Goal: Task Accomplishment & Management: Manage account settings

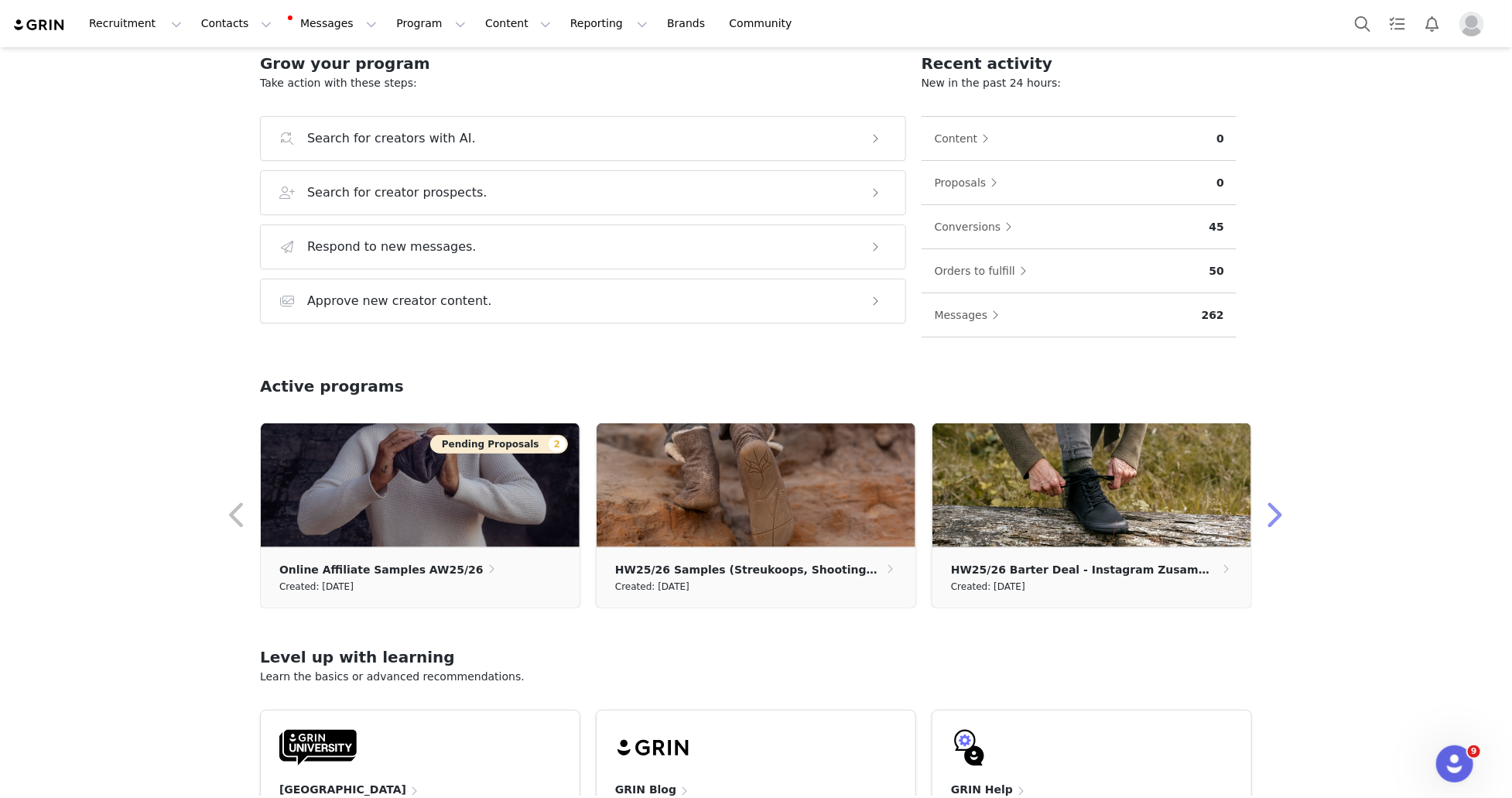
click at [1270, 513] on button "button" at bounding box center [1274, 516] width 31 height 37
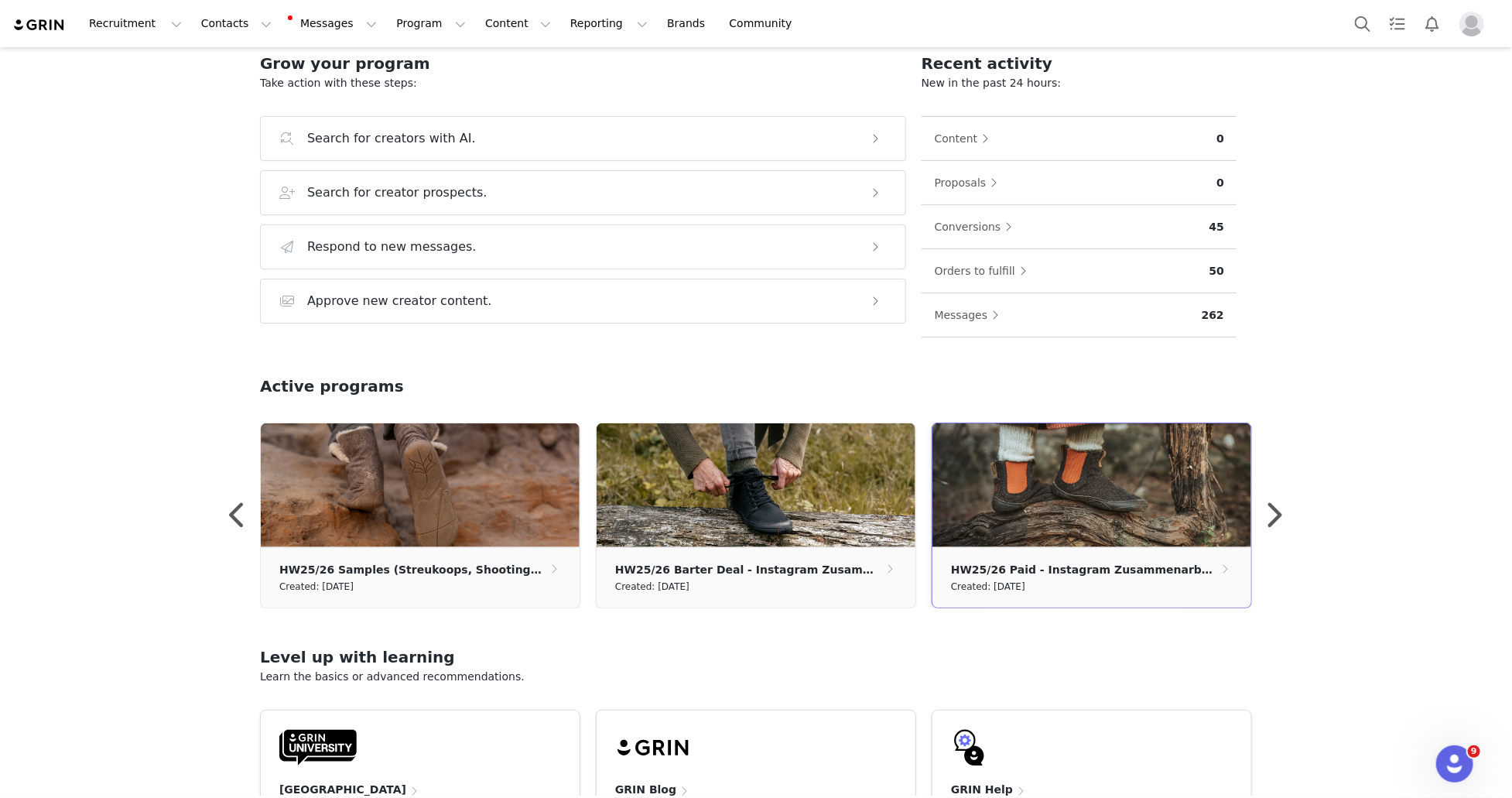
click at [1149, 487] on img at bounding box center [1092, 485] width 318 height 124
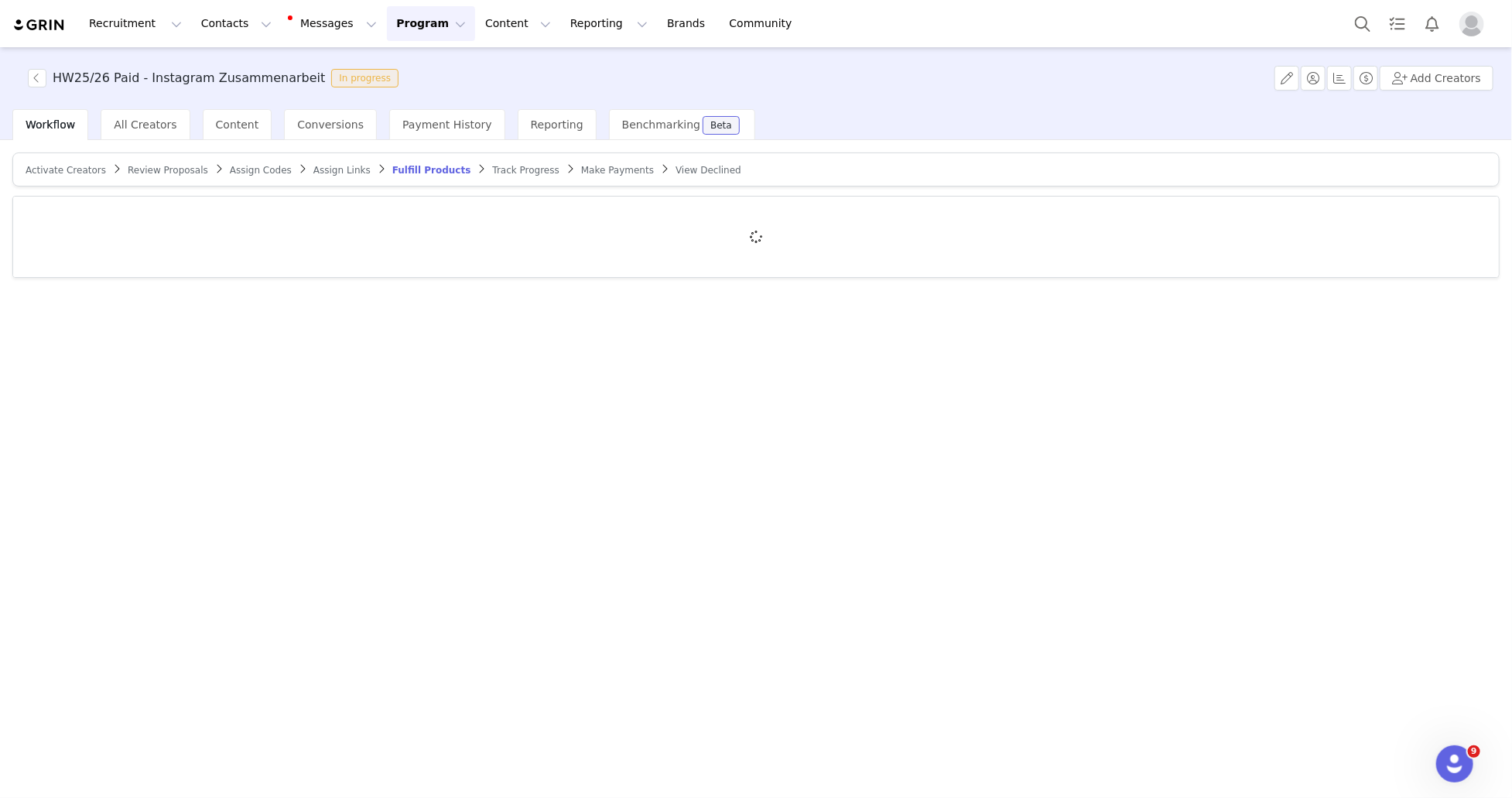
click at [50, 170] on span "Activate Creators" at bounding box center [66, 170] width 81 height 11
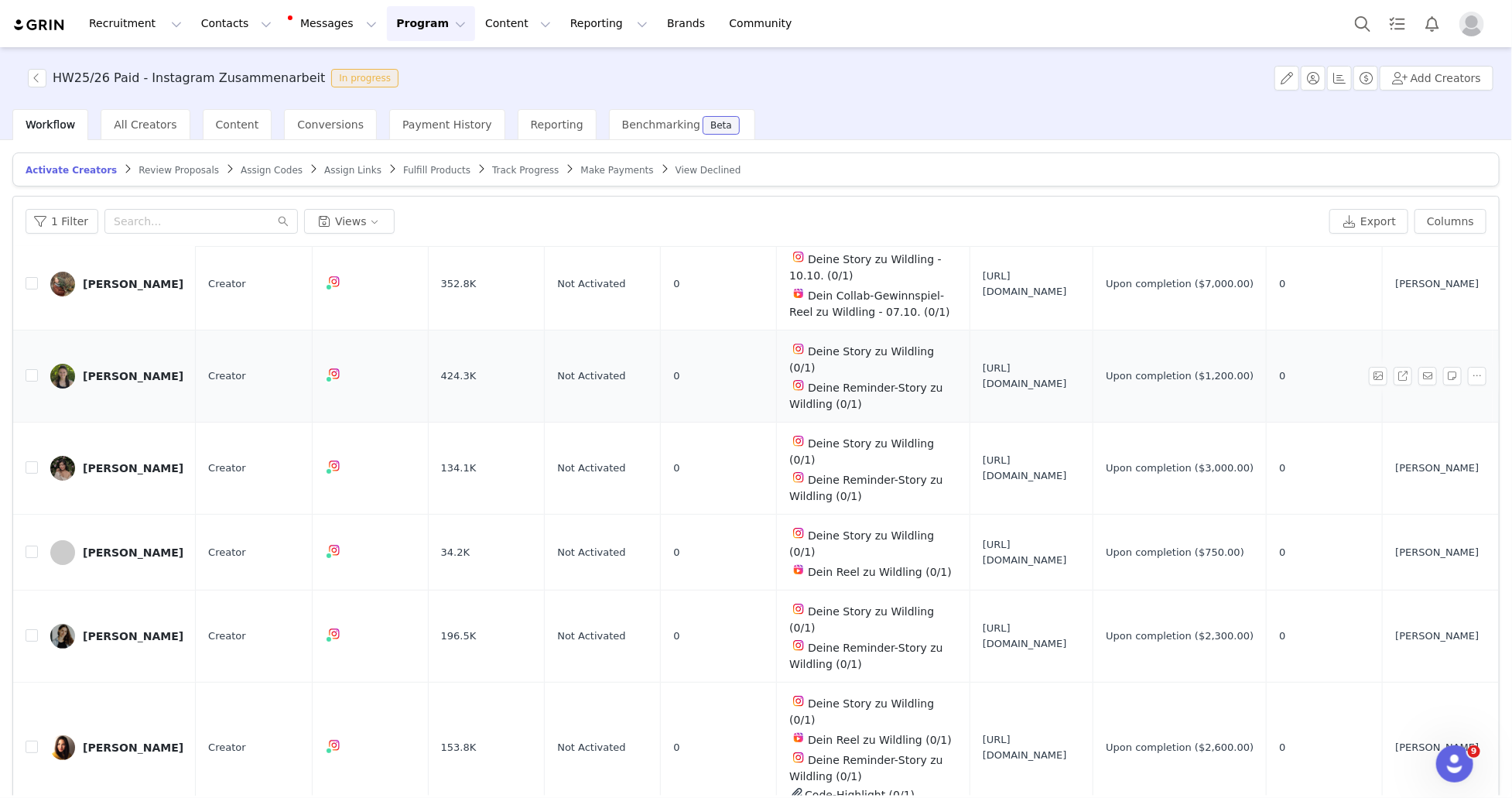
scroll to position [227, 0]
click at [123, 630] on div "Katharina" at bounding box center [133, 636] width 100 height 12
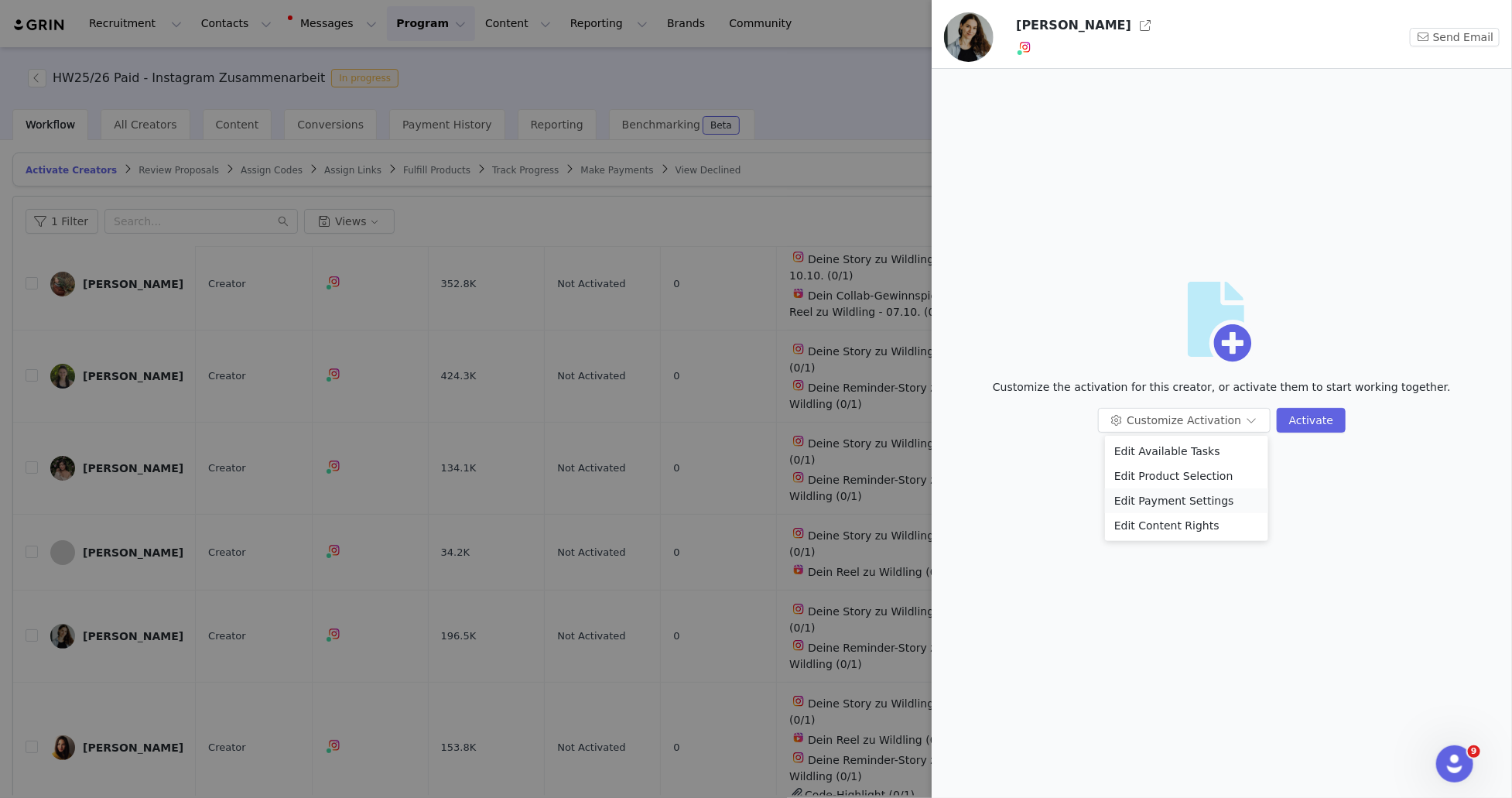
click at [1174, 501] on li "Edit Payment Settings" at bounding box center [1187, 501] width 164 height 25
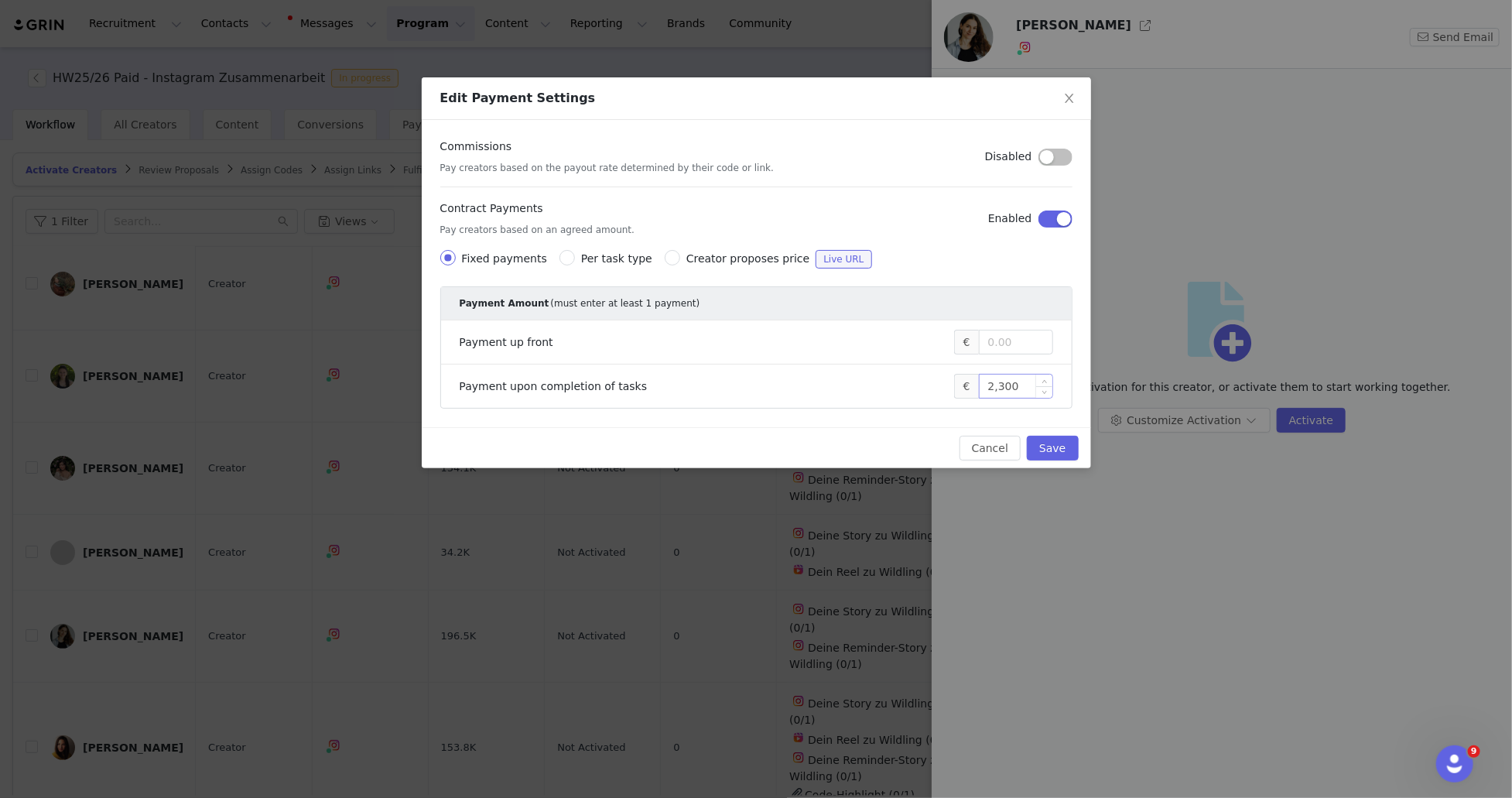
click at [1005, 383] on input "2,300" at bounding box center [1016, 386] width 73 height 23
type input "2,600"
click at [1060, 451] on button "Save" at bounding box center [1053, 448] width 51 height 25
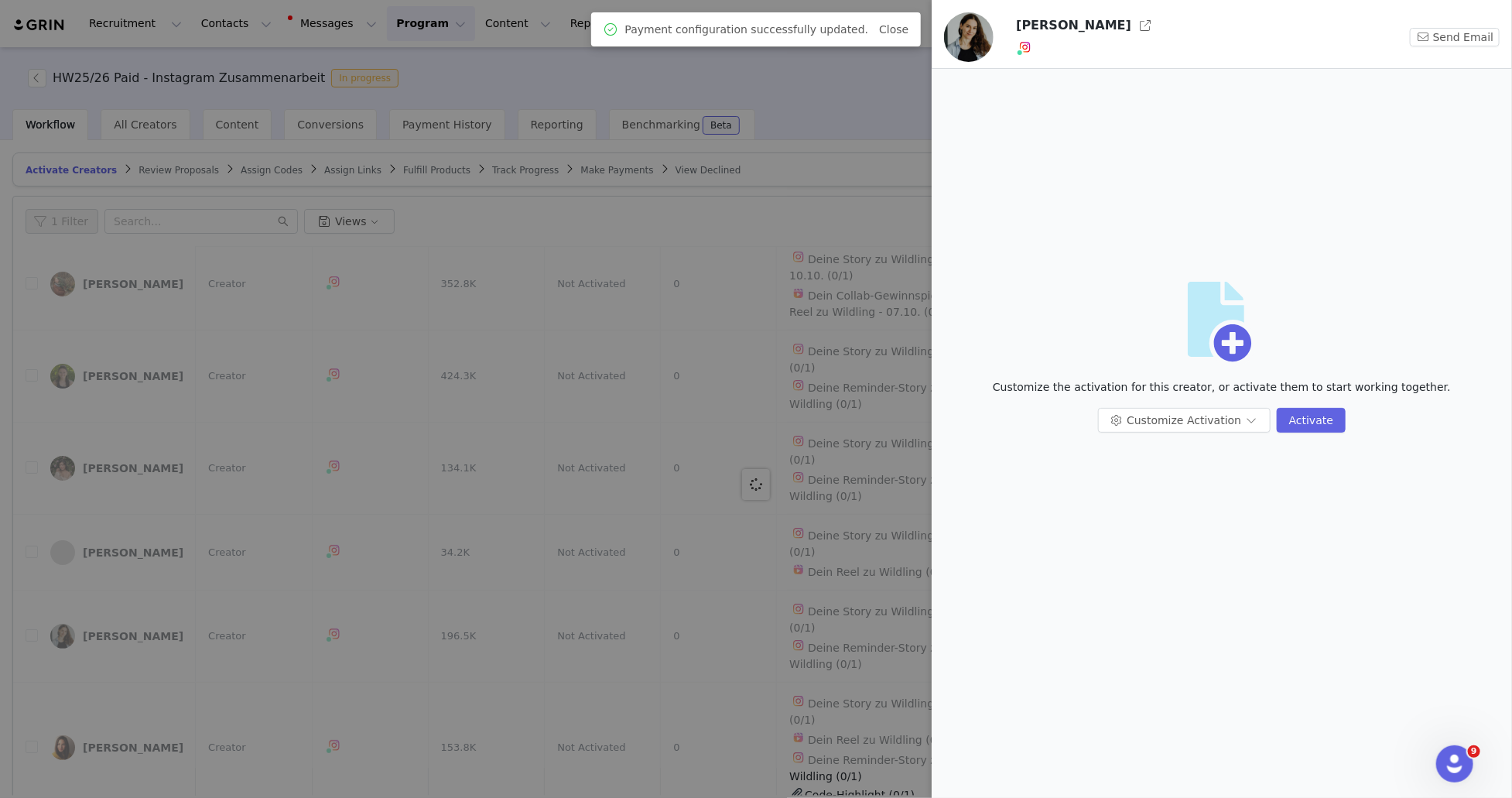
scroll to position [0, 0]
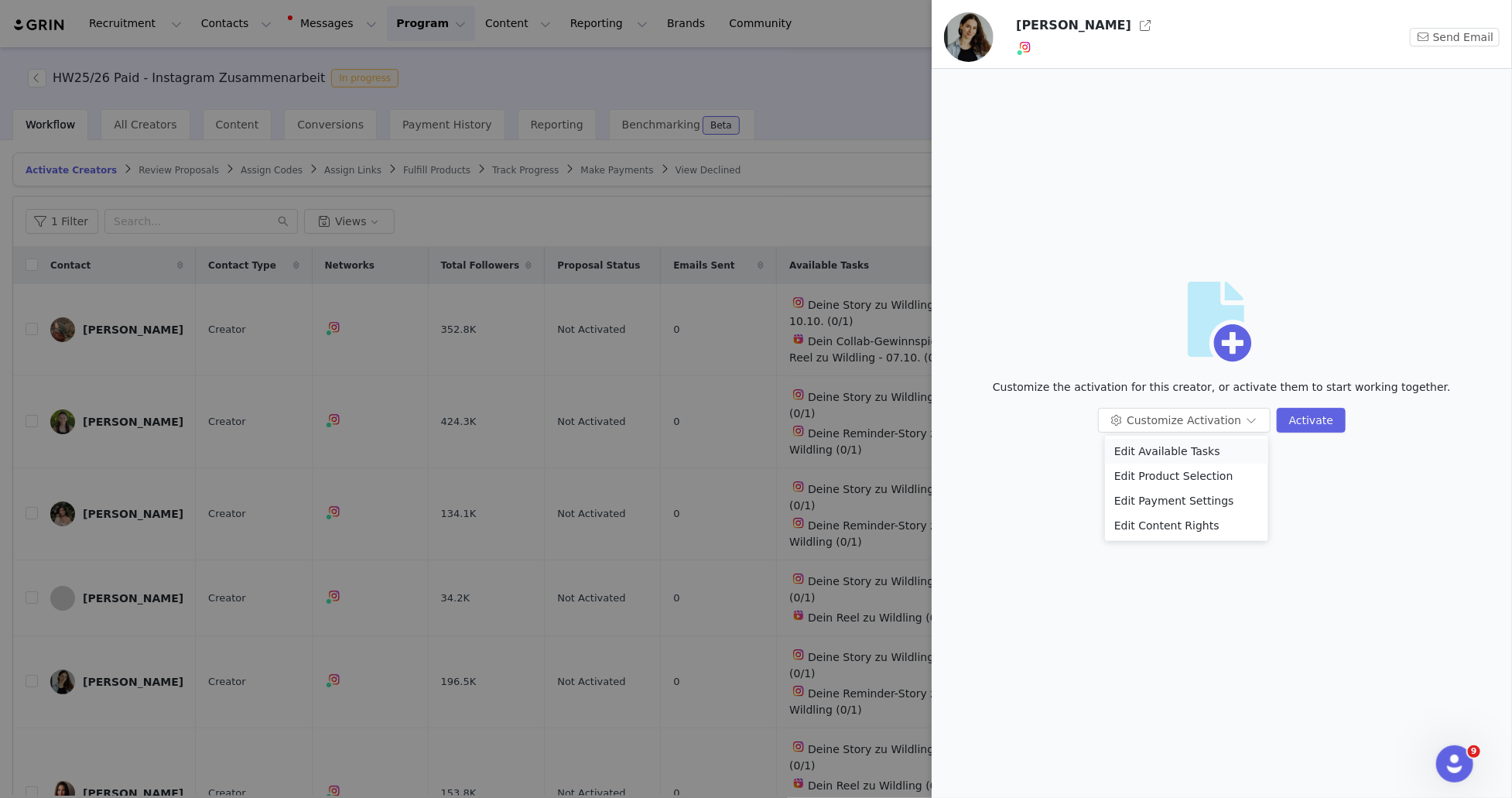
click at [1197, 455] on li "Edit Available Tasks" at bounding box center [1187, 451] width 164 height 25
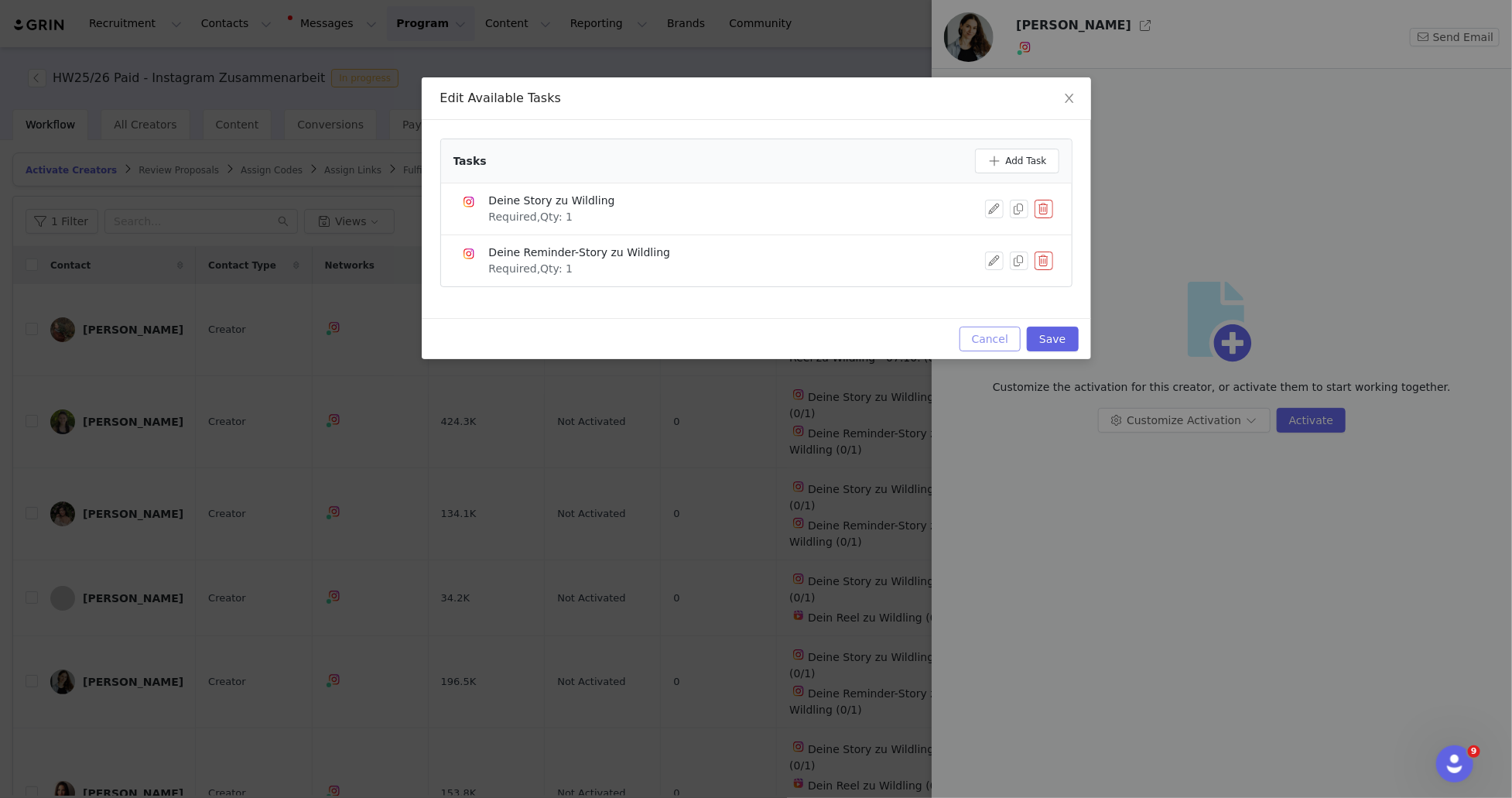
drag, startPoint x: 990, startPoint y: 336, endPoint x: 1098, endPoint y: 392, distance: 121.7
click at [990, 337] on button "Cancel" at bounding box center [990, 339] width 62 height 25
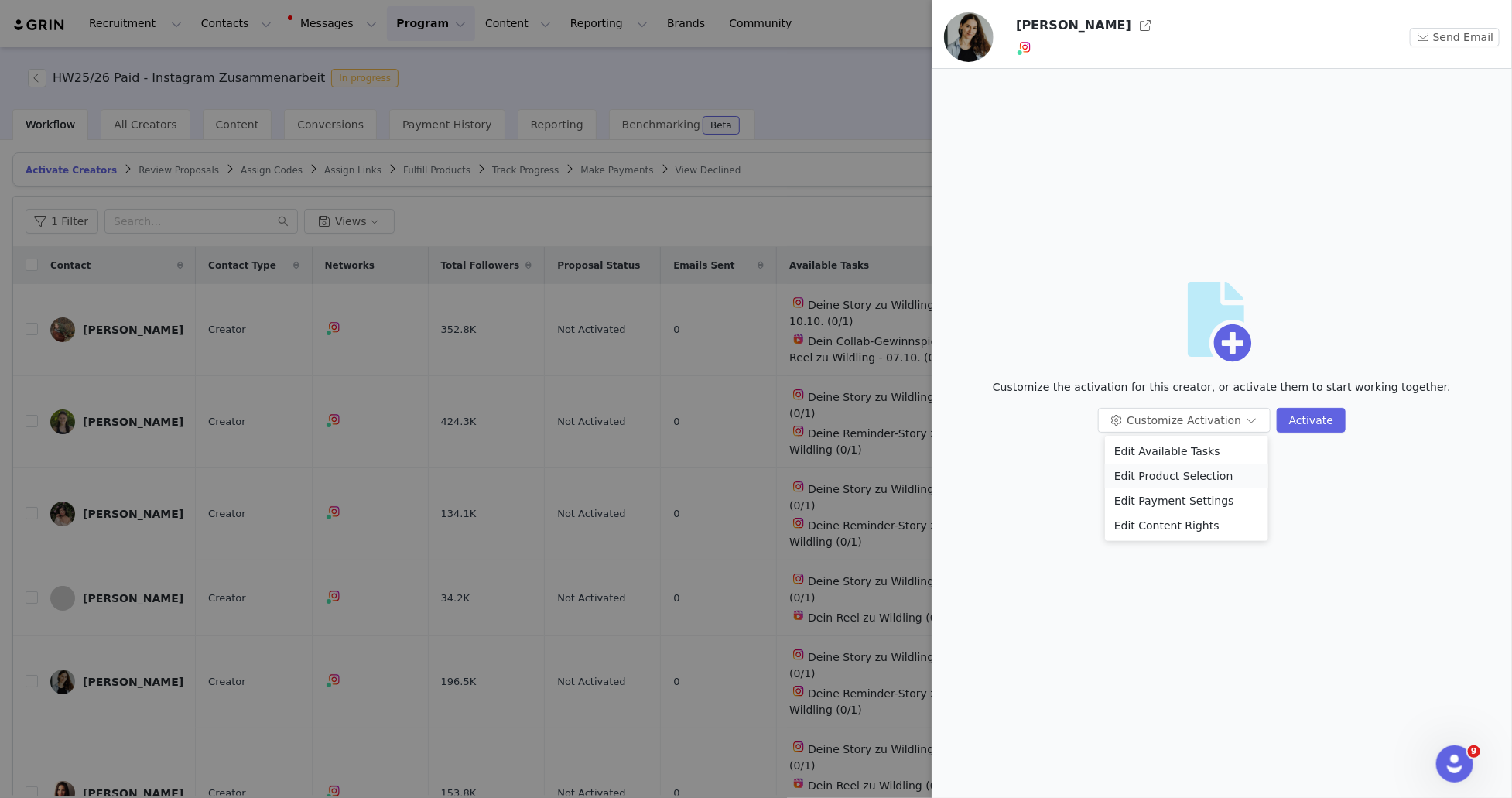
click at [1169, 477] on li "Edit Product Selection" at bounding box center [1187, 476] width 164 height 25
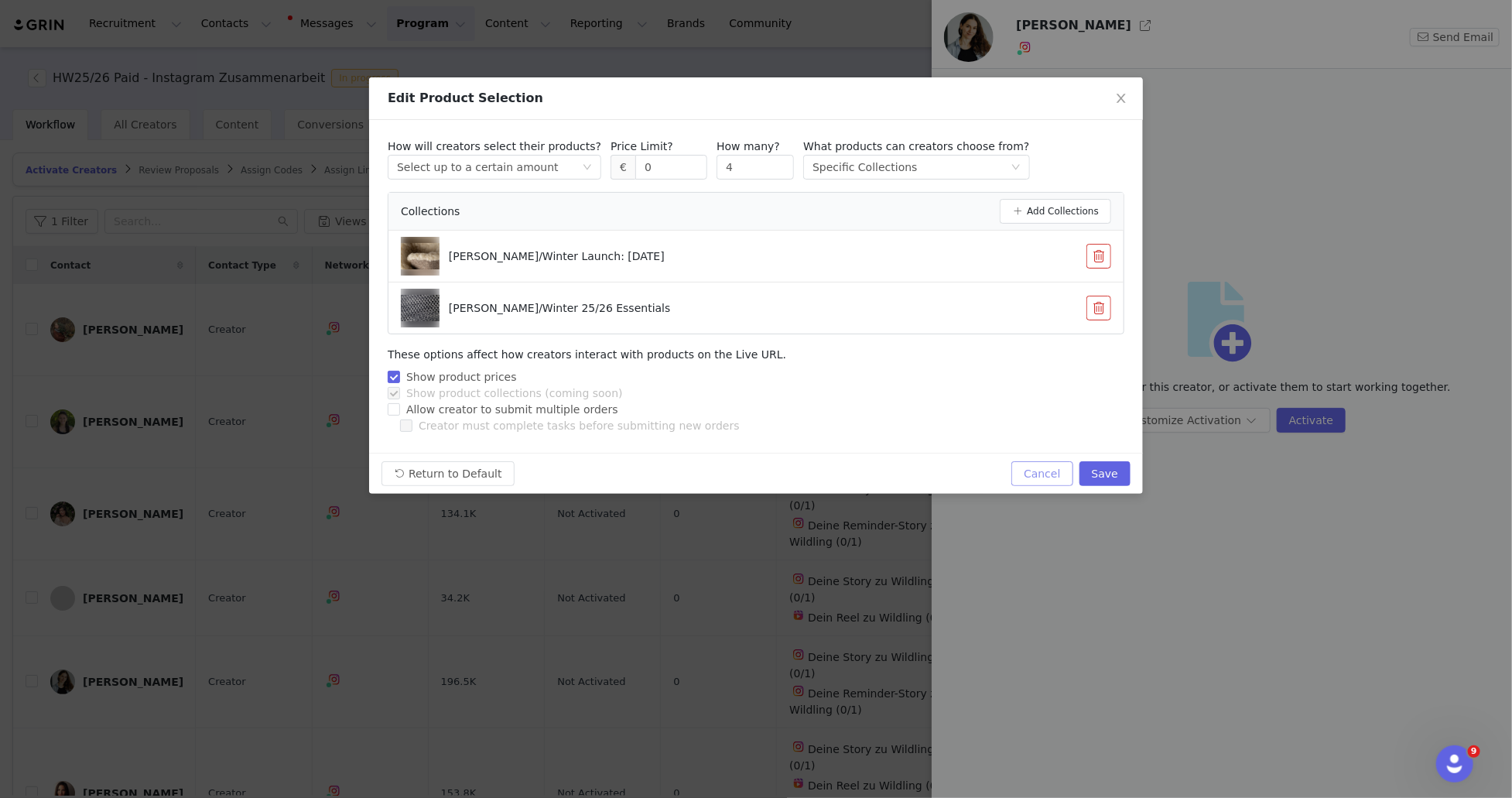
click at [1056, 474] on button "Cancel" at bounding box center [1042, 473] width 62 height 25
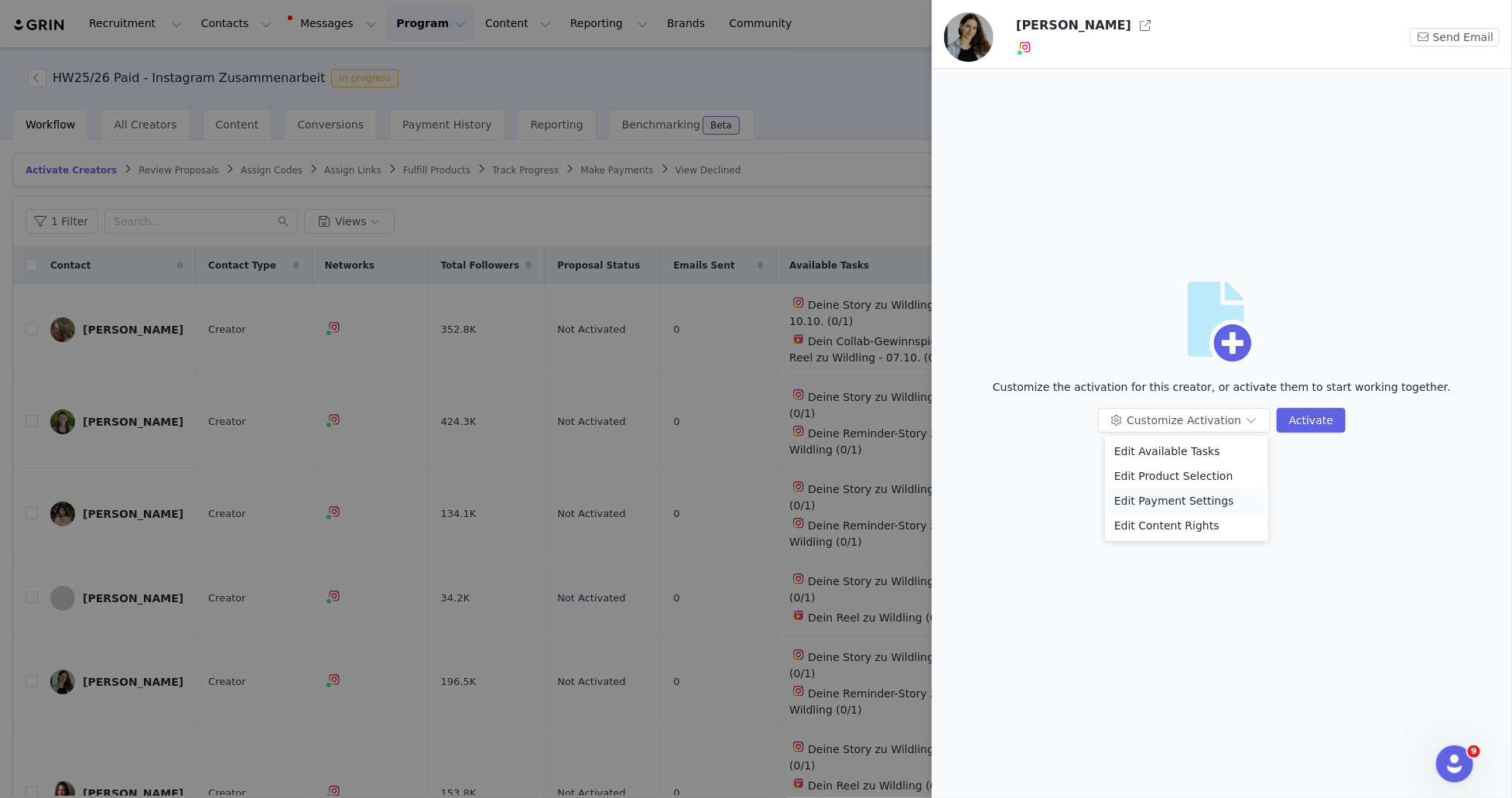
click at [1156, 496] on li "Edit Payment Settings" at bounding box center [1187, 501] width 164 height 25
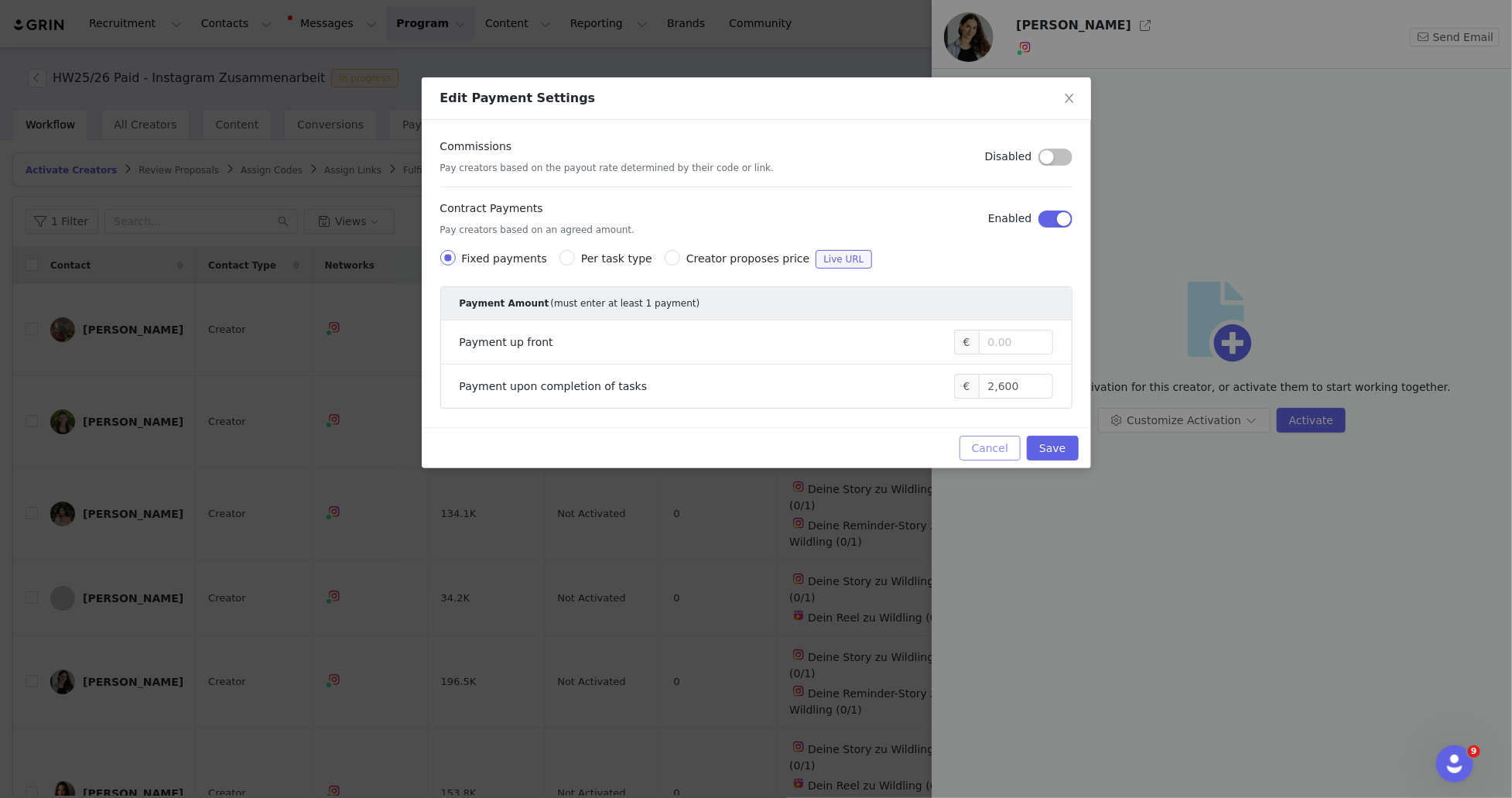
click at [1002, 446] on button "Cancel" at bounding box center [990, 448] width 62 height 25
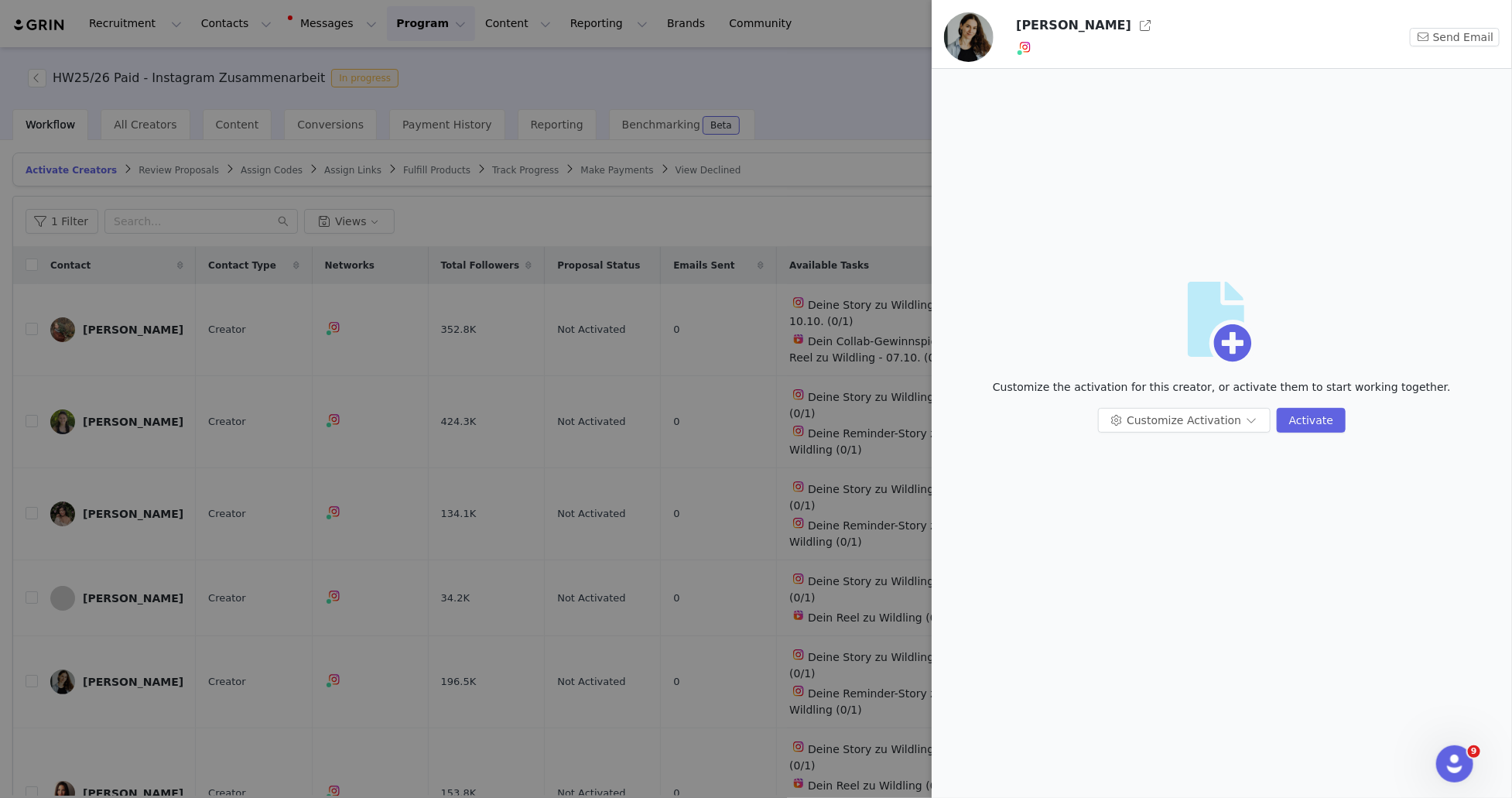
click at [906, 99] on div at bounding box center [756, 399] width 1512 height 798
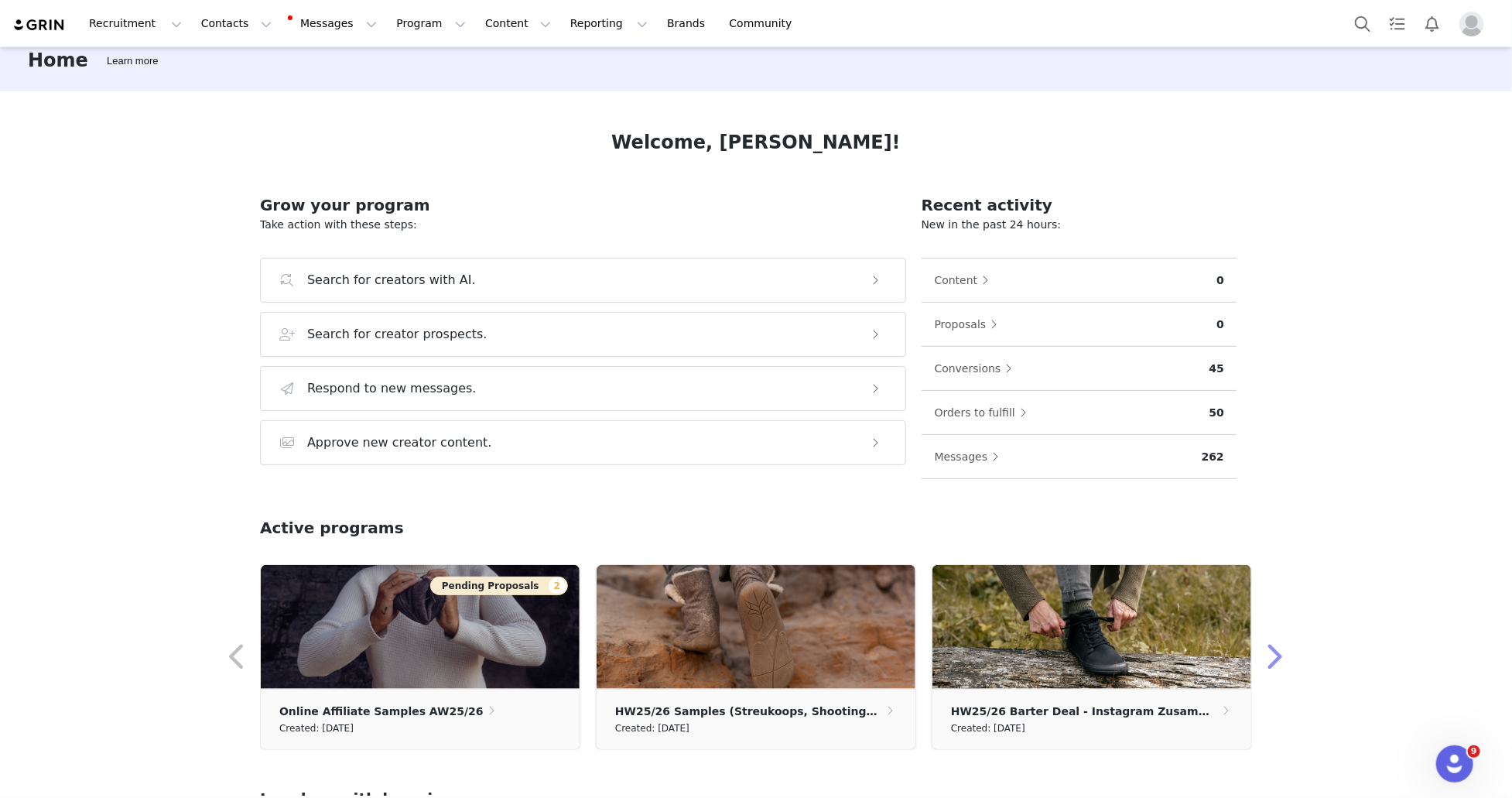
click at [1267, 657] on button "button" at bounding box center [1274, 657] width 31 height 37
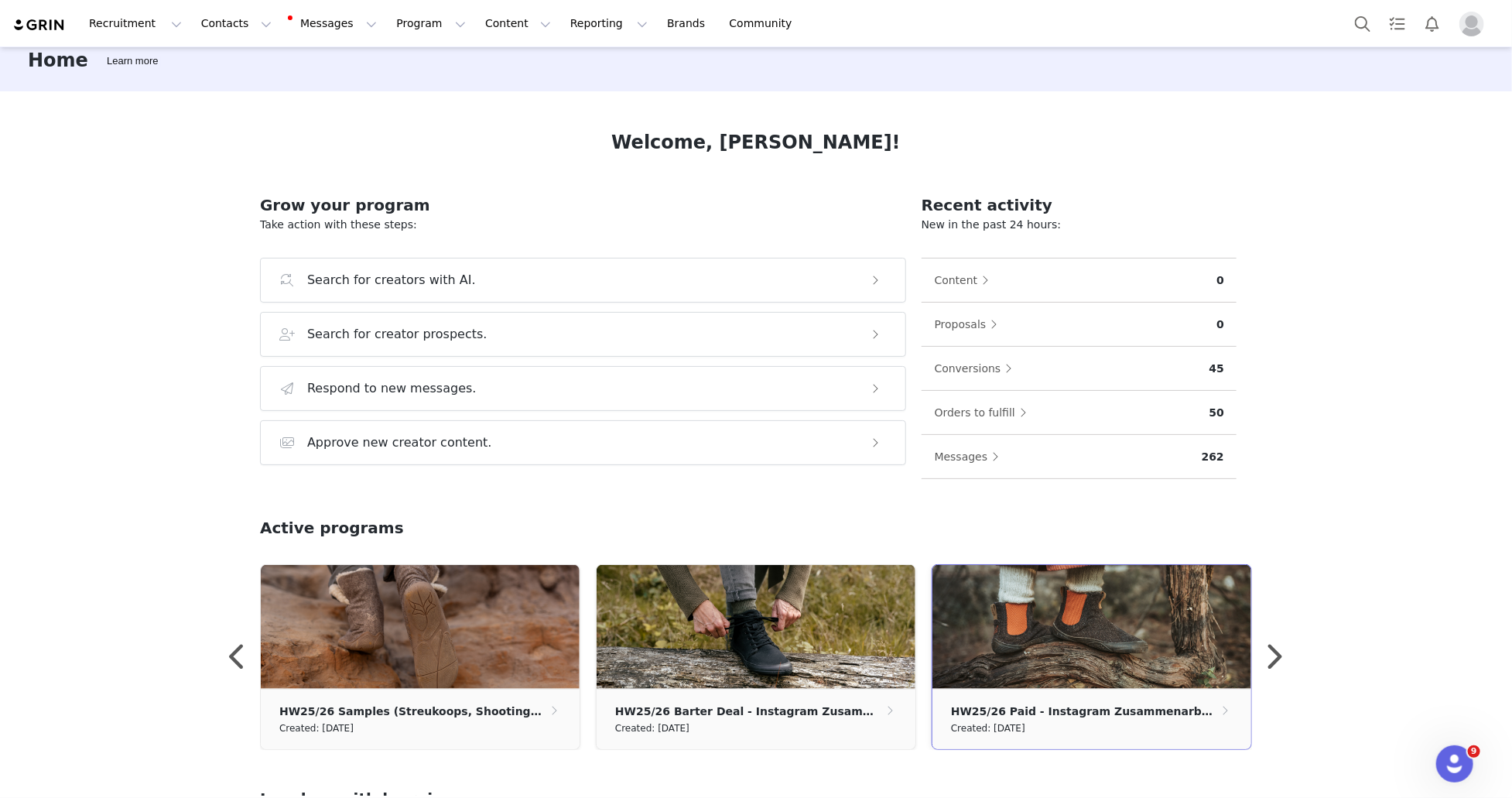
click at [1085, 628] on img at bounding box center [1092, 626] width 318 height 124
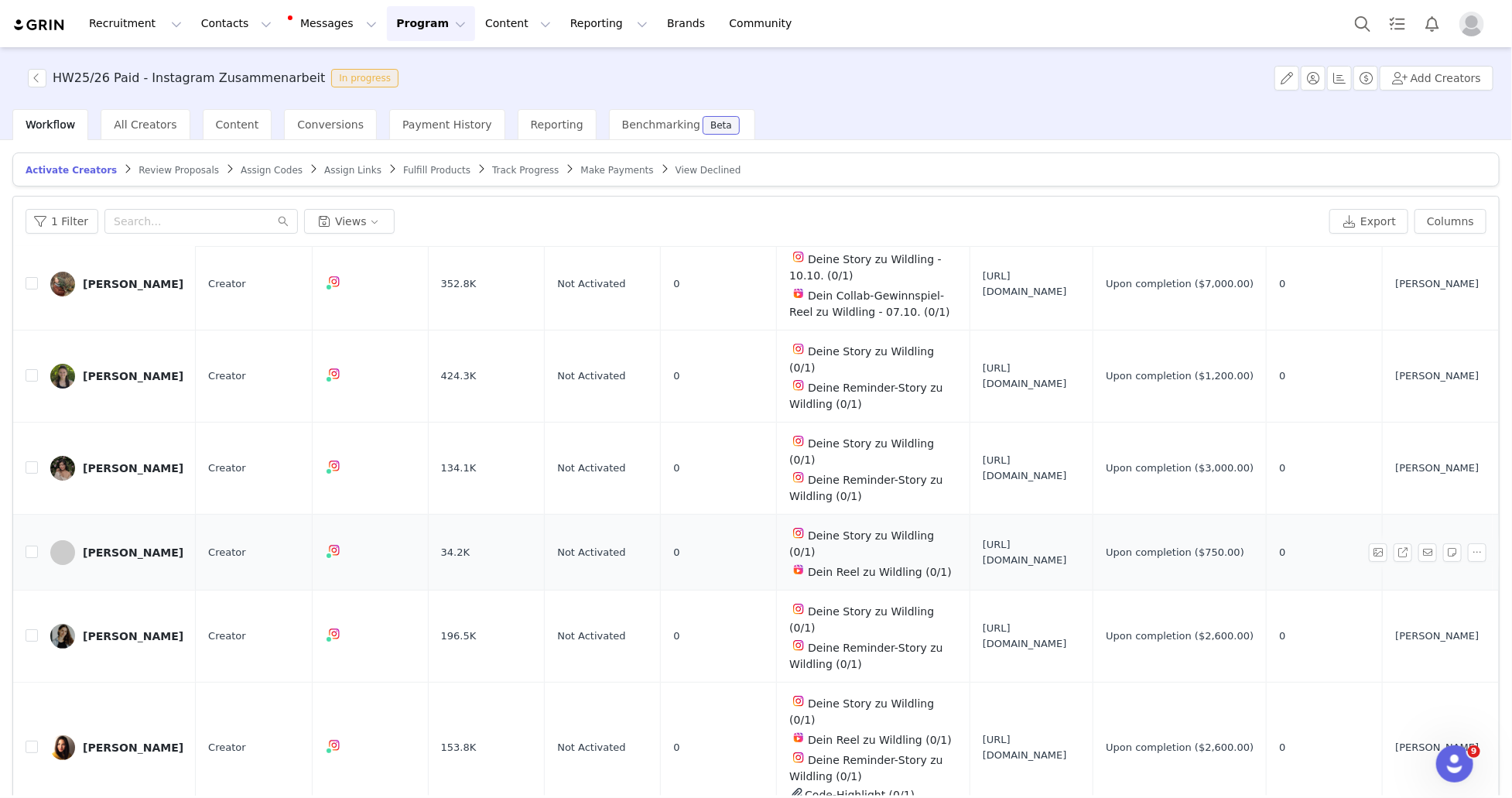
scroll to position [27, 0]
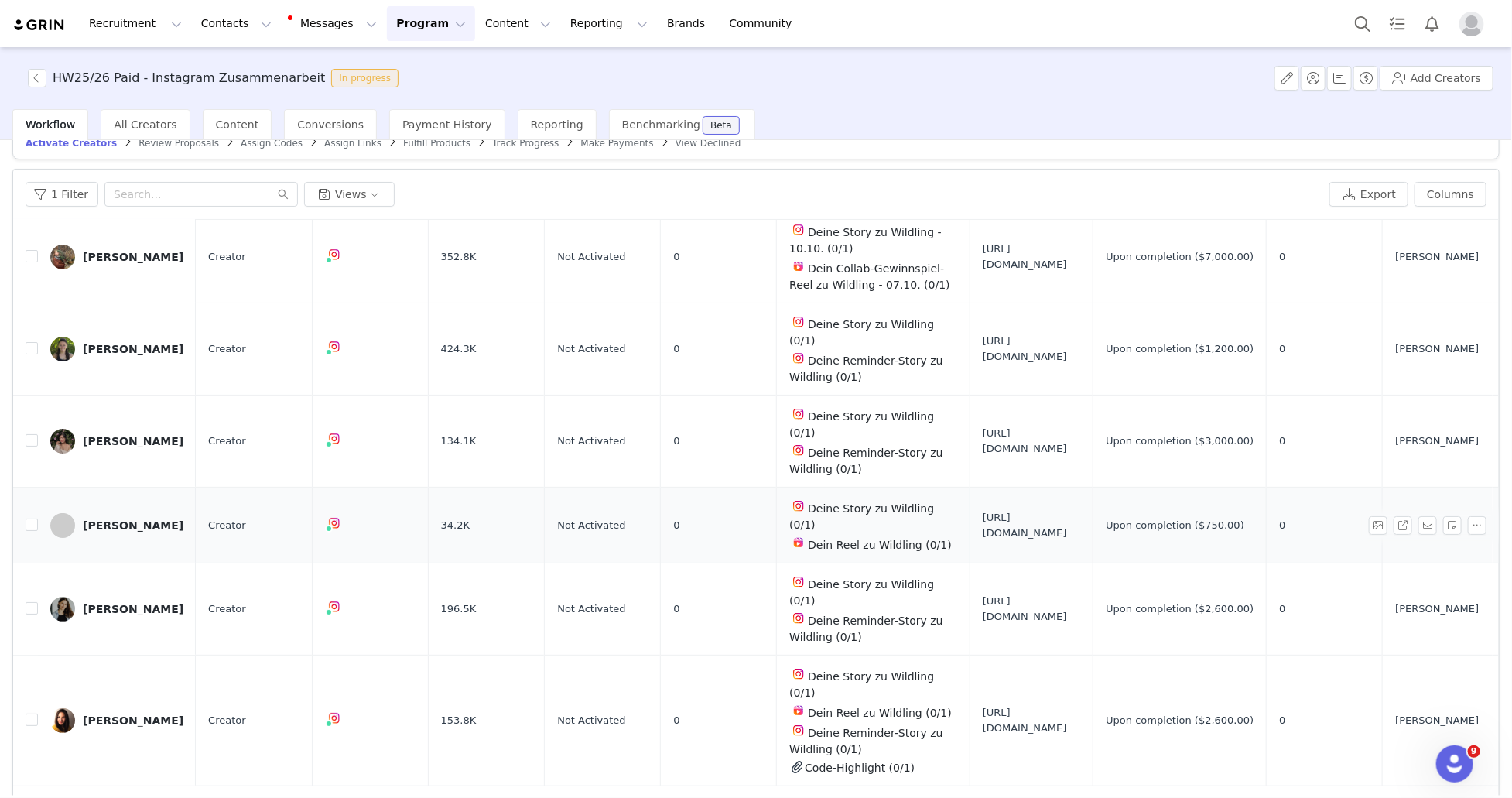
click at [145, 519] on div "Jennifer Kuzu" at bounding box center [133, 525] width 100 height 12
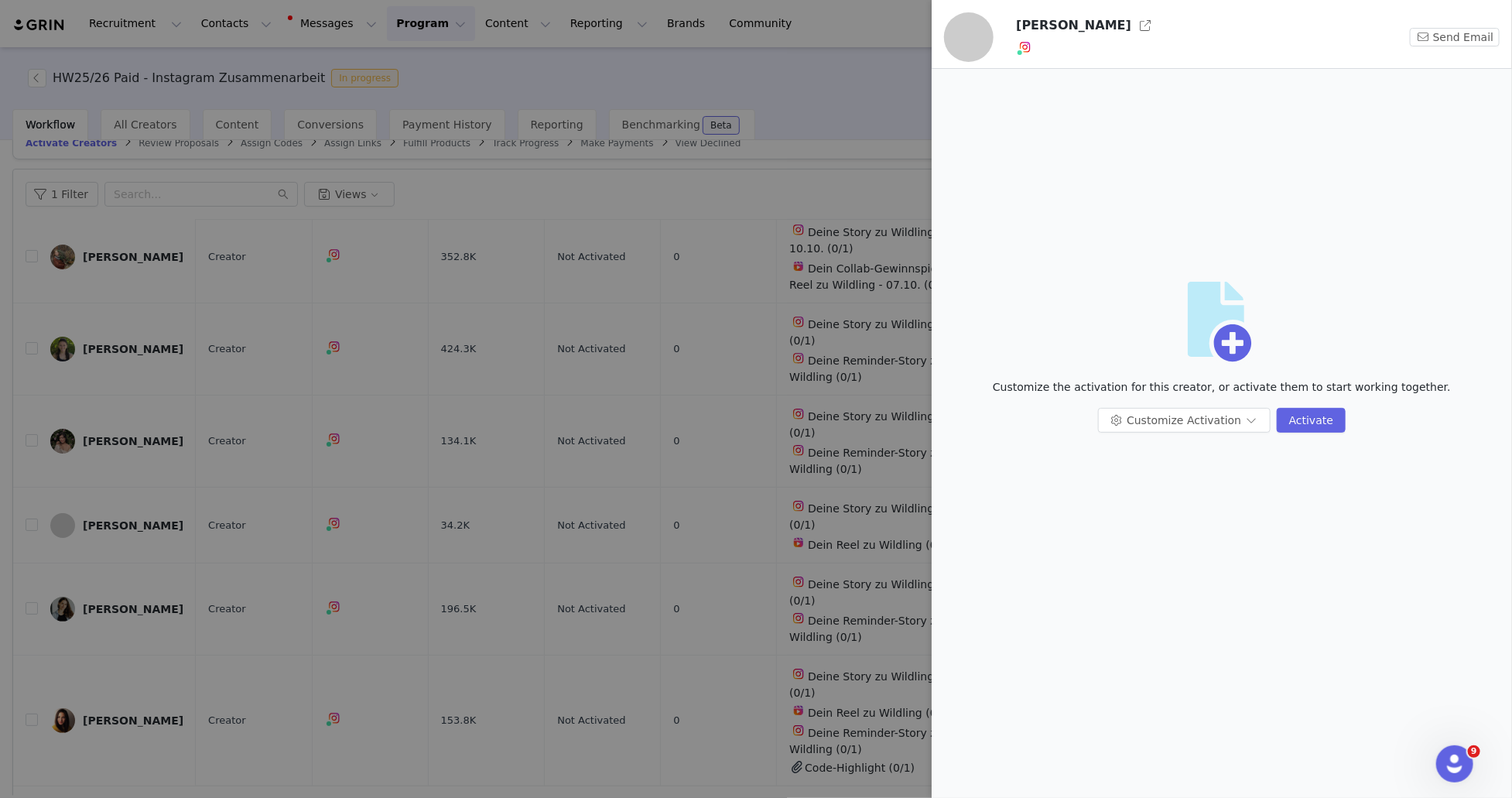
click at [858, 75] on div at bounding box center [756, 399] width 1512 height 798
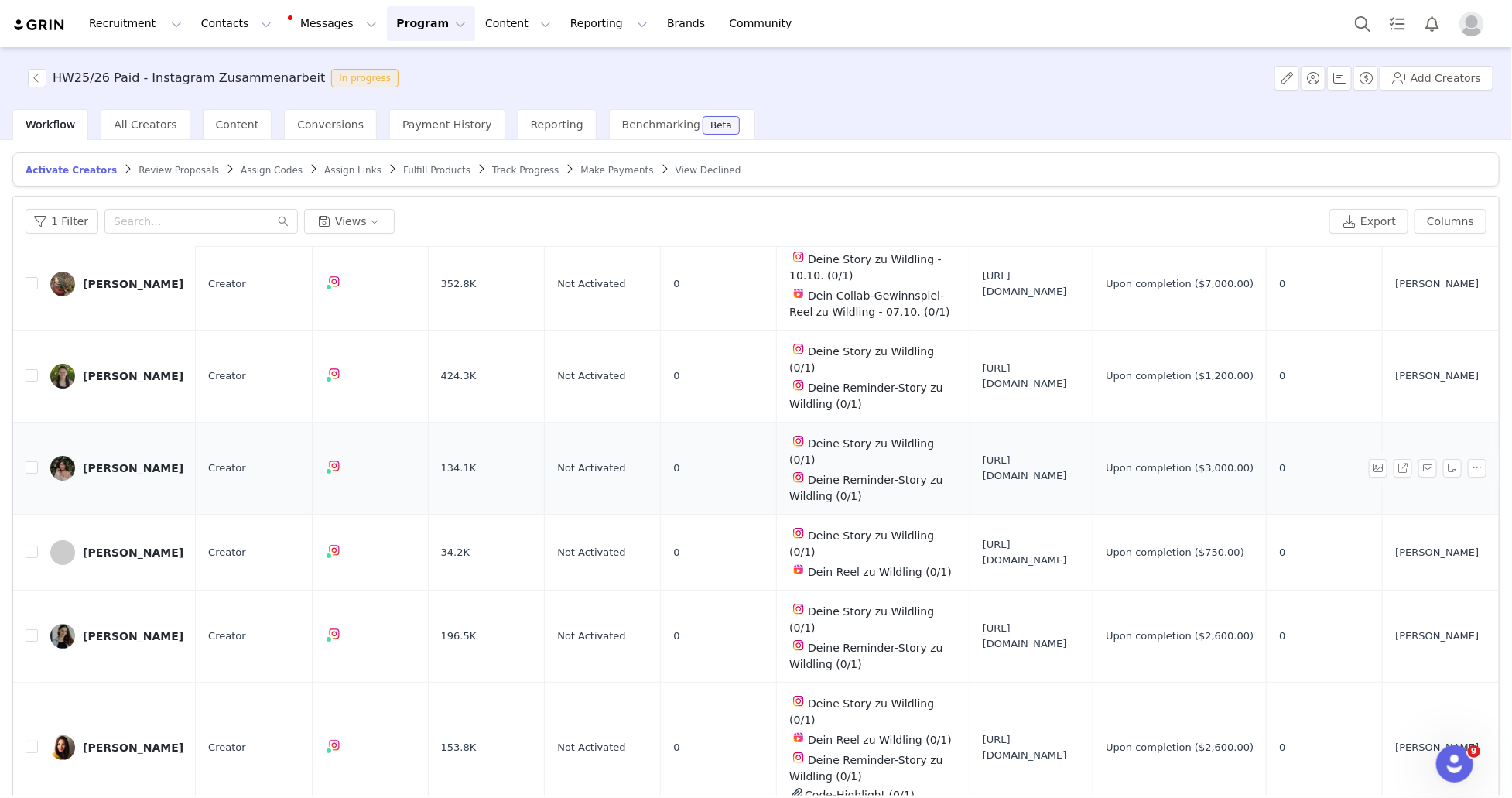
scroll to position [142, 0]
click at [27, 546] on input "checkbox" at bounding box center [32, 552] width 12 height 12
checkbox input "true"
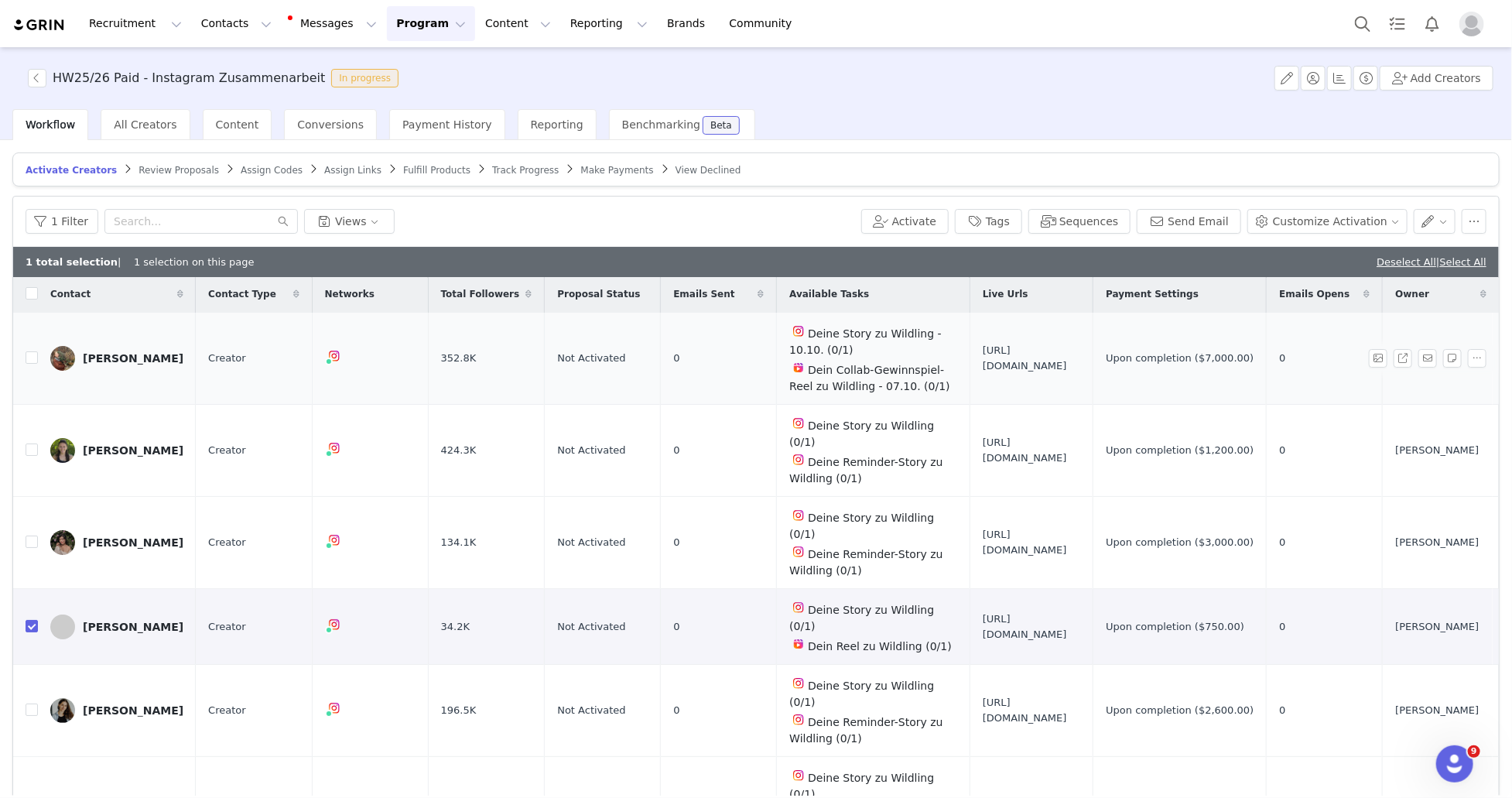
scroll to position [0, 0]
click at [924, 223] on button "Activate" at bounding box center [904, 222] width 87 height 25
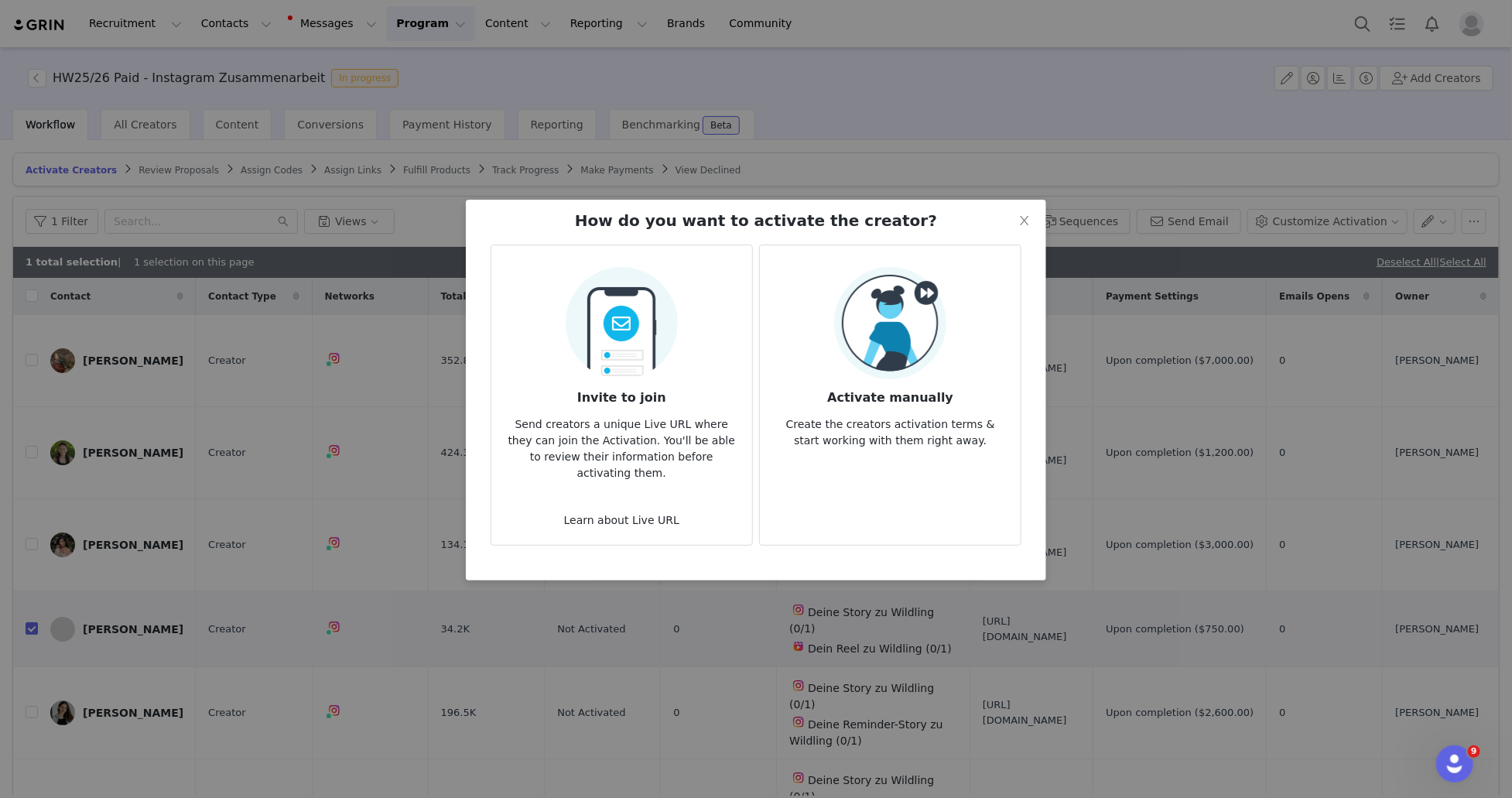
click at [918, 355] on img at bounding box center [890, 324] width 113 height 113
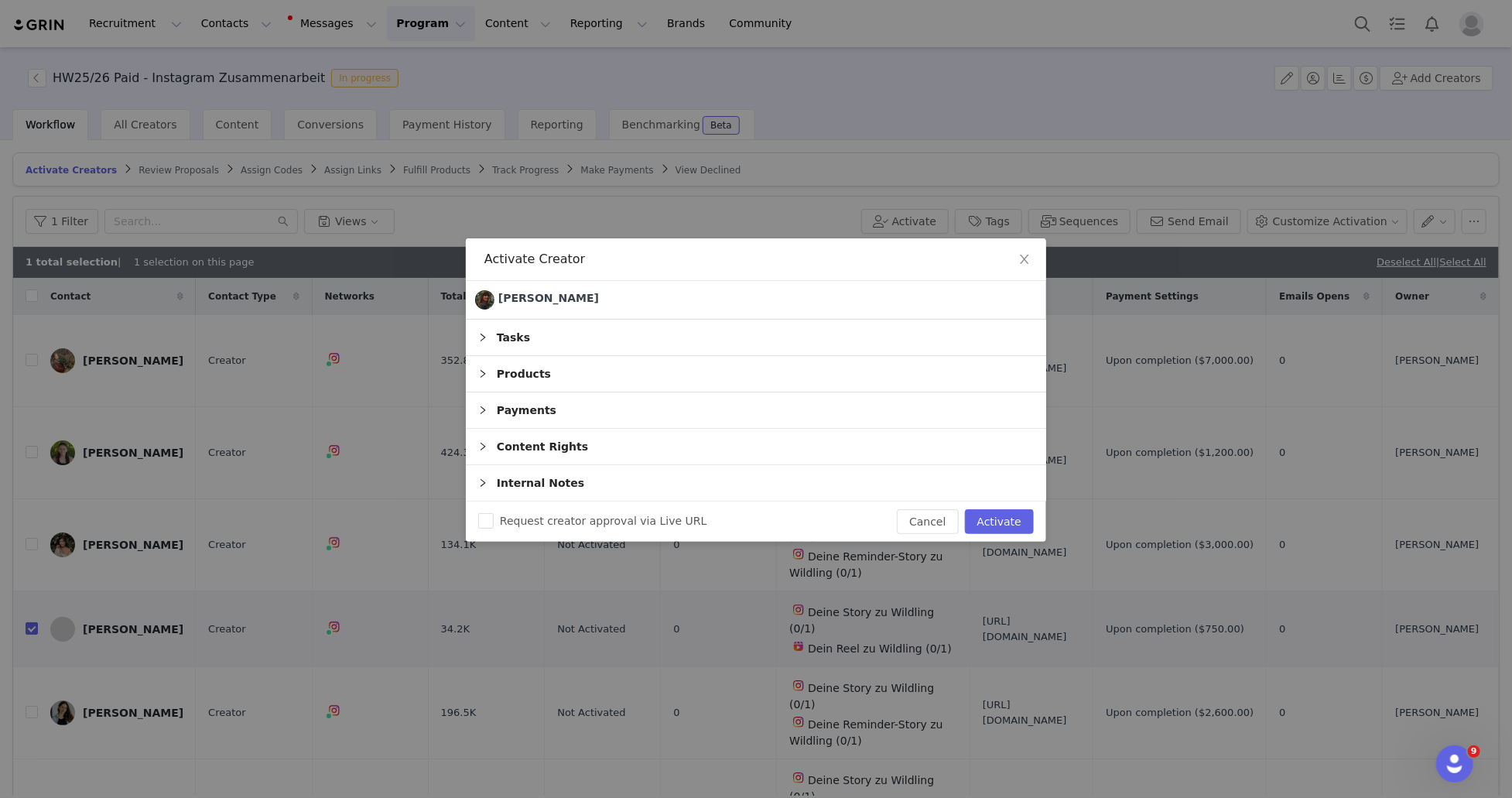
click at [517, 392] on div "Products" at bounding box center [756, 374] width 581 height 35
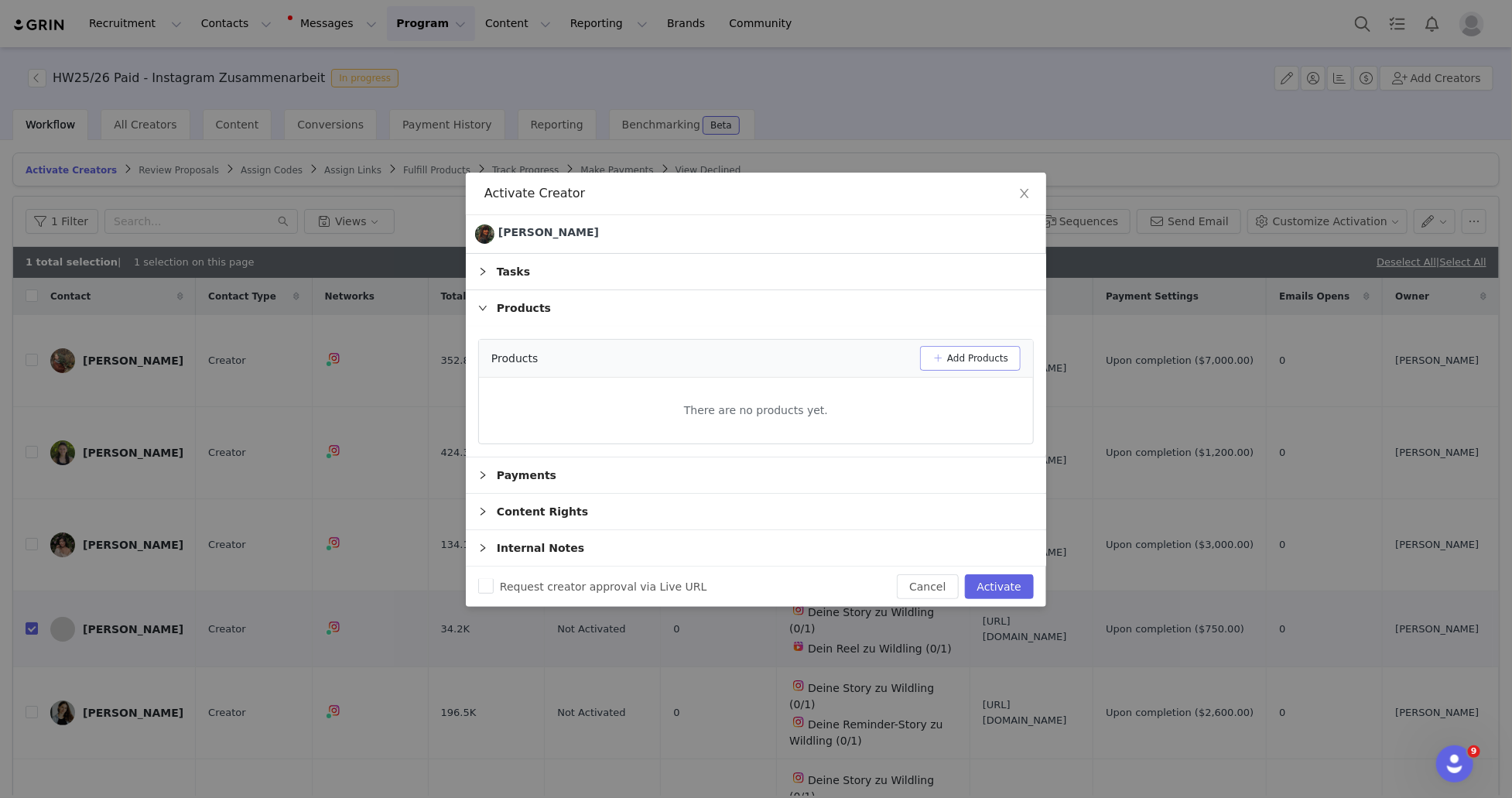
click at [962, 370] on button "Add Products" at bounding box center [970, 358] width 100 height 25
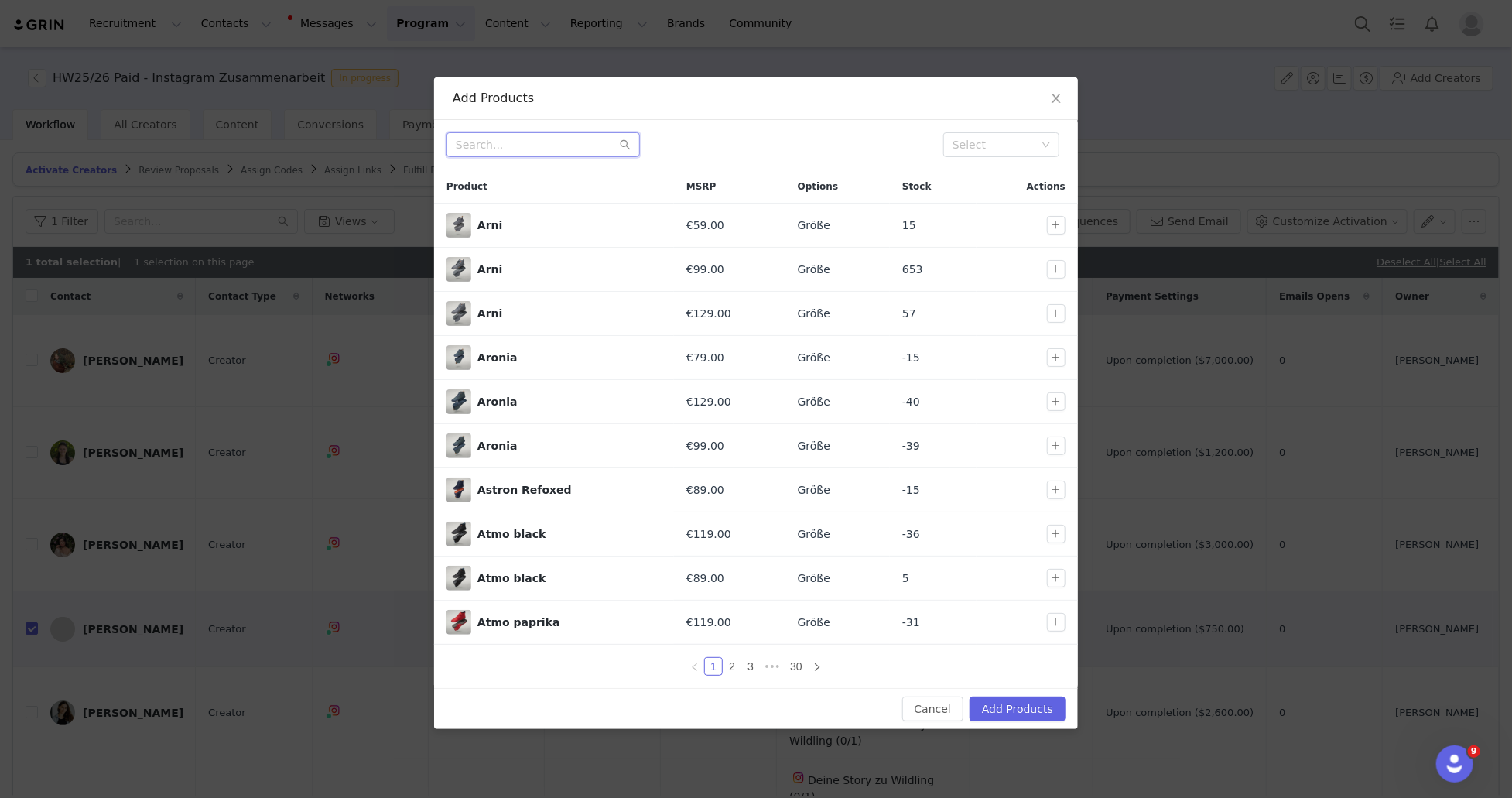
click at [518, 141] on input "text" at bounding box center [544, 144] width 194 height 25
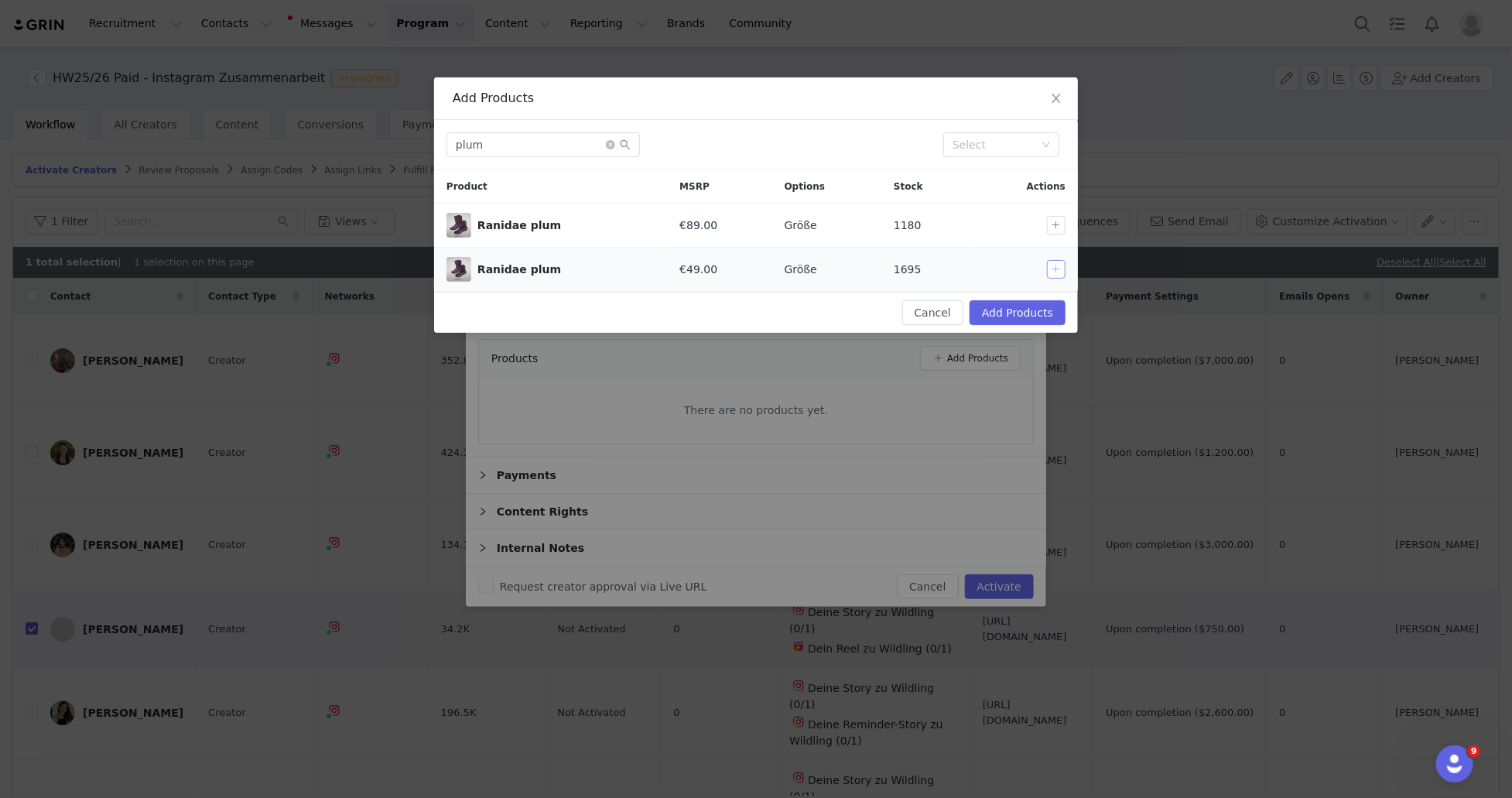
click at [1058, 275] on button "button" at bounding box center [1055, 269] width 18 height 18
click at [553, 142] on input "plum" at bounding box center [544, 144] width 194 height 25
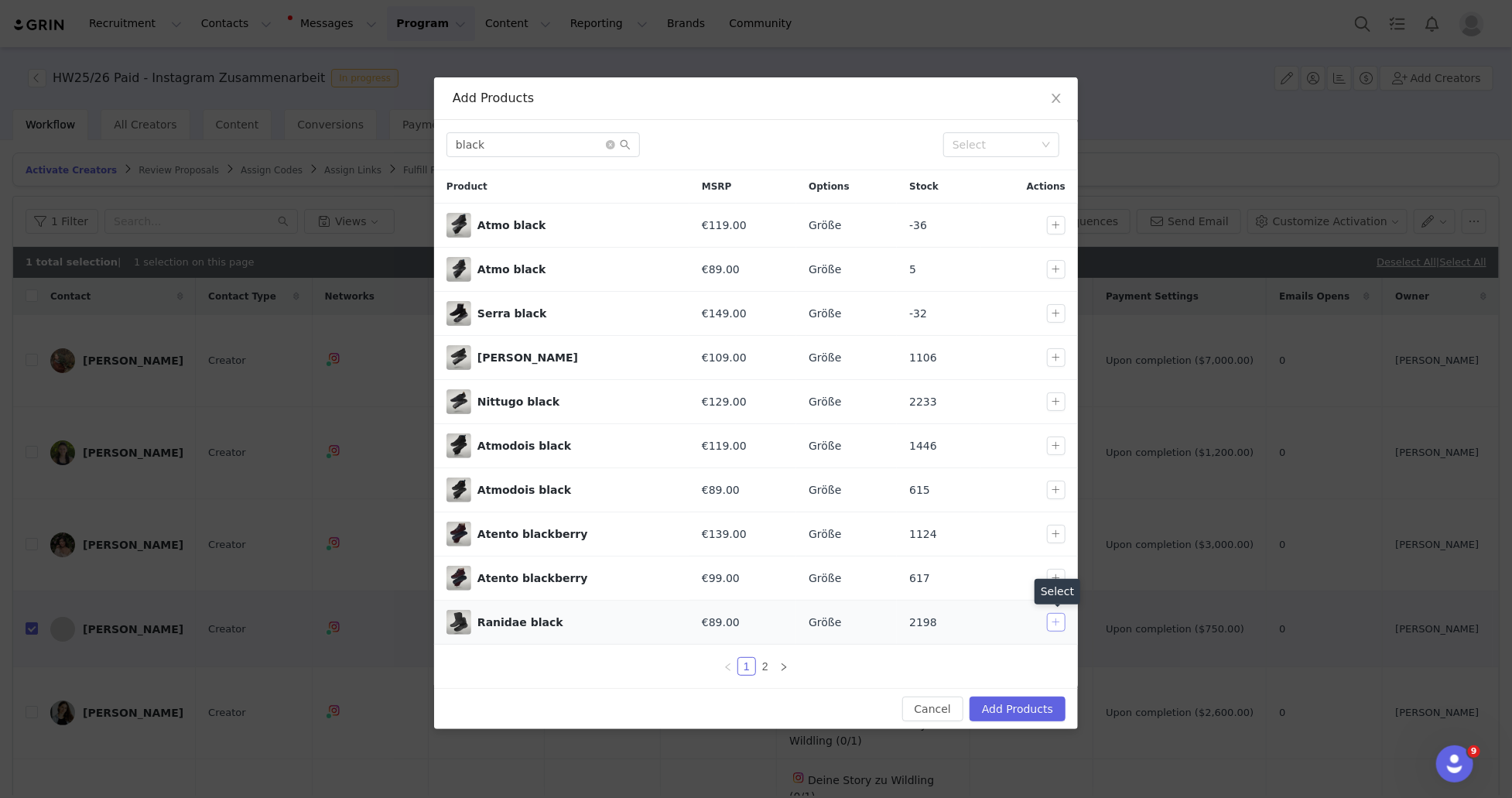
click at [1059, 625] on button "button" at bounding box center [1055, 622] width 18 height 18
click at [559, 145] on input "black" at bounding box center [544, 144] width 194 height 25
drag, startPoint x: 559, startPoint y: 145, endPoint x: 537, endPoint y: 135, distance: 24.2
click at [551, 143] on input "black" at bounding box center [544, 144] width 194 height 25
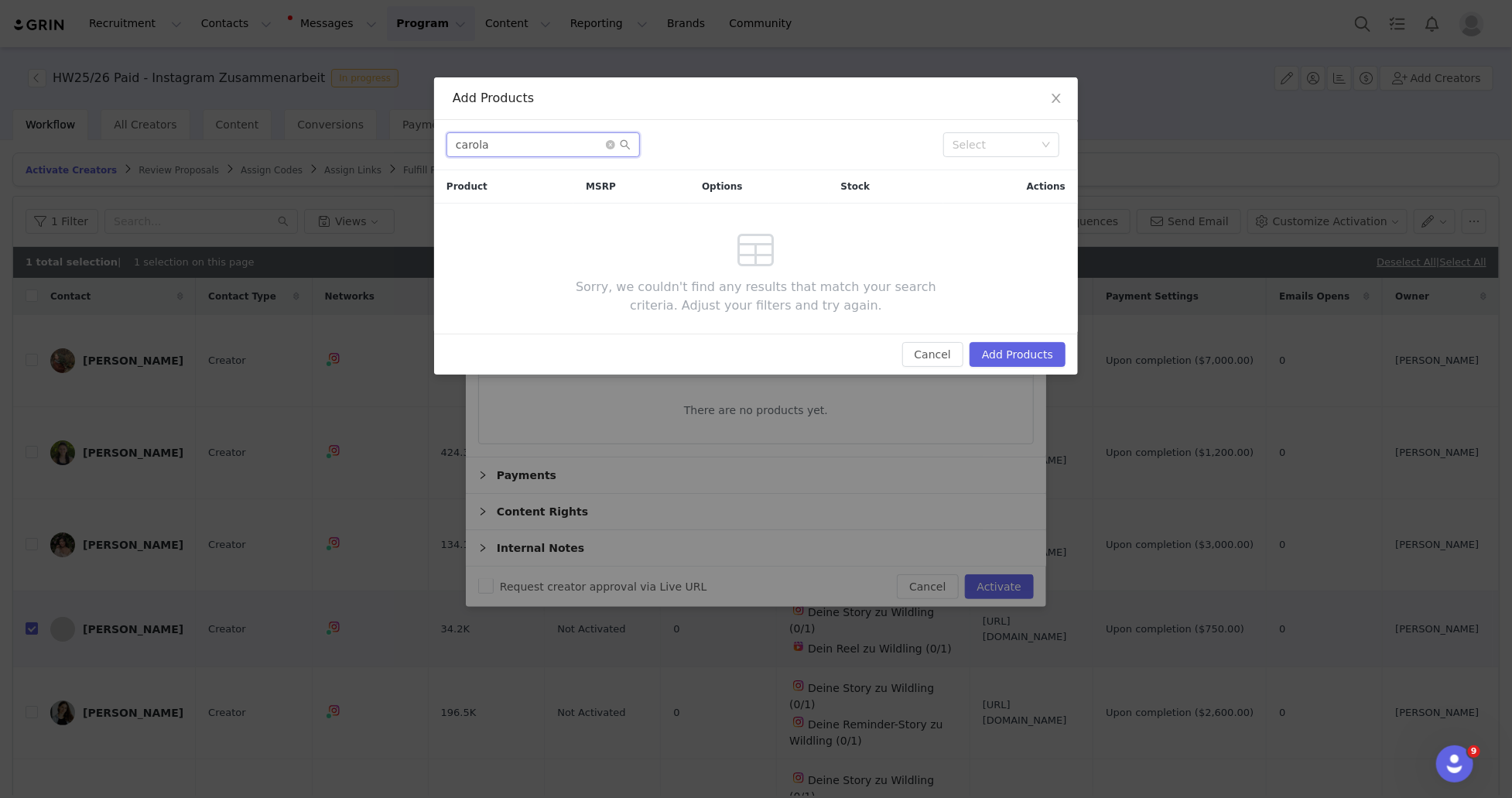
click at [536, 151] on input "carola" at bounding box center [544, 144] width 194 height 25
click at [536, 150] on input "carola" at bounding box center [544, 144] width 194 height 25
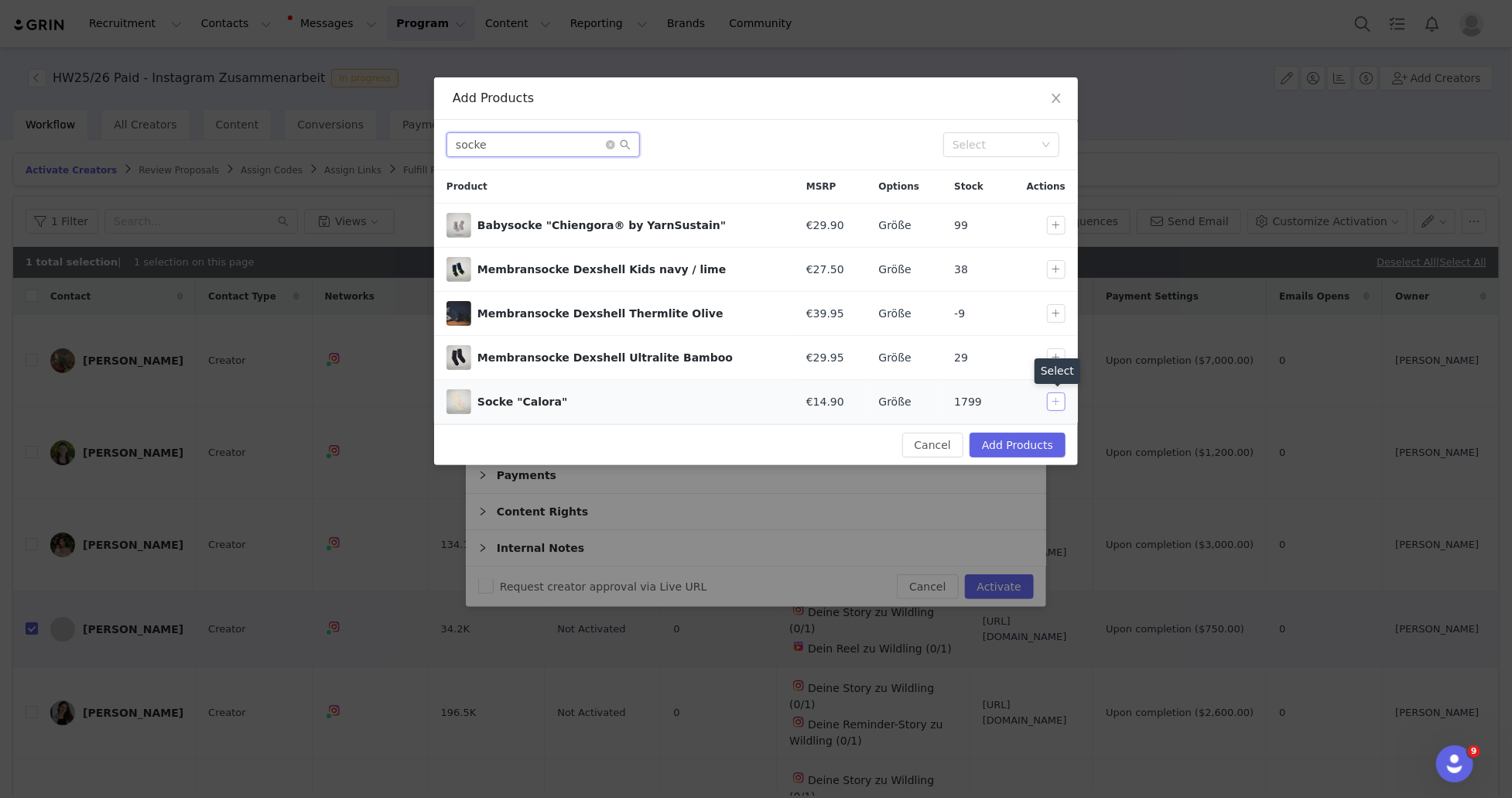
type input "socke"
click at [1060, 403] on button "button" at bounding box center [1055, 401] width 18 height 18
click at [1041, 448] on button "Add Products" at bounding box center [1017, 445] width 96 height 25
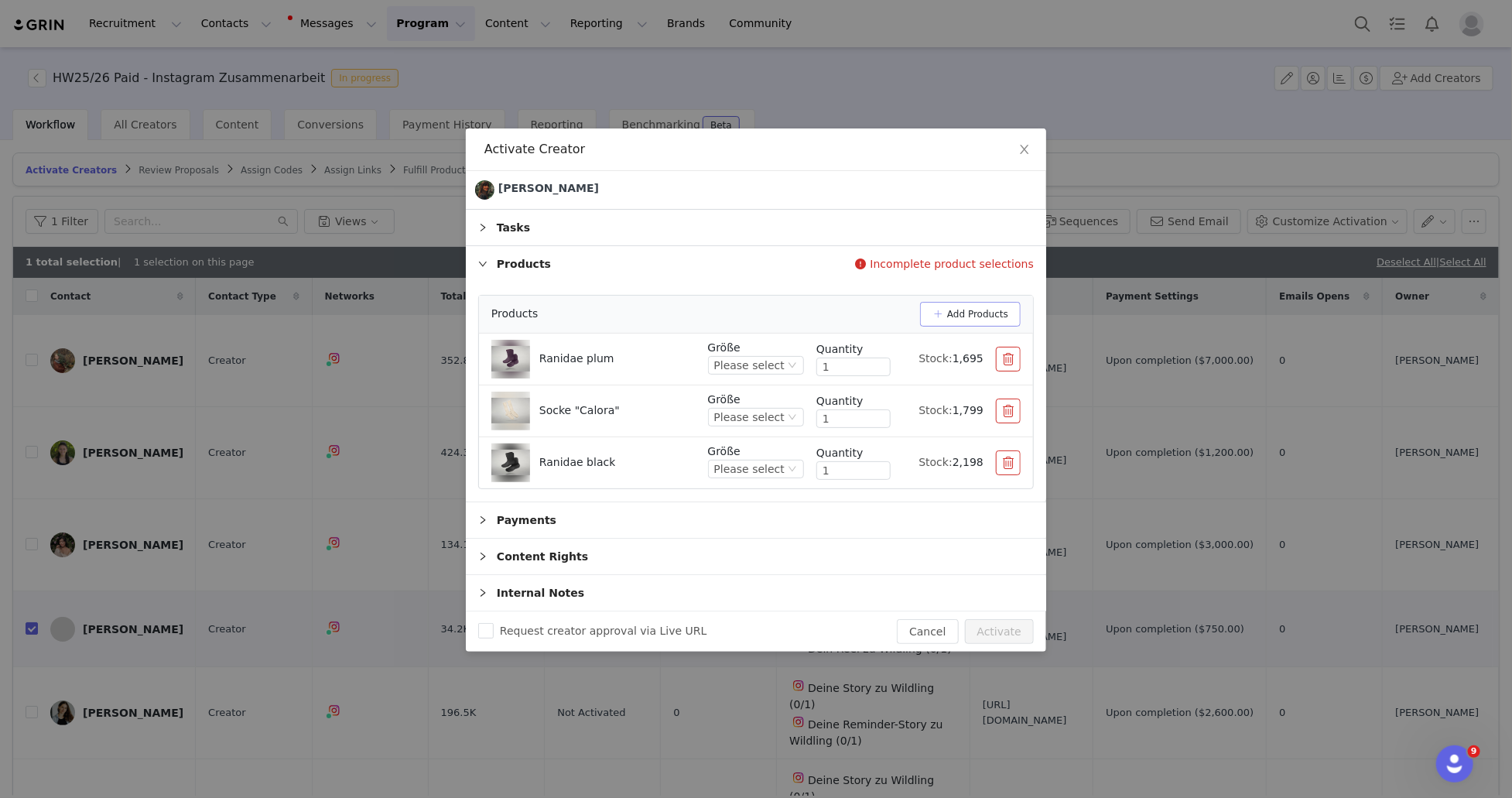
click at [996, 326] on button "Add Products" at bounding box center [970, 314] width 100 height 25
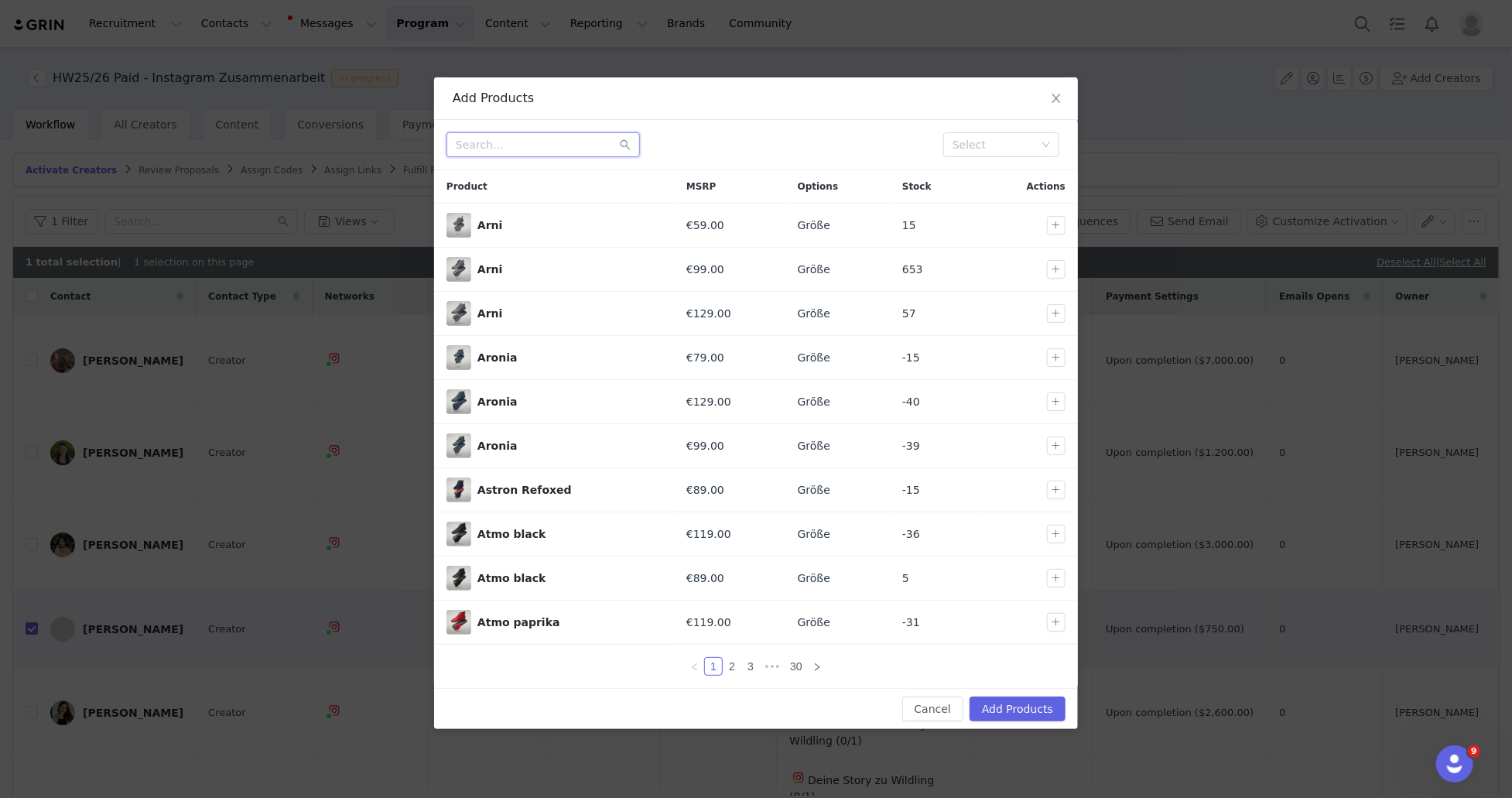
click at [497, 150] on input "text" at bounding box center [544, 144] width 194 height 25
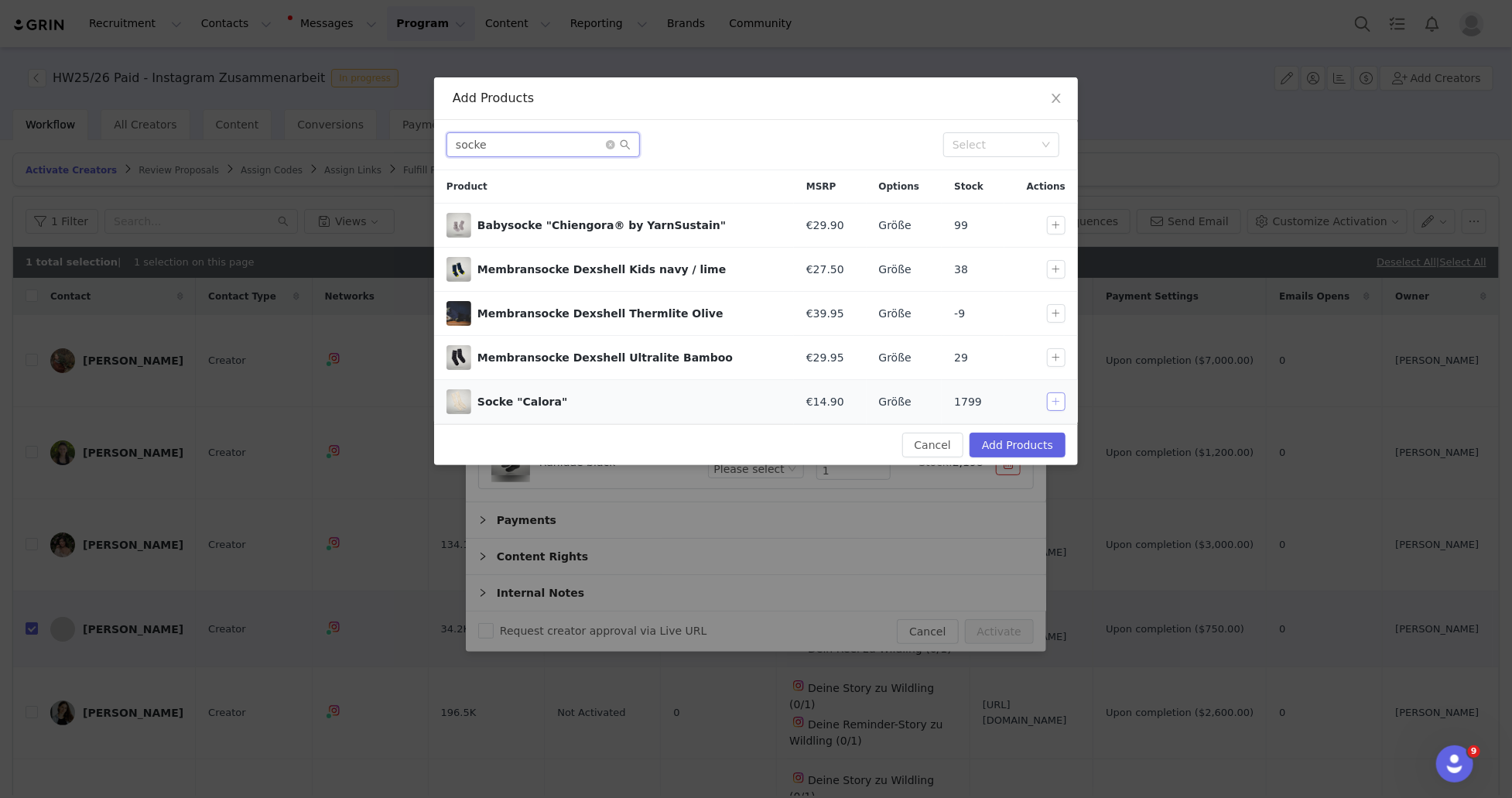
type input "socke"
click at [1055, 400] on button "button" at bounding box center [1055, 401] width 18 height 18
click at [1044, 446] on button "Add Products" at bounding box center [1017, 445] width 96 height 25
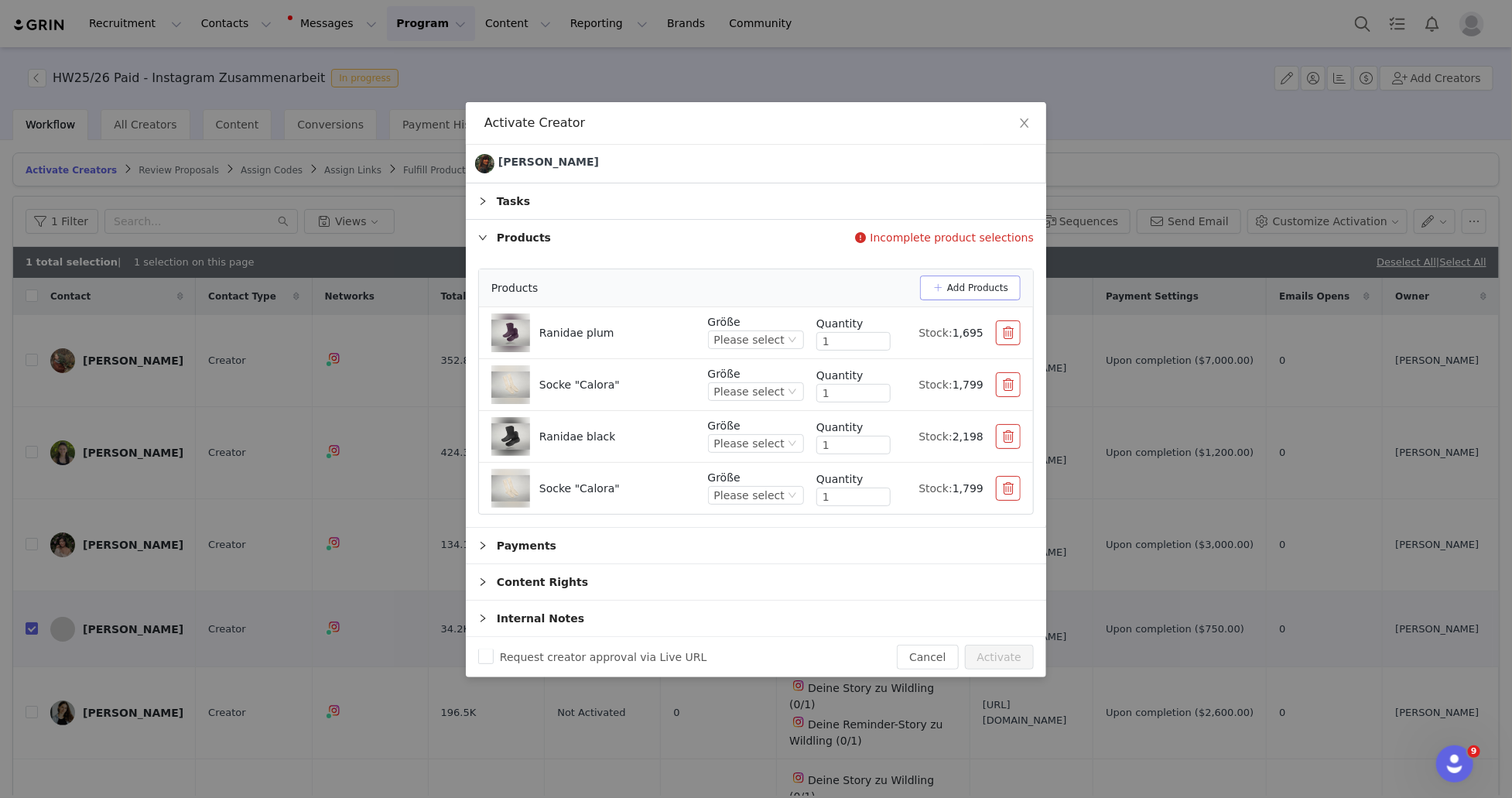
click at [995, 300] on button "Add Products" at bounding box center [970, 288] width 100 height 25
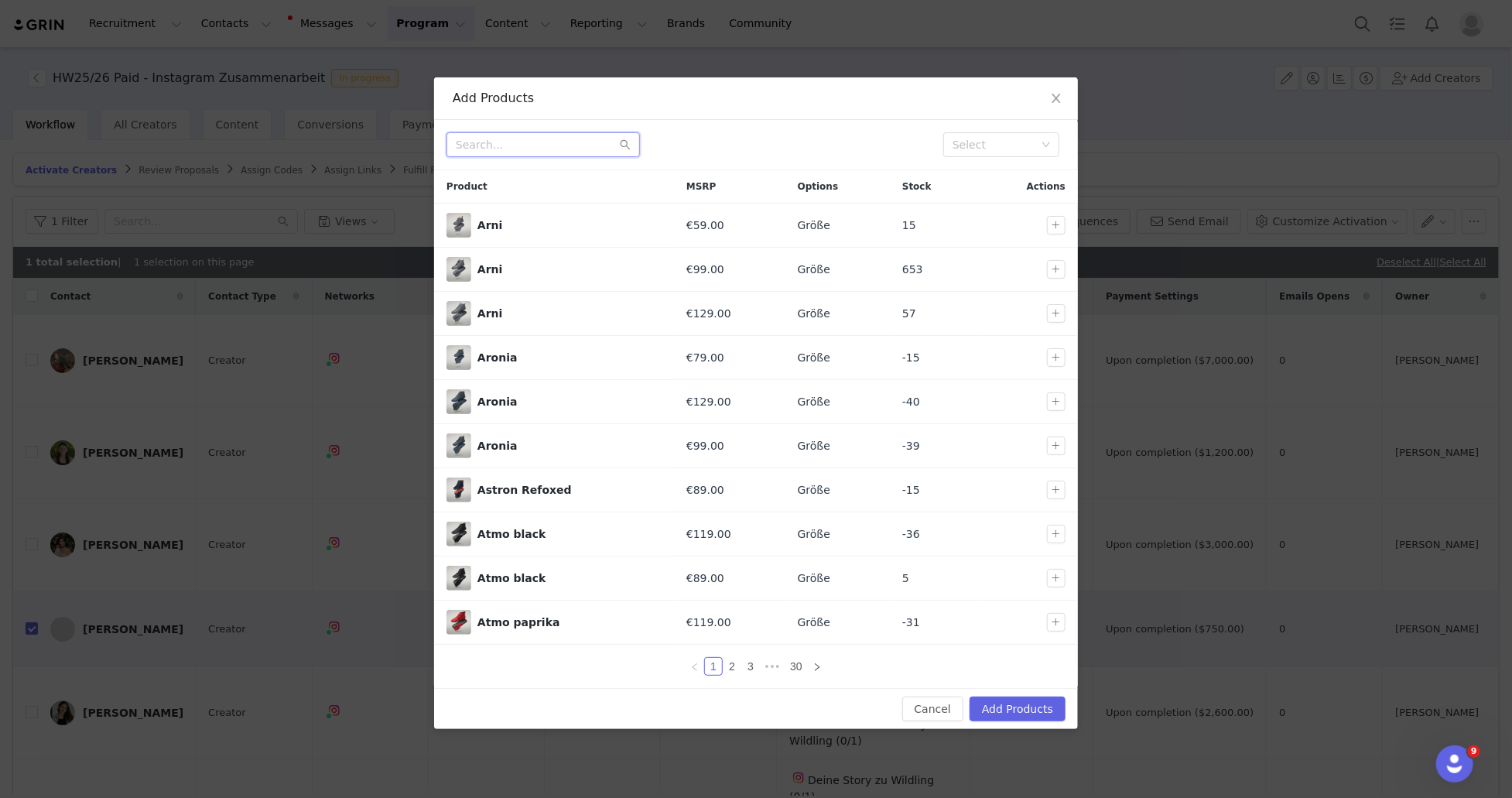
click at [562, 151] on input "text" at bounding box center [544, 144] width 194 height 25
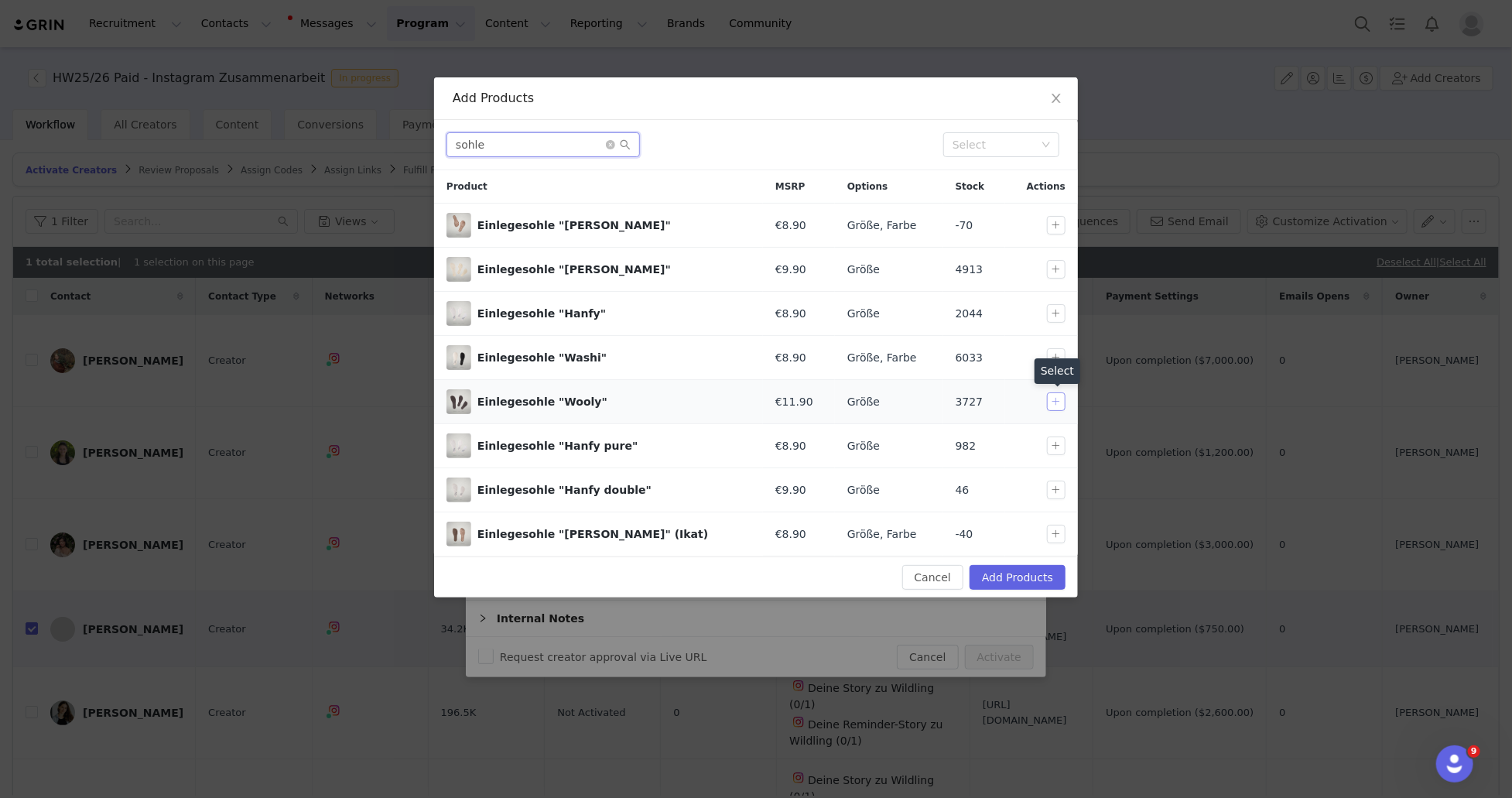
type input "sohle"
click at [1060, 404] on button "button" at bounding box center [1055, 401] width 18 height 18
click at [1033, 579] on button "Add Products" at bounding box center [1017, 577] width 96 height 25
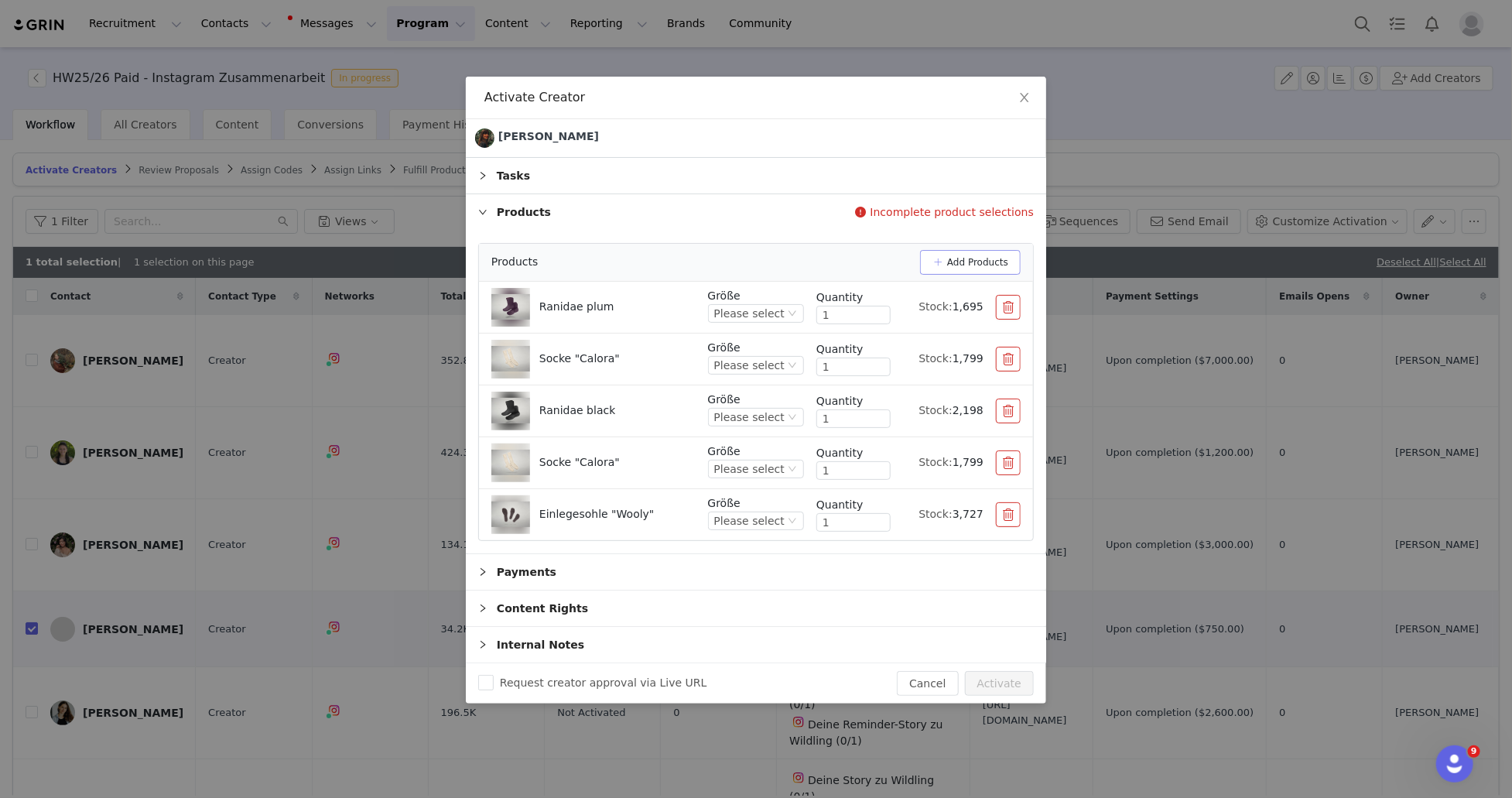
click at [981, 275] on button "Add Products" at bounding box center [970, 262] width 100 height 25
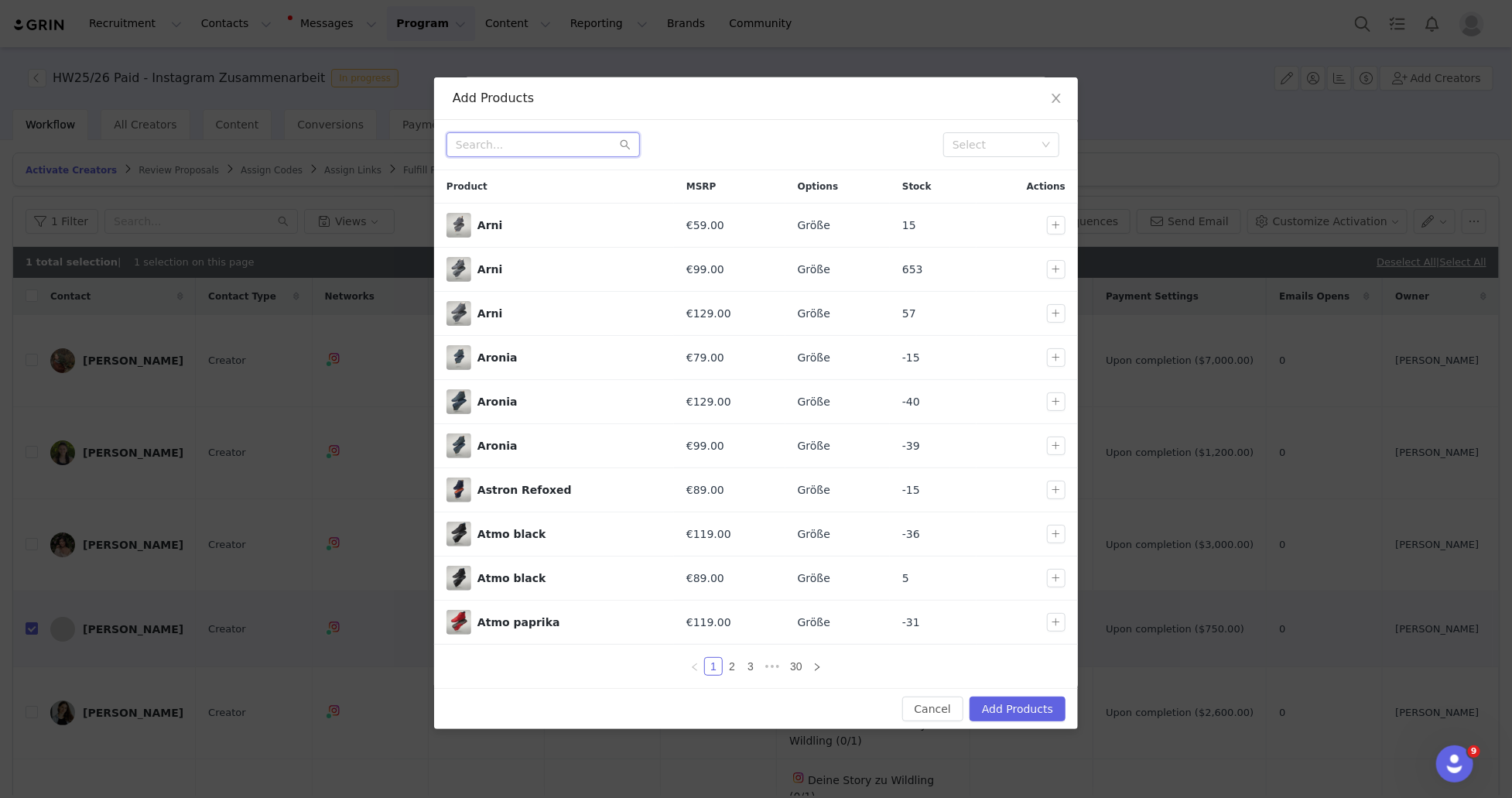
click at [492, 150] on input "text" at bounding box center [544, 144] width 194 height 25
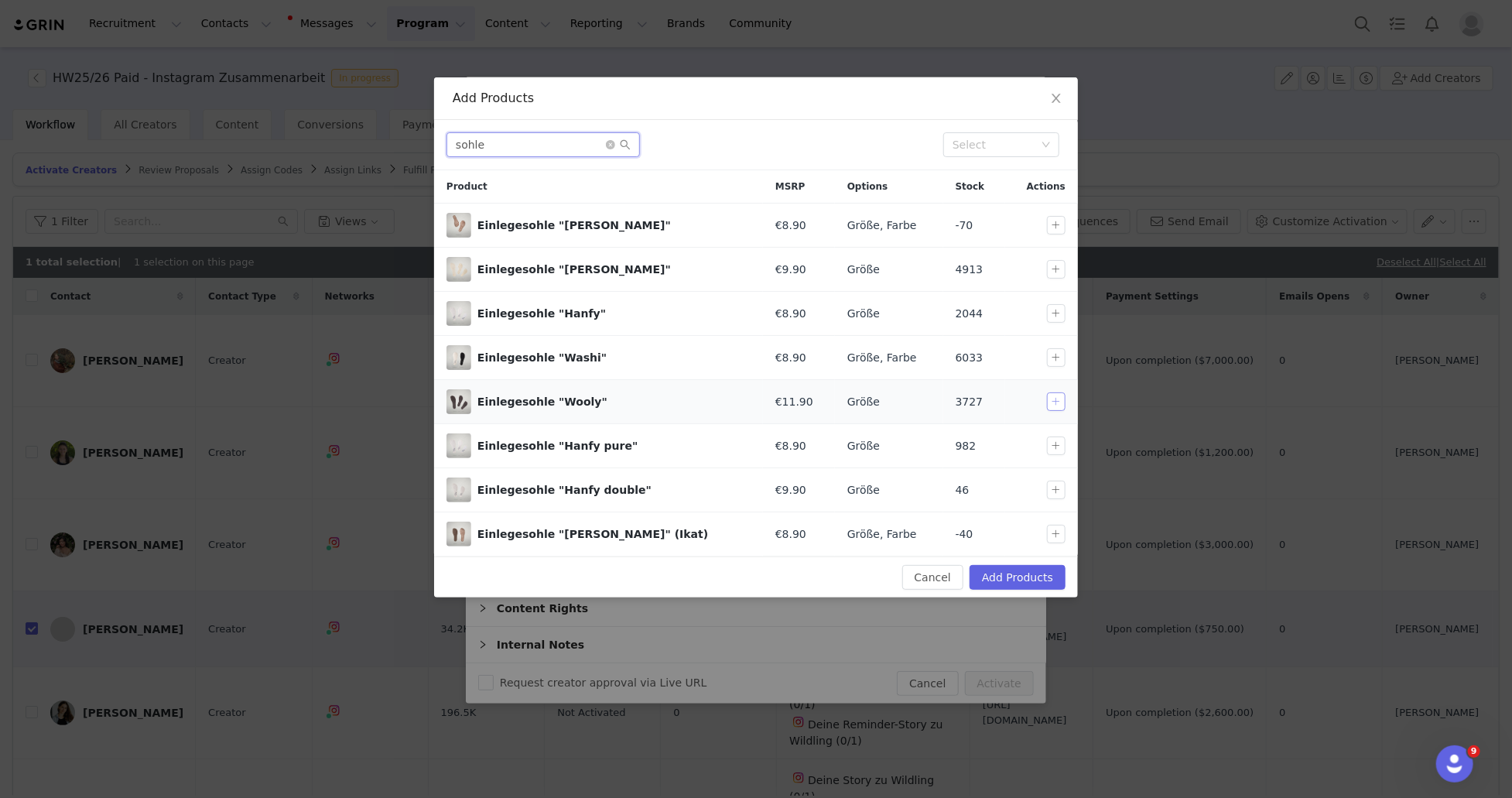
type input "sohle"
click at [1057, 403] on button "button" at bounding box center [1055, 401] width 18 height 18
click at [1041, 575] on button "Add Products" at bounding box center [1017, 577] width 96 height 25
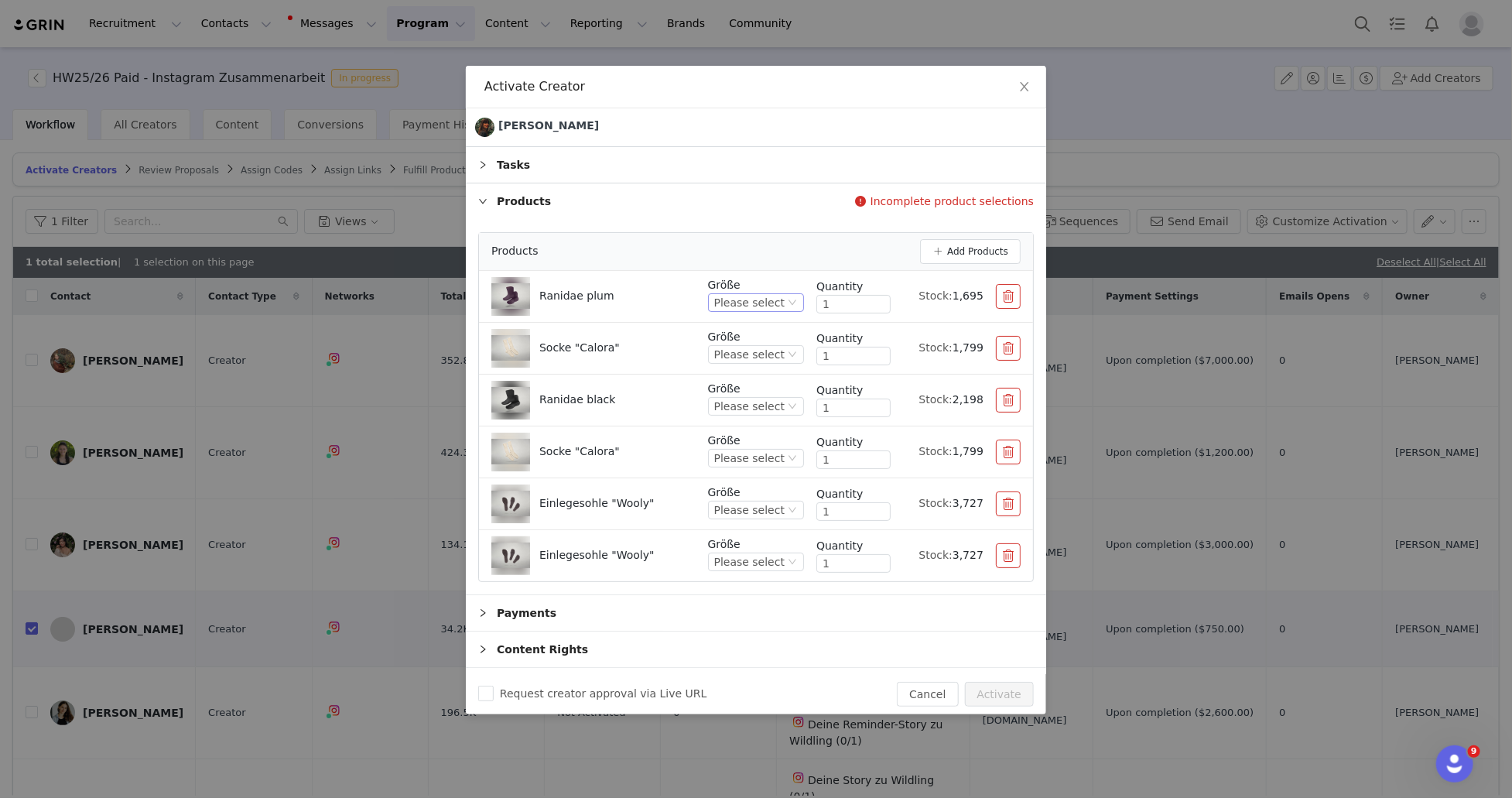
click at [761, 311] on div "Please select" at bounding box center [749, 302] width 70 height 17
click at [736, 515] on li "EU 27" at bounding box center [745, 516] width 92 height 25
click at [767, 363] on div "Please select" at bounding box center [749, 354] width 70 height 17
click at [751, 518] on li "EU 27/28" at bounding box center [745, 519] width 92 height 25
click at [760, 518] on div "Please select" at bounding box center [749, 509] width 70 height 17
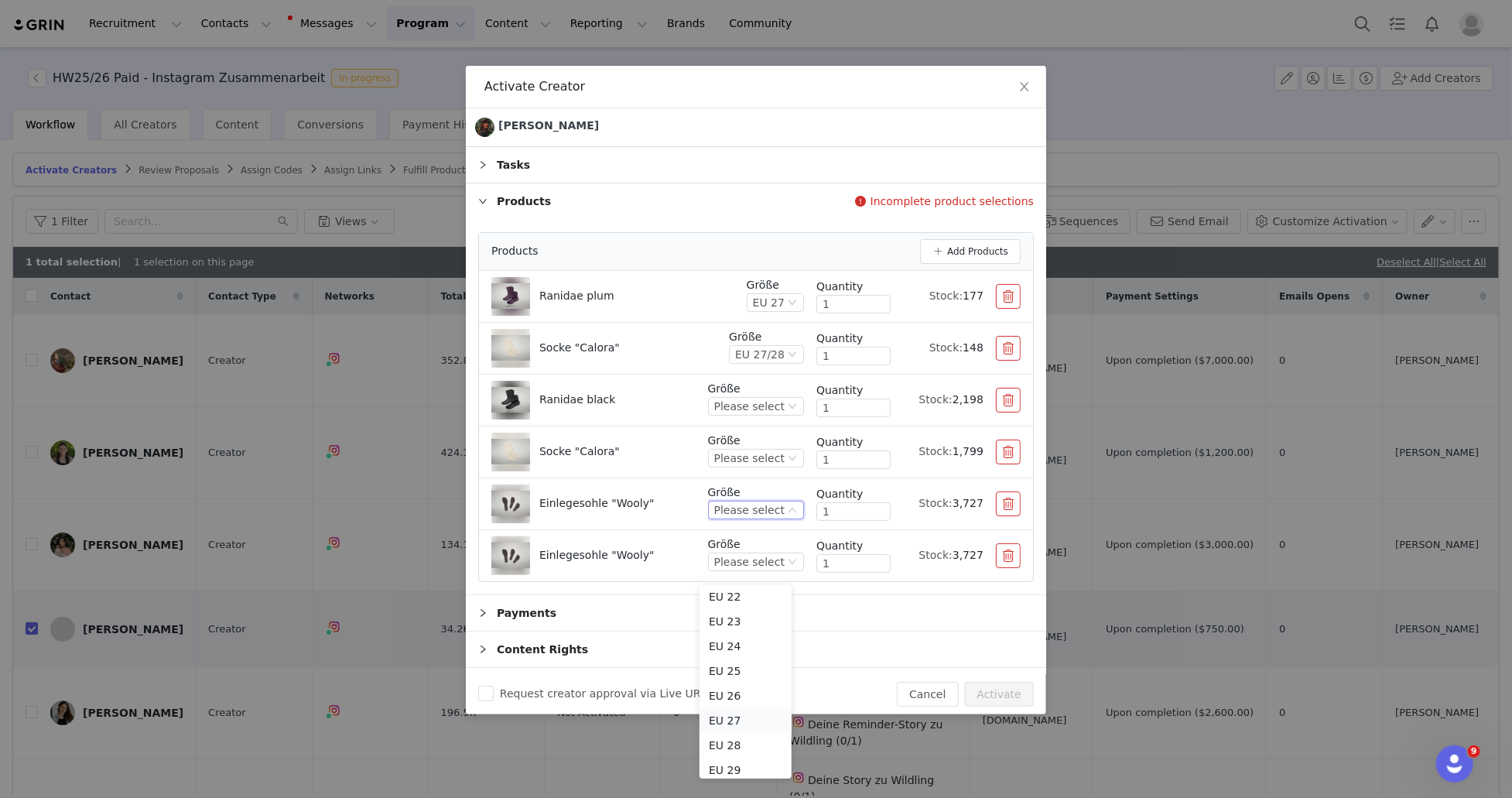
scroll to position [132, 0]
click at [743, 715] on li "EU 27" at bounding box center [745, 717] width 92 height 25
click at [748, 415] on div "Please select" at bounding box center [749, 406] width 70 height 17
click at [744, 600] on li "EU 39" at bounding box center [745, 596] width 92 height 25
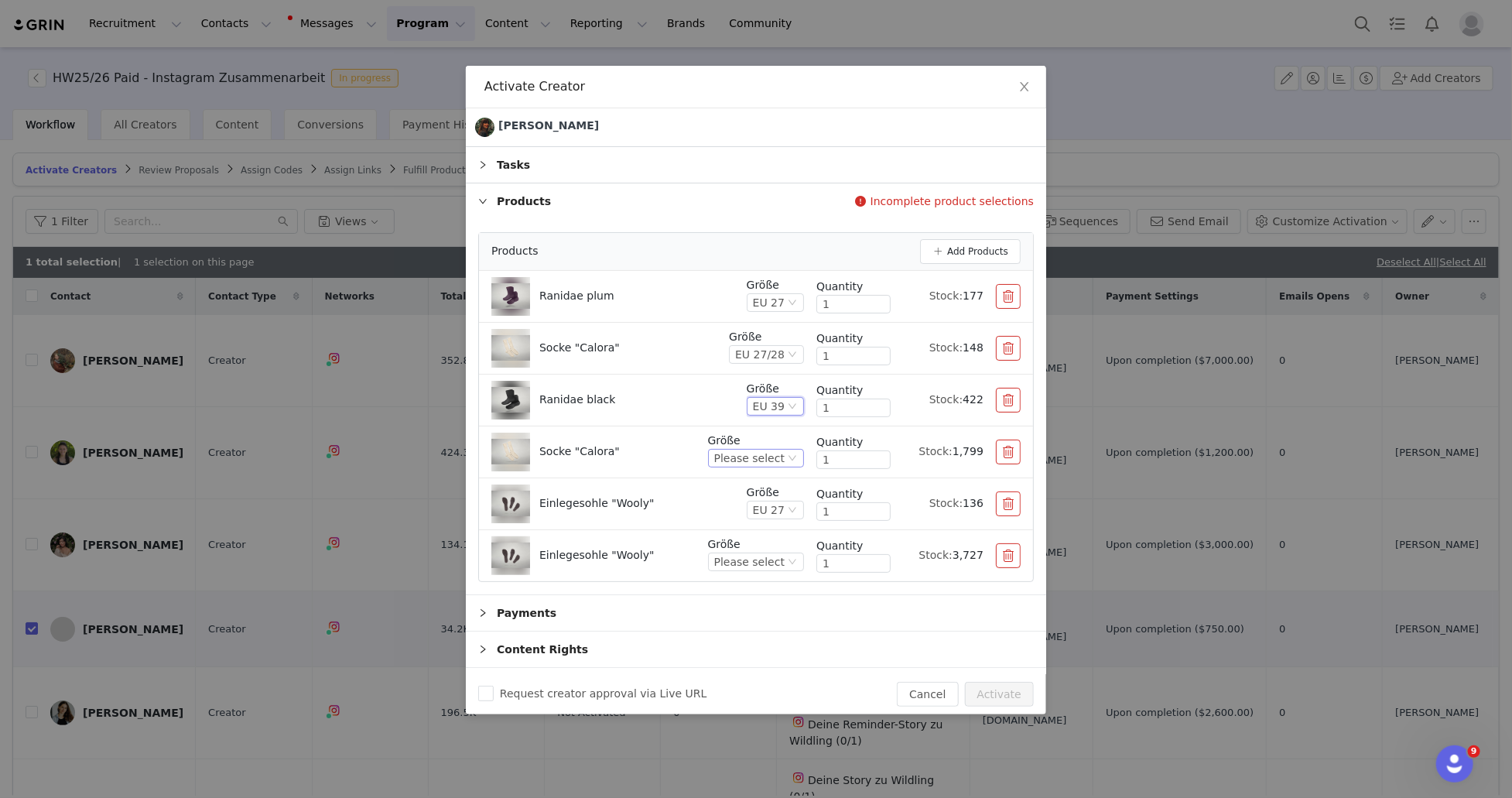
click at [750, 467] on div "Please select" at bounding box center [749, 458] width 70 height 17
click at [750, 665] on li "EU 39/40" at bounding box center [745, 667] width 92 height 25
click at [758, 570] on div "Please select" at bounding box center [749, 561] width 70 height 17
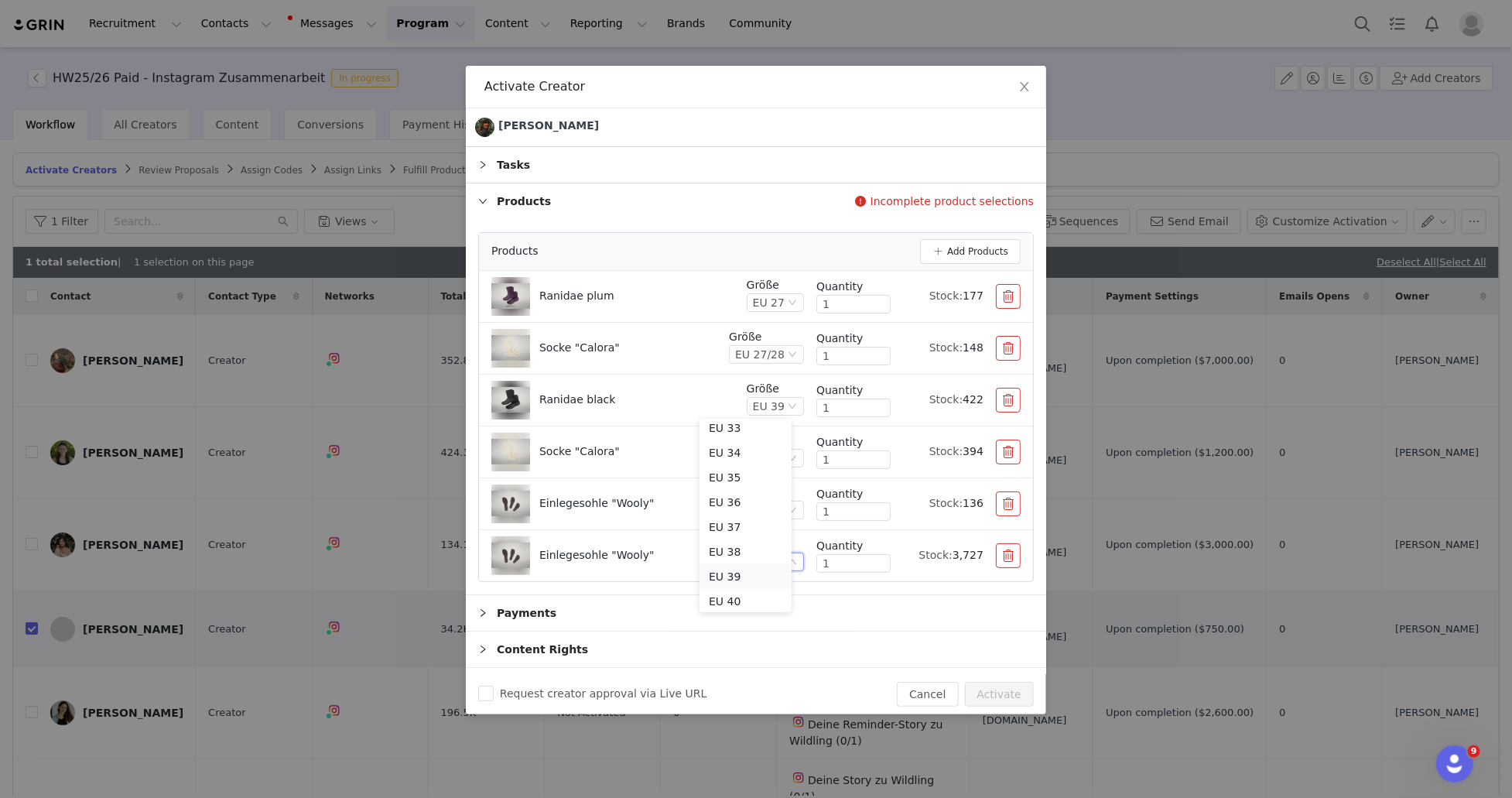
click at [740, 574] on li "EU 39" at bounding box center [745, 576] width 92 height 25
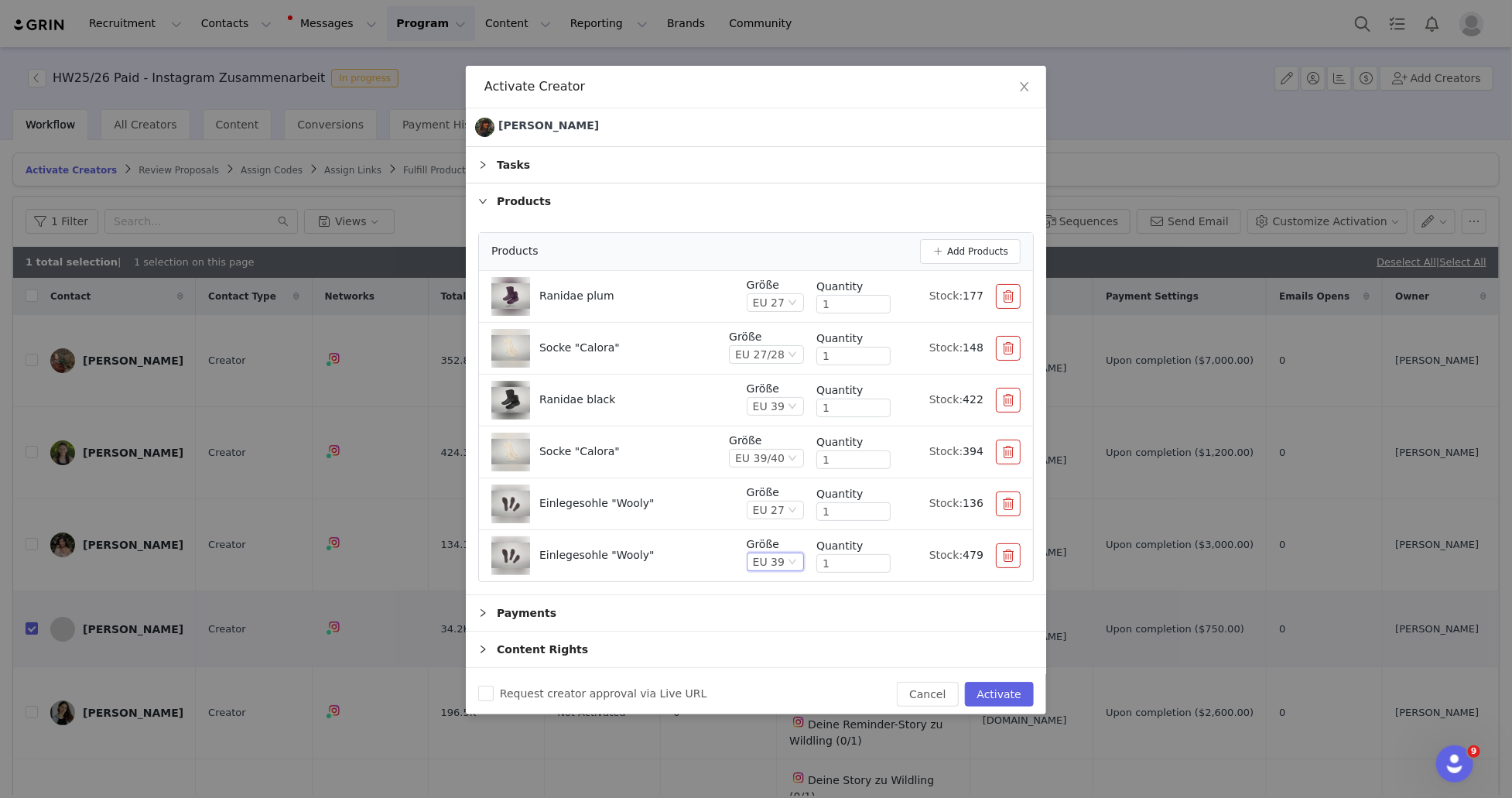
click at [773, 677] on div "Request creator approval via Live URL Cancel Activate" at bounding box center [756, 694] width 581 height 40
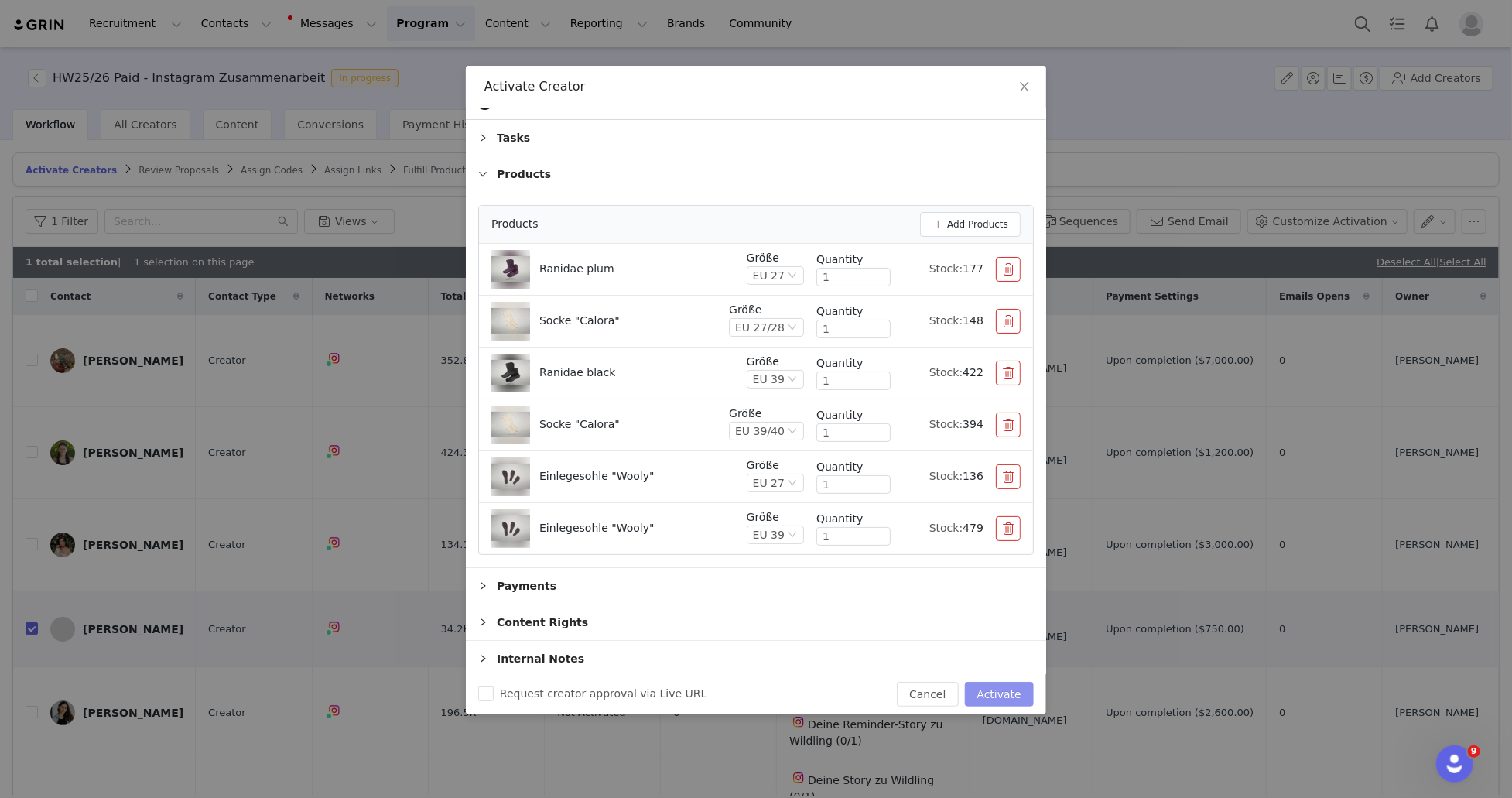
click at [1015, 698] on button "Activate" at bounding box center [999, 694] width 69 height 25
checkbox input "false"
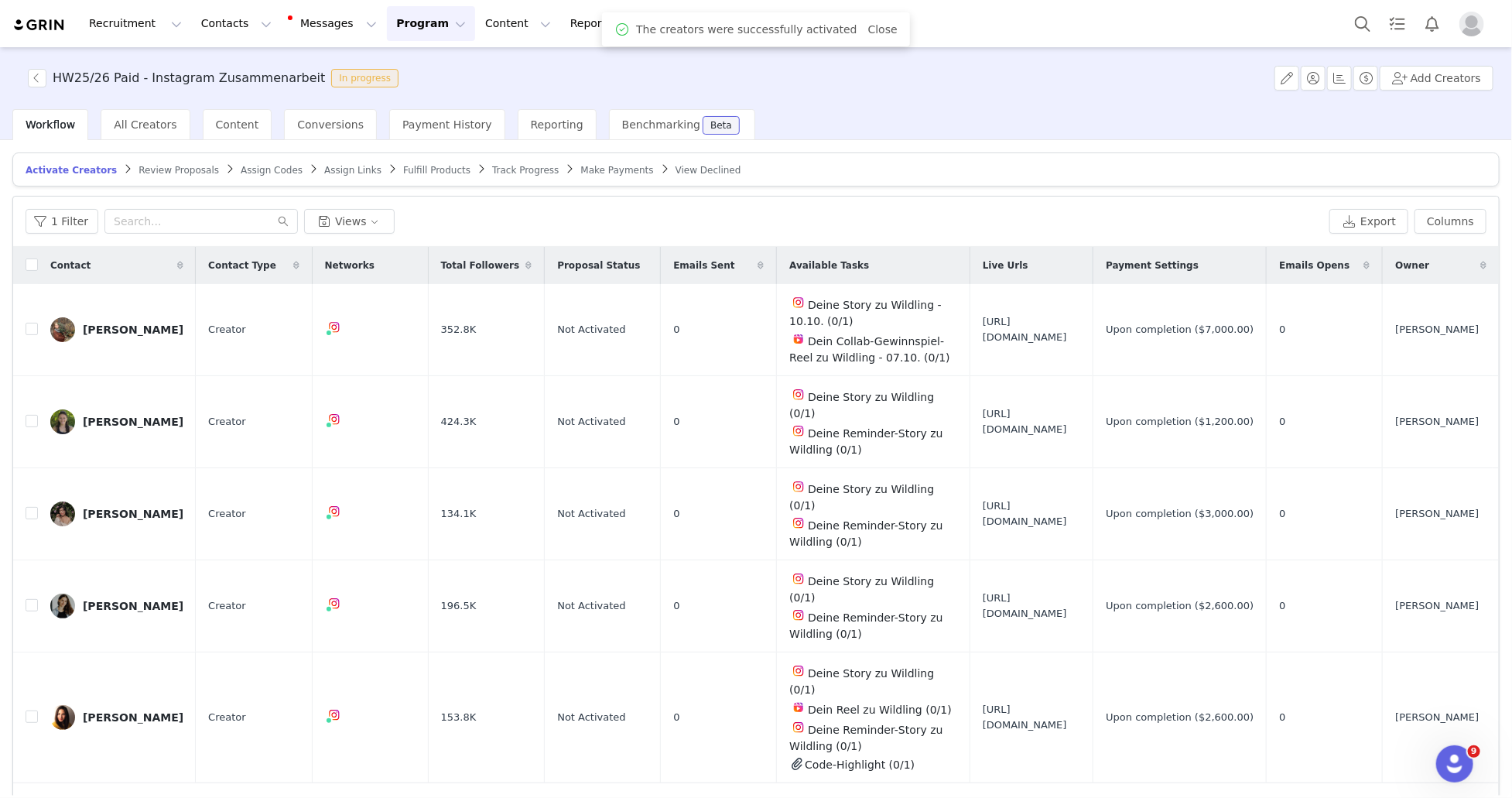
click at [183, 172] on span "Review Proposals" at bounding box center [179, 170] width 81 height 11
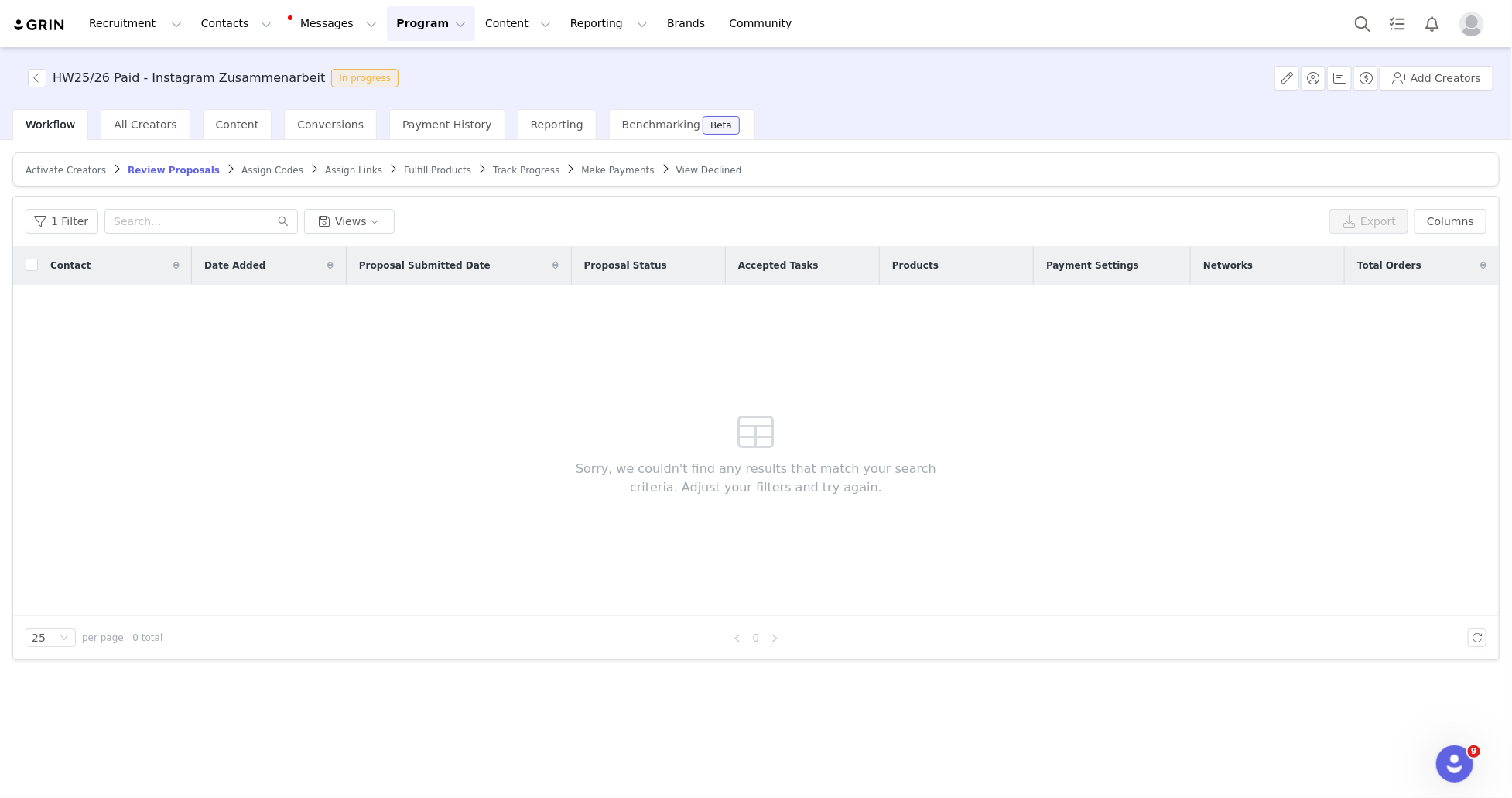
click at [249, 170] on span "Assign Codes" at bounding box center [273, 170] width 62 height 11
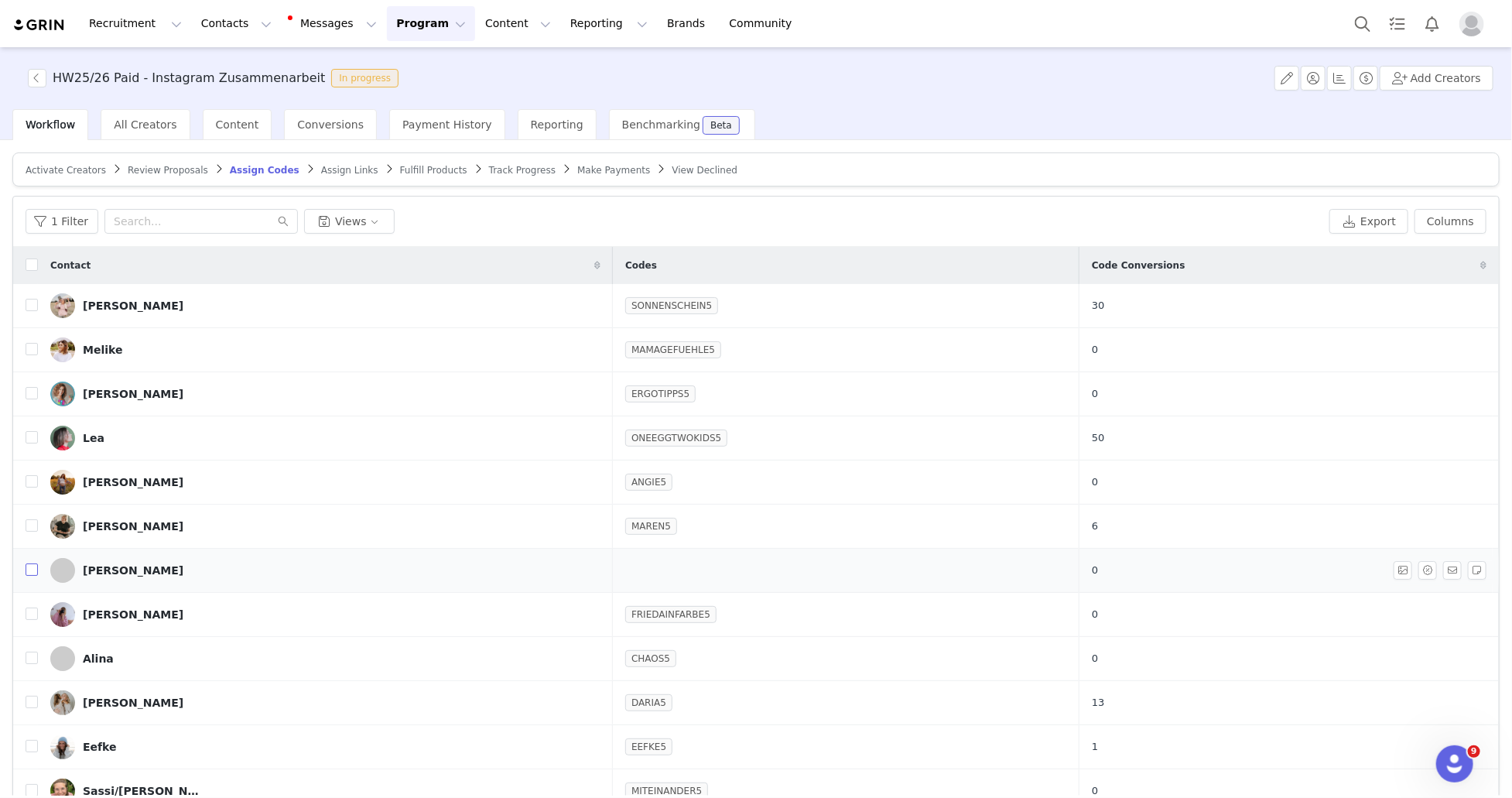
click at [34, 571] on input "checkbox" at bounding box center [32, 570] width 12 height 12
checkbox input "true"
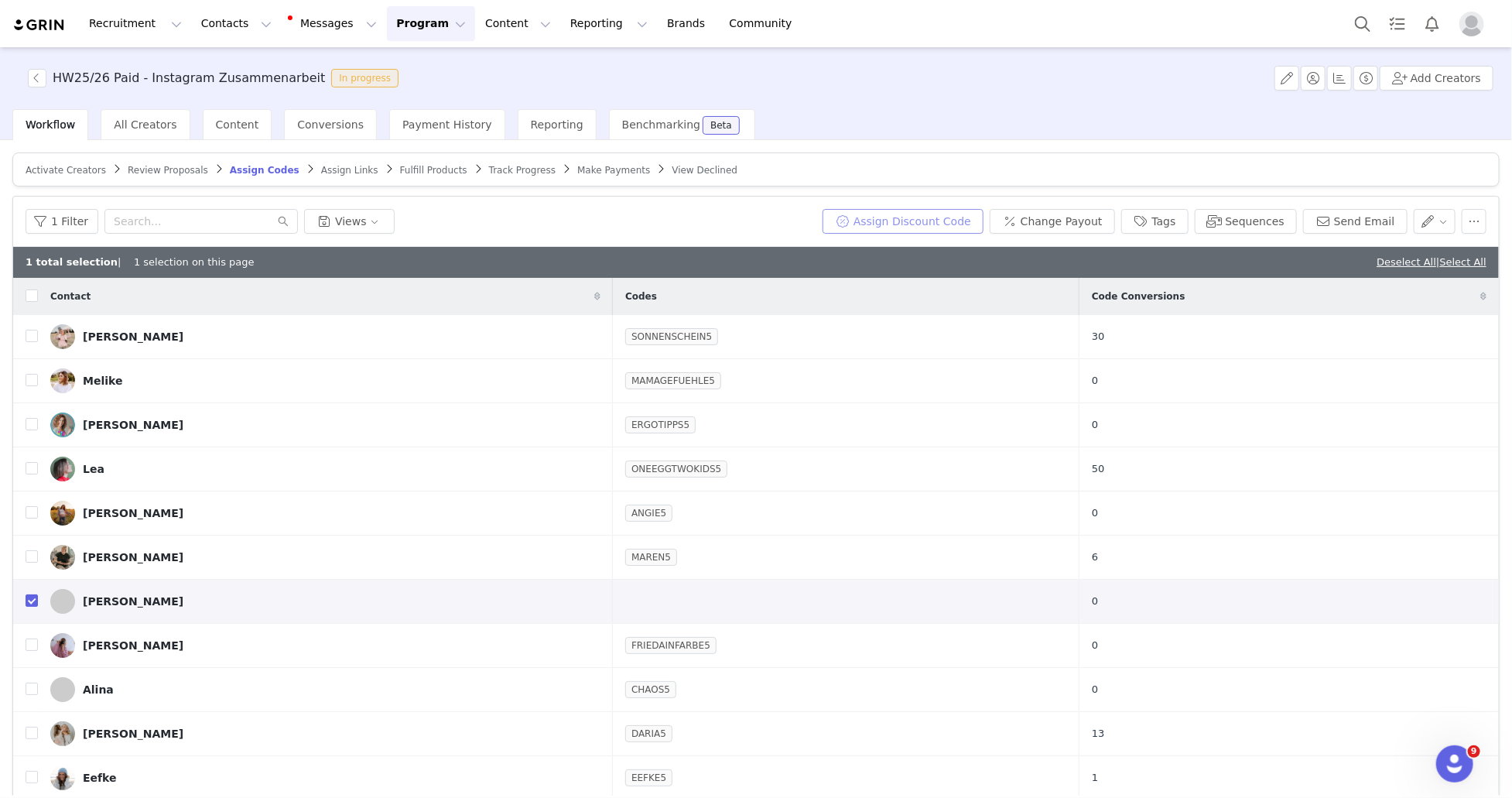
click at [923, 223] on button "Assign Discount Code" at bounding box center [902, 222] width 161 height 25
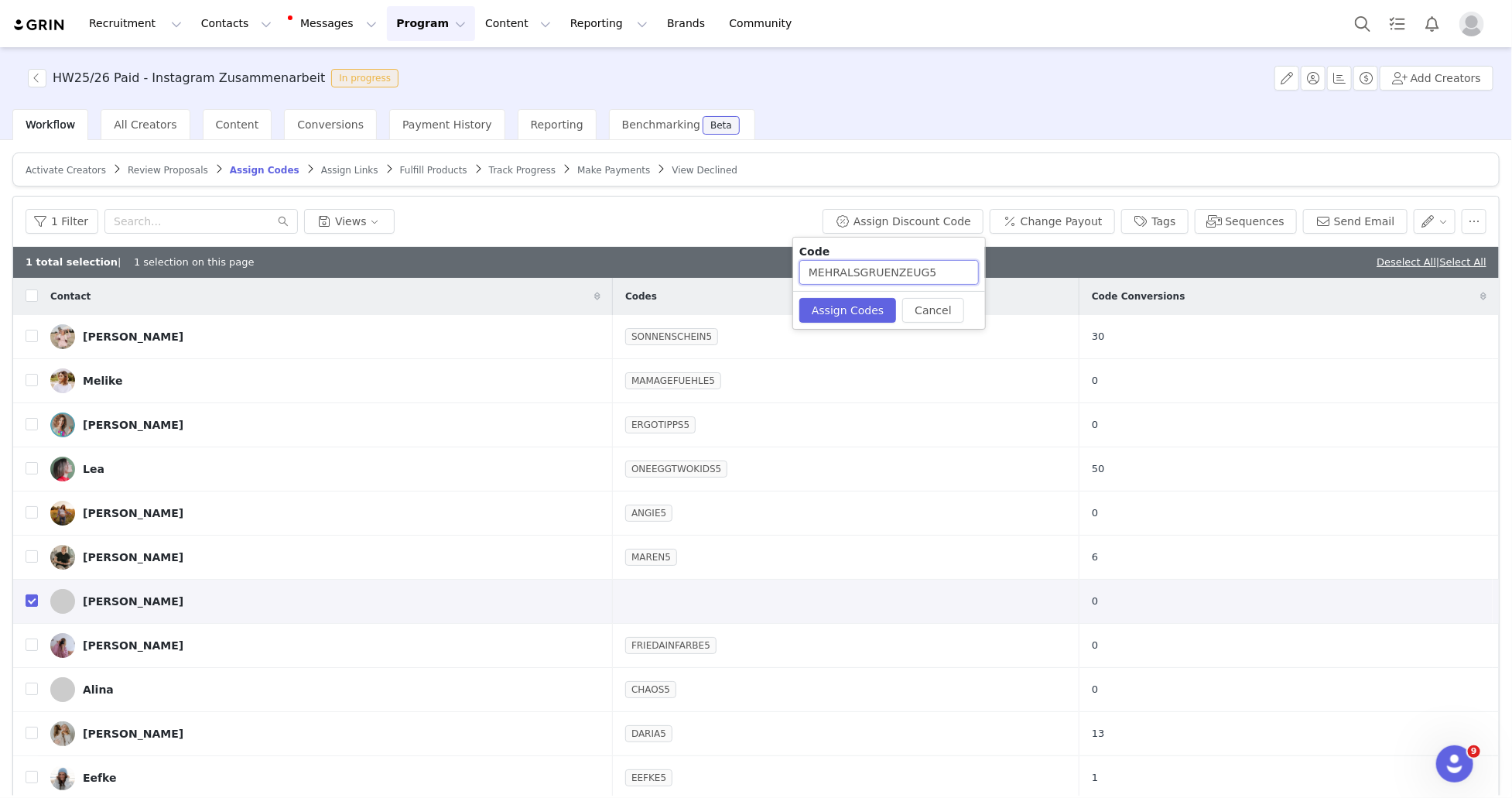
drag, startPoint x: 860, startPoint y: 274, endPoint x: 714, endPoint y: 261, distance: 146.6
click at [714, 261] on body "Recruitment Recruitment Creator Search Curated Lists Landing Pages Web Extensio…" at bounding box center [756, 399] width 1512 height 798
type input "GRUENZEUG5"
click at [873, 312] on button "Assign Codes" at bounding box center [848, 311] width 97 height 25
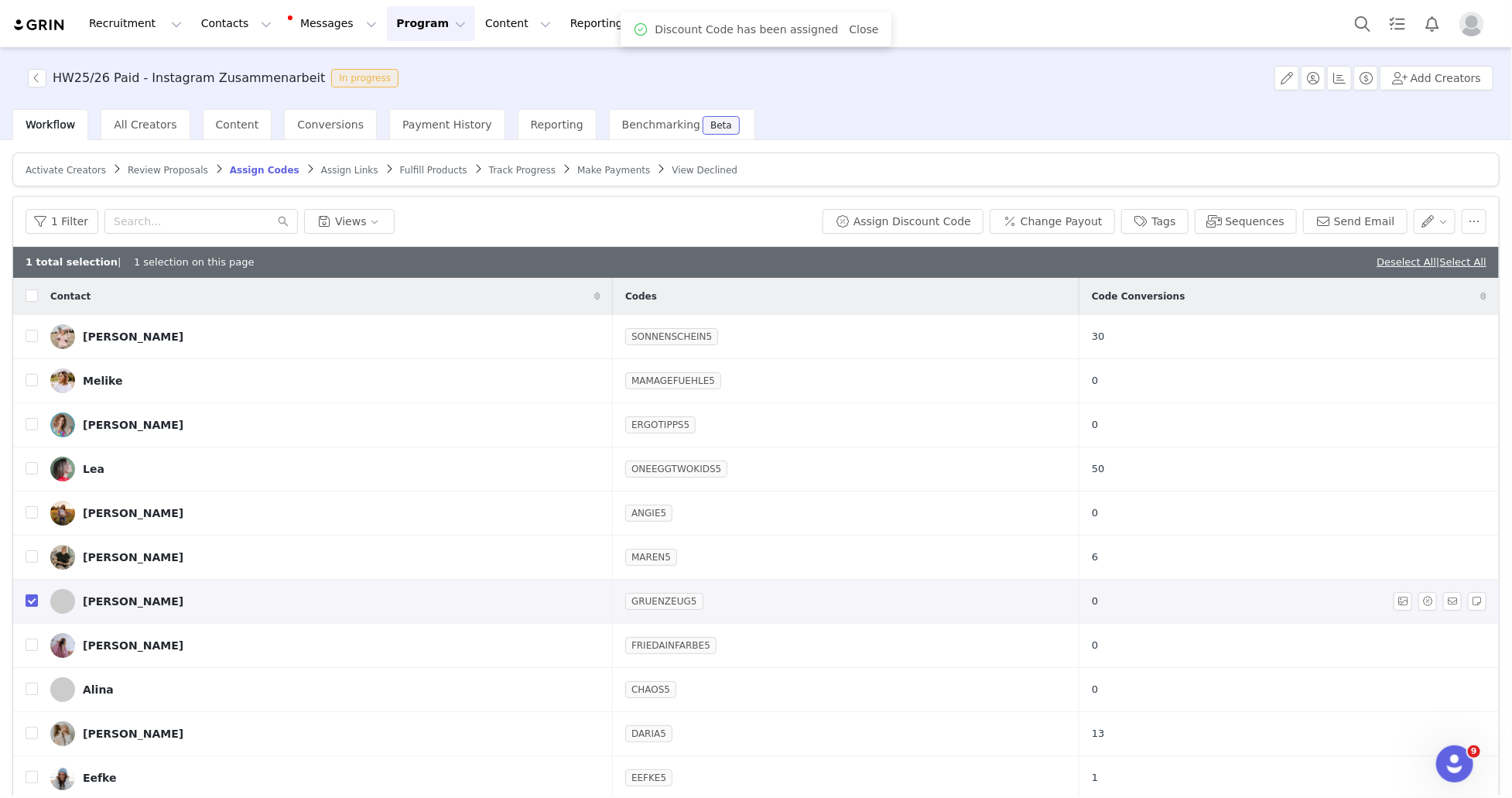
click at [33, 596] on input "checkbox" at bounding box center [32, 601] width 12 height 12
checkbox input "false"
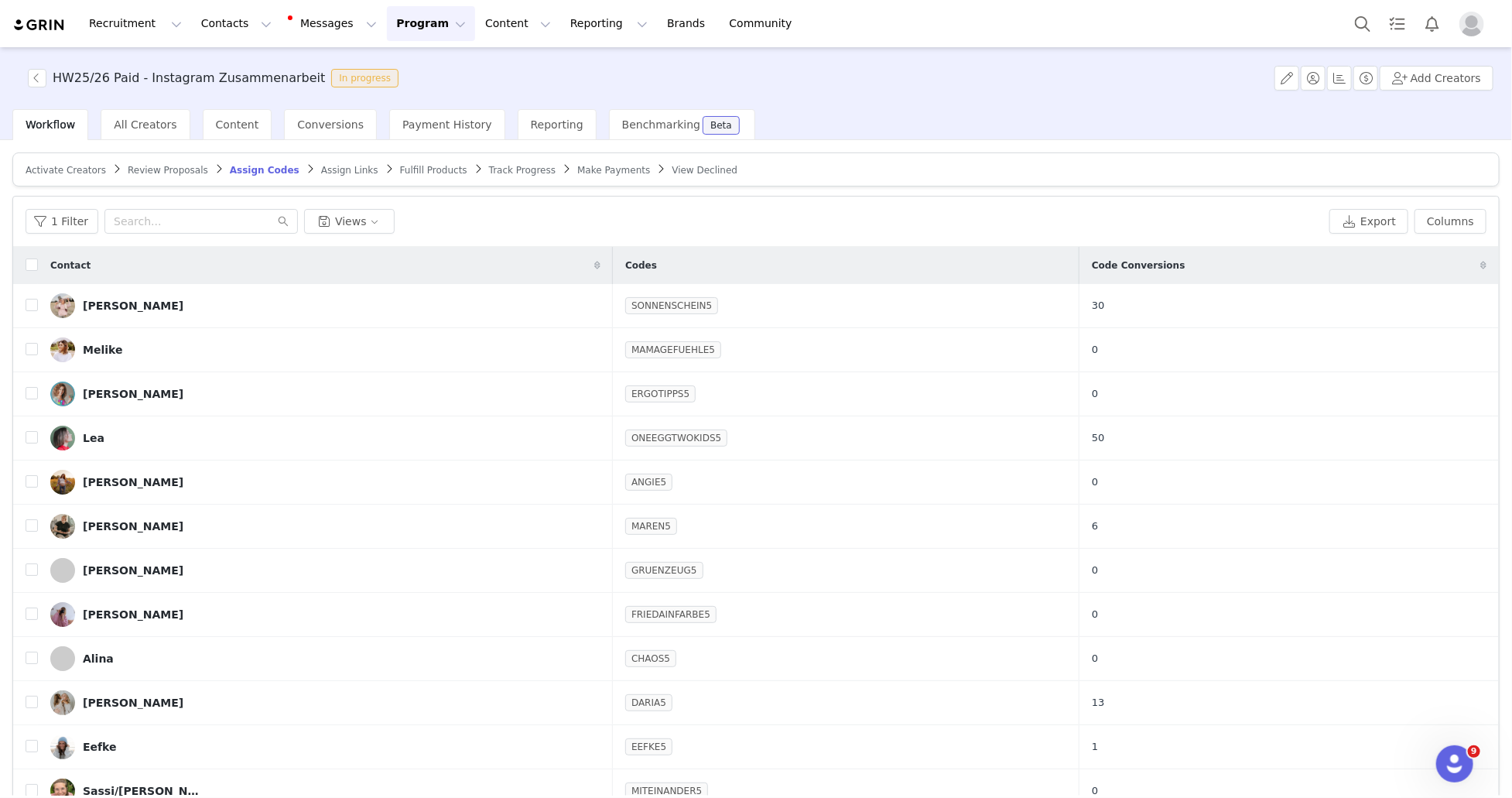
click at [340, 168] on span "Assign Links" at bounding box center [349, 170] width 57 height 11
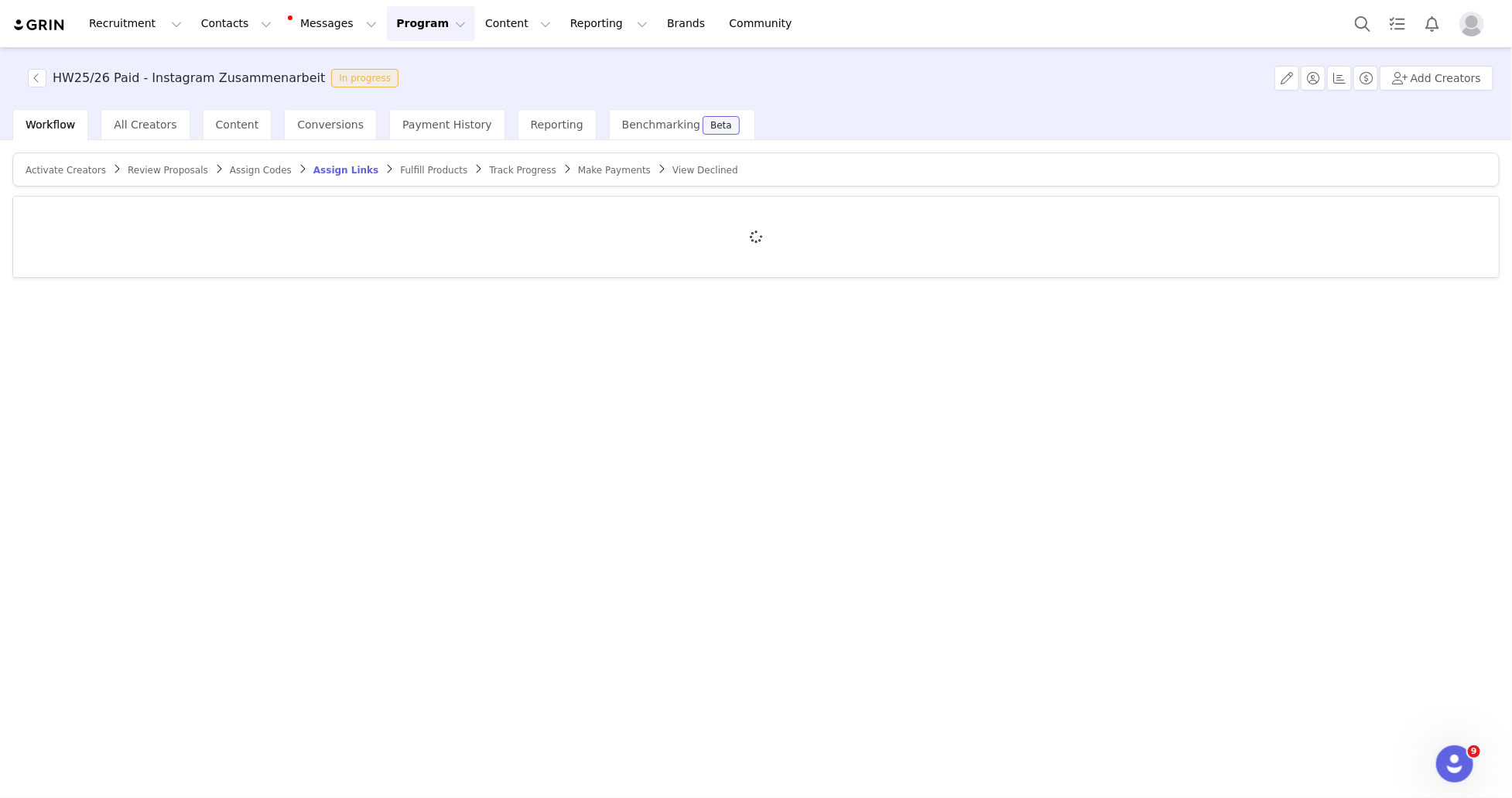
click at [266, 172] on span "Assign Codes" at bounding box center [260, 170] width 62 height 11
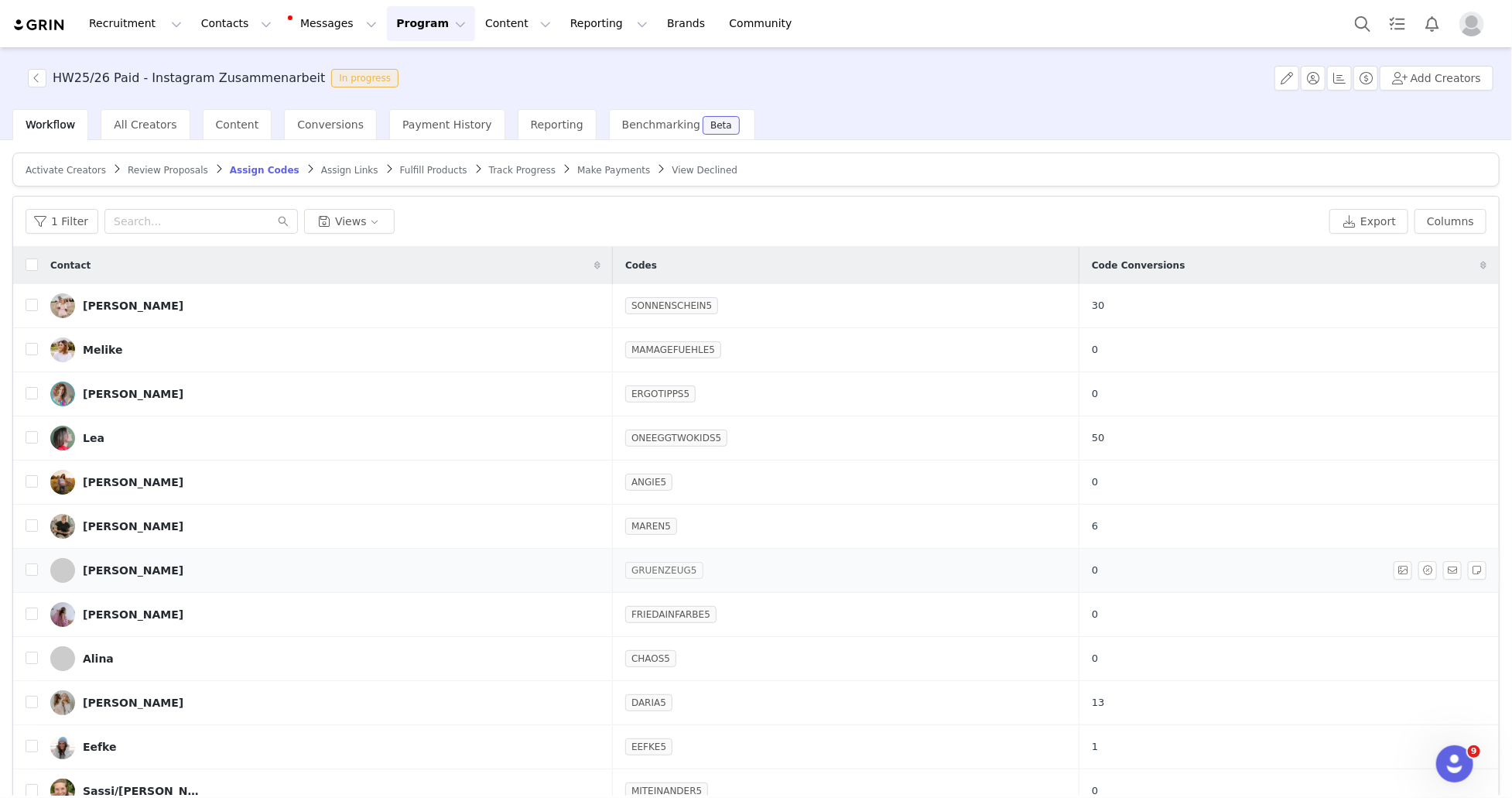
click at [640, 567] on link "GRUENZEUG5" at bounding box center [664, 571] width 78 height 16
click at [531, 632] on input "GRUENZEUG5" at bounding box center [548, 630] width 204 height 25
click at [530, 786] on button "Cancel" at bounding box center [527, 784] width 62 height 25
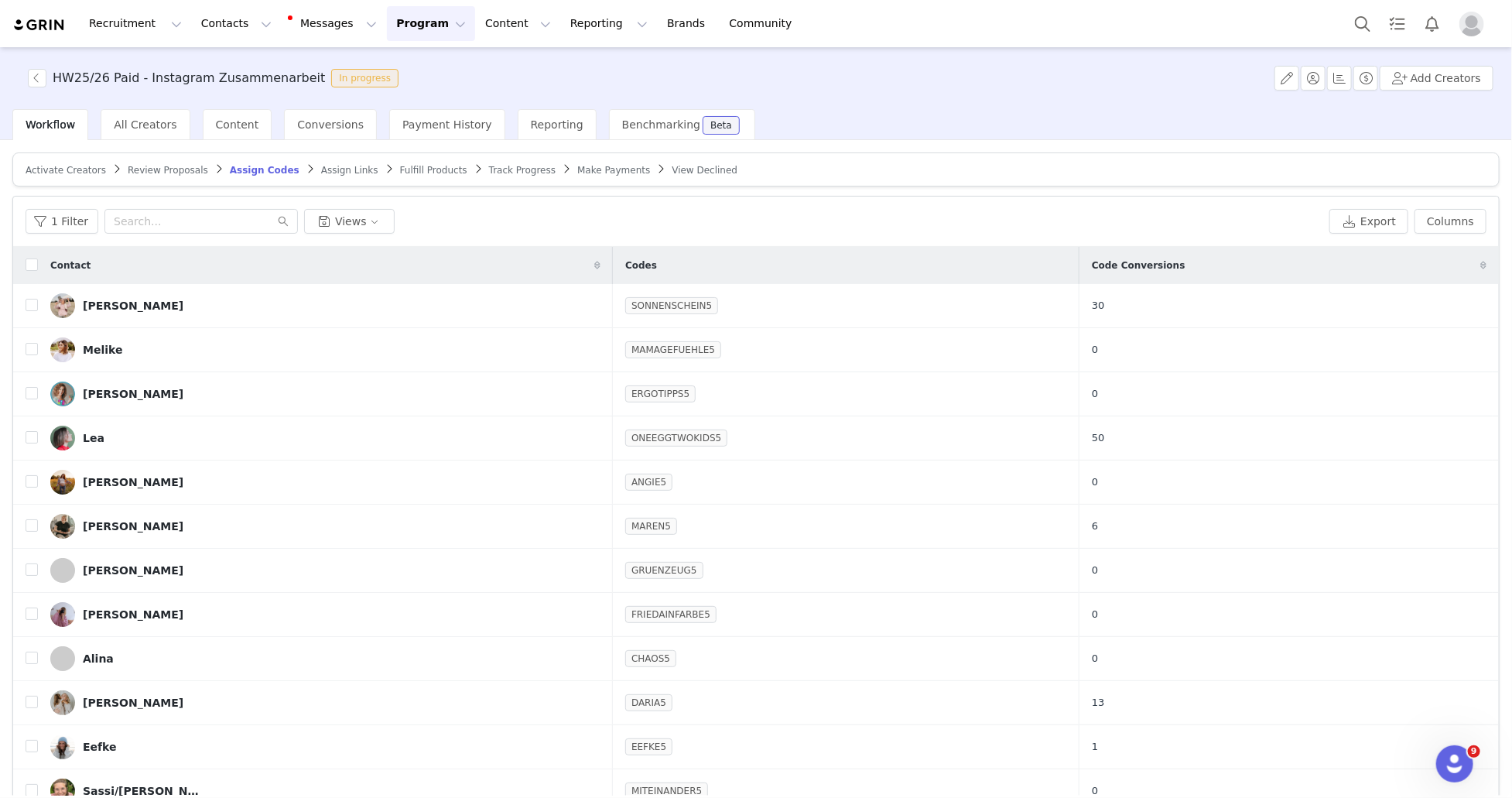
click at [337, 171] on span "Assign Links" at bounding box center [349, 170] width 57 height 11
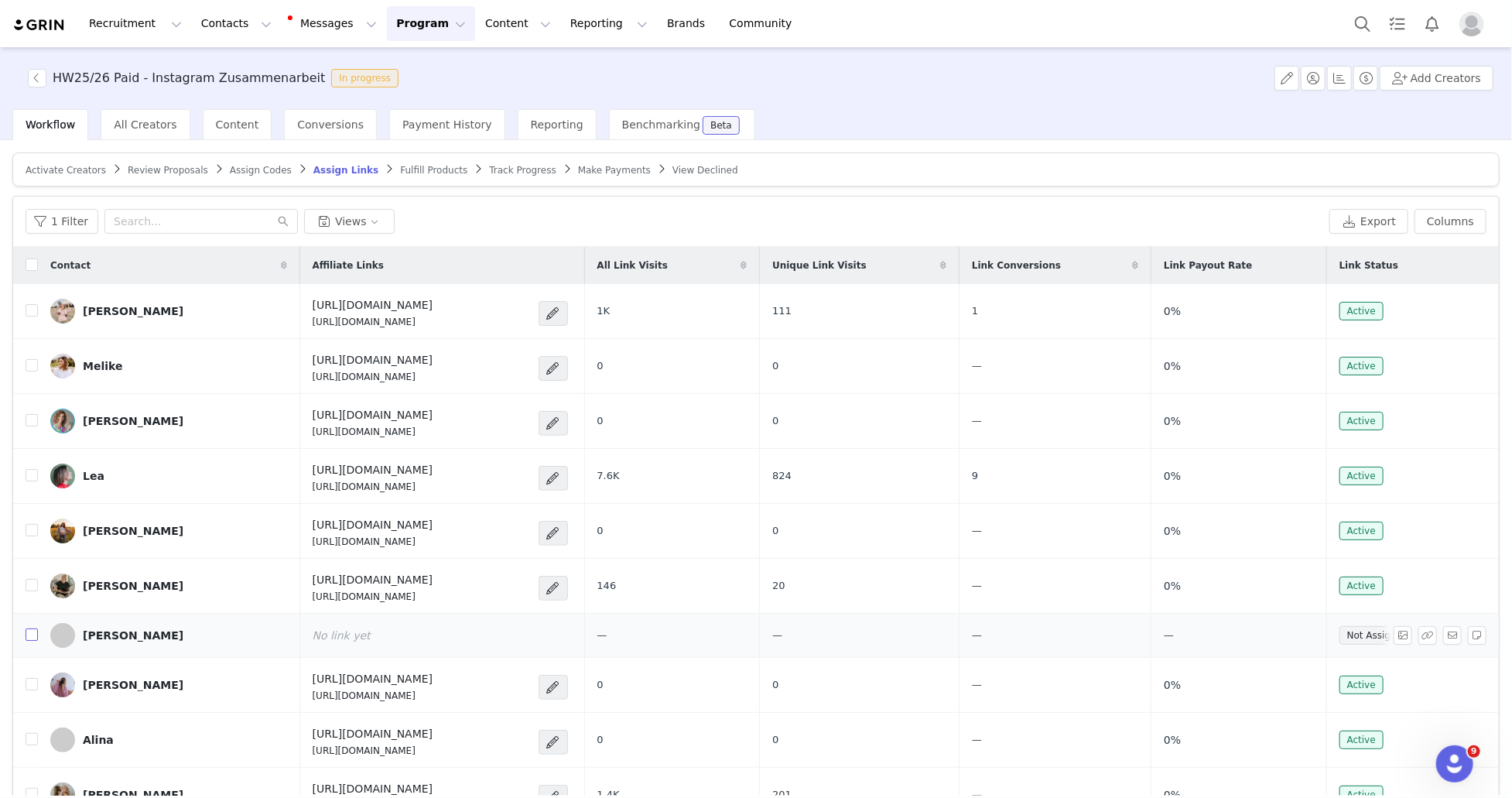
click at [35, 634] on input "checkbox" at bounding box center [32, 634] width 12 height 12
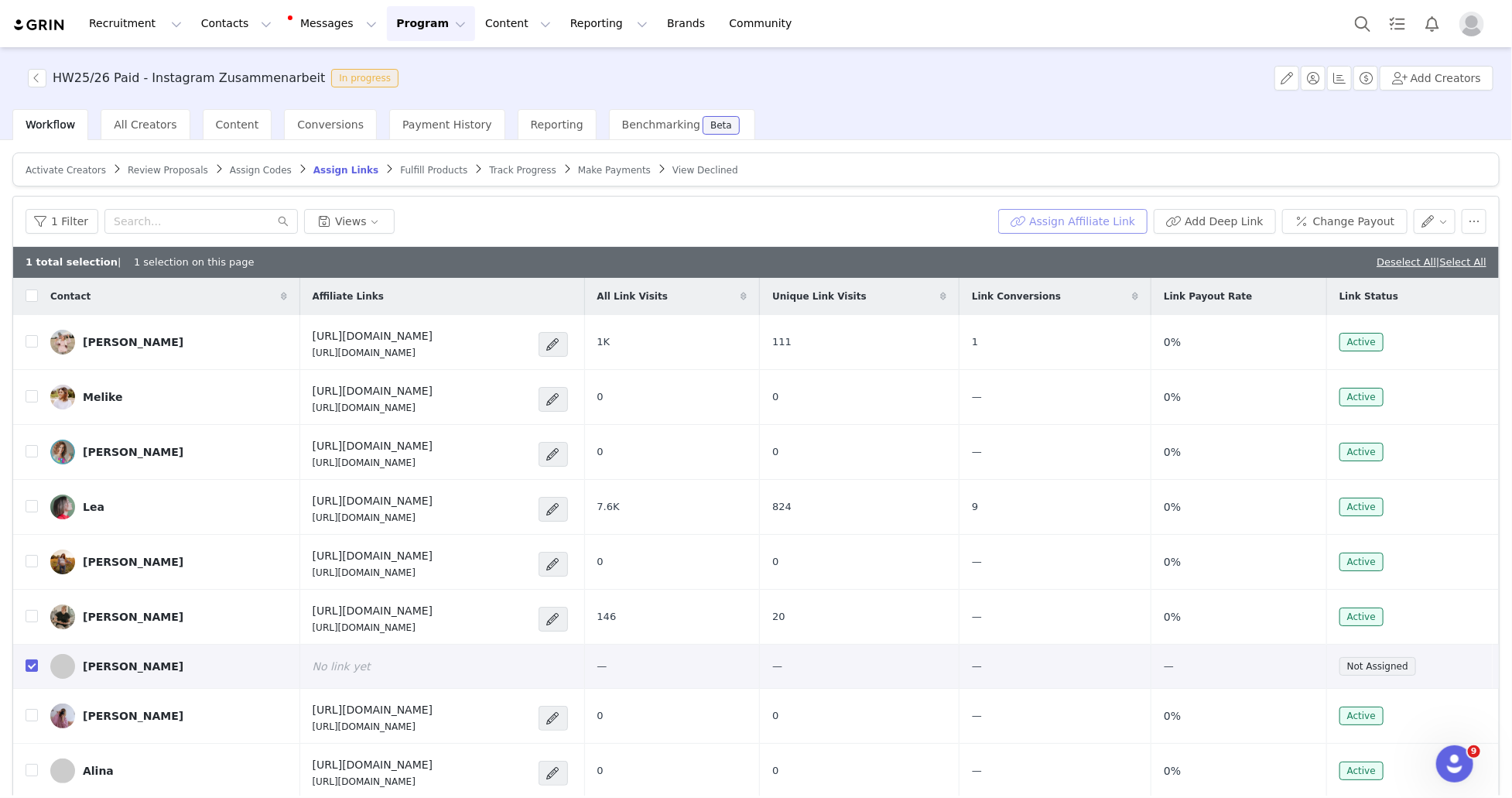
click at [1108, 216] on button "Assign Affiliate Link" at bounding box center [1073, 222] width 150 height 25
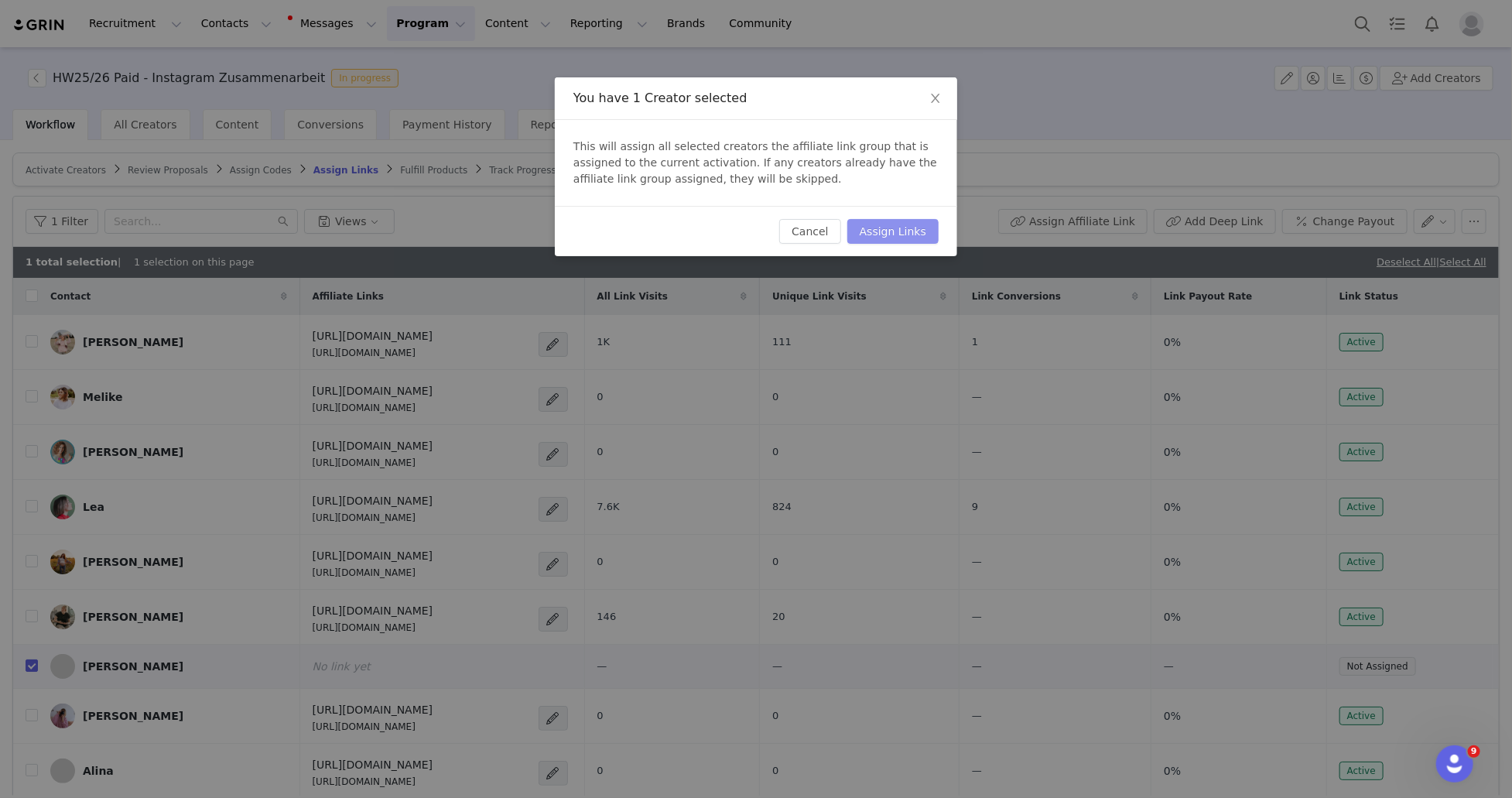
click at [909, 226] on button "Assign Links" at bounding box center [893, 231] width 91 height 25
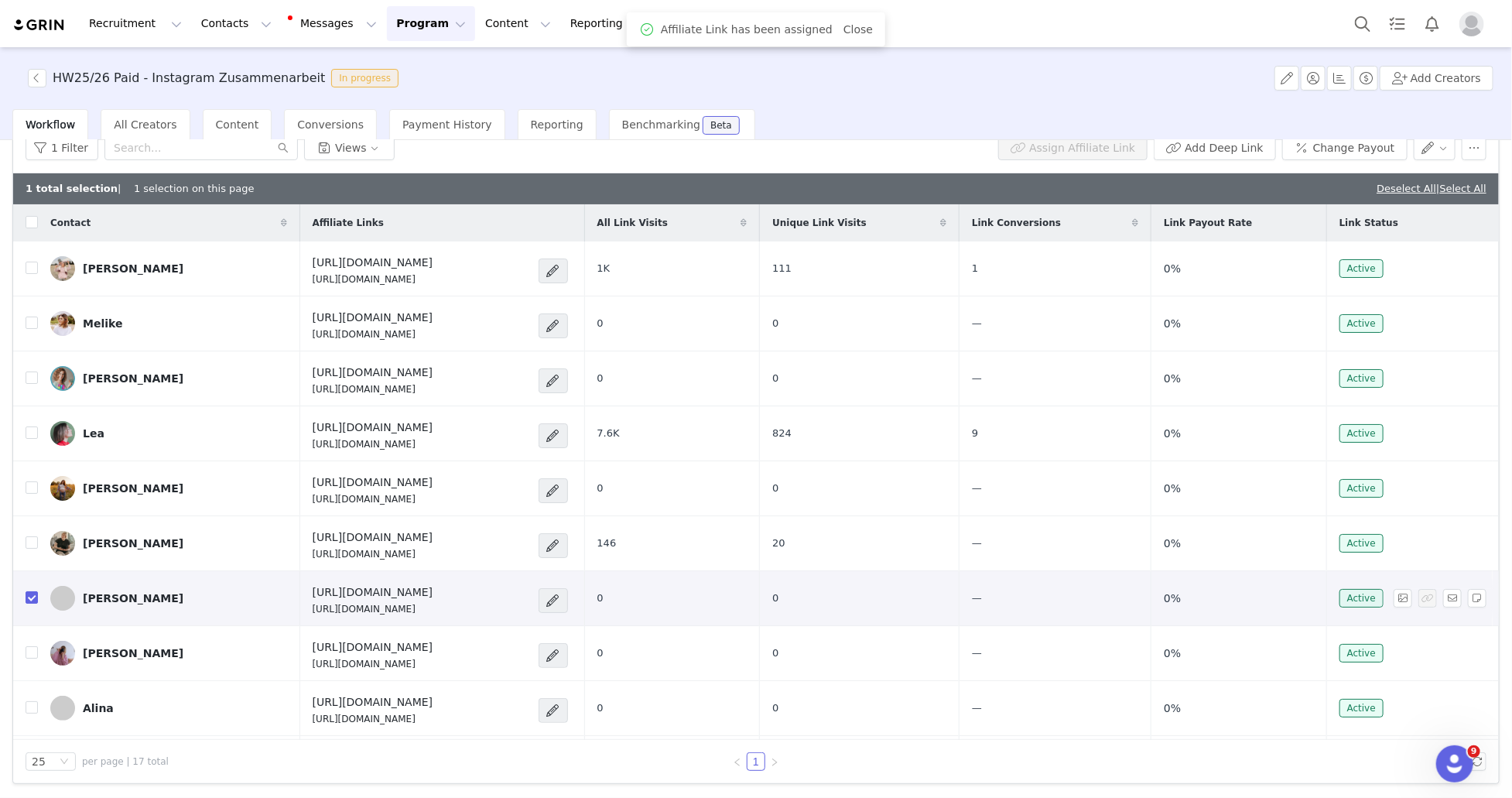
scroll to position [4, 0]
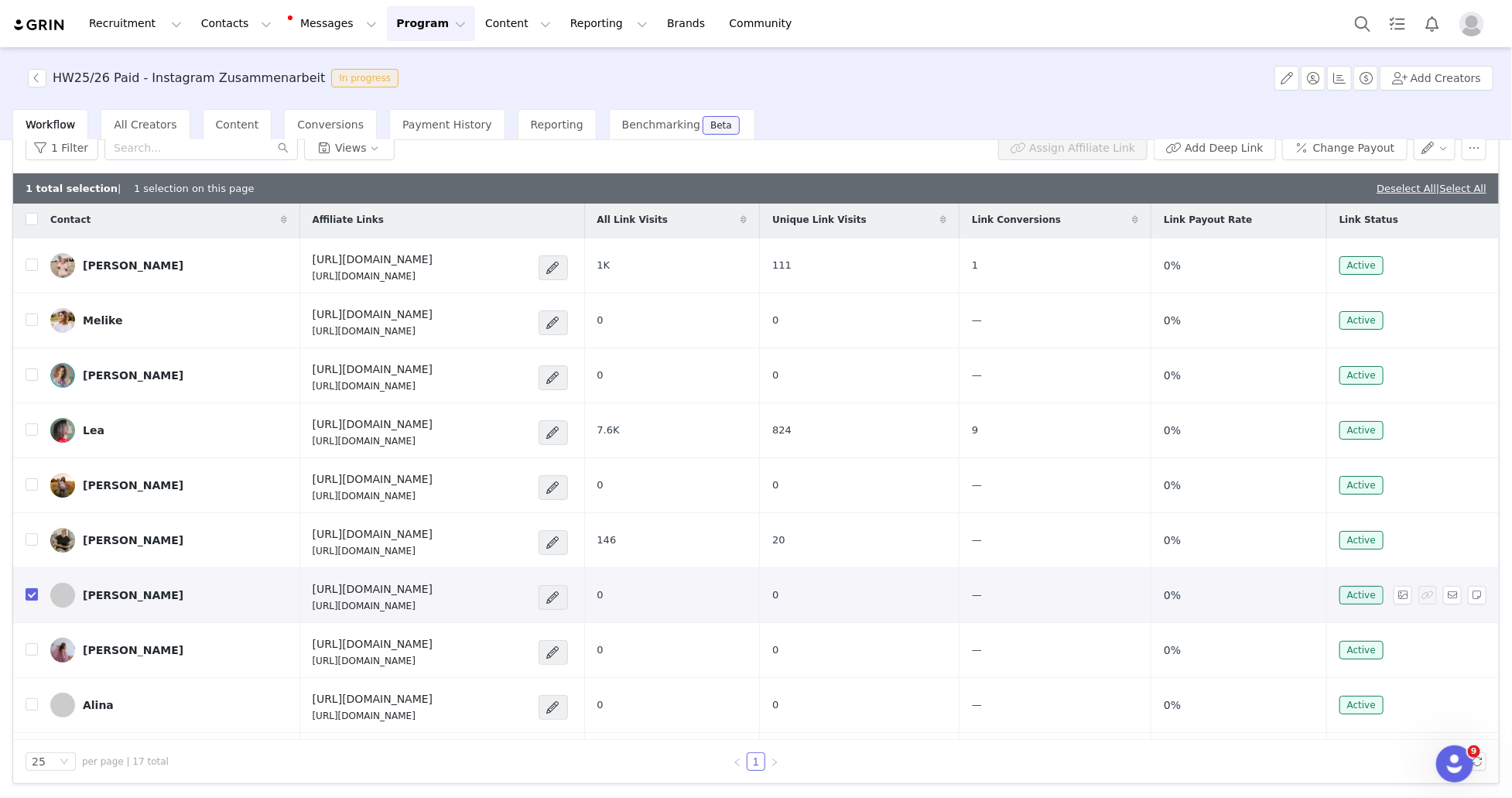
click at [33, 591] on input "checkbox" at bounding box center [32, 595] width 12 height 12
checkbox input "false"
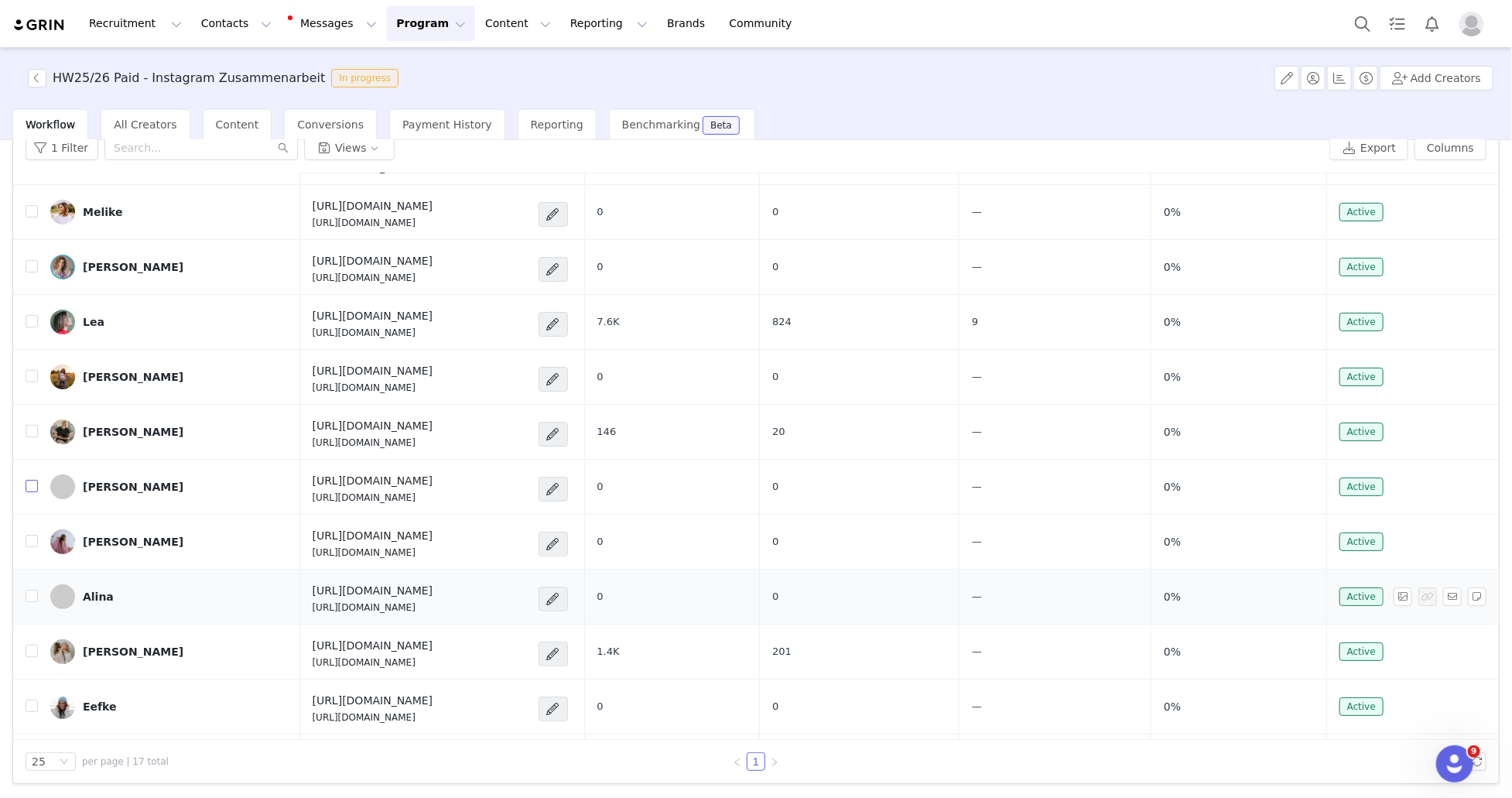
scroll to position [95, 0]
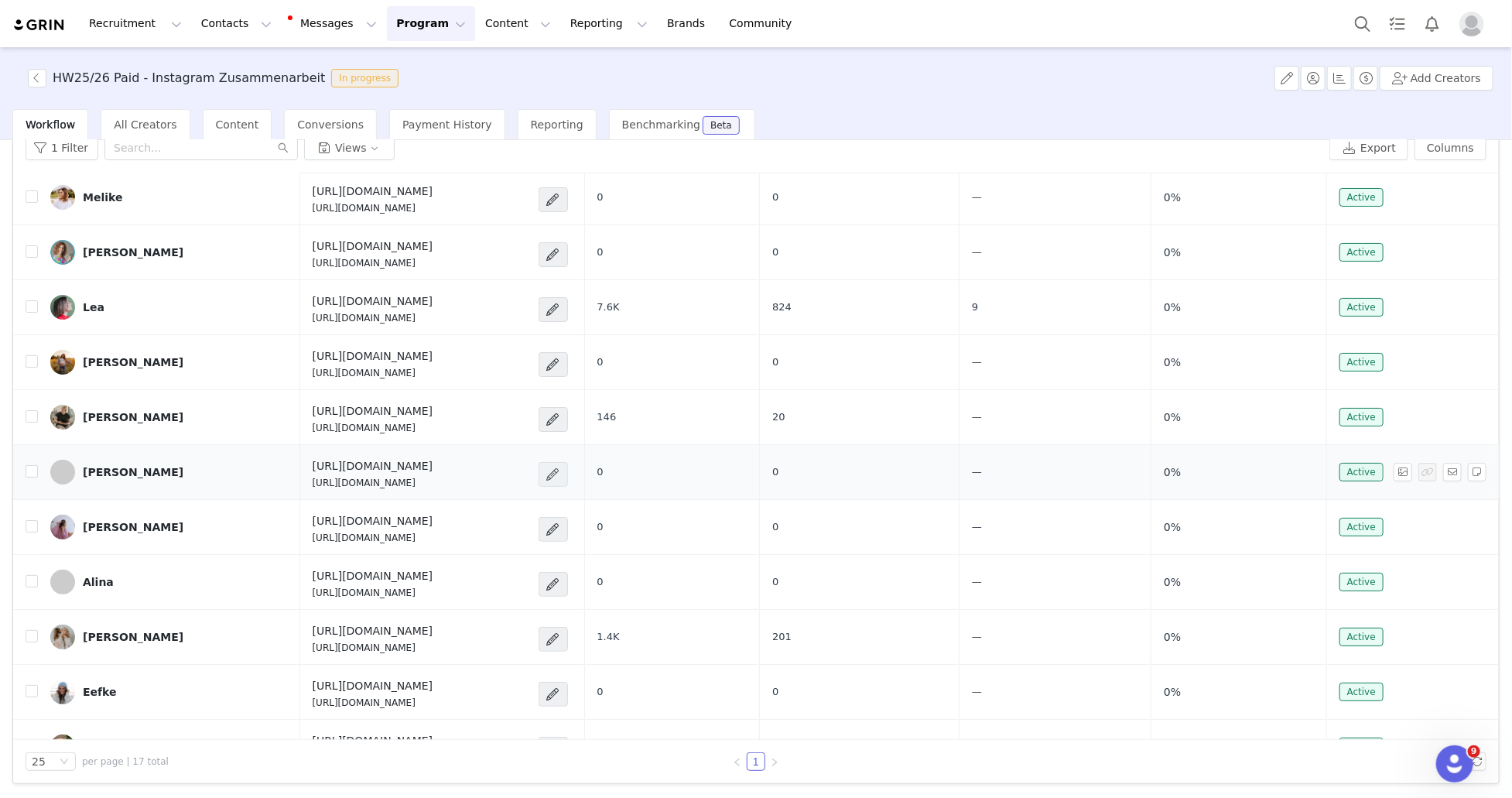
click at [561, 472] on span at bounding box center [553, 474] width 16 height 18
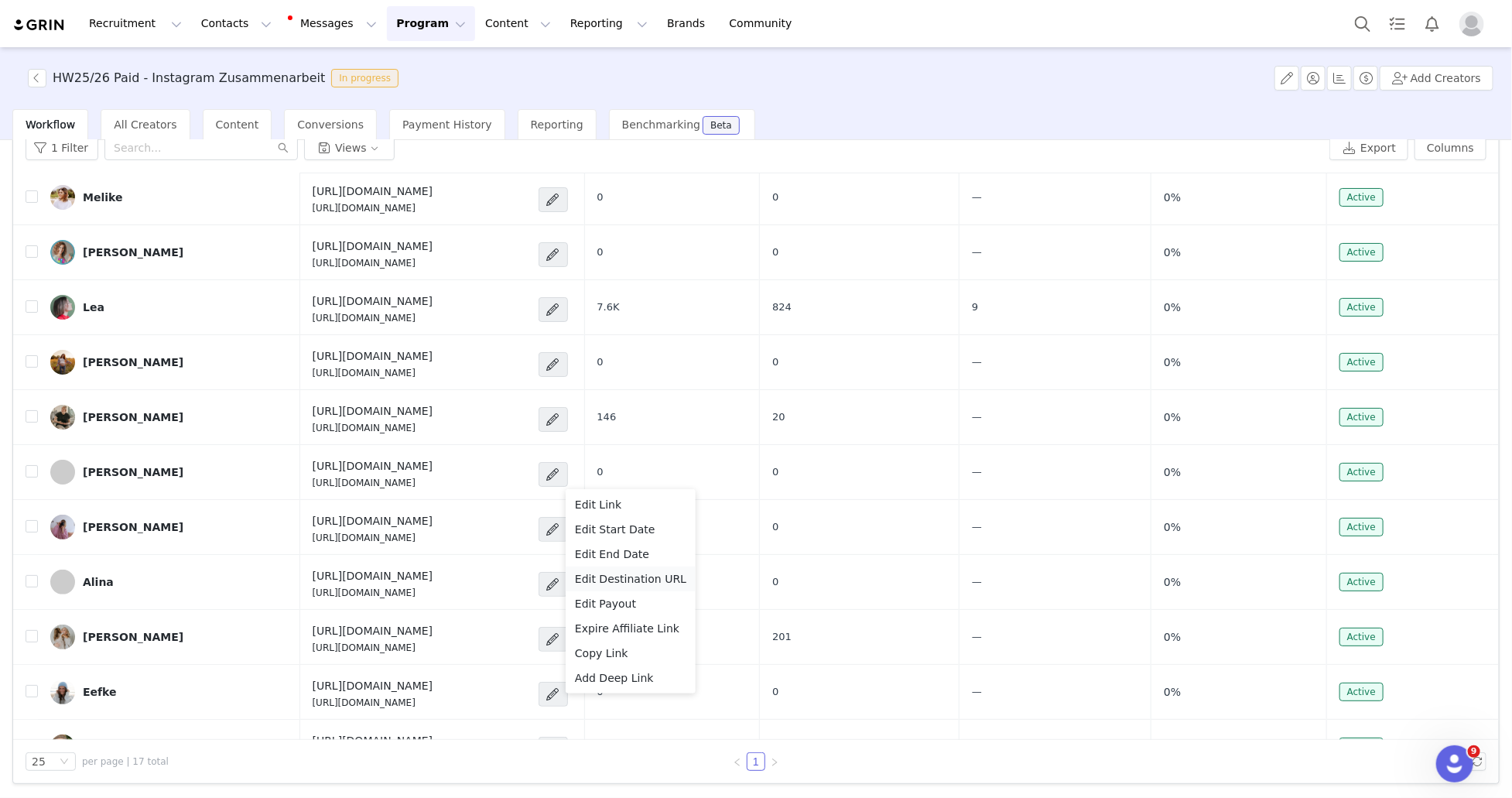
click at [645, 579] on span "Edit Destination URL" at bounding box center [631, 578] width 112 height 17
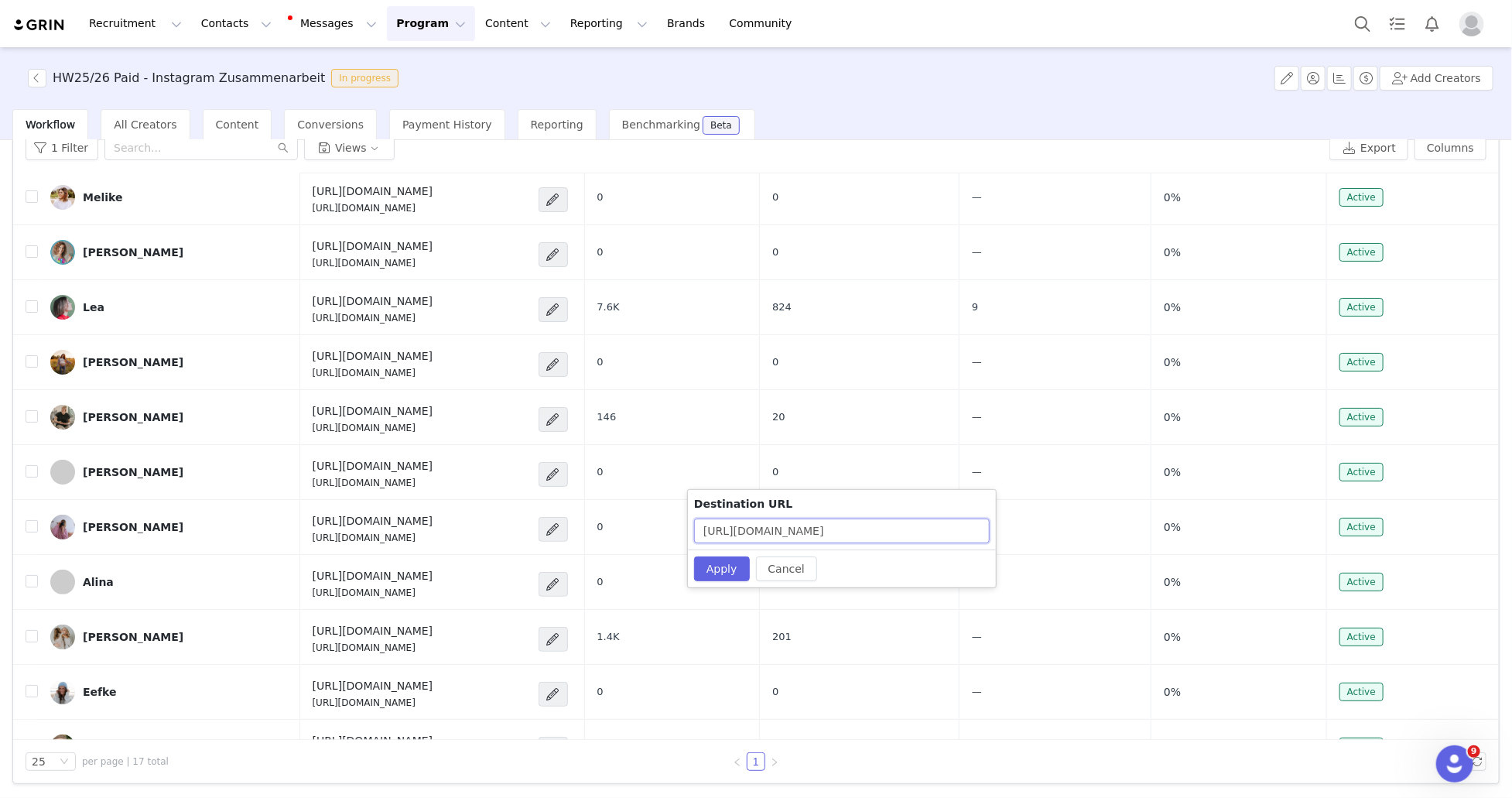
click at [937, 533] on input "https://www.wildling.shoes/pages/shop" at bounding box center [842, 531] width 296 height 25
paste input "roducts/ranidae-plum"
type input "https://www.wildling.shoes/products/ranidae-plum"
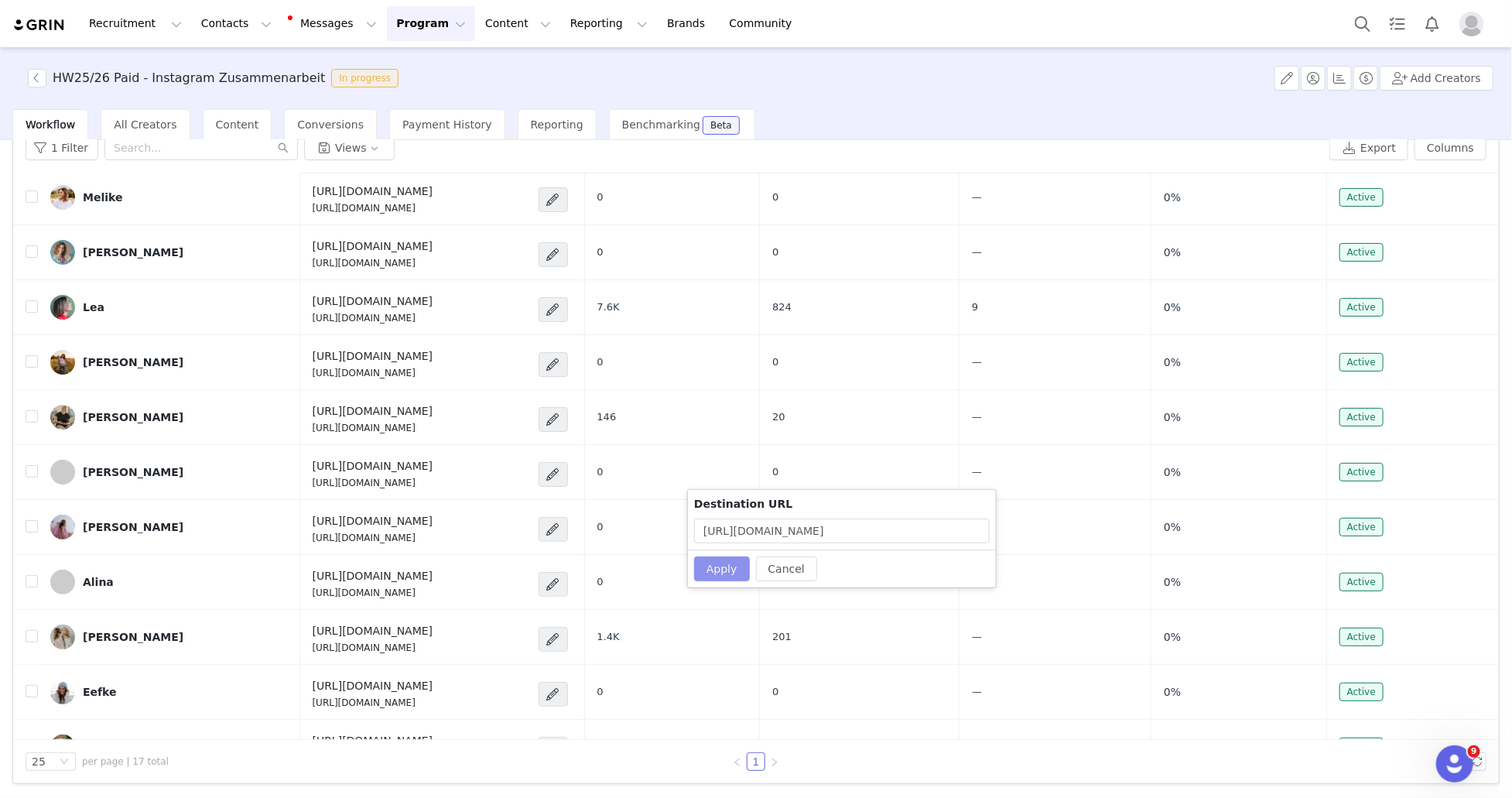
click at [734, 573] on button "Apply" at bounding box center [721, 569] width 55 height 25
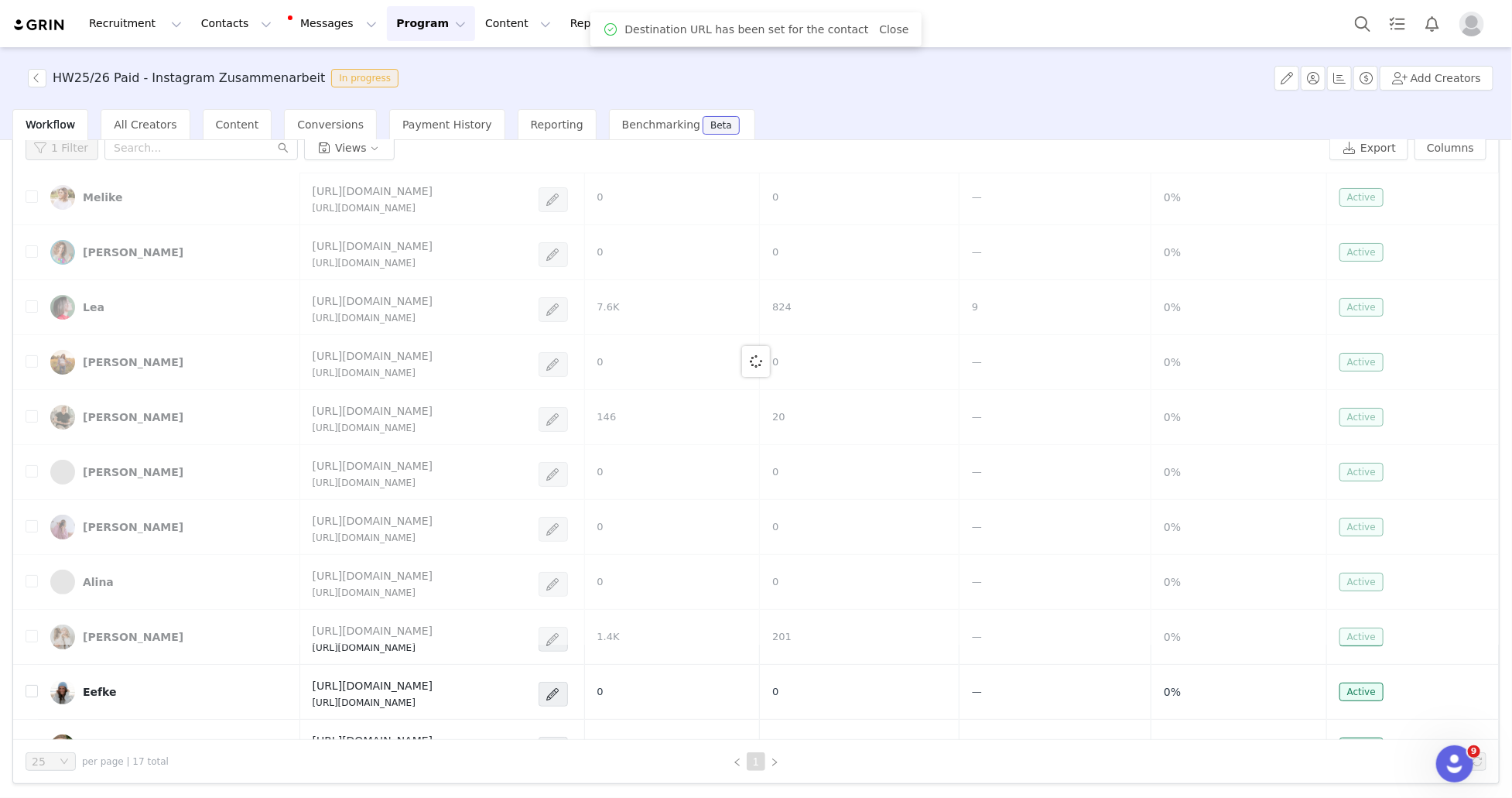
scroll to position [0, 0]
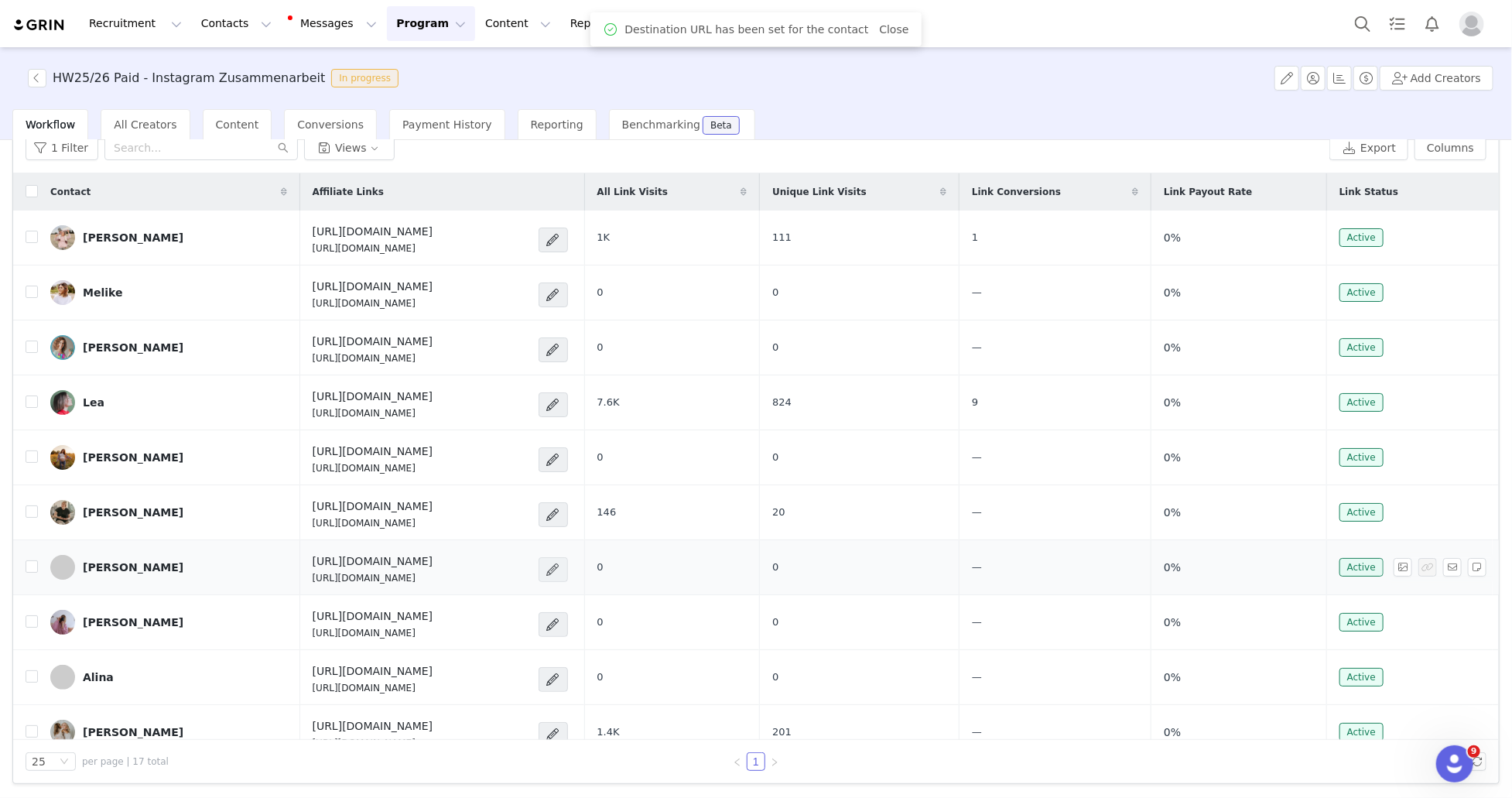
click at [561, 566] on span at bounding box center [553, 569] width 16 height 18
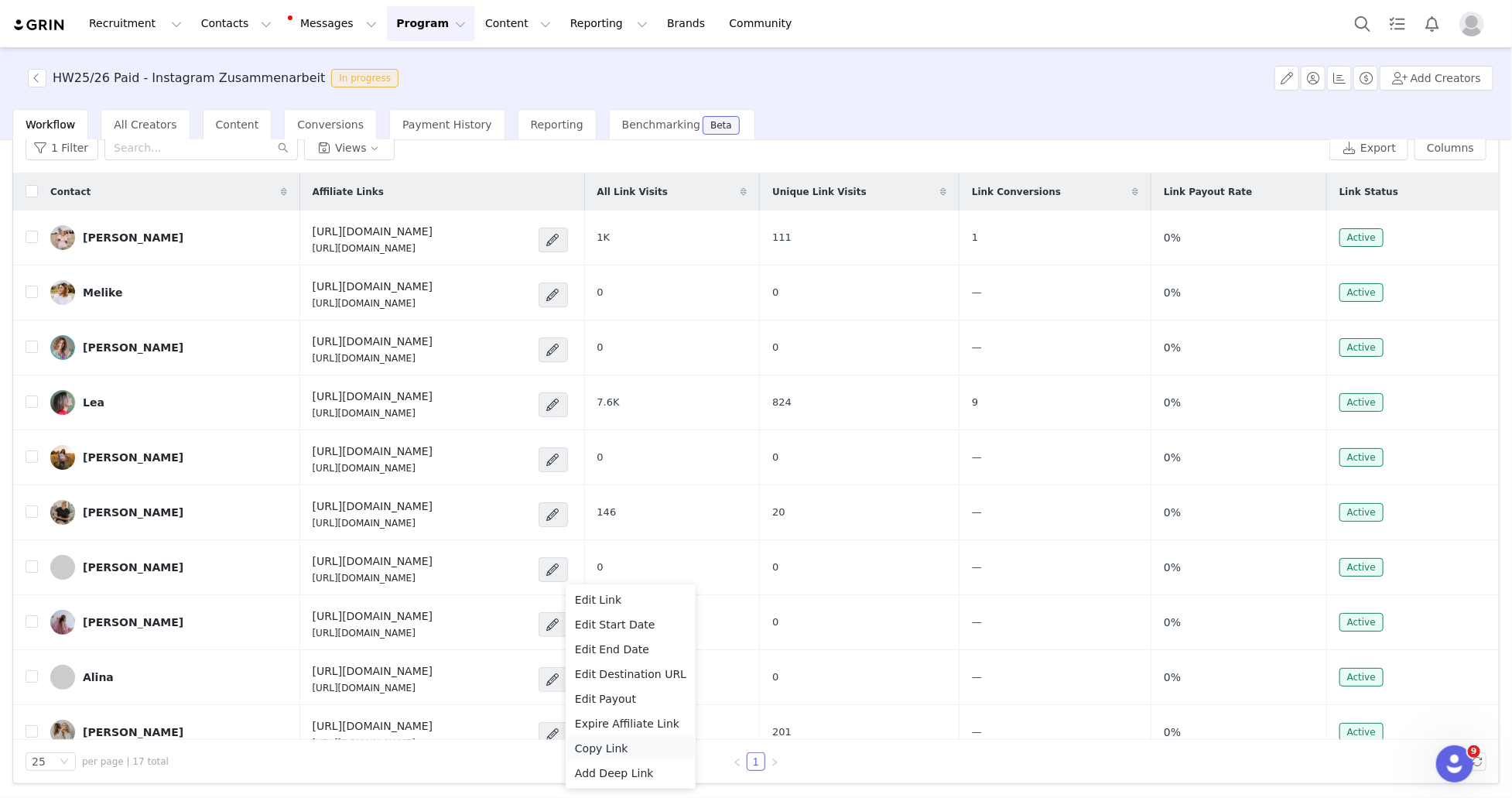
click at [620, 751] on span "Copy Link" at bounding box center [602, 748] width 54 height 17
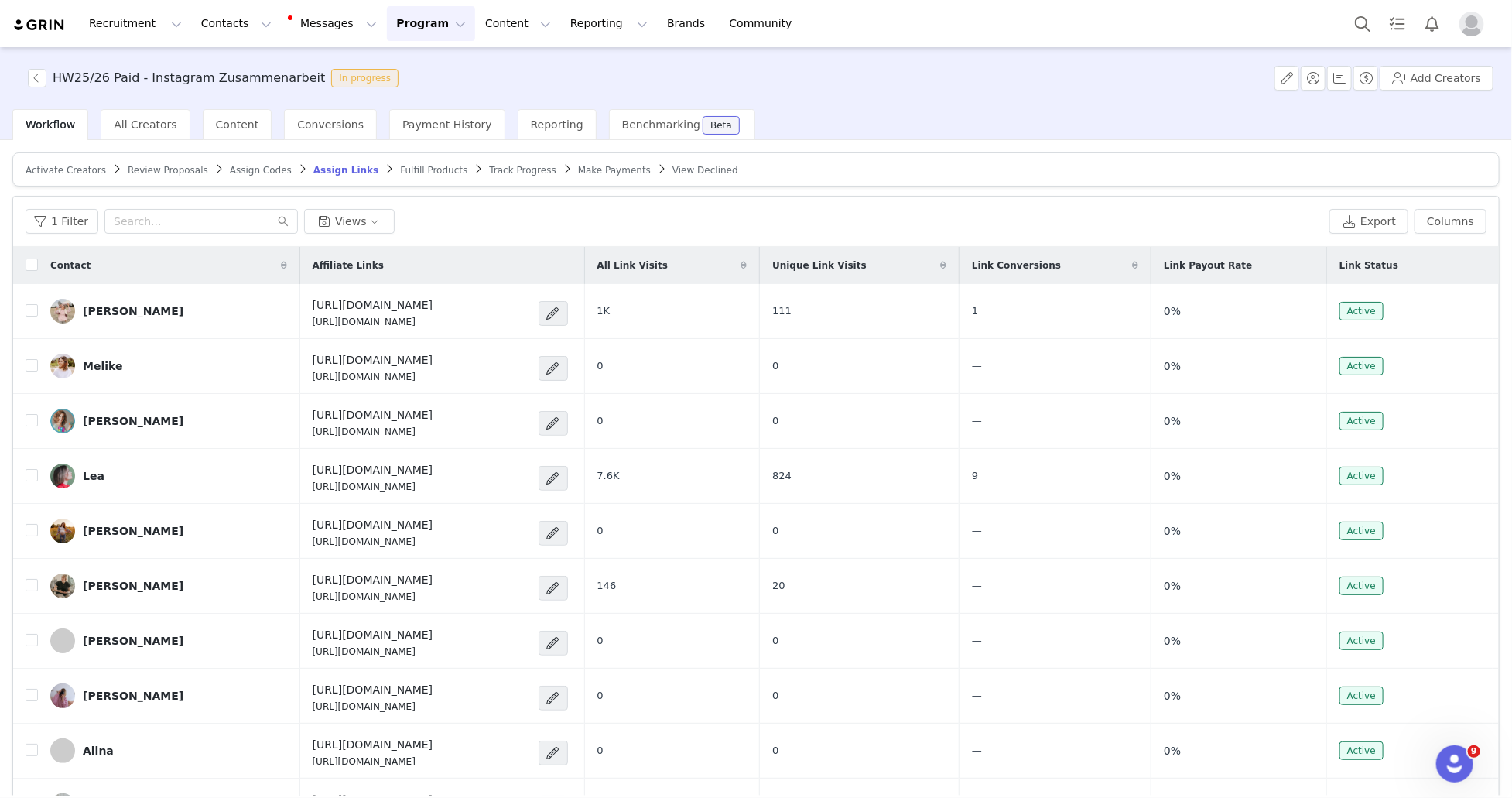
click at [407, 165] on span "Fulfill Products" at bounding box center [434, 170] width 68 height 11
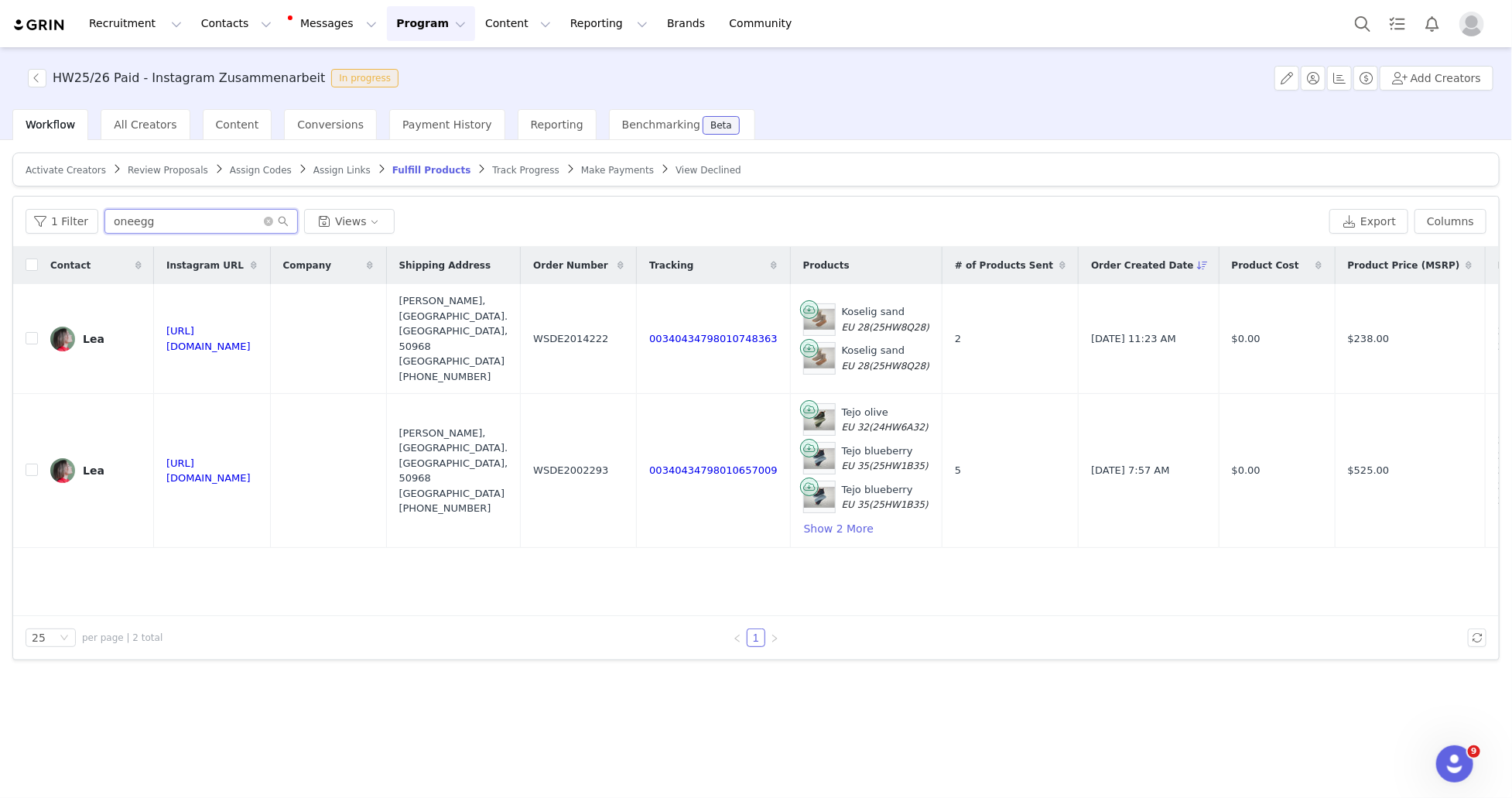
click at [227, 214] on input "oneegg" at bounding box center [201, 222] width 194 height 25
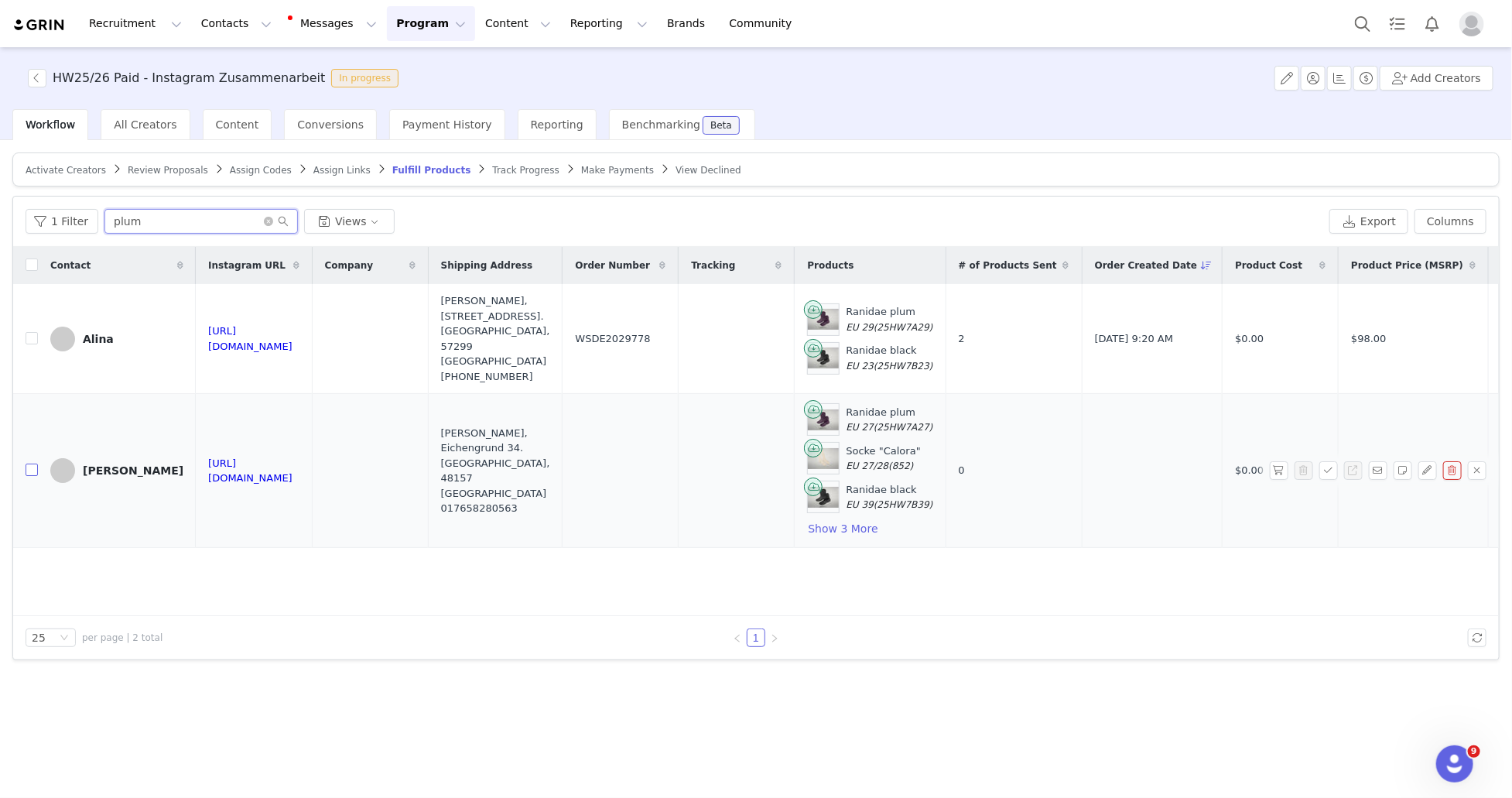
type input "plum"
click at [33, 464] on input "checkbox" at bounding box center [32, 470] width 12 height 12
checkbox input "true"
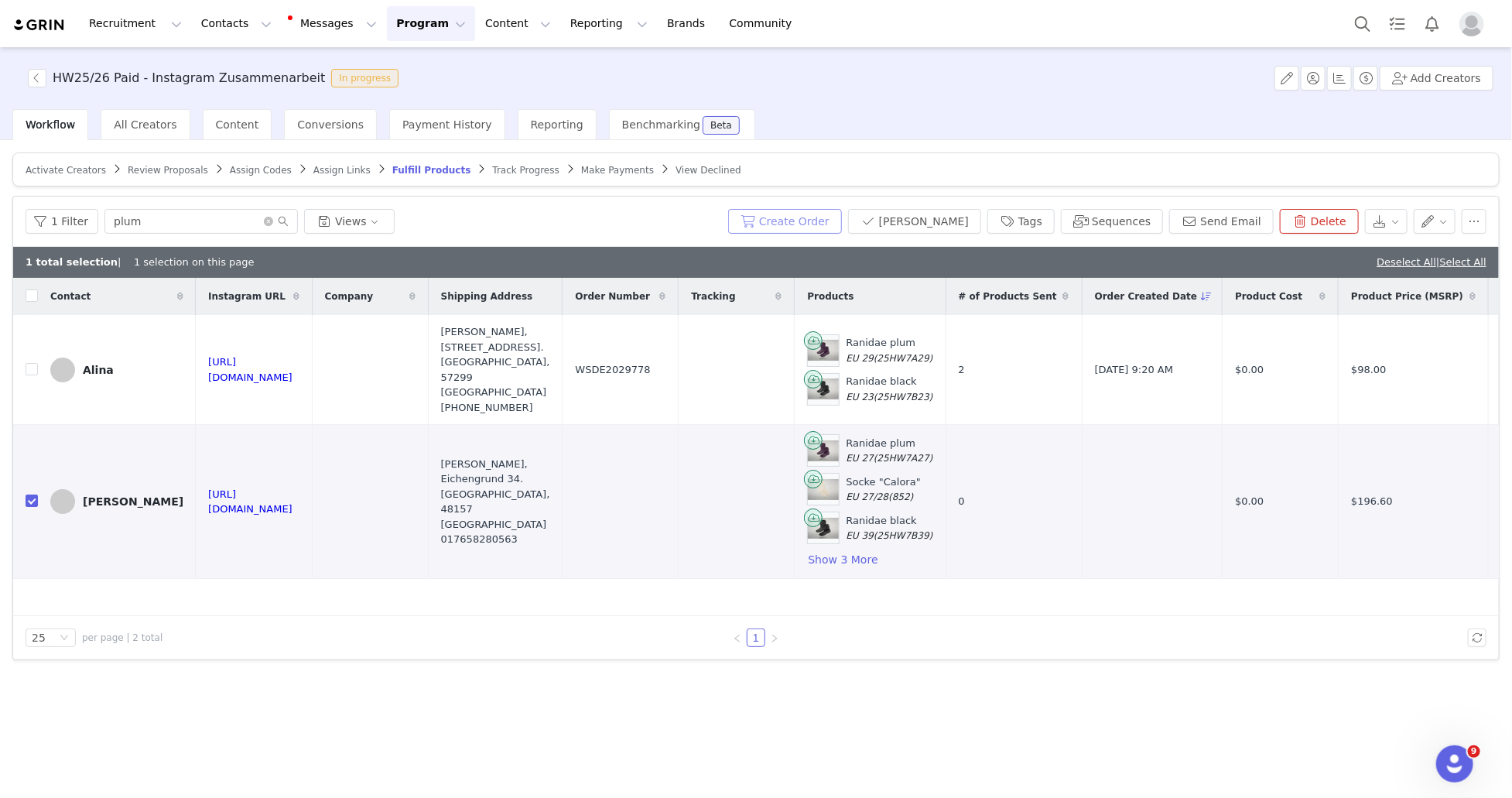
click at [840, 222] on button "Create Order" at bounding box center [785, 222] width 113 height 25
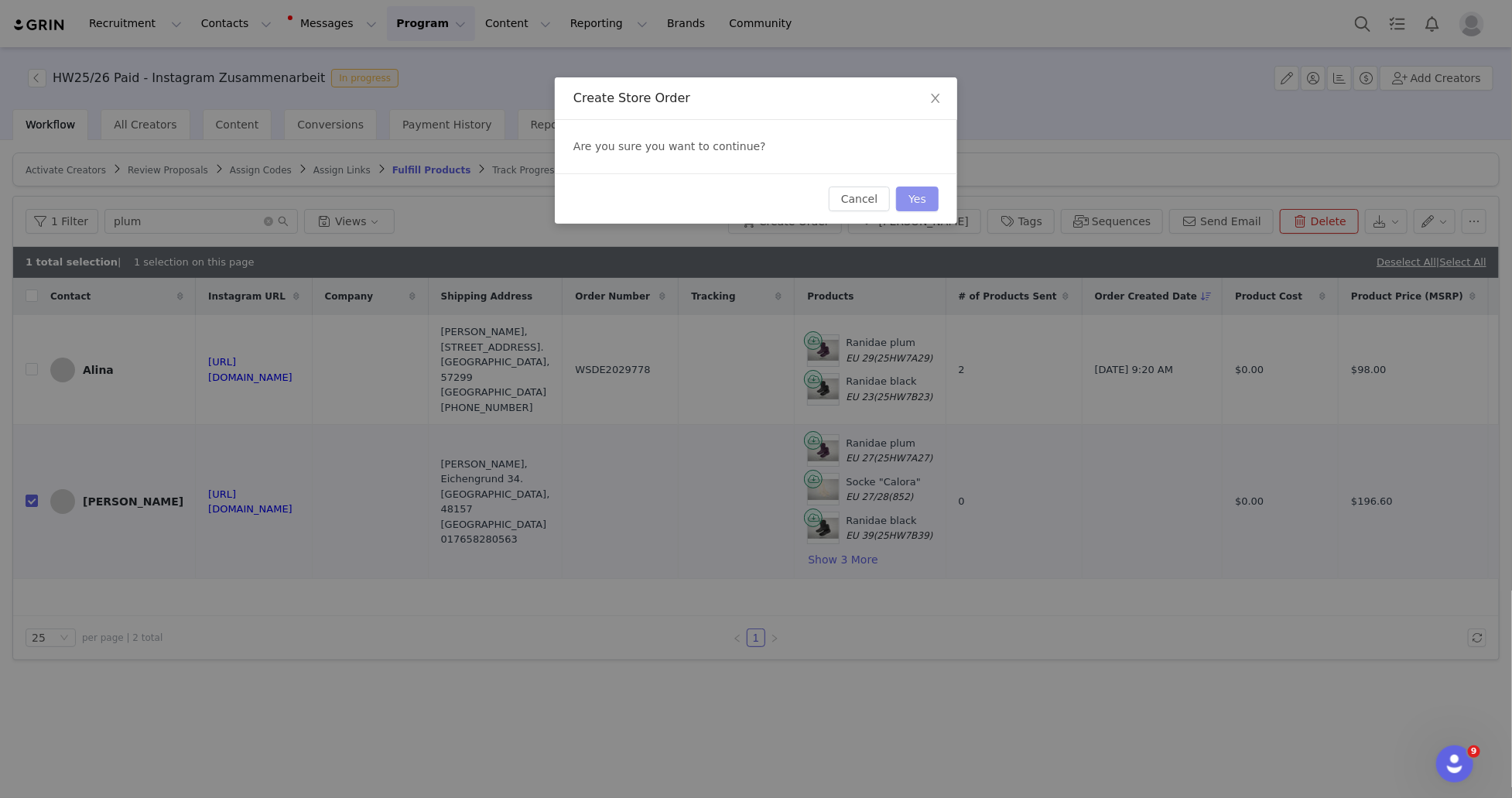
click at [917, 198] on button "Yes" at bounding box center [917, 199] width 42 height 25
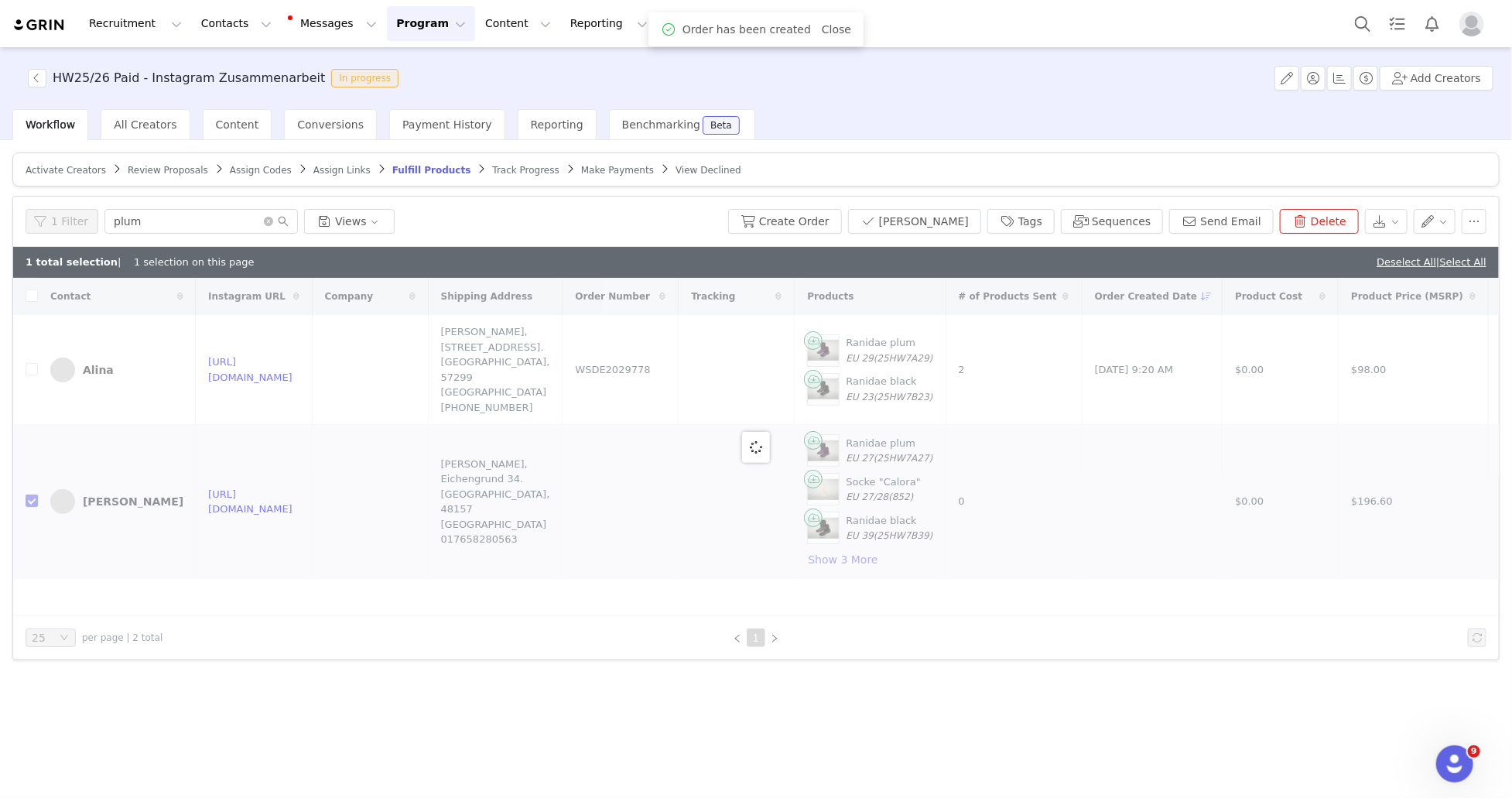
checkbox input "true"
checkbox input "false"
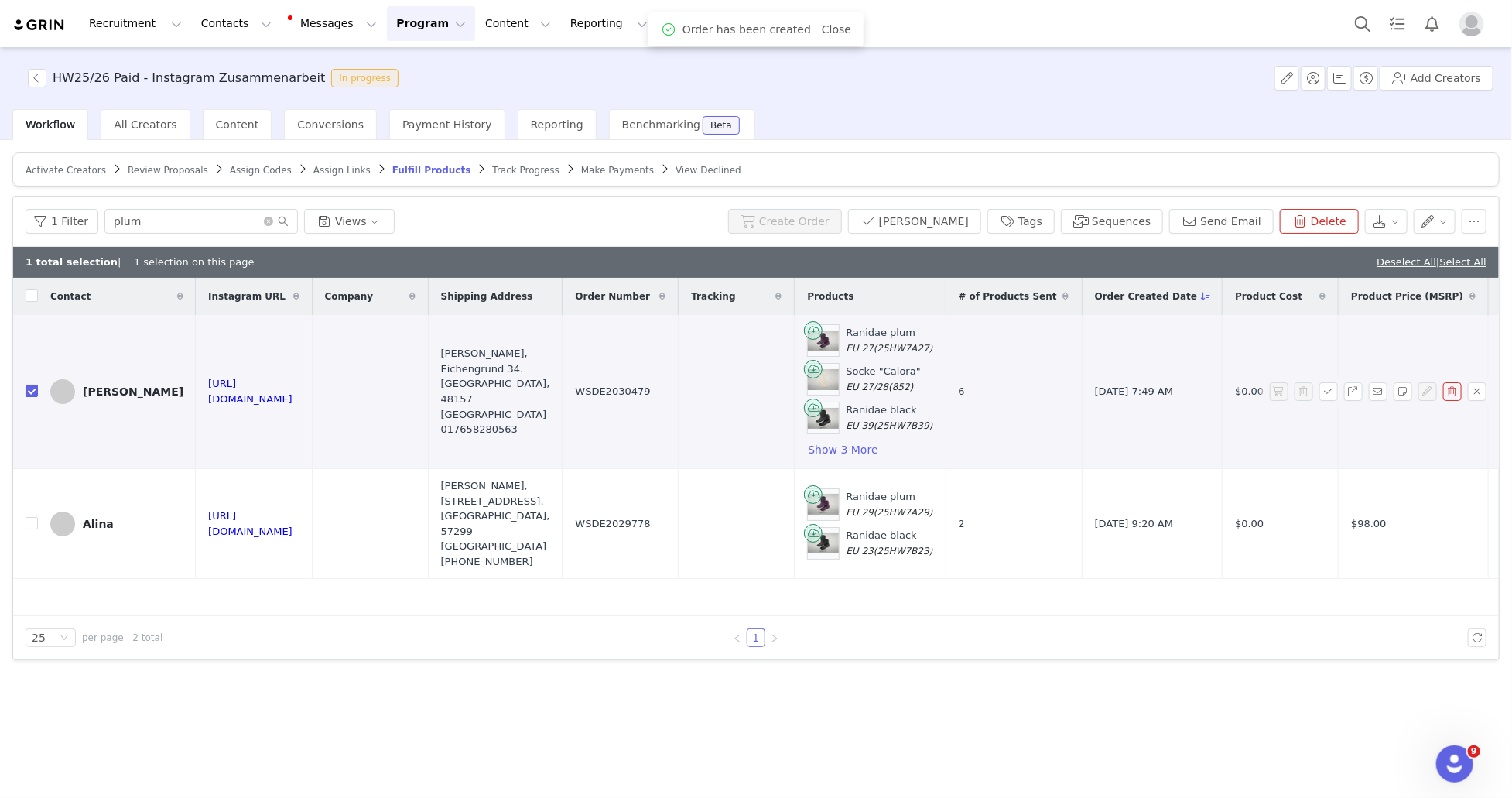
click at [33, 391] on input "checkbox" at bounding box center [32, 391] width 12 height 12
checkbox input "false"
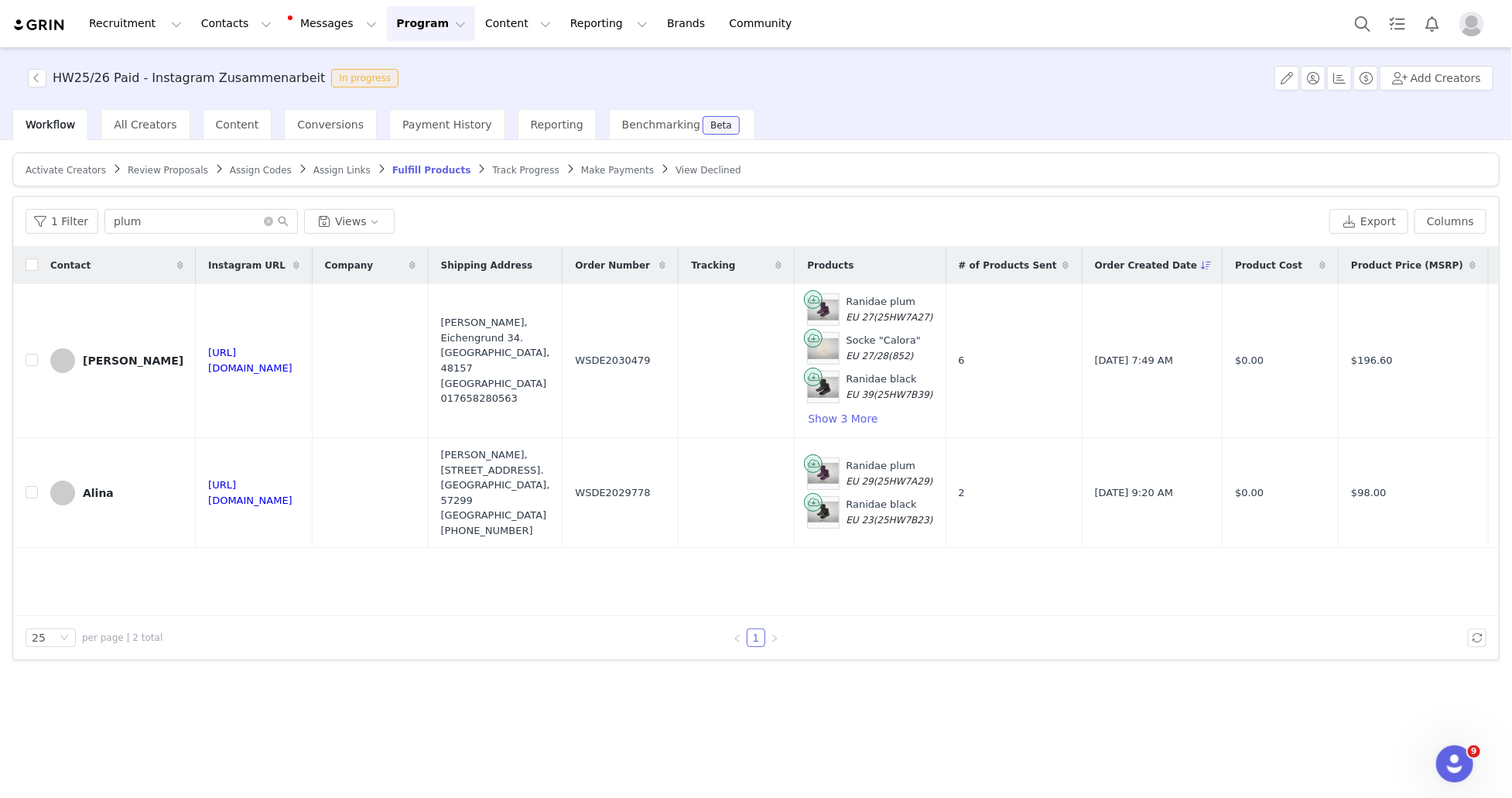
click at [508, 170] on span "Track Progress" at bounding box center [526, 170] width 67 height 11
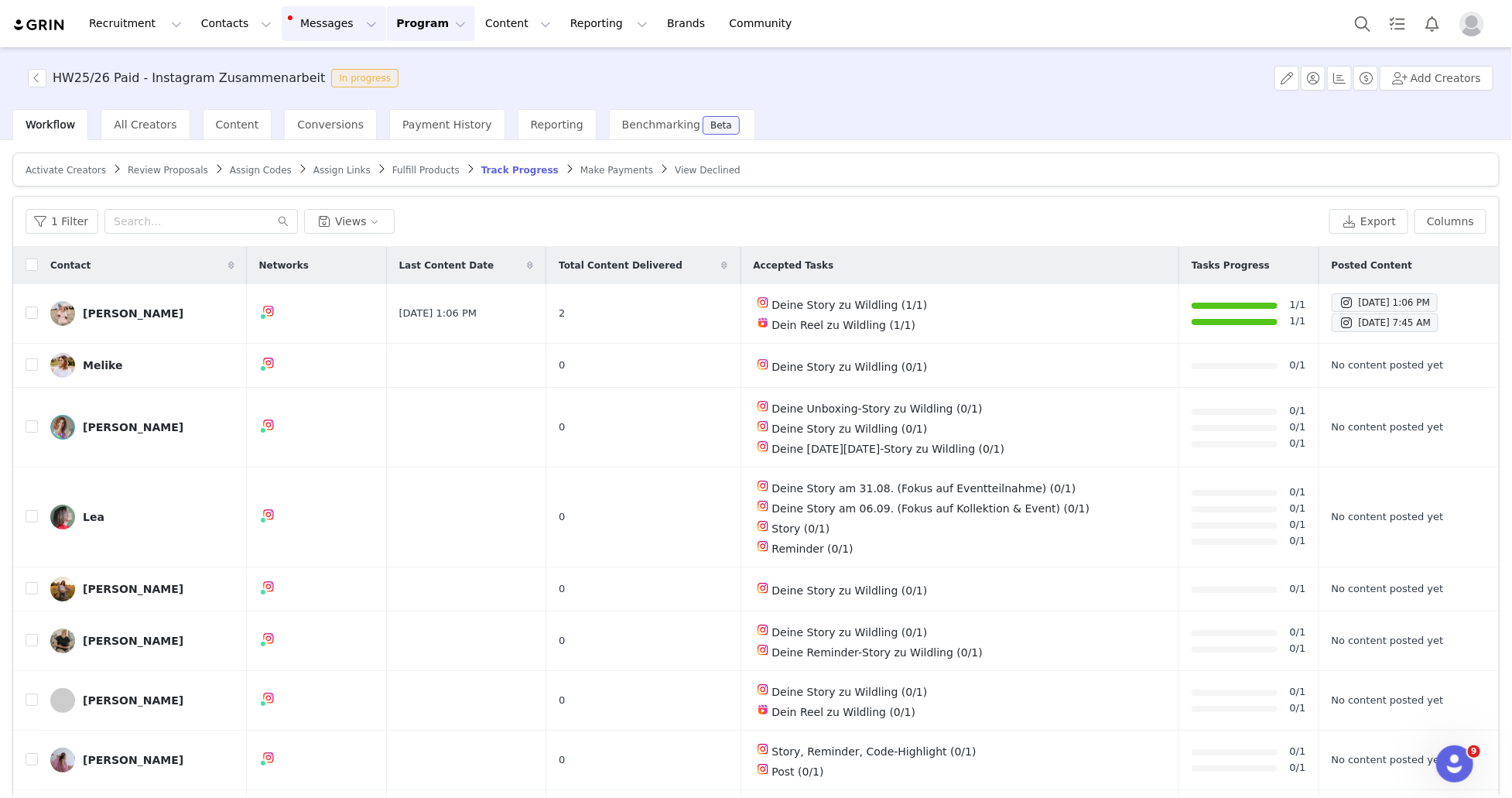
click at [281, 33] on button "Messages Messages" at bounding box center [333, 24] width 105 height 35
click at [318, 121] on p "Templates" at bounding box center [304, 126] width 55 height 16
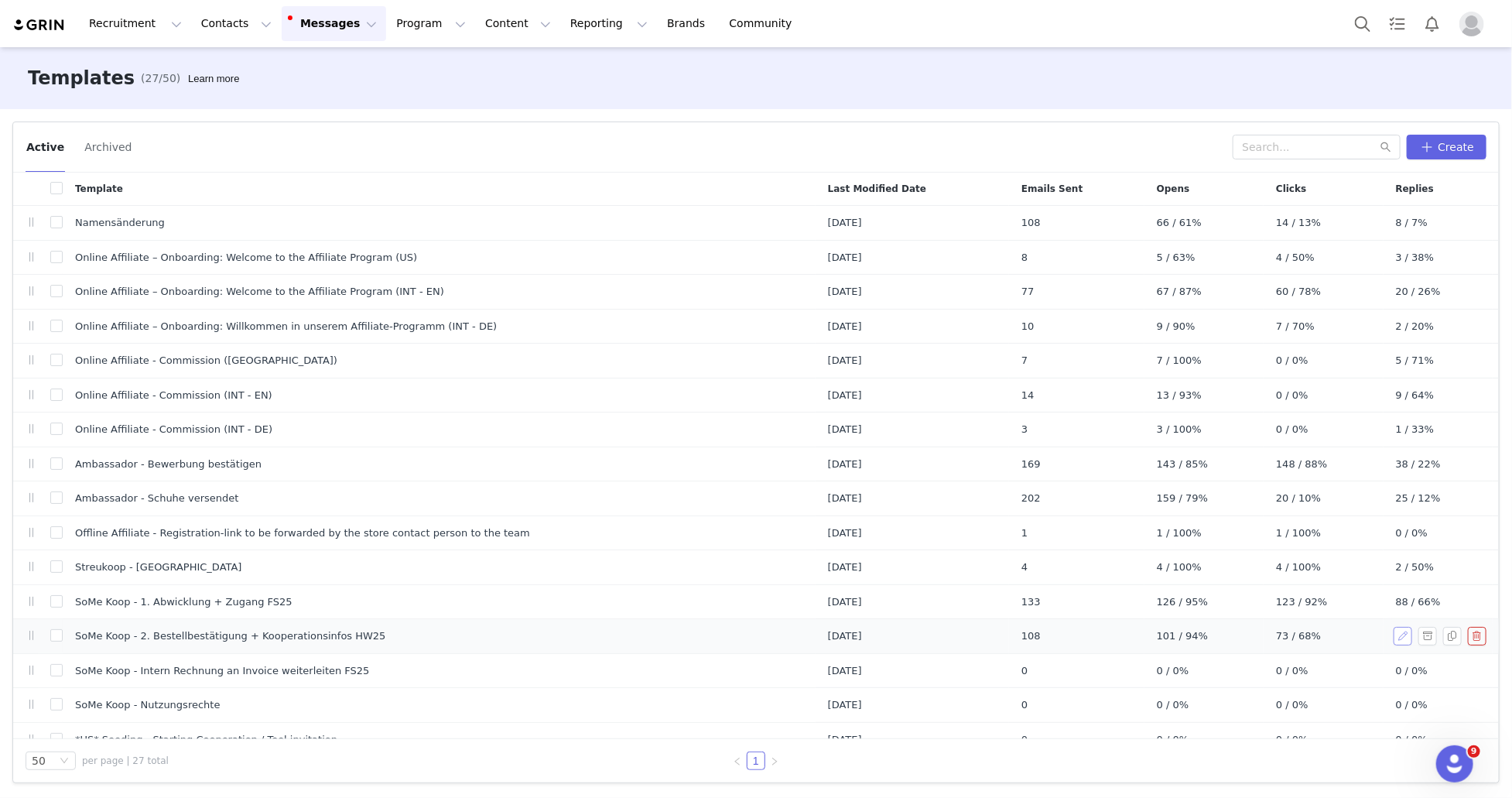
click at [1394, 637] on button "button" at bounding box center [1403, 636] width 18 height 18
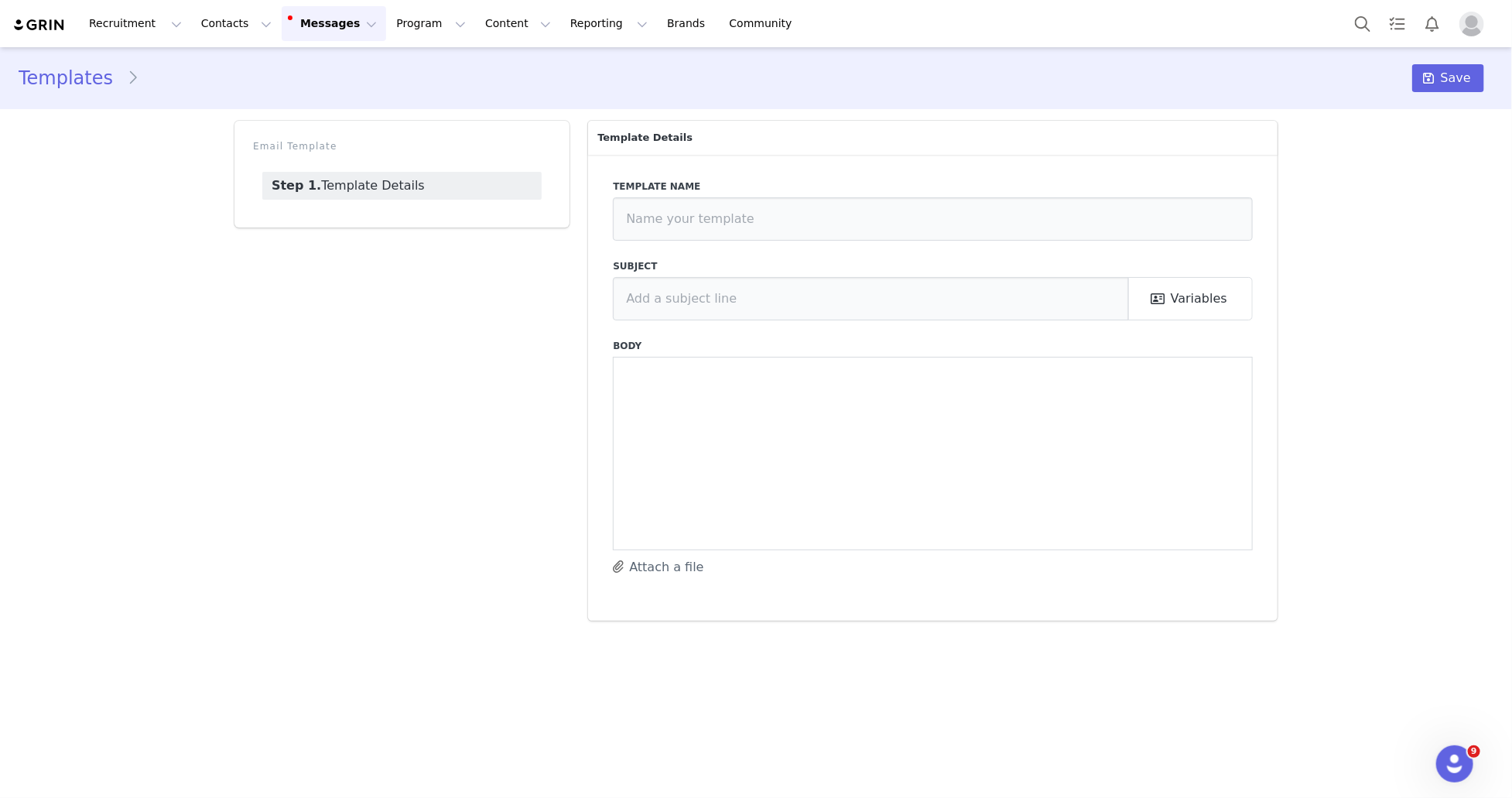
type input "SoMe Koop - 2. Bestellbestätigung + Kooperationsinfos HW25"
type input "[instagram_username] x Wildling"
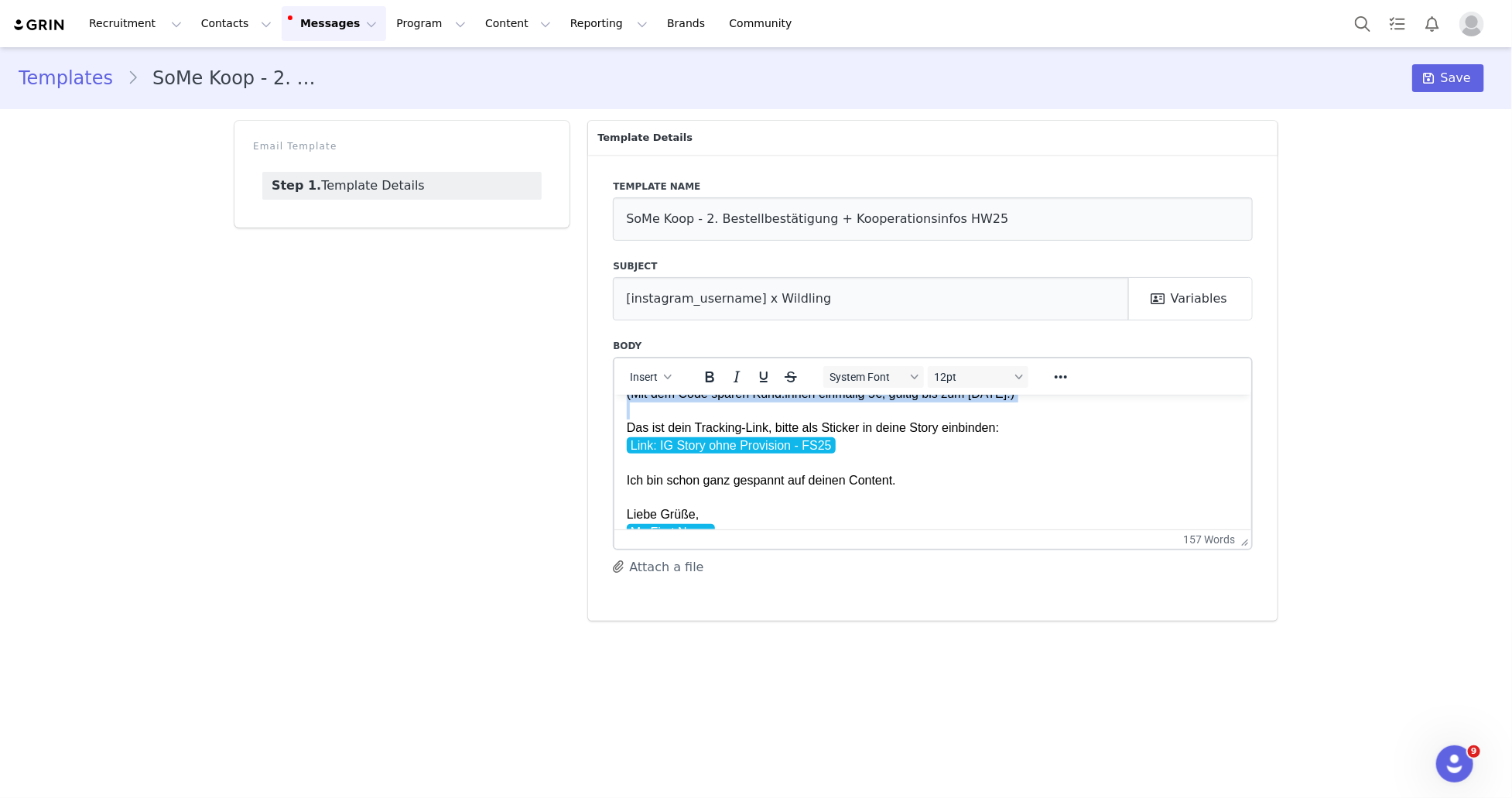
scroll to position [357, 0]
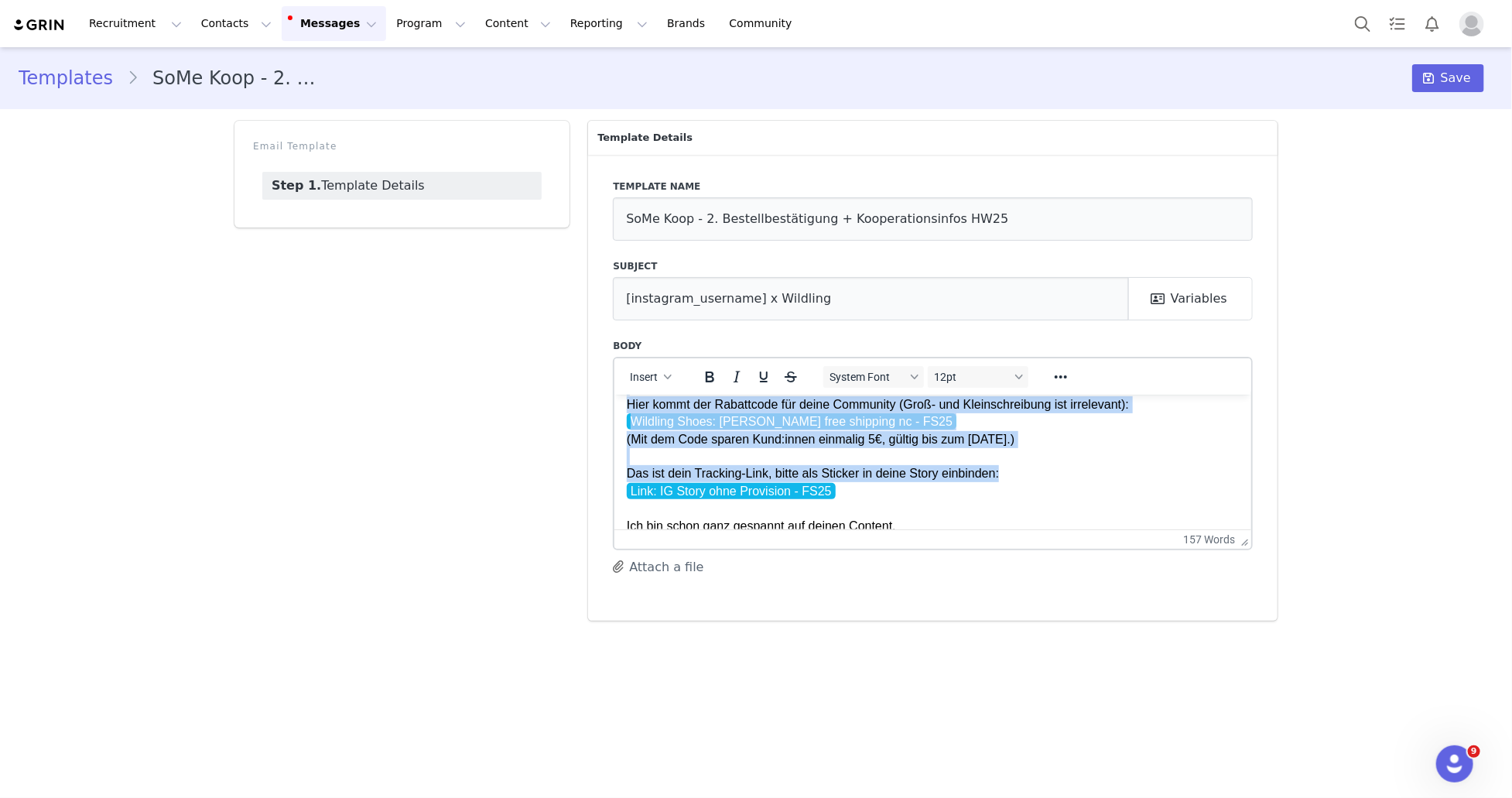
drag, startPoint x: 629, startPoint y: 433, endPoint x: 1001, endPoint y: 498, distance: 377.6
click at [1001, 498] on div "Über folgenden Link kannst du jederzeit auf dein Dashboard zugreifen: Live Url:…" at bounding box center [933, 384] width 612 height 463
copy div "Verlinke unseren Account in deinem Content: @wildling.shoes Verwende im Feed ge…"
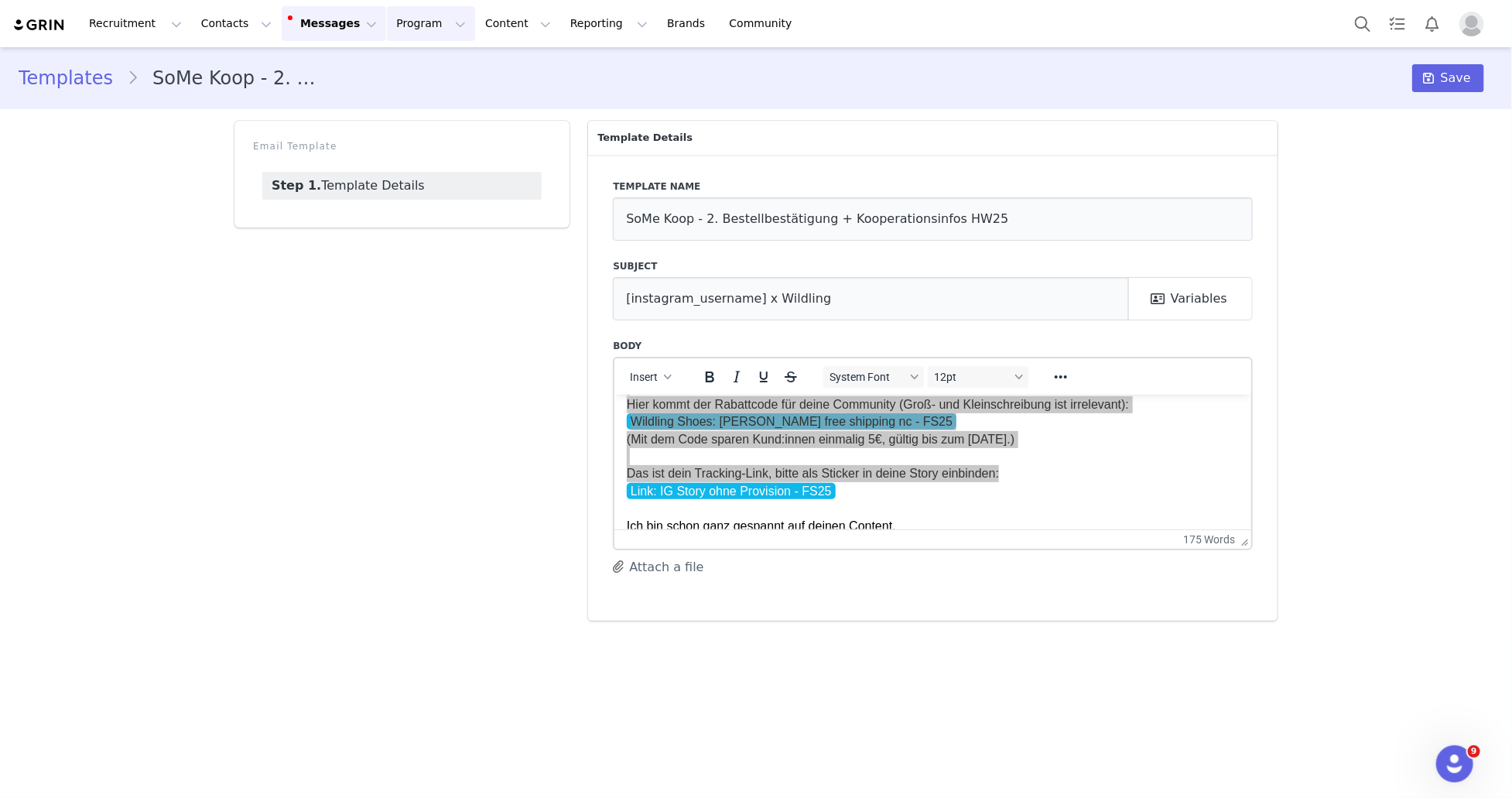
click at [408, 38] on button "Program Program" at bounding box center [431, 24] width 88 height 35
click at [1415, 20] on button "Notifications" at bounding box center [1432, 24] width 34 height 35
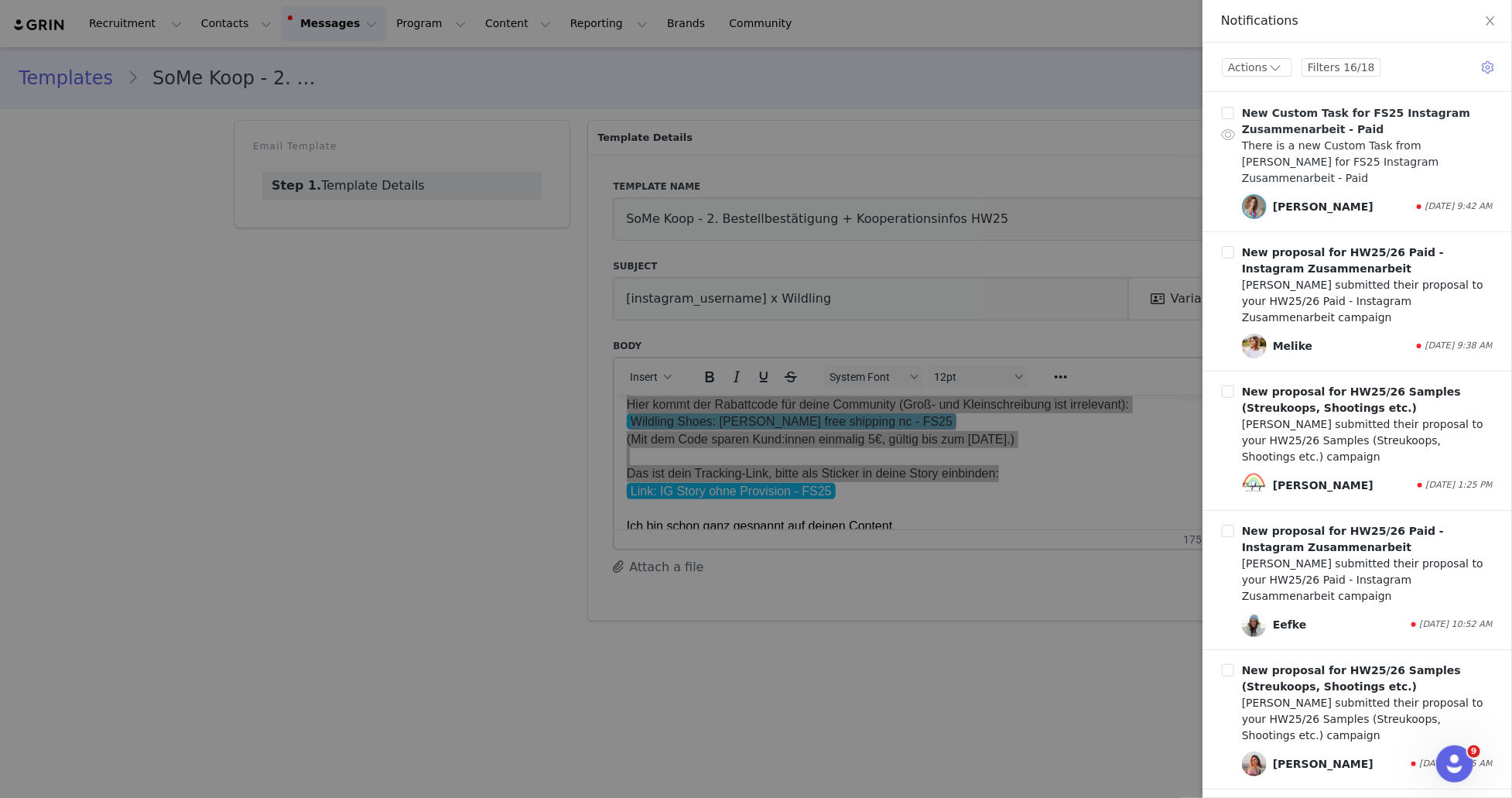
click at [1383, 165] on div "There is a new Custom Task from Silvia Resei for FS25 Instagram Zusammenarbeit …" at bounding box center [1367, 162] width 251 height 48
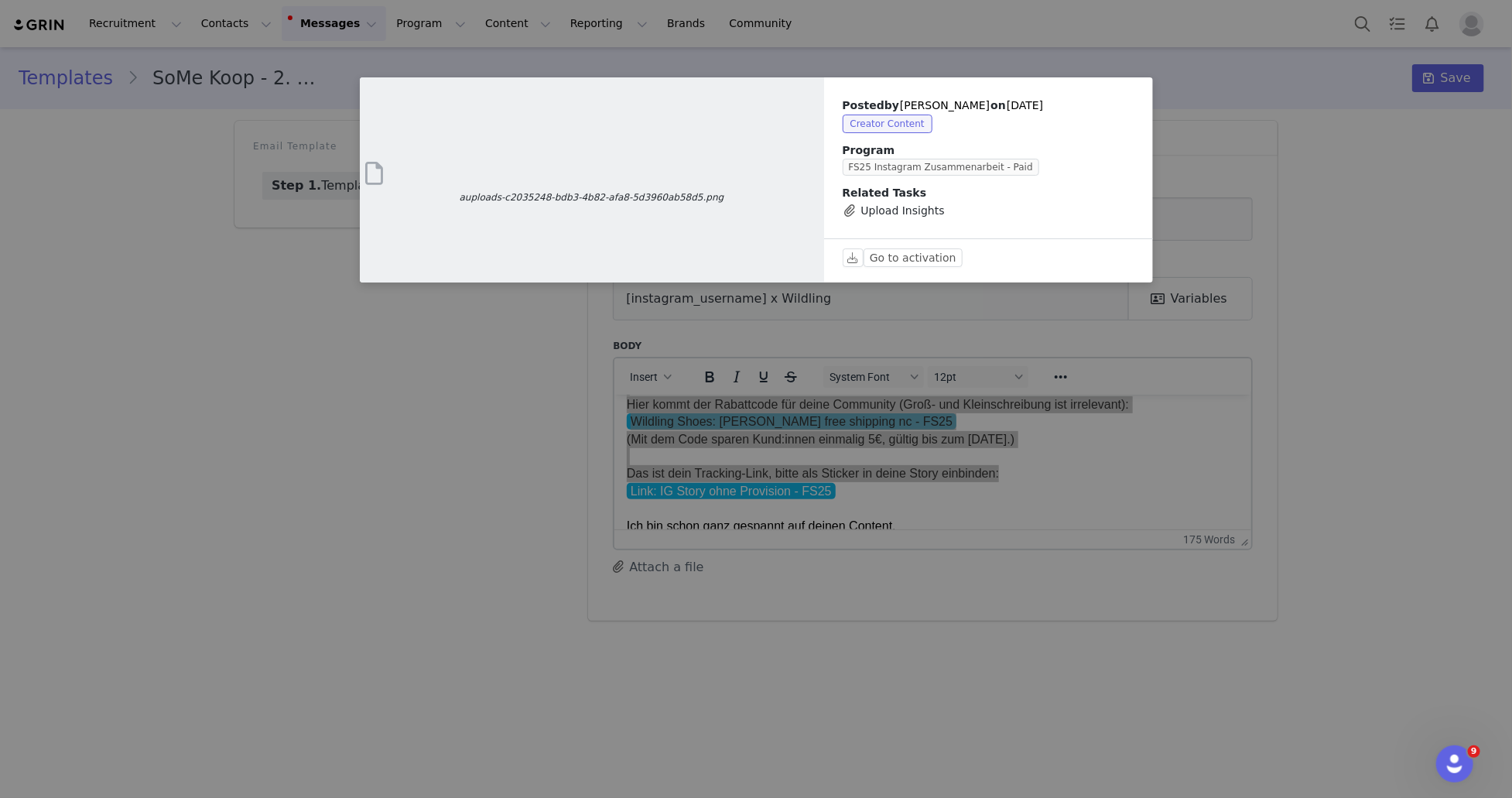
click at [603, 198] on span "auploads-c2035248-bdb3-4b82-afa8-5d3960ab58d5.png" at bounding box center [592, 197] width 464 height 14
click at [921, 263] on button "Go to activation" at bounding box center [913, 257] width 99 height 18
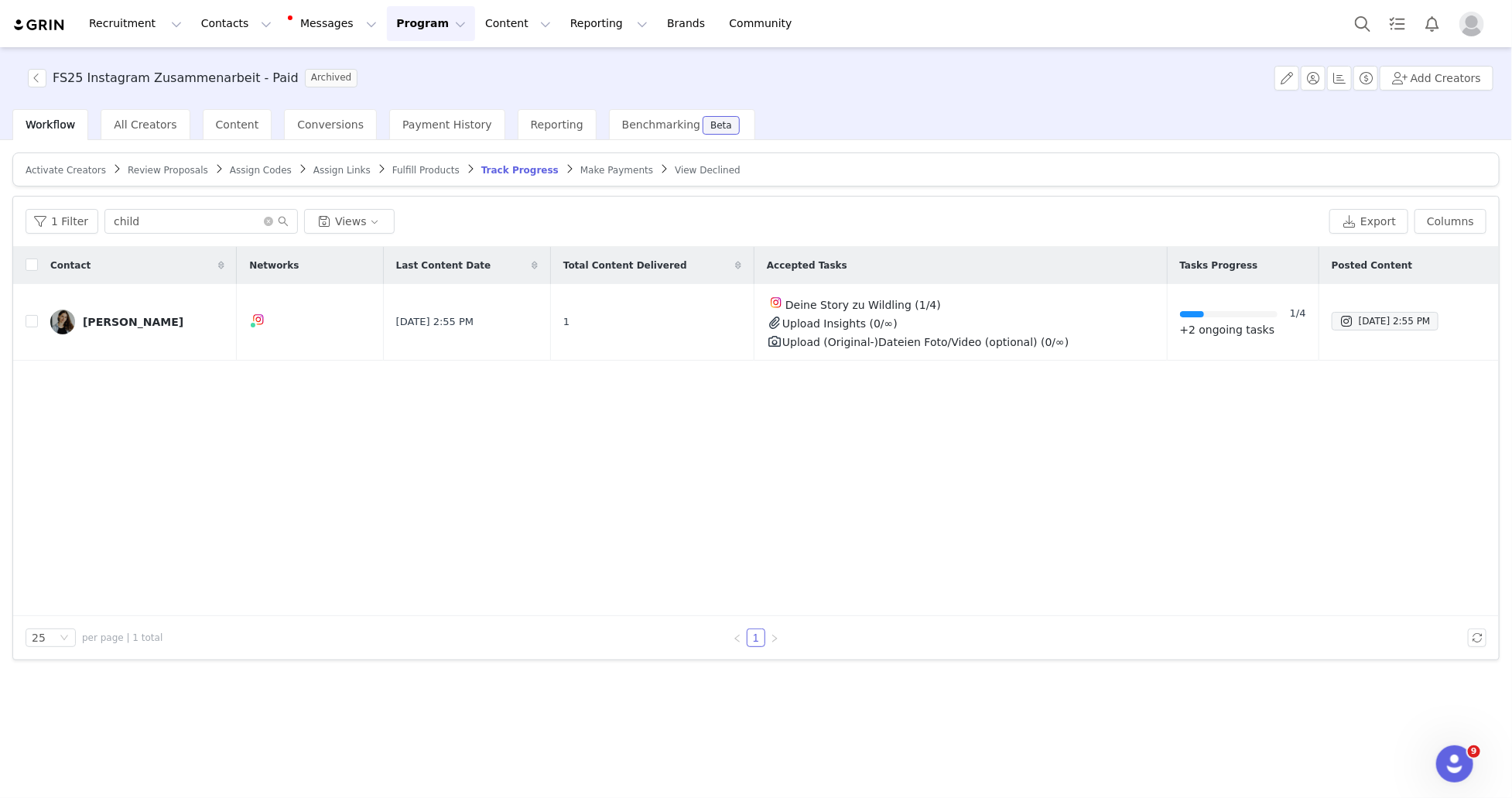
click at [414, 18] on button "Program Program" at bounding box center [431, 24] width 88 height 35
click at [415, 64] on p "Activations" at bounding box center [405, 69] width 60 height 16
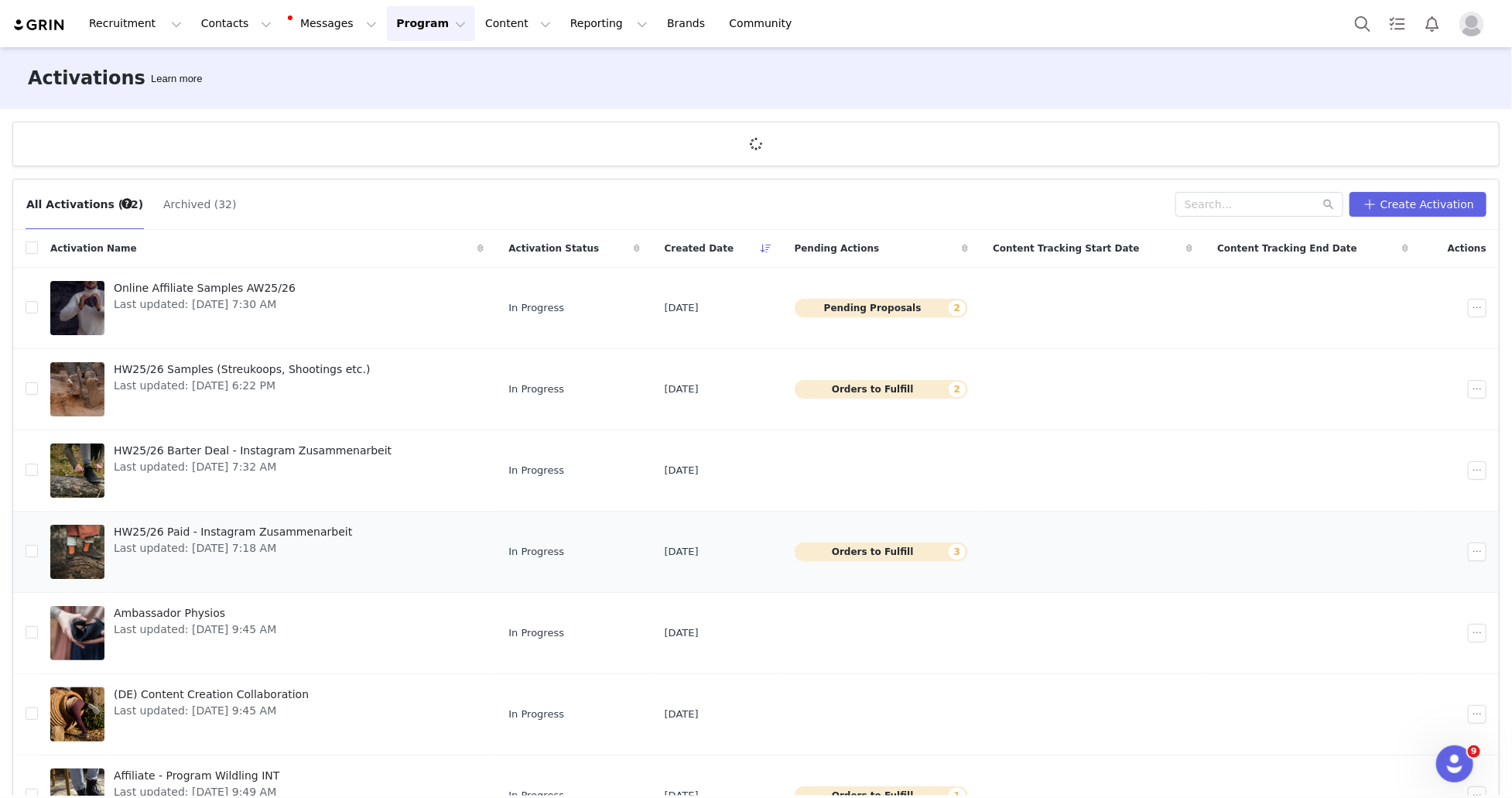
click at [267, 533] on span "HW25/26 Paid - Instagram Zusammenarbeit" at bounding box center [232, 532] width 238 height 16
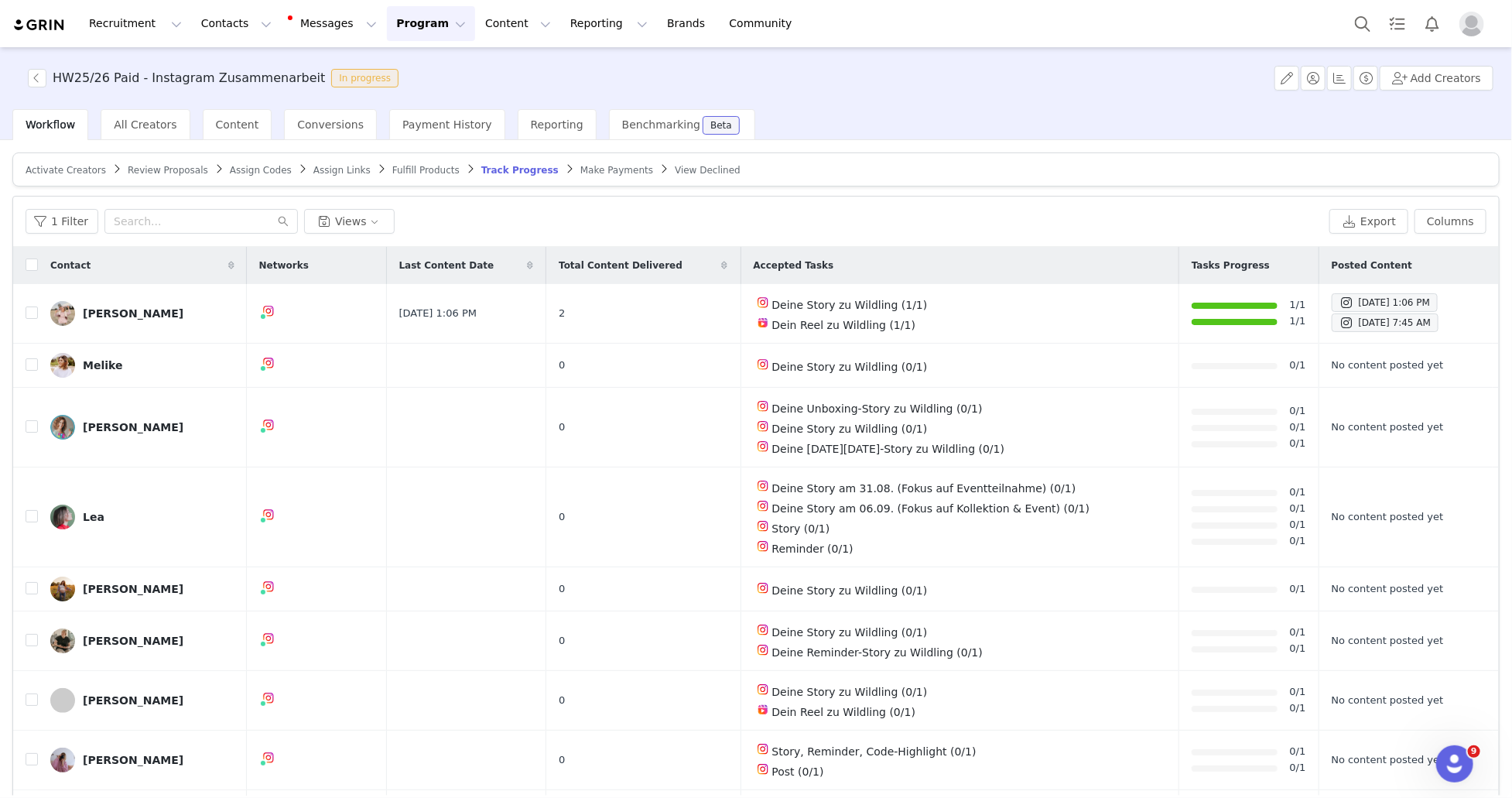
click at [402, 169] on span "Fulfill Products" at bounding box center [426, 170] width 68 height 11
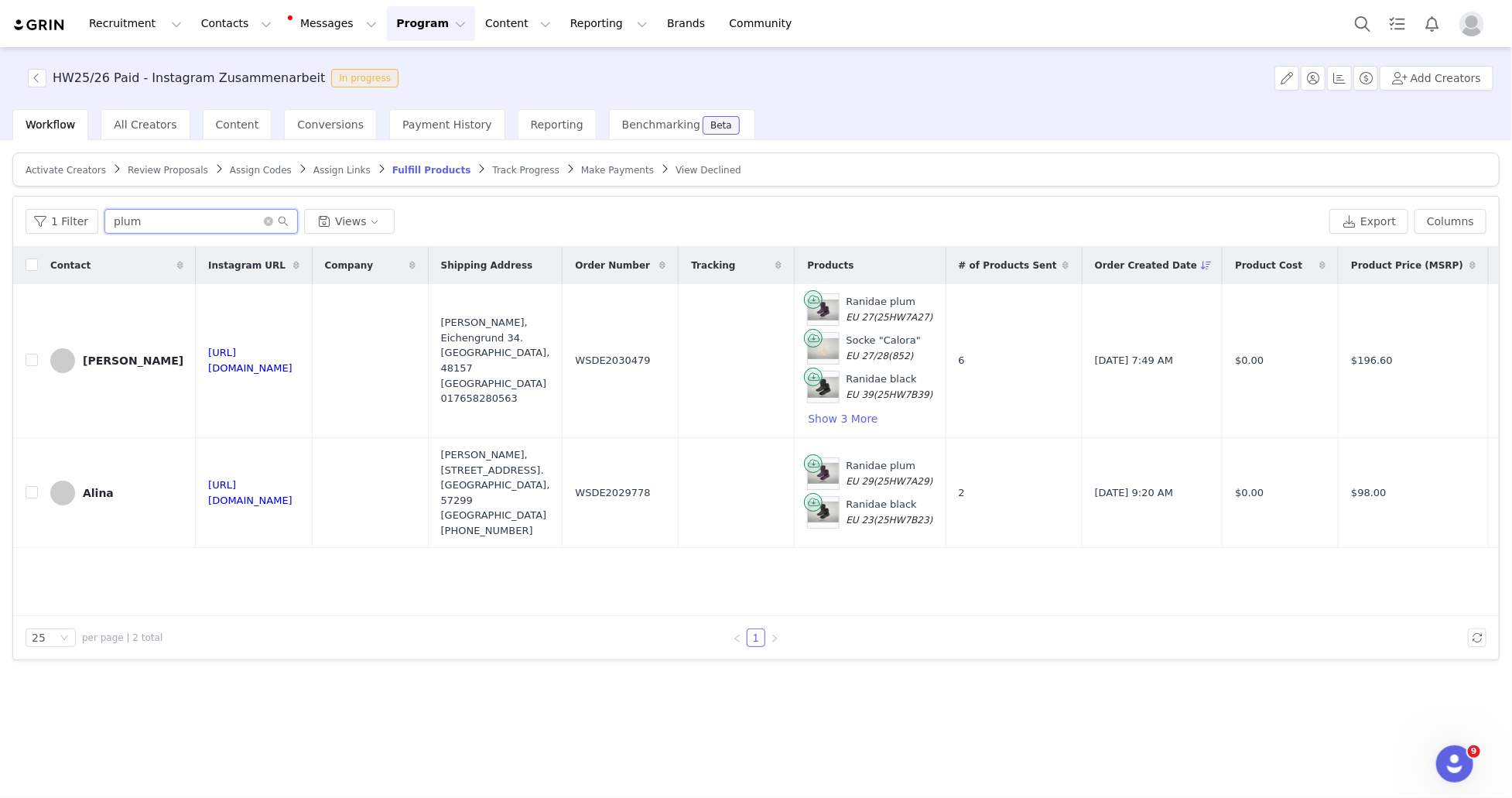
click at [179, 225] on input "plum" at bounding box center [201, 222] width 194 height 25
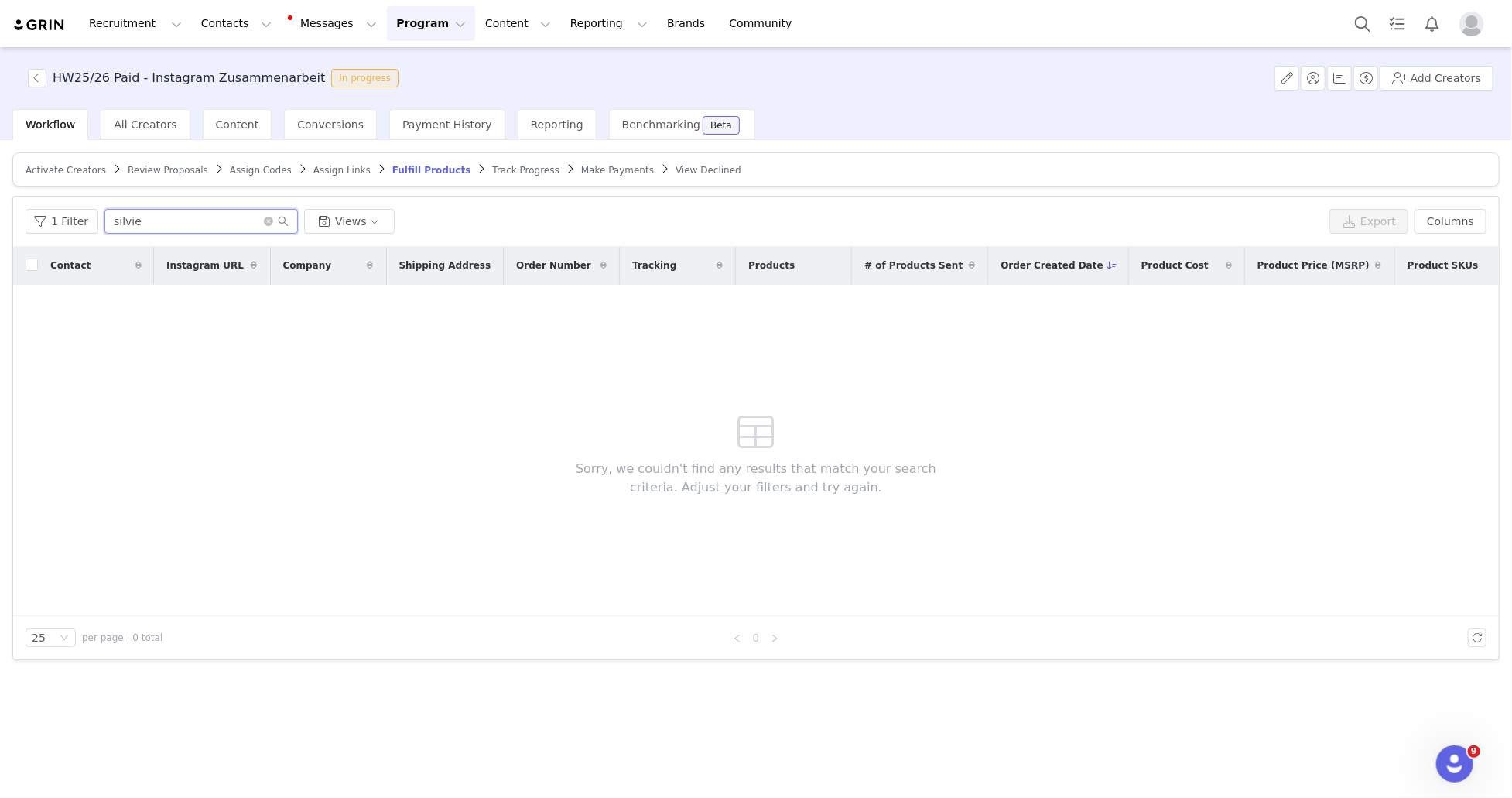
click at [200, 223] on input "silvie" at bounding box center [201, 222] width 194 height 25
type input "ergo"
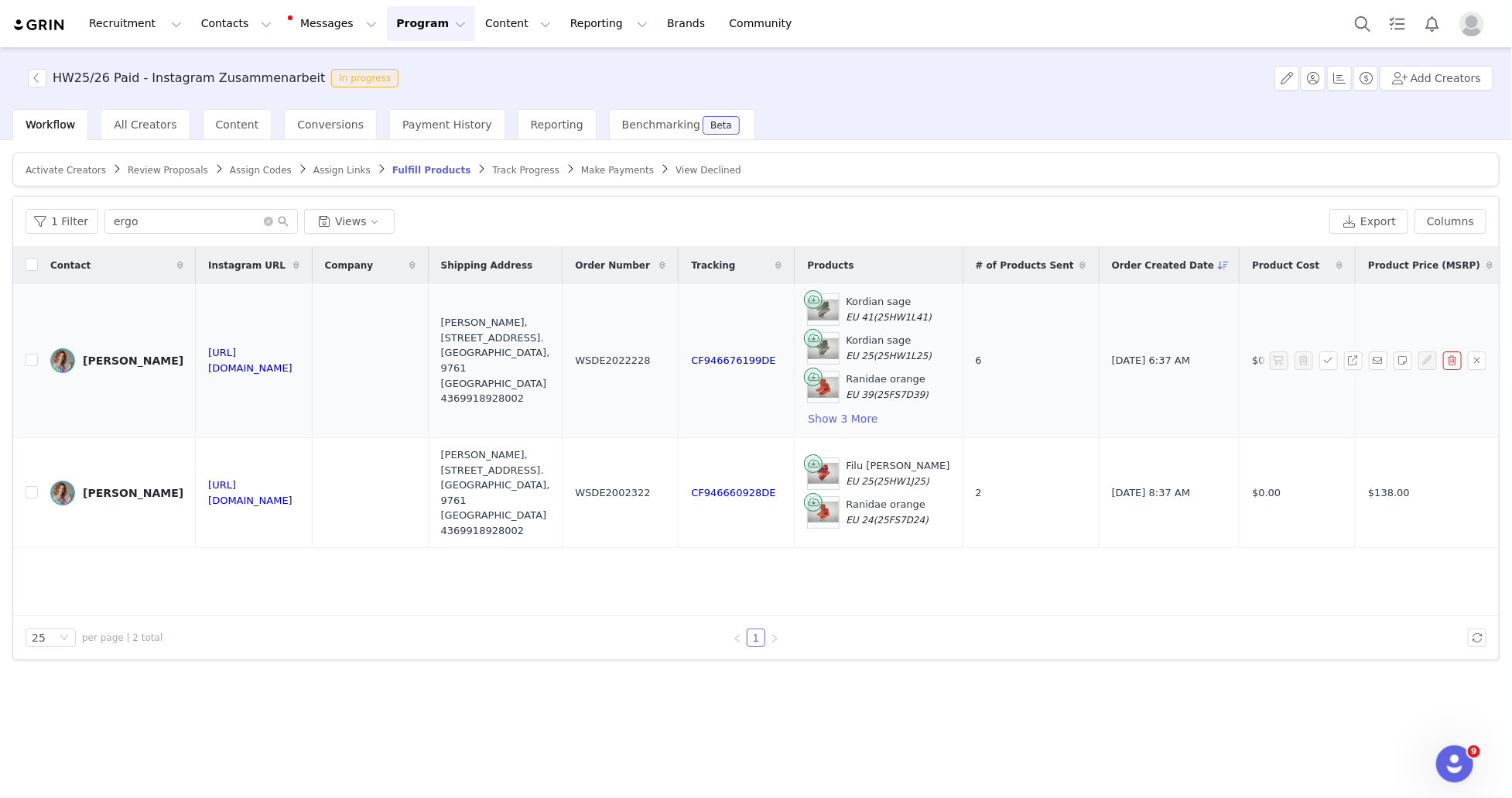
click at [110, 362] on div "Silvia Resei" at bounding box center [133, 361] width 100 height 12
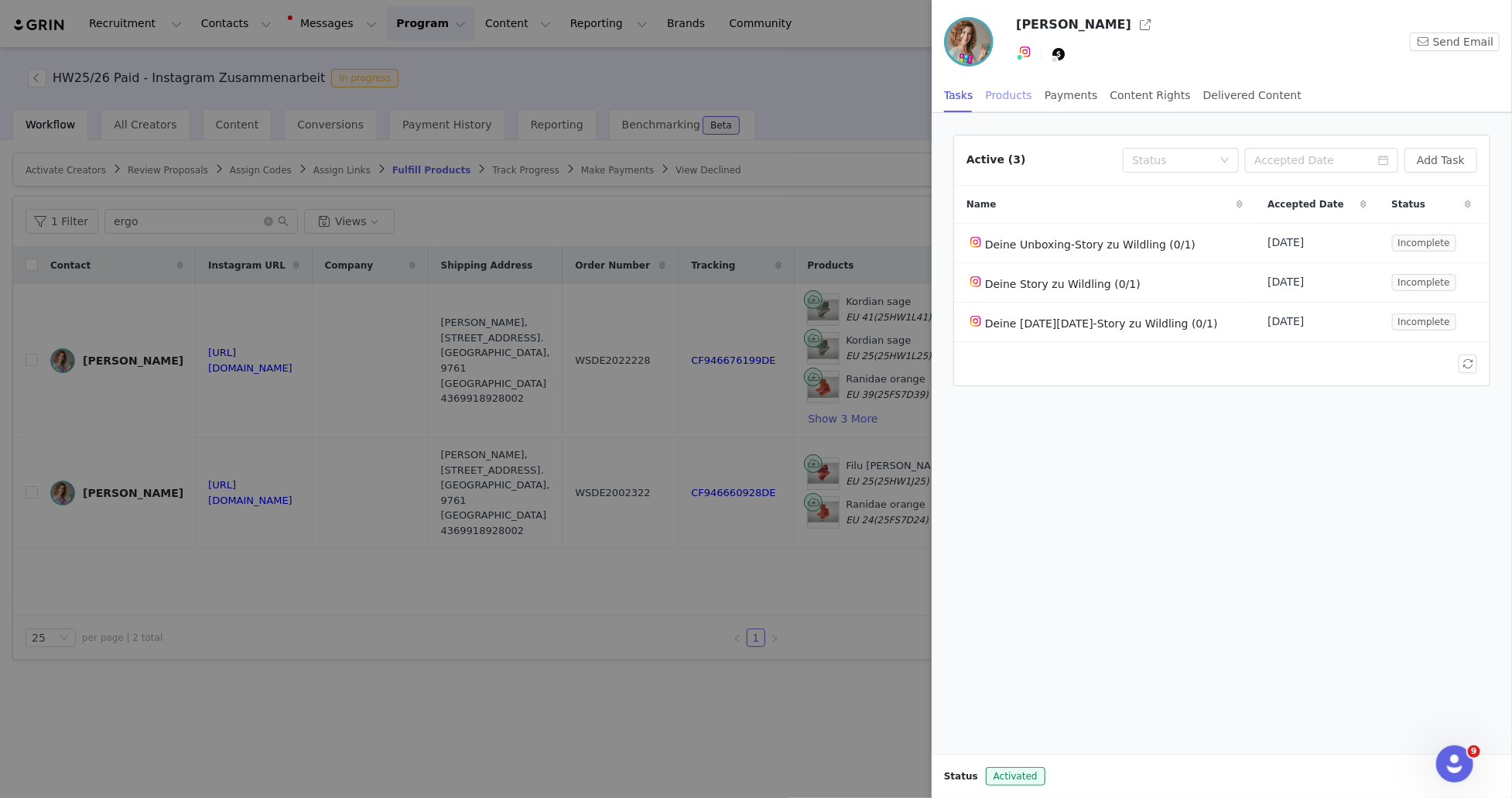
click at [1014, 84] on div "Products" at bounding box center [1009, 96] width 47 height 35
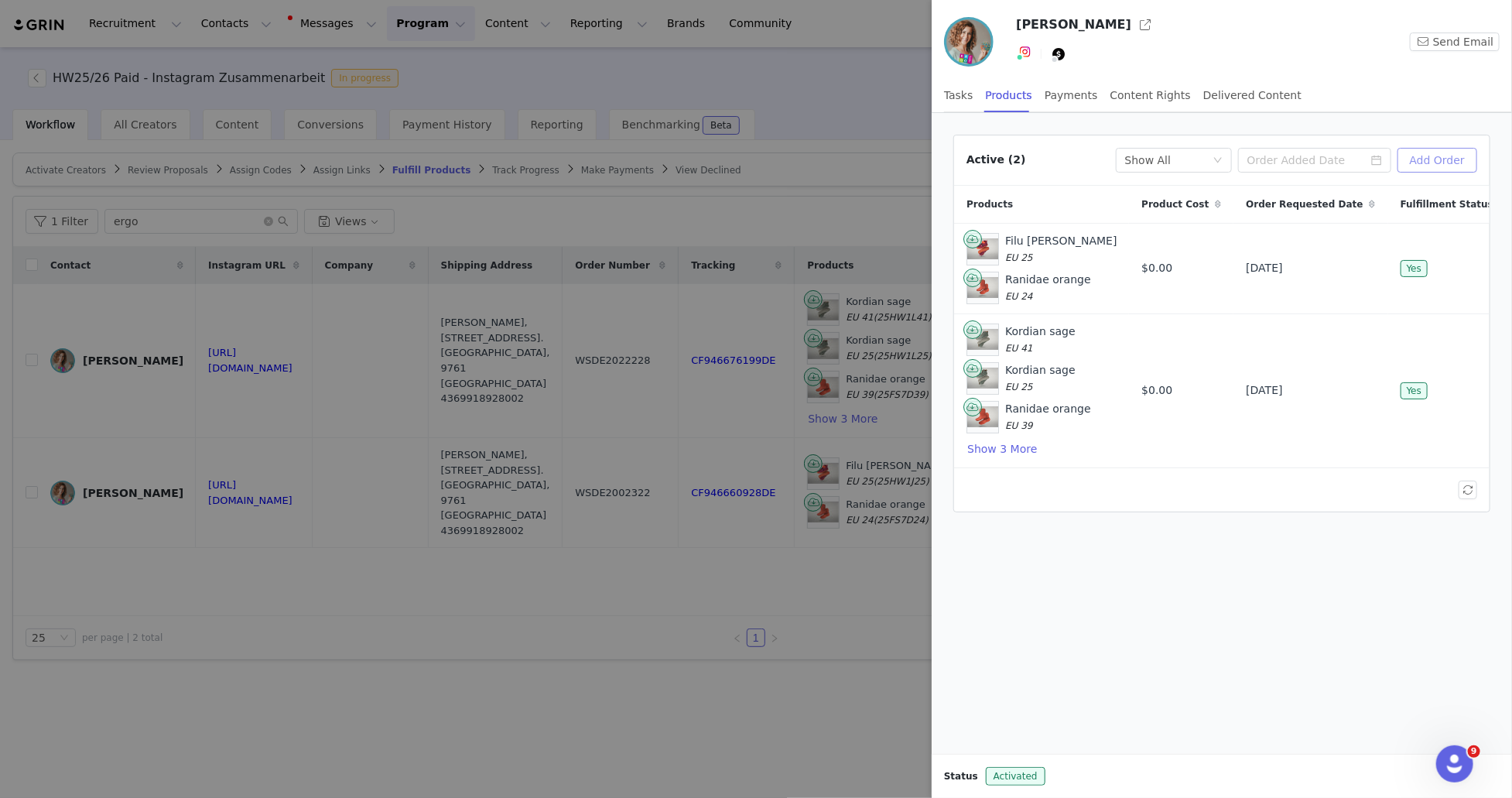
click at [1425, 157] on button "Add Order" at bounding box center [1437, 160] width 80 height 25
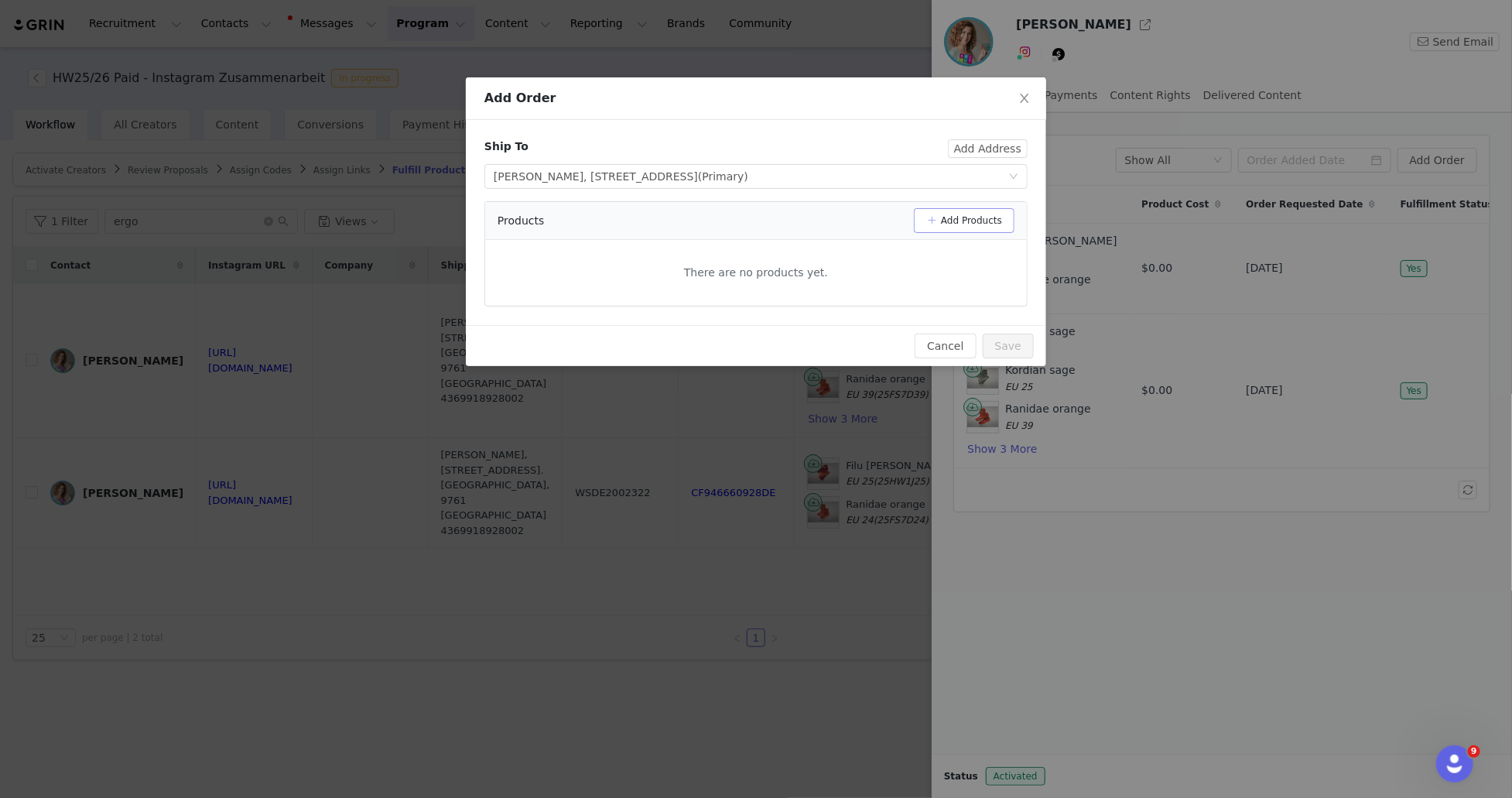
click at [975, 223] on button "Add Products" at bounding box center [964, 221] width 100 height 25
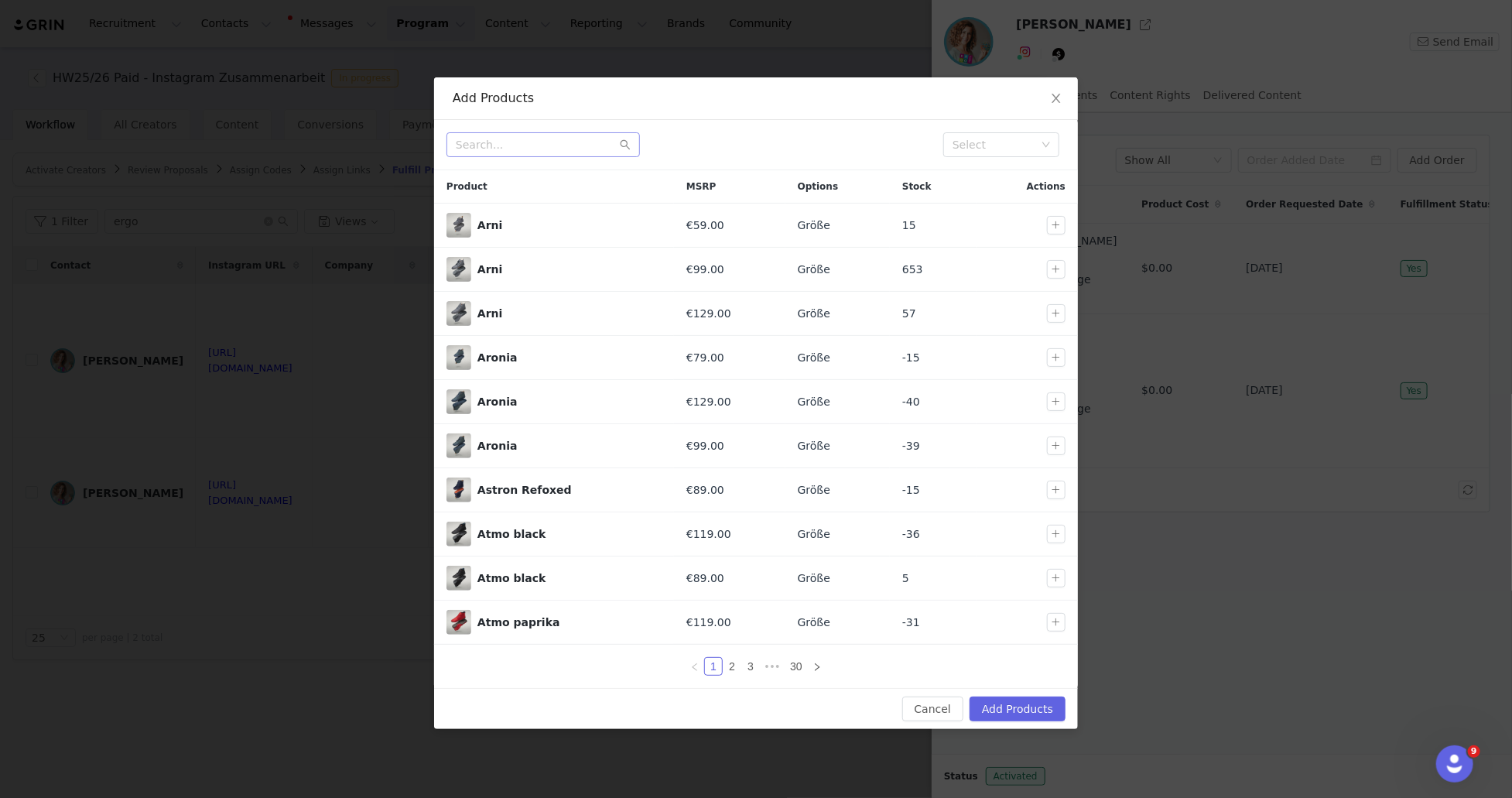
click at [571, 157] on div "Select" at bounding box center [756, 144] width 644 height 50
click at [570, 143] on input "text" at bounding box center [544, 144] width 194 height 25
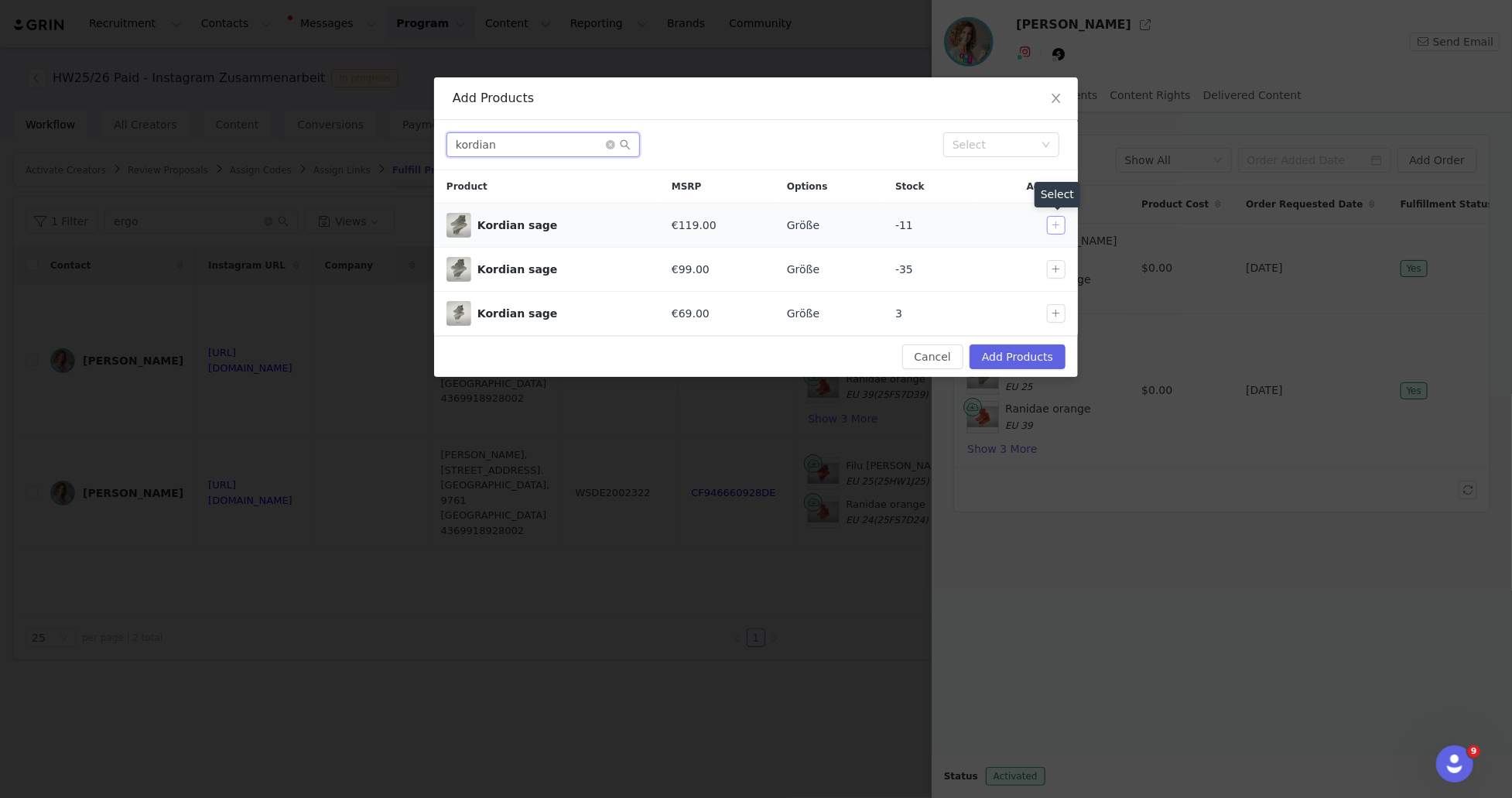
type input "kordian"
click at [1059, 225] on button "button" at bounding box center [1055, 224] width 18 height 18
click at [1034, 356] on button "Add Products" at bounding box center [1017, 357] width 96 height 25
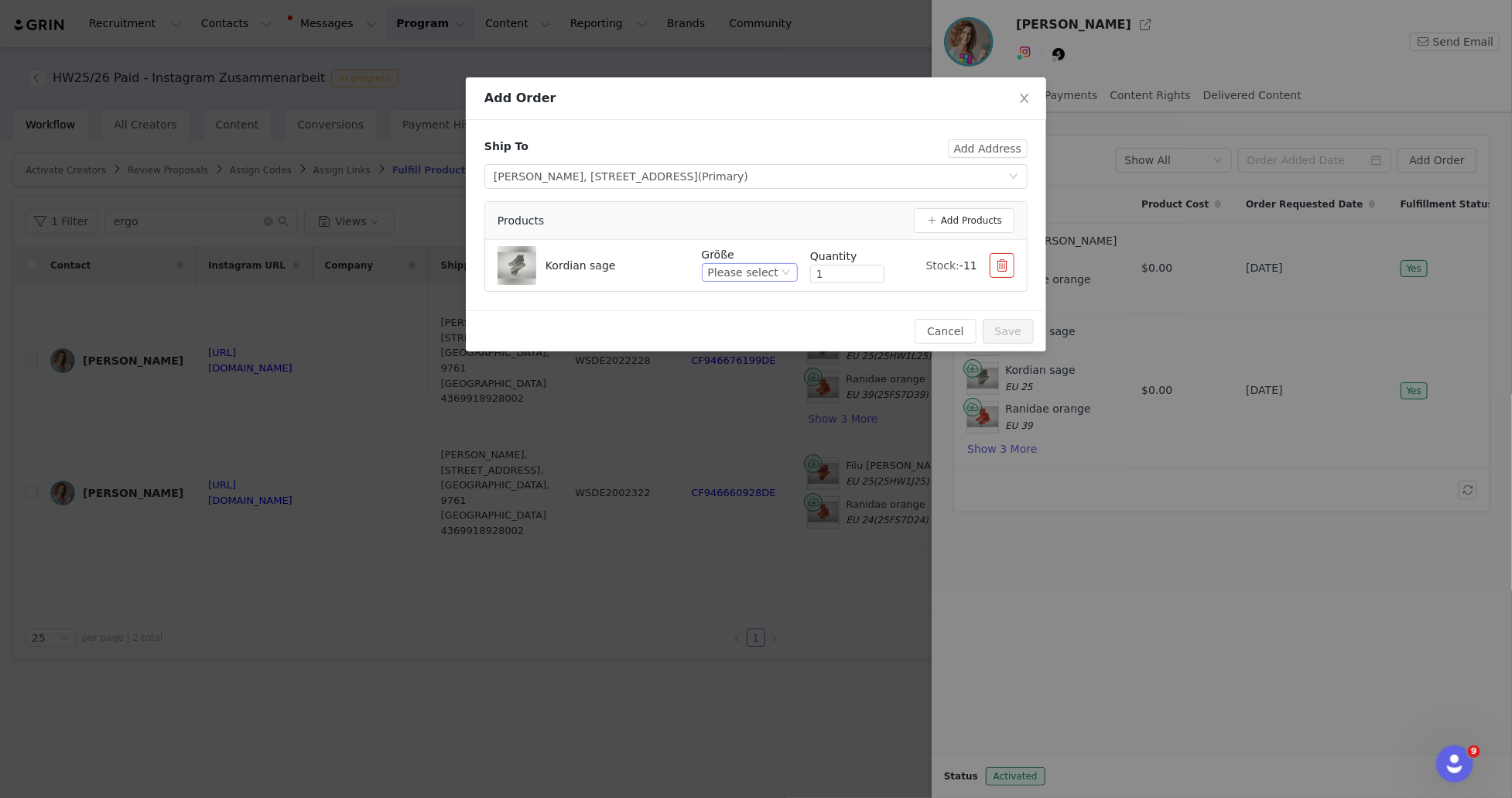
click at [757, 275] on div "Please select" at bounding box center [743, 272] width 70 height 17
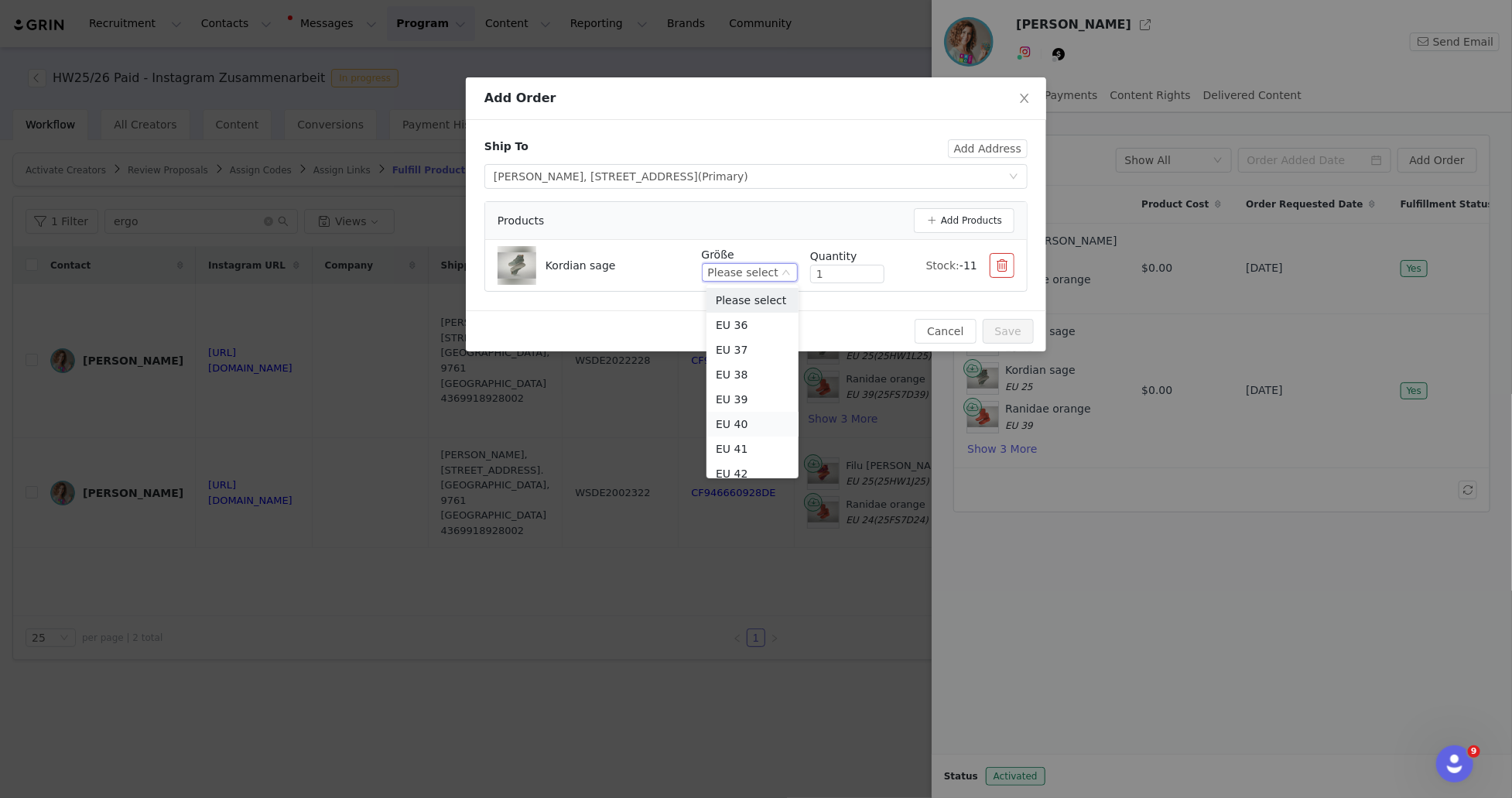
click at [734, 421] on li "EU 40" at bounding box center [752, 424] width 92 height 25
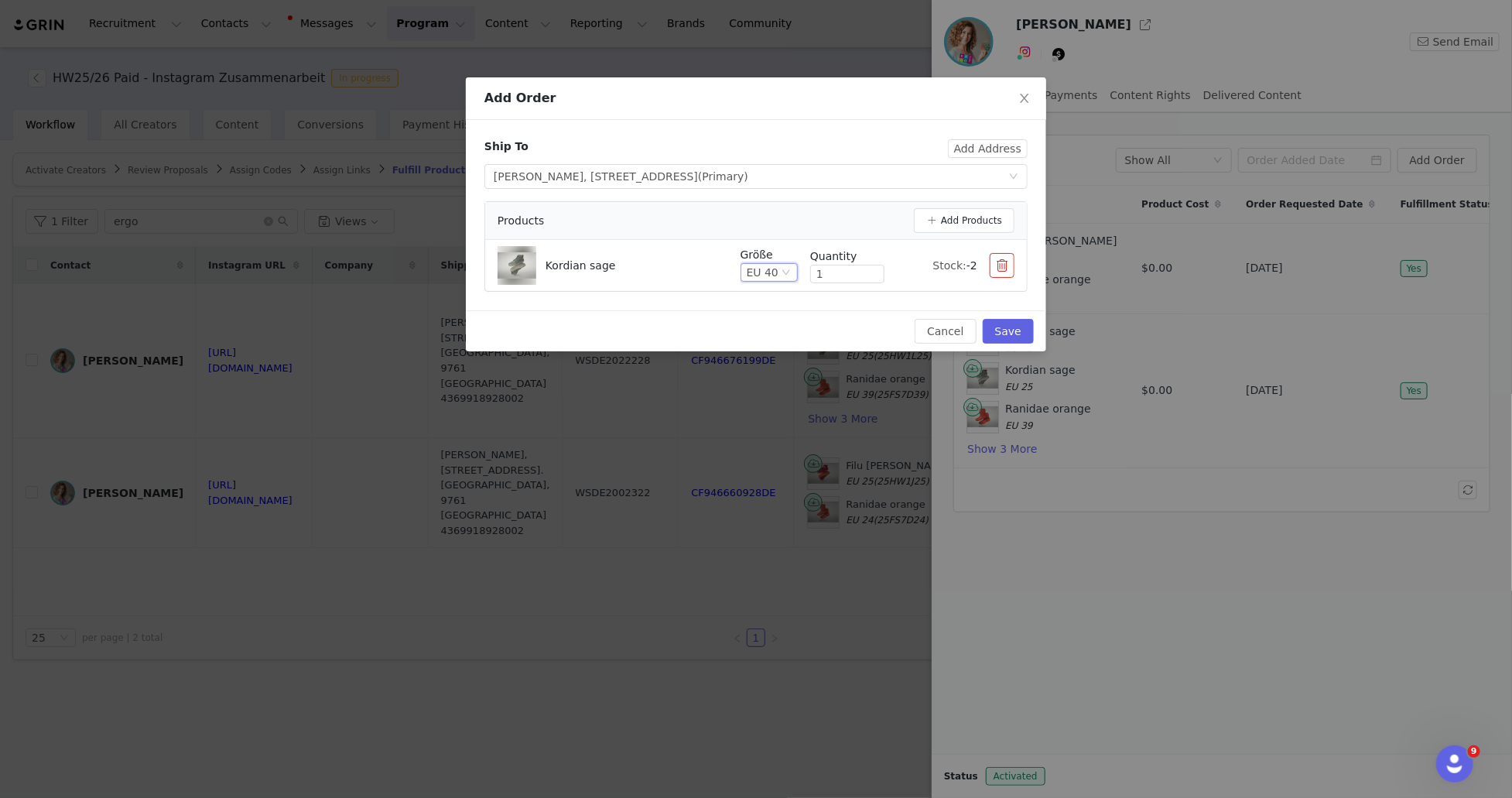
click at [858, 327] on div "Cancel Save" at bounding box center [756, 331] width 556 height 25
click at [1019, 333] on button "Save" at bounding box center [1008, 331] width 51 height 25
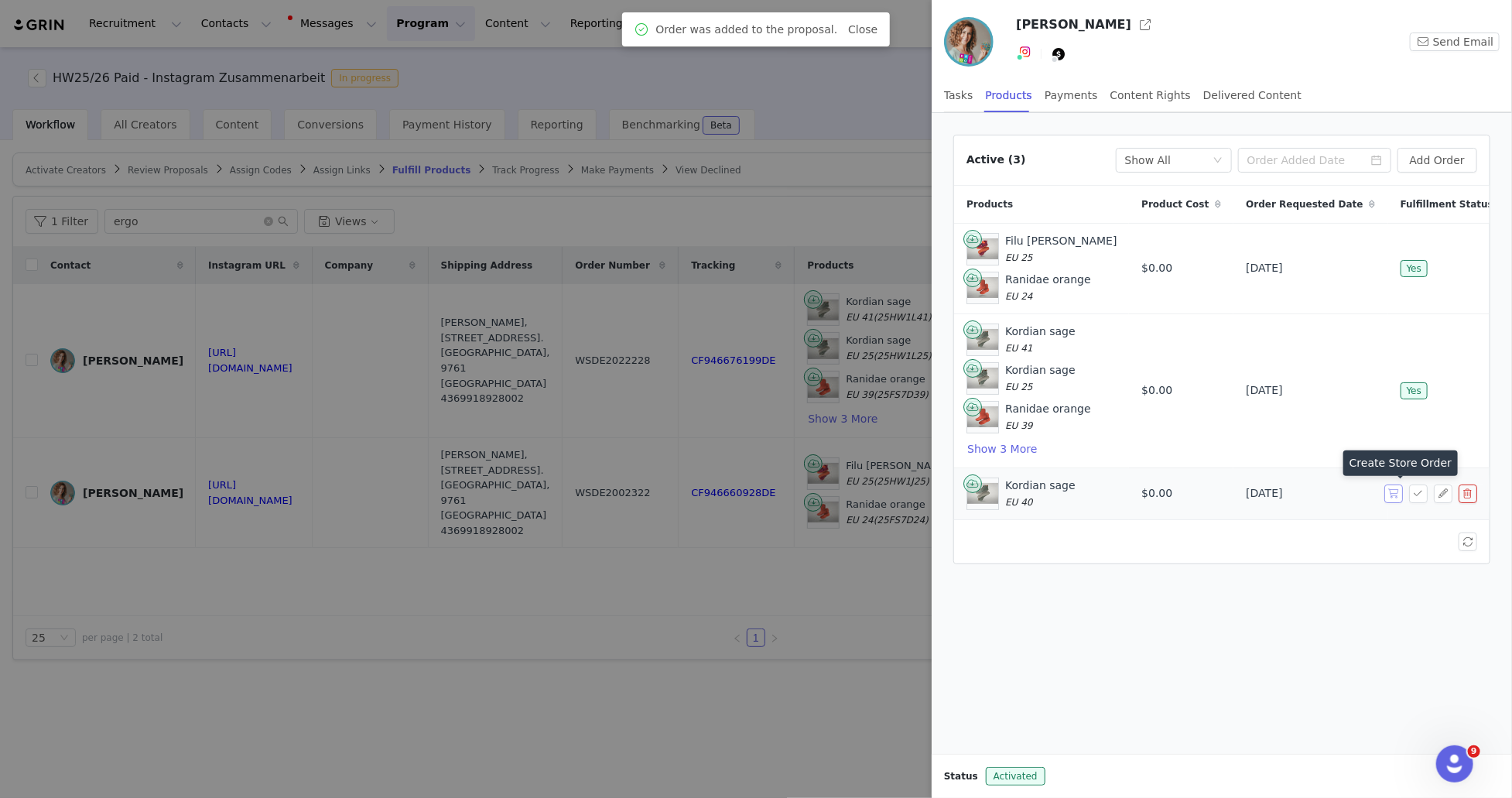
click at [1394, 497] on button "button" at bounding box center [1393, 494] width 18 height 18
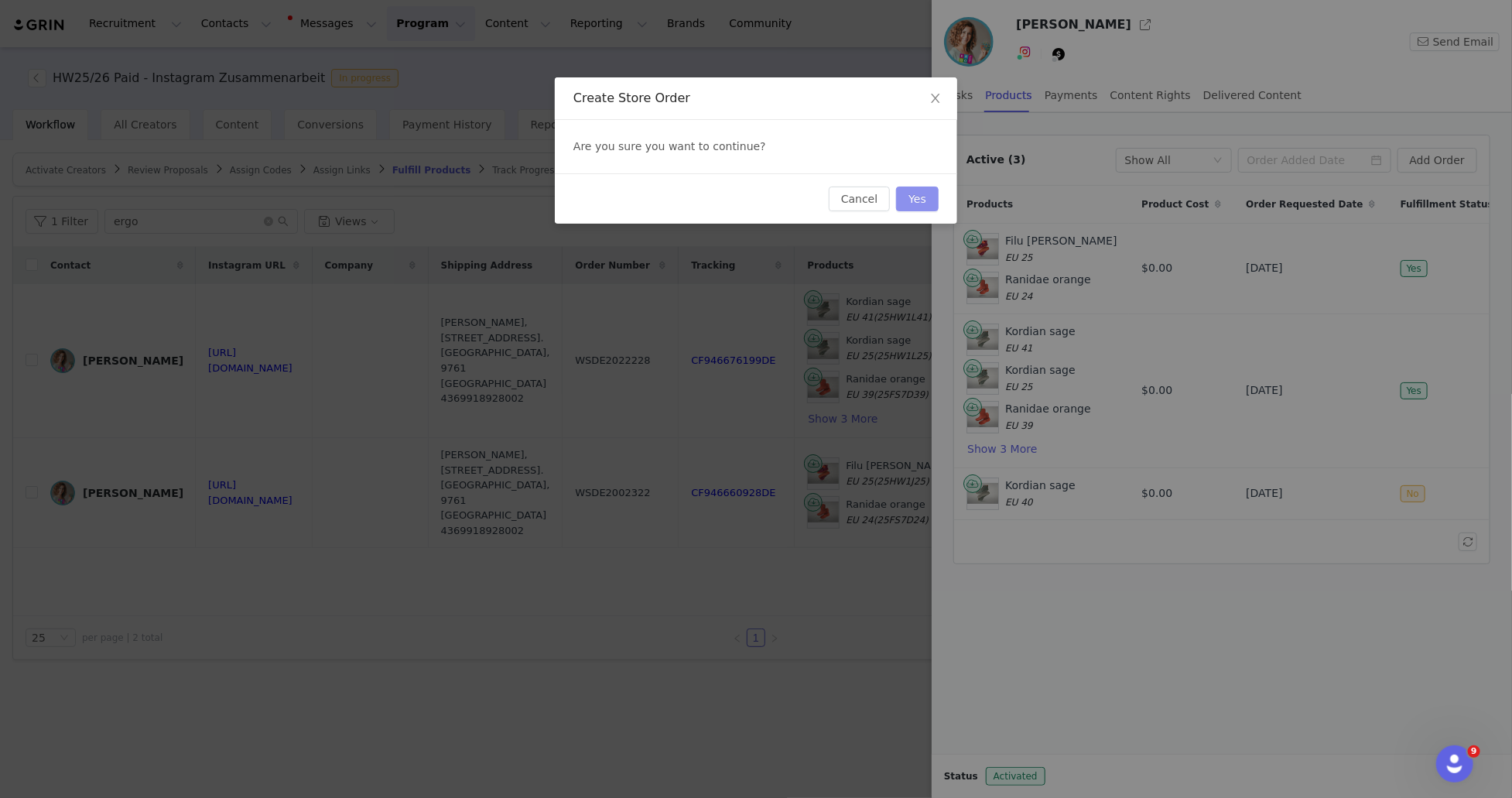
click at [924, 199] on button "Yes" at bounding box center [917, 199] width 42 height 25
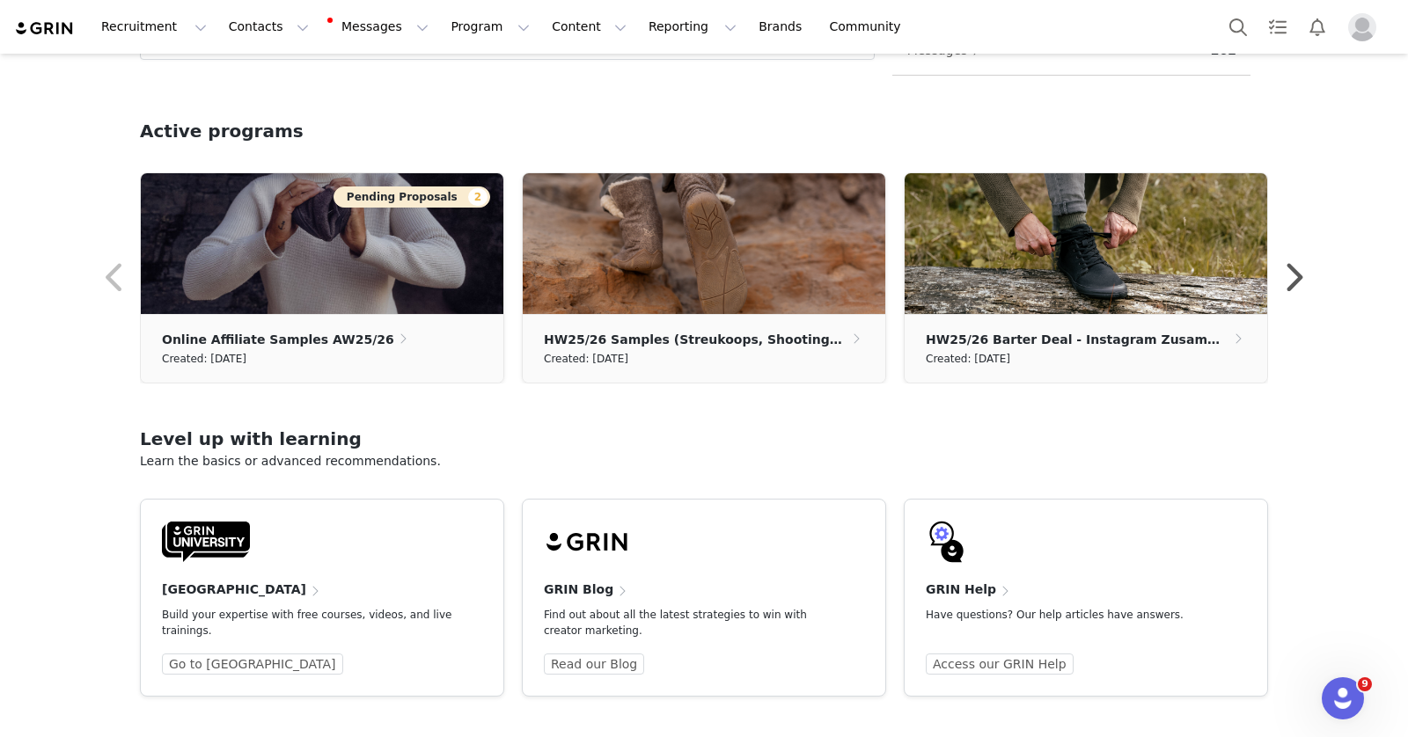
scroll to position [317, 0]
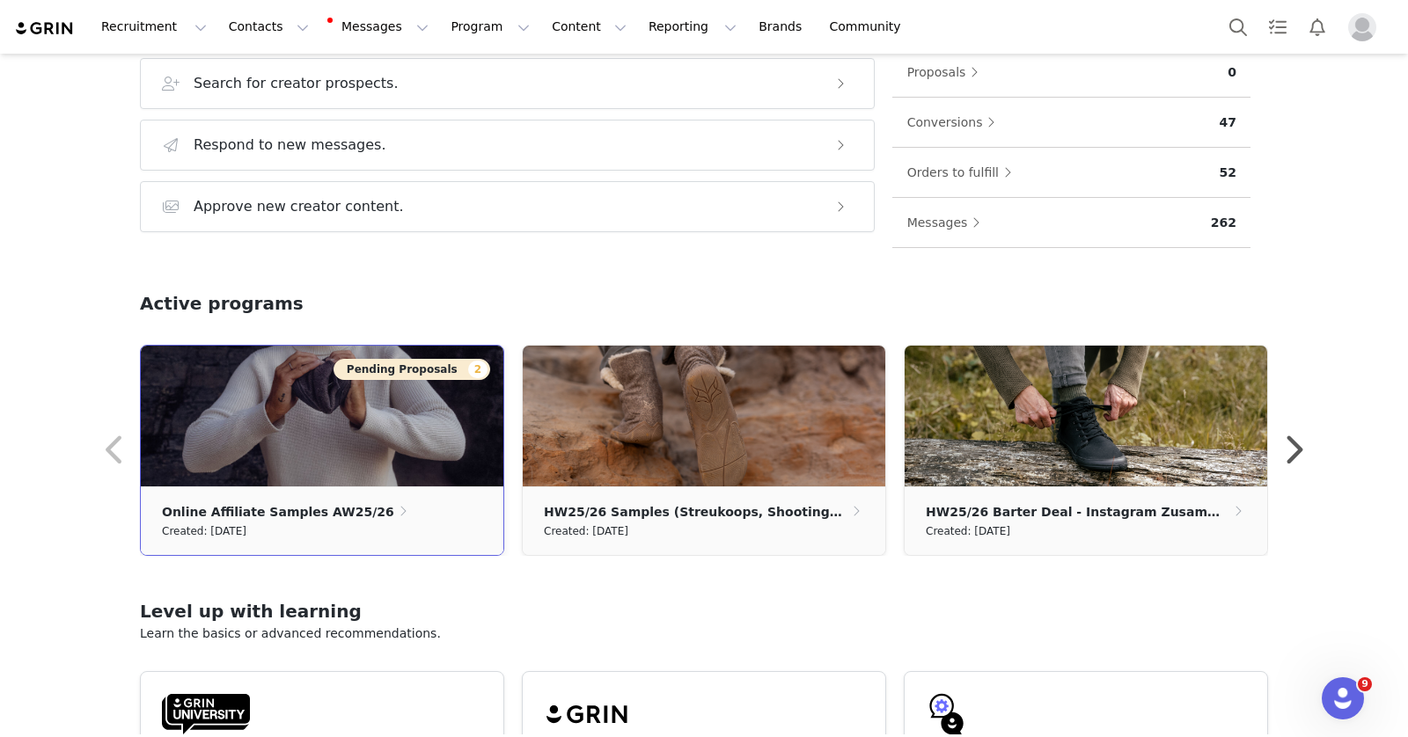
click at [334, 445] on img at bounding box center [322, 416] width 362 height 141
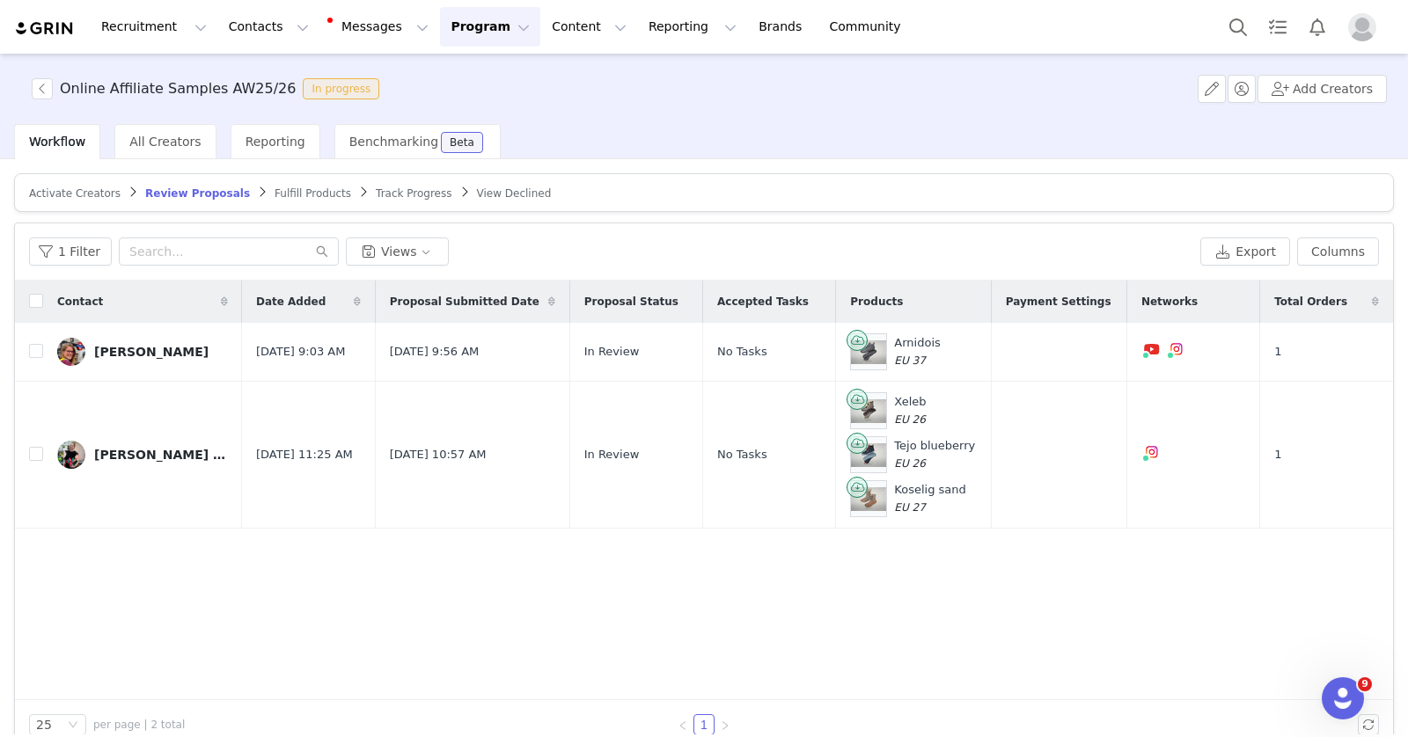
click at [90, 193] on span "Activate Creators" at bounding box center [75, 193] width 92 height 12
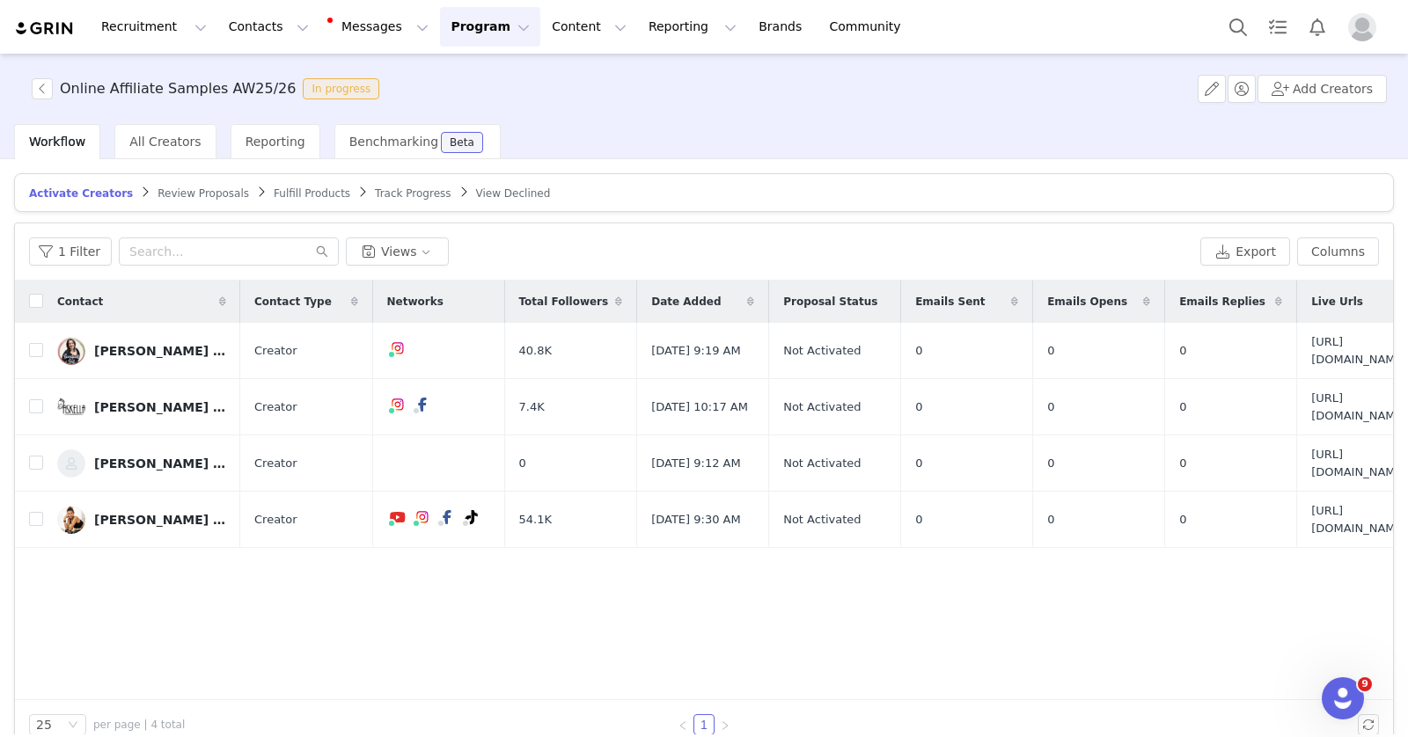
click at [205, 190] on span "Review Proposals" at bounding box center [203, 193] width 92 height 12
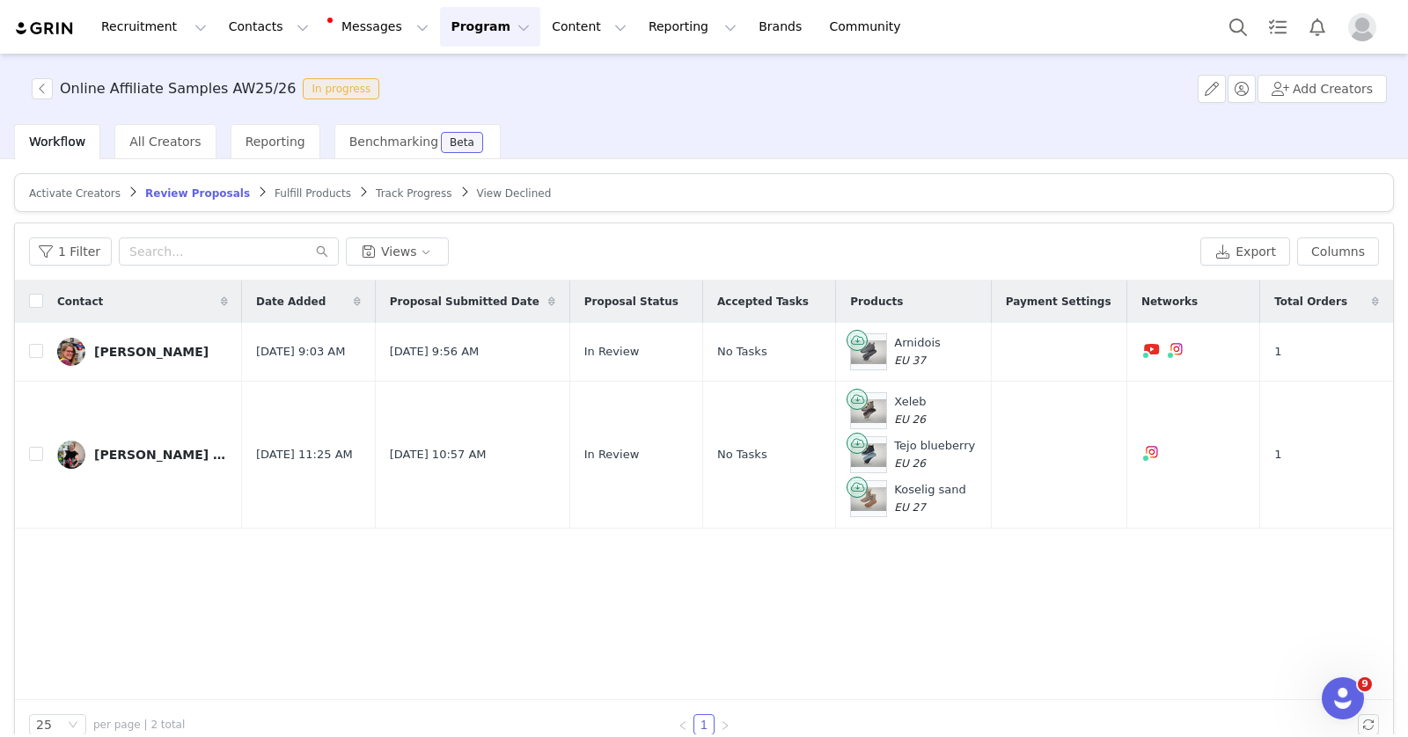
click at [287, 189] on span "Fulfill Products" at bounding box center [313, 193] width 77 height 12
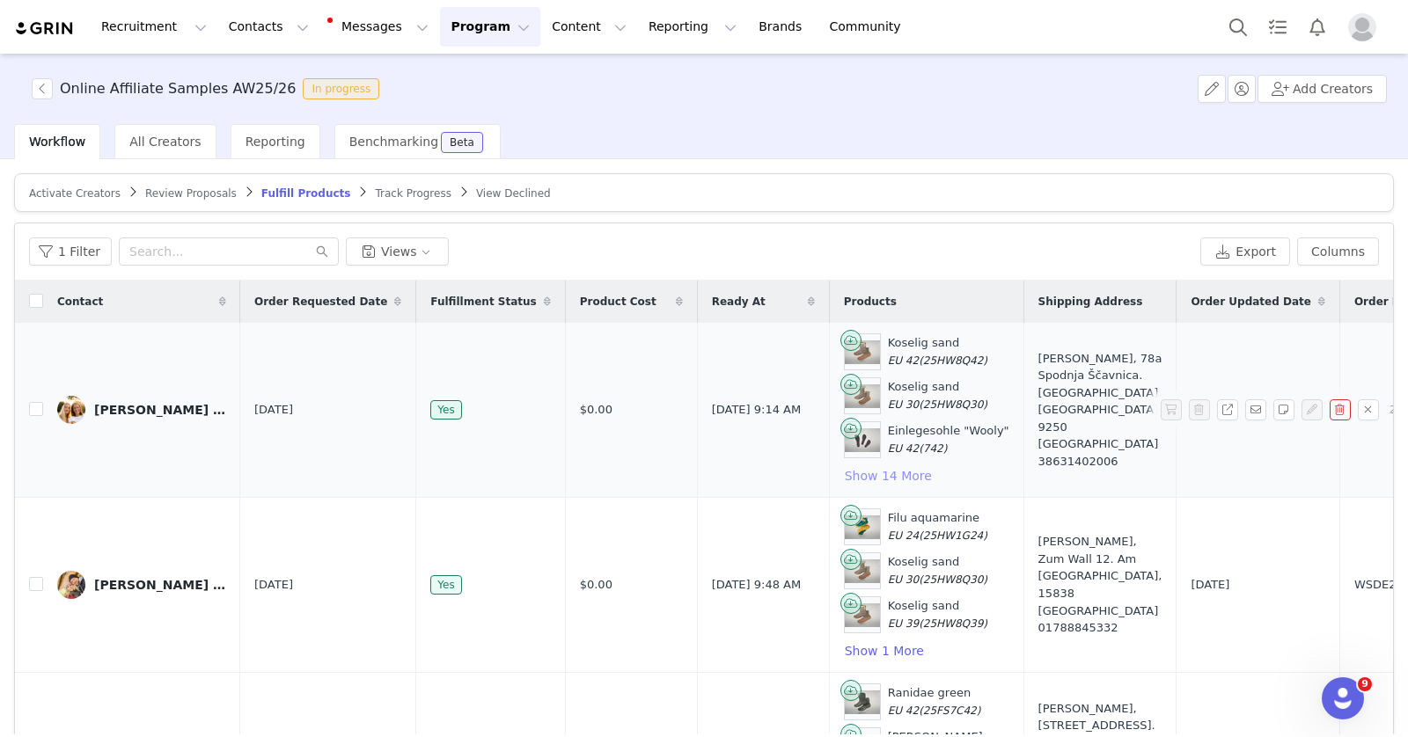
click at [860, 477] on button "Show 14 More" at bounding box center [888, 475] width 89 height 21
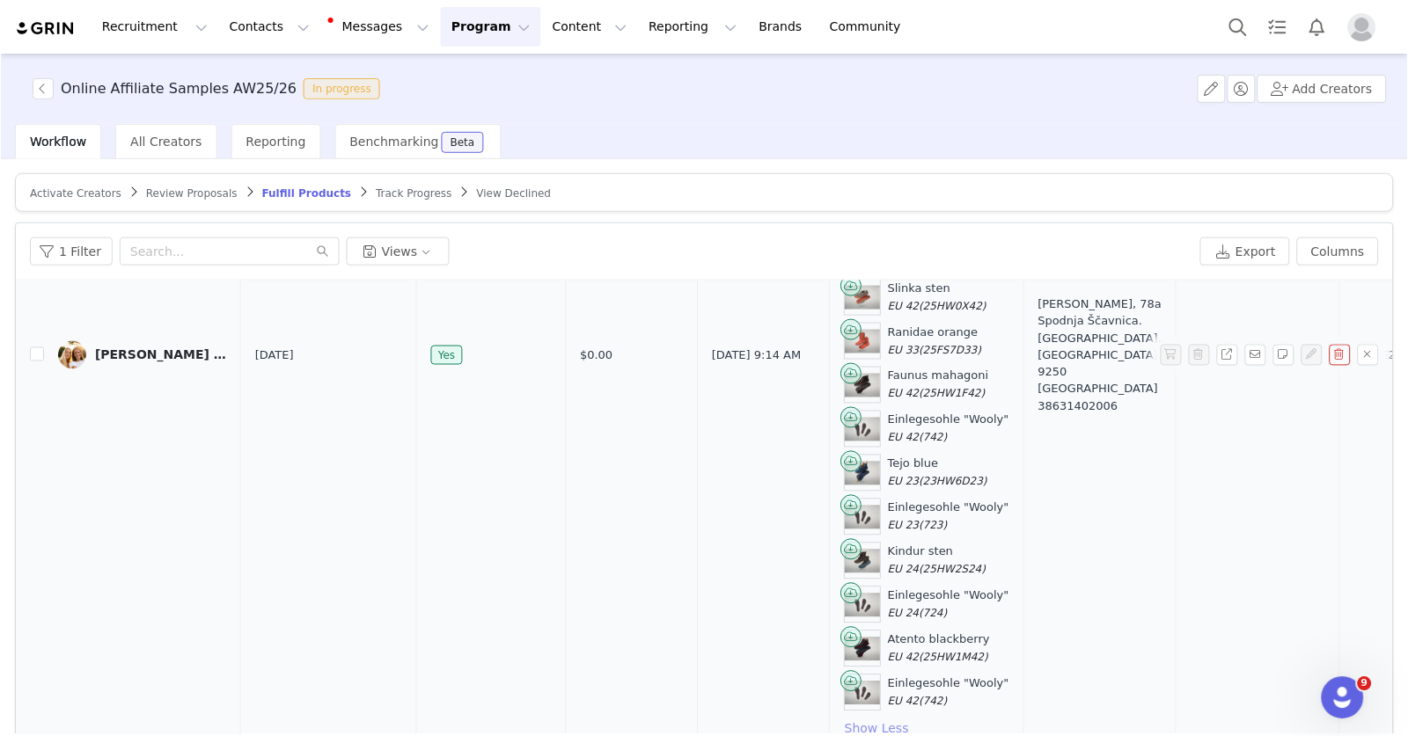
scroll to position [362, 0]
click at [165, 349] on div "[PERSON_NAME] (EN)" at bounding box center [160, 356] width 132 height 14
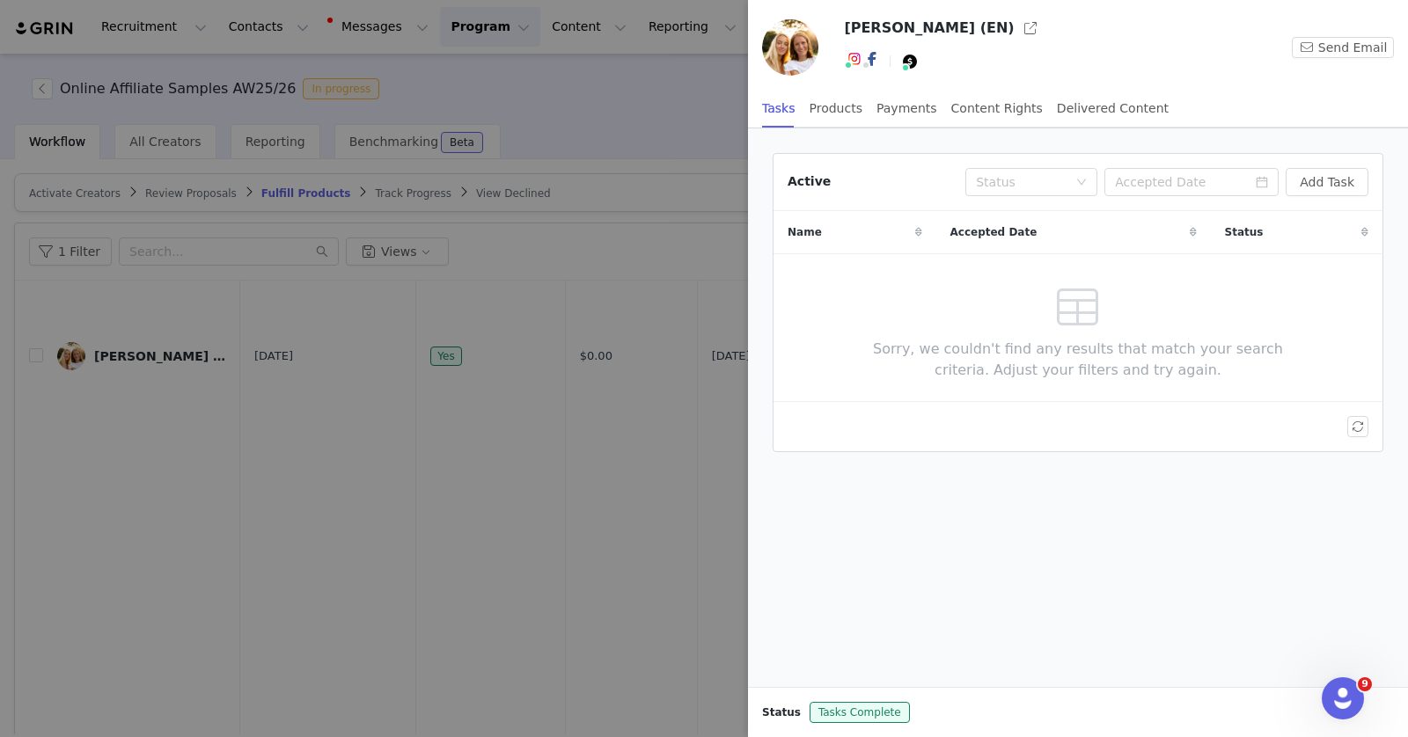
click at [521, 598] on div at bounding box center [704, 368] width 1408 height 737
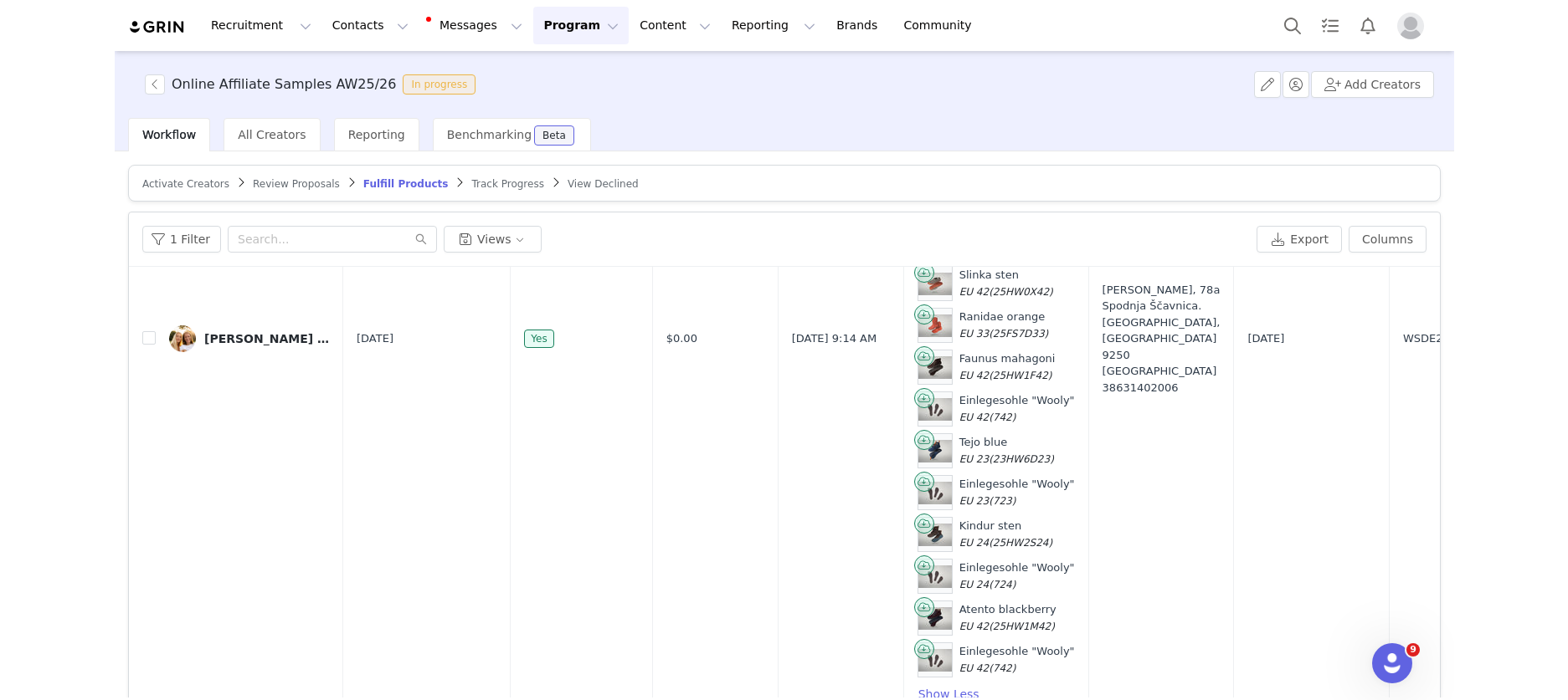
scroll to position [344, 0]
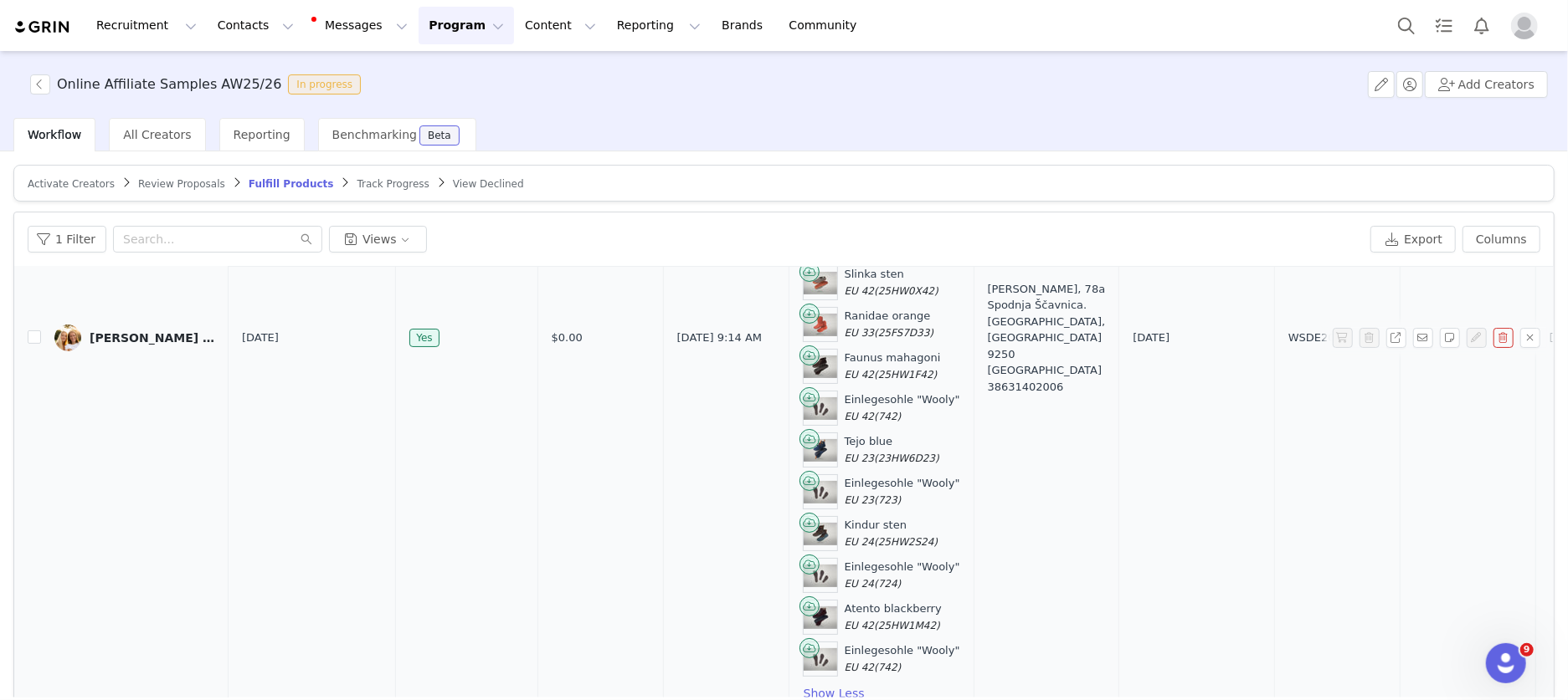
click at [1288, 341] on span "WSDE2019616" at bounding box center [1328, 339] width 81 height 17
copy span "WSDE2019616"
click at [135, 336] on div "[PERSON_NAME] (EN)" at bounding box center [152, 338] width 126 height 13
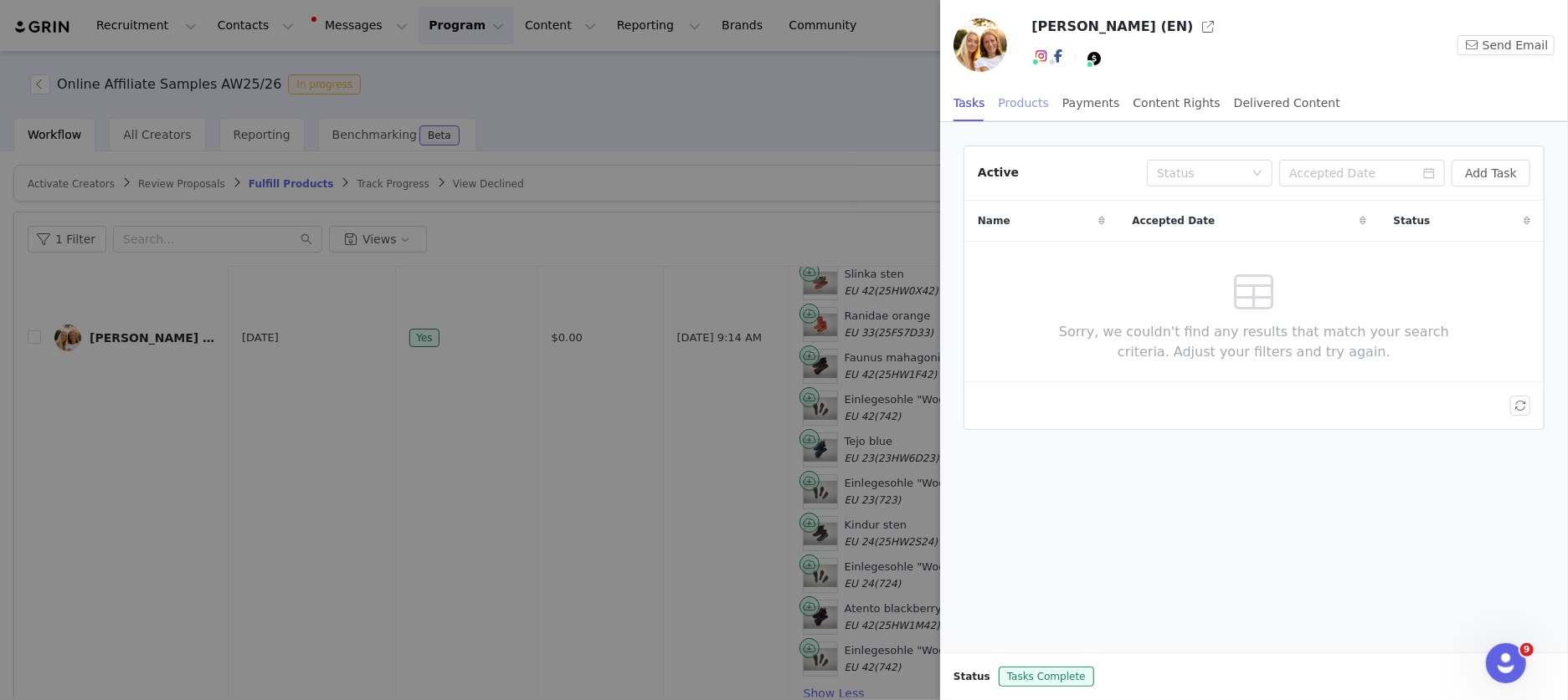
click at [1035, 103] on div "Products" at bounding box center [1024, 104] width 50 height 38
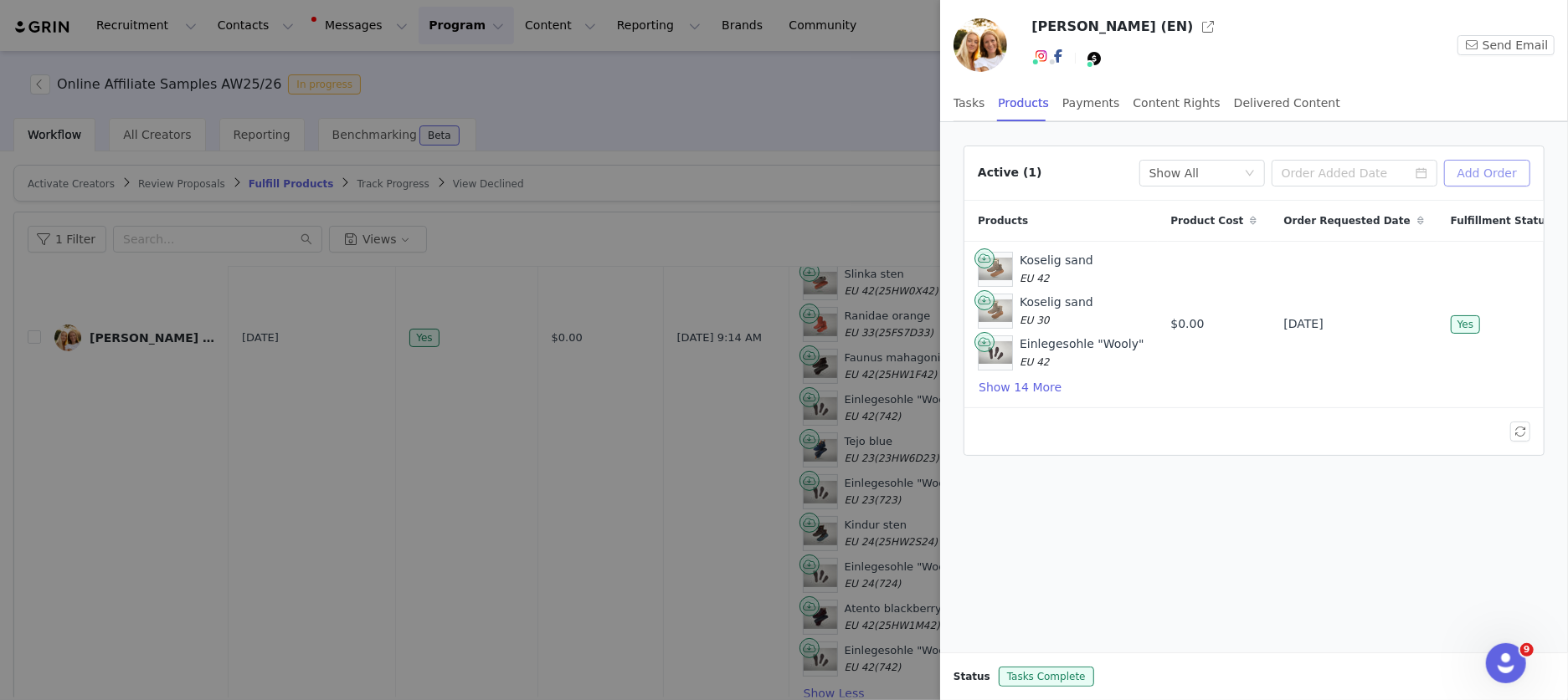
click at [1339, 178] on button "Add Order" at bounding box center [1487, 173] width 87 height 27
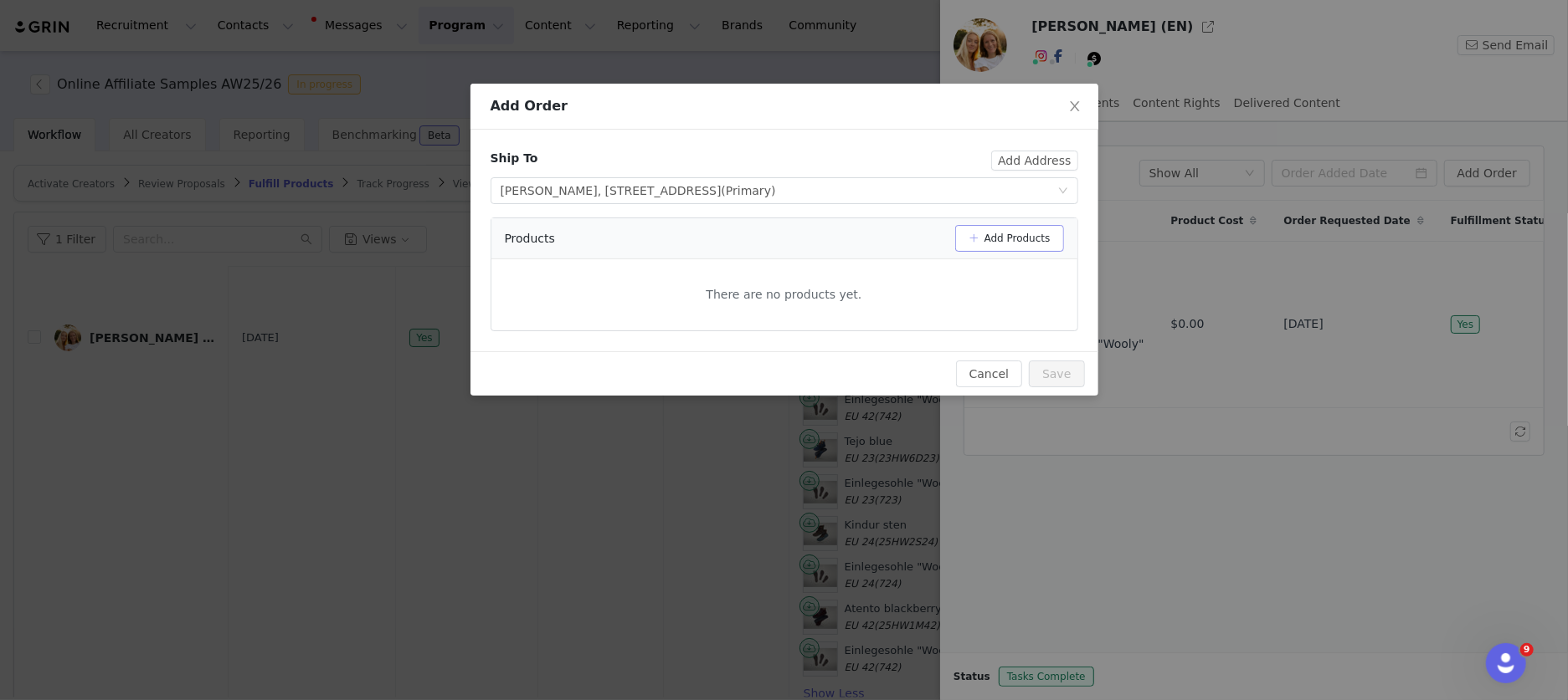
click at [1059, 244] on button "Add Products" at bounding box center [1009, 239] width 108 height 27
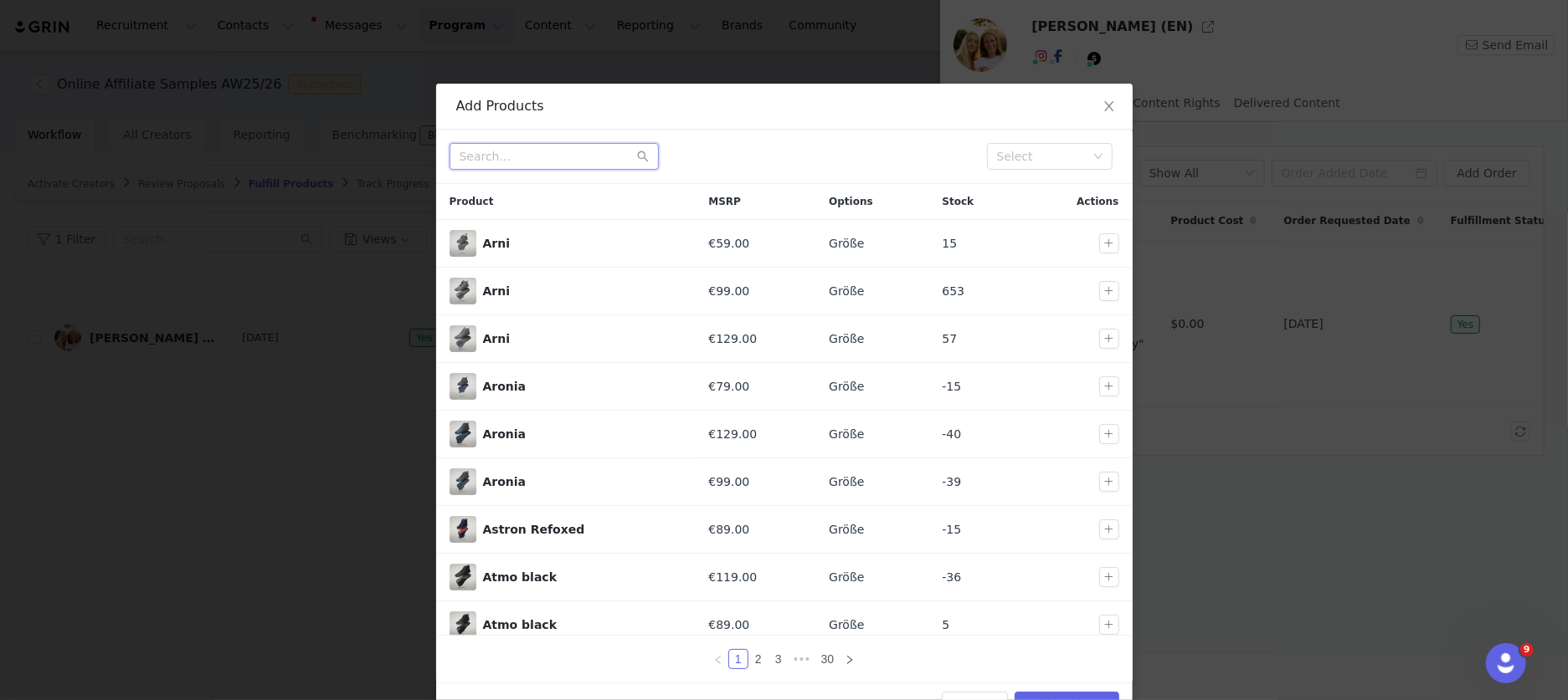
click at [534, 165] on input "text" at bounding box center [554, 156] width 209 height 27
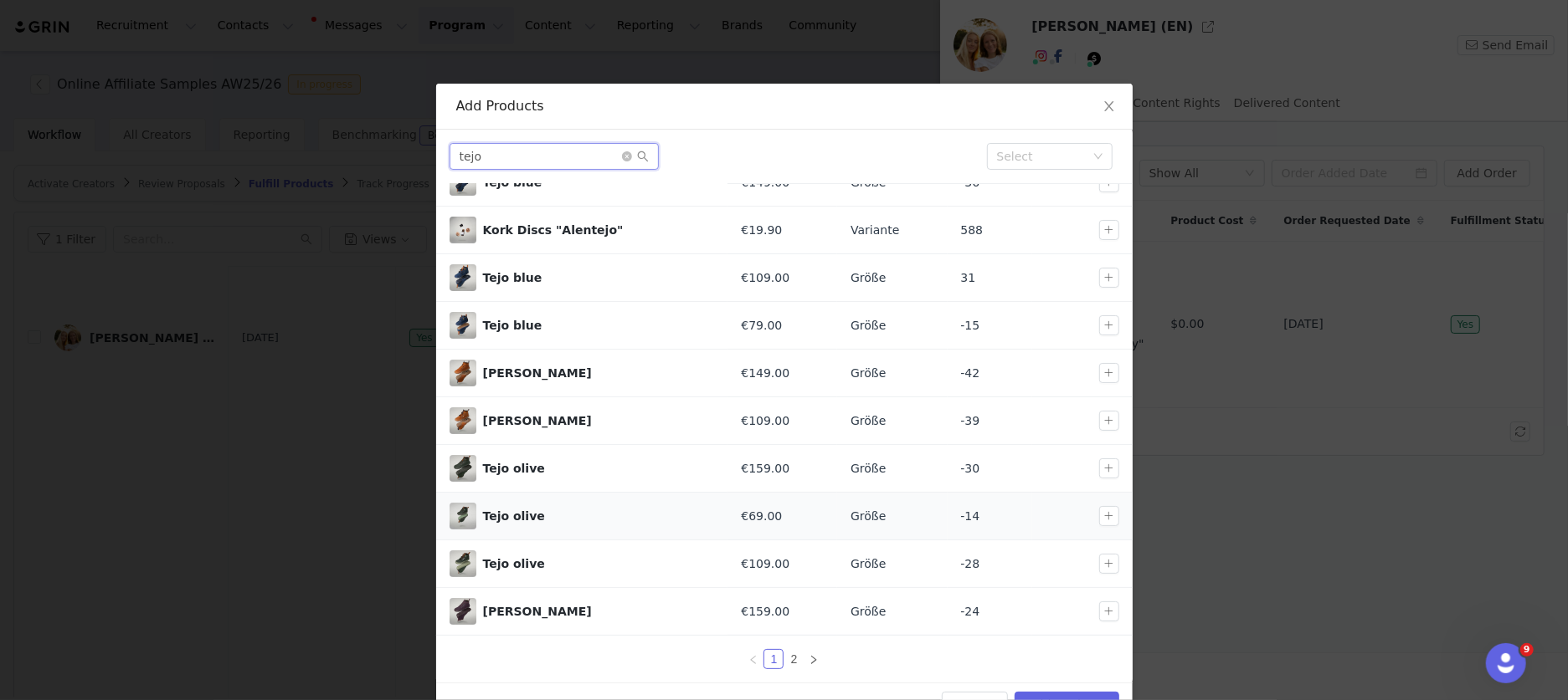
scroll to position [47, 0]
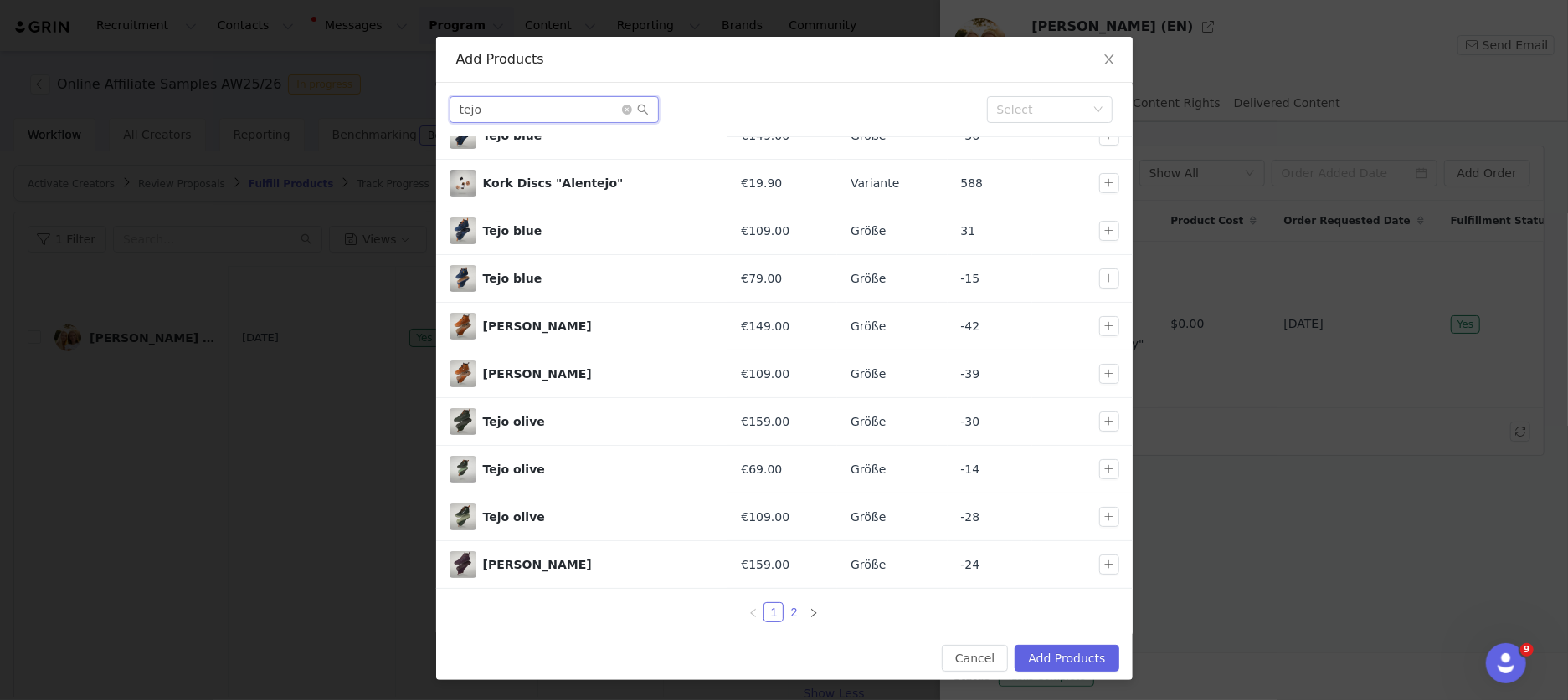
type input "tejo"
click at [789, 610] on link "2" at bounding box center [793, 612] width 18 height 18
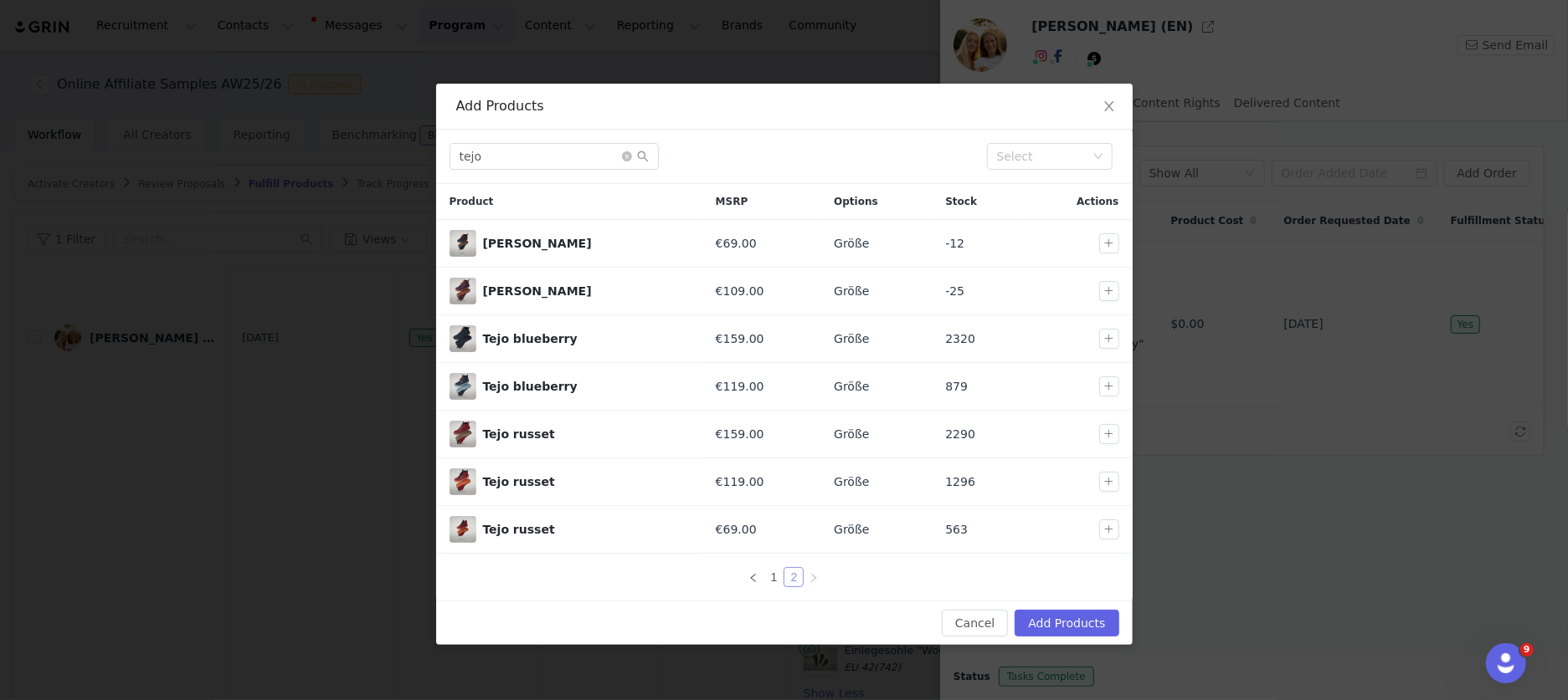
scroll to position [0, 0]
click at [1110, 387] on button "button" at bounding box center [1108, 386] width 20 height 20
click at [1074, 631] on button "Add Products" at bounding box center [1066, 623] width 104 height 27
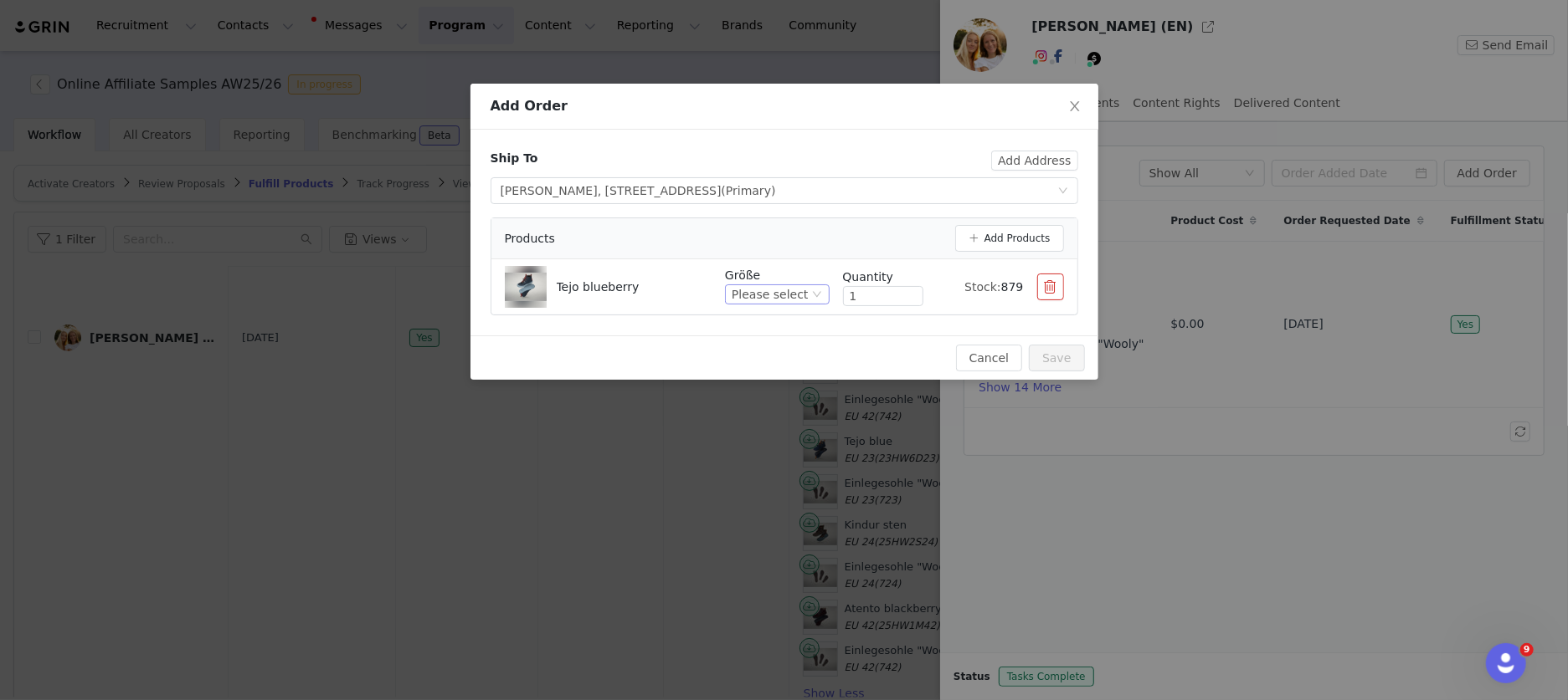
click at [791, 295] on div "Please select" at bounding box center [770, 294] width 76 height 18
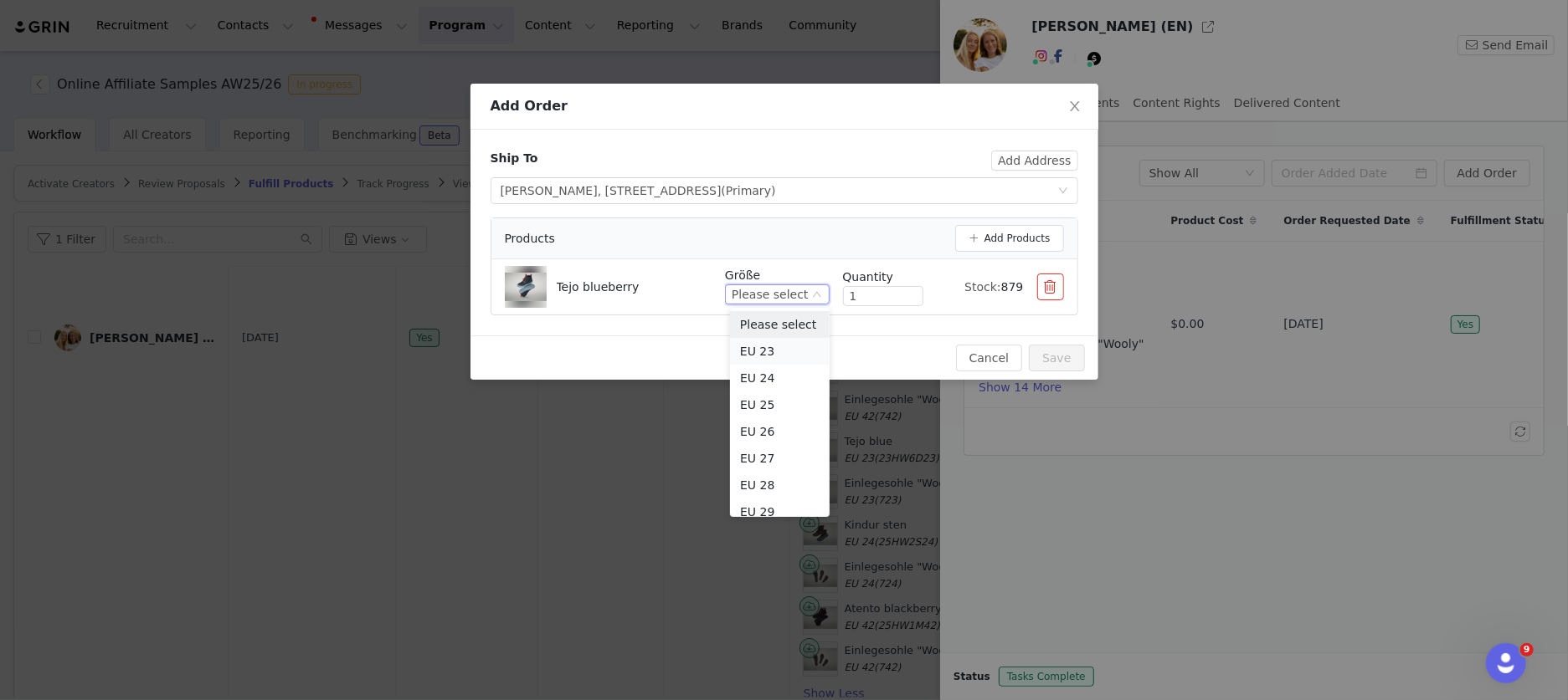
click at [771, 351] on li "EU 23" at bounding box center [779, 351] width 100 height 27
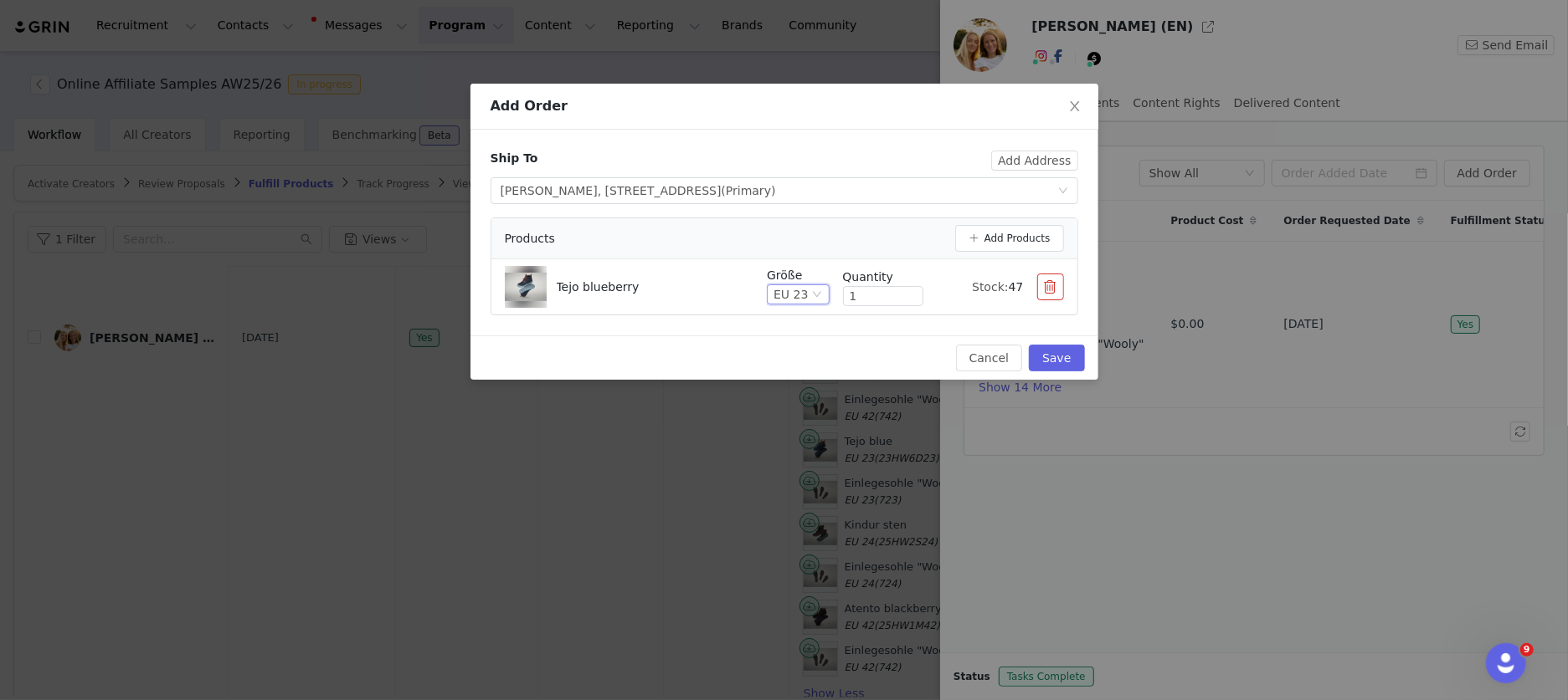
click at [853, 348] on div "Cancel Save" at bounding box center [785, 358] width 601 height 27
click at [1069, 365] on button "Save" at bounding box center [1056, 358] width 55 height 27
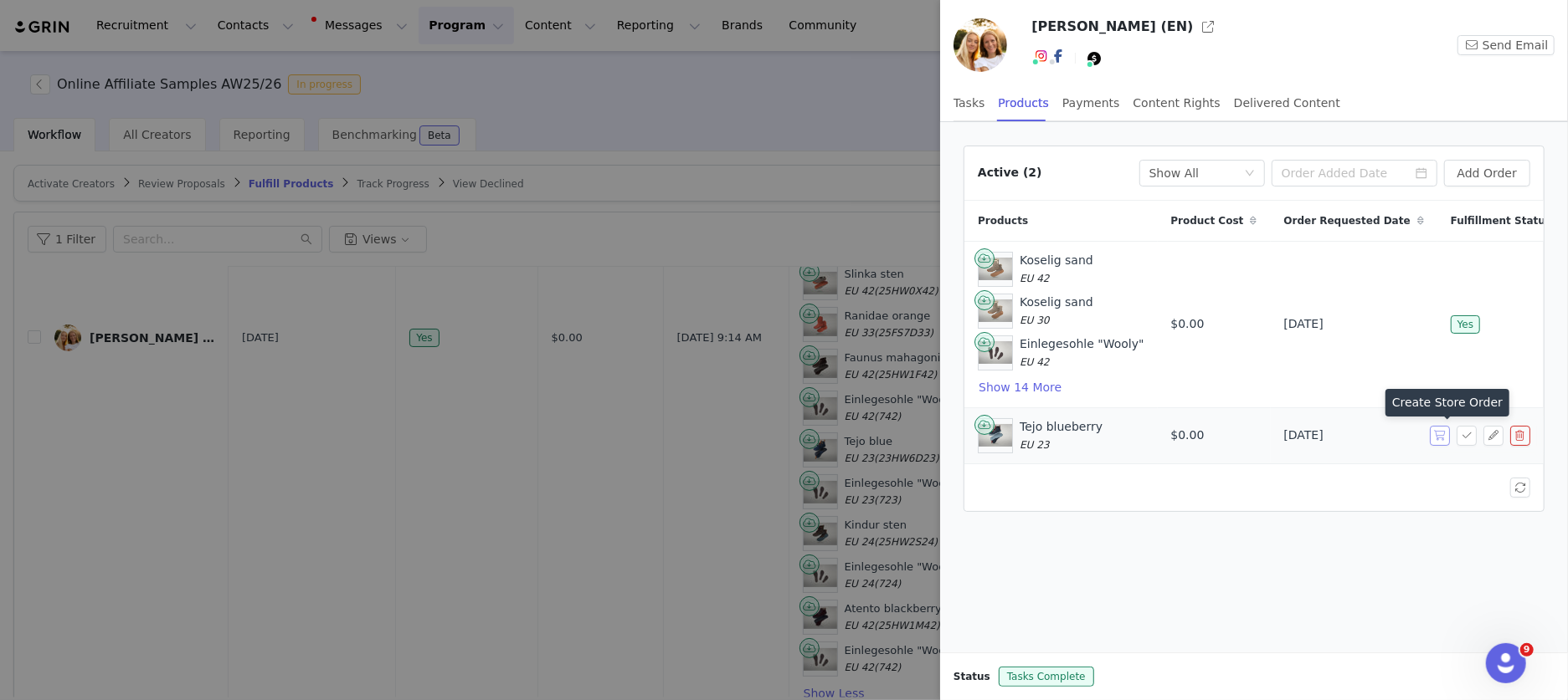
click at [1339, 438] on button "button" at bounding box center [1440, 436] width 20 height 20
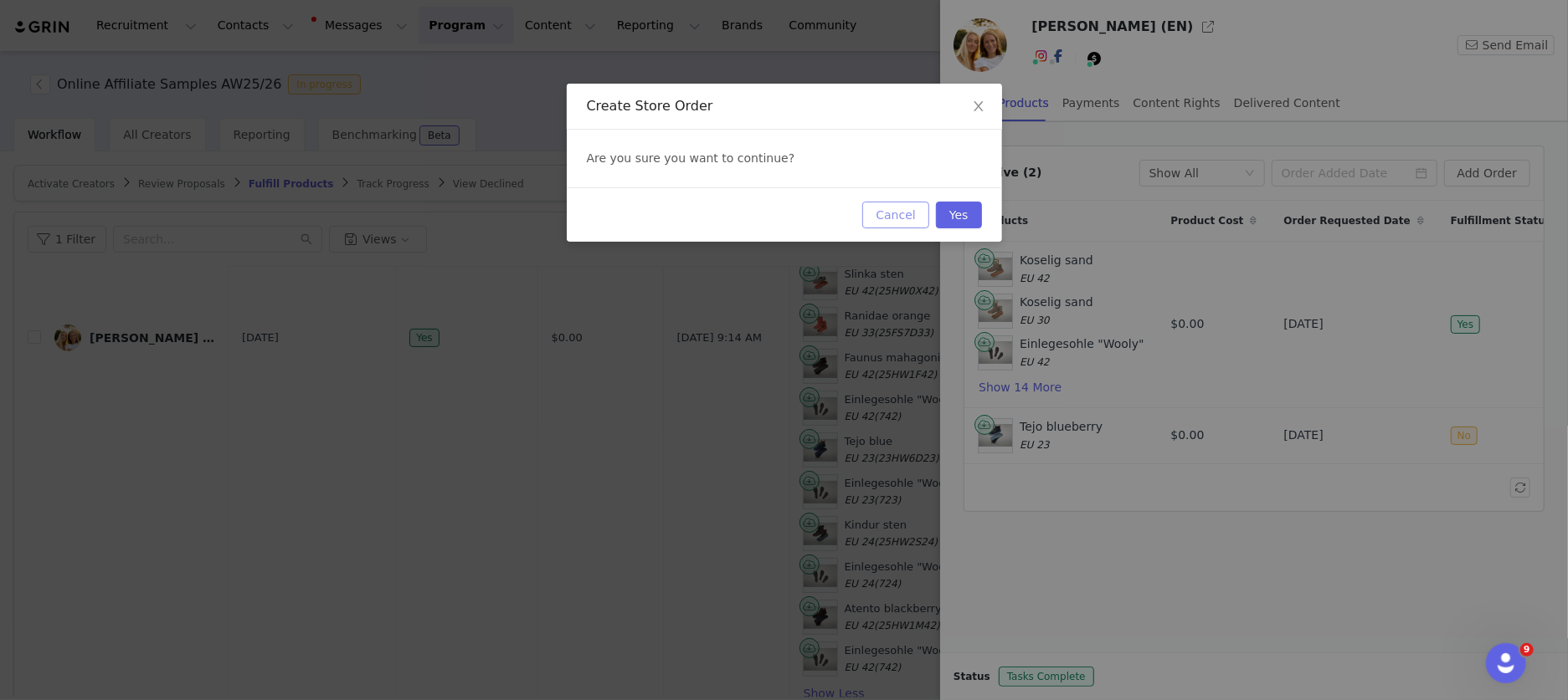
click at [893, 211] on button "Cancel" at bounding box center [895, 215] width 67 height 27
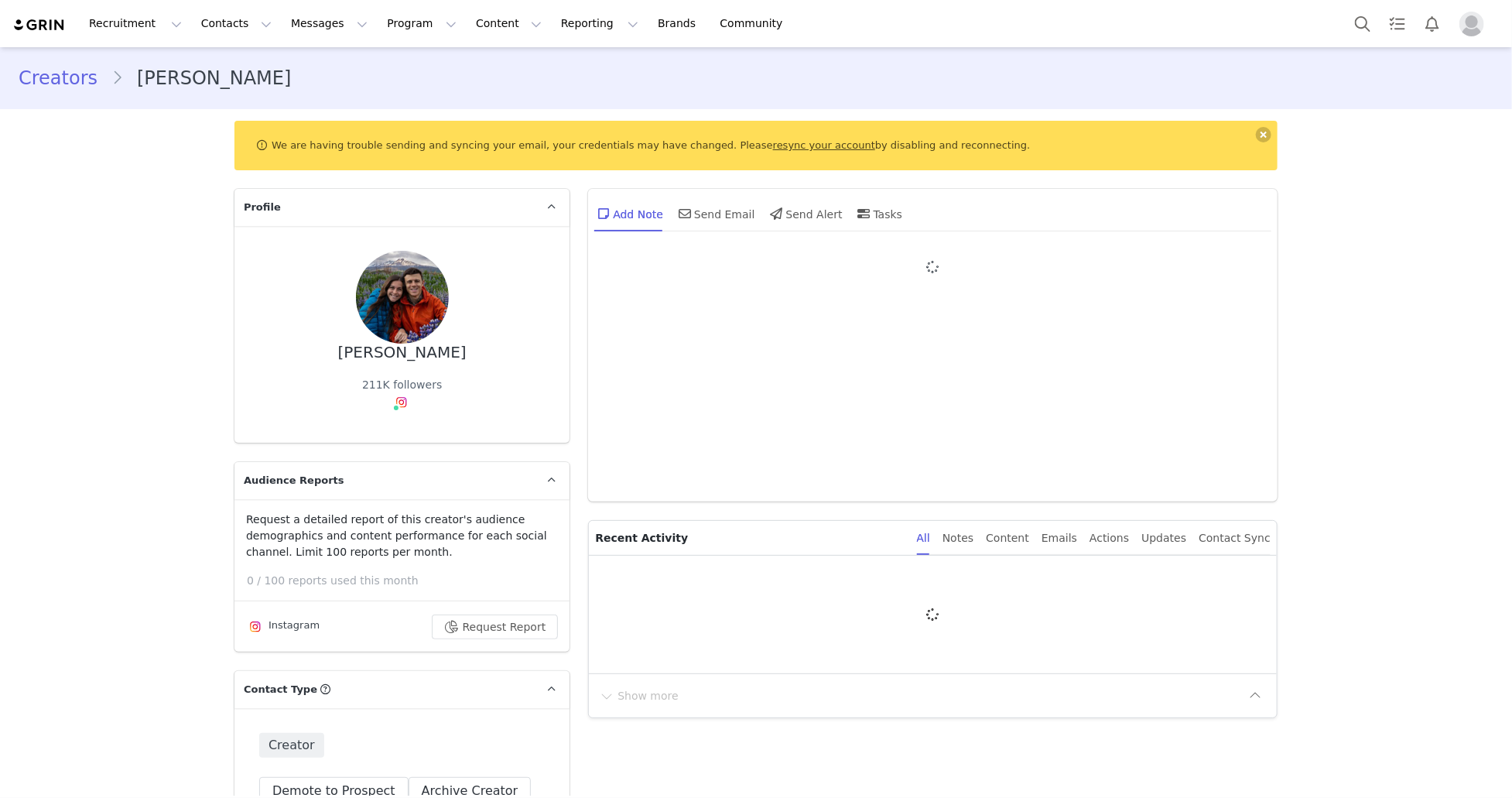
type input "+1 ([GEOGRAPHIC_DATA])"
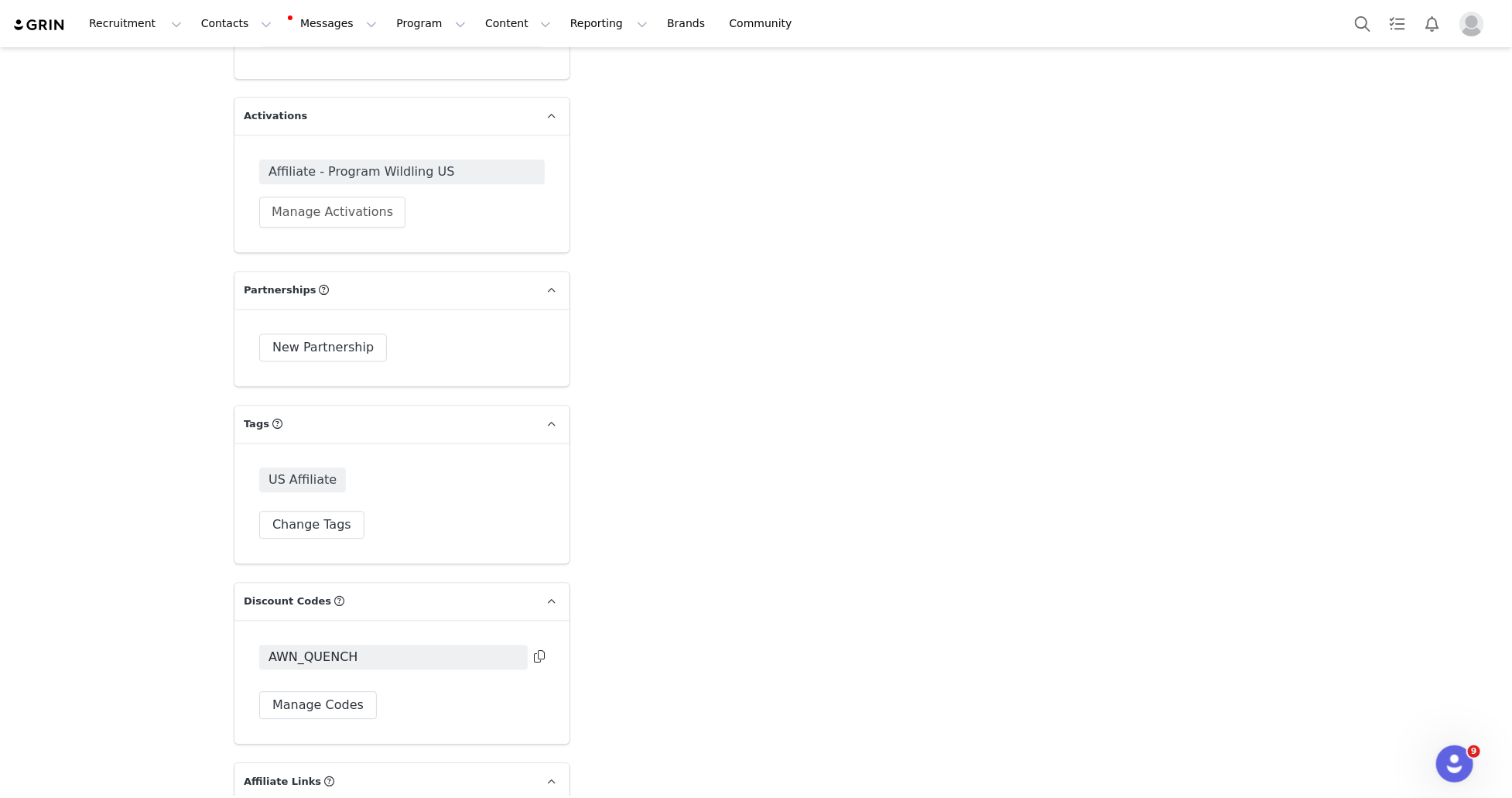
scroll to position [5780, 0]
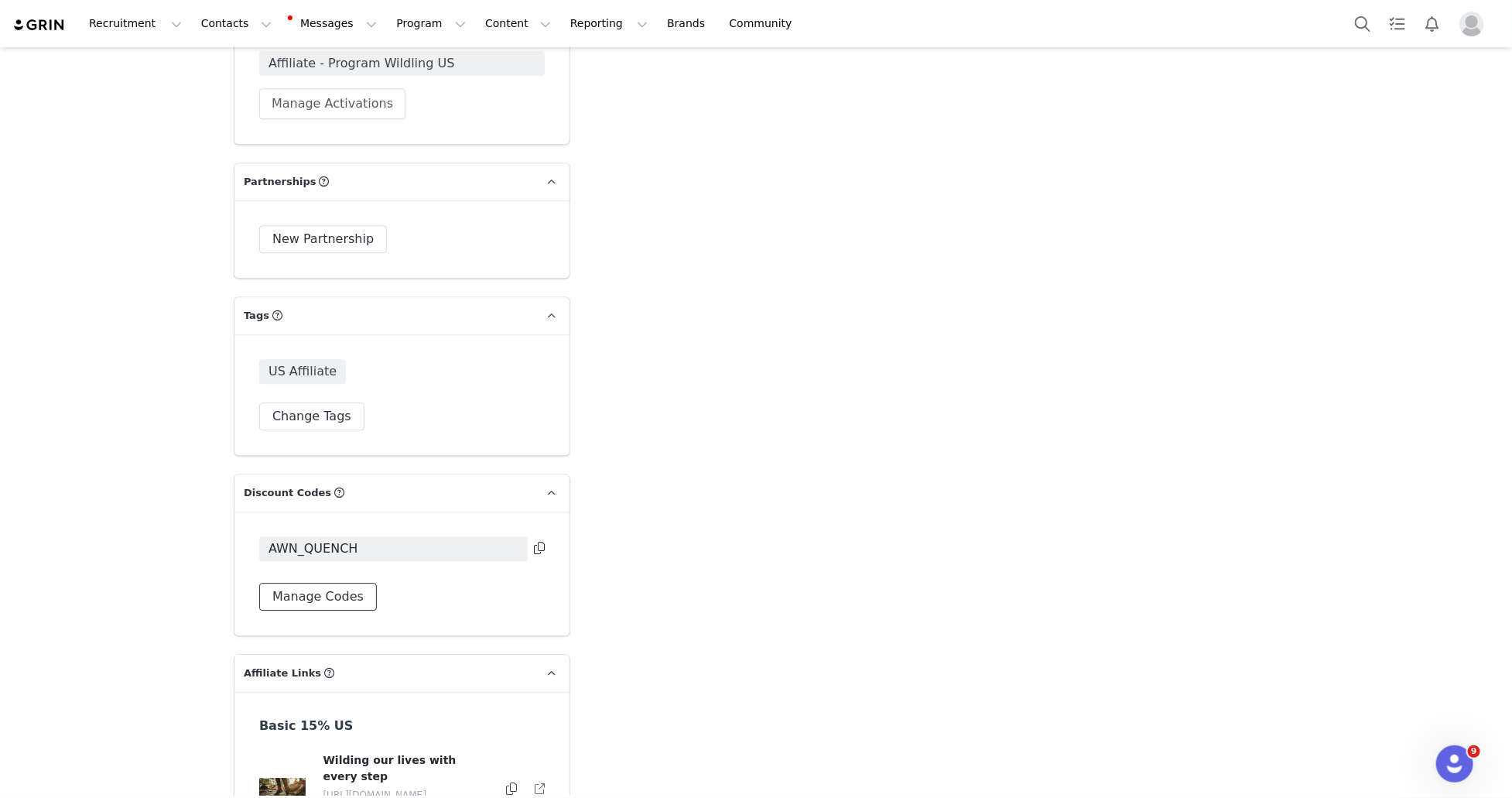
click at [338, 582] on button "Manage Codes" at bounding box center [318, 597] width 118 height 28
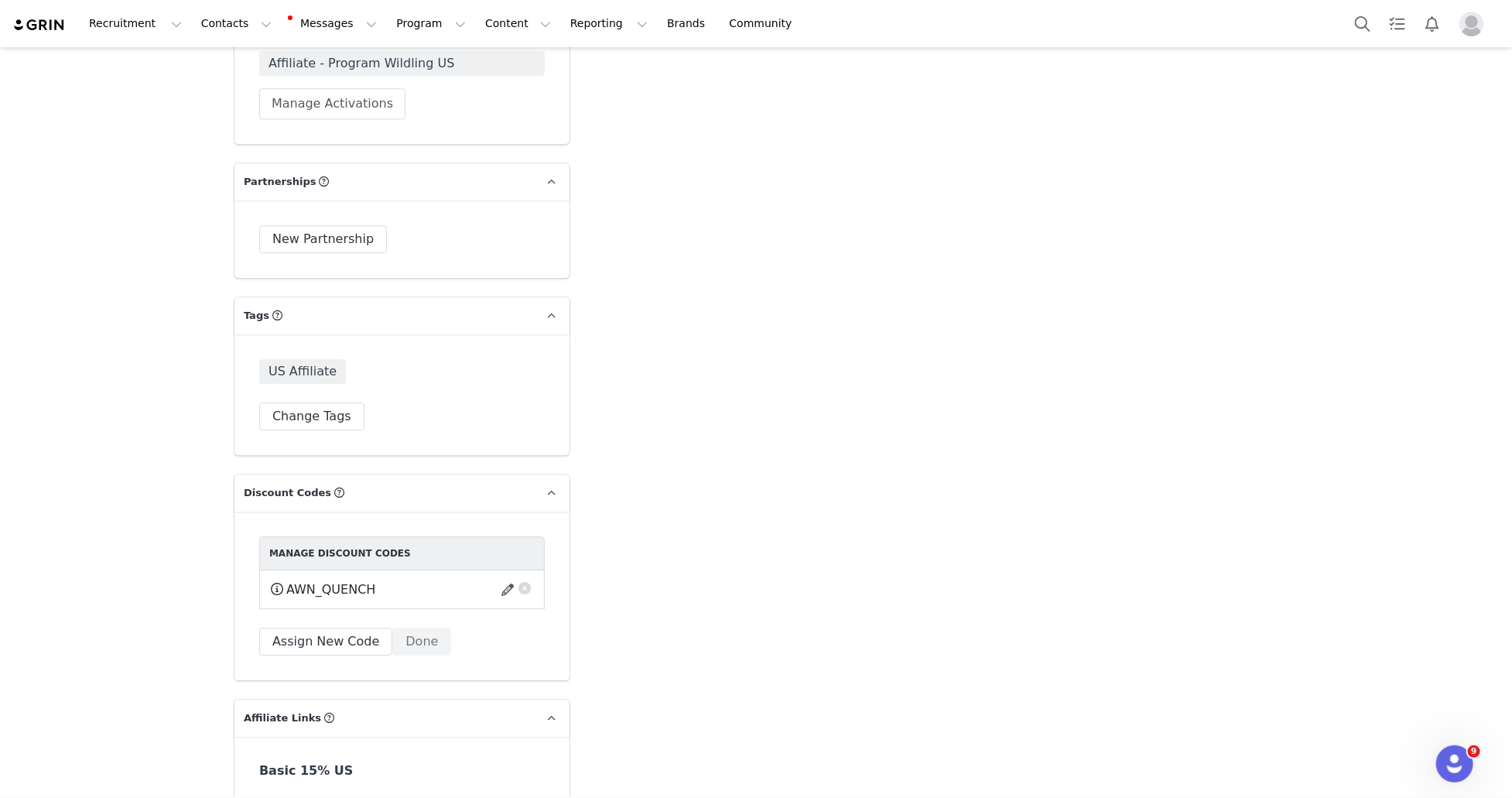
click at [521, 578] on button "button" at bounding box center [525, 586] width 16 height 16
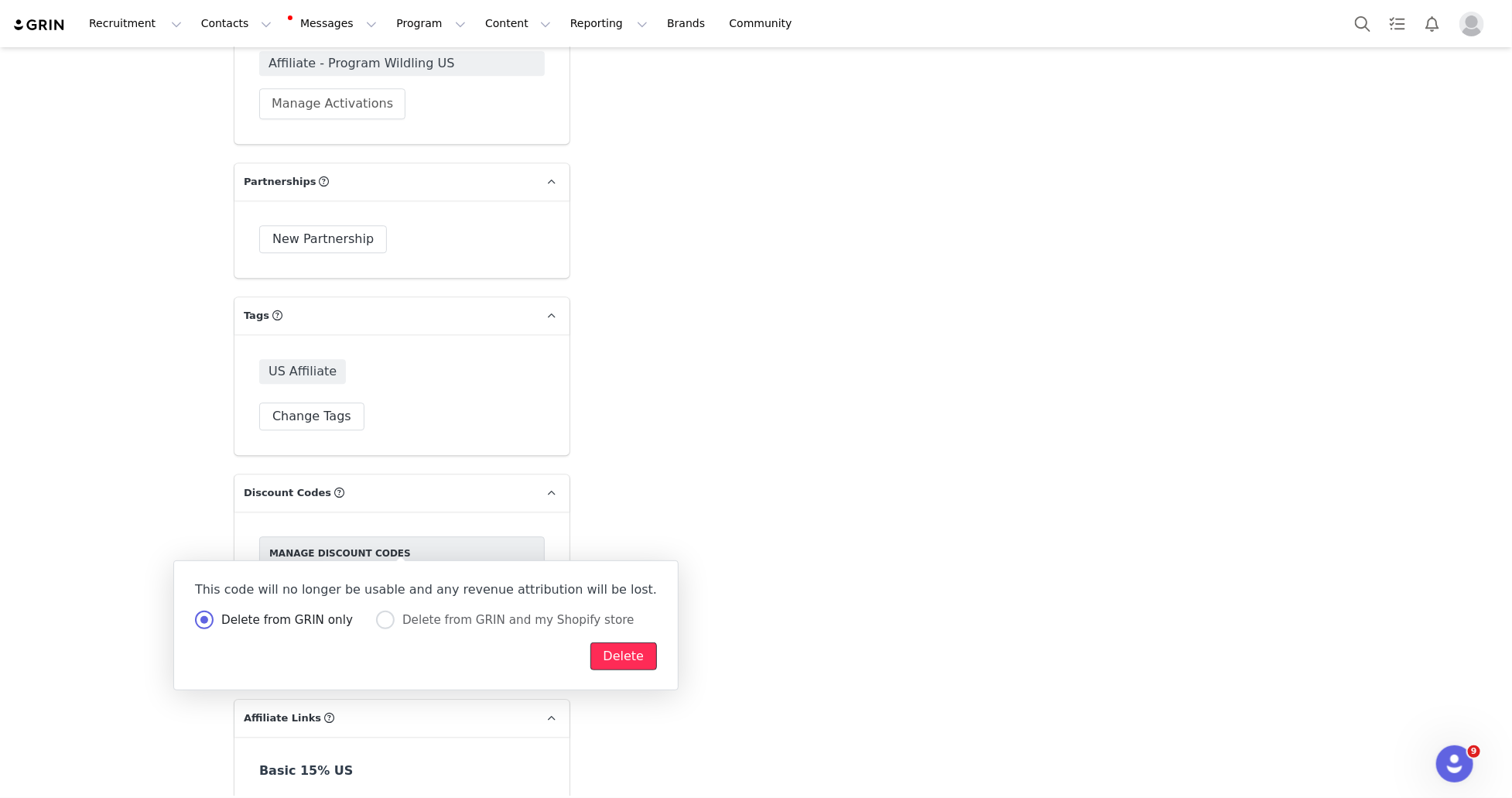
click at [590, 658] on button "Delete" at bounding box center [624, 656] width 68 height 28
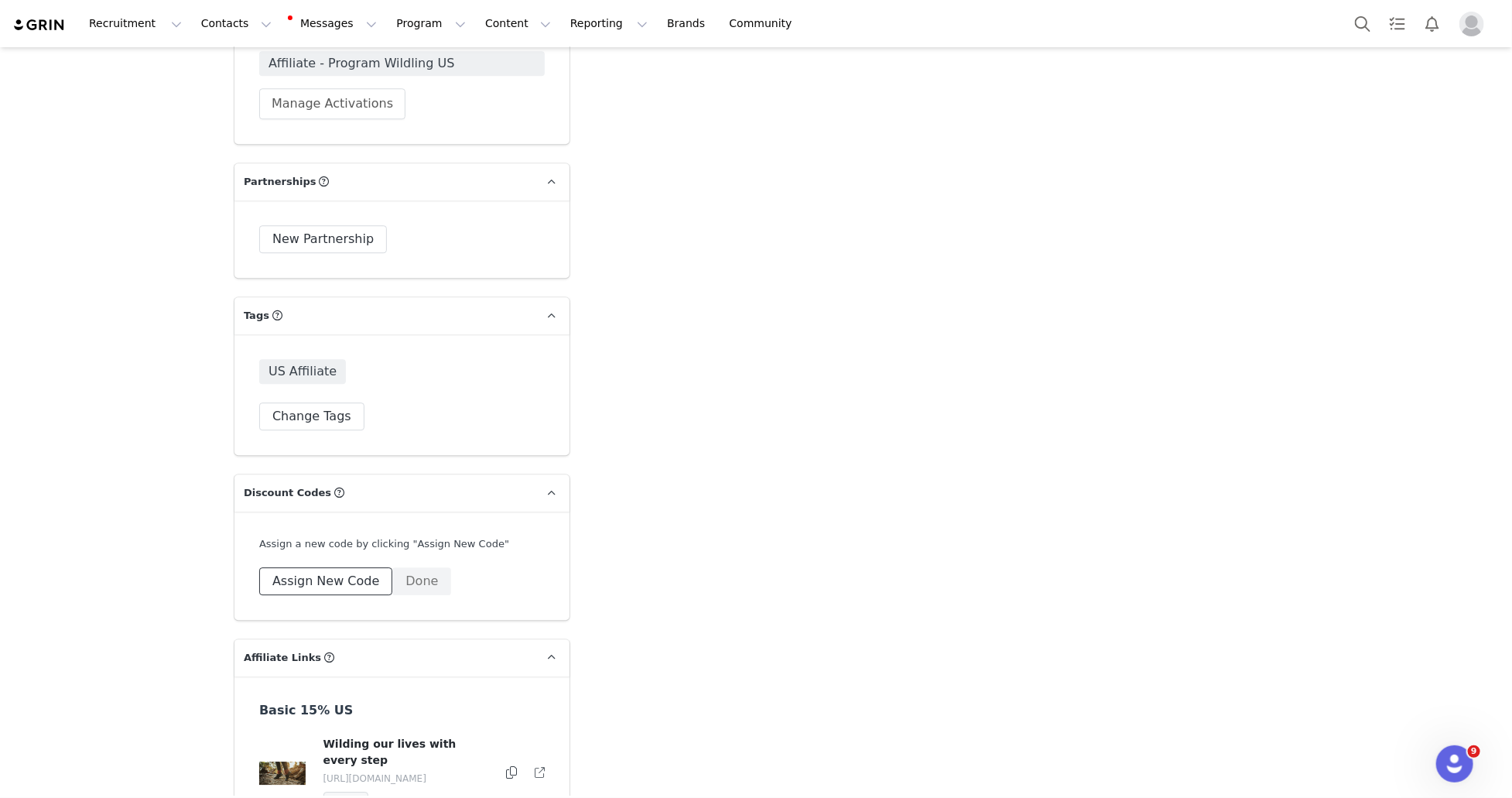
click at [337, 567] on button "Assign New Code" at bounding box center [325, 582] width 133 height 28
select select
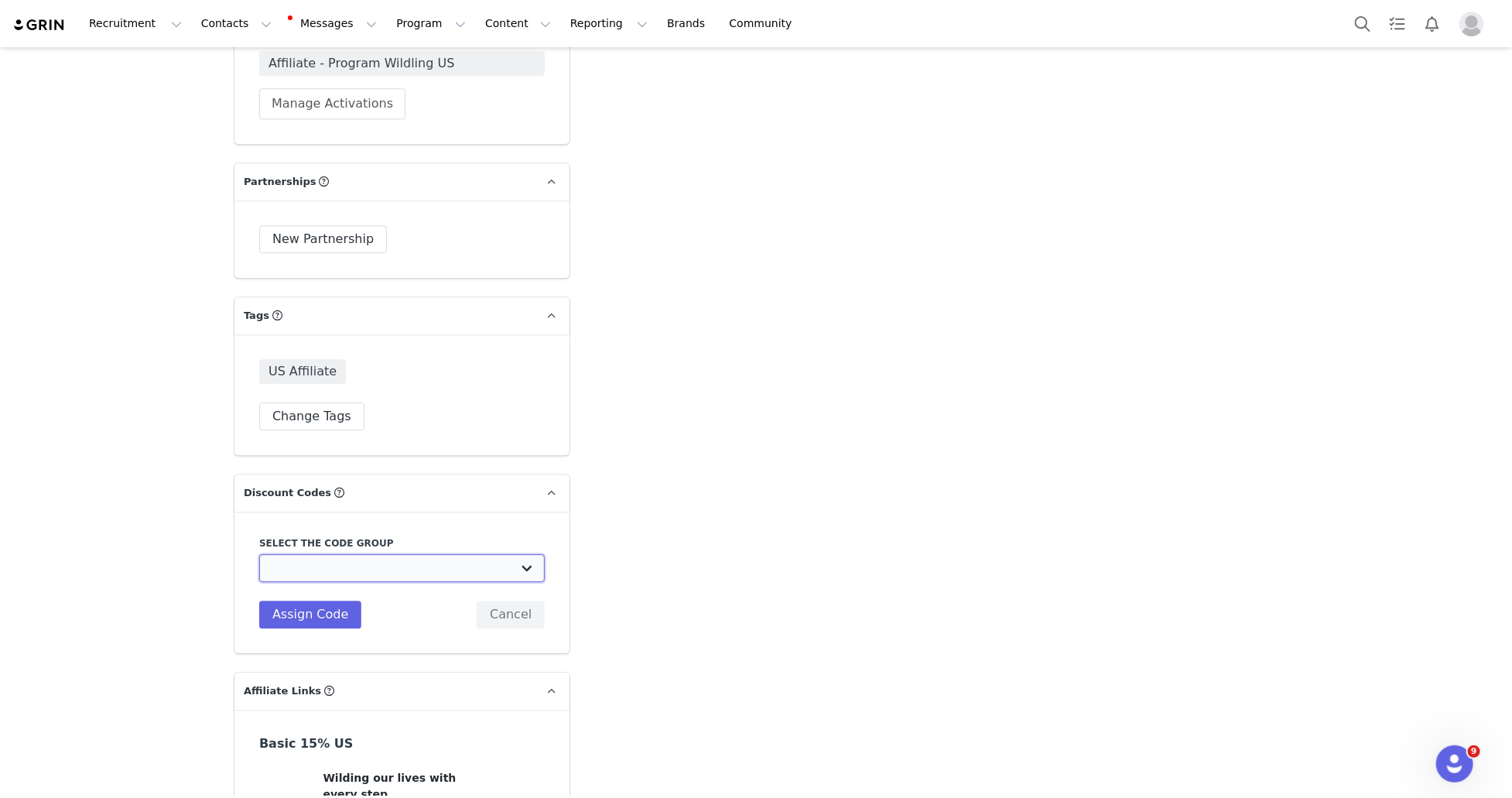
click at [334, 554] on select "Wildling Shoes US: Content Creator Seeding Kampagne Wildling Shoes US: Free Del…" at bounding box center [402, 568] width 286 height 28
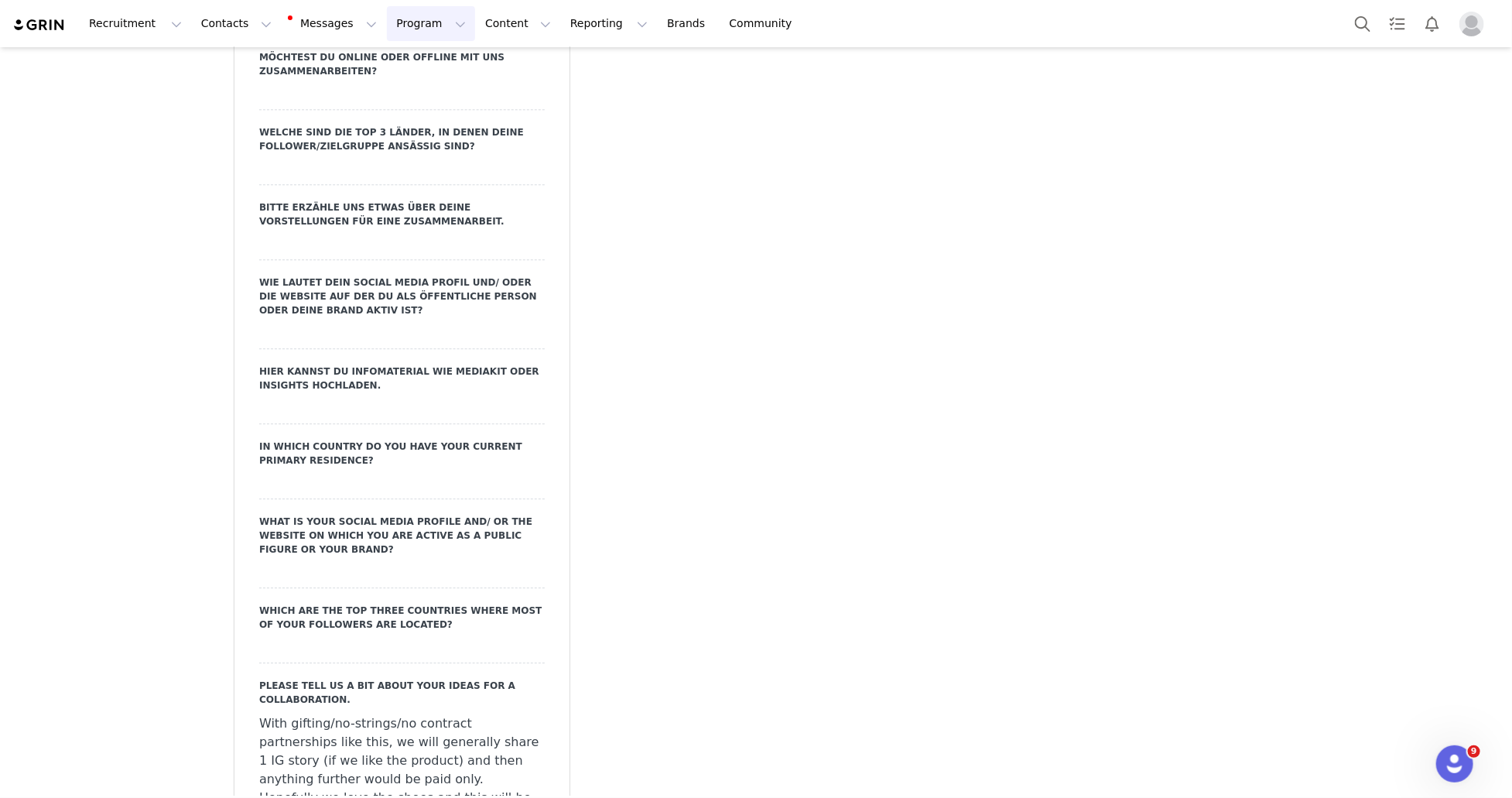
scroll to position [2062, 0]
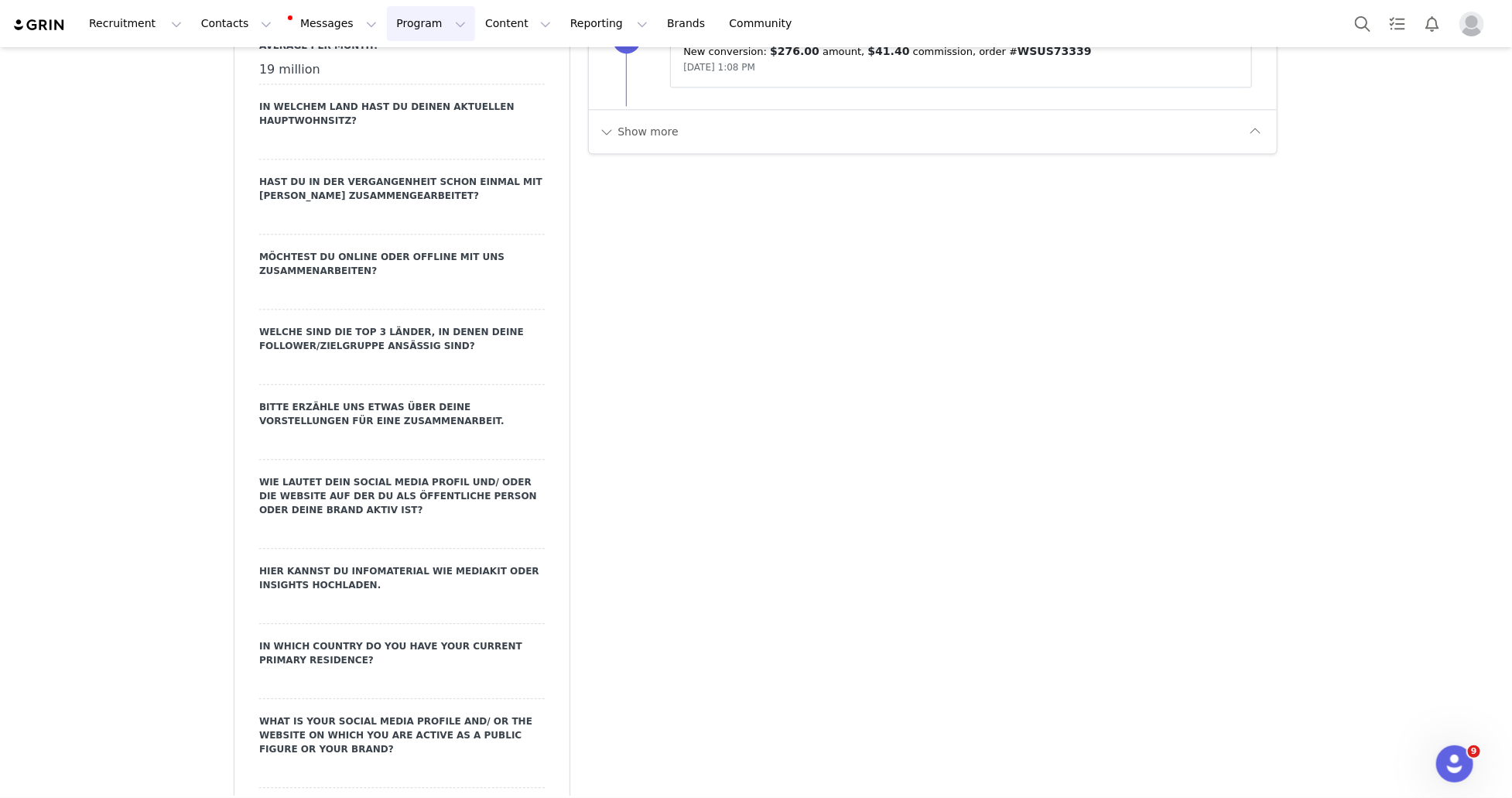
click at [387, 18] on button "Program Program" at bounding box center [431, 24] width 88 height 35
click at [408, 62] on p "Activations" at bounding box center [405, 69] width 60 height 16
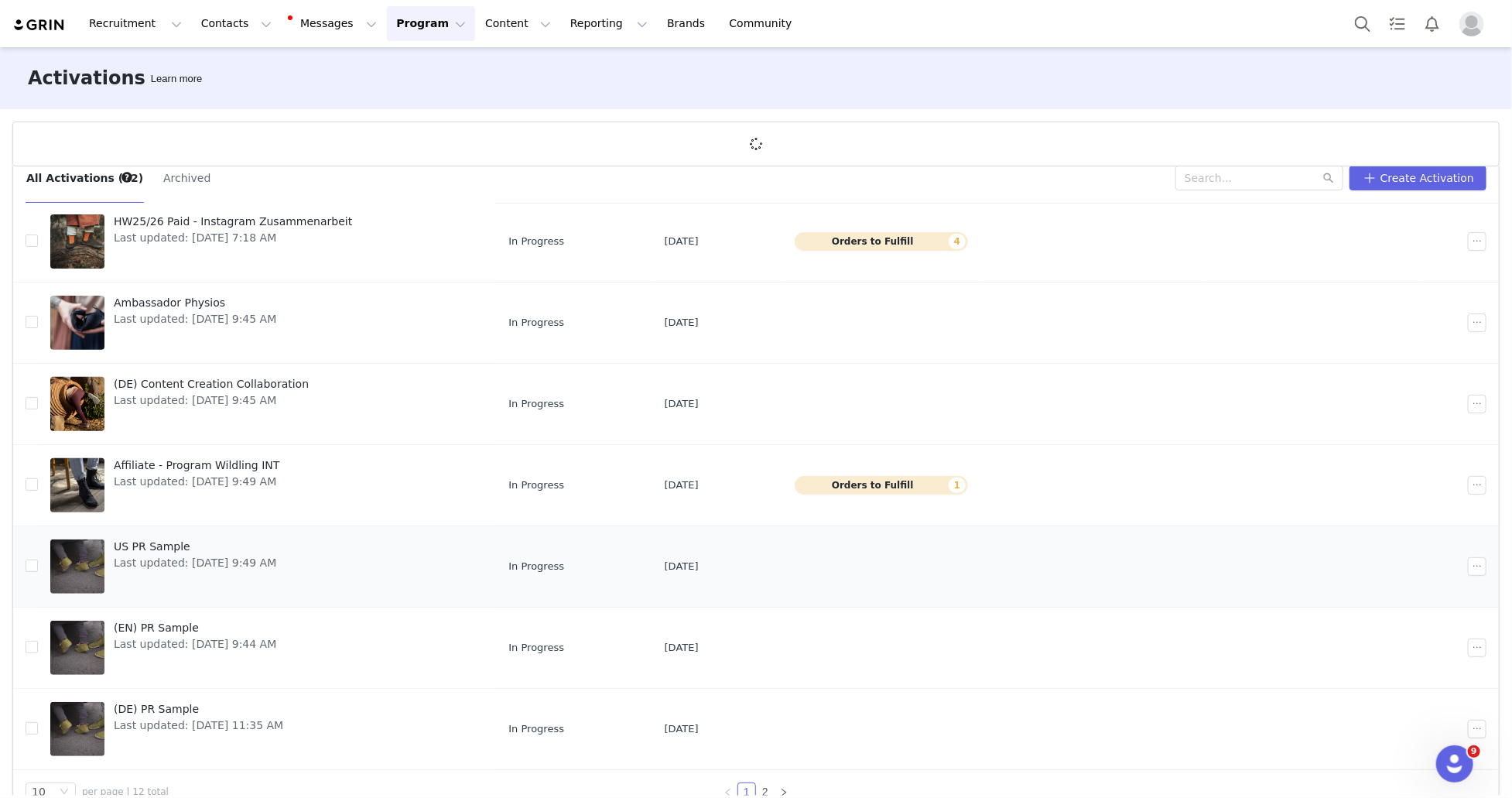
scroll to position [56, 0]
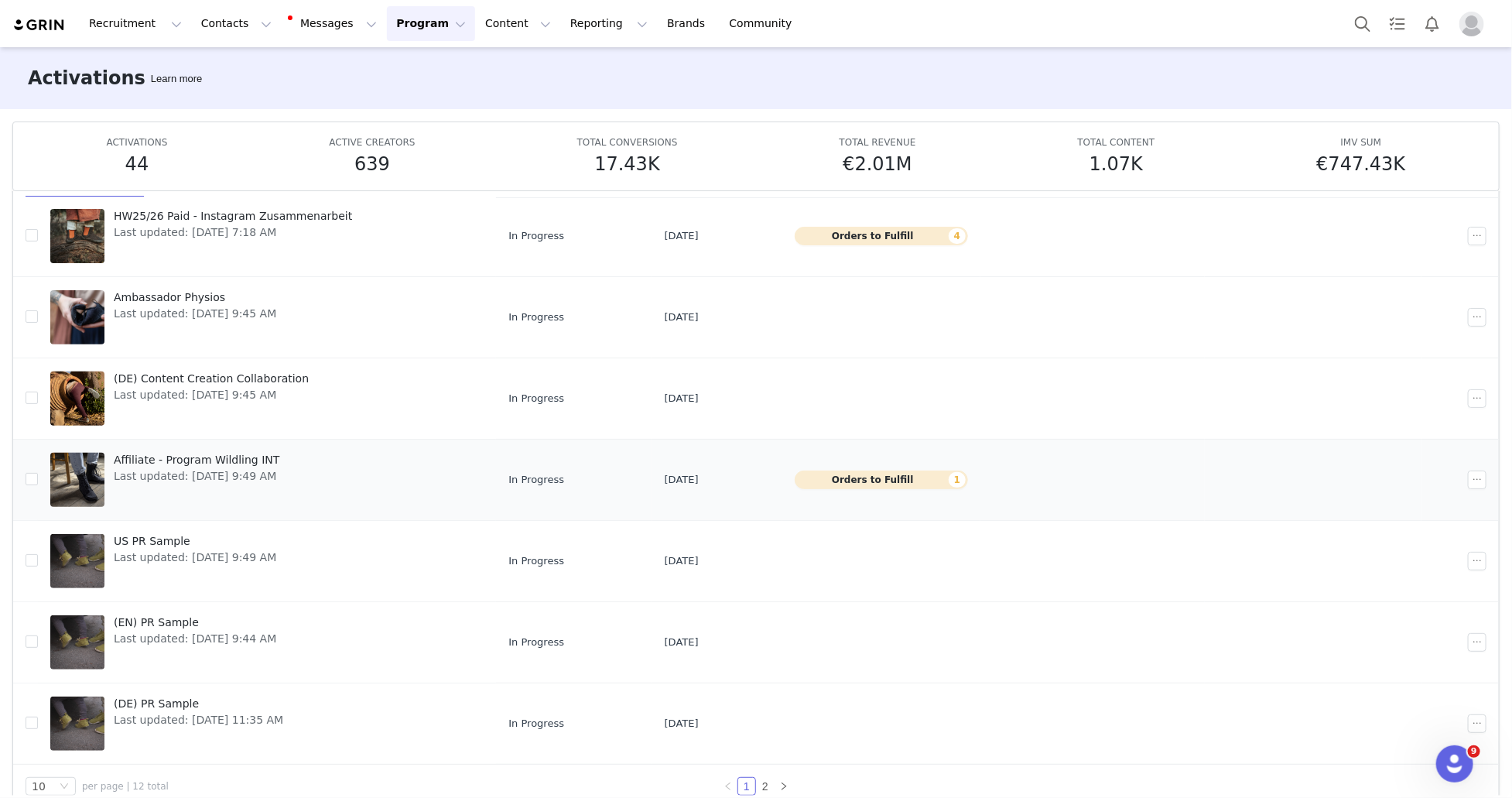
click at [274, 473] on span "Last updated: [DATE] 9:49 AM" at bounding box center [196, 476] width 165 height 16
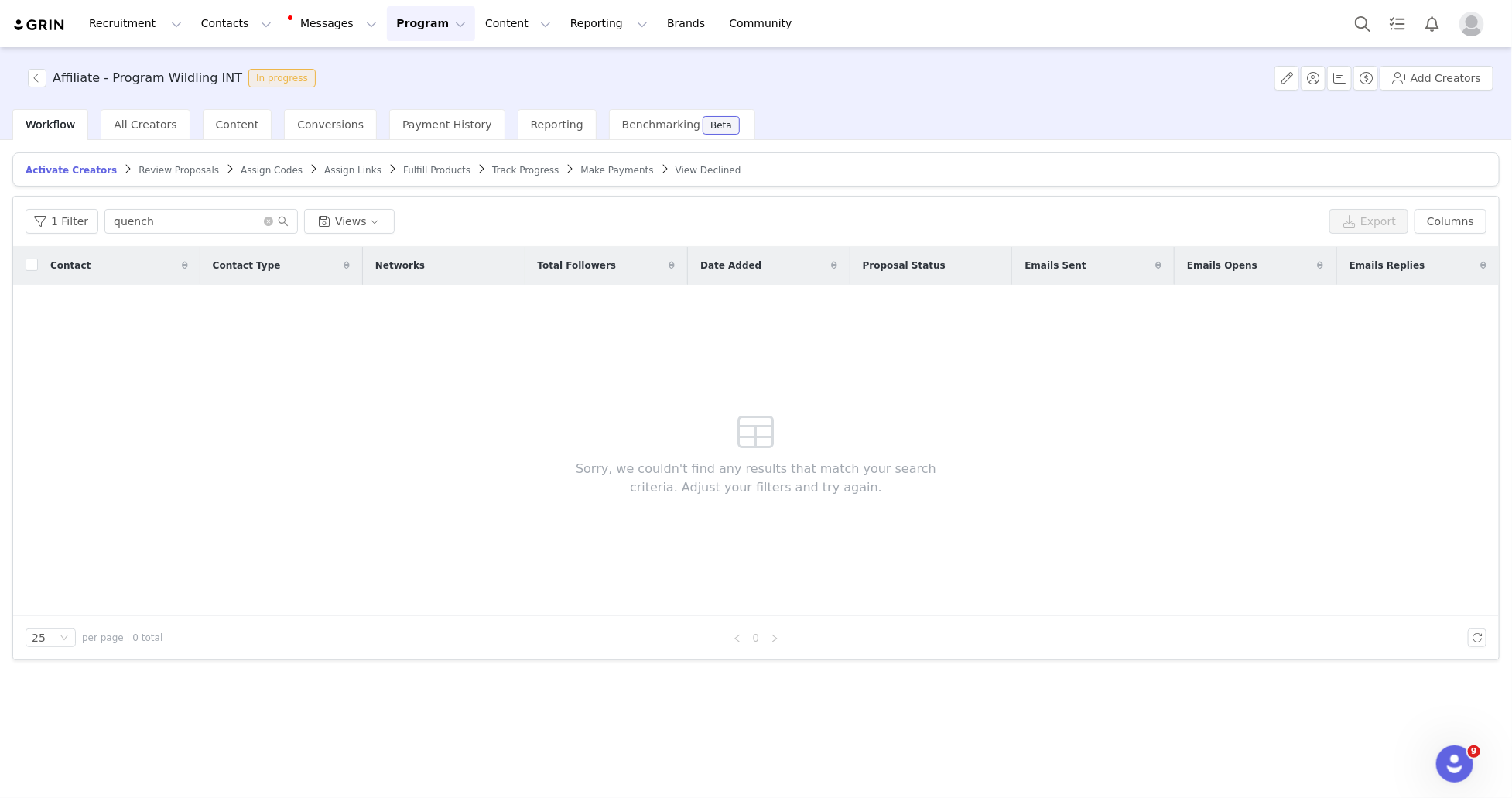
click at [267, 170] on span "Assign Codes" at bounding box center [272, 170] width 62 height 11
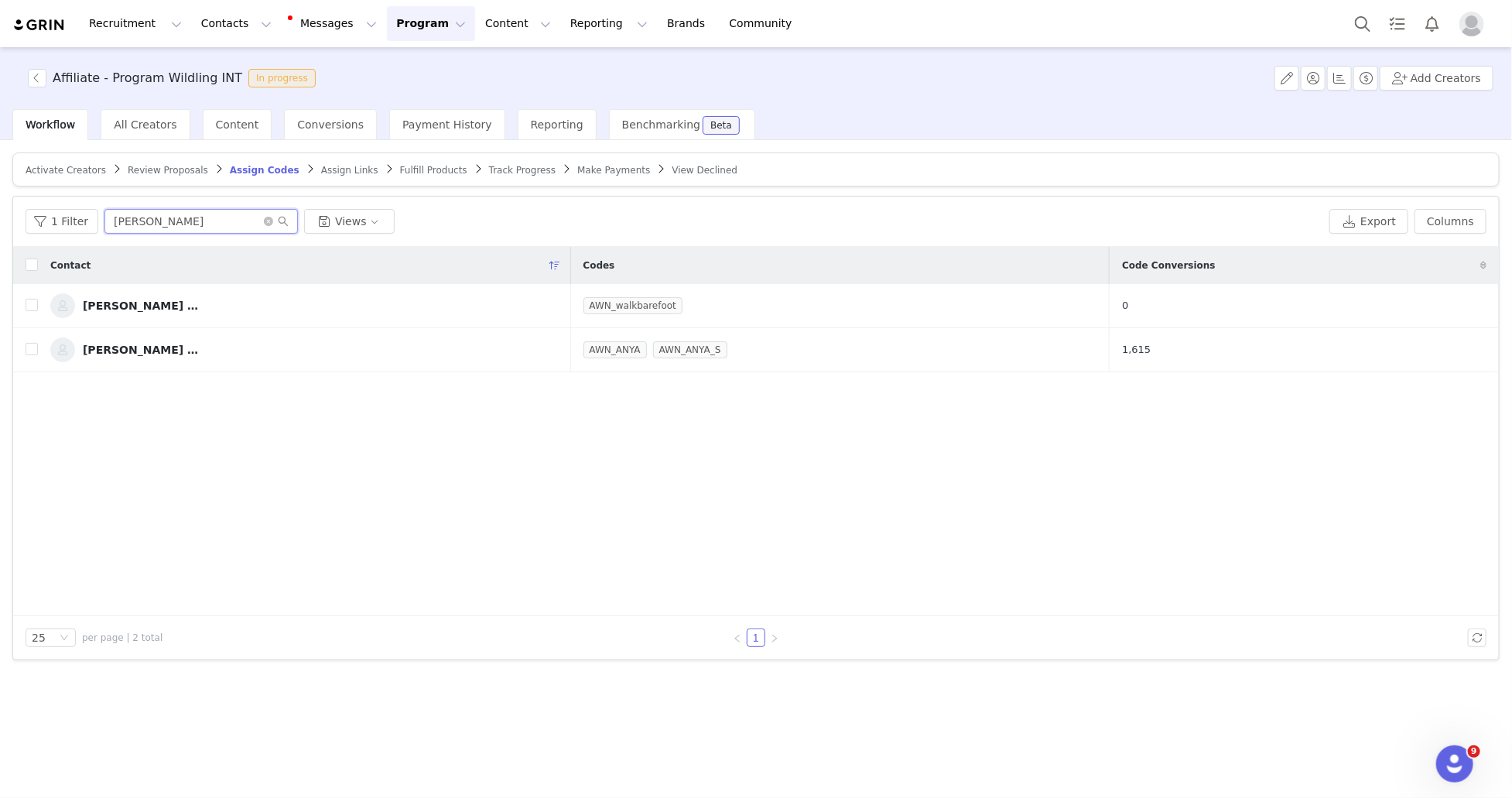
click at [233, 227] on input "[PERSON_NAME]" at bounding box center [201, 222] width 194 height 25
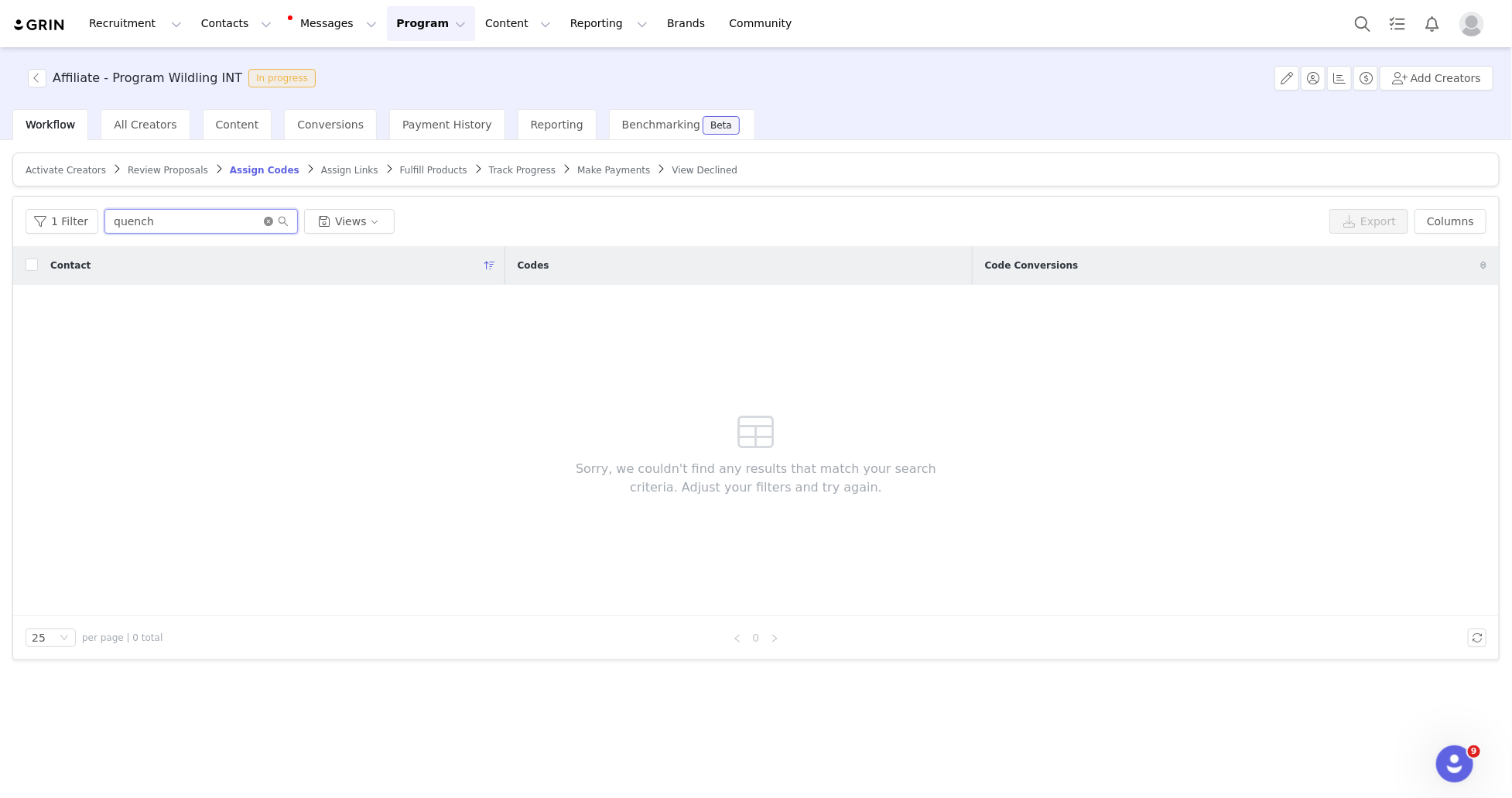
type input "quench"
click at [264, 223] on icon "icon: close-circle" at bounding box center [268, 221] width 10 height 10
click at [225, 219] on input "text" at bounding box center [201, 222] width 194 height 25
type input "[PERSON_NAME]"
click at [267, 218] on icon "icon: close-circle" at bounding box center [268, 221] width 10 height 10
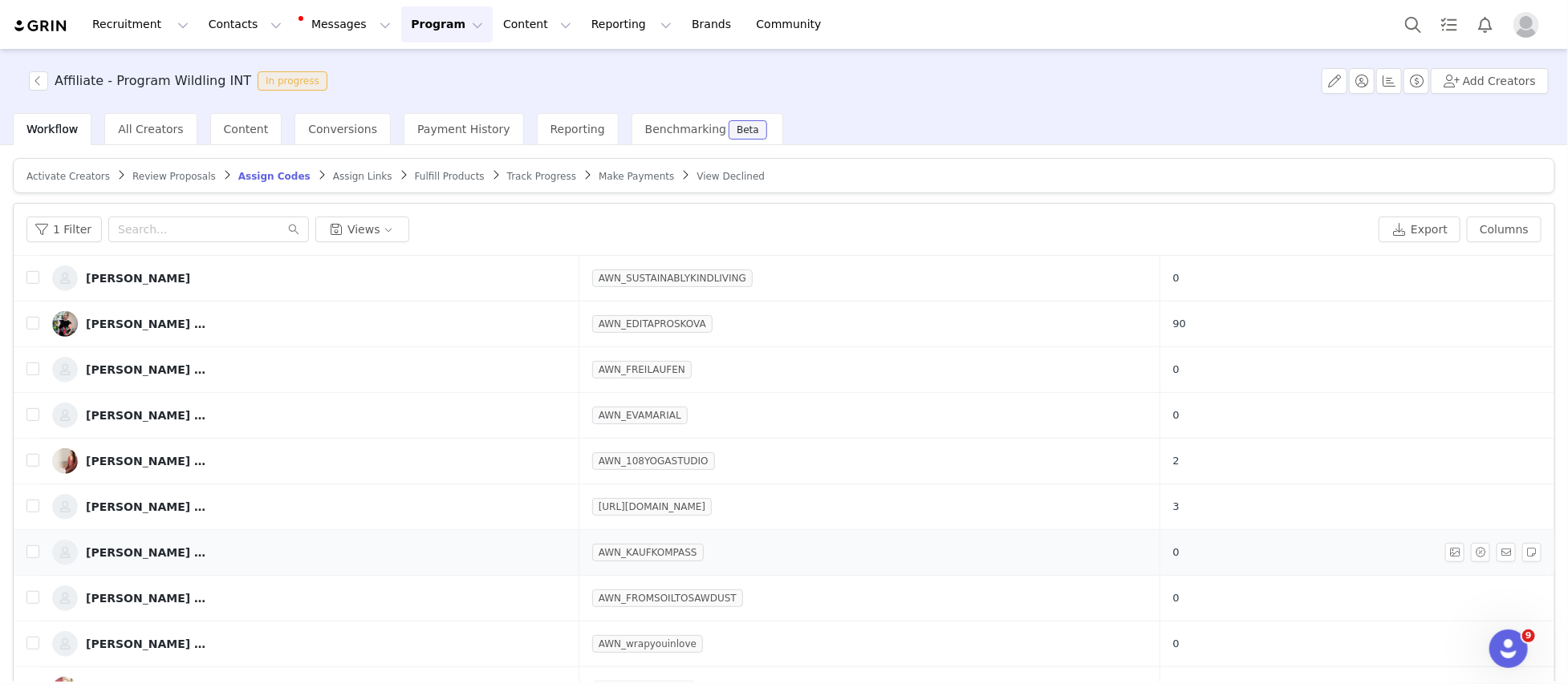
scroll to position [739, 0]
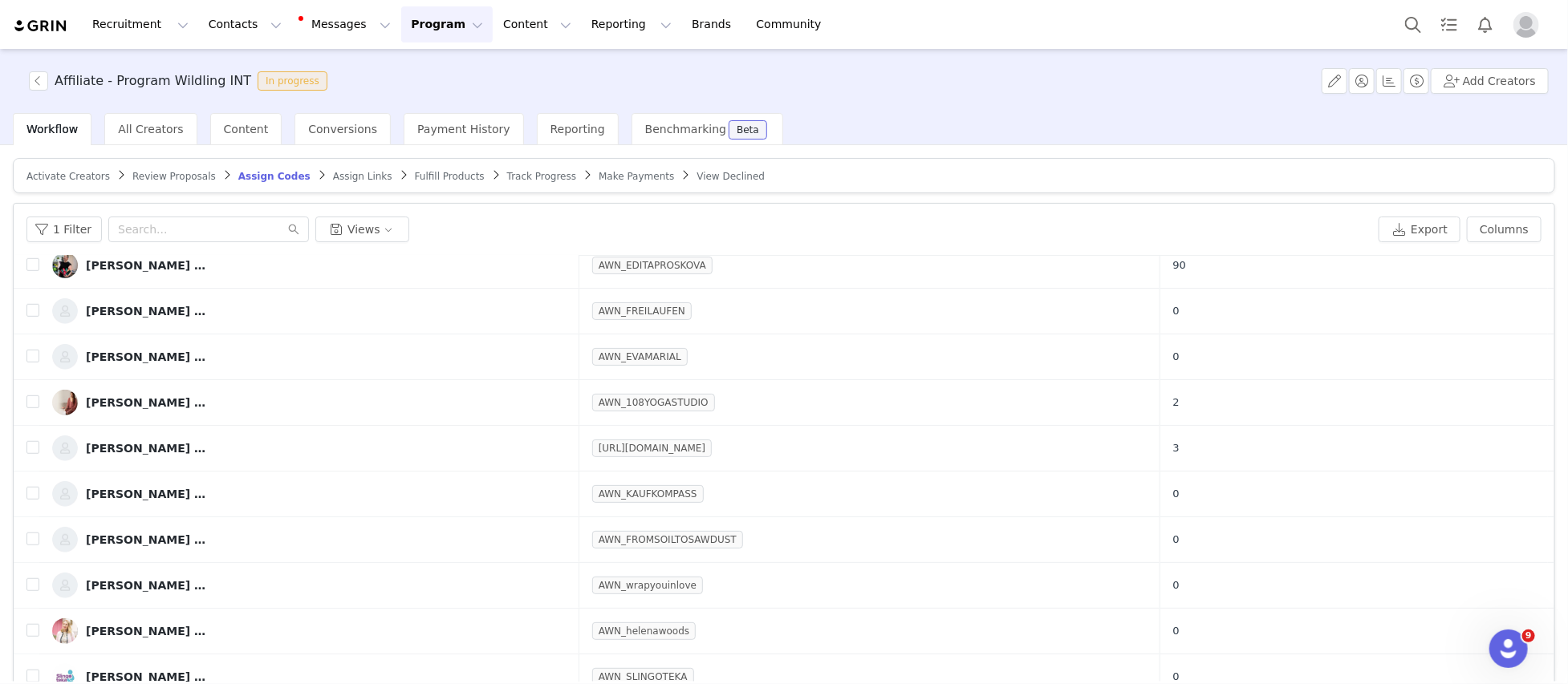
click at [438, 26] on button "Program Program" at bounding box center [447, 25] width 91 height 36
click at [433, 66] on p "Activations" at bounding box center [421, 71] width 62 height 16
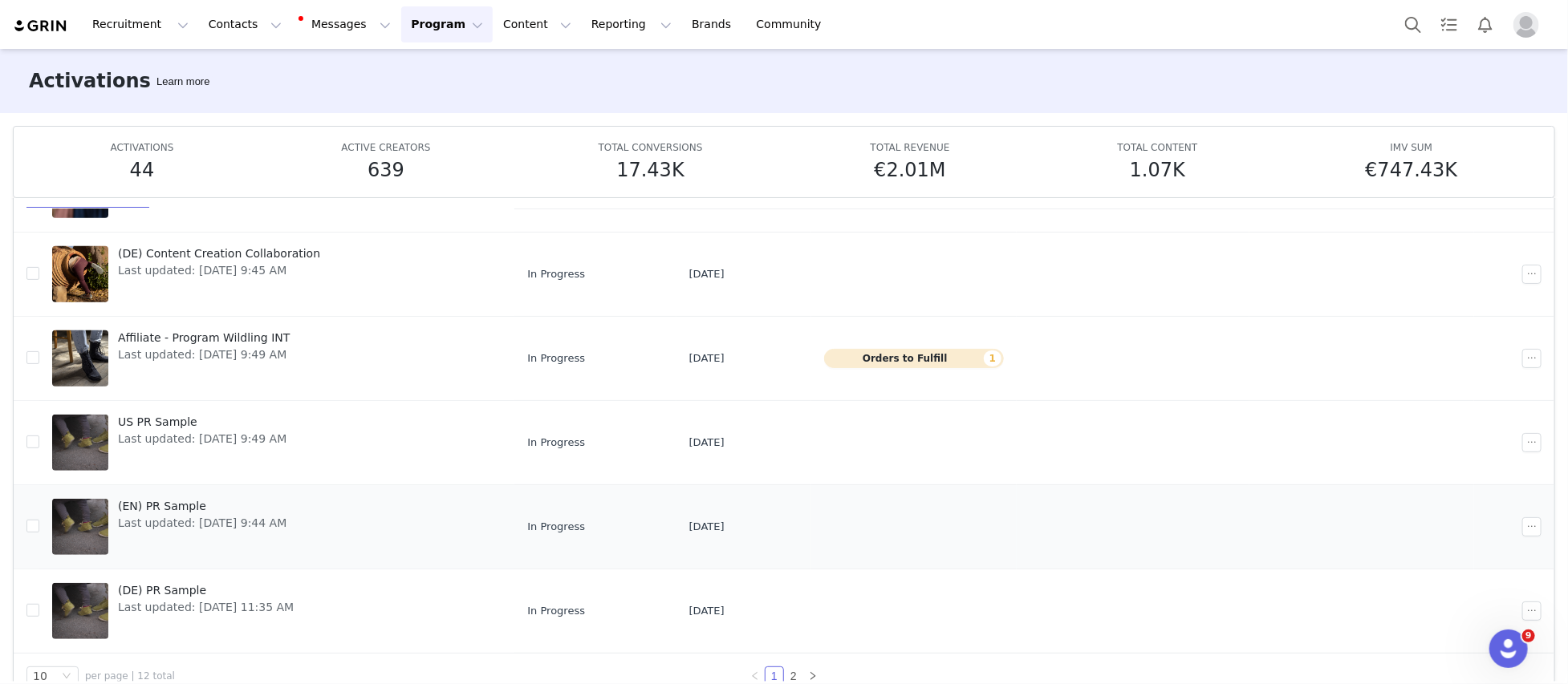
scroll to position [84, 0]
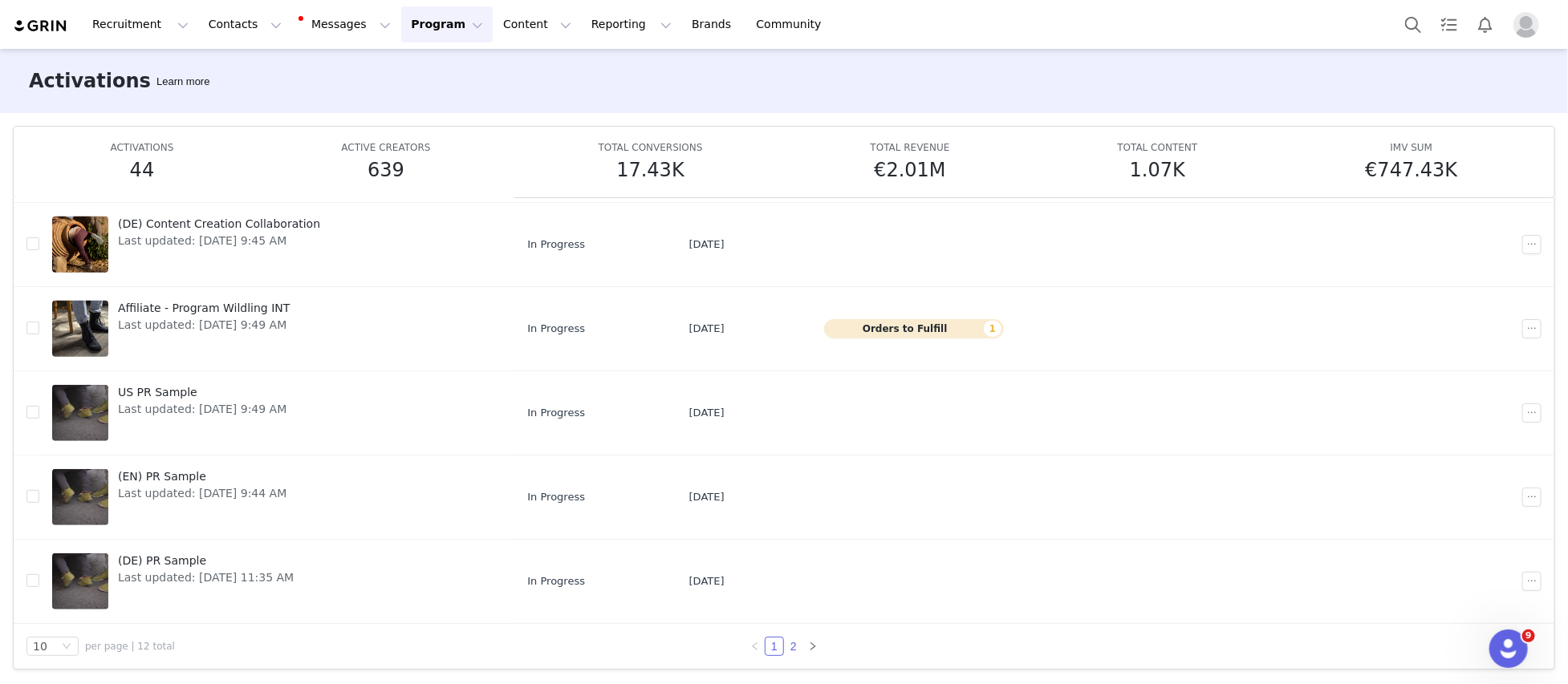
click at [792, 647] on link "2" at bounding box center [793, 646] width 17 height 17
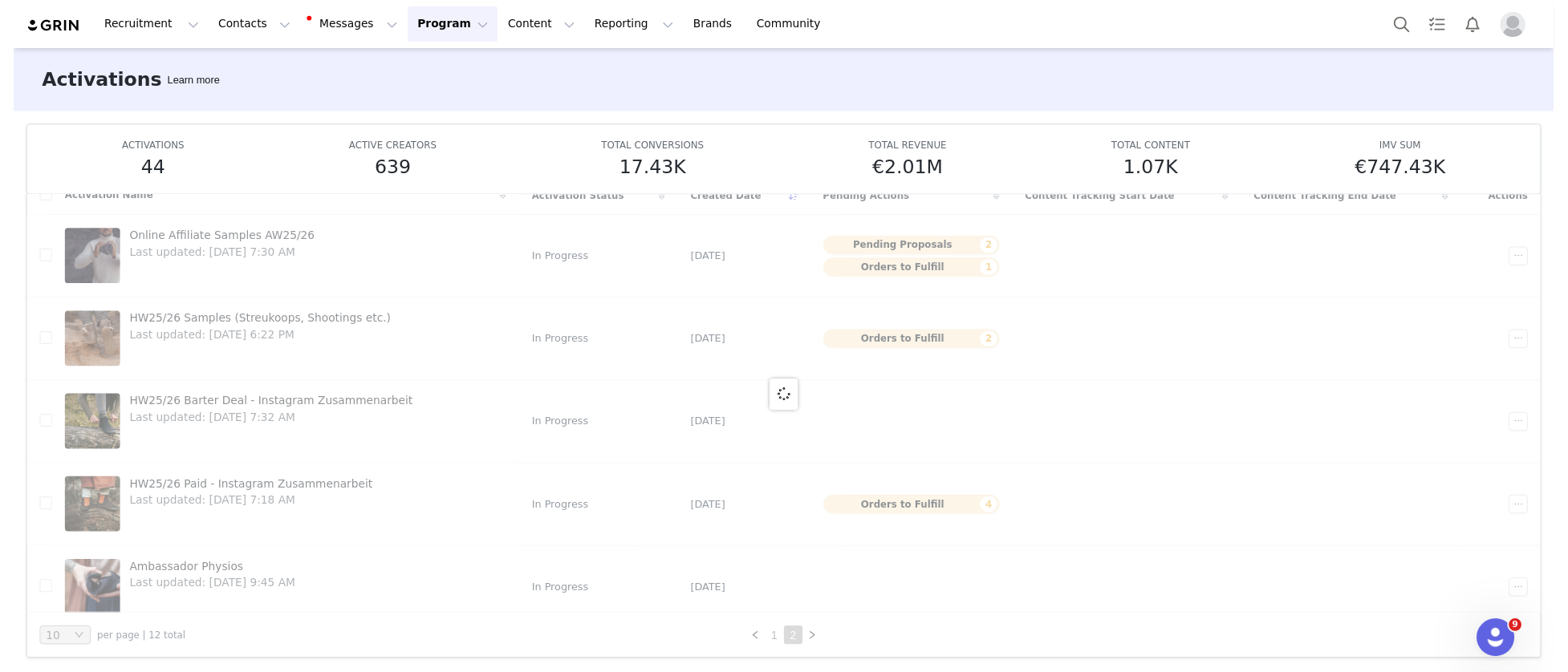
scroll to position [0, 0]
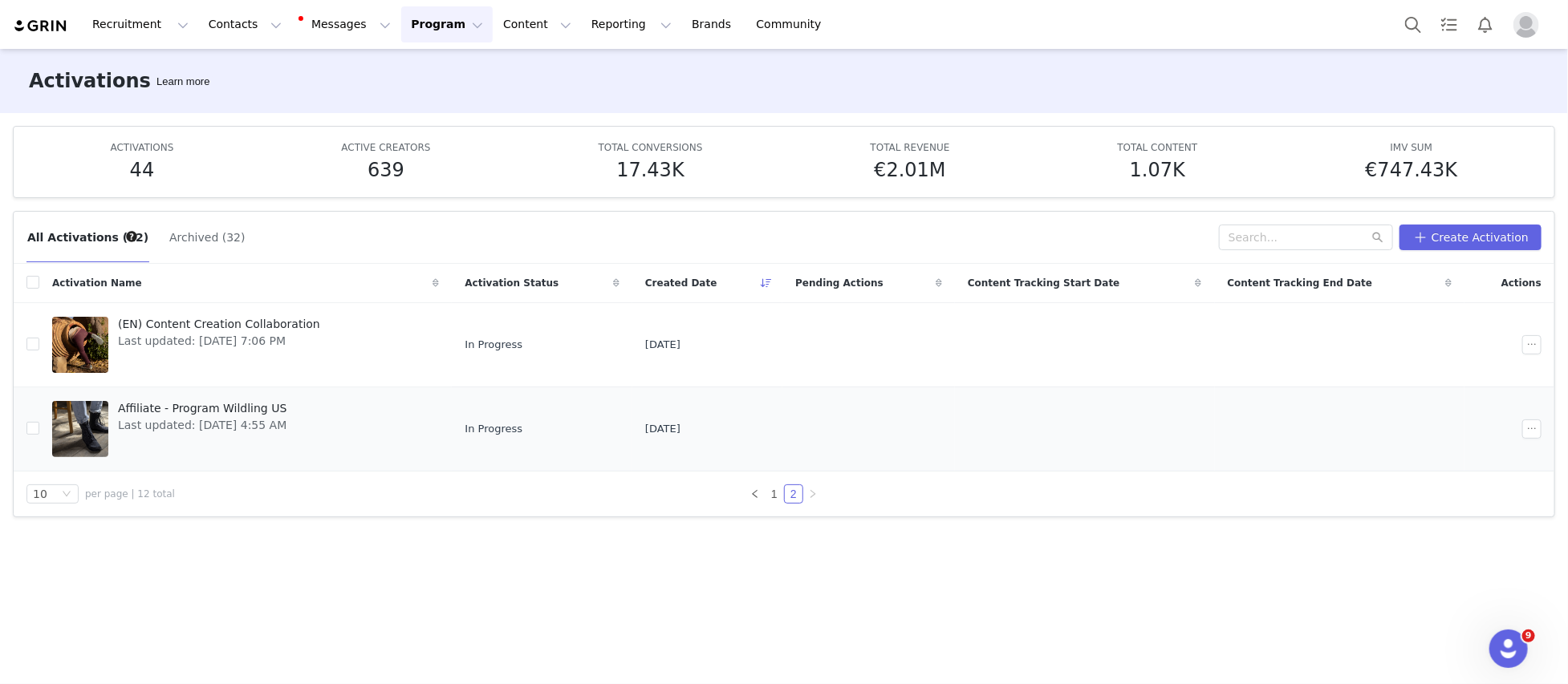
click at [286, 422] on span "Last updated: [DATE] 4:55 AM" at bounding box center [202, 426] width 169 height 16
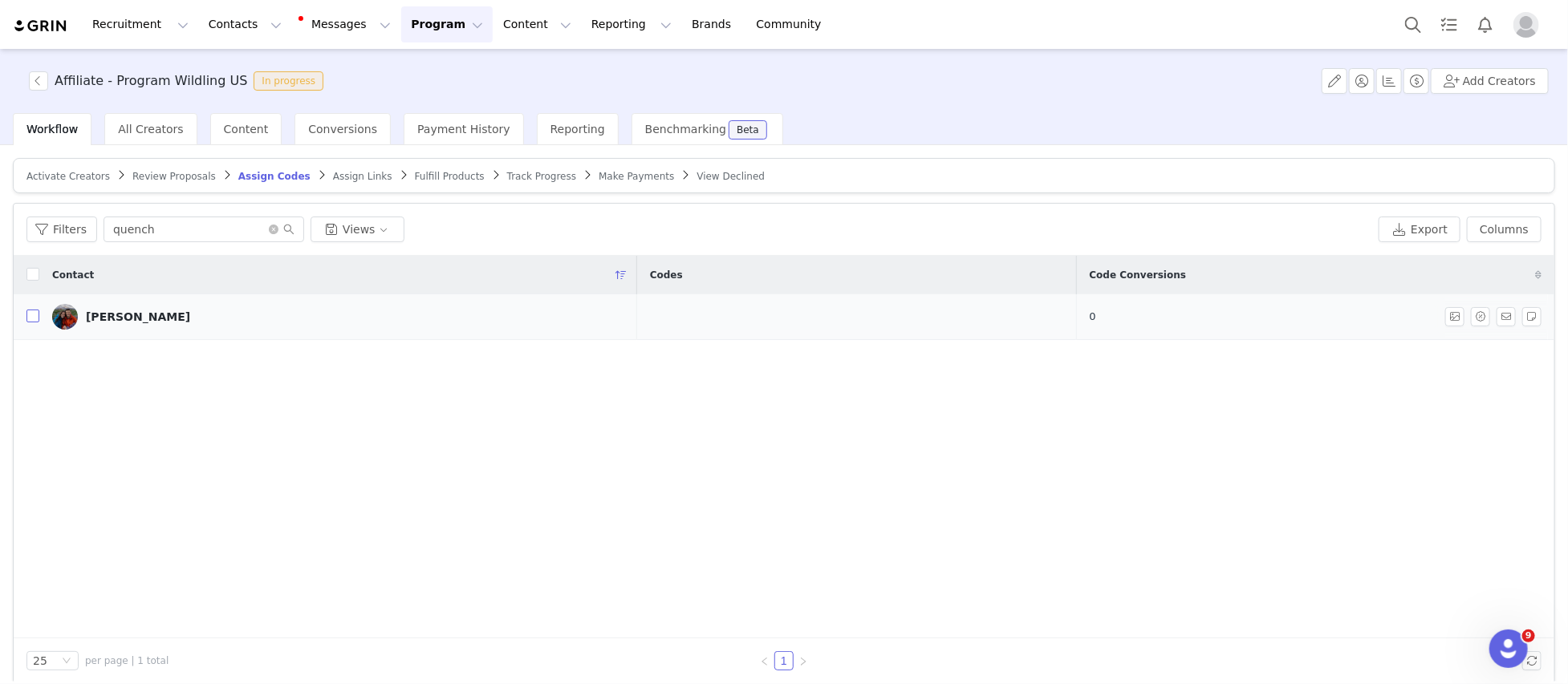
click at [31, 315] on input "checkbox" at bounding box center [33, 316] width 13 height 13
checkbox input "true"
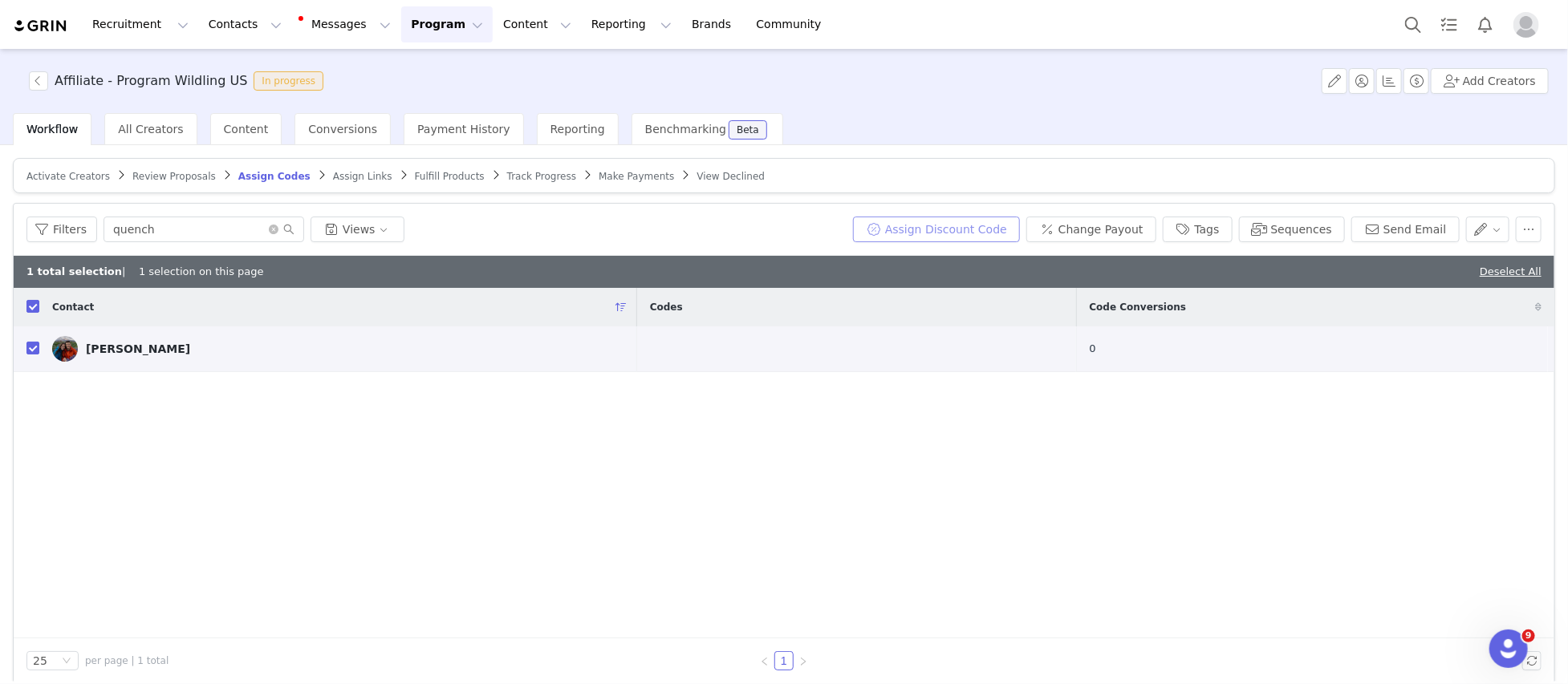
click at [931, 231] on button "Assign Discount Code" at bounding box center [936, 230] width 167 height 26
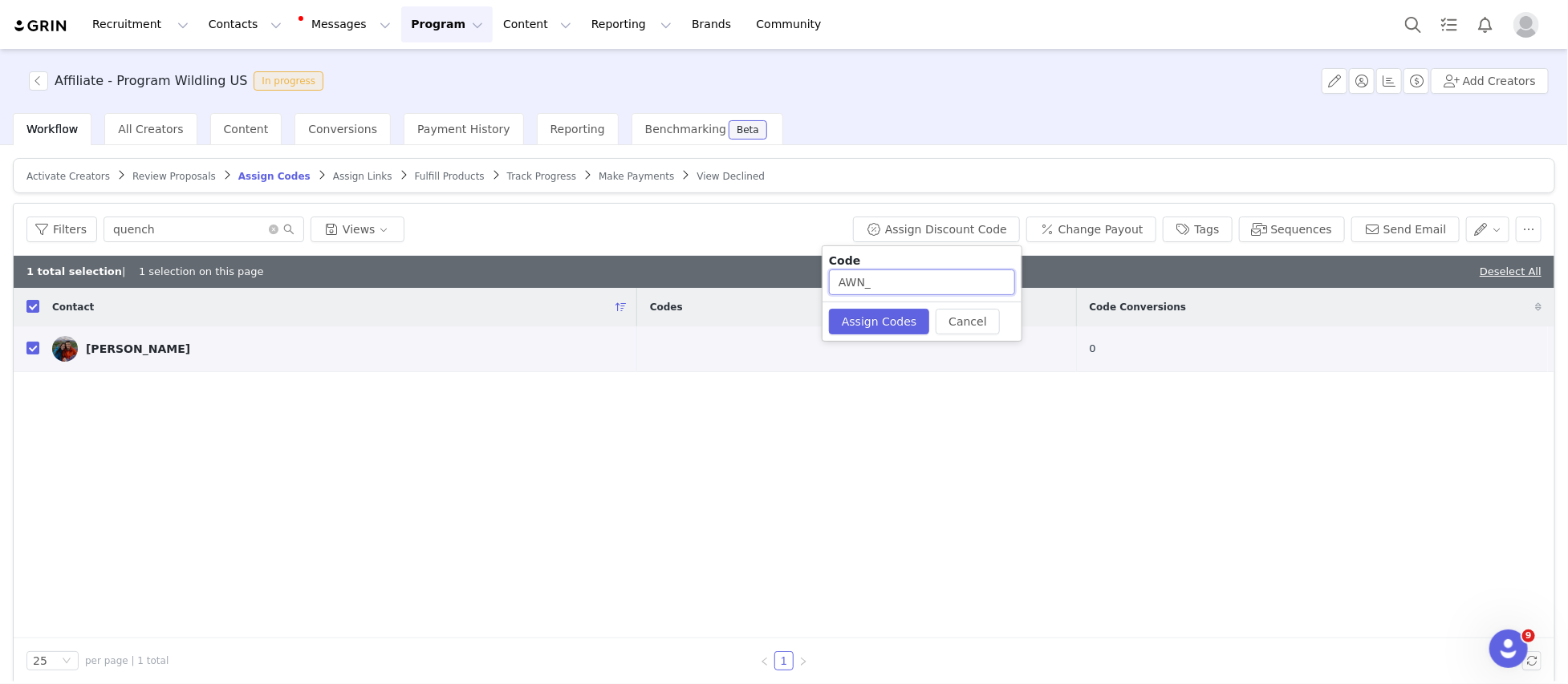
click at [902, 282] on input "AWN_" at bounding box center [922, 283] width 186 height 26
paste input "QUENCH"
type input "AWN_QUENCH"
click at [889, 326] on button "Assign Codes" at bounding box center [879, 322] width 100 height 26
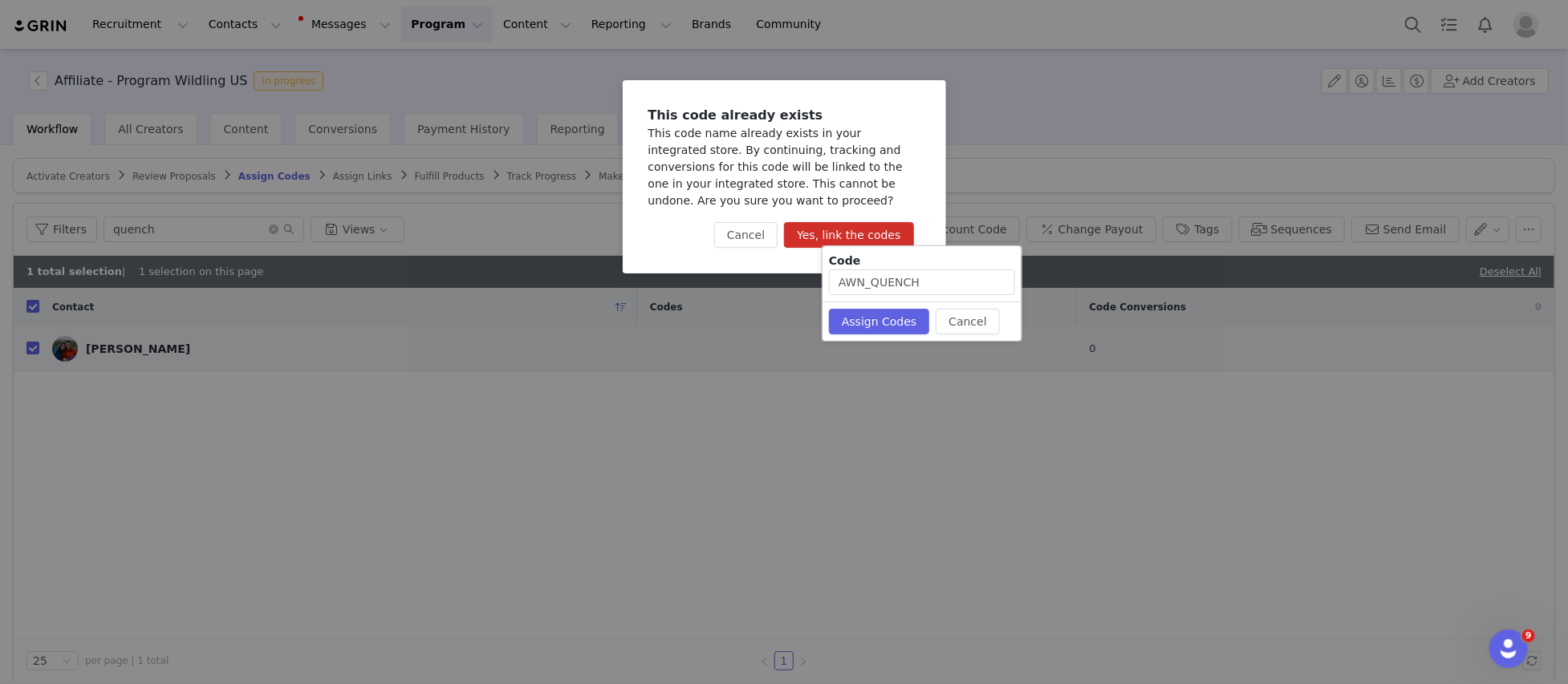
click at [890, 233] on button "Yes, link the codes" at bounding box center [849, 235] width 130 height 26
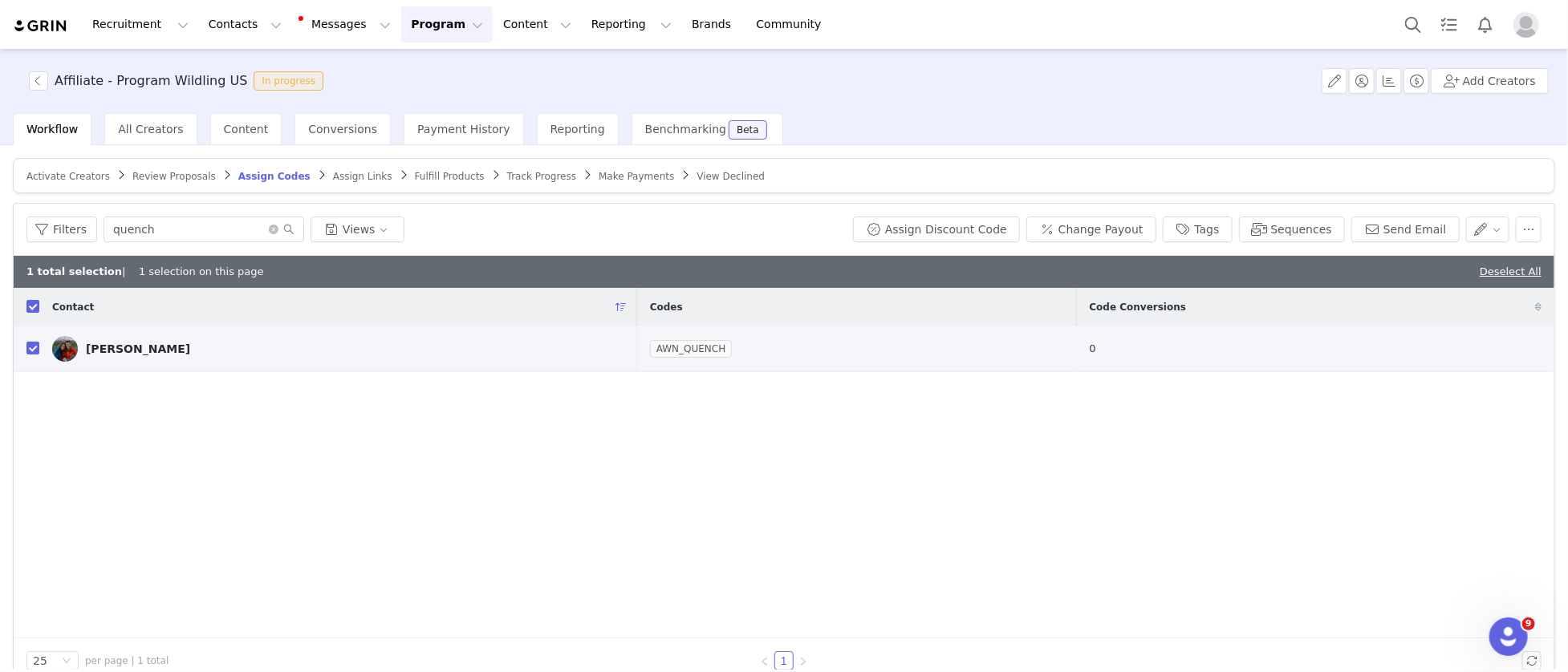
click at [401, 18] on button "Program Program" at bounding box center [447, 25] width 91 height 36
click at [405, 73] on p "Activations" at bounding box center [421, 71] width 62 height 16
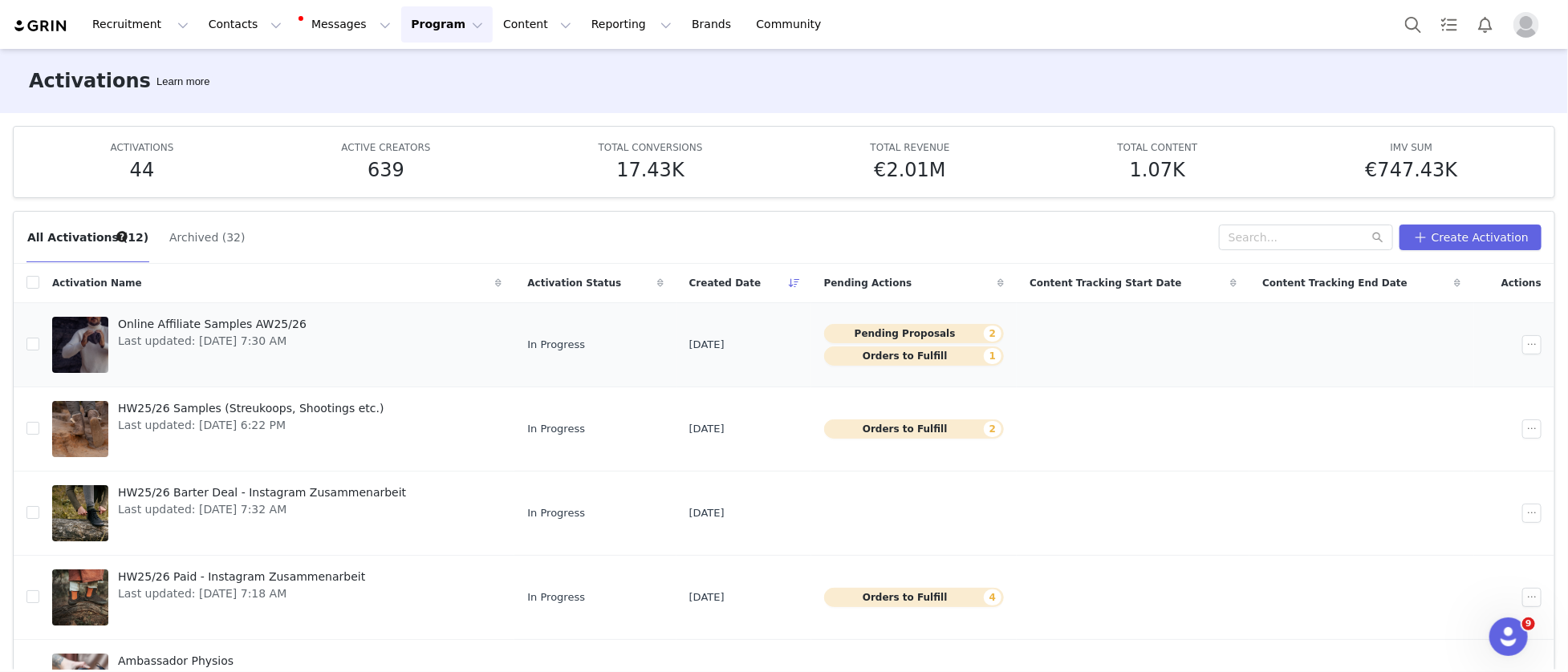
click at [296, 329] on span "Online Affiliate Samples AW25/26" at bounding box center [212, 325] width 189 height 16
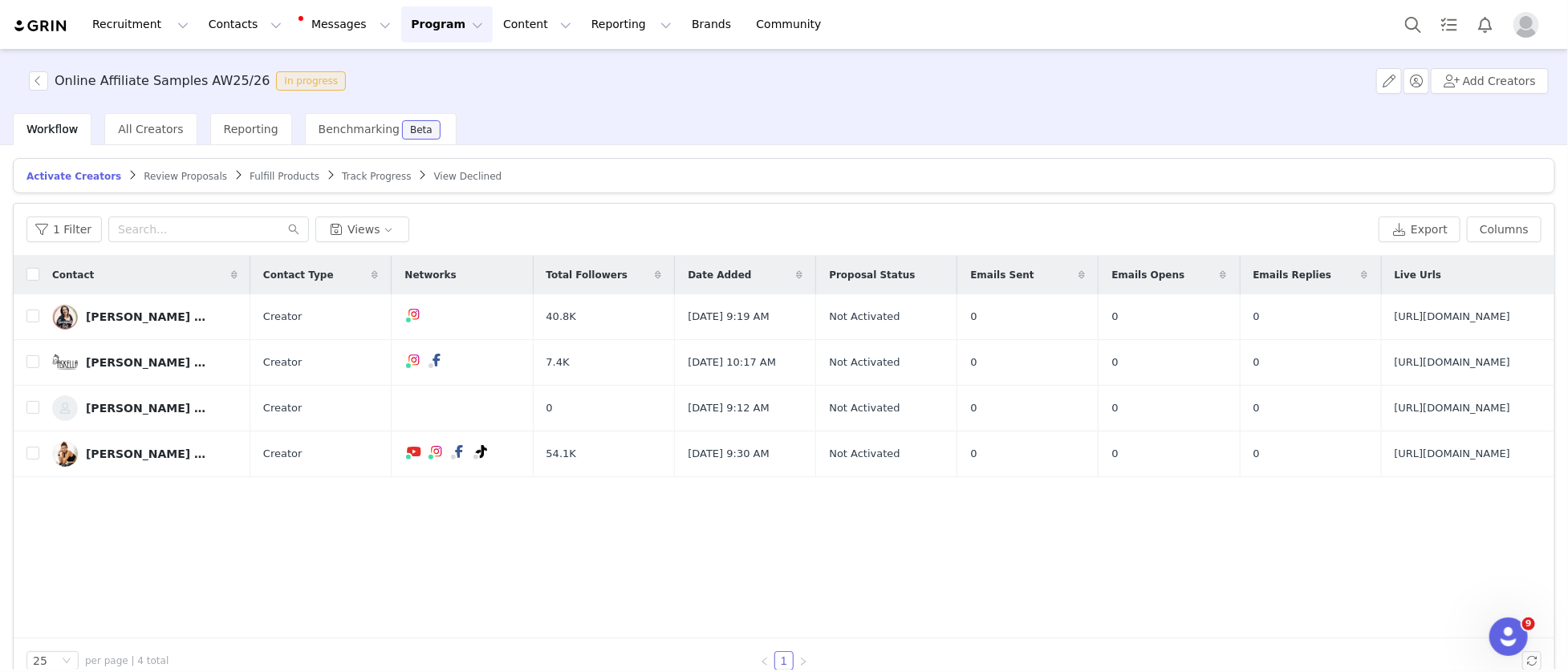
click at [190, 181] on div "Review Proposals" at bounding box center [185, 177] width 84 height 13
click at [188, 176] on span "Review Proposals" at bounding box center [185, 176] width 84 height 11
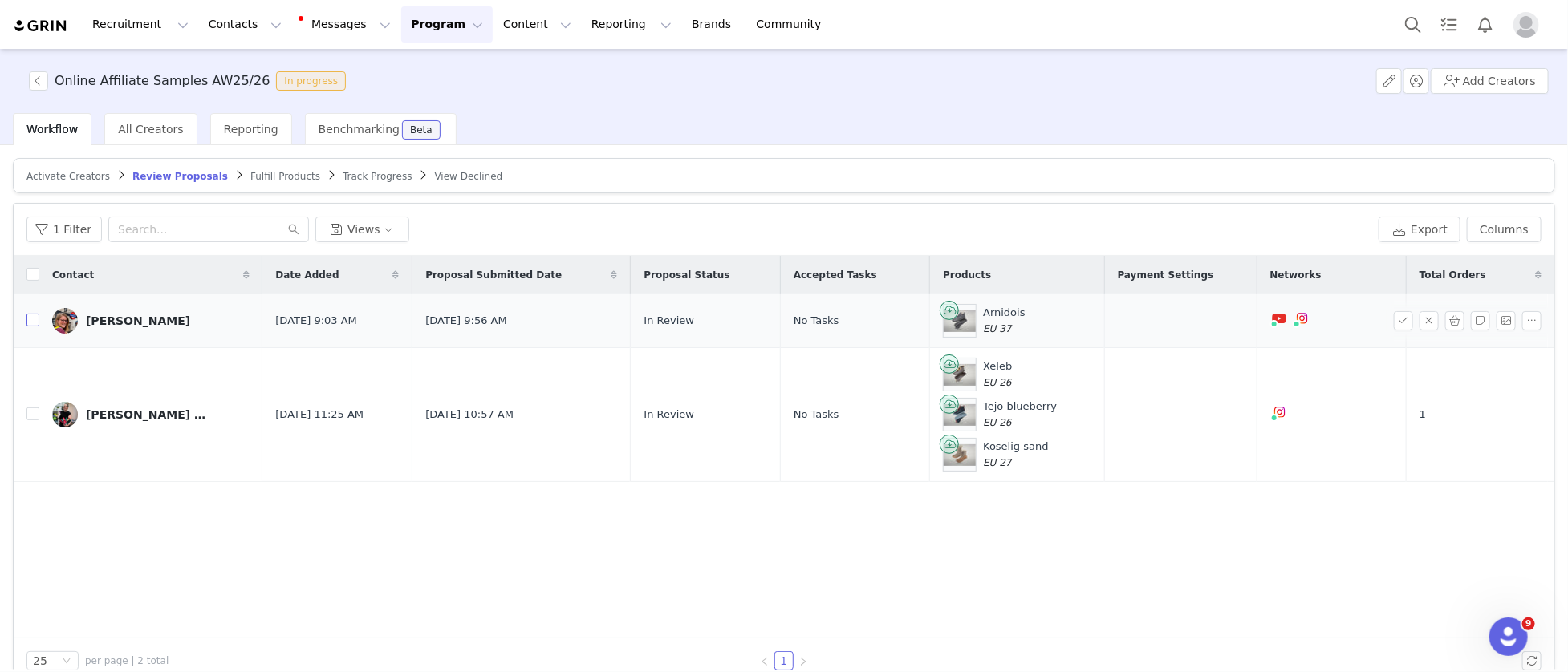
click at [29, 321] on input "checkbox" at bounding box center [33, 320] width 13 height 13
checkbox input "true"
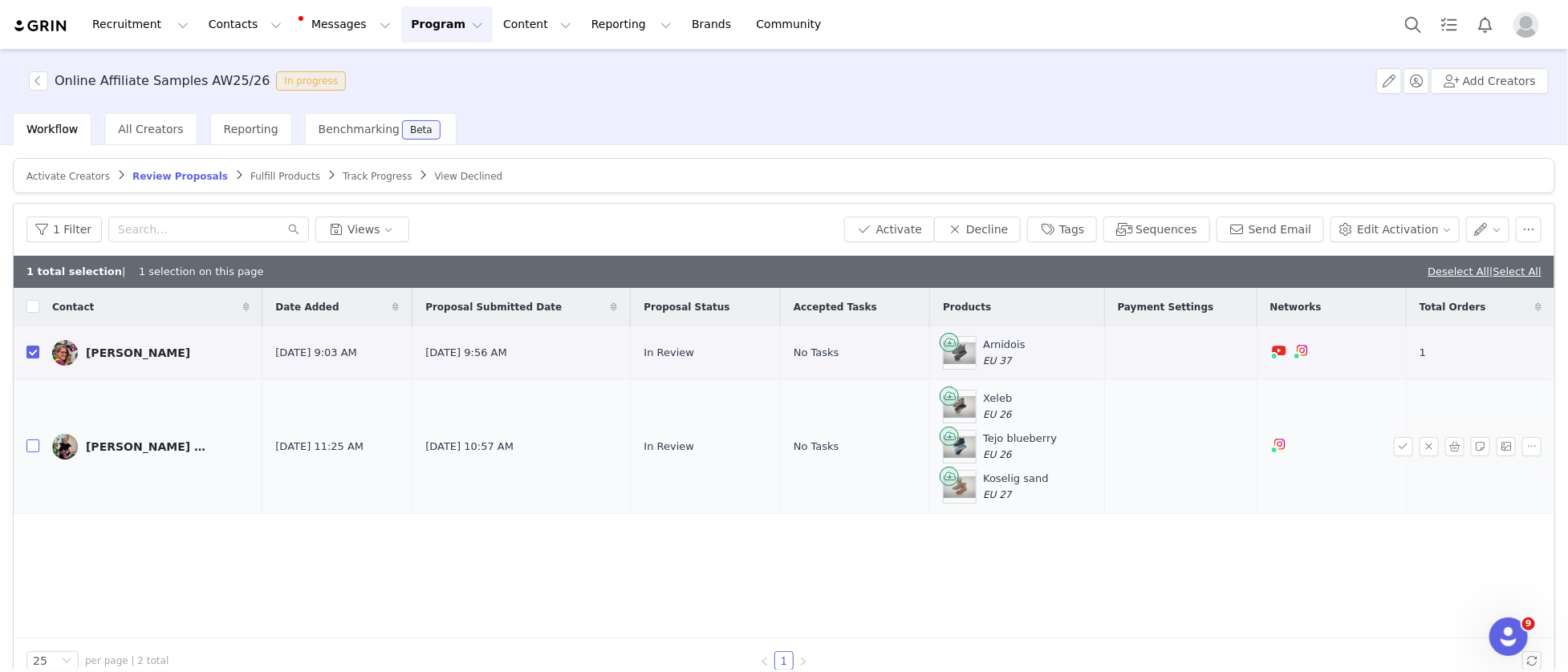
click at [30, 445] on input "checkbox" at bounding box center [33, 446] width 13 height 13
checkbox input "true"
click at [911, 228] on button "Activate" at bounding box center [889, 230] width 90 height 26
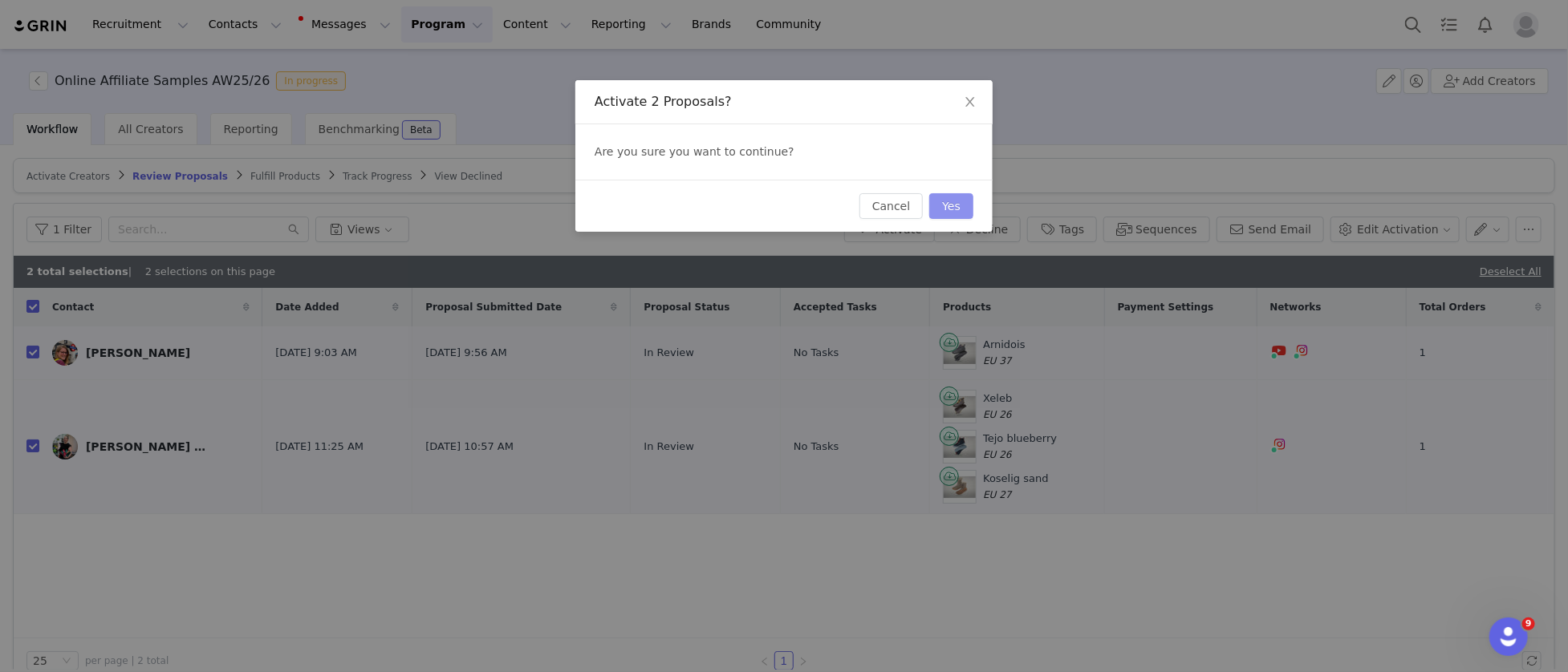
click at [950, 206] on button "Yes" at bounding box center [951, 206] width 44 height 26
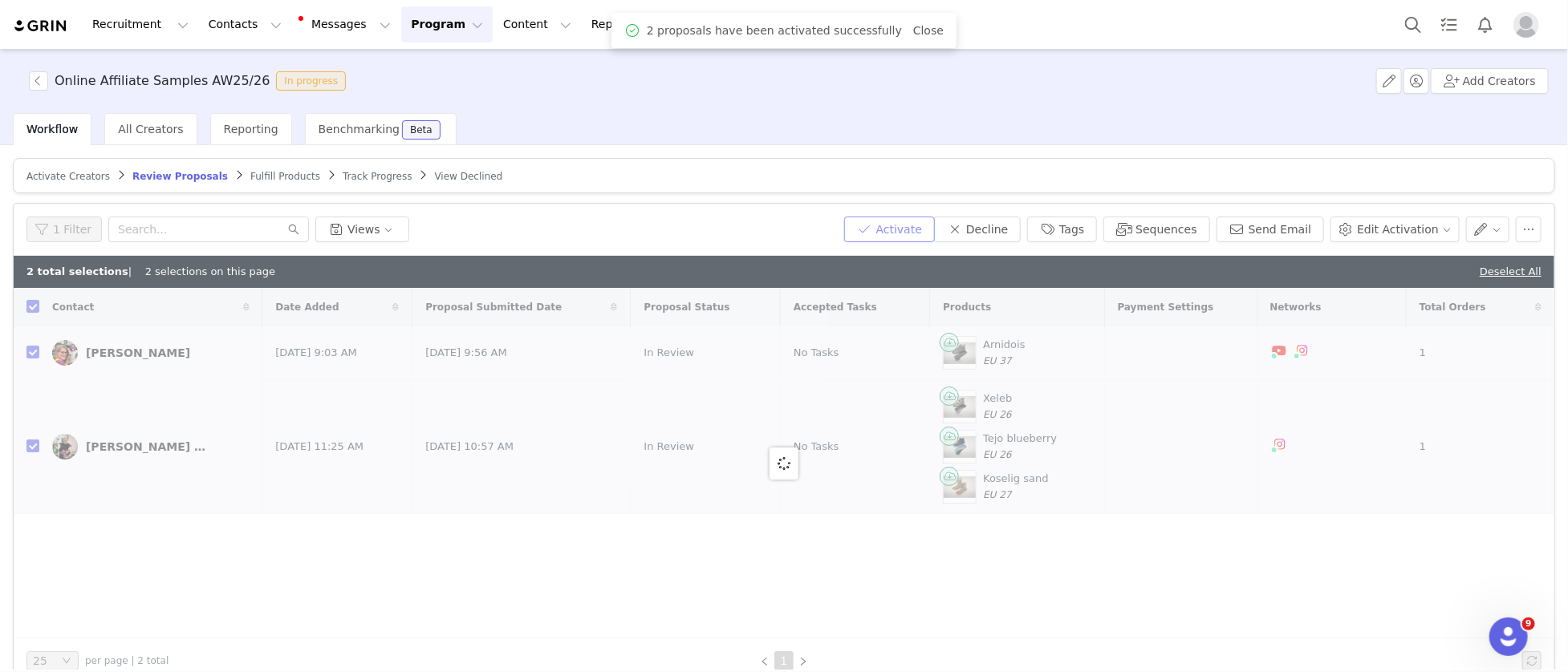
checkbox input "false"
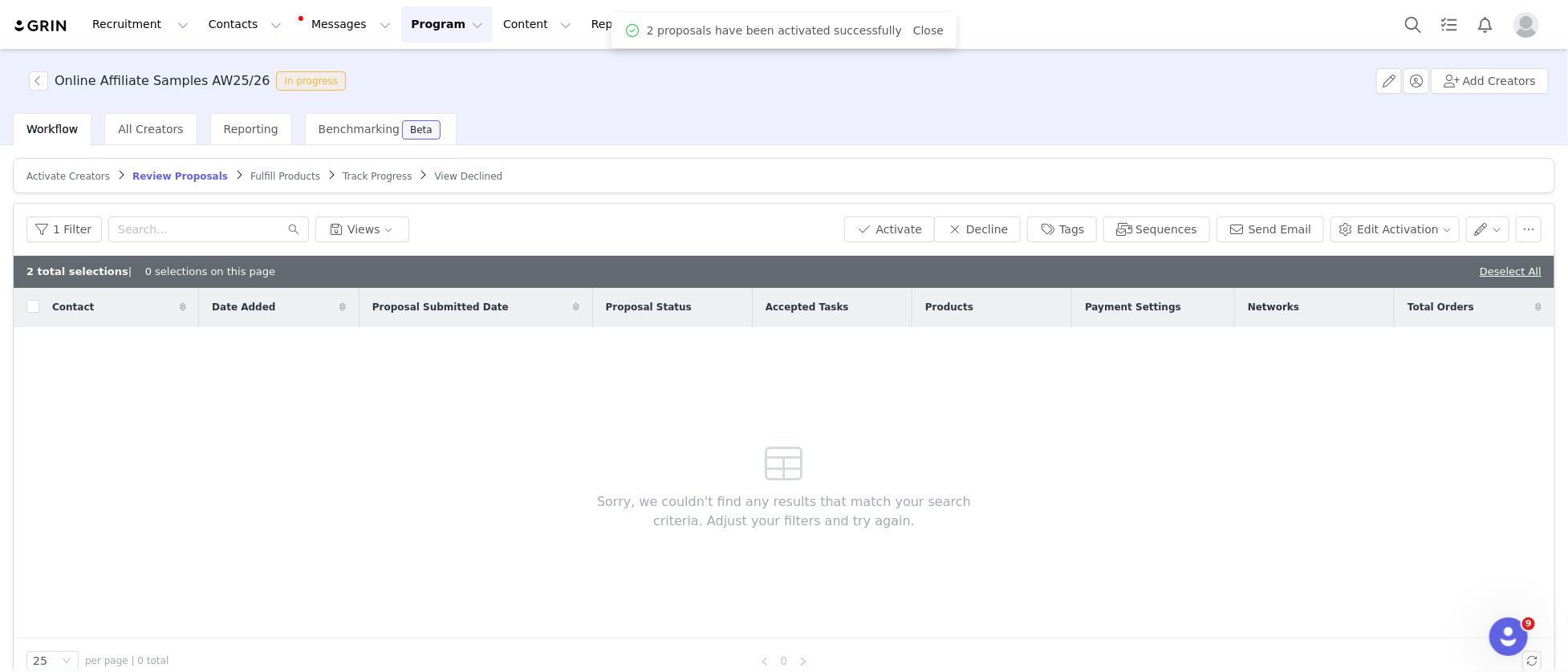
click at [265, 177] on span "Fulfill Products" at bounding box center [286, 176] width 70 height 11
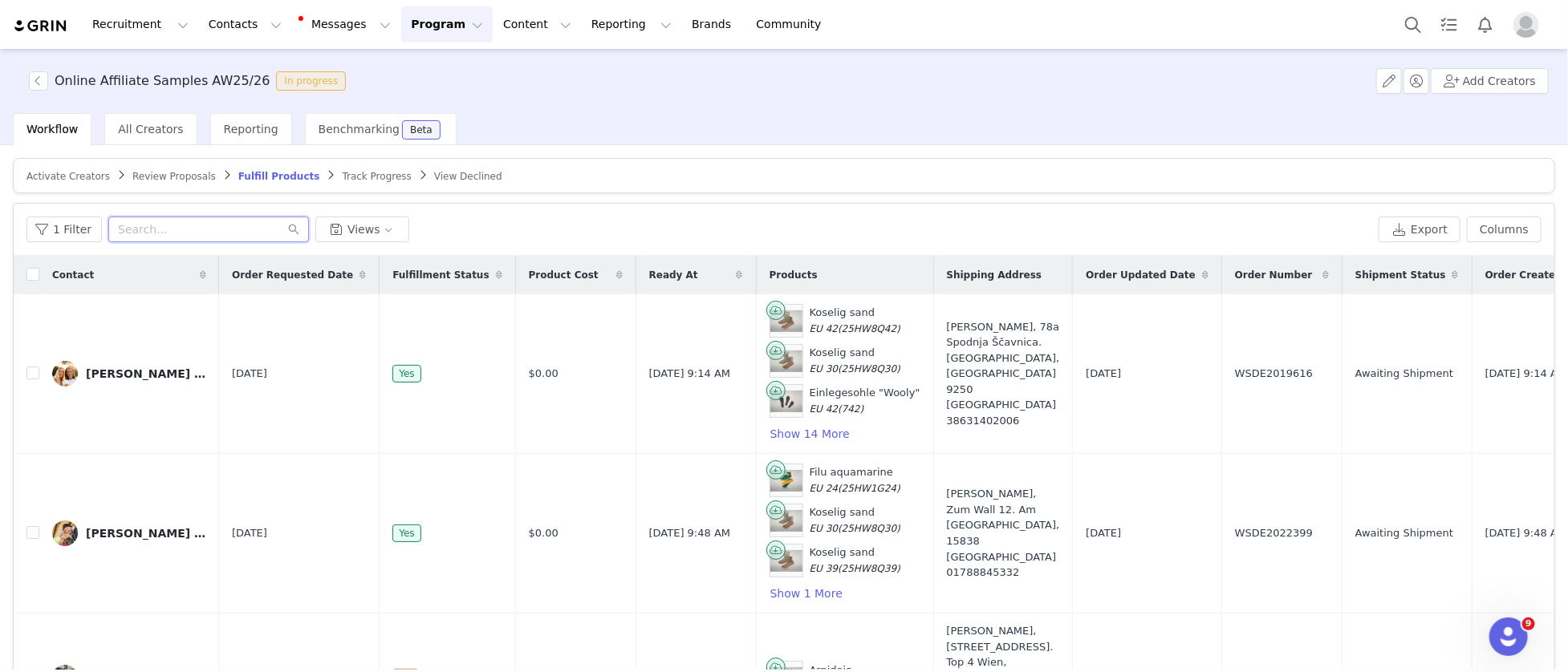
click at [143, 226] on input "text" at bounding box center [209, 230] width 201 height 26
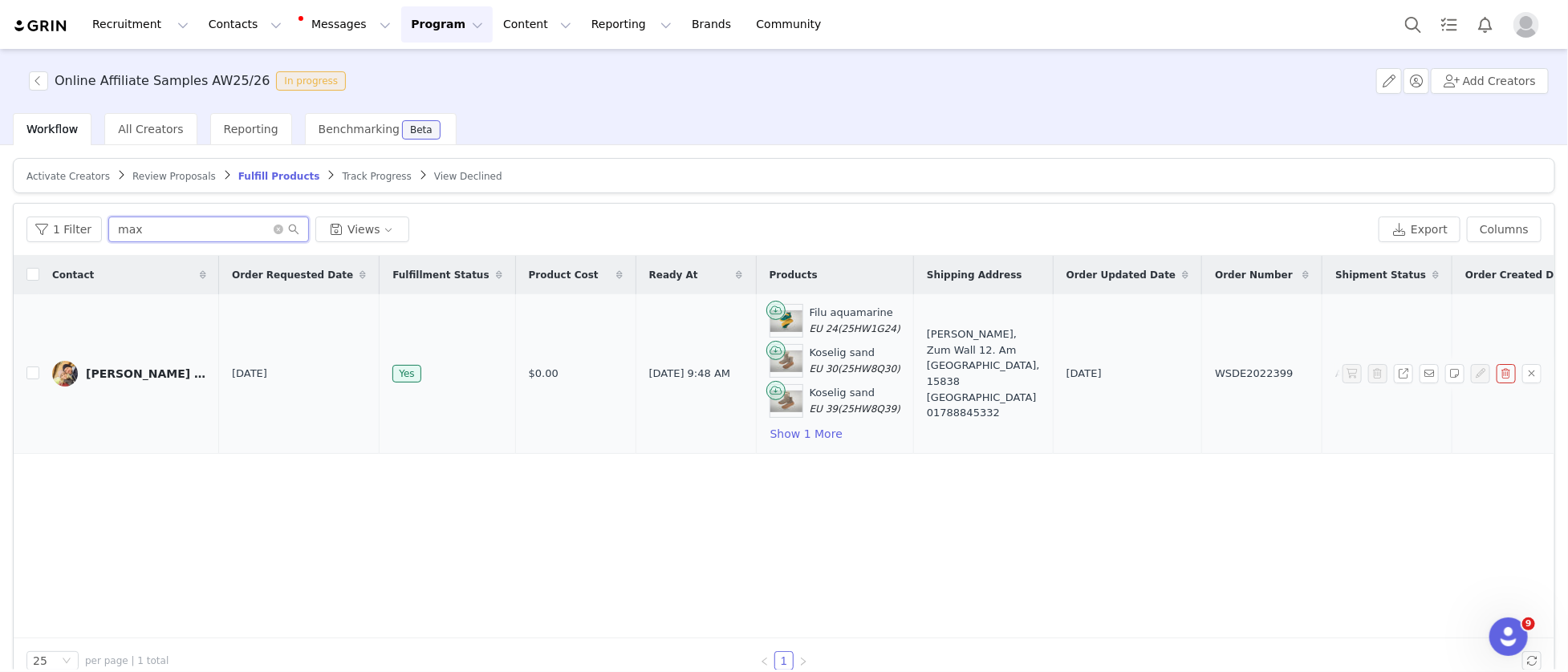
type input "max"
click at [108, 375] on div "[PERSON_NAME] ([GEOGRAPHIC_DATA])" at bounding box center [146, 374] width 120 height 13
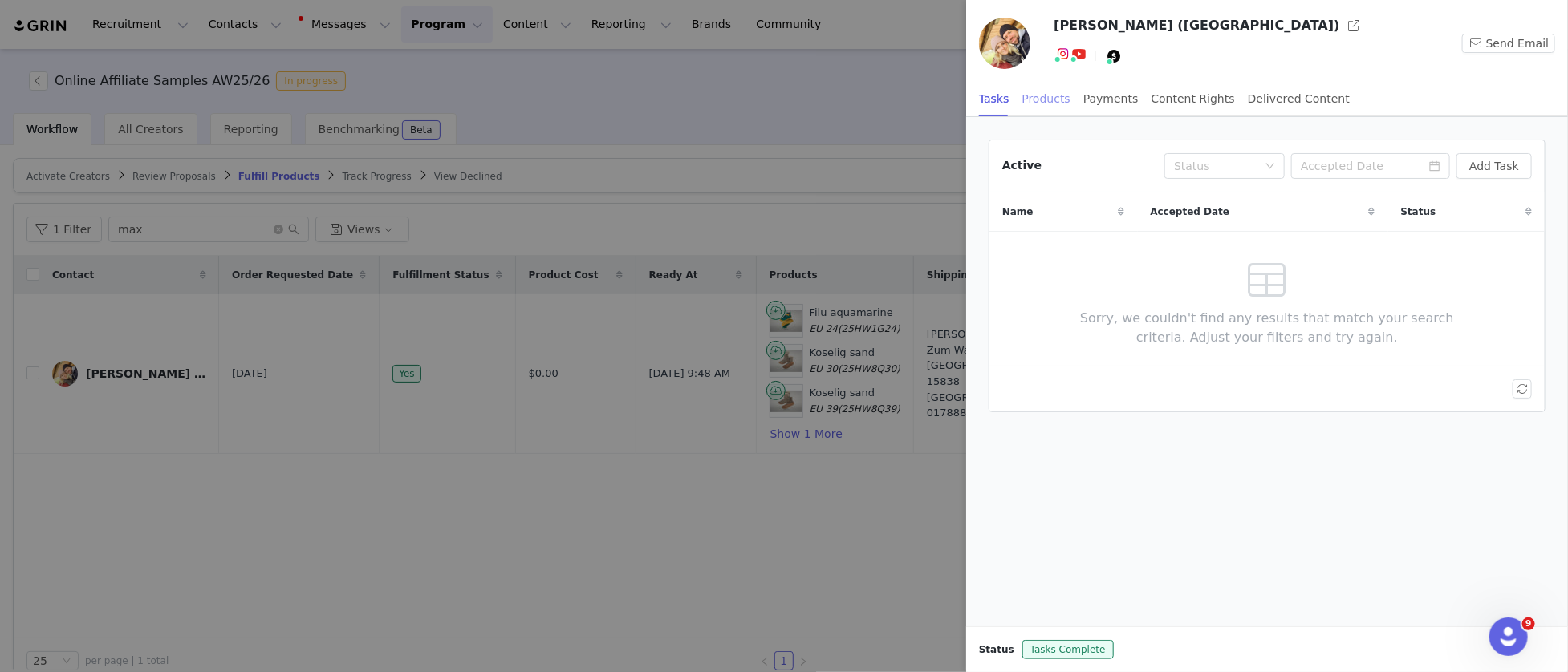
click at [1045, 96] on div "Products" at bounding box center [1046, 99] width 48 height 36
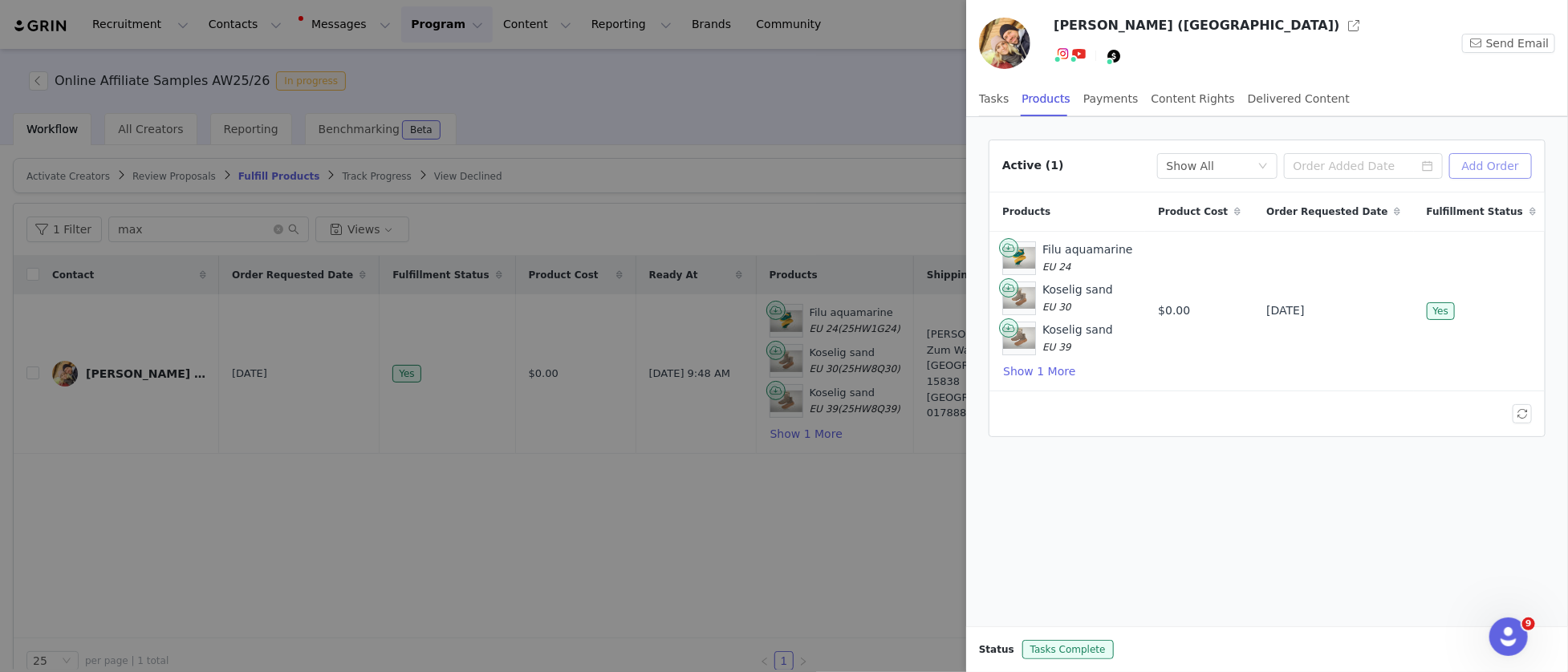
click at [1498, 159] on button "Add Order" at bounding box center [1490, 166] width 83 height 26
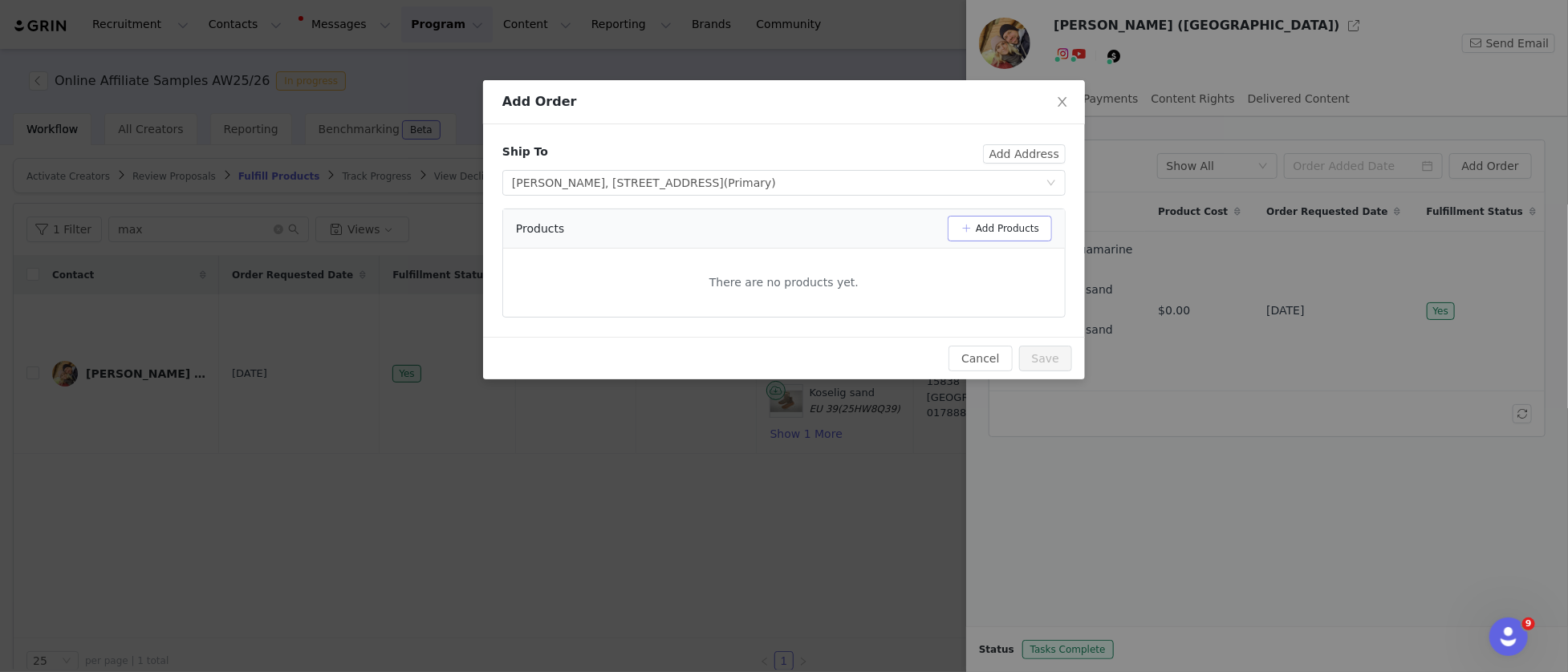
click at [1023, 232] on button "Add Products" at bounding box center [1000, 229] width 104 height 26
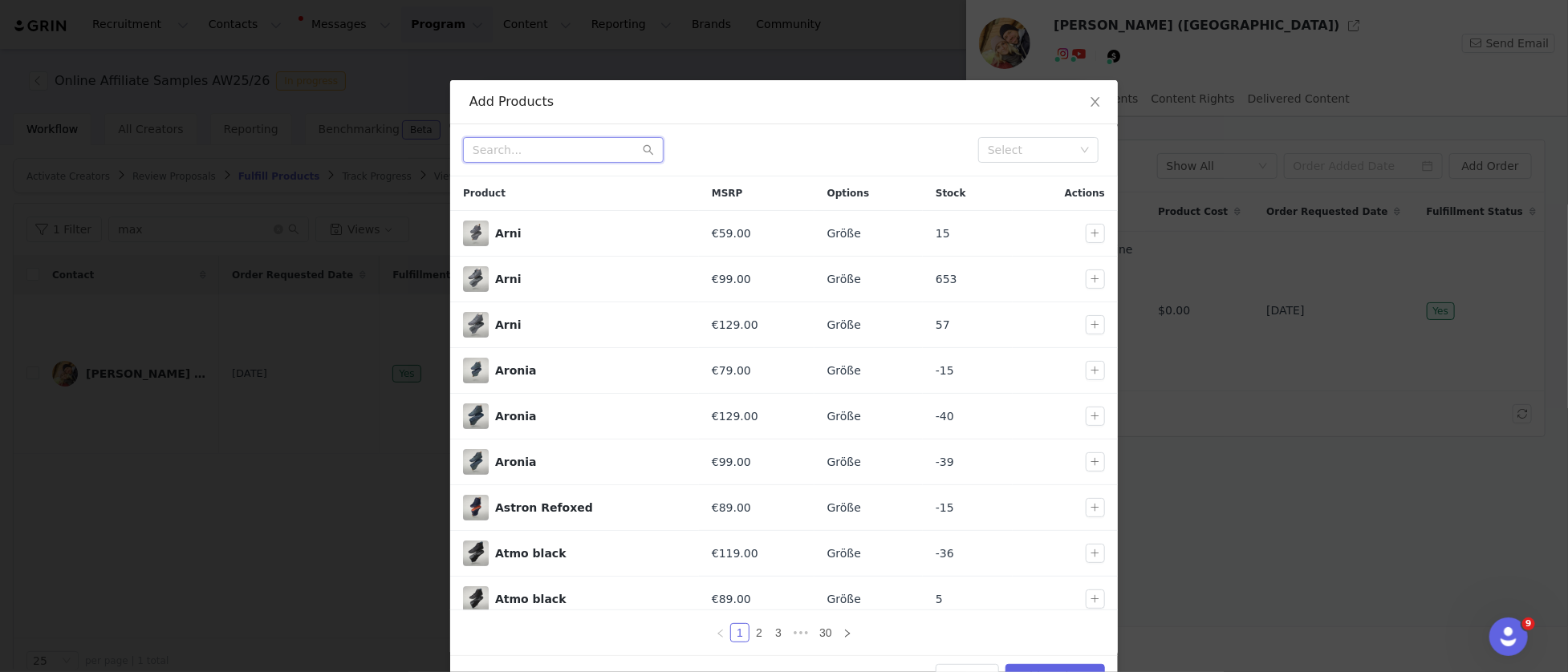
click at [520, 158] on input "text" at bounding box center [564, 150] width 201 height 26
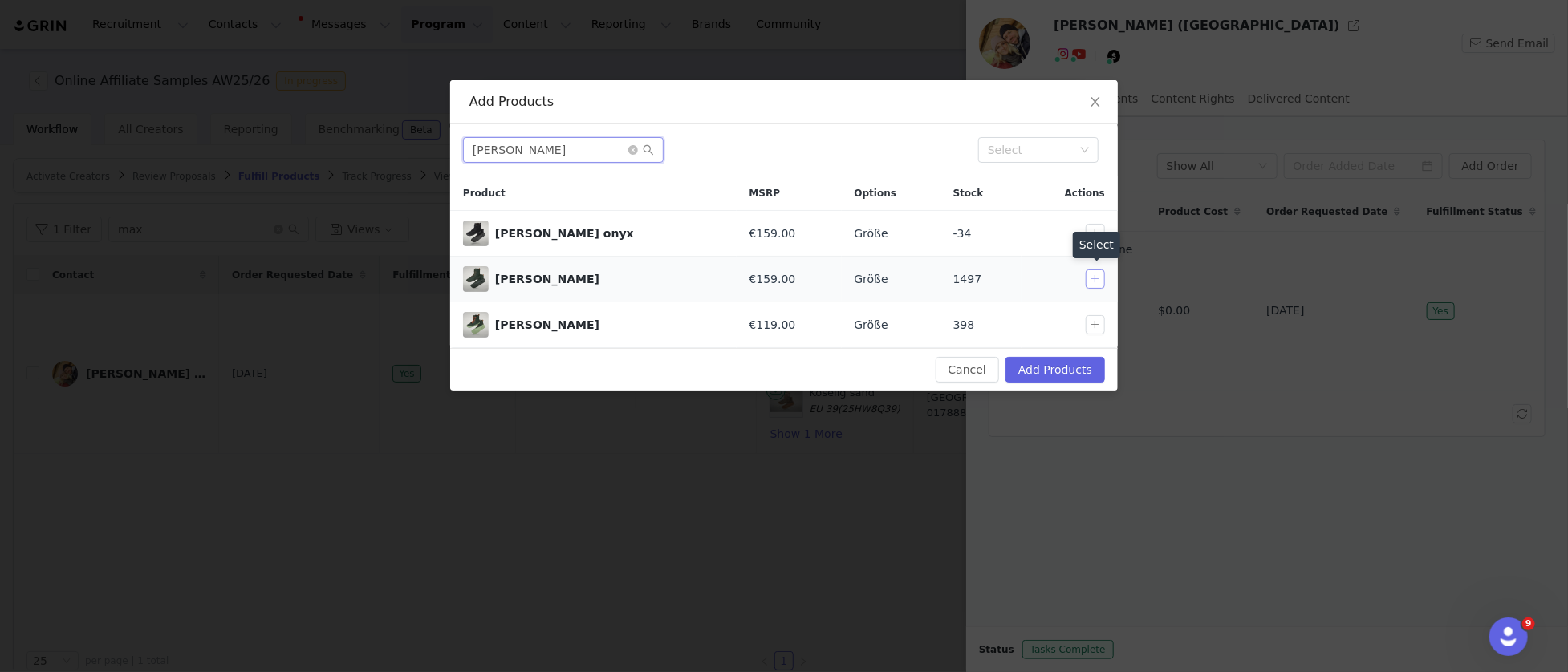
type input "[PERSON_NAME]"
click at [1100, 279] on button "button" at bounding box center [1095, 279] width 19 height 19
click at [1059, 363] on button "Add Products" at bounding box center [1054, 370] width 99 height 26
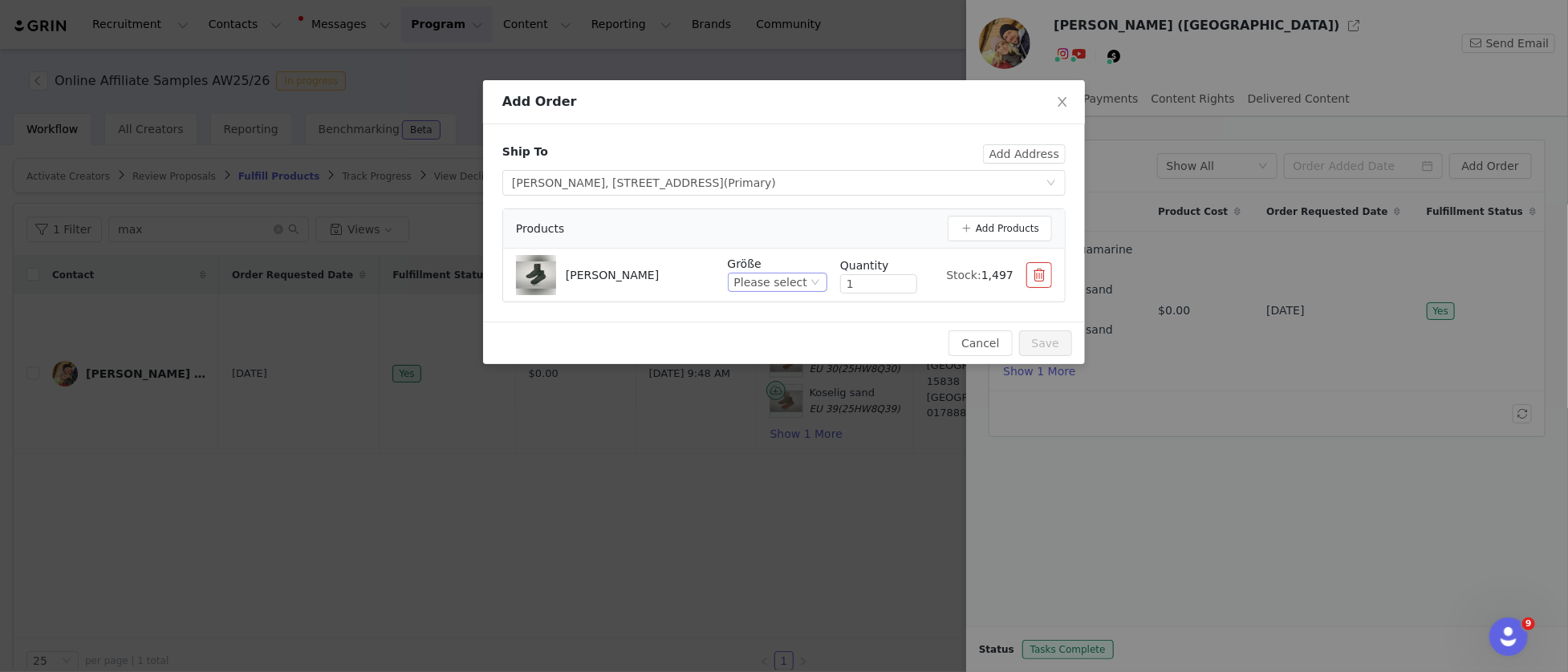
click at [792, 276] on div "Please select" at bounding box center [771, 282] width 73 height 17
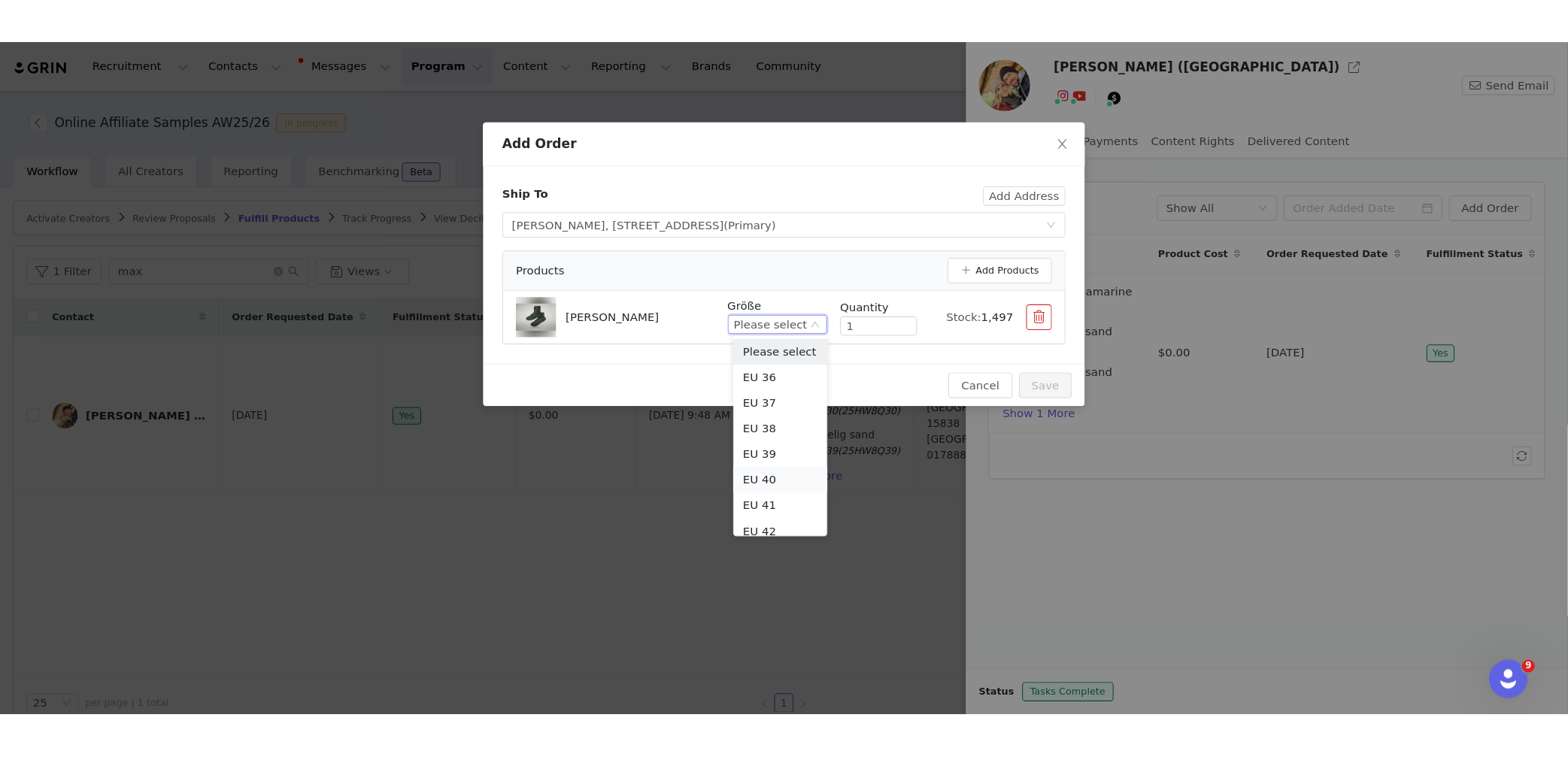
scroll to position [134, 0]
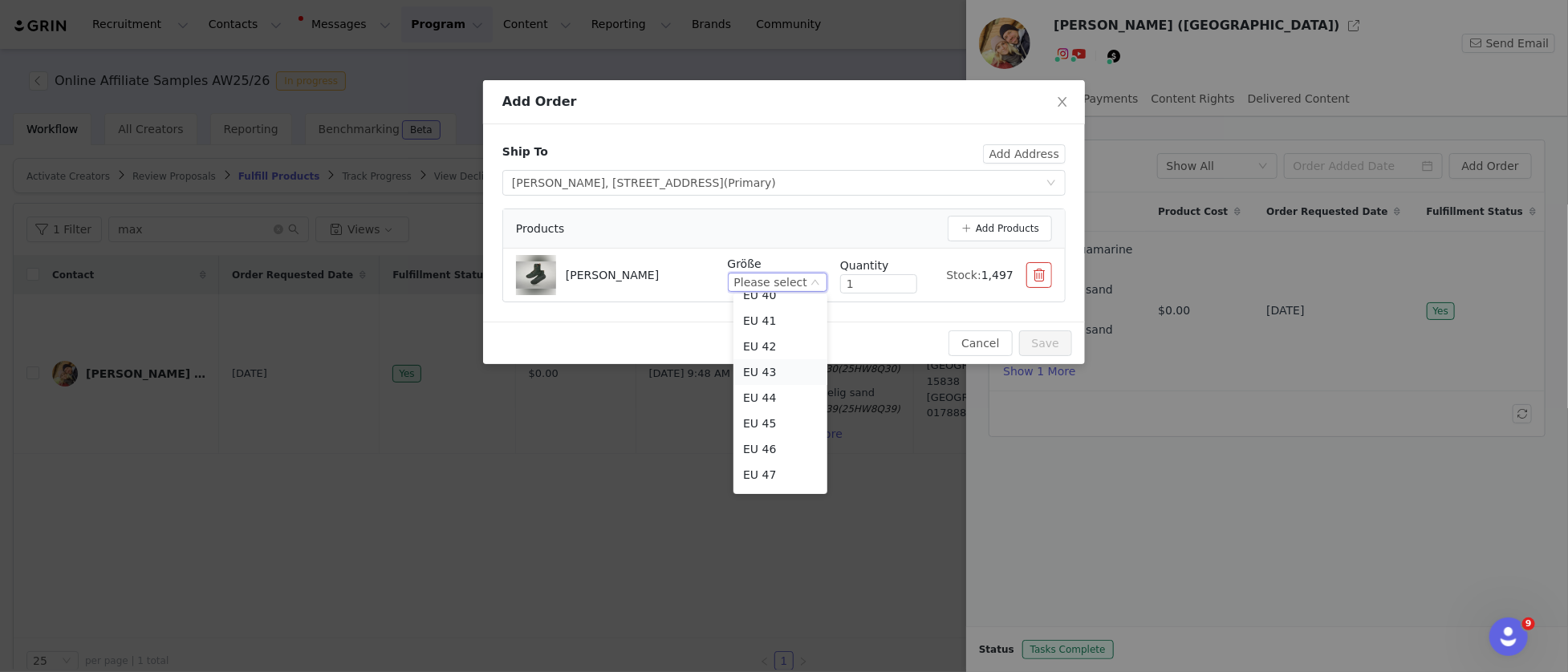
click at [770, 374] on li "EU 43" at bounding box center [780, 372] width 94 height 26
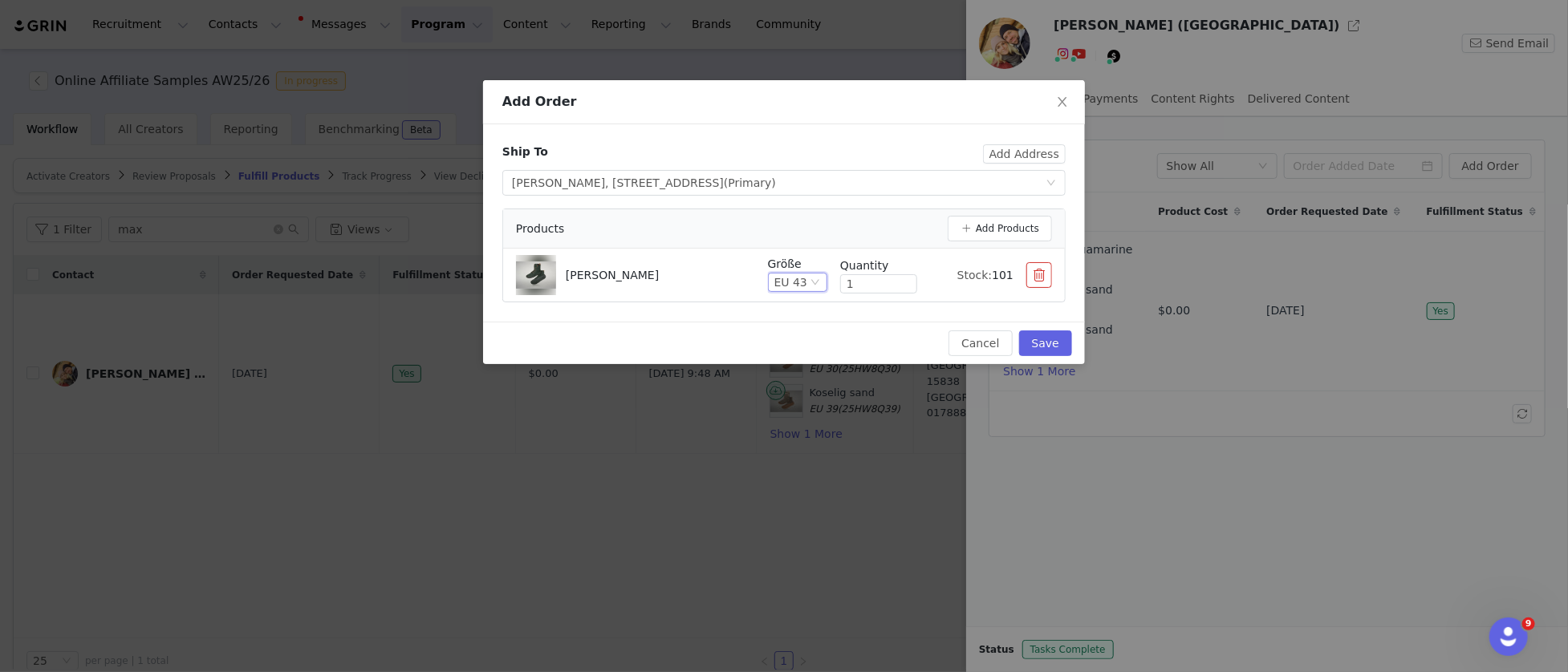
click at [859, 327] on div "Cancel Save" at bounding box center [784, 343] width 602 height 43
click at [1062, 336] on button "Save" at bounding box center [1045, 343] width 53 height 26
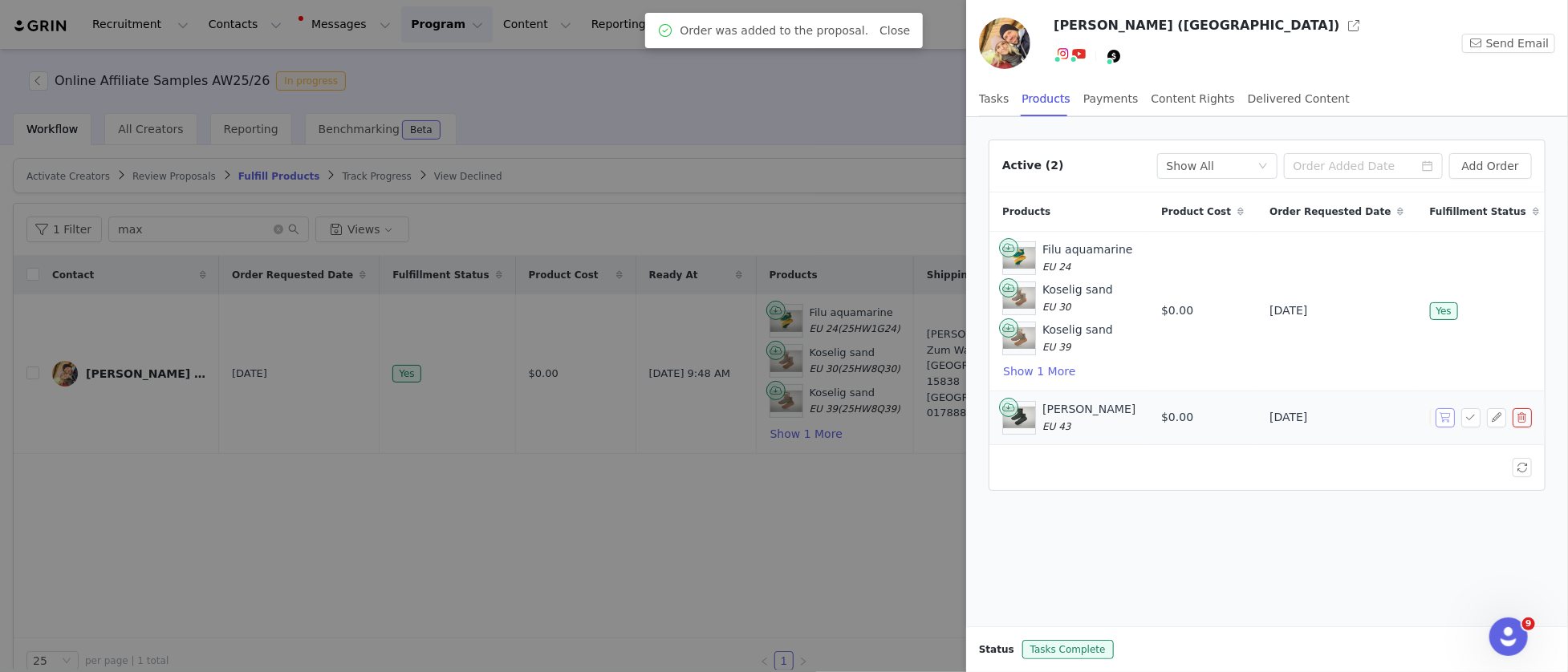
click at [1442, 417] on button "button" at bounding box center [1445, 418] width 19 height 19
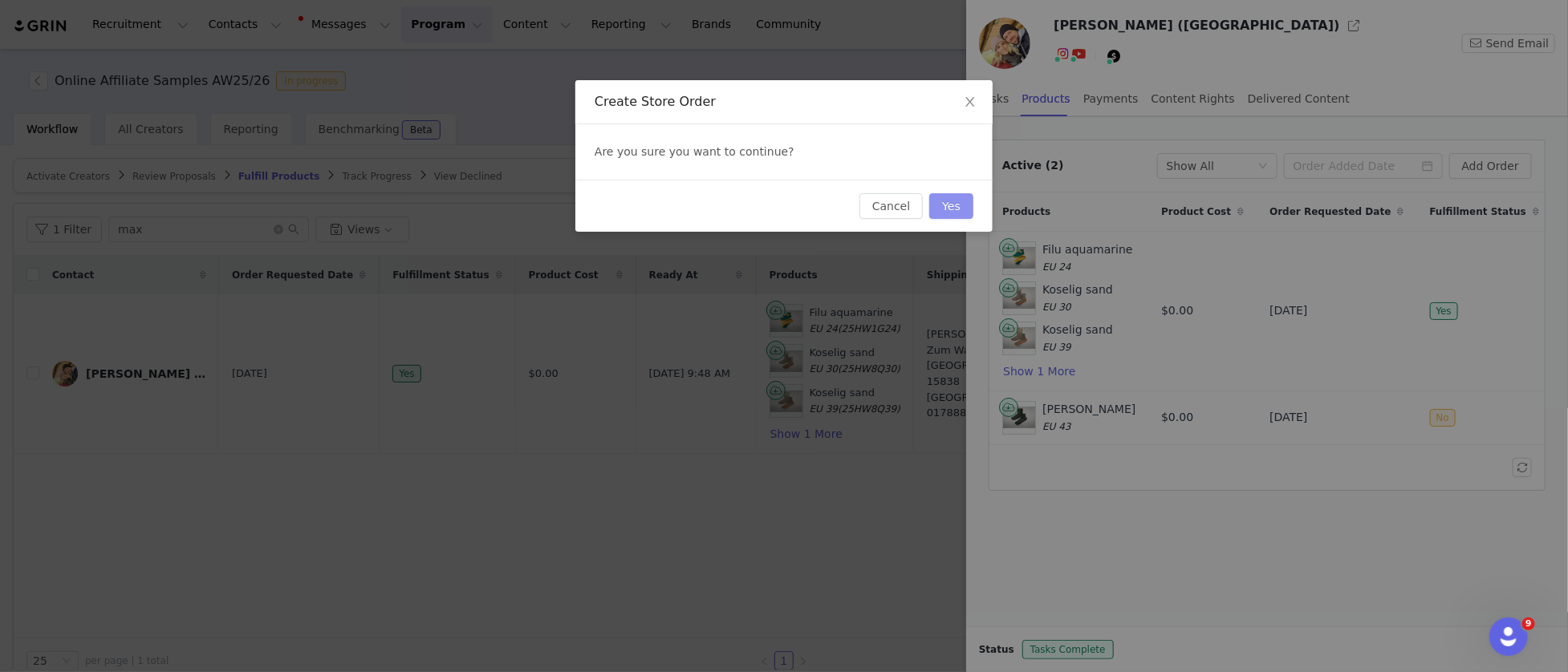
click at [957, 206] on button "Yes" at bounding box center [951, 206] width 44 height 26
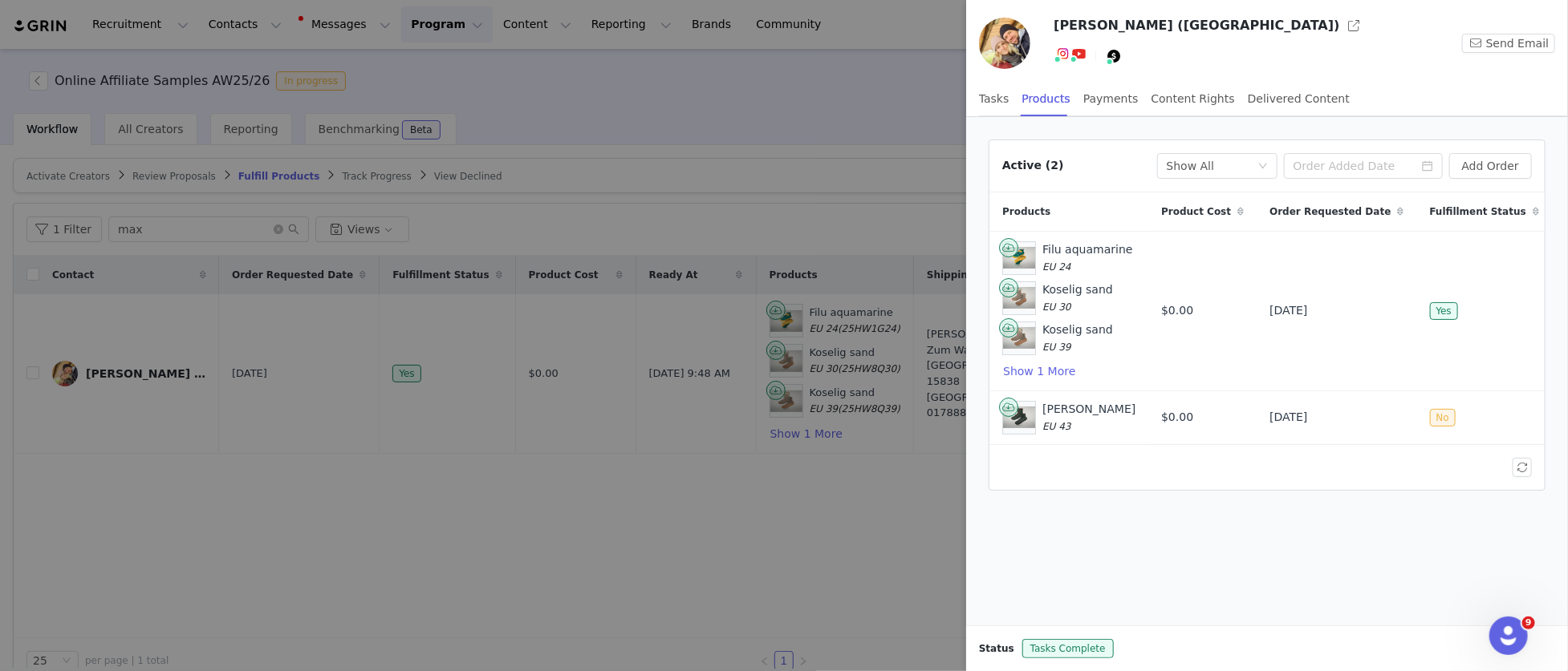
click at [862, 151] on div at bounding box center [784, 336] width 1568 height 671
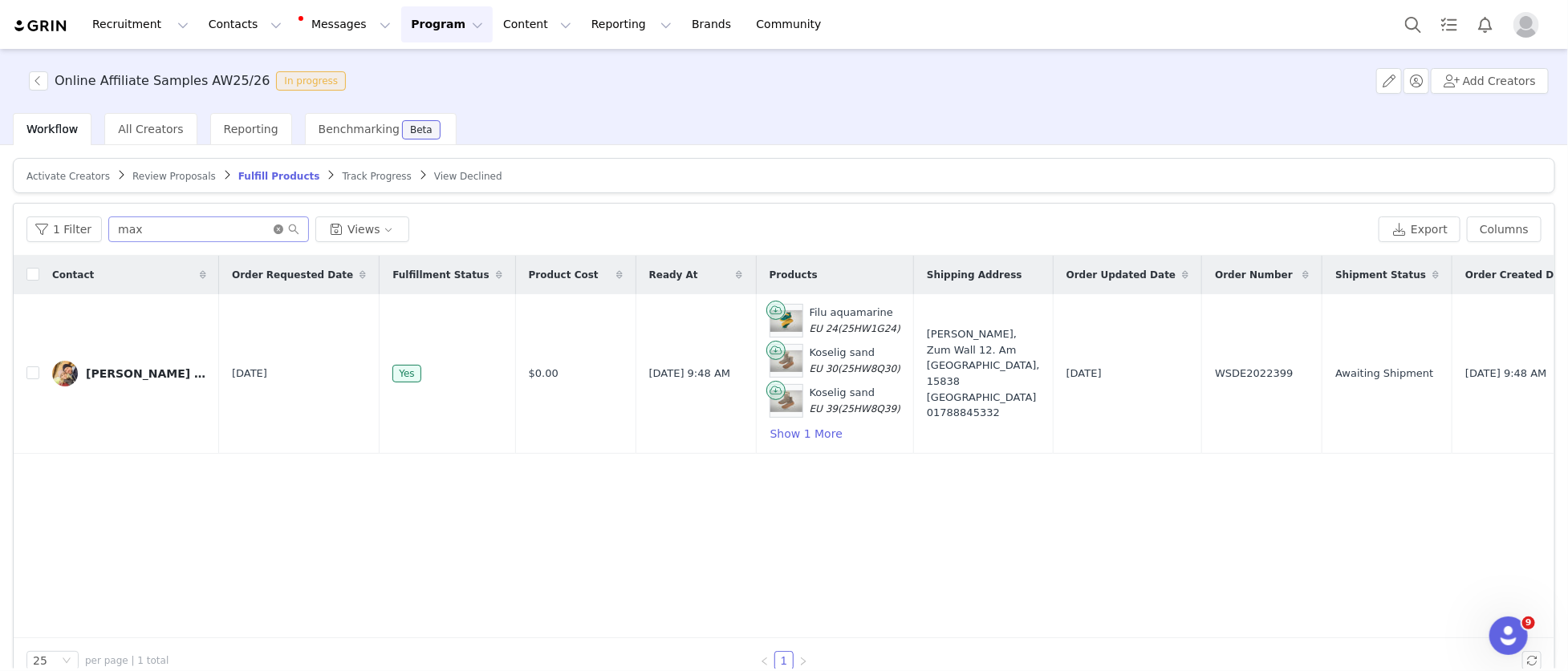
click at [277, 232] on icon "icon: close-circle" at bounding box center [278, 229] width 10 height 10
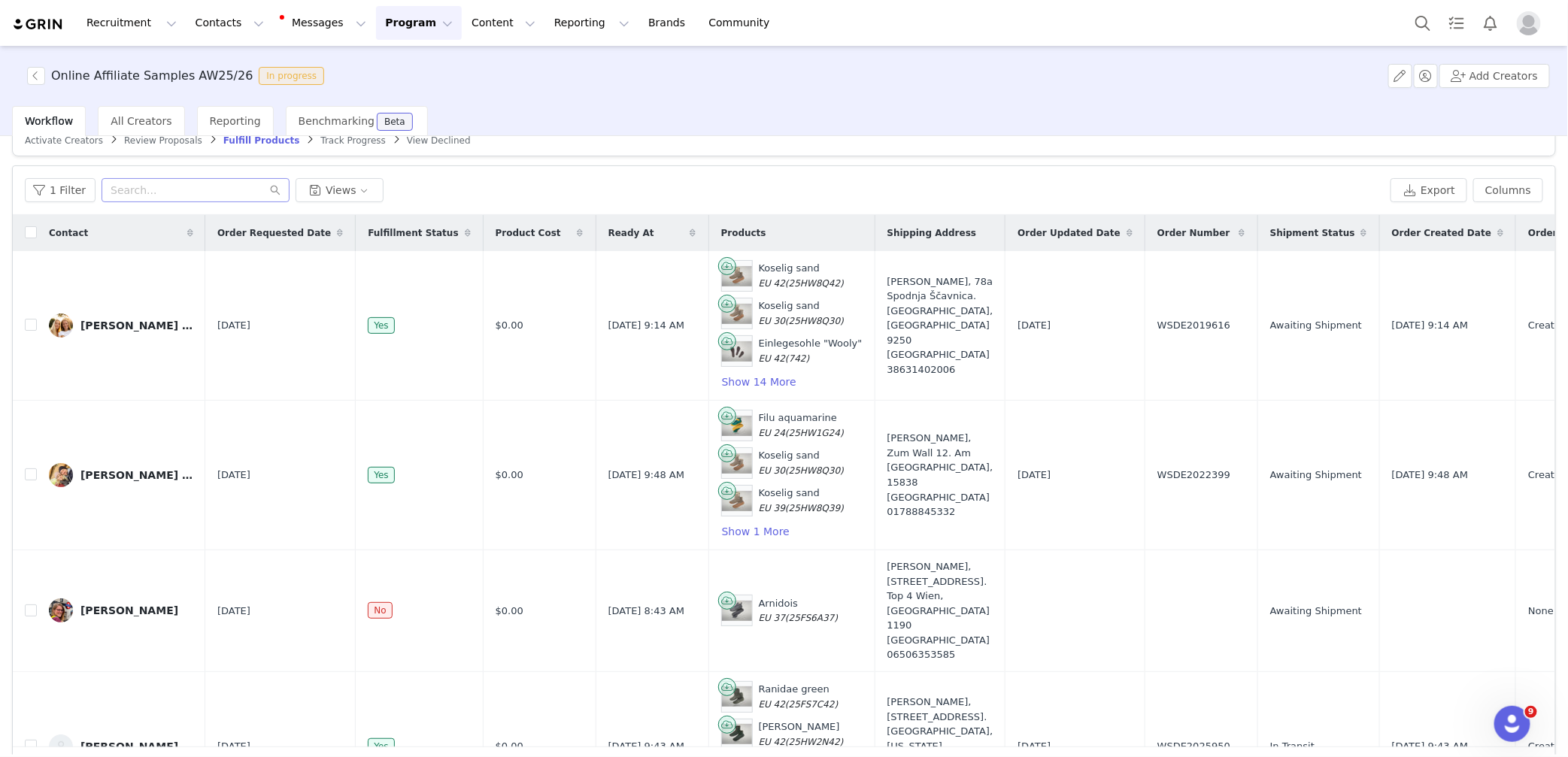
scroll to position [0, 0]
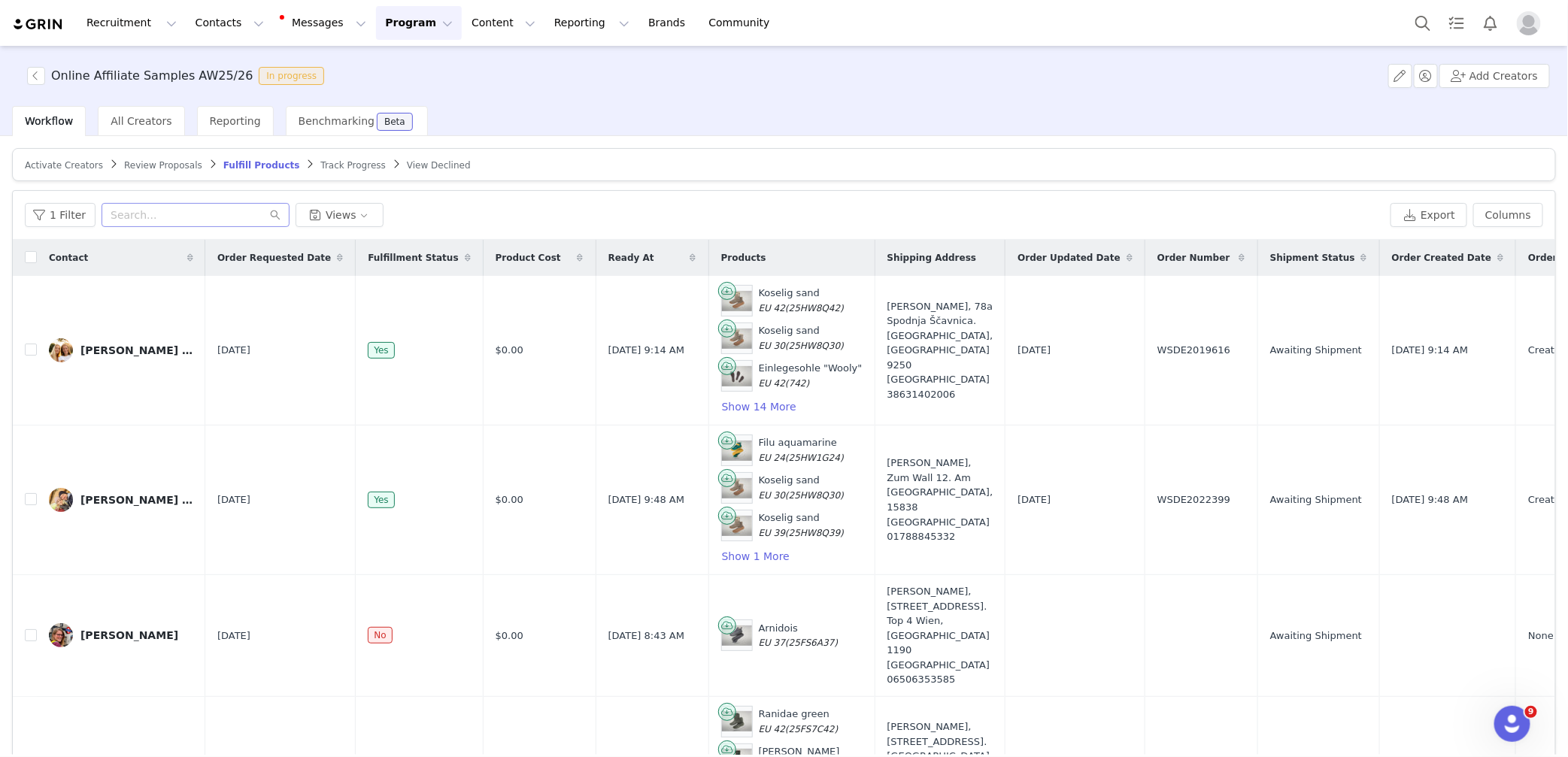
click at [71, 166] on span "Activate Creators" at bounding box center [64, 165] width 79 height 10
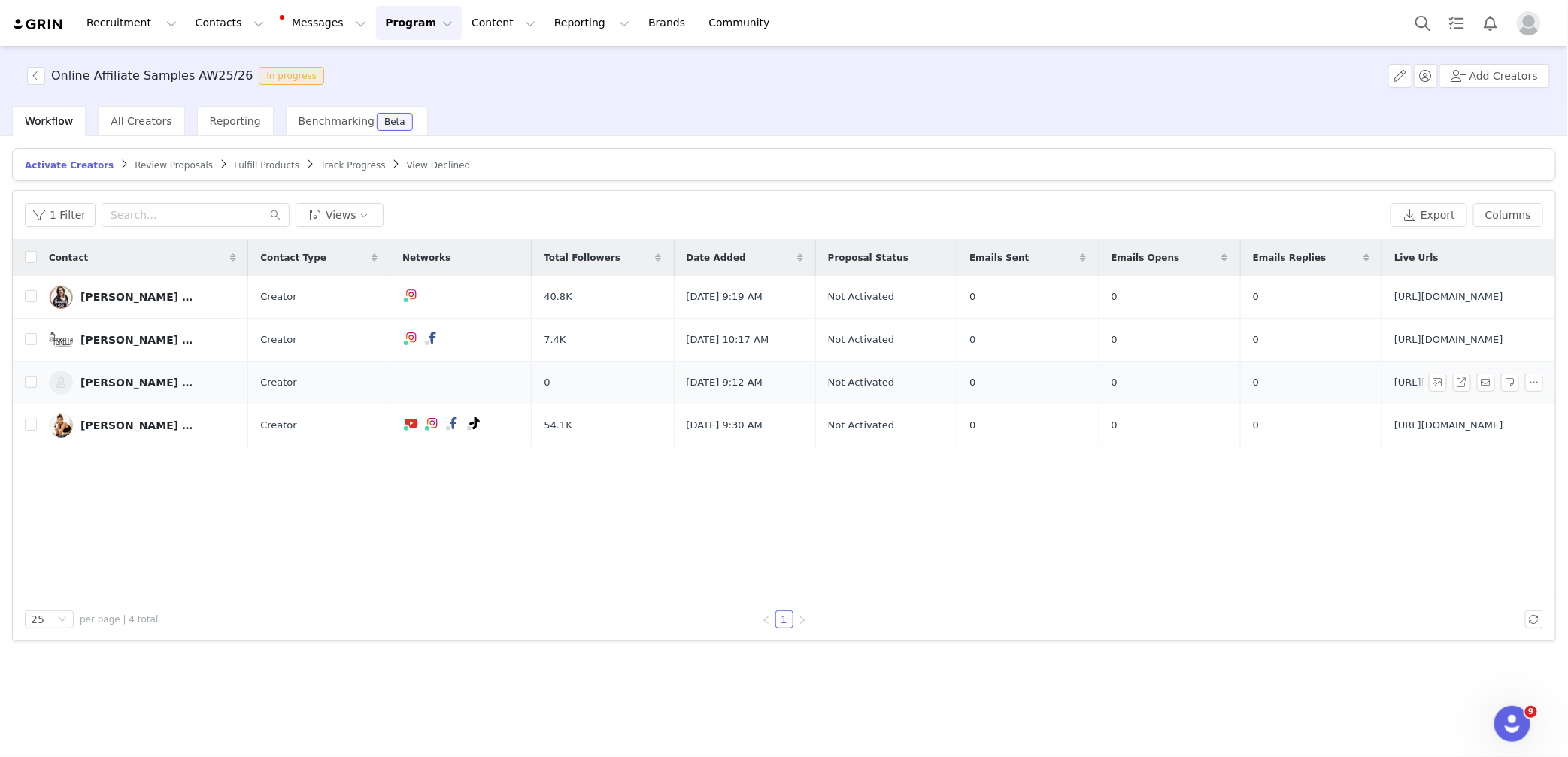
click at [146, 381] on div "[PERSON_NAME] [PERSON_NAME] (EN)" at bounding box center [137, 383] width 113 height 12
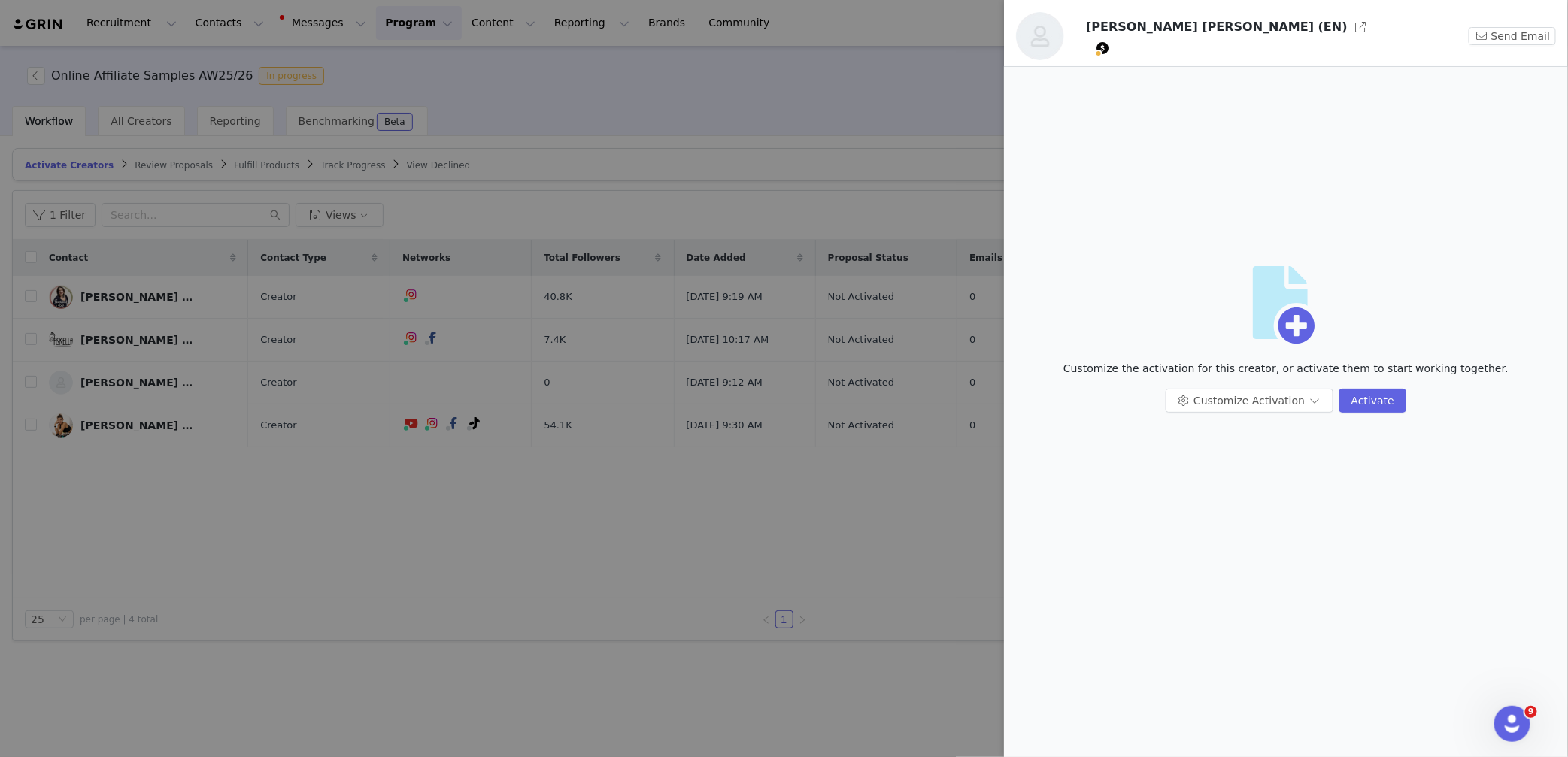
click at [15, 379] on div at bounding box center [784, 378] width 1568 height 757
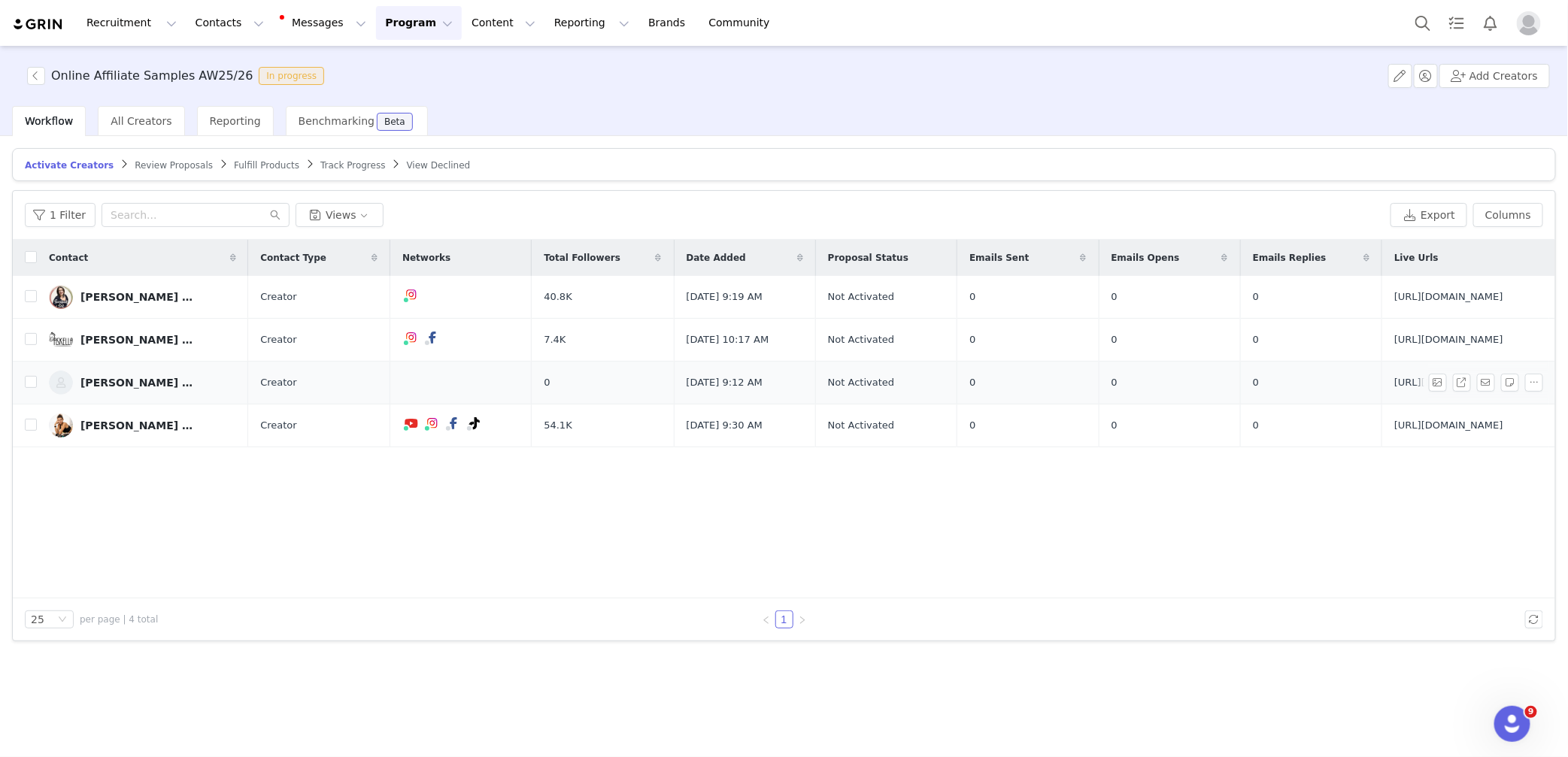
click at [122, 384] on div "[PERSON_NAME] [PERSON_NAME] (EN)" at bounding box center [137, 383] width 113 height 12
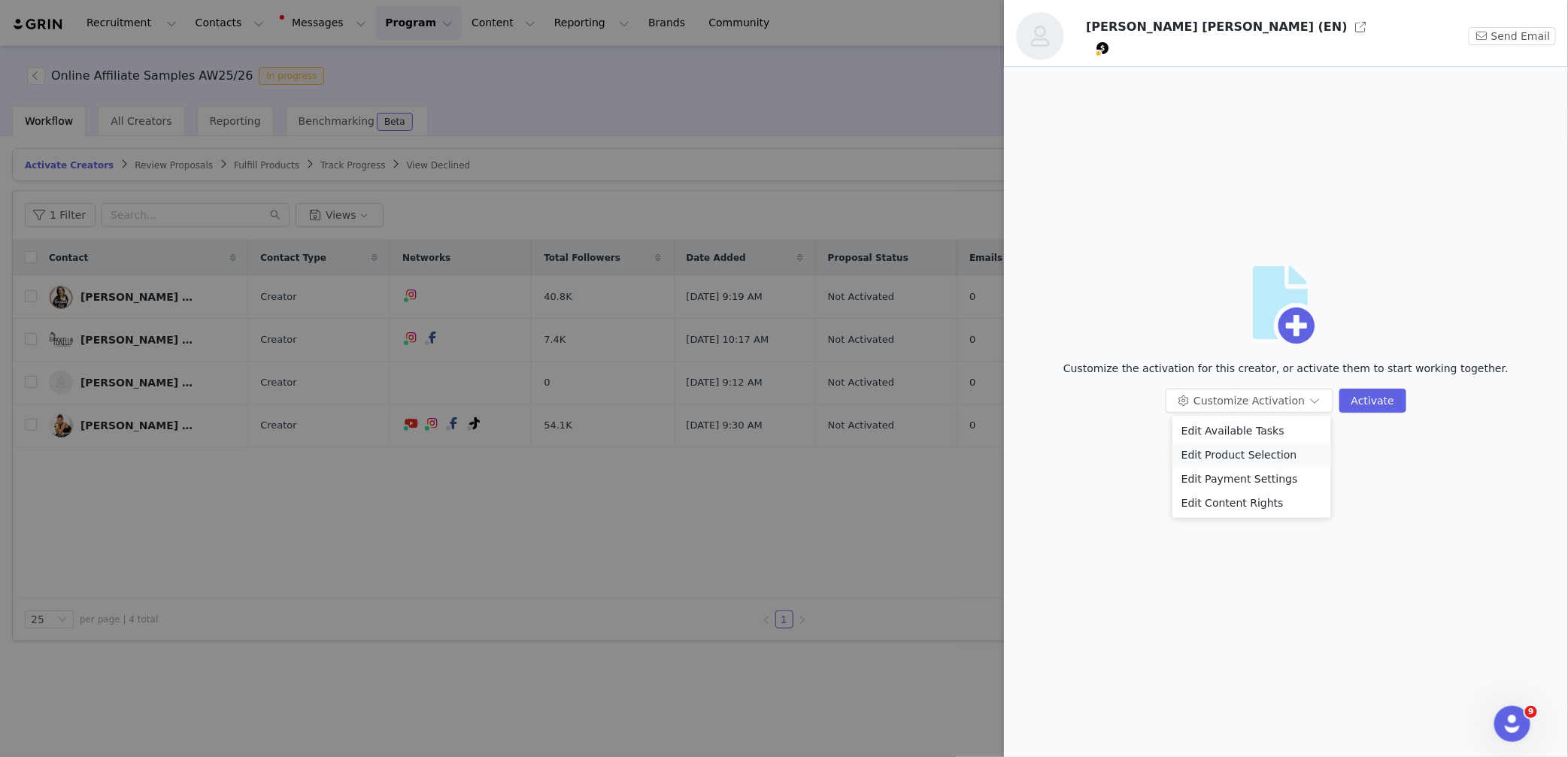
click at [1274, 454] on li "Edit Product Selection" at bounding box center [1253, 455] width 159 height 24
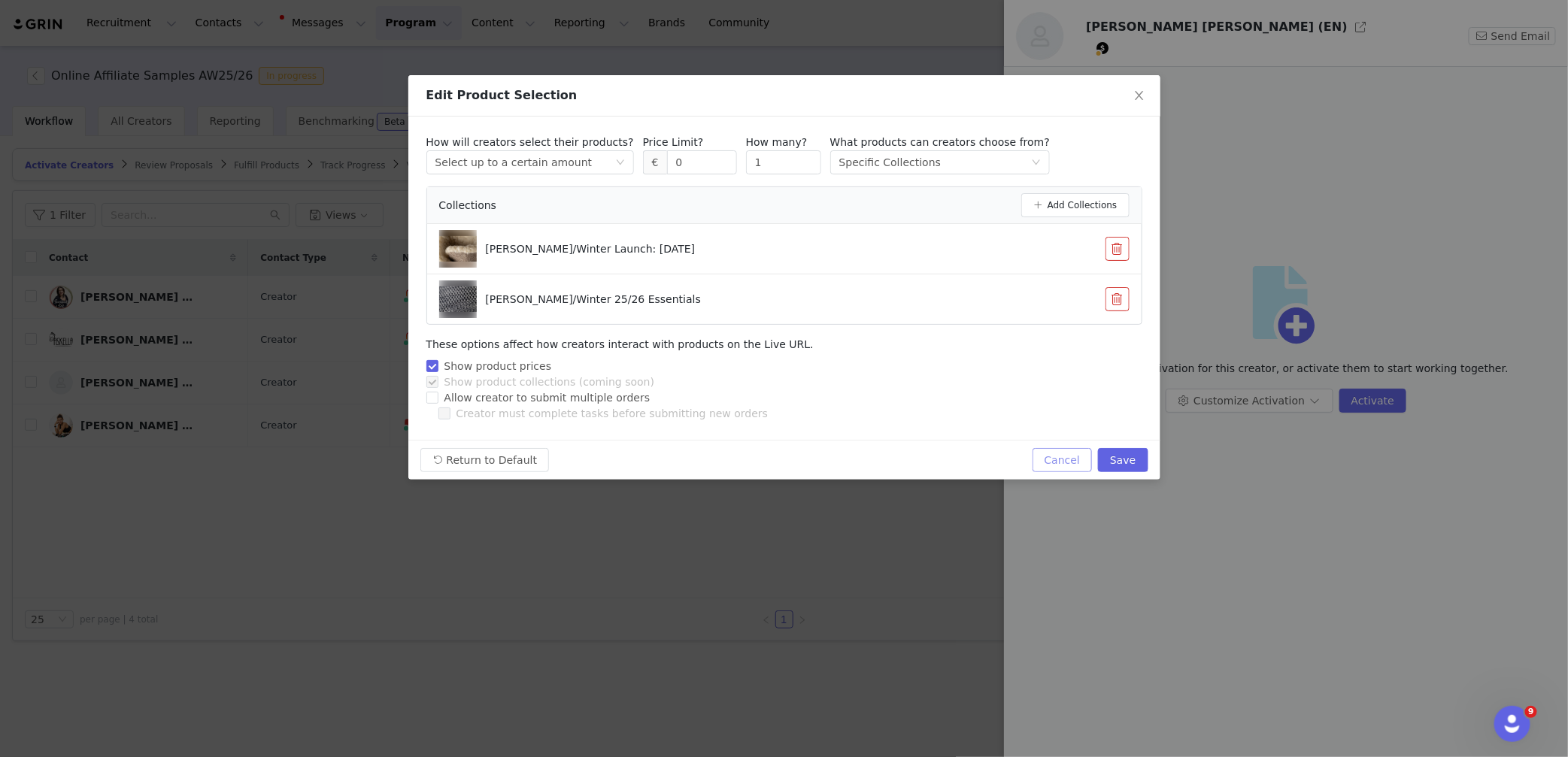
click at [1059, 461] on button "Cancel" at bounding box center [1063, 460] width 60 height 24
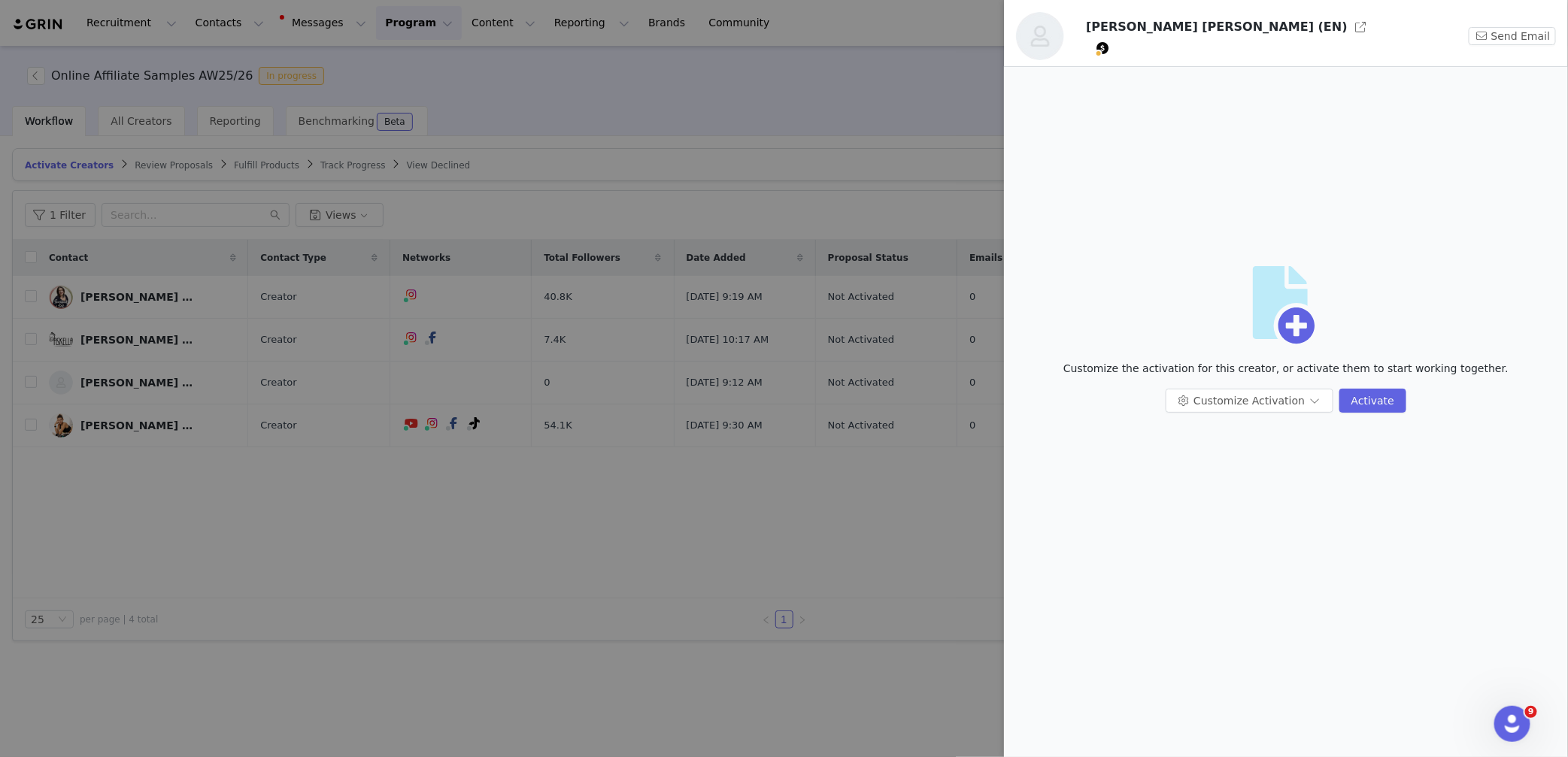
click at [382, 496] on div at bounding box center [784, 378] width 1568 height 757
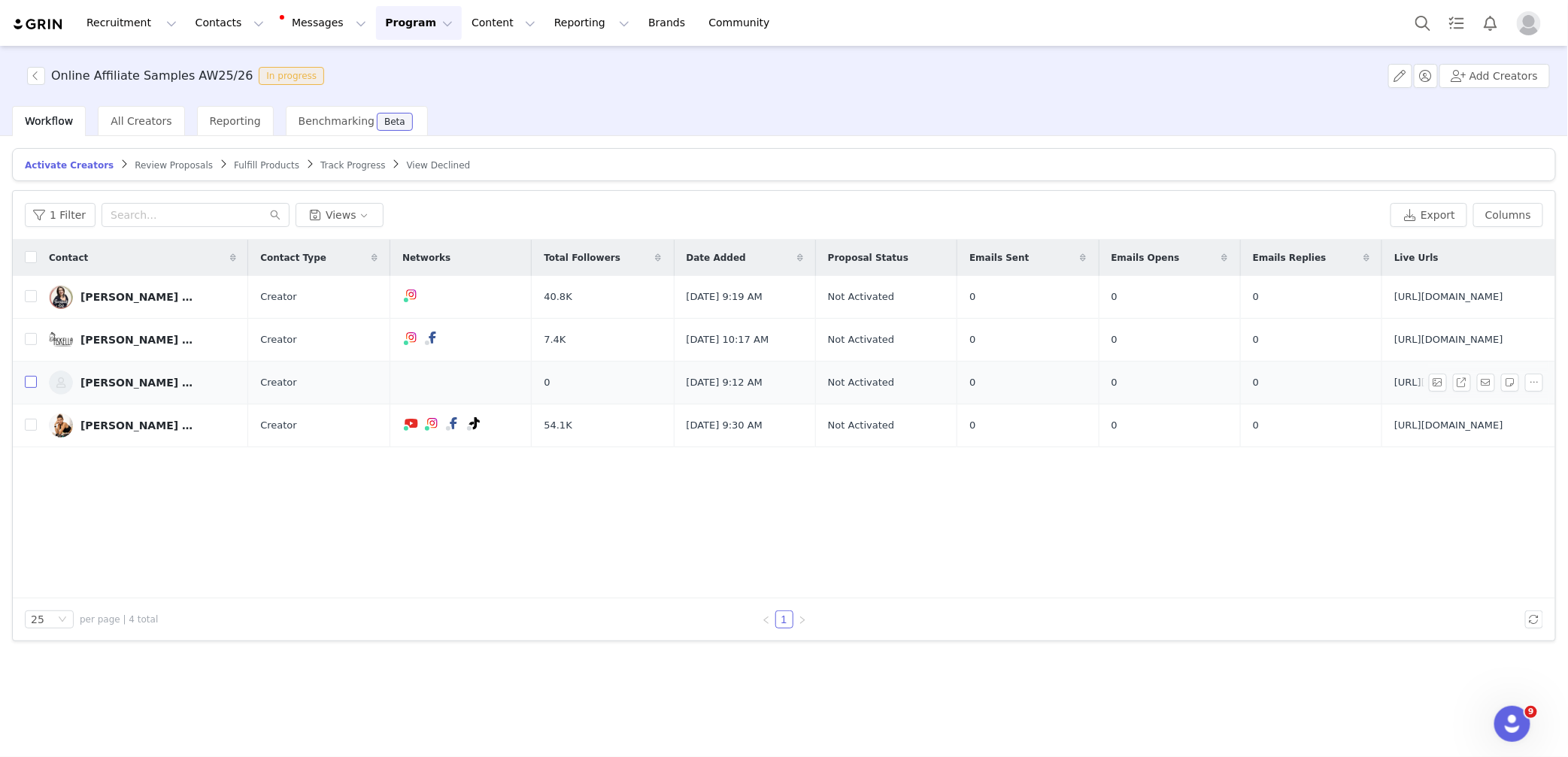
click at [31, 382] on input "checkbox" at bounding box center [31, 382] width 12 height 12
checkbox input "true"
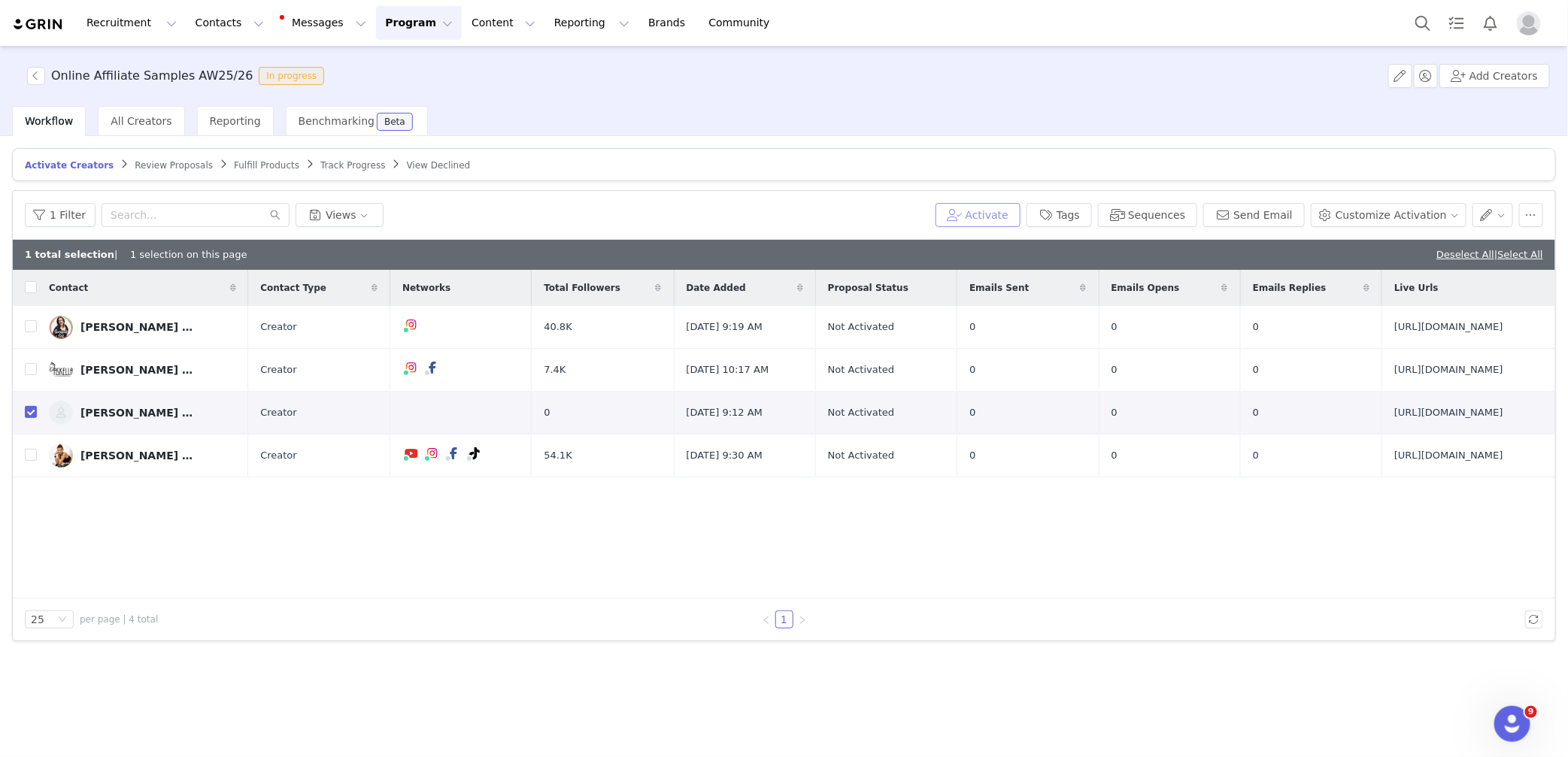
click at [1013, 216] on button "Activate" at bounding box center [977, 215] width 85 height 24
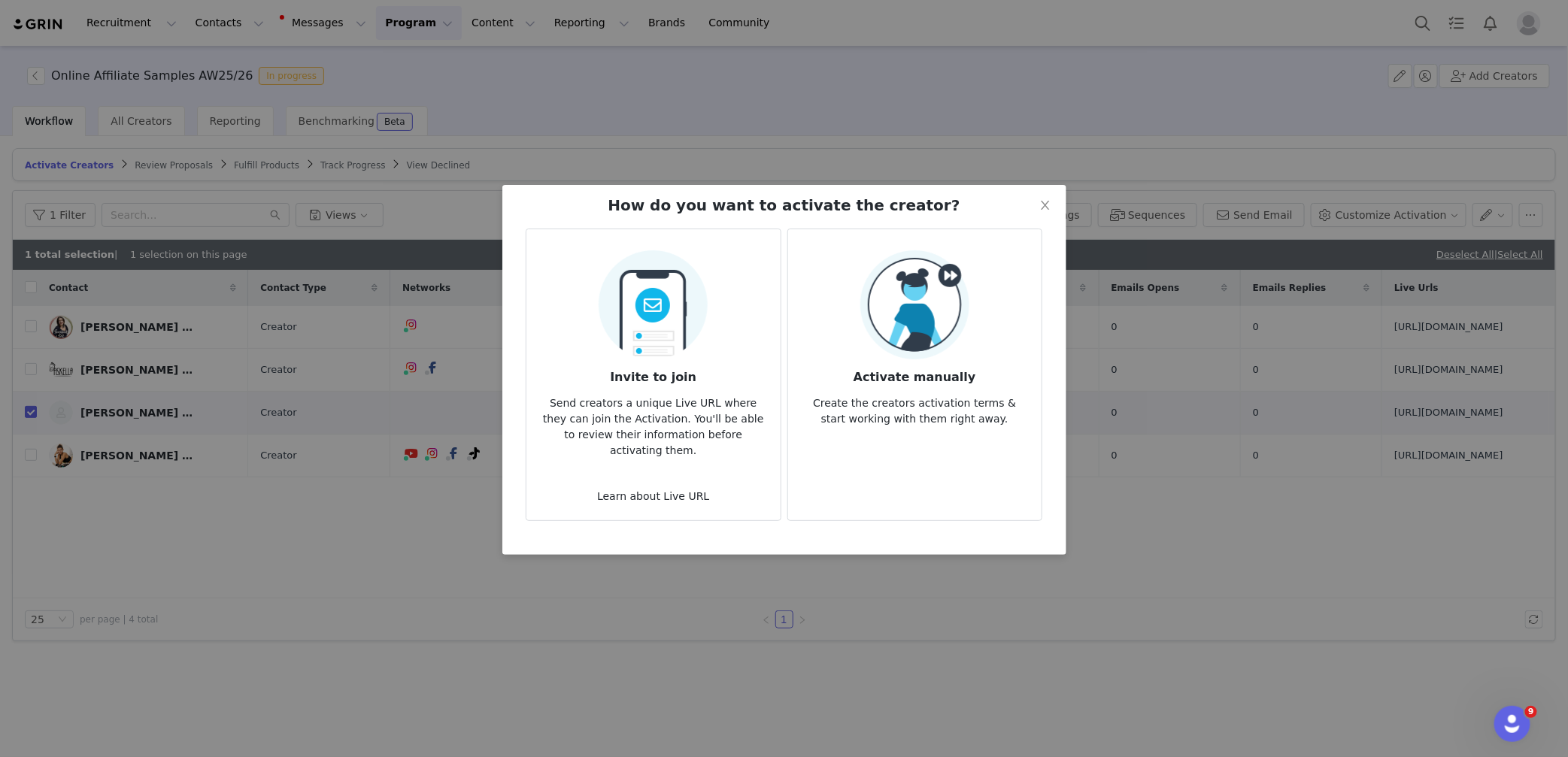
click at [905, 348] on img at bounding box center [916, 305] width 109 height 109
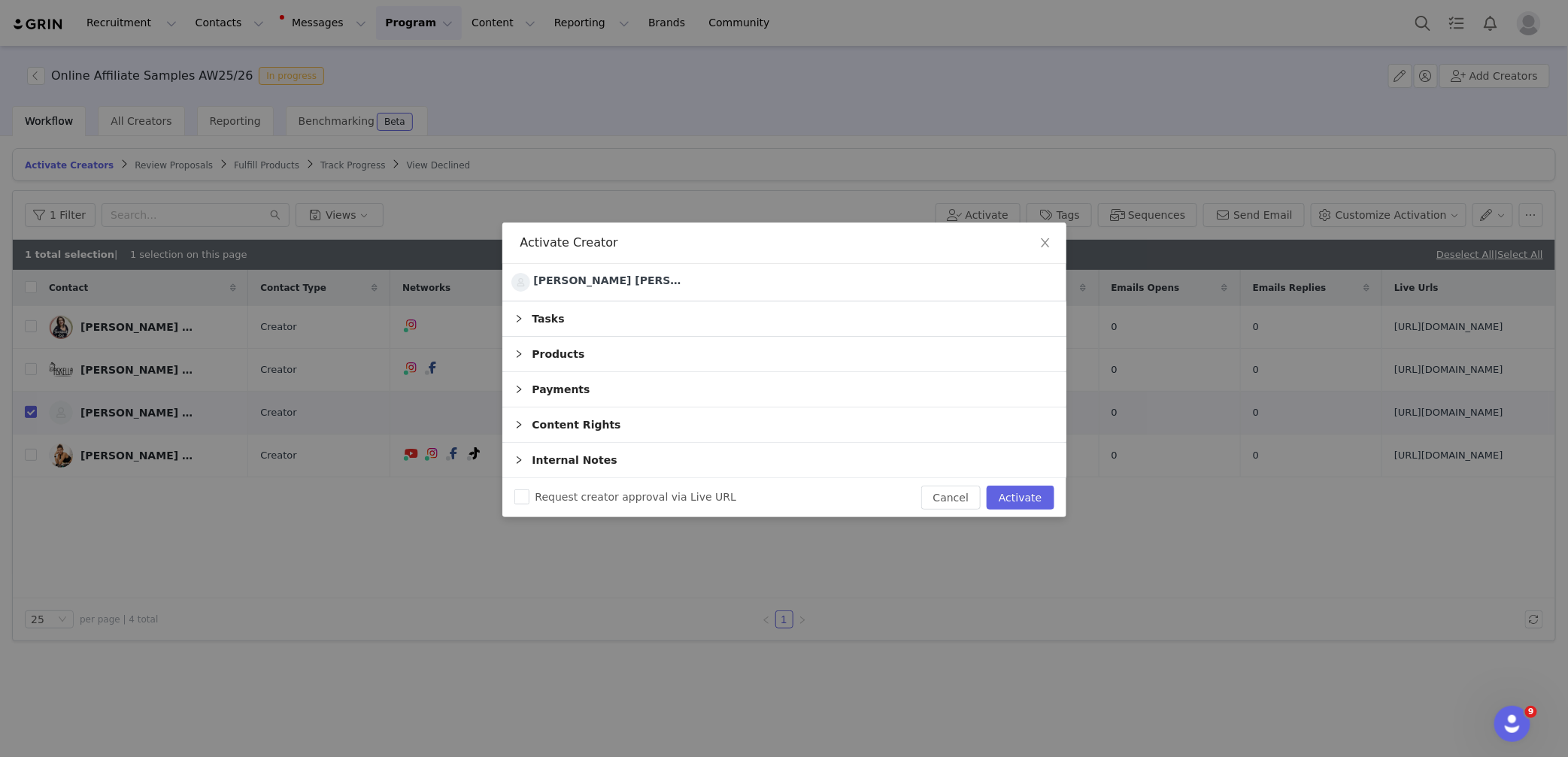
click at [587, 356] on div "Products" at bounding box center [785, 354] width 564 height 34
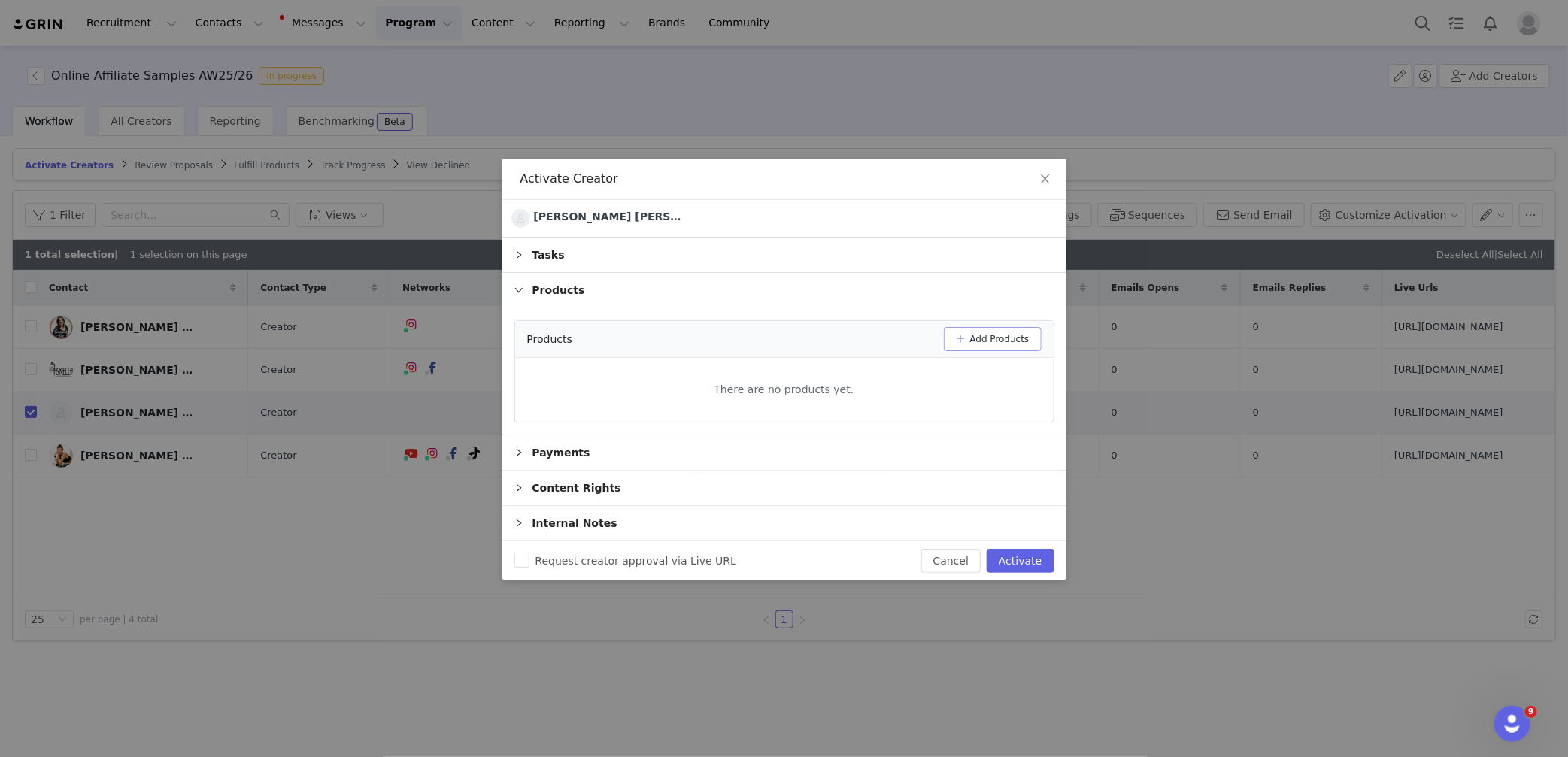
click at [1009, 345] on button "Add Products" at bounding box center [993, 339] width 97 height 24
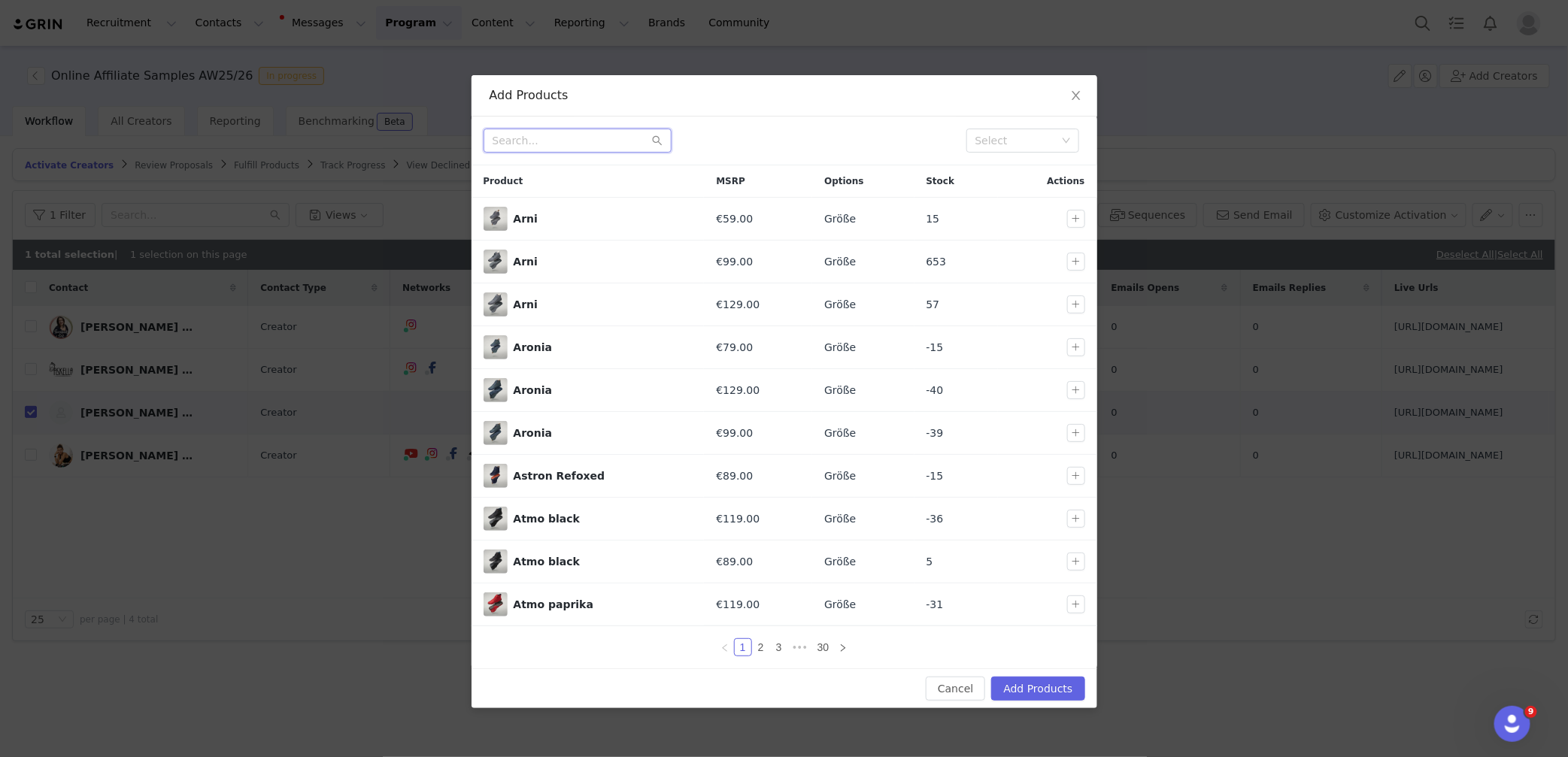
click at [610, 142] on input "text" at bounding box center [578, 140] width 188 height 24
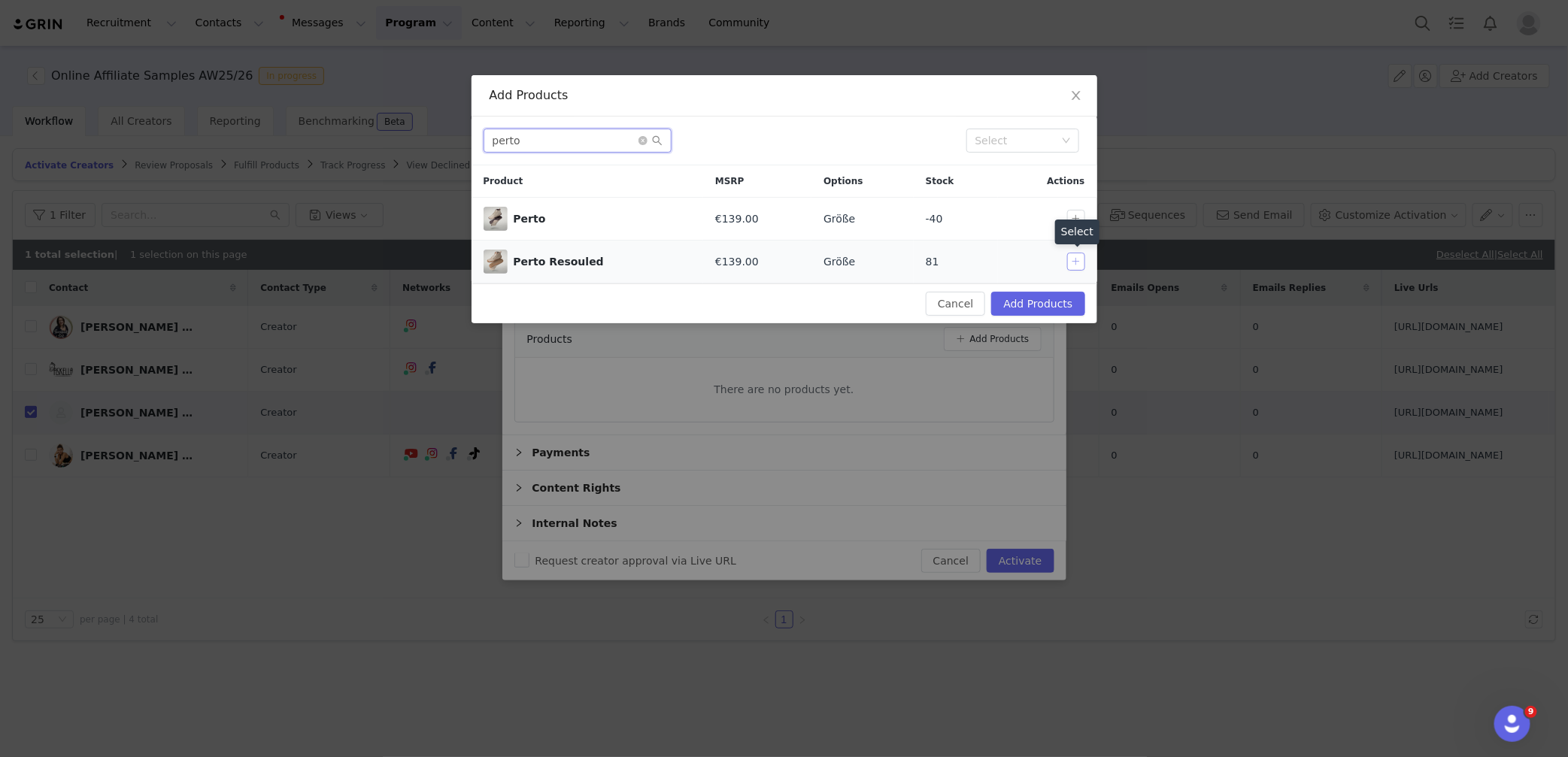
type input "perto"
click at [1082, 263] on button "button" at bounding box center [1076, 261] width 18 height 18
click at [1056, 302] on button "Add Products" at bounding box center [1038, 303] width 93 height 24
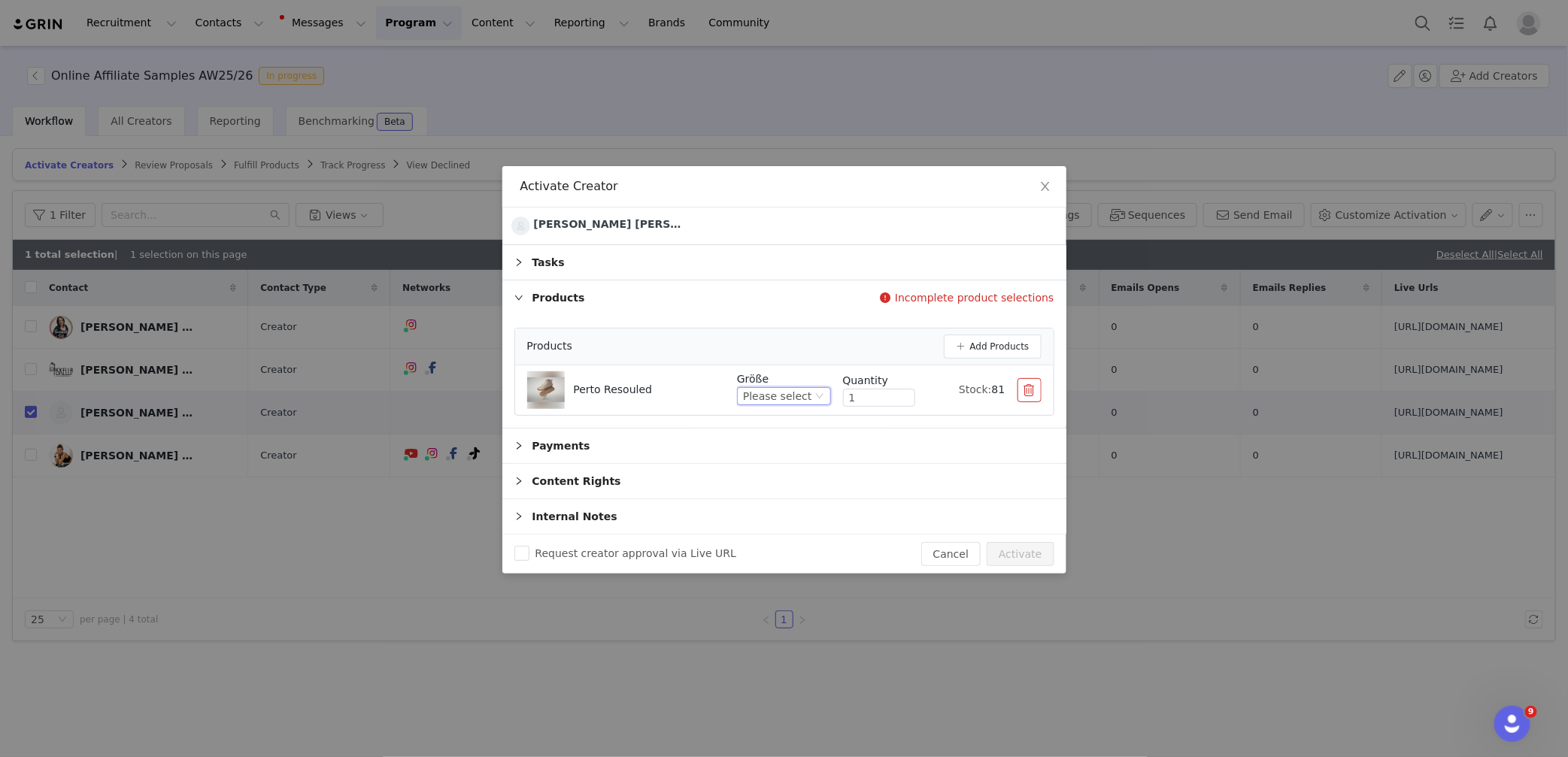
click at [795, 402] on div "Please select" at bounding box center [777, 396] width 68 height 16
click at [779, 468] on li "EU 37" at bounding box center [786, 472] width 90 height 24
click at [1036, 560] on button "Activate" at bounding box center [1020, 554] width 67 height 24
checkbox input "false"
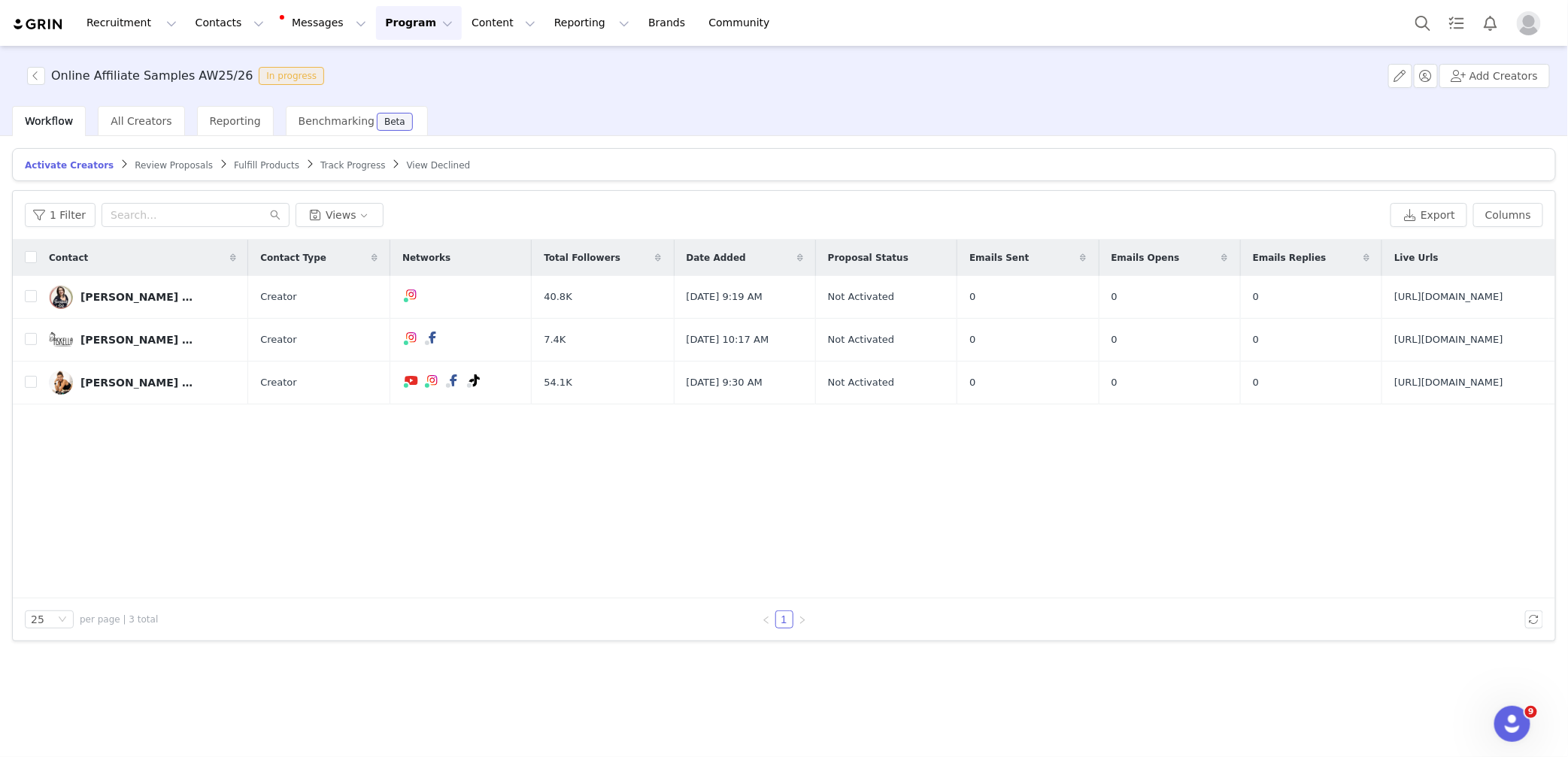
click at [152, 165] on span "Review Proposals" at bounding box center [174, 165] width 79 height 10
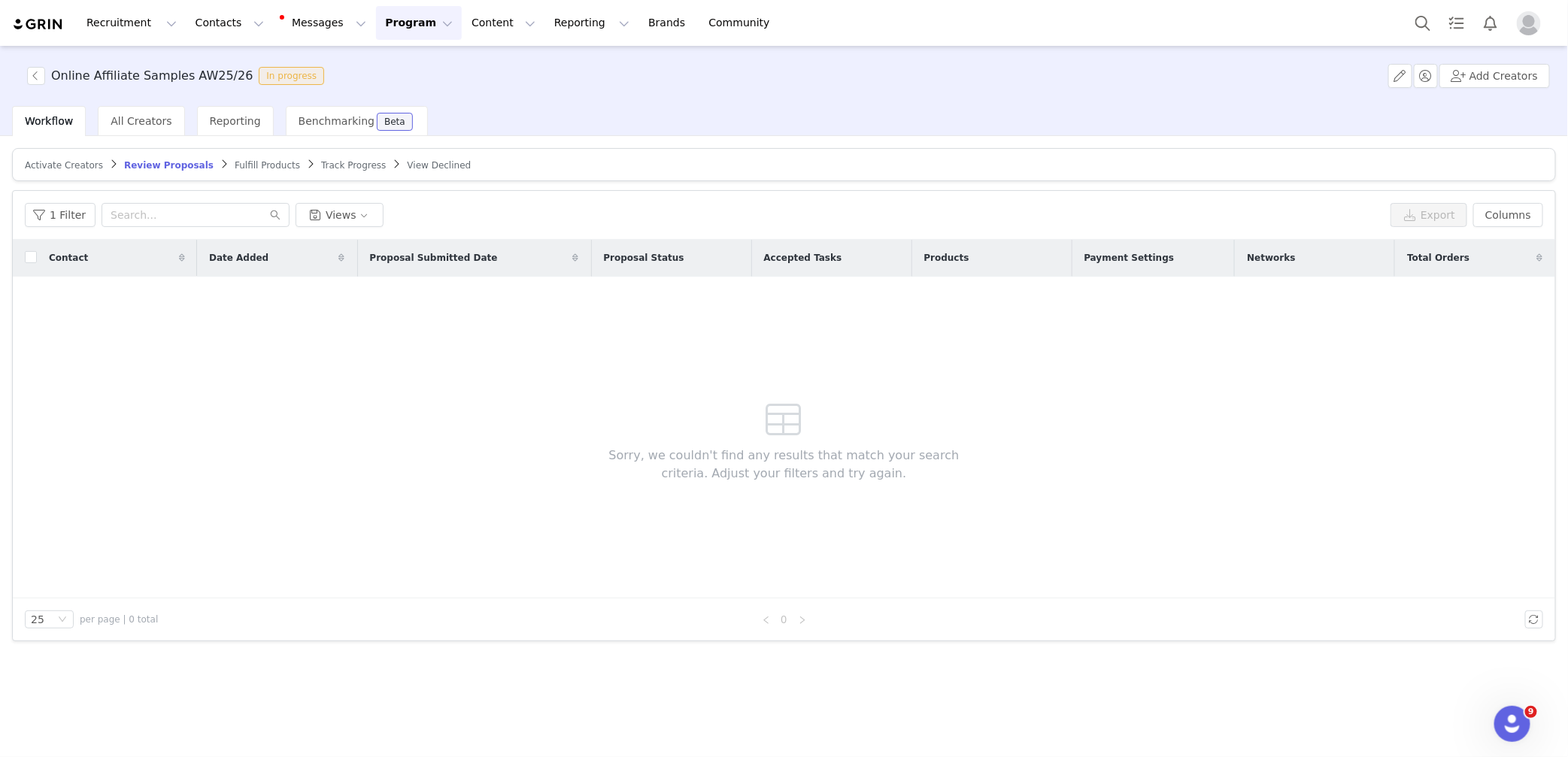
click at [241, 161] on span "Fulfill Products" at bounding box center [268, 165] width 66 height 10
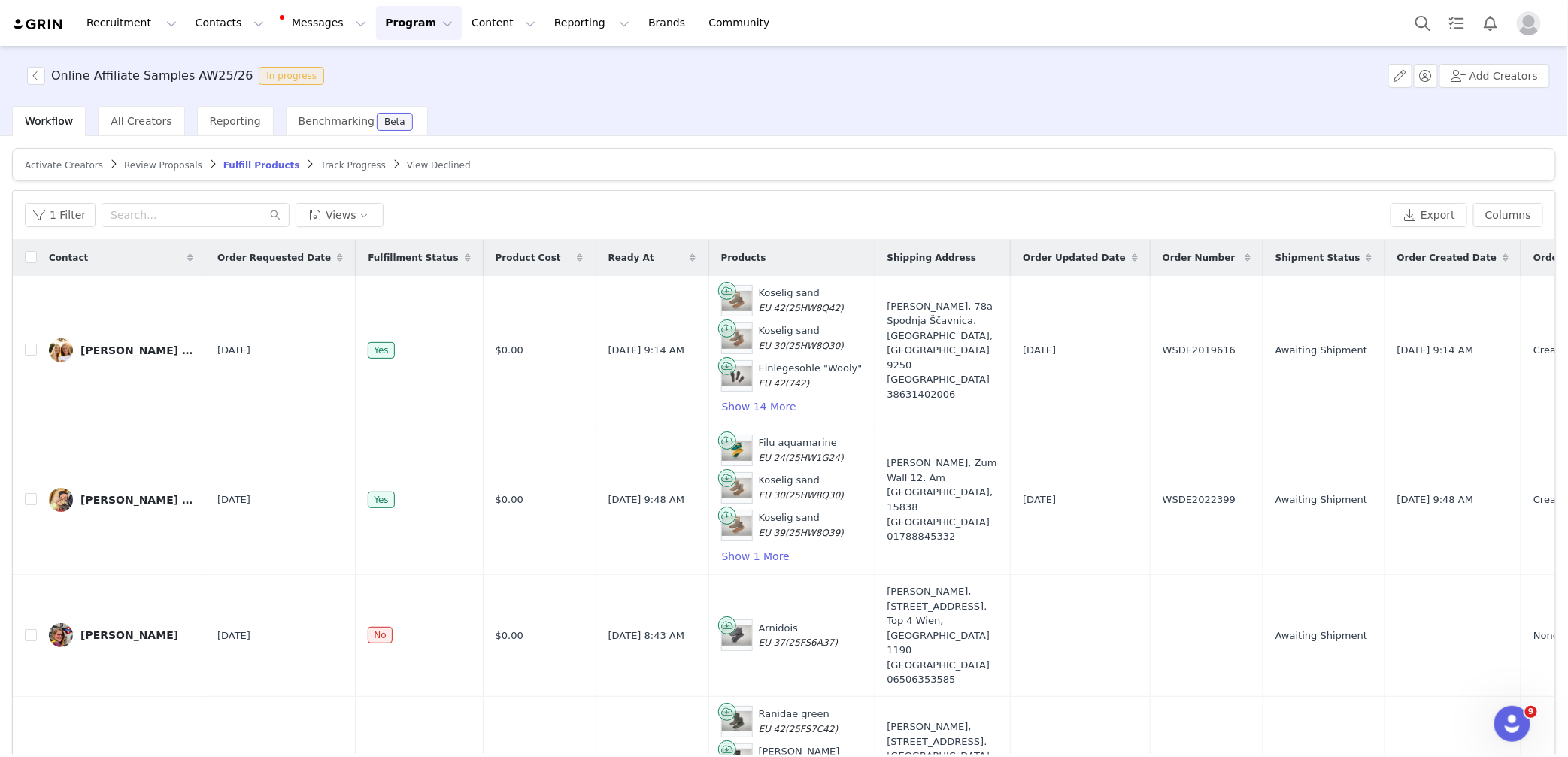
click at [386, 244] on div "Fulfillment Status" at bounding box center [419, 258] width 127 height 36
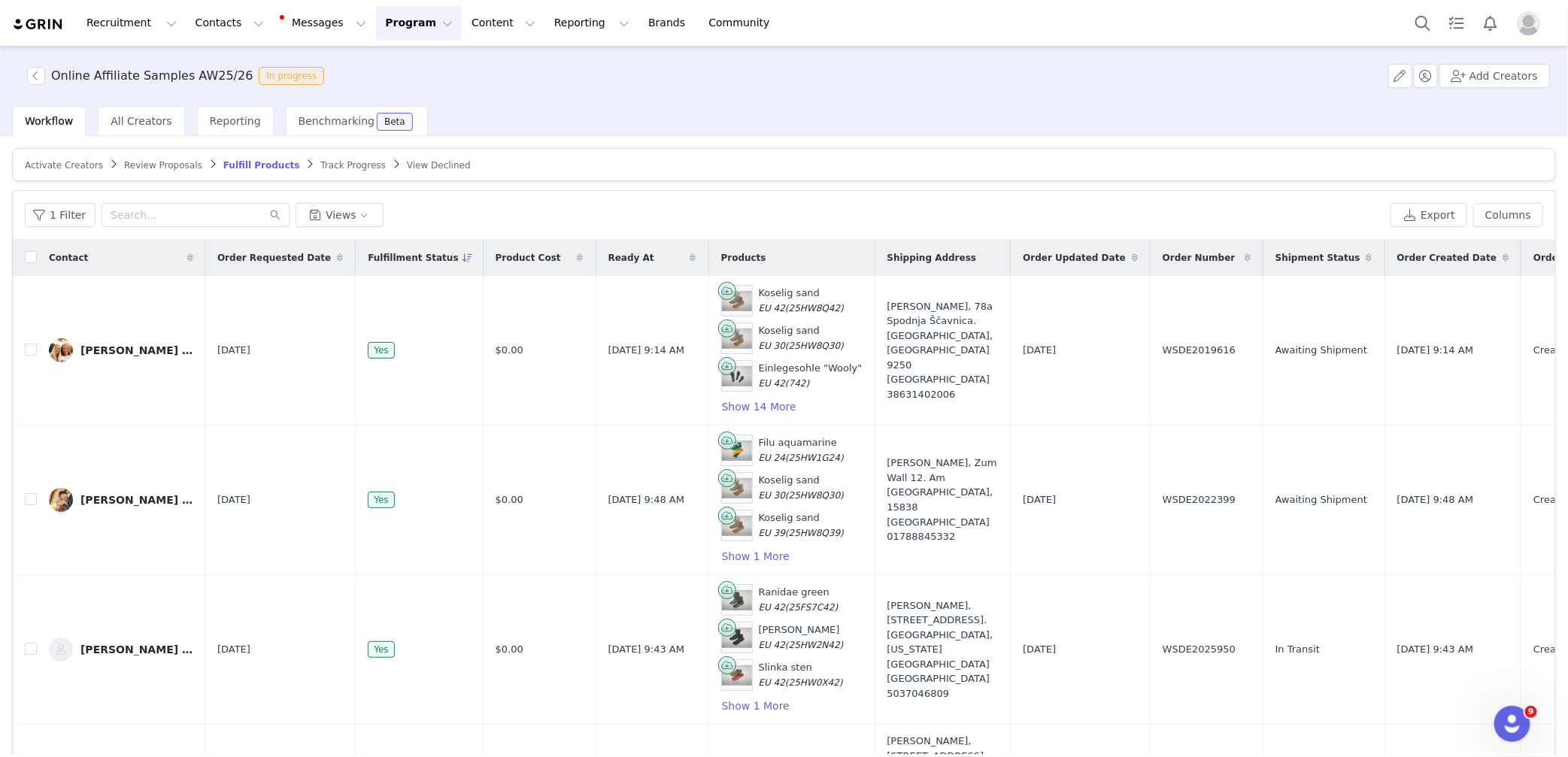
click at [416, 257] on span "Fulfillment Status" at bounding box center [413, 258] width 91 height 14
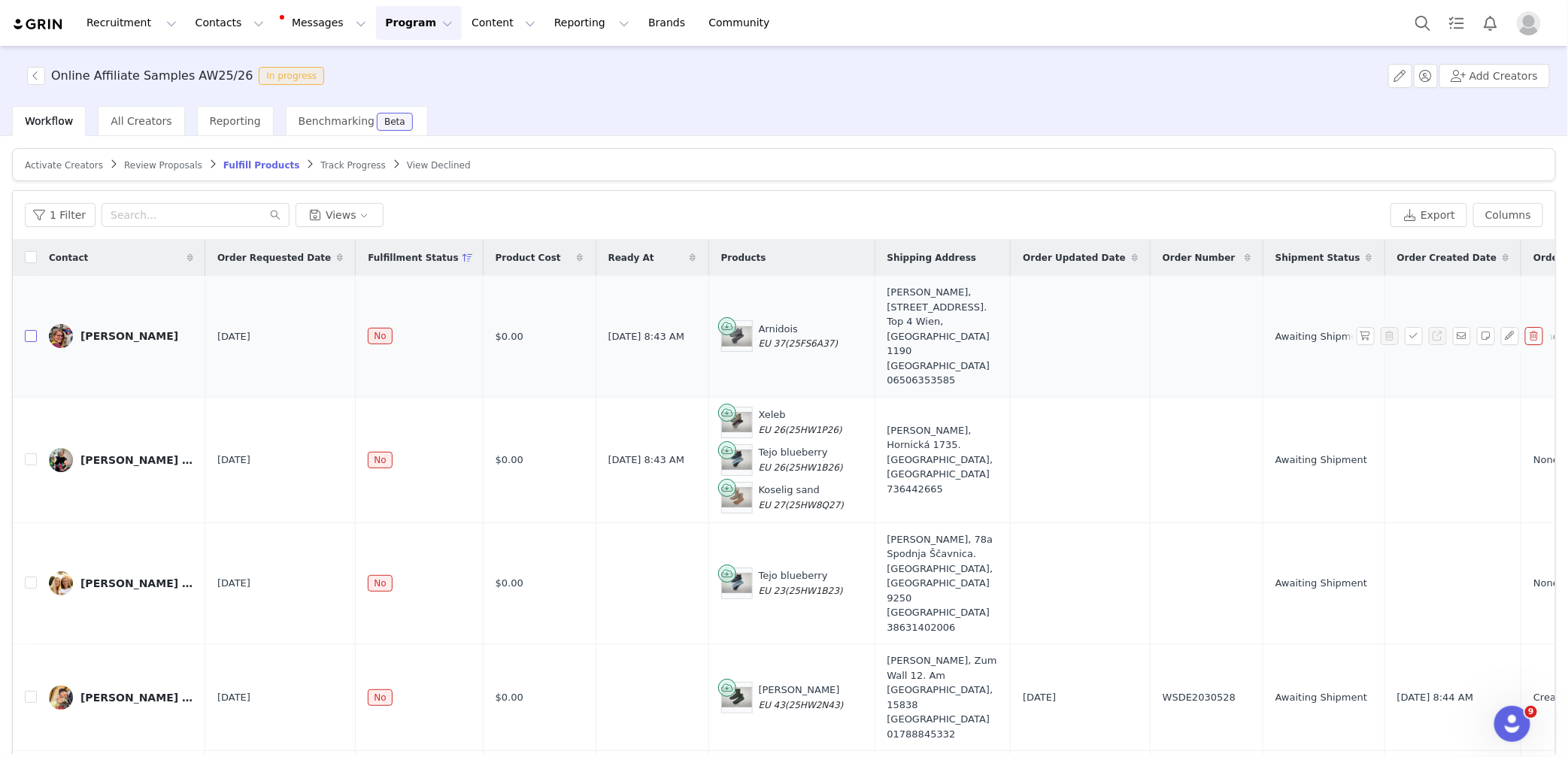
click at [28, 330] on input "checkbox" at bounding box center [31, 336] width 12 height 12
checkbox input "true"
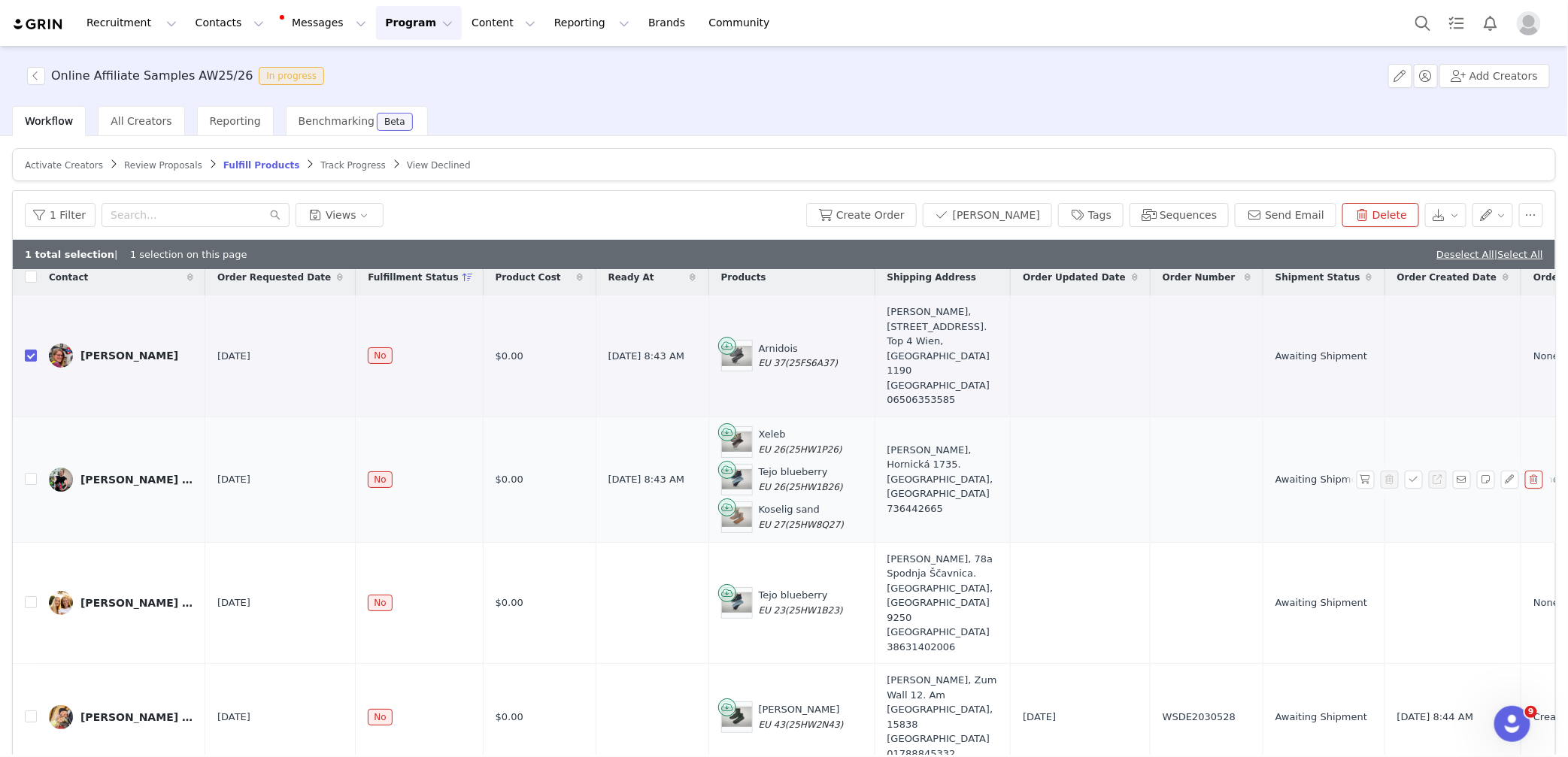
scroll to position [11, 0]
click at [28, 472] on input "checkbox" at bounding box center [31, 478] width 12 height 12
checkbox input "true"
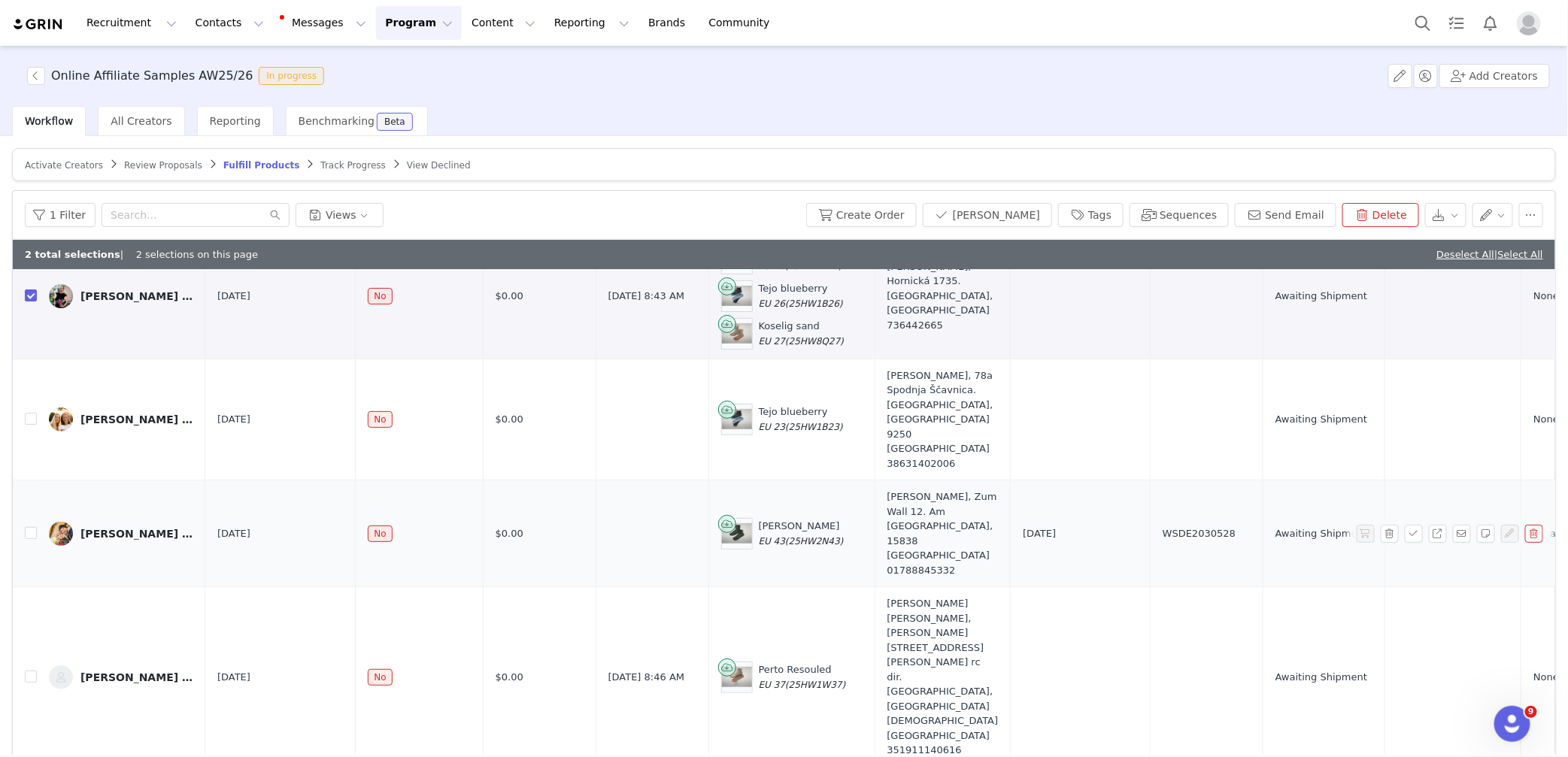
scroll to position [202, 0]
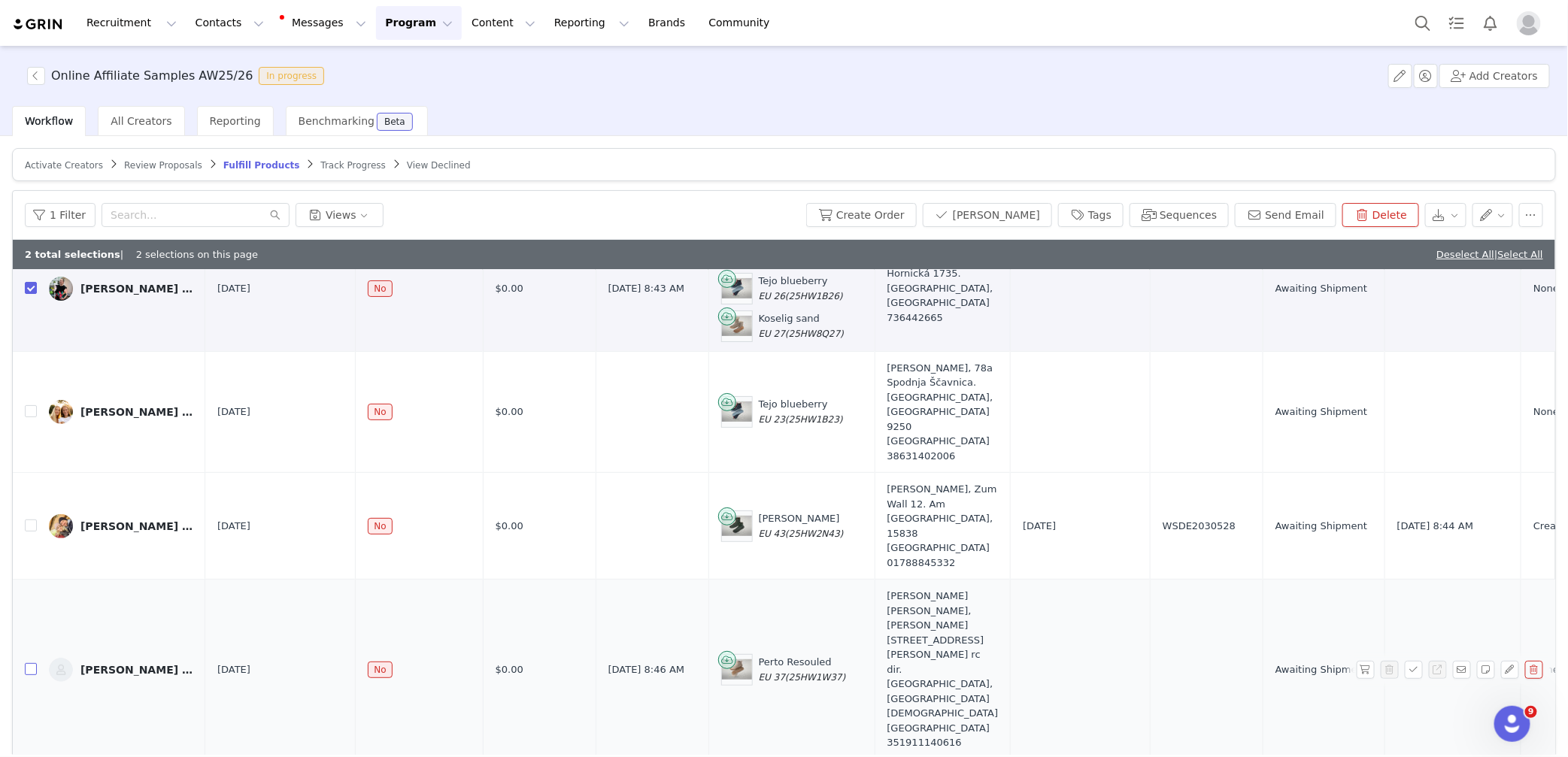
click at [29, 663] on input "checkbox" at bounding box center [31, 669] width 12 height 12
checkbox input "true"
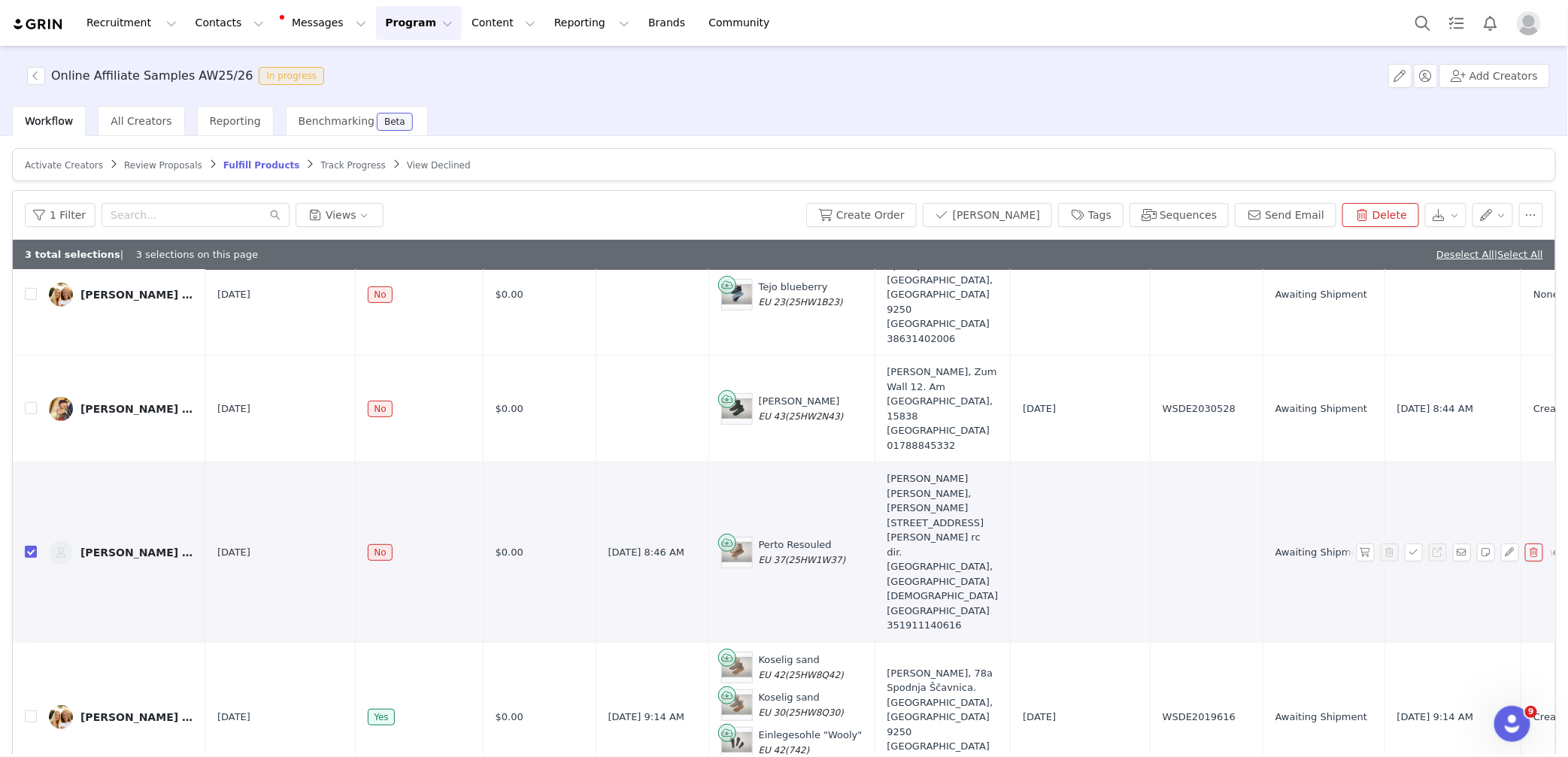
scroll to position [0, 0]
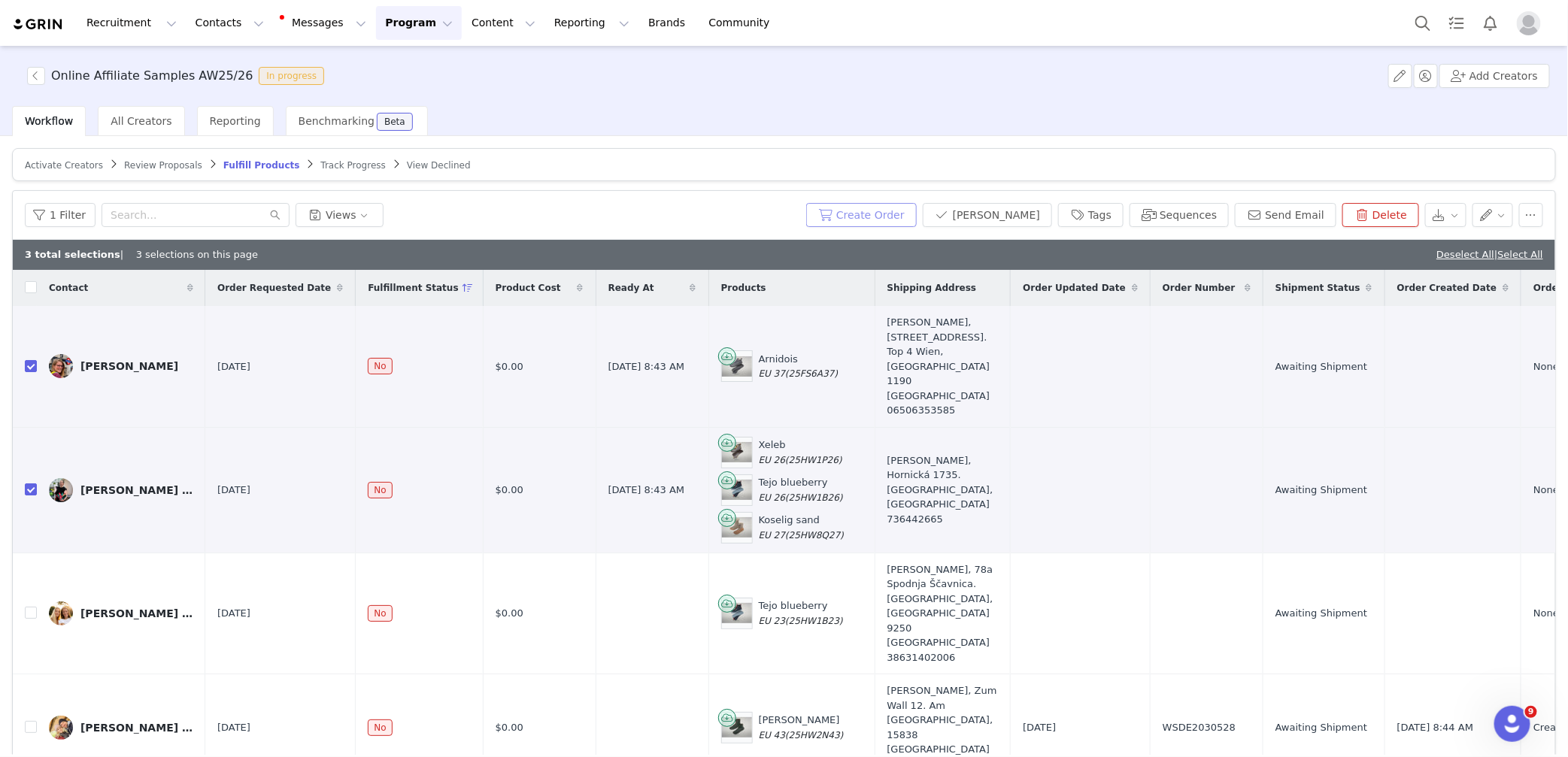
click at [916, 217] on button "Create Order" at bounding box center [861, 215] width 110 height 24
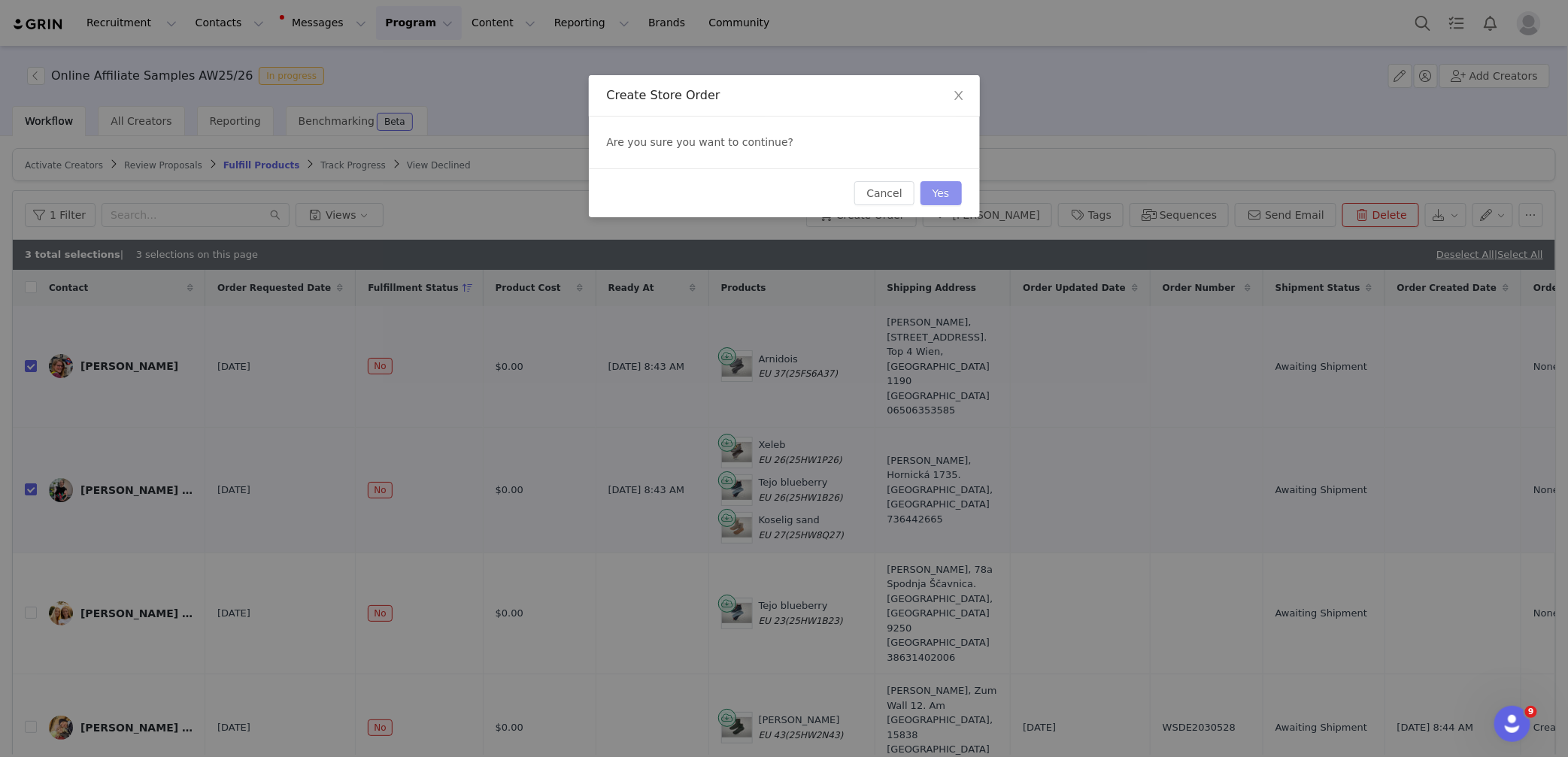
click at [940, 195] on button "Yes" at bounding box center [941, 193] width 41 height 24
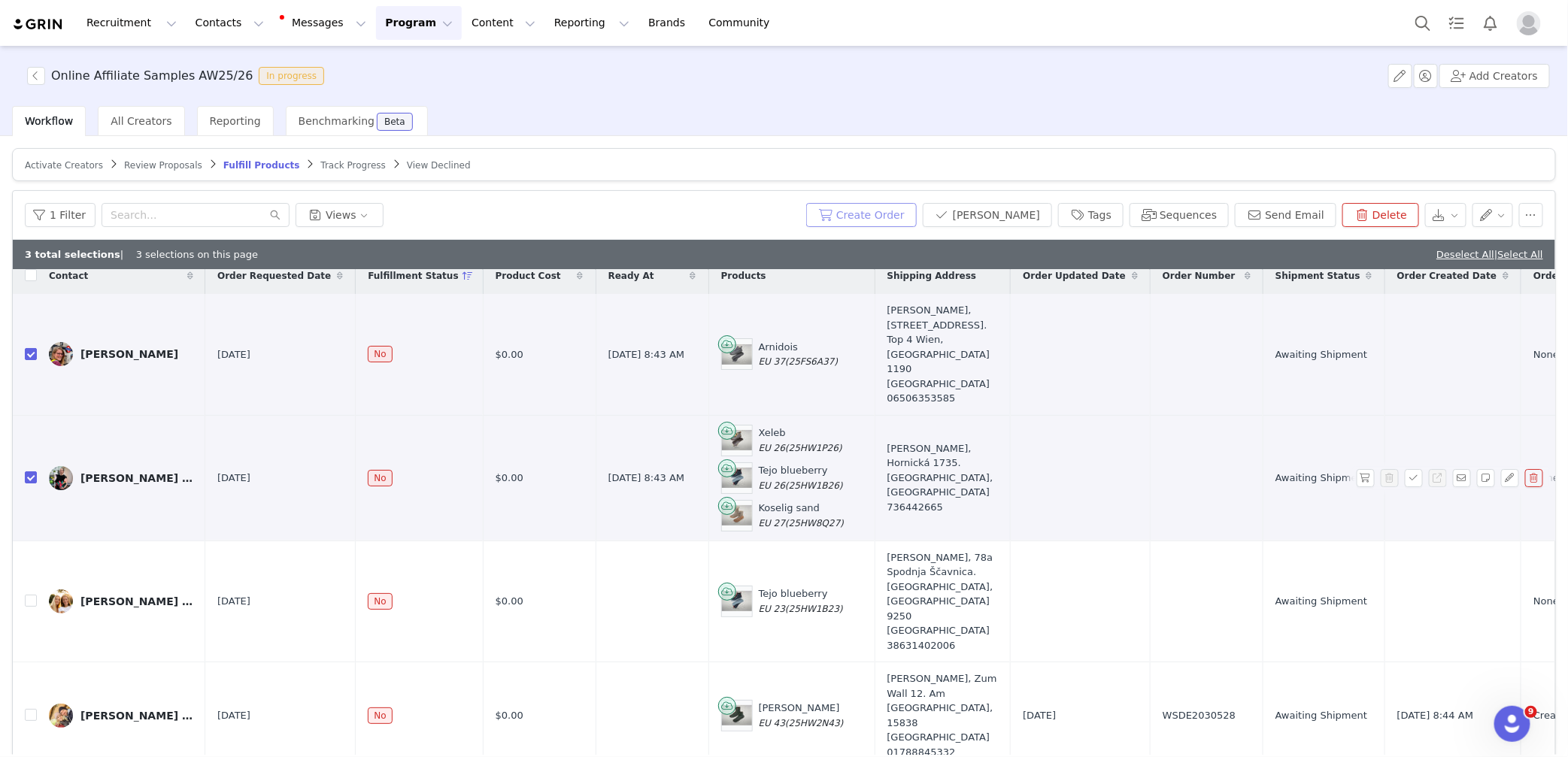
scroll to position [13, 0]
click at [79, 141] on div "Activate Creators Review Proposals Fulfill Products Track Progress View Decline…" at bounding box center [784, 445] width 1568 height 619
click at [66, 122] on span "Workflow" at bounding box center [49, 121] width 48 height 12
click at [79, 166] on span "Activate Creators" at bounding box center [64, 165] width 79 height 10
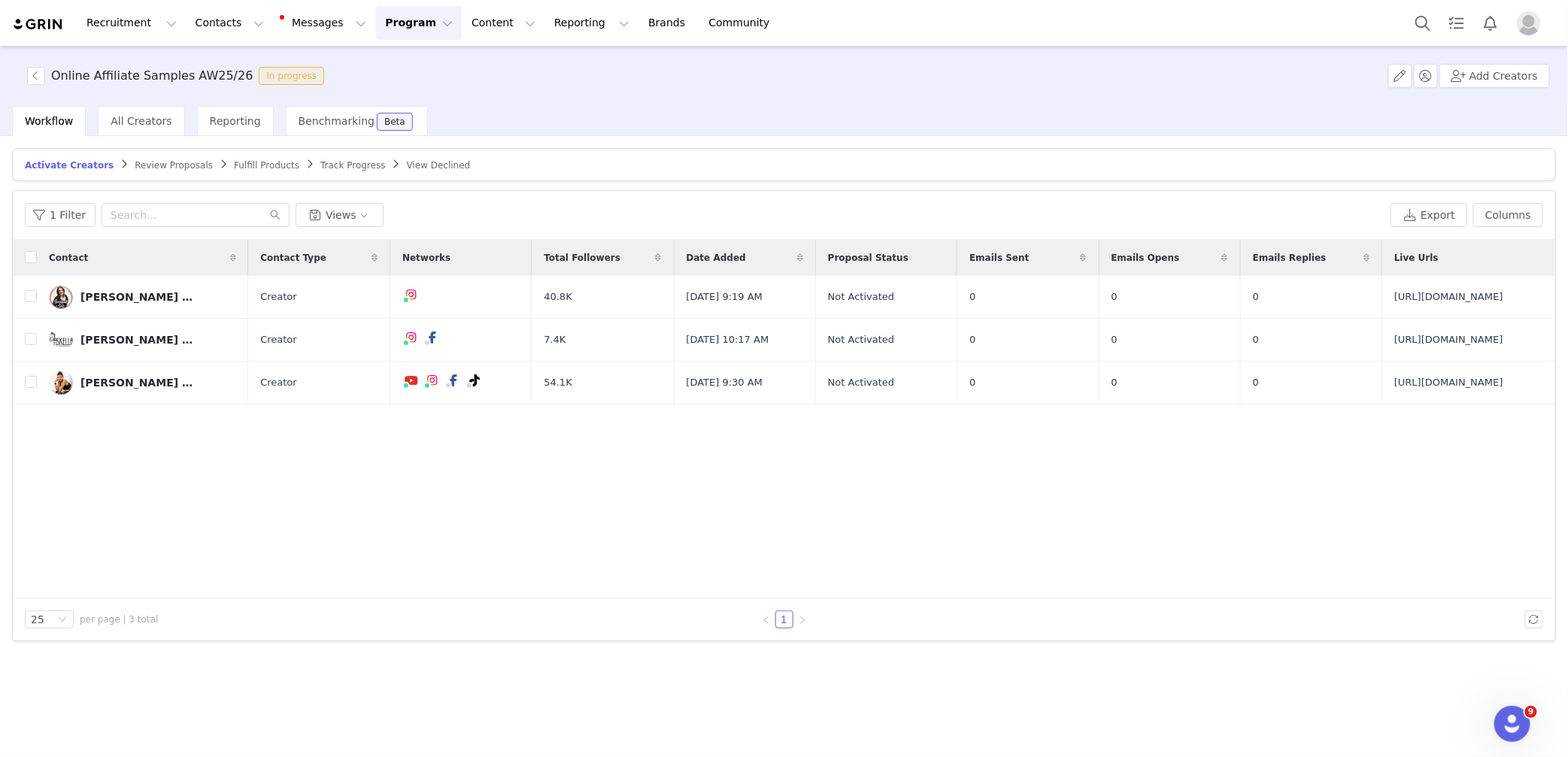
click at [179, 170] on div "Review Proposals" at bounding box center [174, 166] width 79 height 12
click at [180, 165] on span "Review Proposals" at bounding box center [174, 165] width 79 height 10
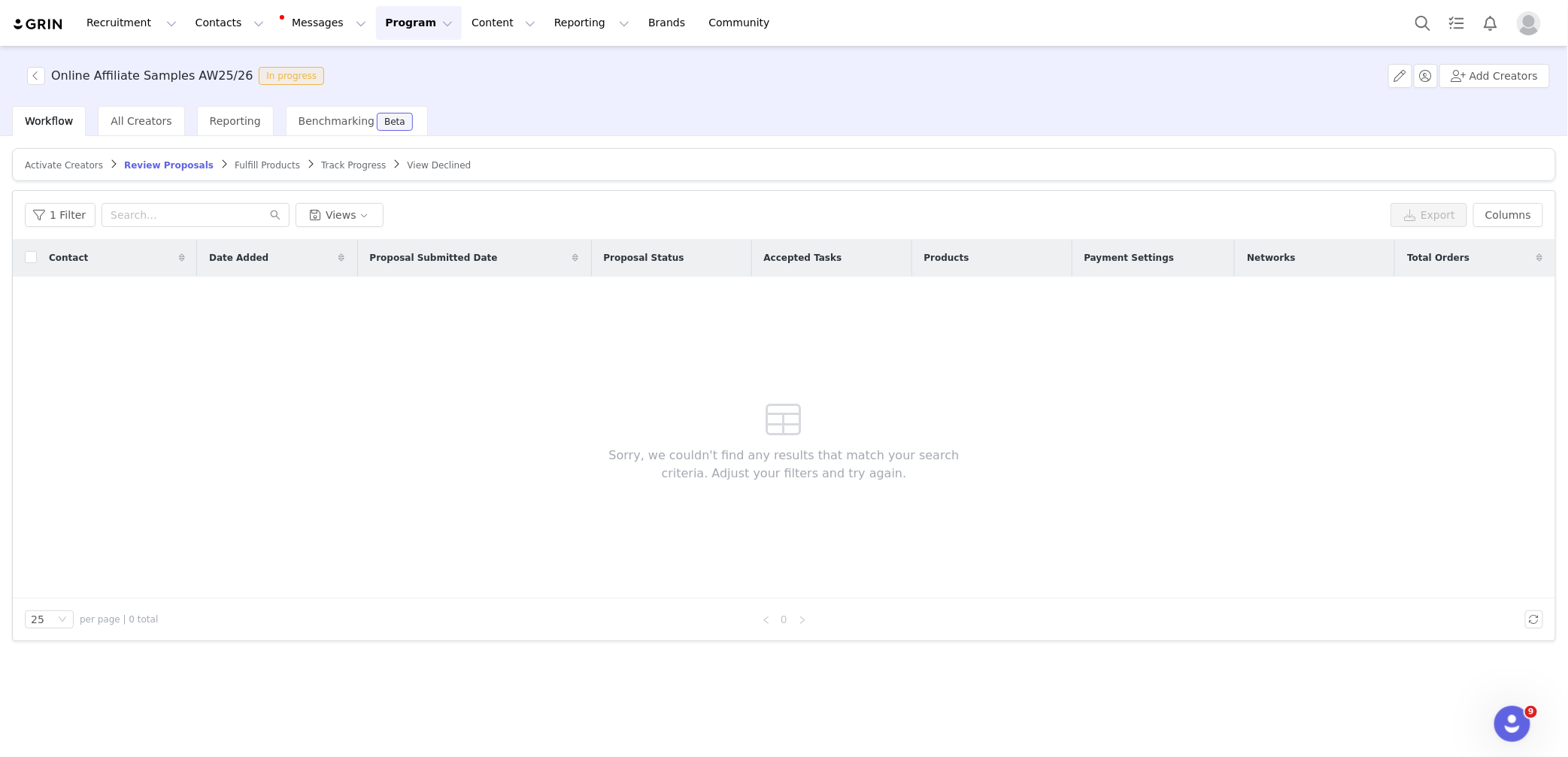
click at [240, 165] on span "Fulfill Products" at bounding box center [268, 165] width 66 height 10
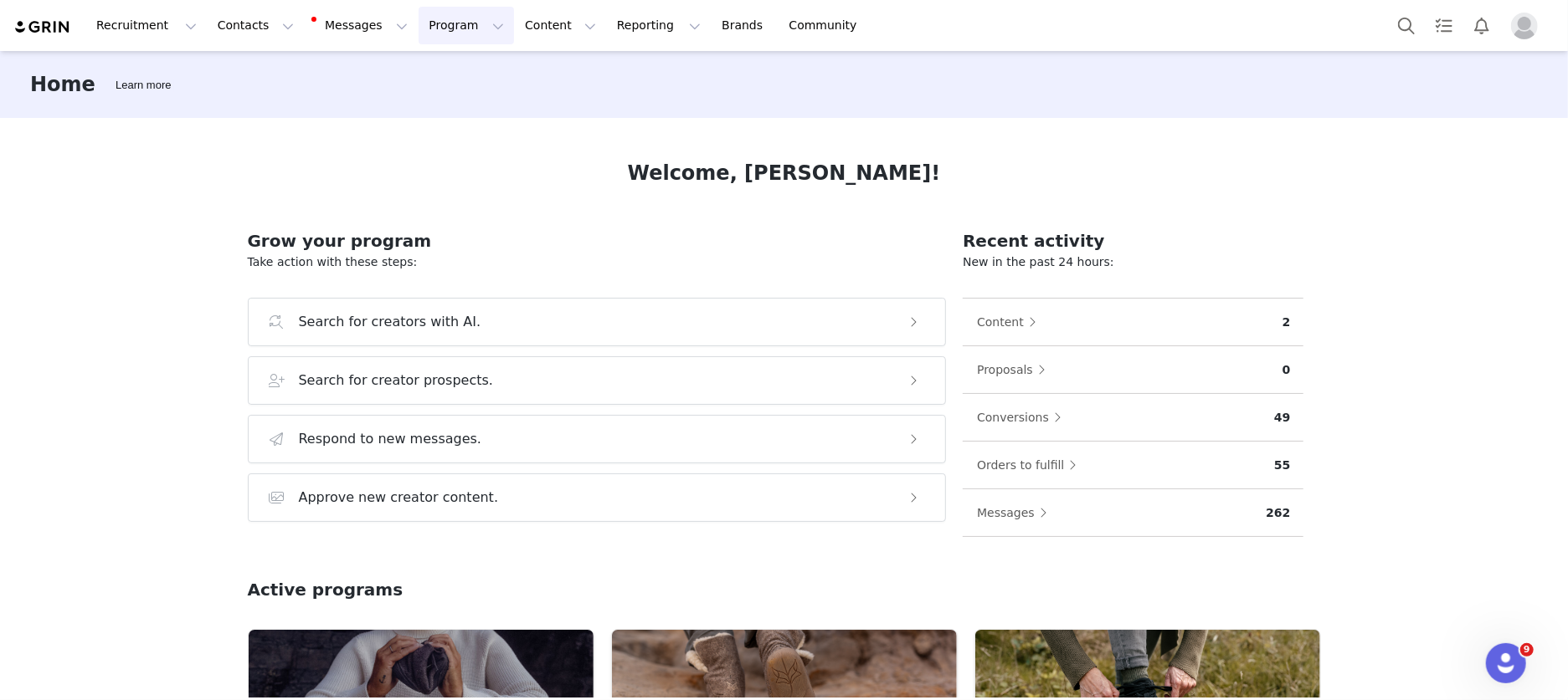
click at [449, 29] on button "Program Program" at bounding box center [466, 26] width 95 height 38
click at [448, 73] on p "Activations" at bounding box center [439, 74] width 65 height 17
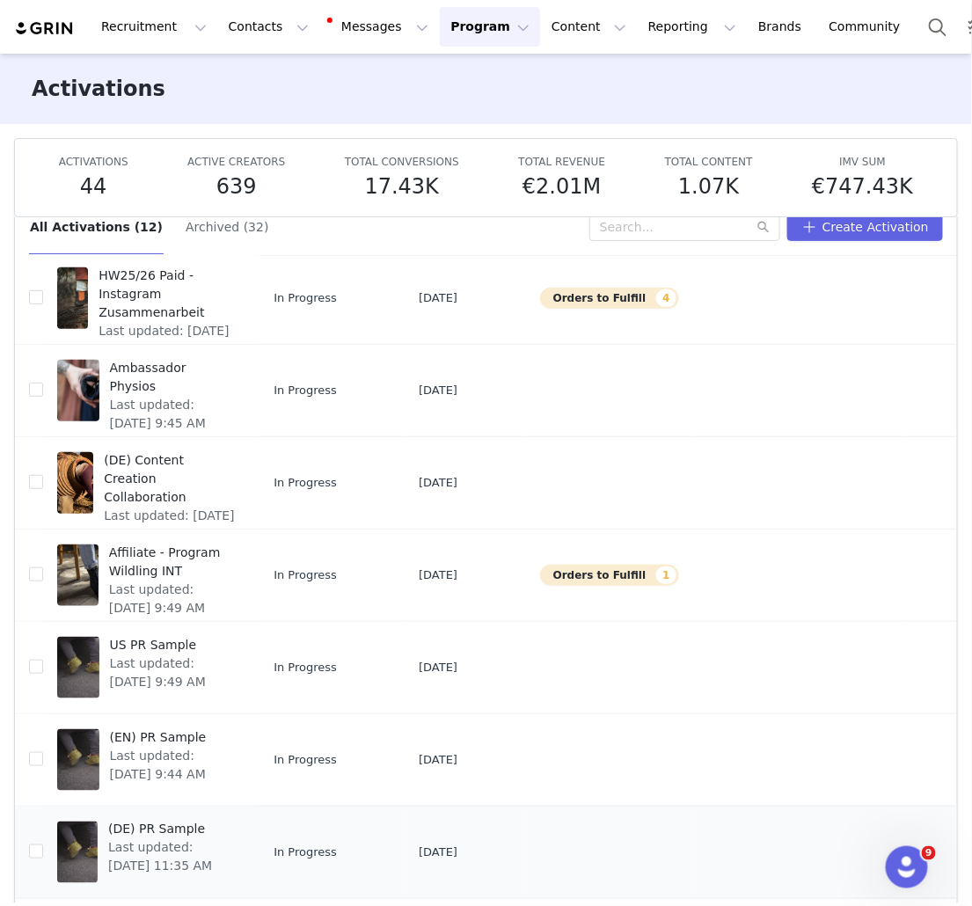
scroll to position [92, 0]
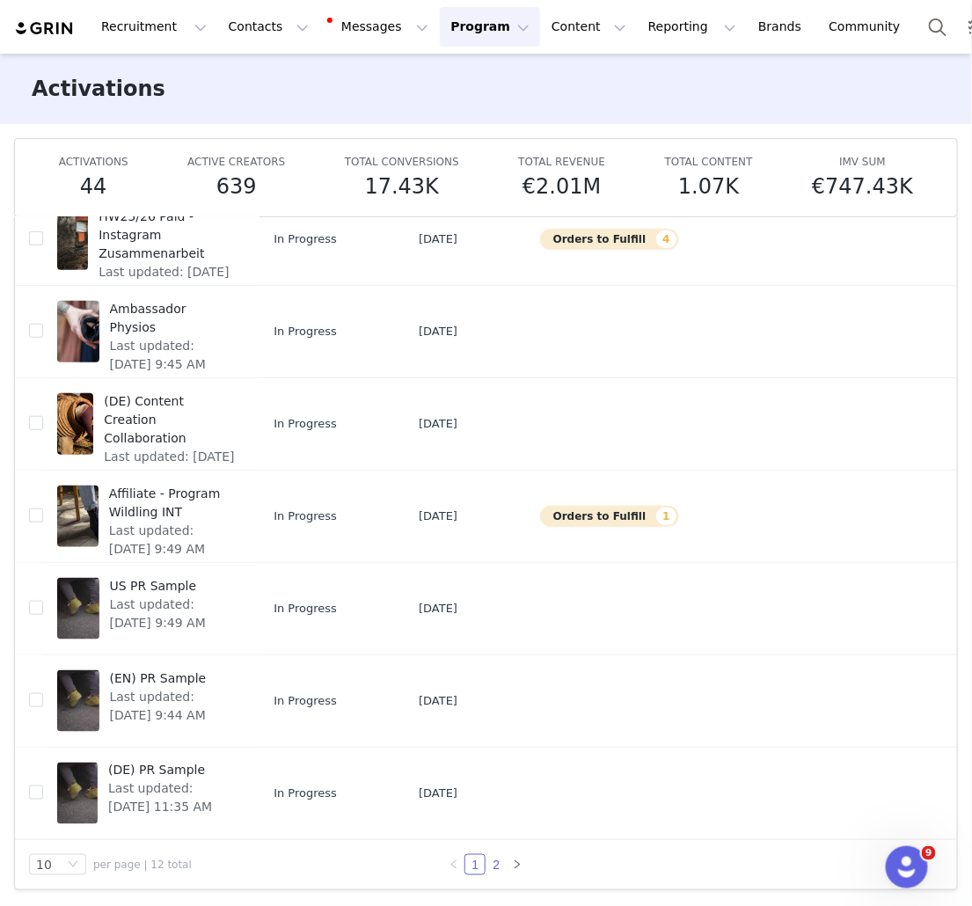
click at [493, 736] on link "2" at bounding box center [496, 864] width 19 height 19
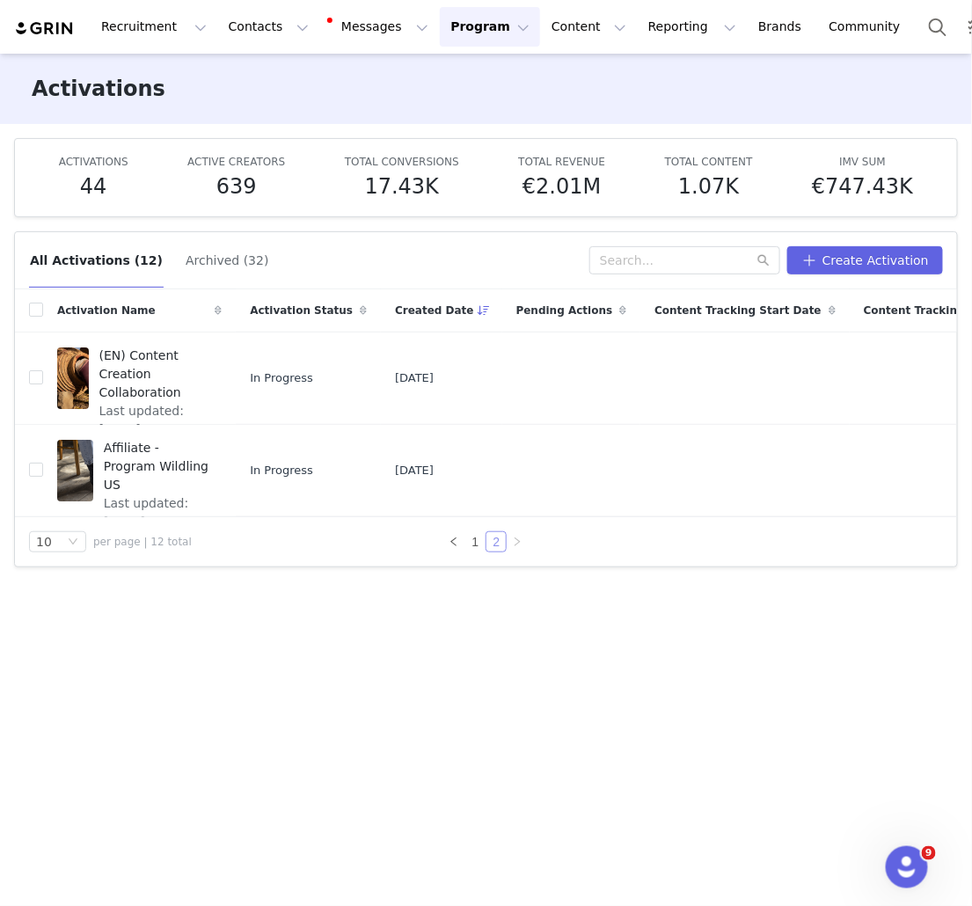
scroll to position [0, 0]
click at [479, 552] on link "1" at bounding box center [474, 541] width 19 height 19
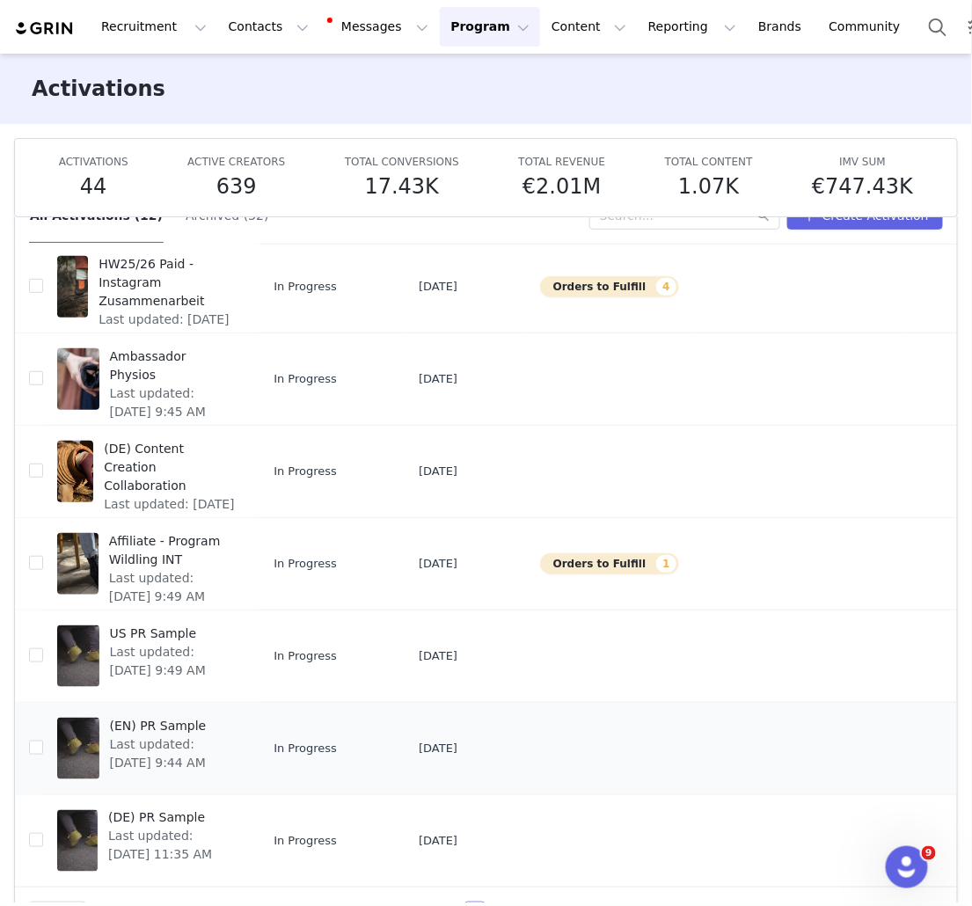
scroll to position [92, 0]
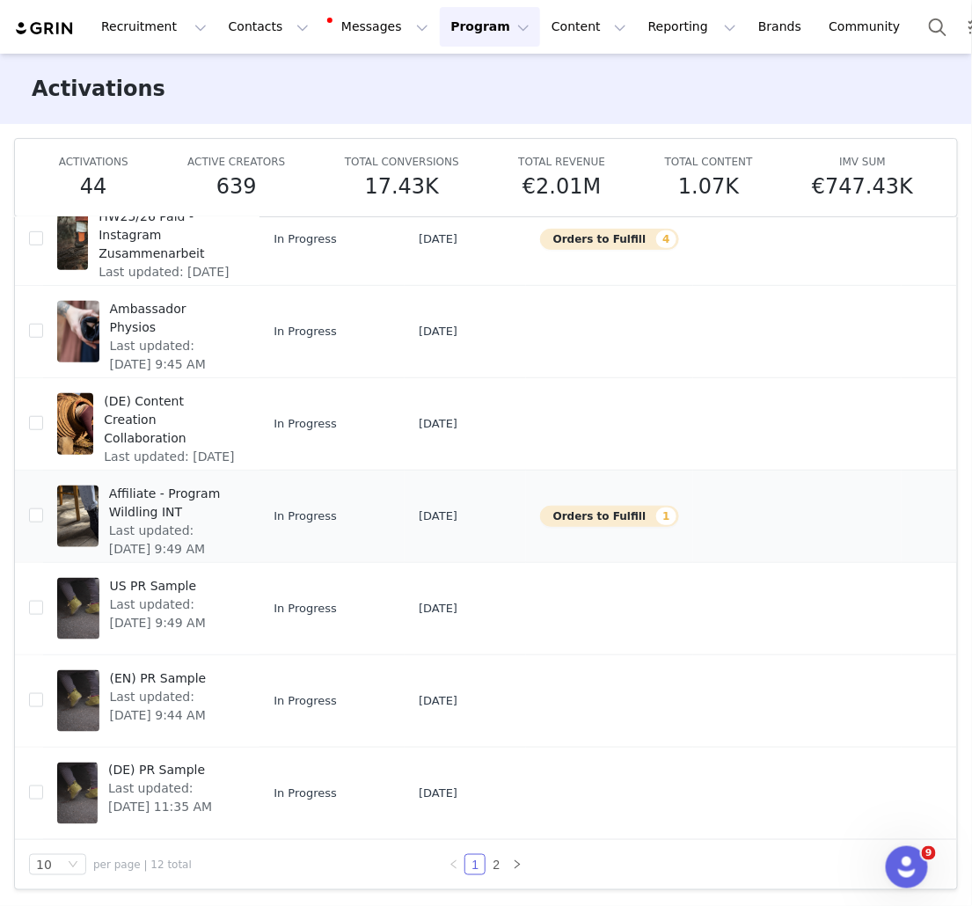
click at [176, 485] on span "Affiliate - Program Wildling INT" at bounding box center [172, 503] width 126 height 37
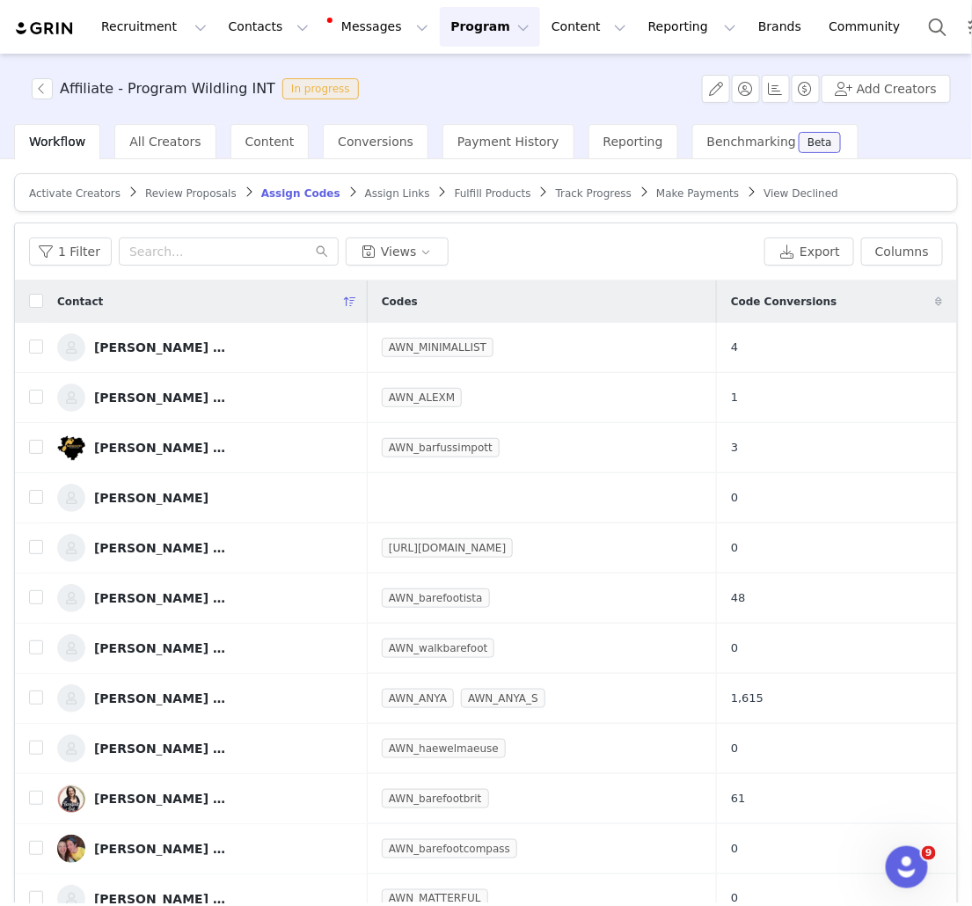
click at [676, 189] on span "Make Payments" at bounding box center [697, 193] width 83 height 12
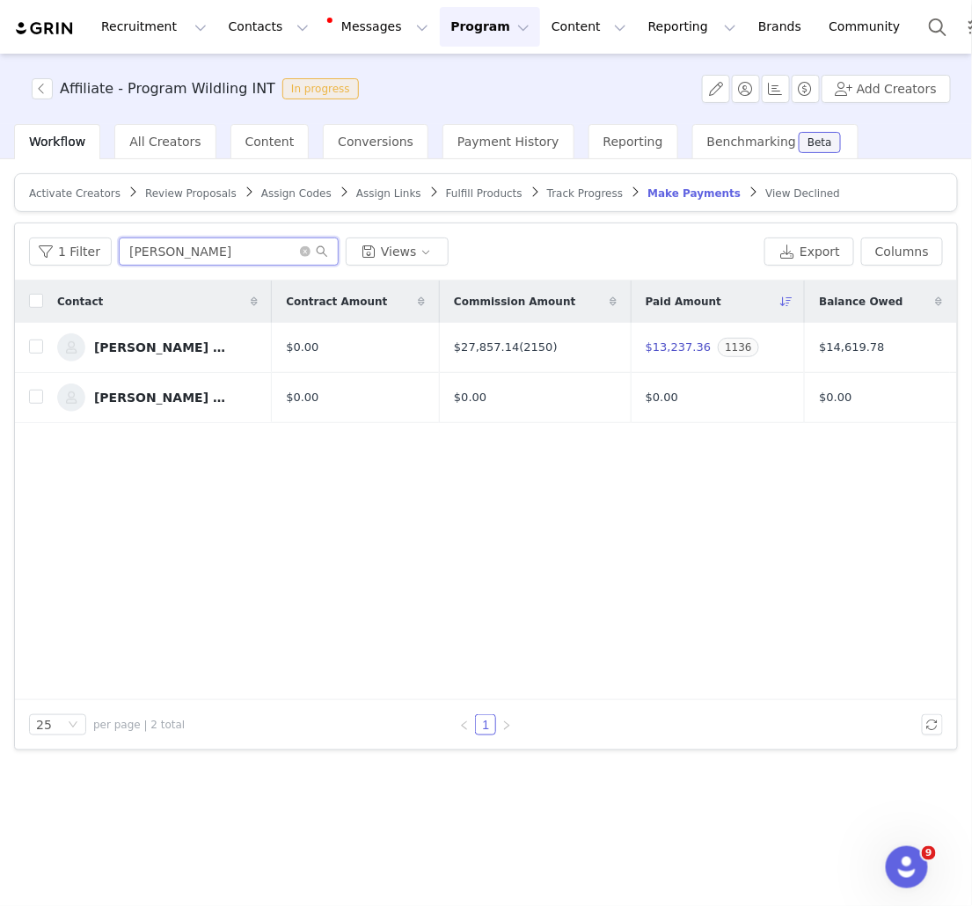
click at [213, 255] on input "[PERSON_NAME]" at bounding box center [229, 252] width 220 height 28
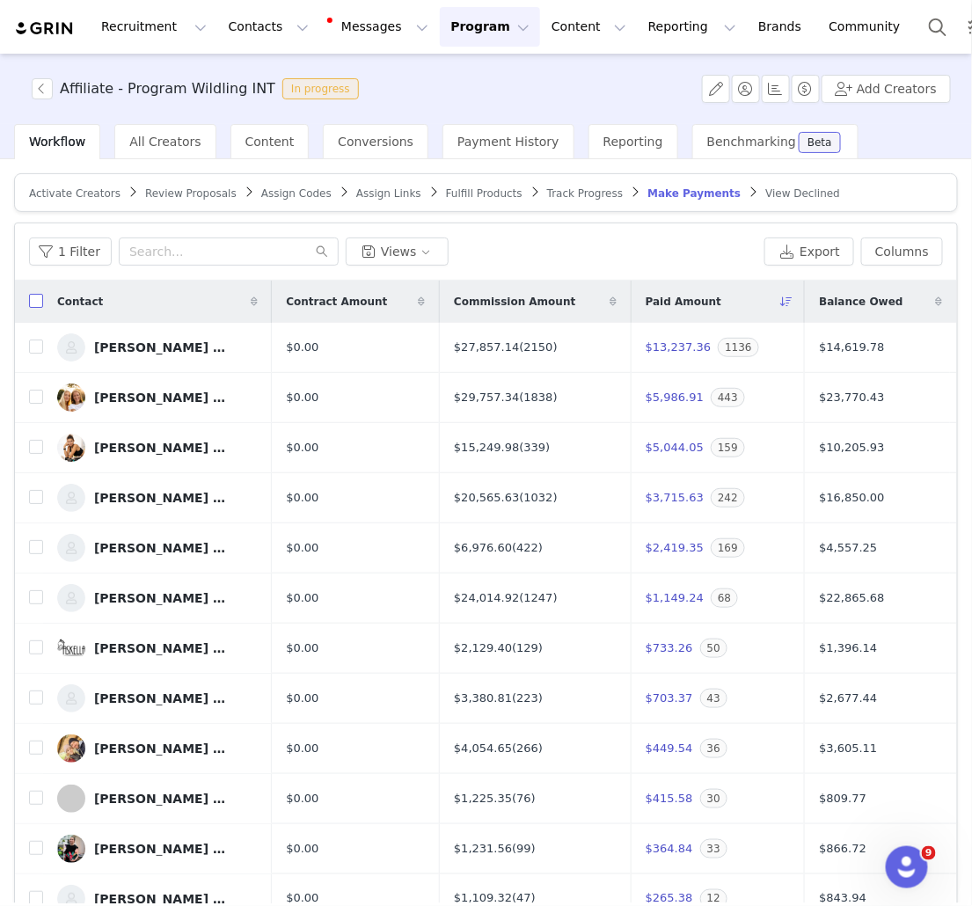
click at [39, 301] on input "checkbox" at bounding box center [36, 301] width 14 height 14
checkbox input "true"
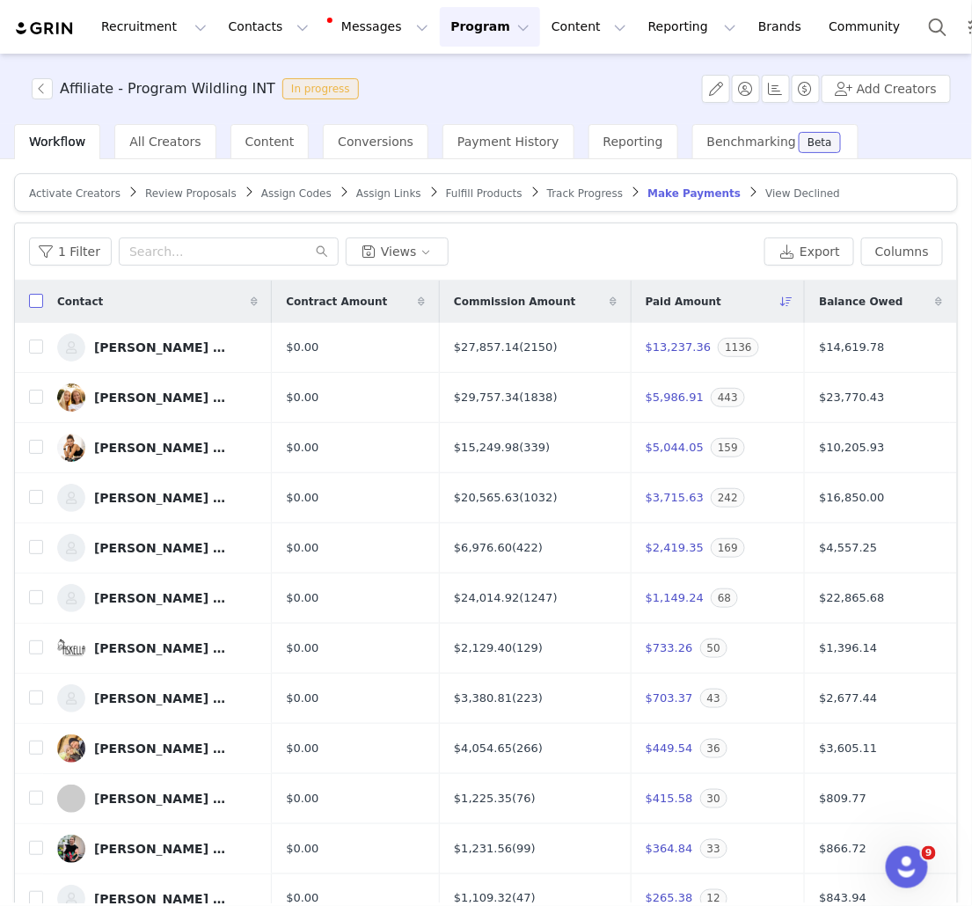
checkbox input "true"
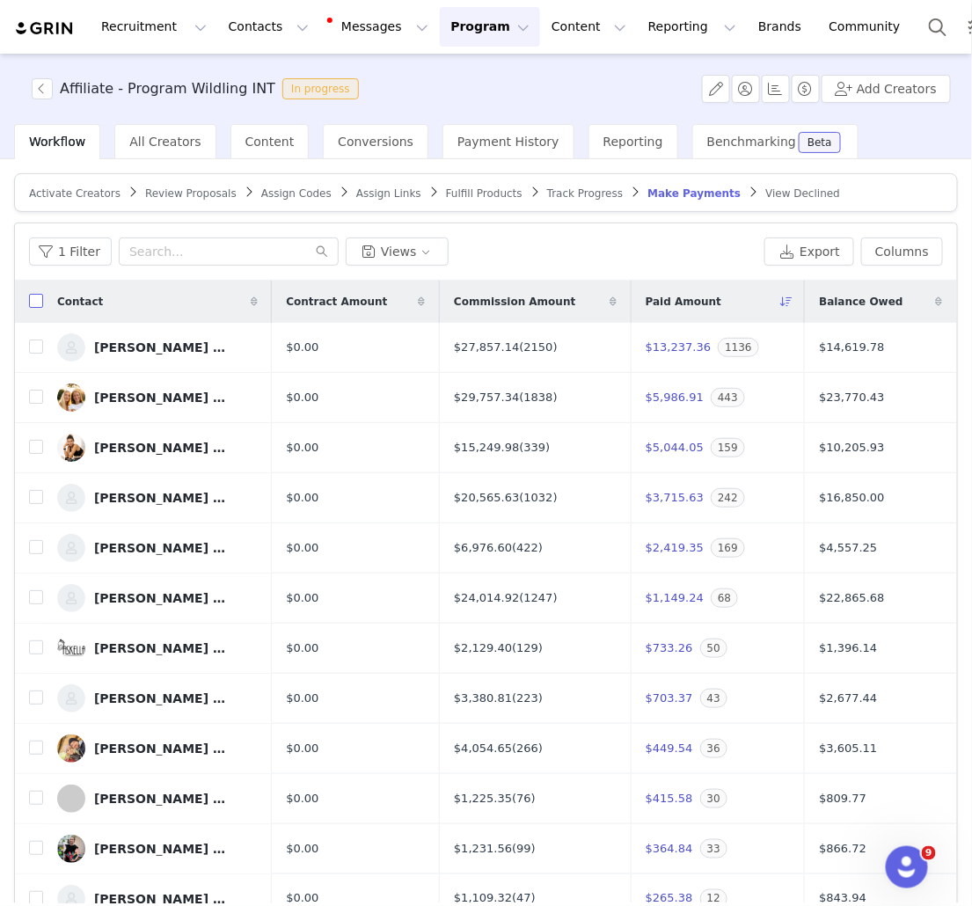
checkbox input "true"
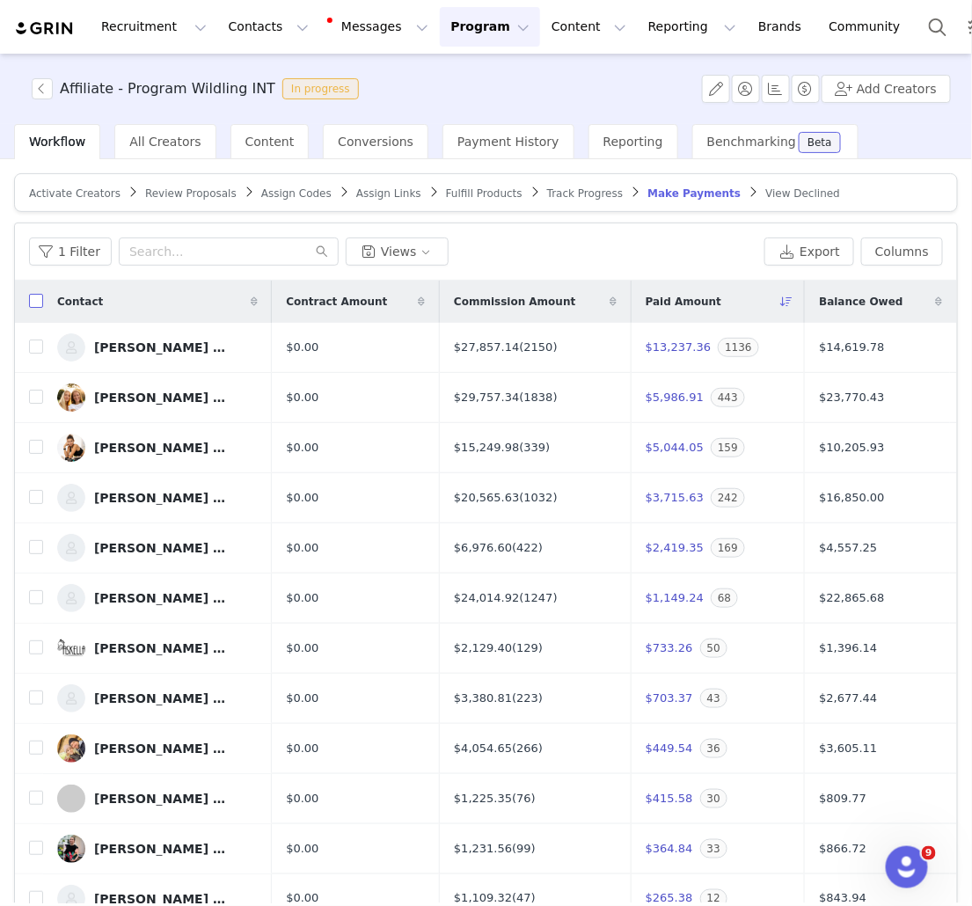
checkbox input "true"
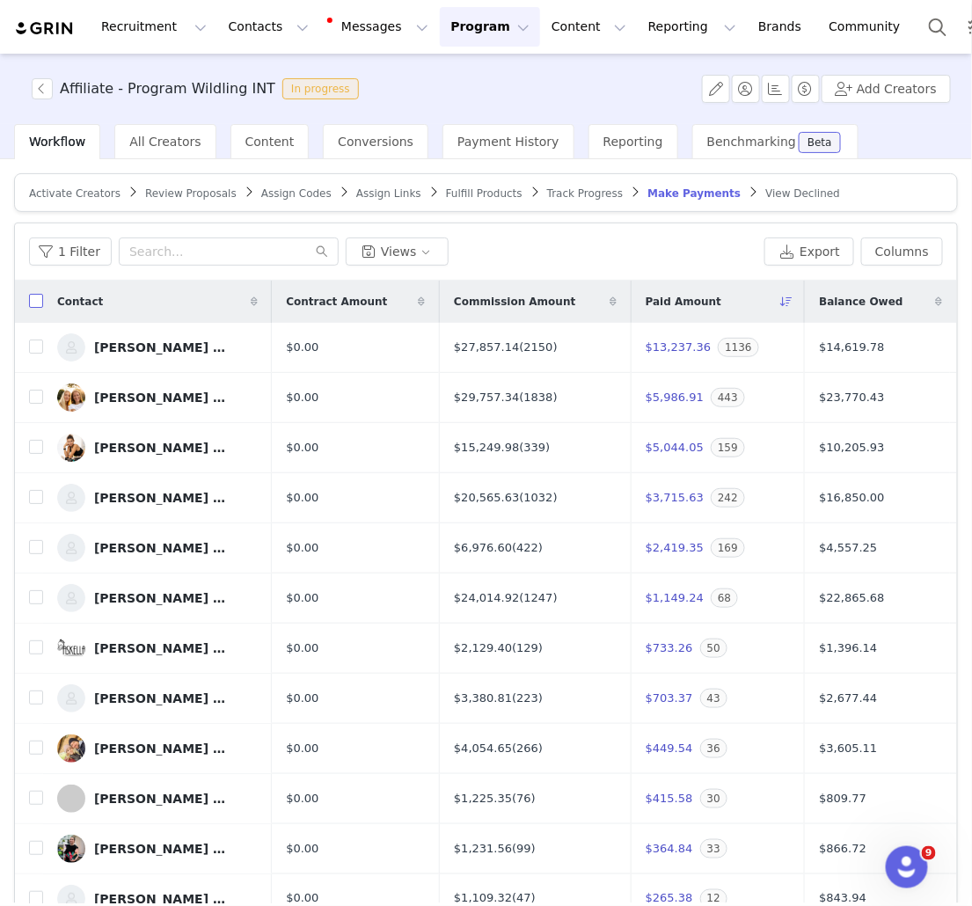
checkbox input "true"
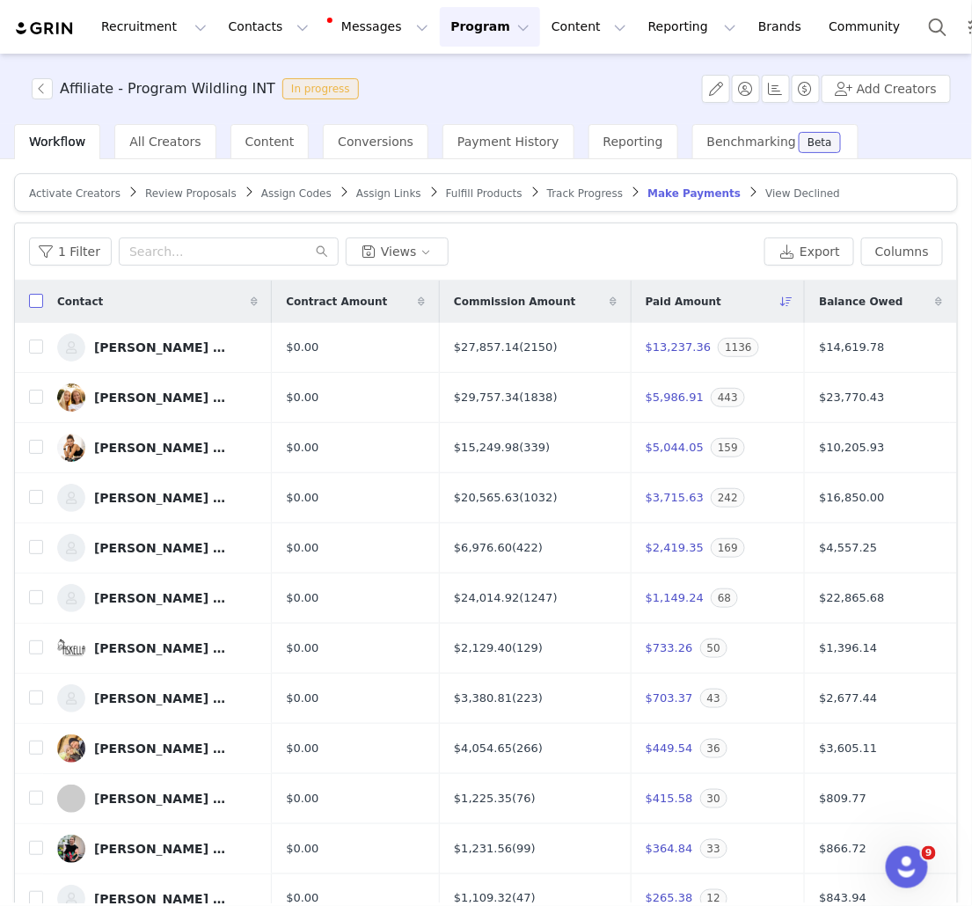
checkbox input "true"
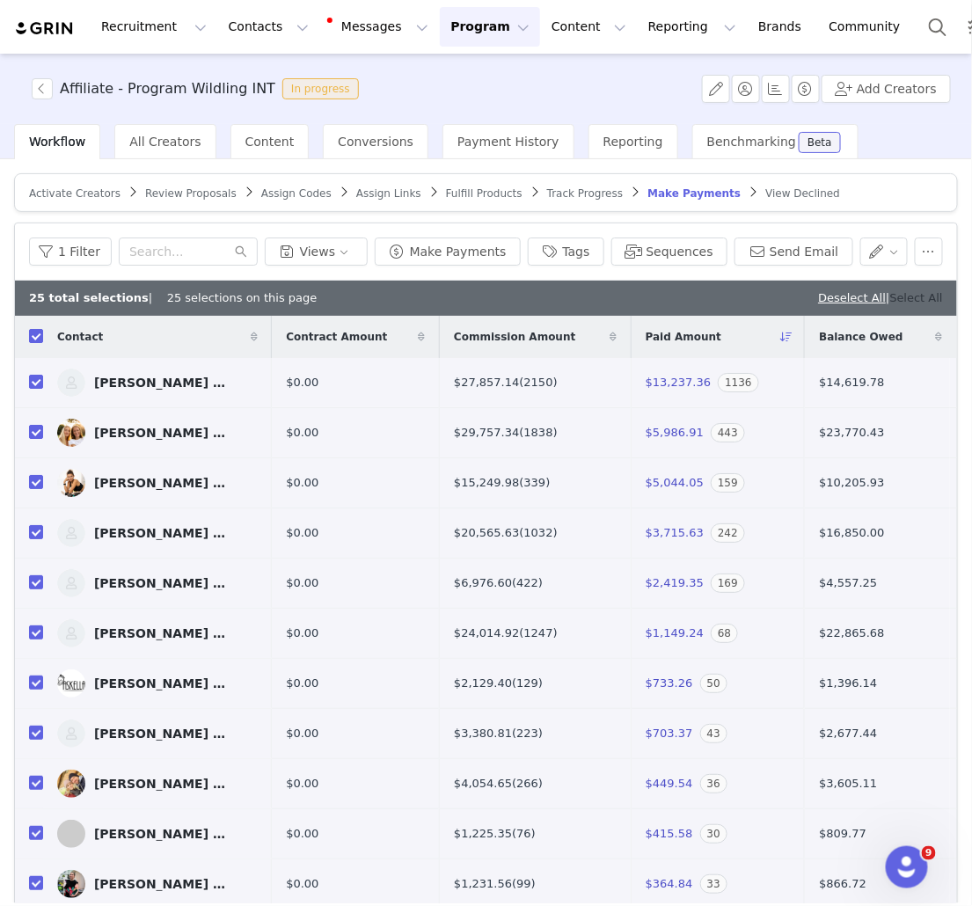
click at [910, 298] on link "Select All" at bounding box center [916, 297] width 53 height 13
click at [454, 247] on button "Make Payments" at bounding box center [448, 252] width 146 height 28
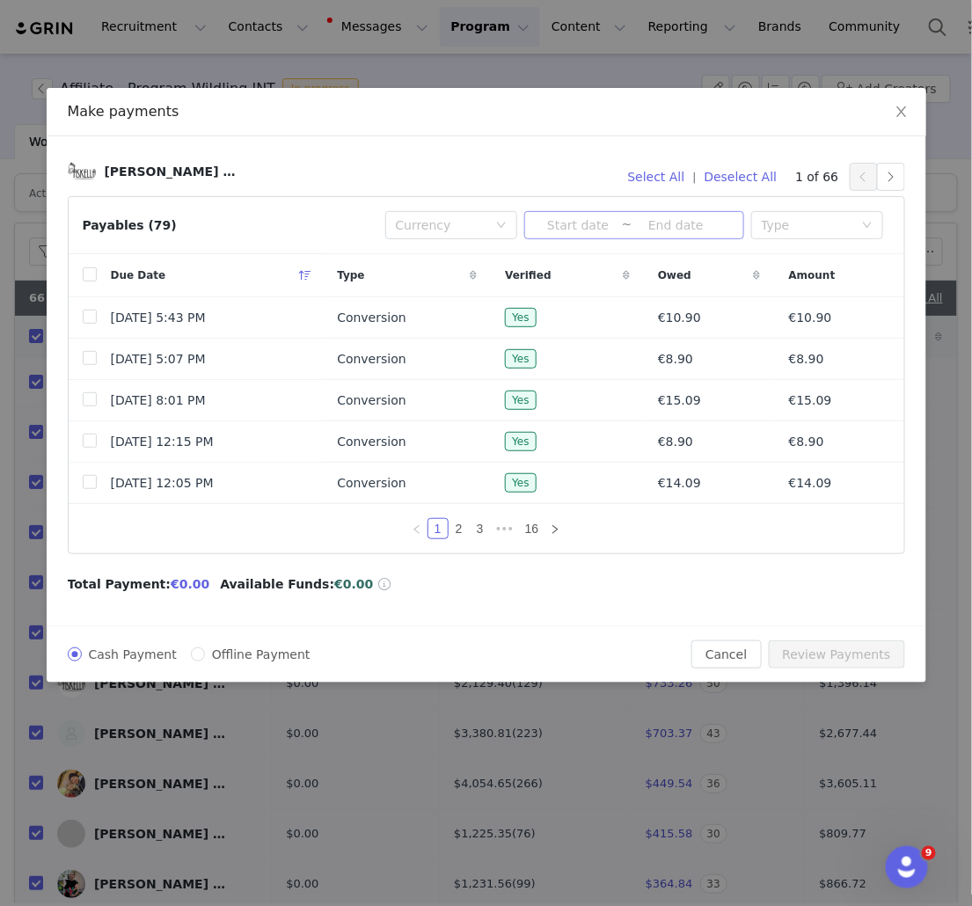
click at [596, 225] on input at bounding box center [578, 225] width 87 height 19
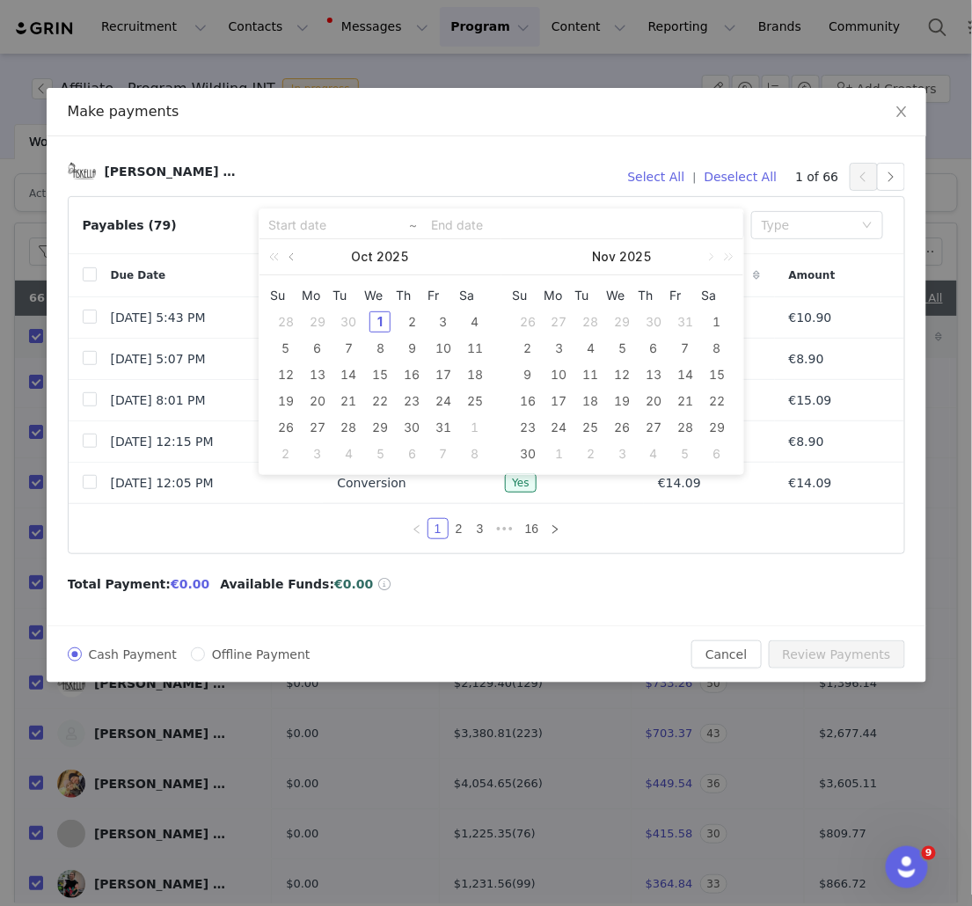
click at [292, 258] on link at bounding box center [293, 256] width 16 height 35
click at [318, 318] on div "1" at bounding box center [317, 321] width 21 height 21
type input "2025-09-01"
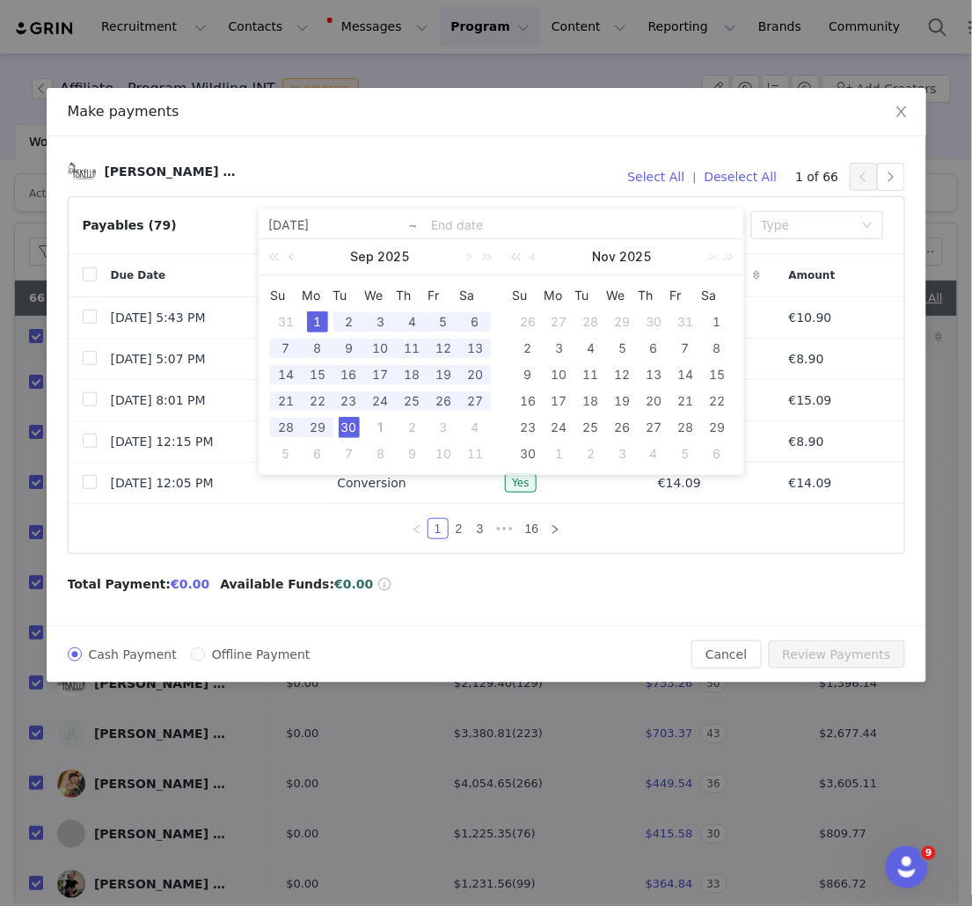
click at [355, 430] on div "30" at bounding box center [349, 427] width 21 height 21
type input "2025-09-01"
type input "2025-09-30"
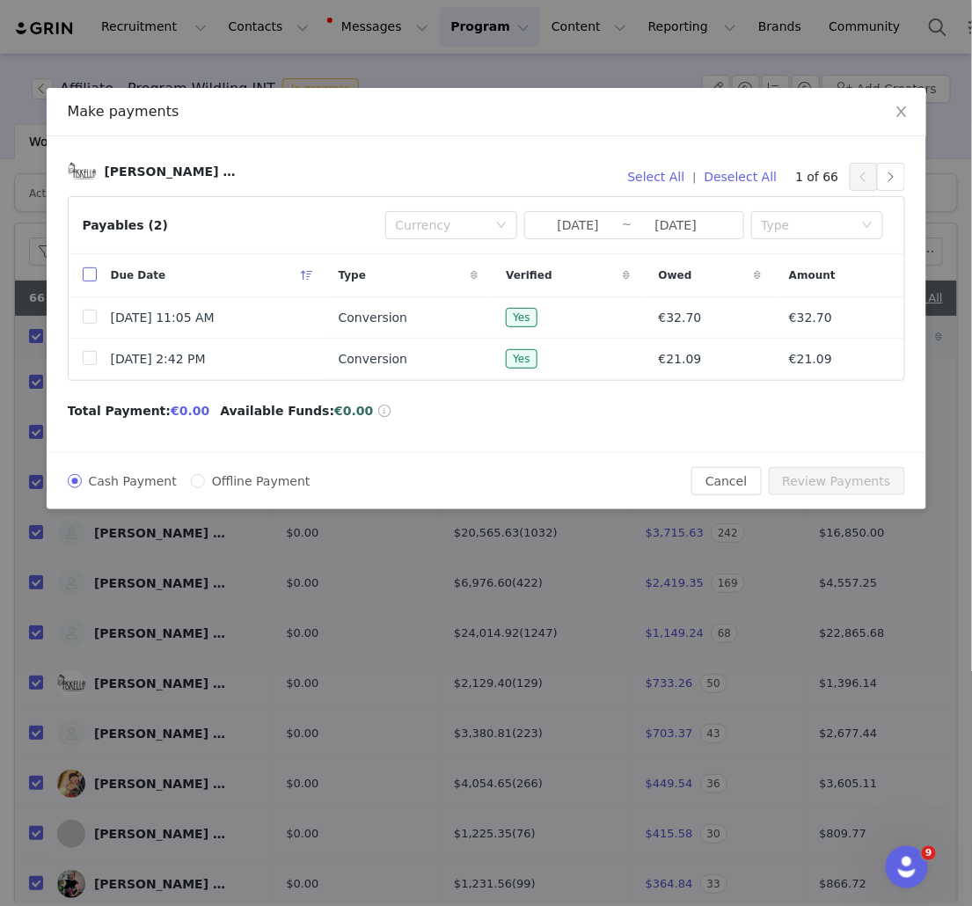
click at [91, 276] on input "checkbox" at bounding box center [90, 274] width 14 height 14
checkbox input "true"
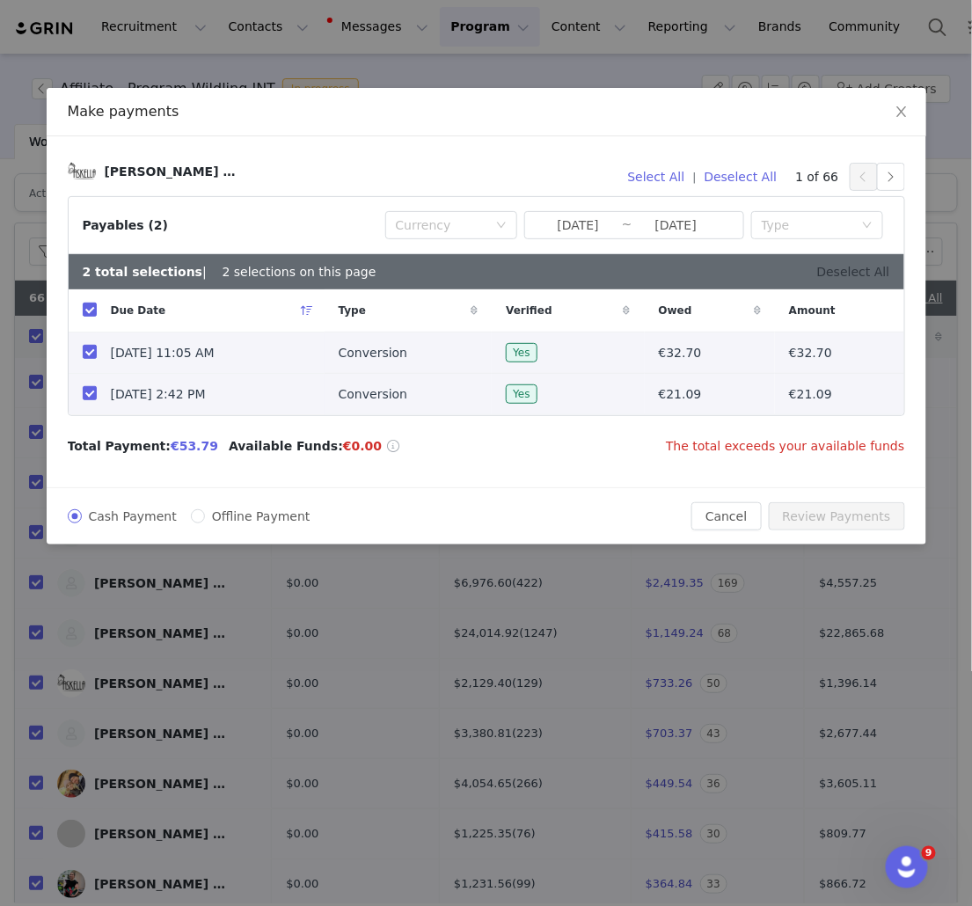
click at [875, 273] on link "Deselect All" at bounding box center [853, 272] width 73 height 14
checkbox input "false"
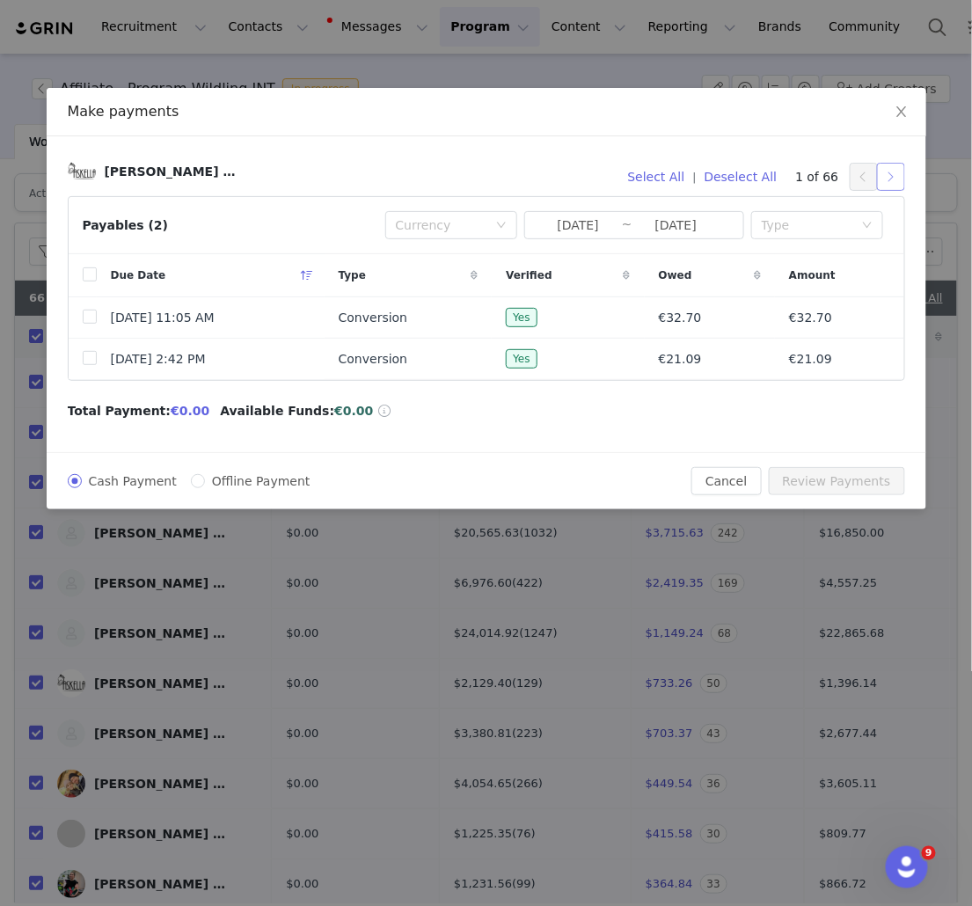
click at [888, 177] on button "button" at bounding box center [891, 177] width 28 height 28
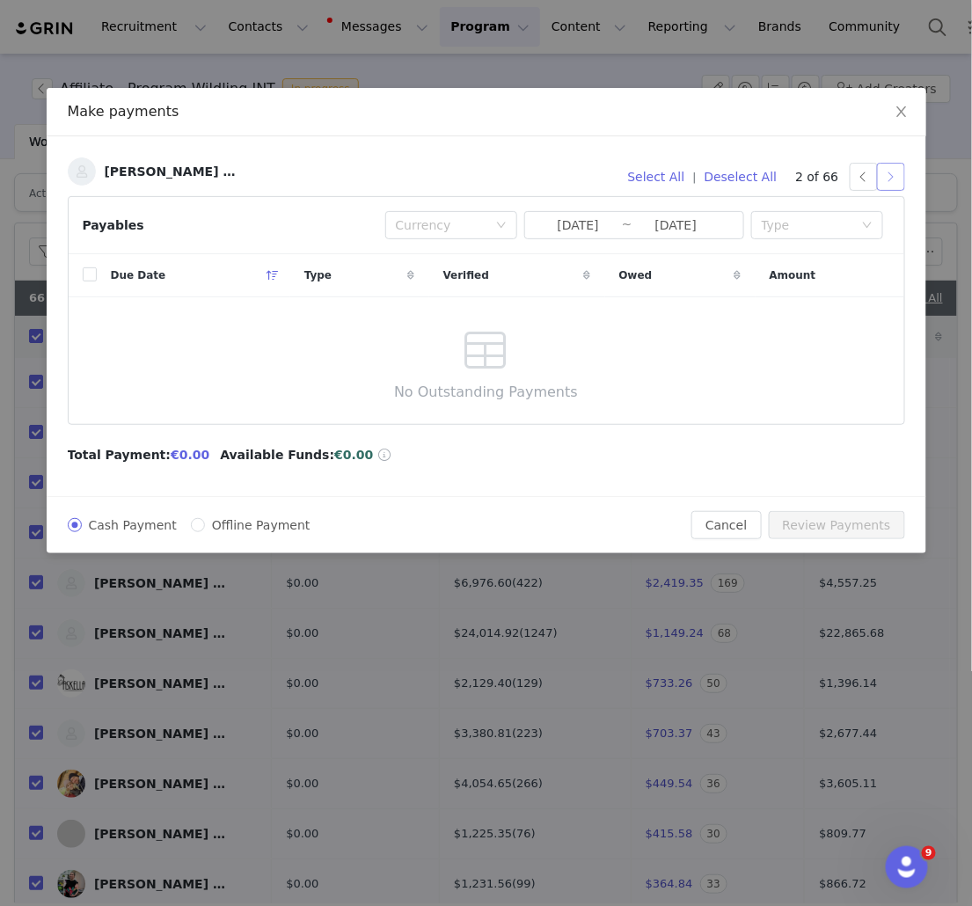
click at [888, 179] on button "button" at bounding box center [891, 177] width 28 height 28
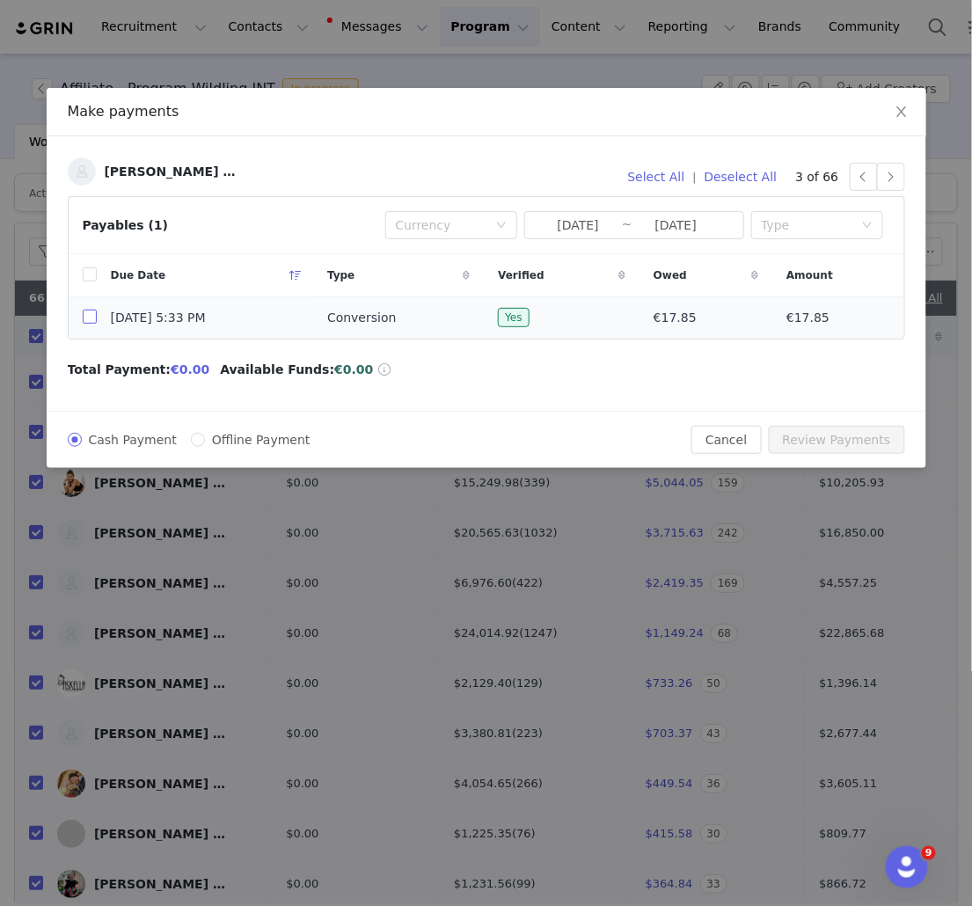
click at [93, 319] on input "checkbox" at bounding box center [90, 317] width 14 height 14
checkbox input "true"
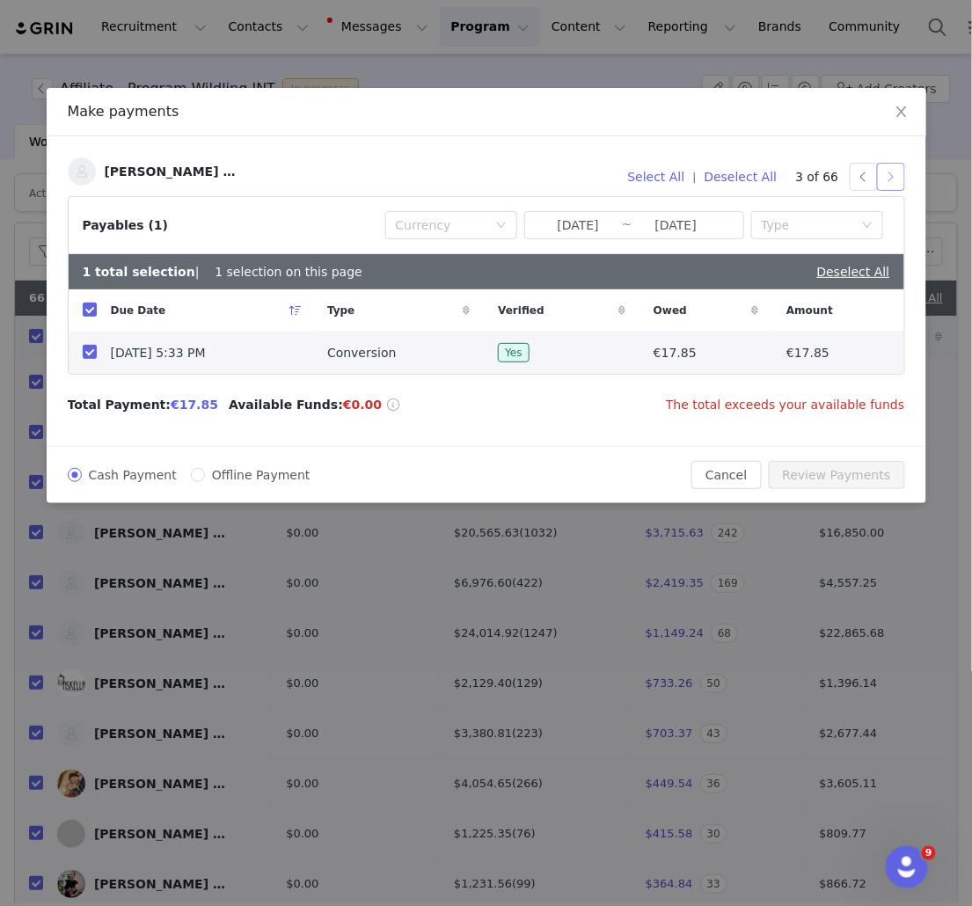
click at [892, 176] on button "button" at bounding box center [891, 177] width 28 height 28
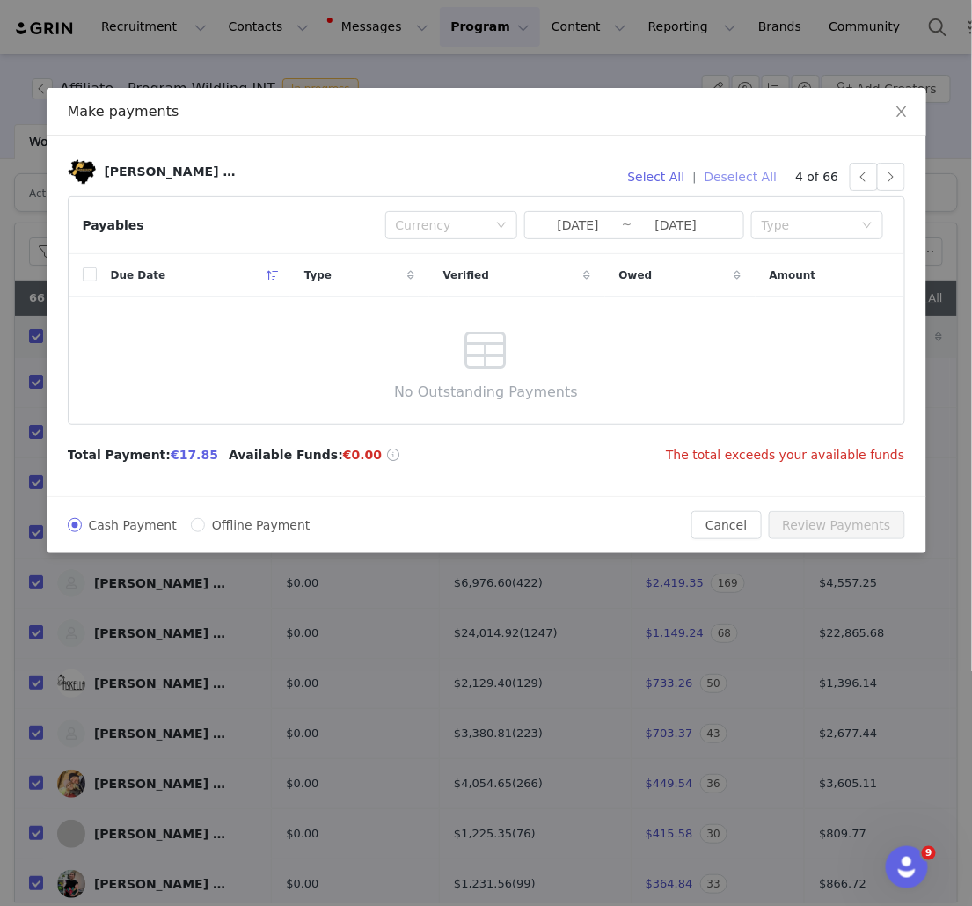
click at [758, 174] on button "Deselect All" at bounding box center [741, 177] width 89 height 28
click at [897, 177] on button "button" at bounding box center [891, 177] width 28 height 28
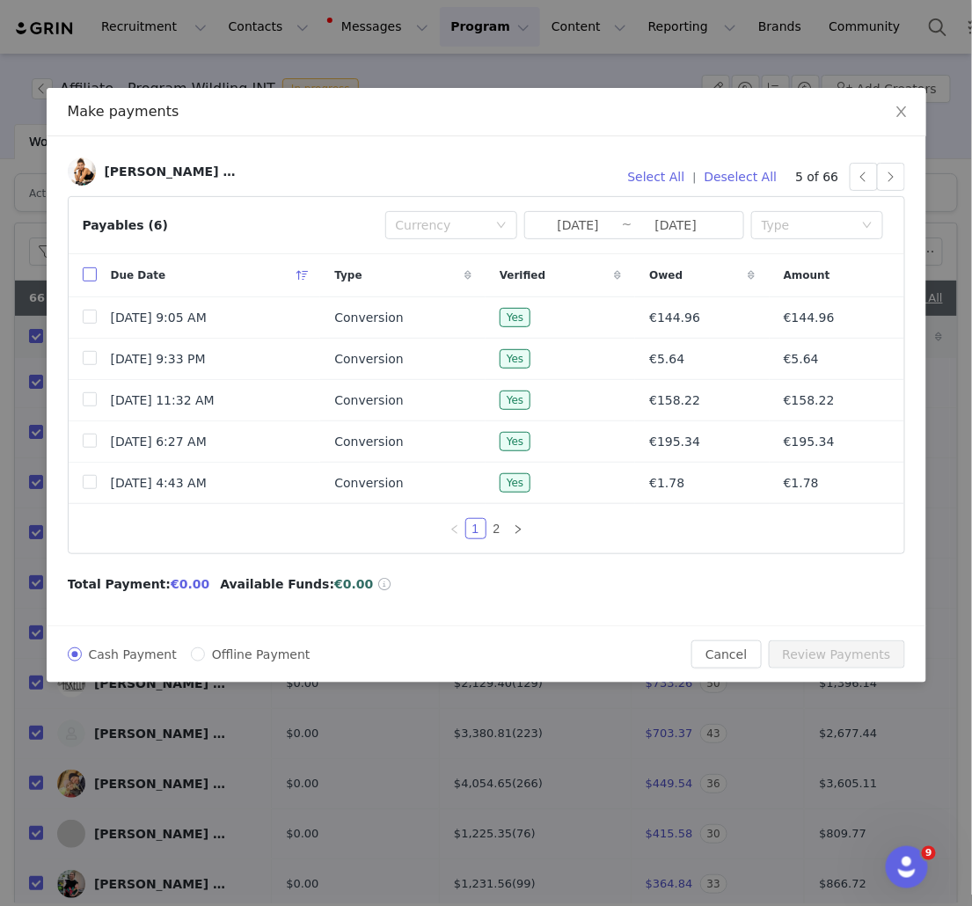
click at [88, 273] on input "checkbox" at bounding box center [90, 274] width 14 height 14
checkbox input "true"
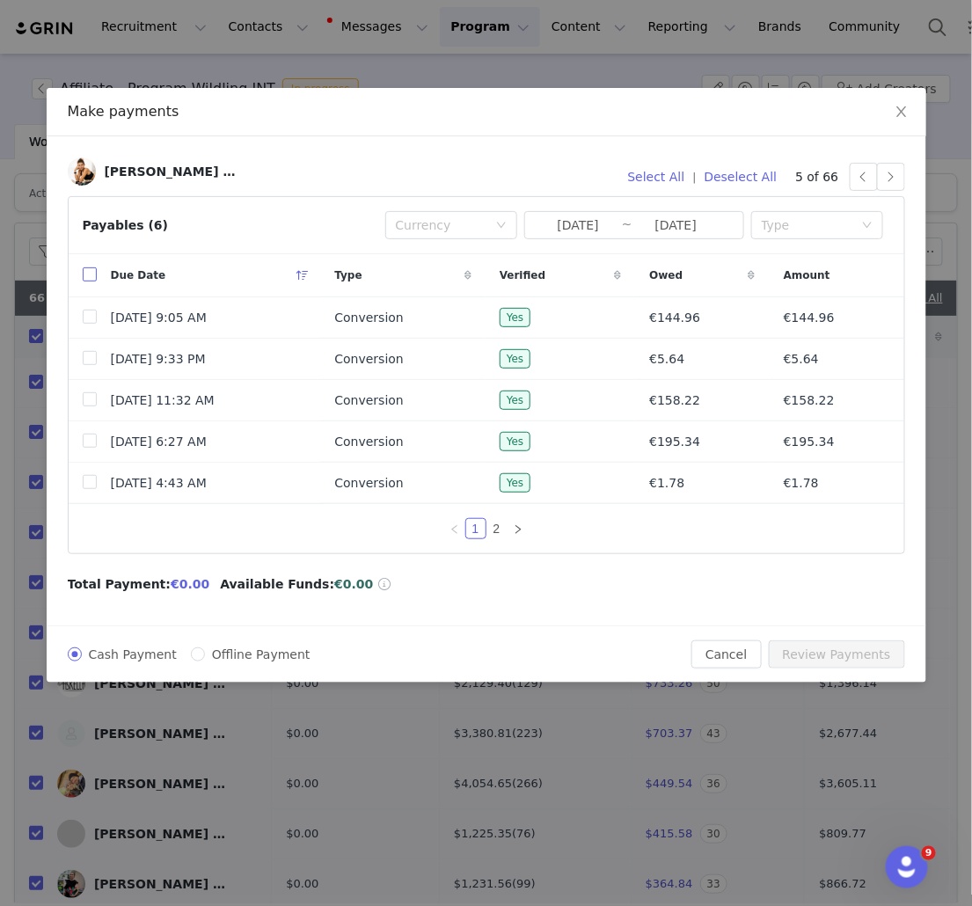
checkbox input "true"
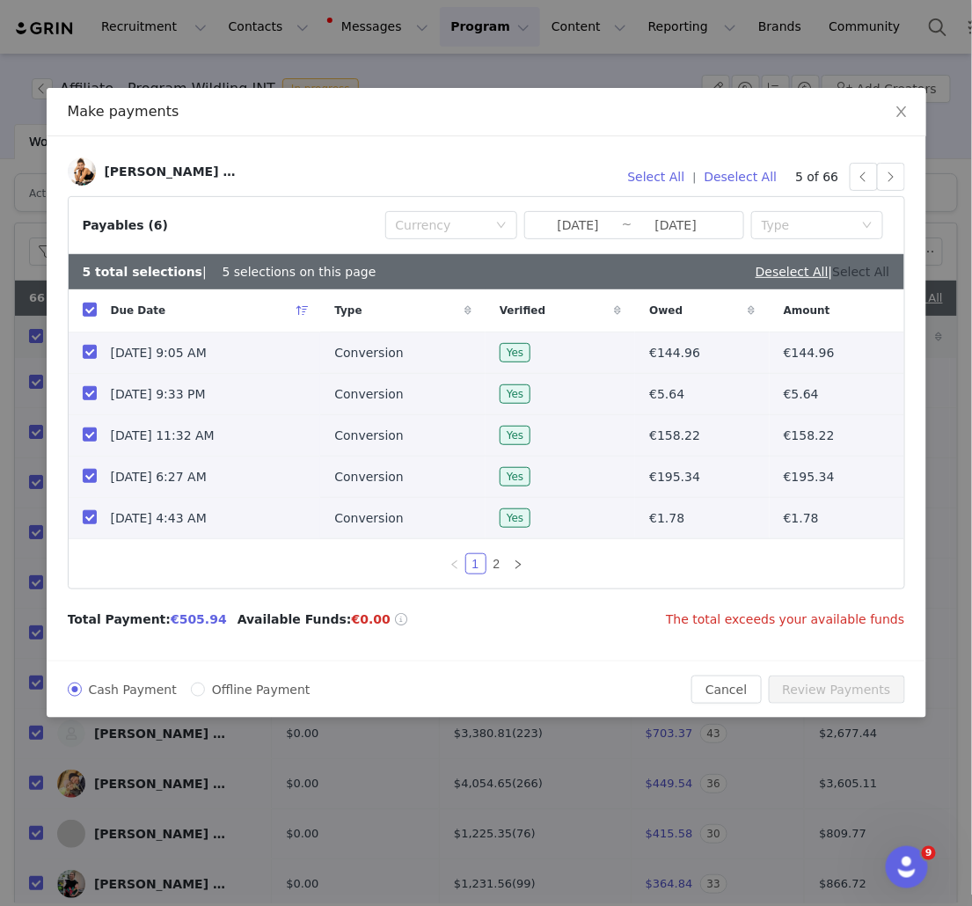
click at [858, 274] on link "Select All" at bounding box center [861, 272] width 57 height 14
click at [753, 179] on button "Deselect All" at bounding box center [741, 177] width 89 height 28
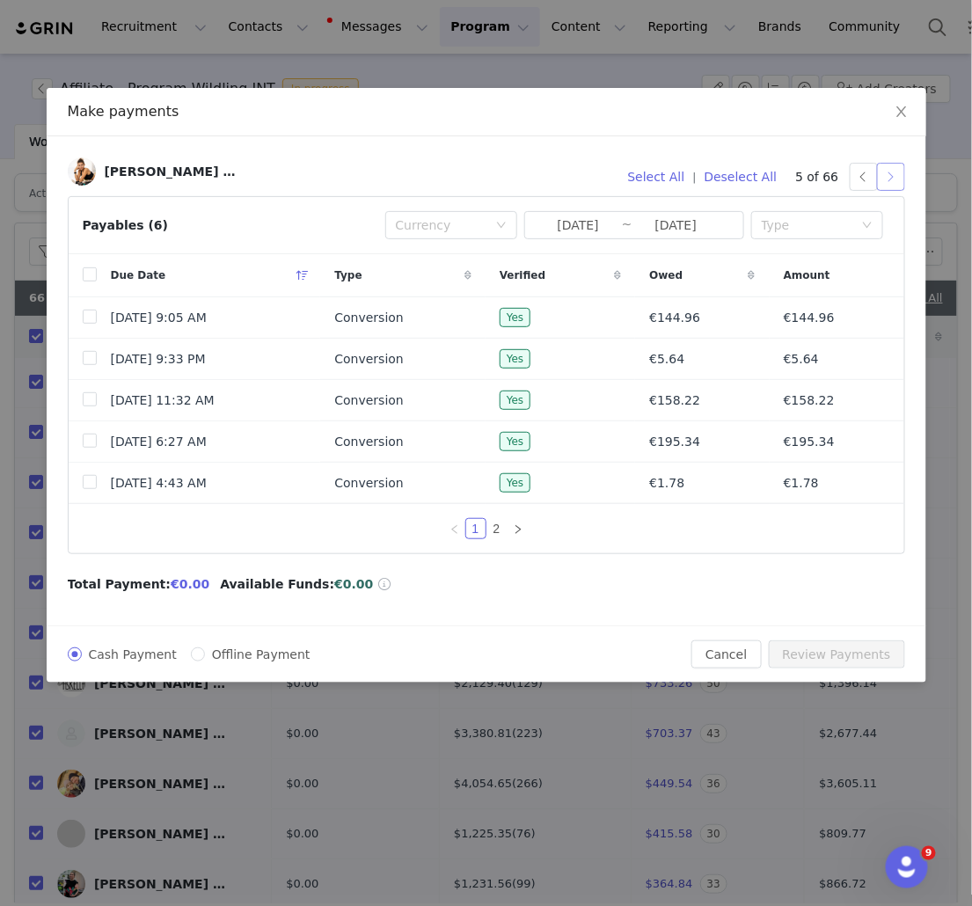
click at [889, 175] on button "button" at bounding box center [891, 177] width 28 height 28
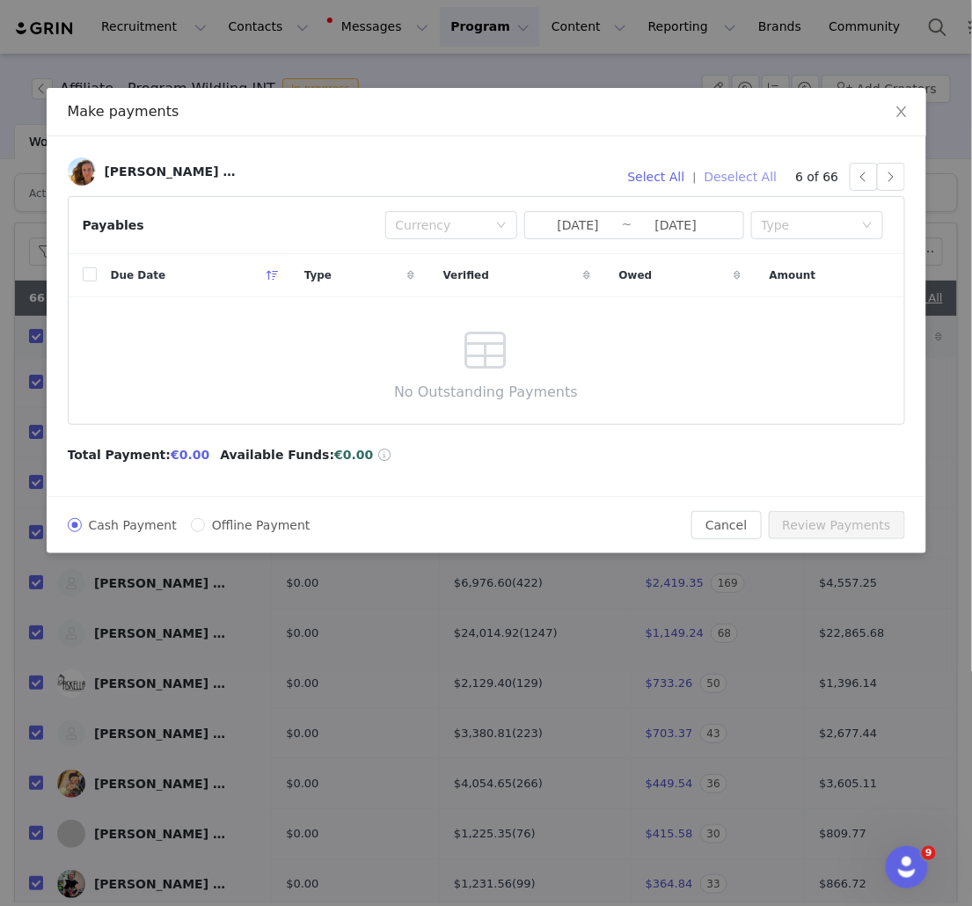
click at [772, 176] on button "Deselect All" at bounding box center [741, 177] width 89 height 28
click at [892, 179] on button "button" at bounding box center [891, 177] width 28 height 28
click at [893, 180] on button "button" at bounding box center [891, 177] width 28 height 28
click at [892, 175] on button "button" at bounding box center [891, 177] width 28 height 28
click at [888, 179] on button "button" at bounding box center [891, 177] width 28 height 28
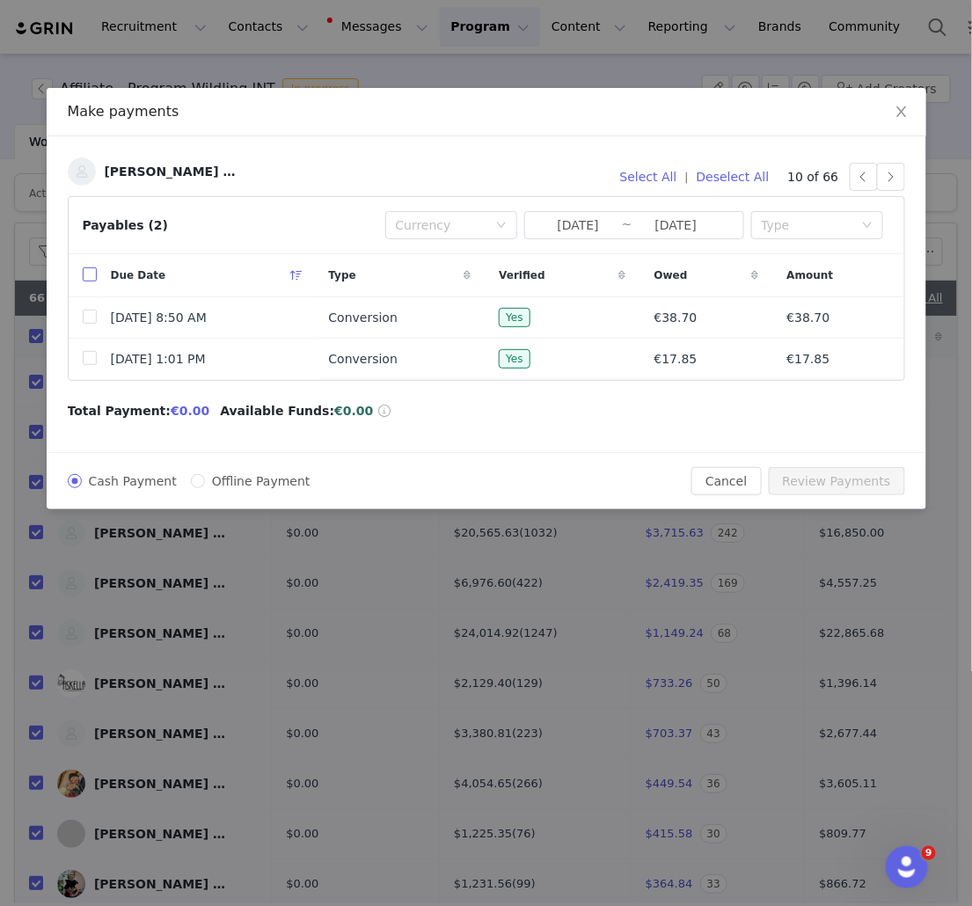
click at [95, 277] on input "checkbox" at bounding box center [90, 274] width 14 height 14
checkbox input "true"
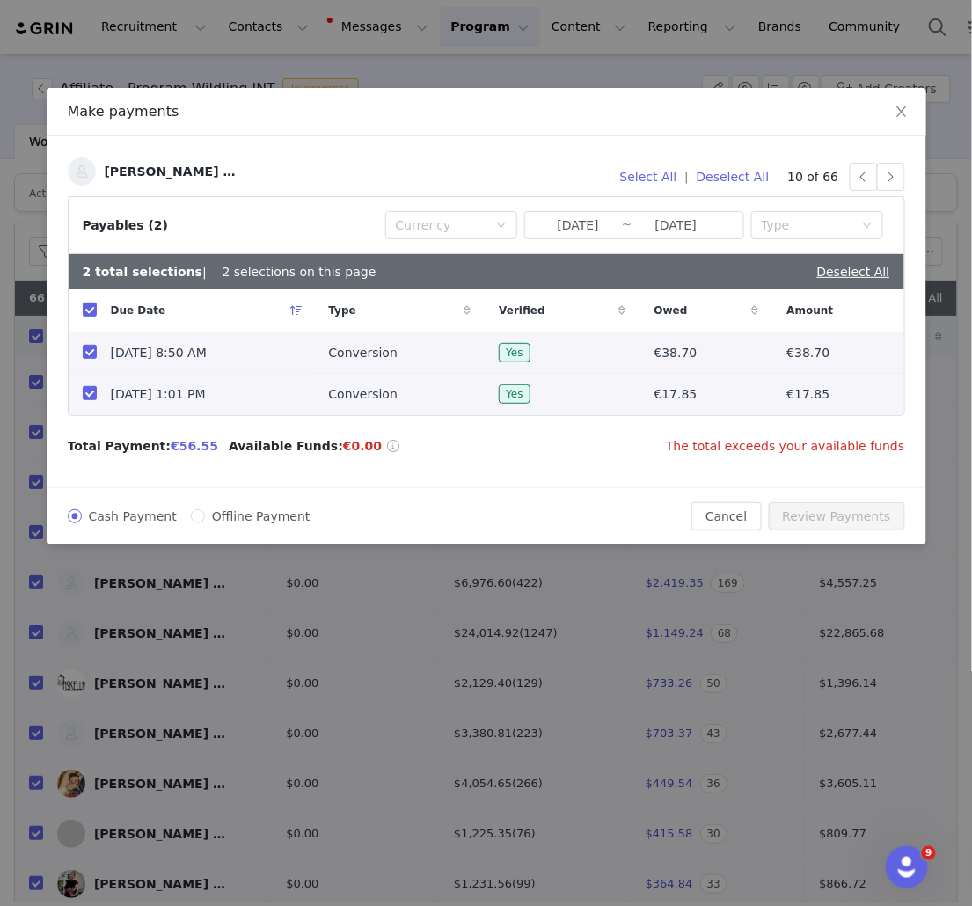
click at [881, 279] on div "Deselect All" at bounding box center [853, 272] width 73 height 18
click at [879, 272] on link "Deselect All" at bounding box center [853, 272] width 73 height 14
checkbox input "false"
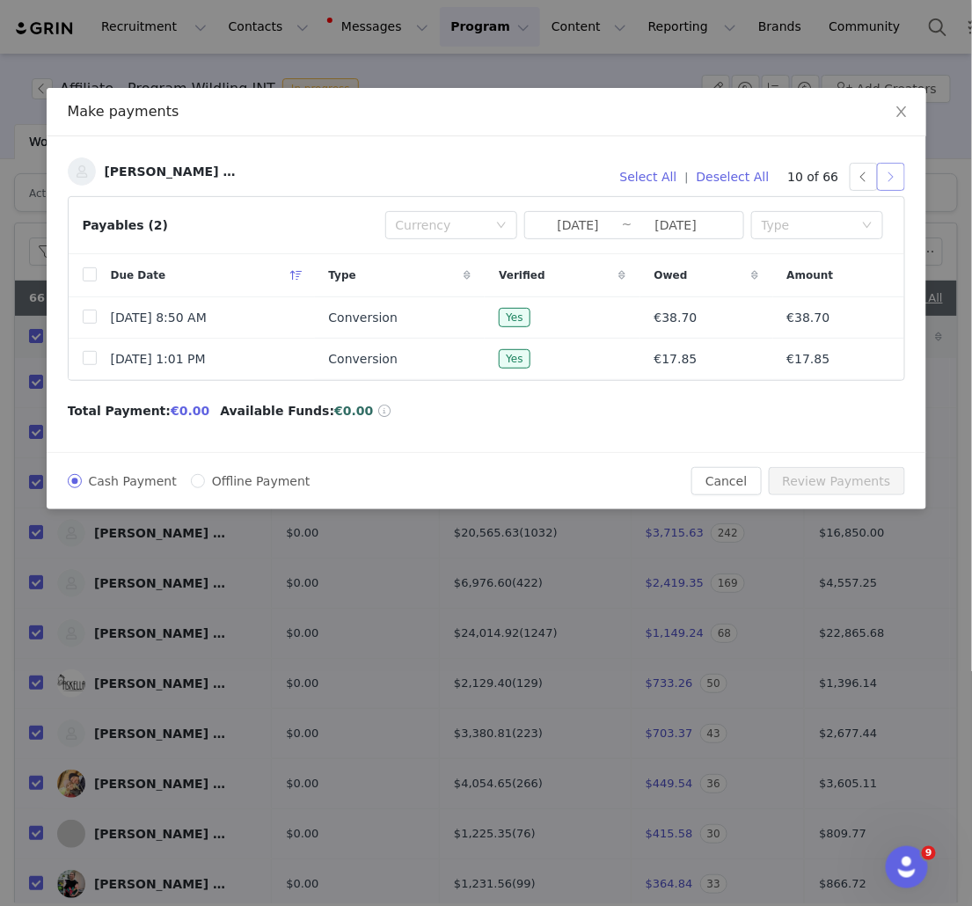
click at [896, 174] on button "button" at bounding box center [891, 177] width 28 height 28
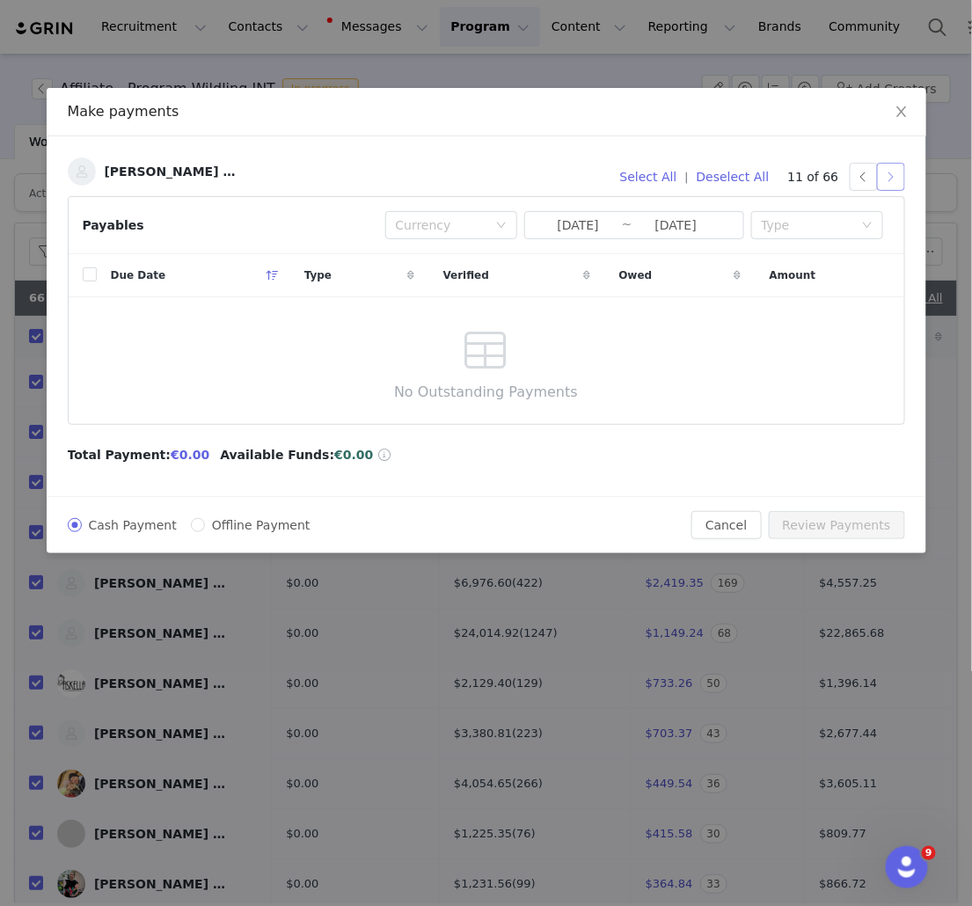
click at [893, 183] on button "button" at bounding box center [891, 177] width 28 height 28
click at [895, 177] on button "button" at bounding box center [891, 177] width 28 height 28
click at [890, 180] on button "button" at bounding box center [891, 177] width 28 height 28
click at [899, 180] on button "button" at bounding box center [891, 177] width 28 height 28
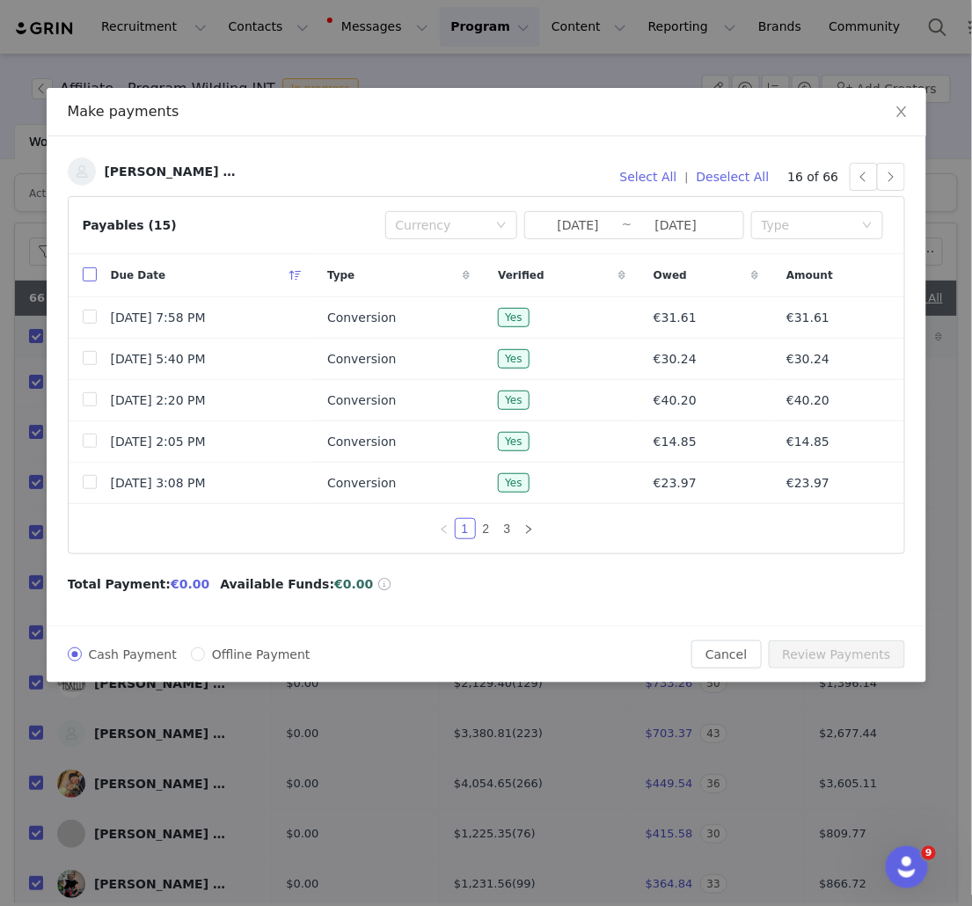
click at [93, 274] on input "checkbox" at bounding box center [90, 274] width 14 height 14
checkbox input "true"
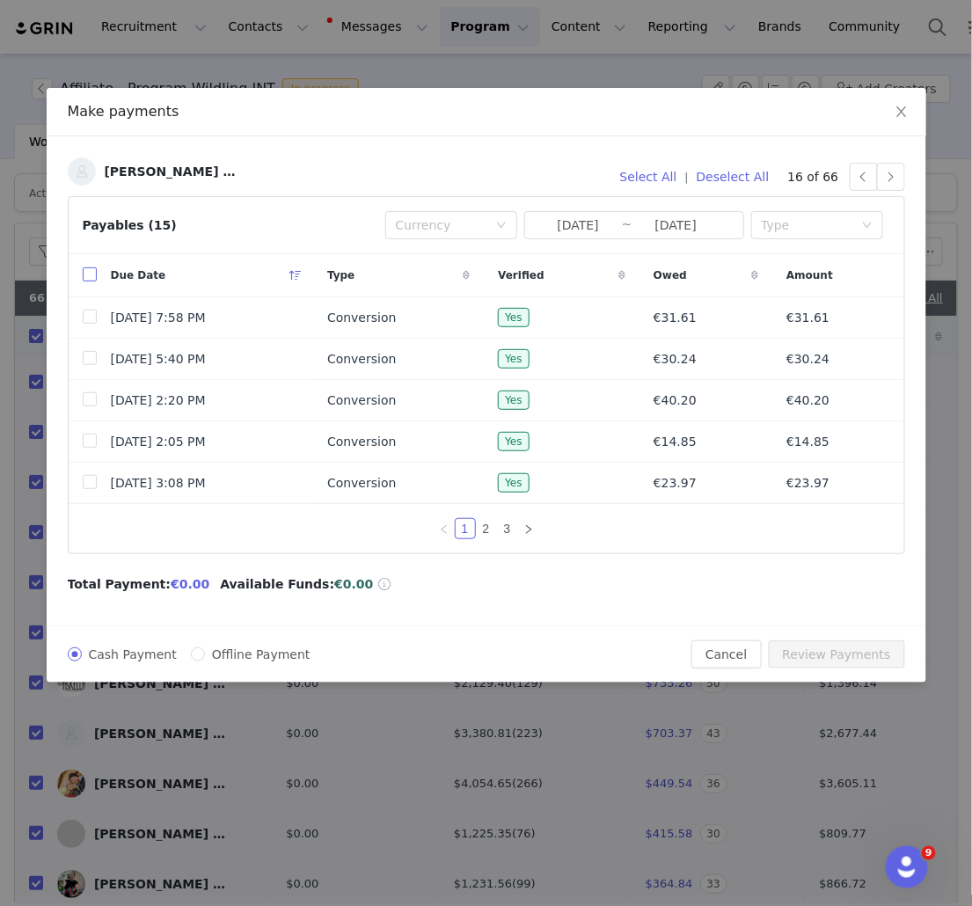
checkbox input "true"
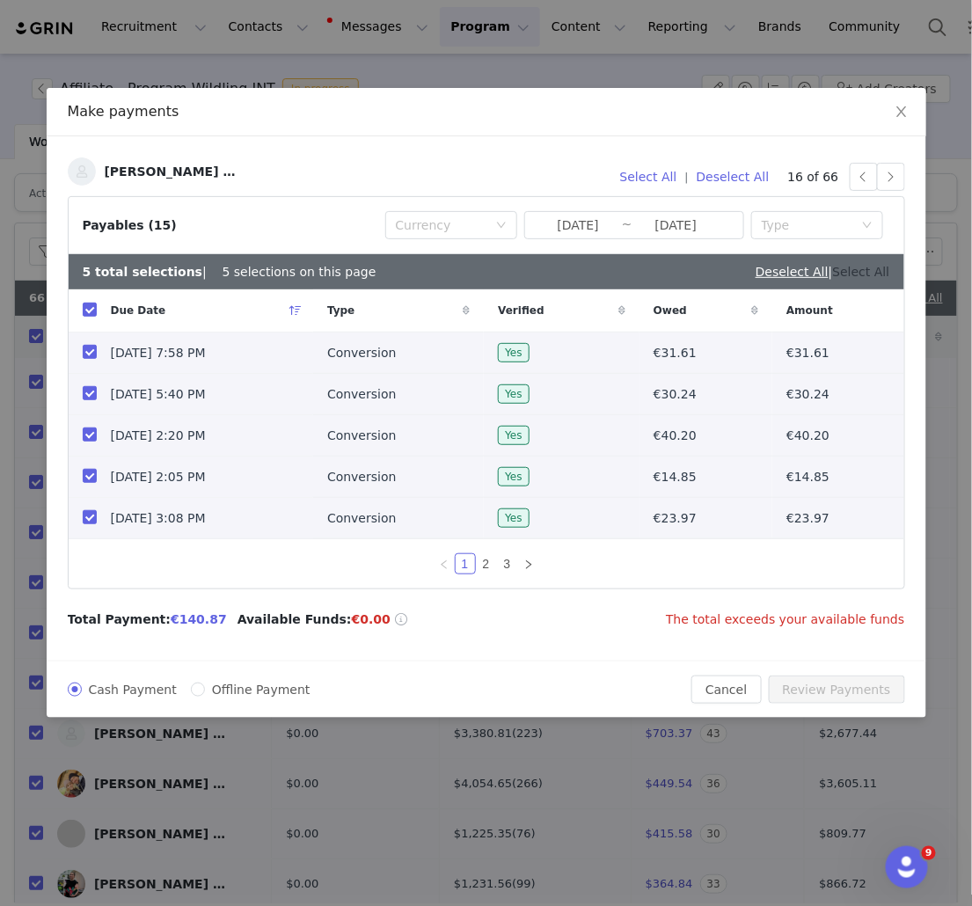
click at [887, 275] on link "Select All" at bounding box center [861, 272] width 57 height 14
click at [840, 275] on link "Deselect All" at bounding box center [853, 272] width 73 height 14
checkbox input "false"
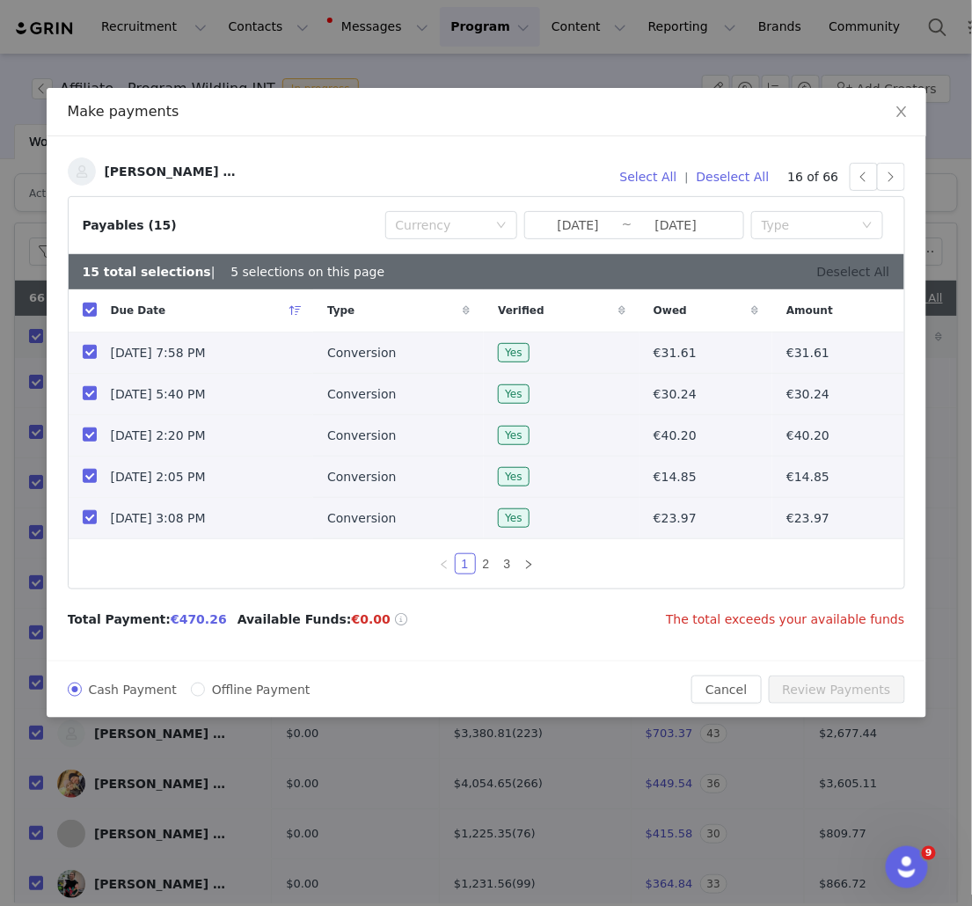
checkbox input "false"
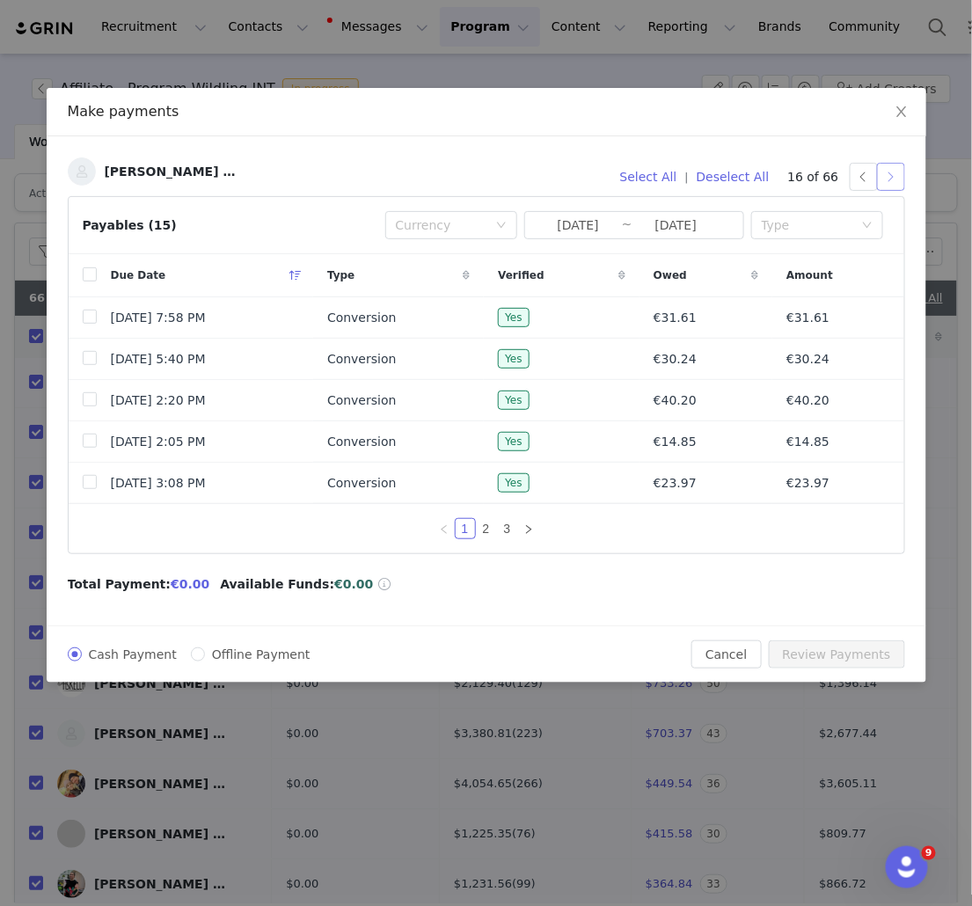
click at [890, 173] on button "button" at bounding box center [891, 177] width 28 height 28
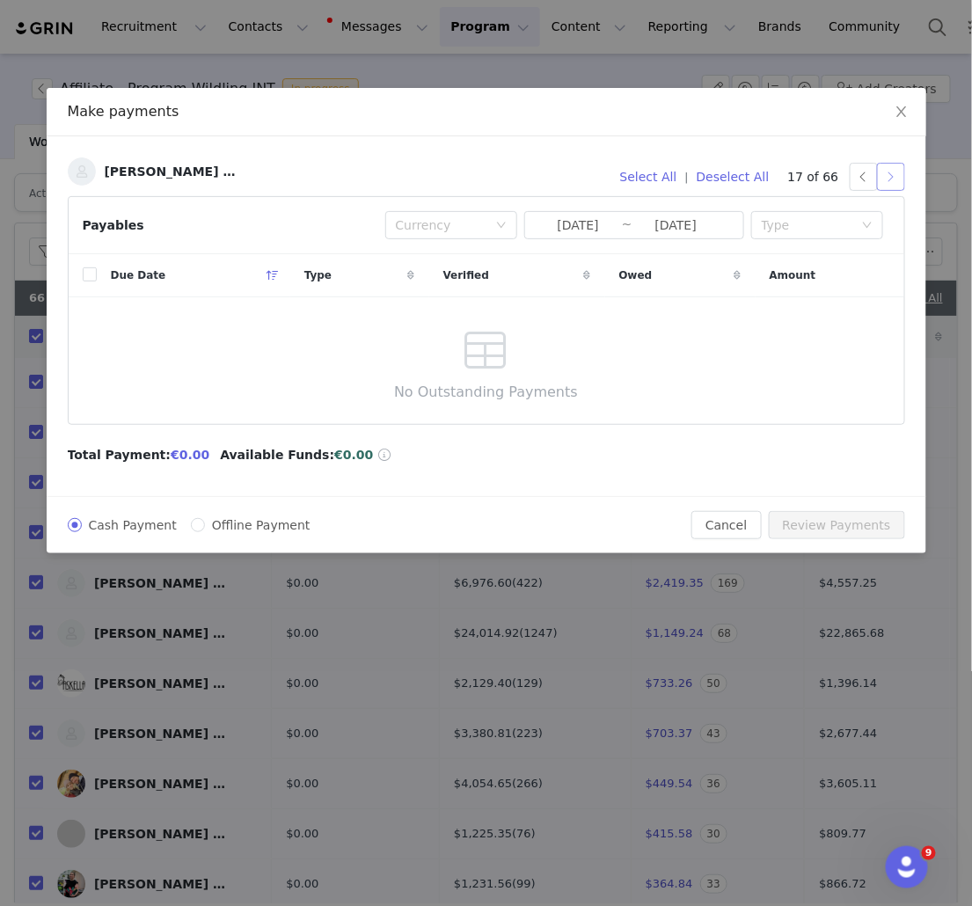
click at [895, 178] on button "button" at bounding box center [891, 177] width 28 height 28
click at [888, 172] on button "button" at bounding box center [891, 177] width 28 height 28
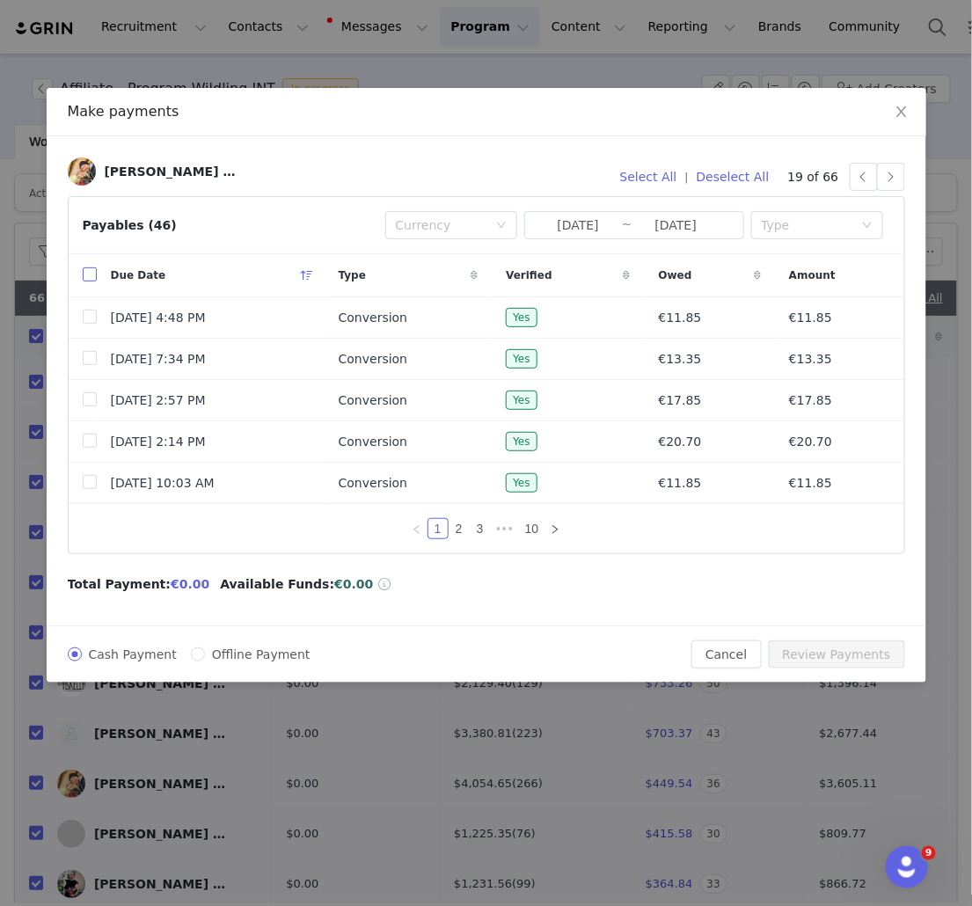
click at [95, 275] on input "checkbox" at bounding box center [90, 274] width 14 height 14
checkbox input "true"
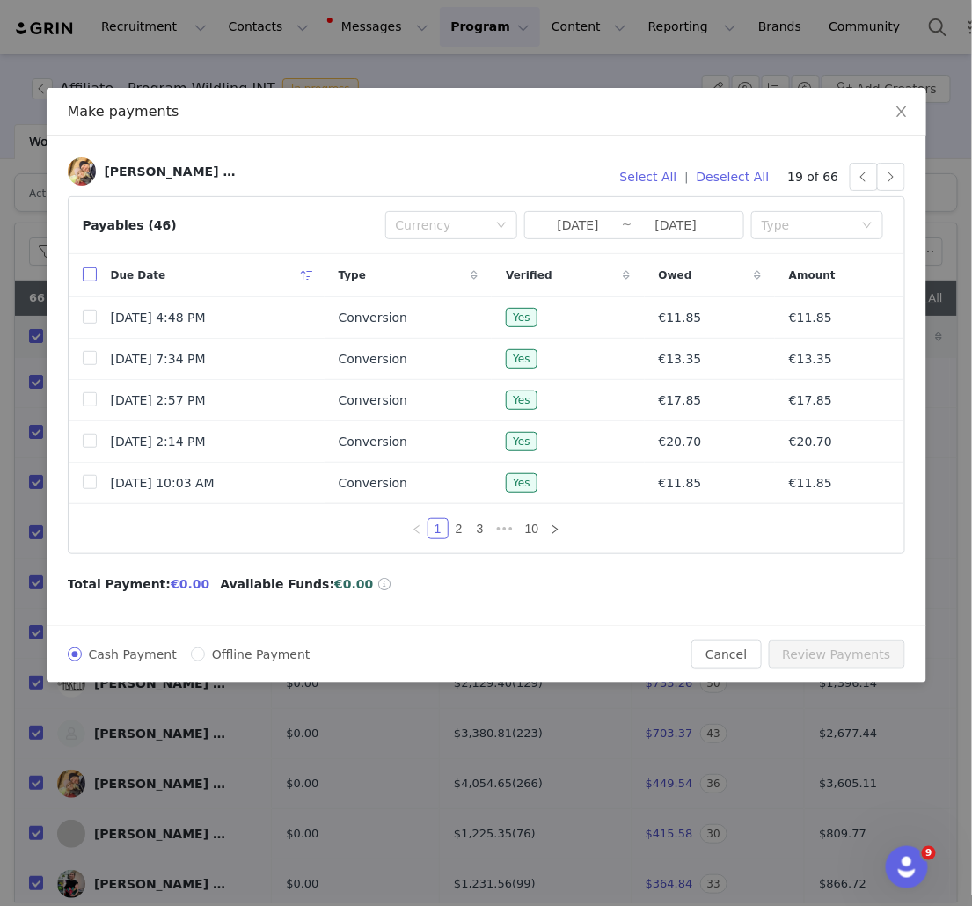
checkbox input "true"
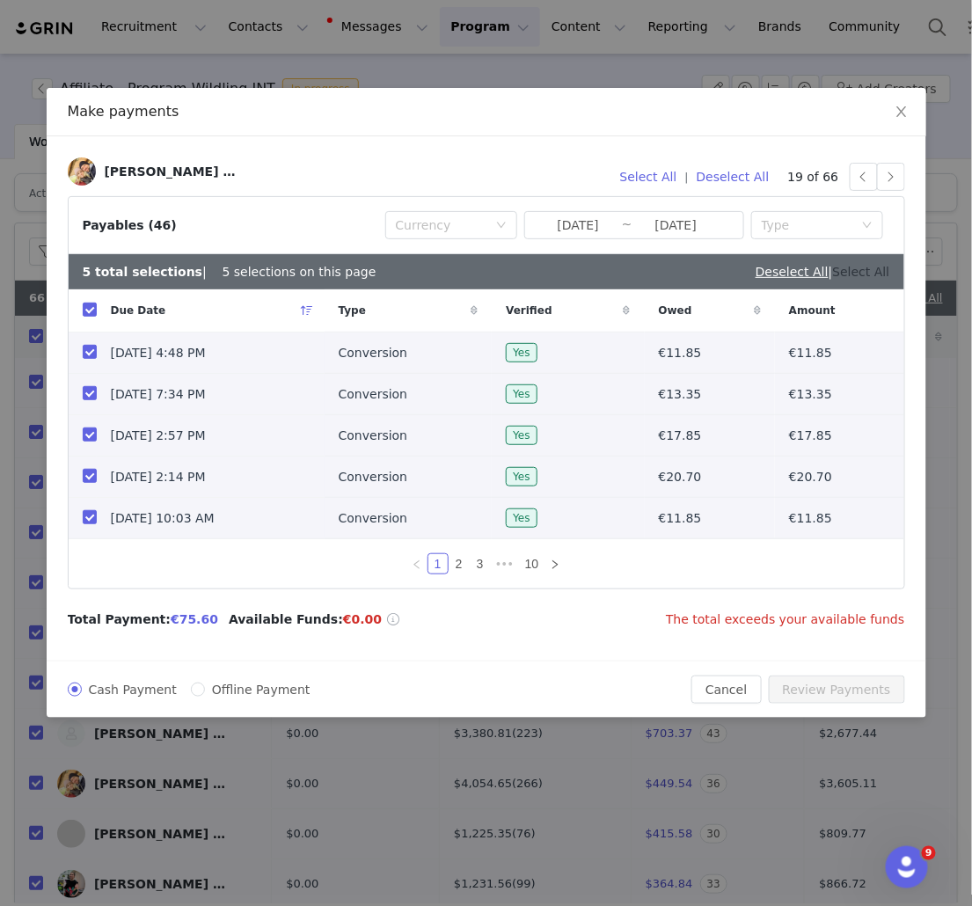
click at [853, 274] on link "Select All" at bounding box center [861, 272] width 57 height 14
click at [867, 273] on link "Deselect All" at bounding box center [853, 272] width 73 height 14
checkbox input "false"
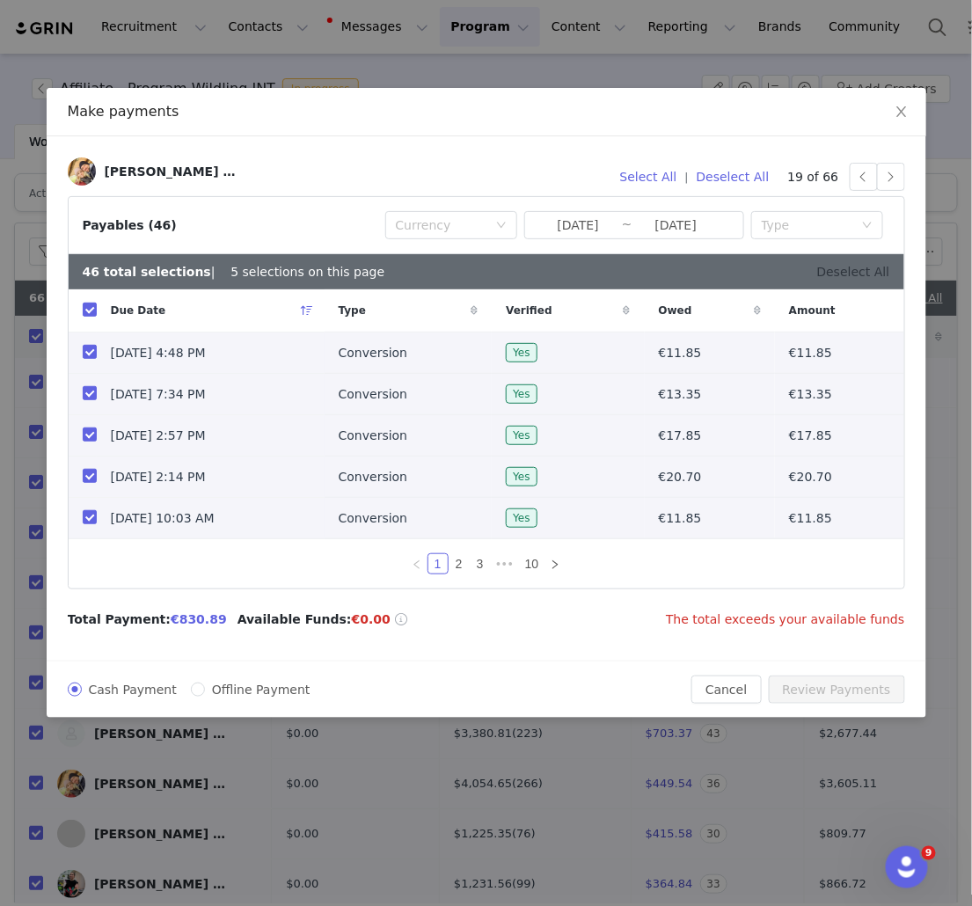
checkbox input "false"
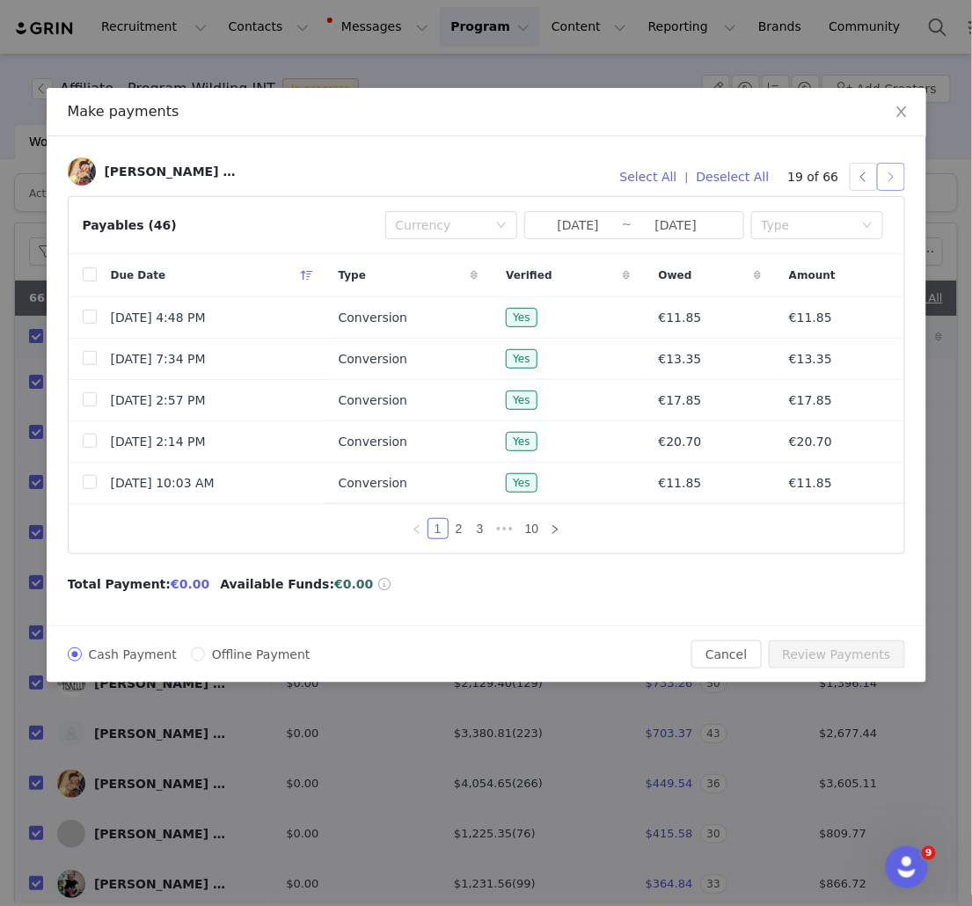
click at [894, 174] on button "button" at bounding box center [891, 177] width 28 height 28
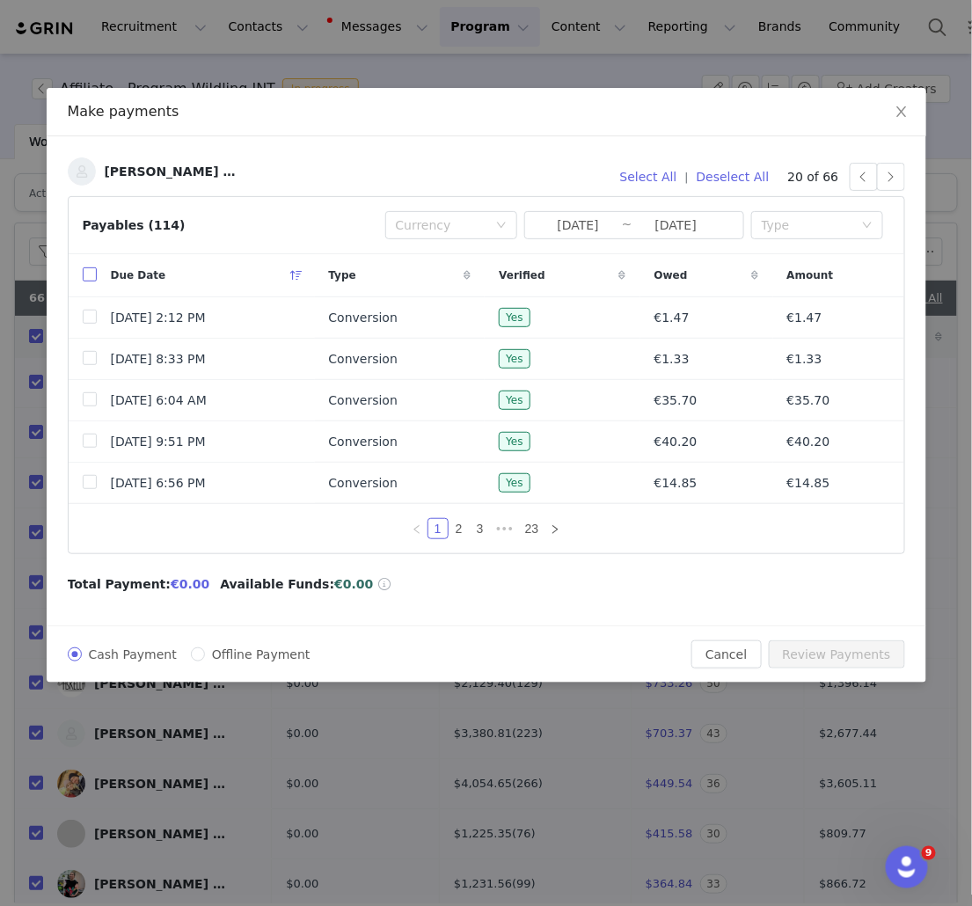
click at [91, 272] on input "checkbox" at bounding box center [90, 274] width 14 height 14
checkbox input "true"
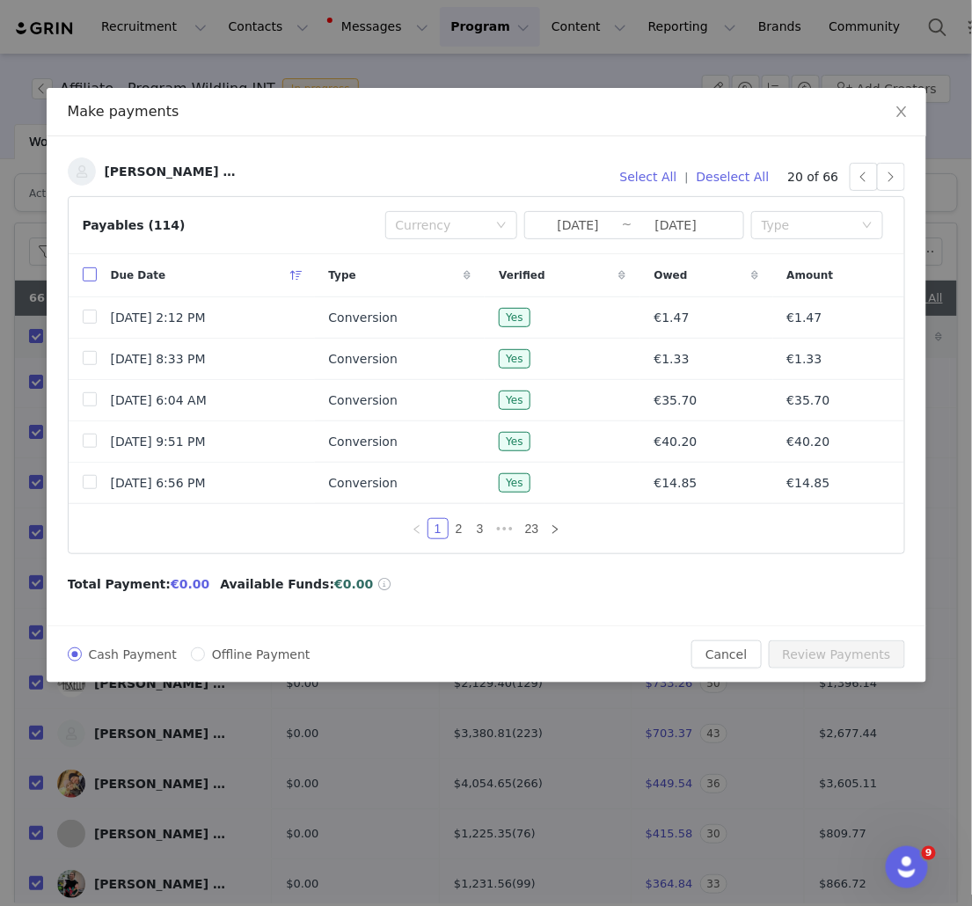
checkbox input "true"
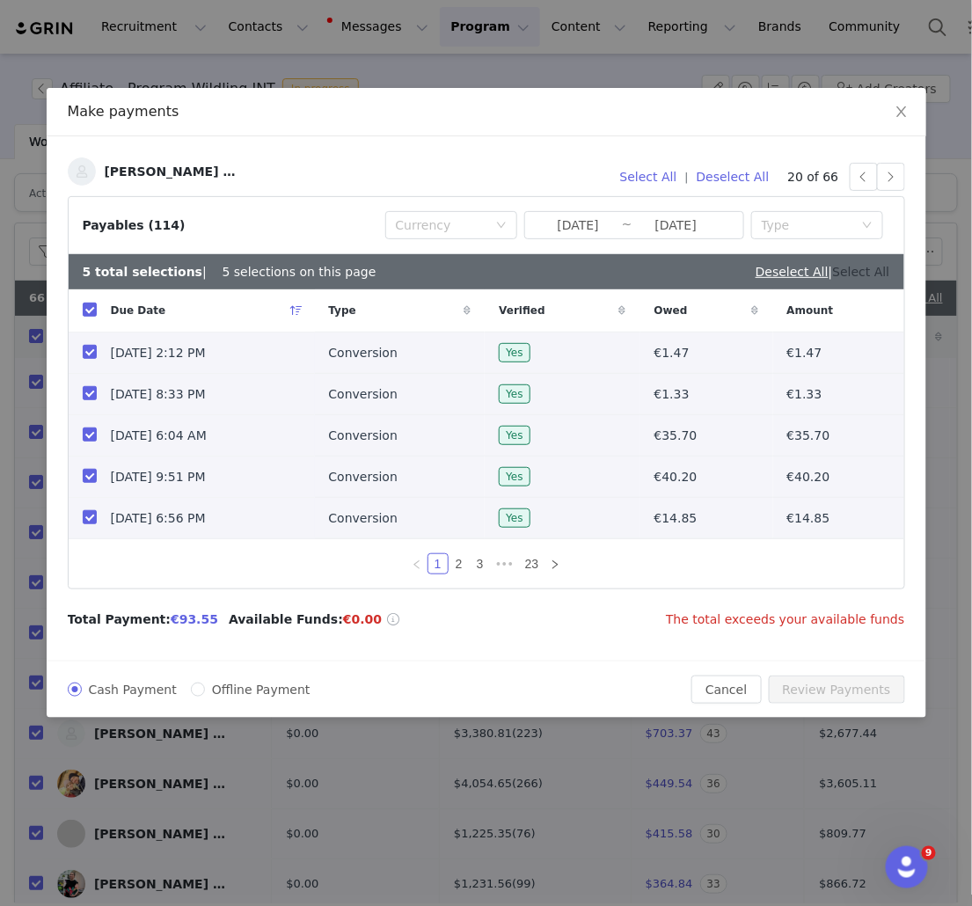
click at [879, 268] on link "Select All" at bounding box center [861, 272] width 57 height 14
click at [856, 271] on link "Deselect All" at bounding box center [853, 272] width 73 height 14
checkbox input "false"
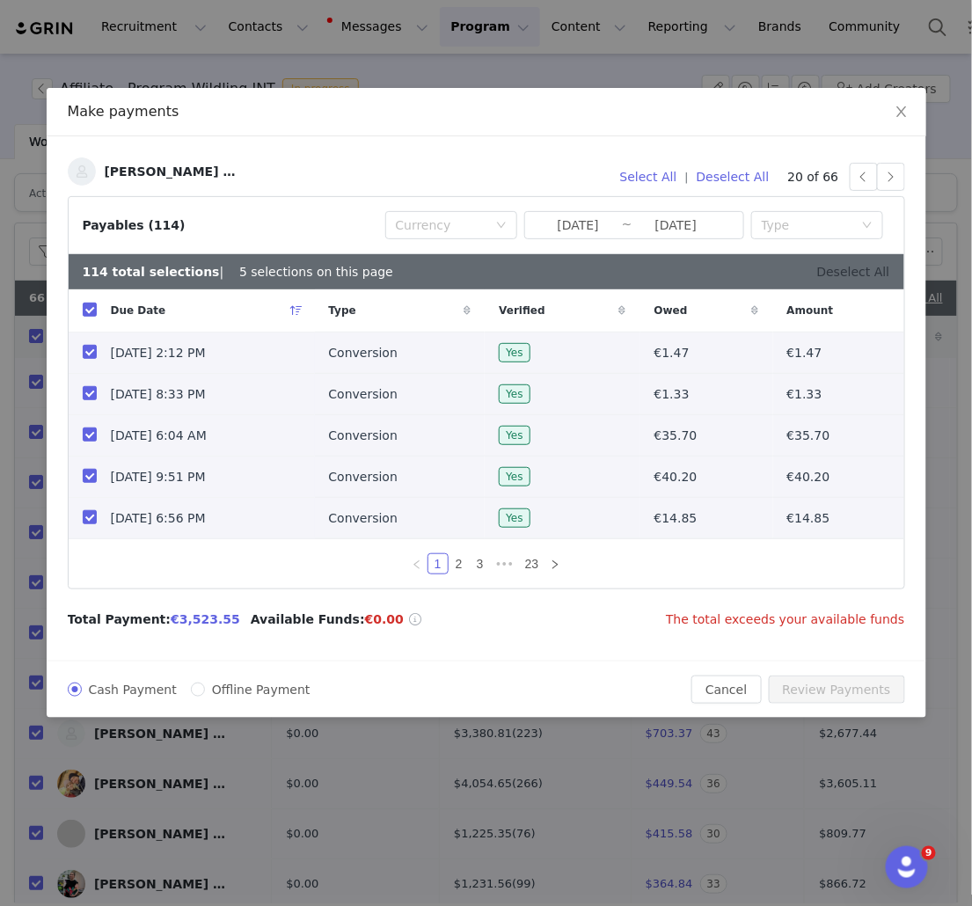
checkbox input "false"
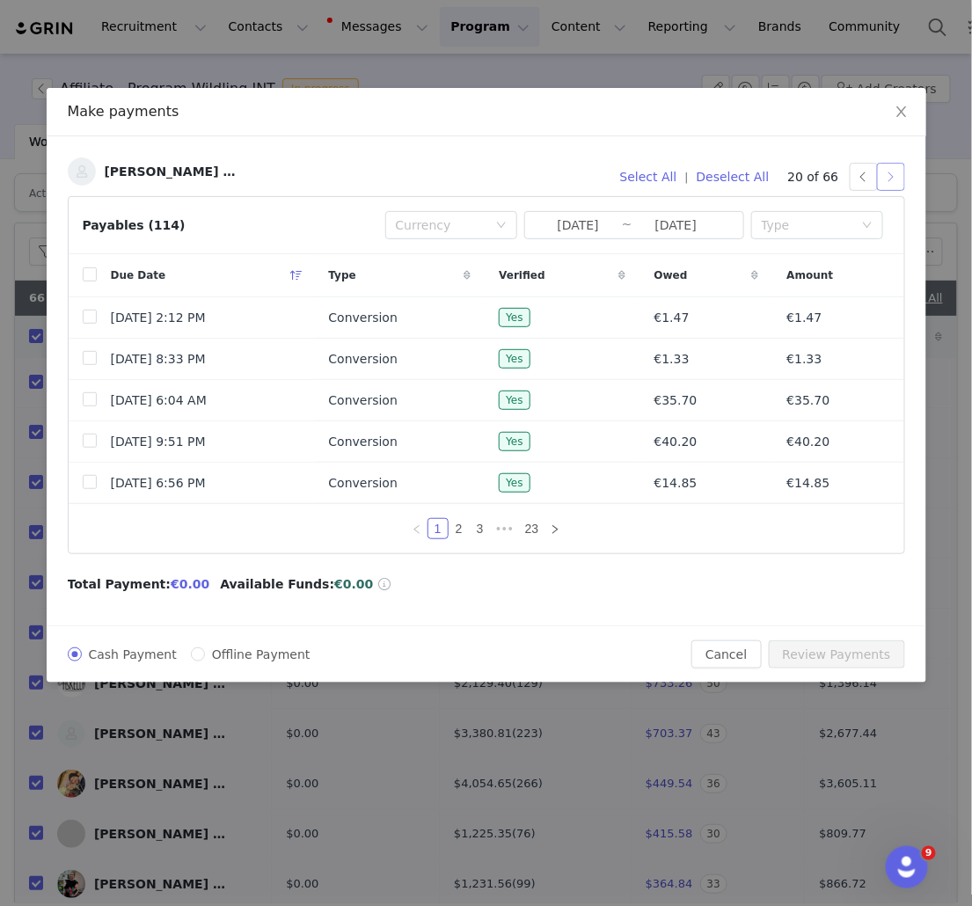
click at [892, 176] on button "button" at bounding box center [891, 177] width 28 height 28
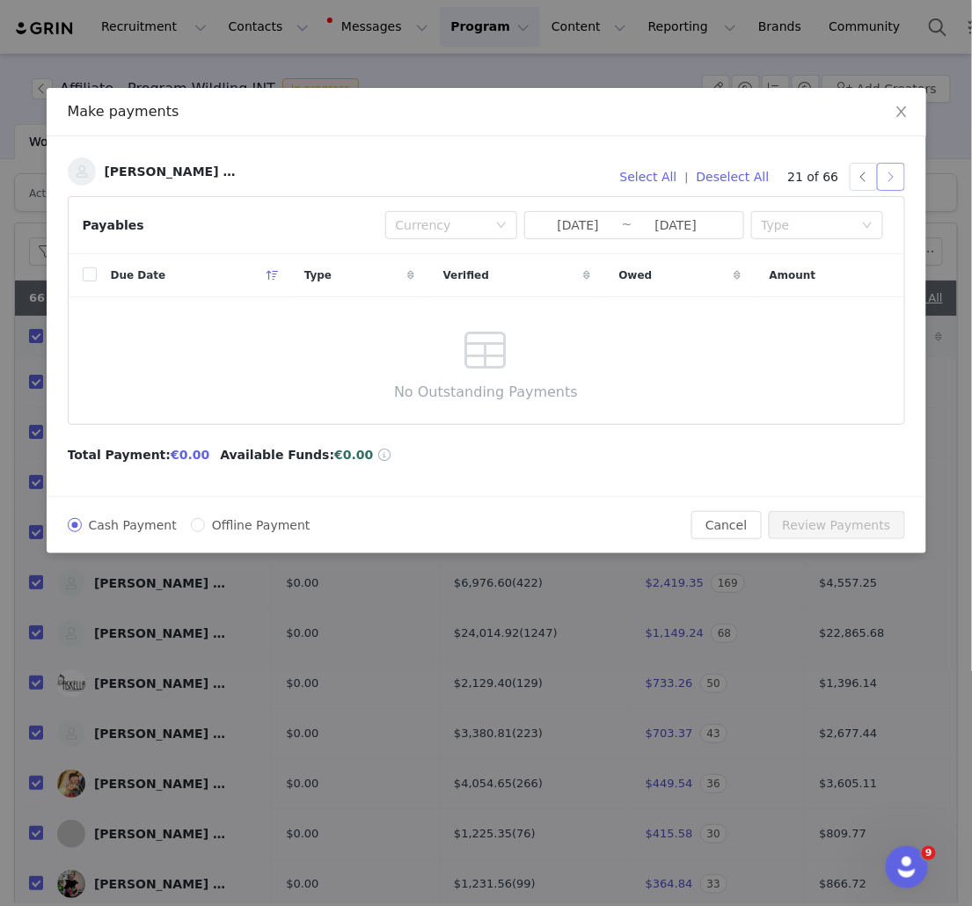
click at [893, 184] on button "button" at bounding box center [891, 177] width 28 height 28
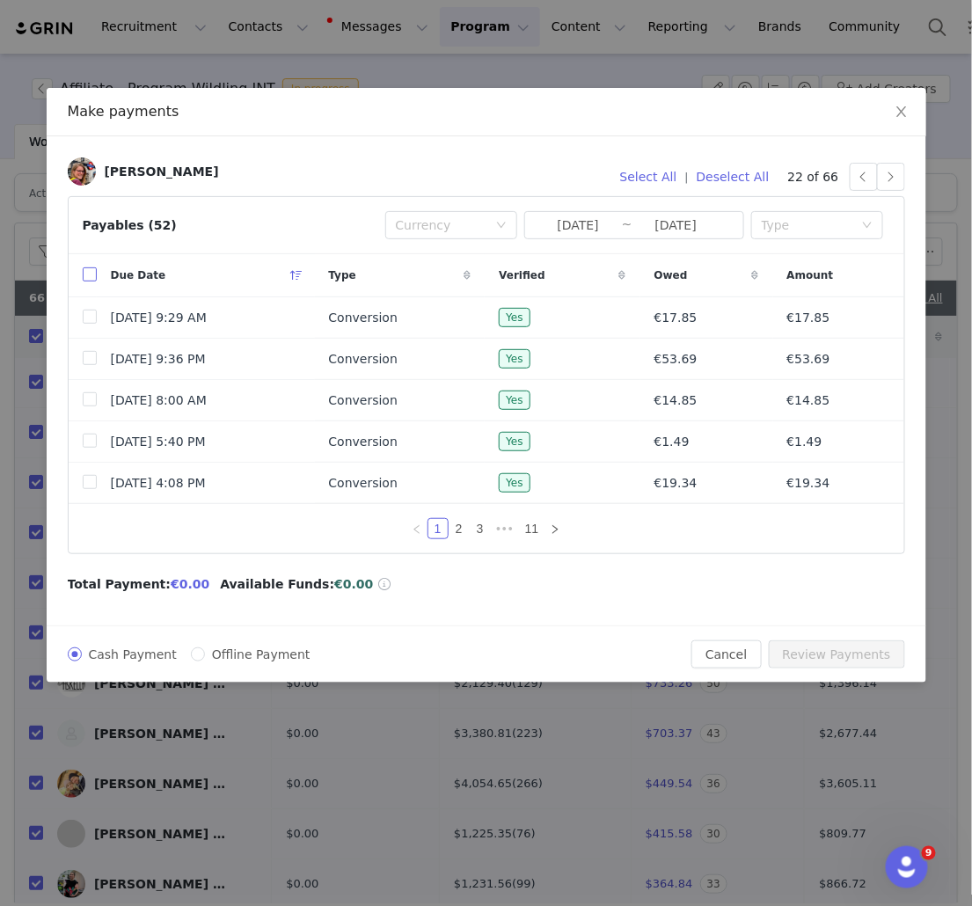
click at [93, 277] on input "checkbox" at bounding box center [90, 274] width 14 height 14
checkbox input "true"
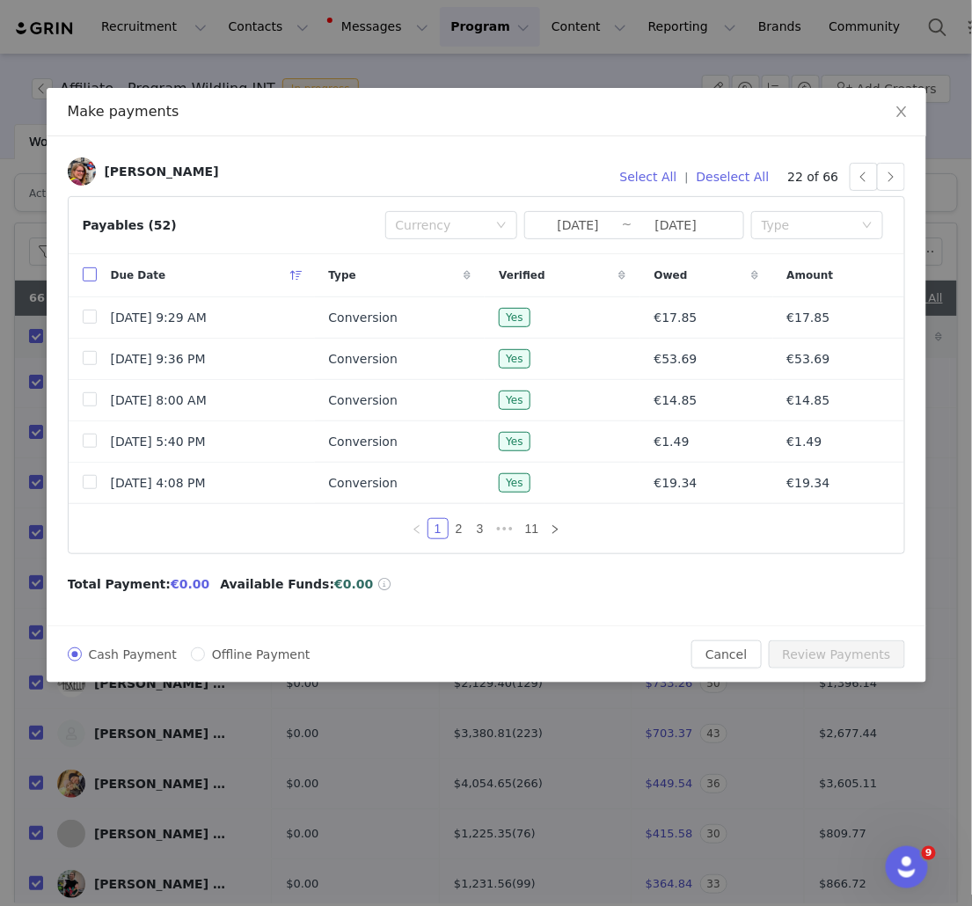
checkbox input "true"
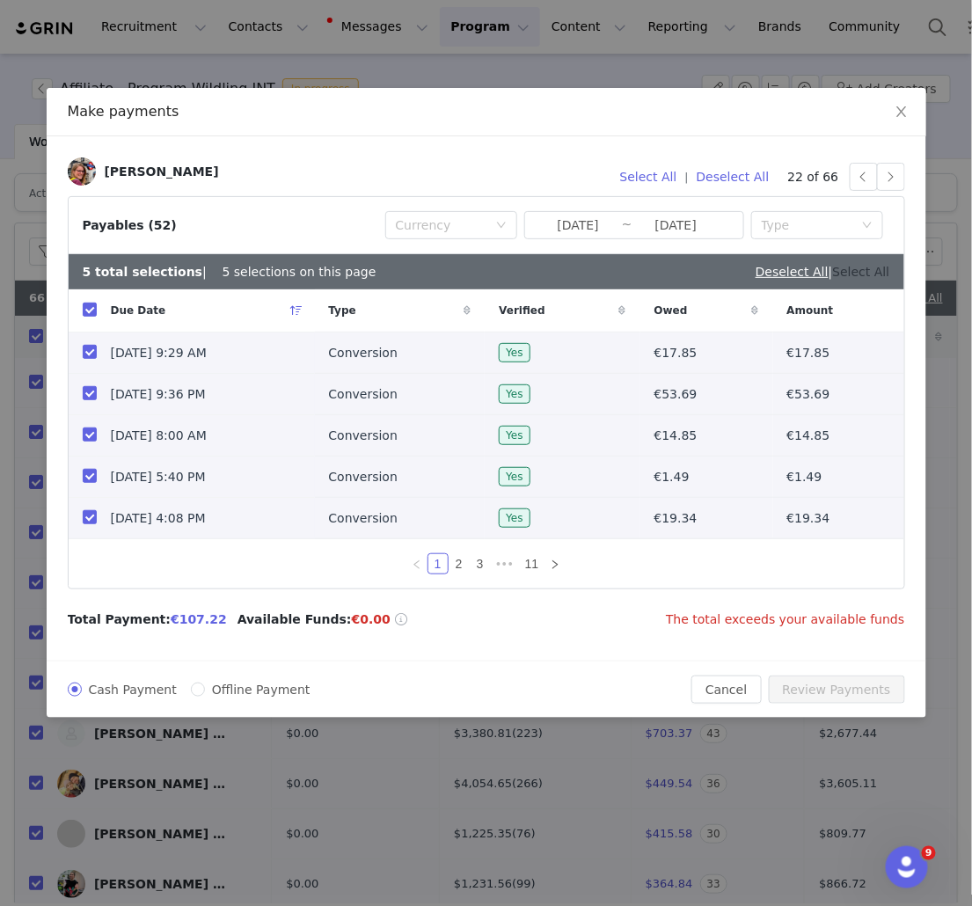
click at [867, 276] on link "Select All" at bounding box center [861, 272] width 57 height 14
click at [423, 226] on div "Currency" at bounding box center [442, 225] width 92 height 18
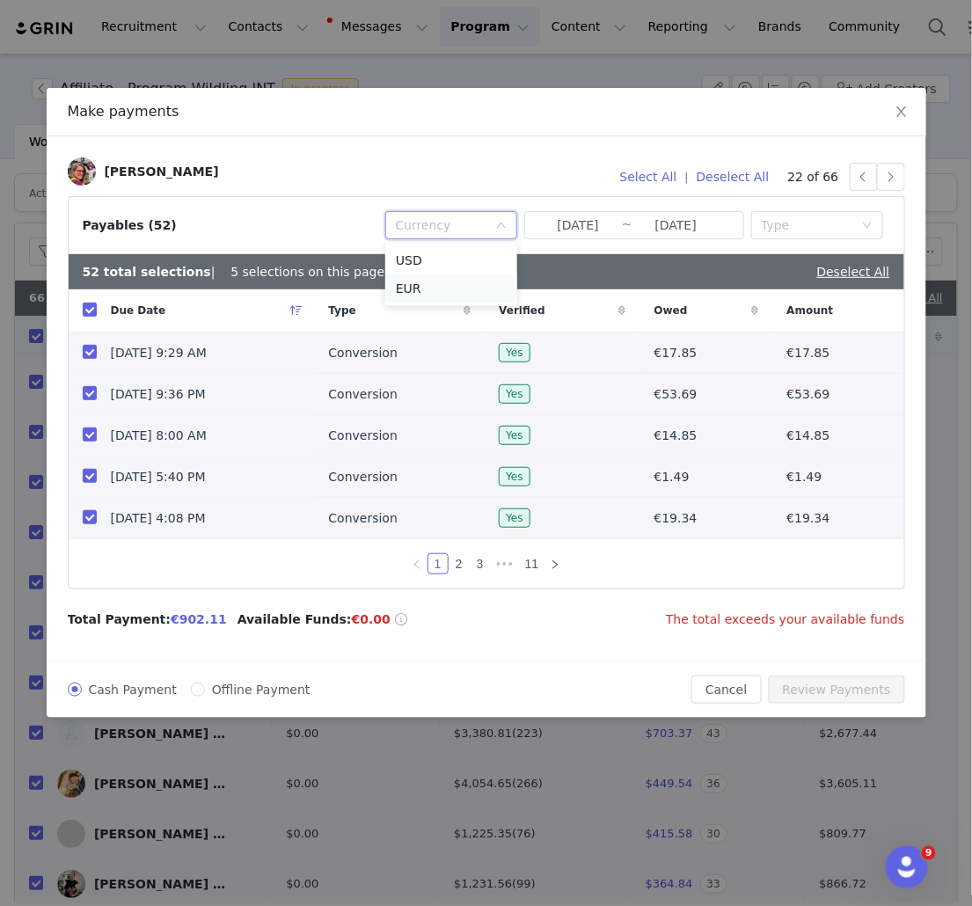
click at [424, 292] on li "EUR" at bounding box center [451, 289] width 132 height 28
click at [442, 223] on div "Currency EUR" at bounding box center [445, 225] width 99 height 26
click at [437, 260] on li "USD" at bounding box center [451, 260] width 132 height 28
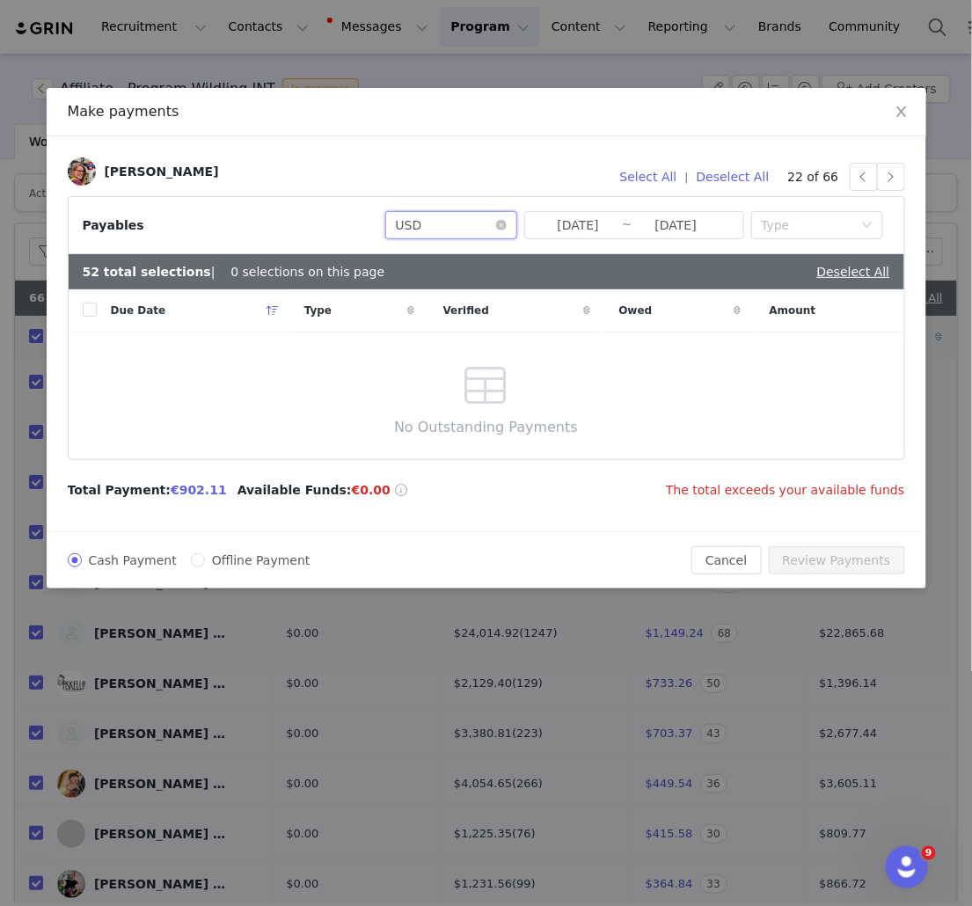
click at [438, 229] on div "Currency USD" at bounding box center [445, 225] width 99 height 26
click at [419, 292] on li "EUR" at bounding box center [451, 289] width 132 height 28
checkbox input "true"
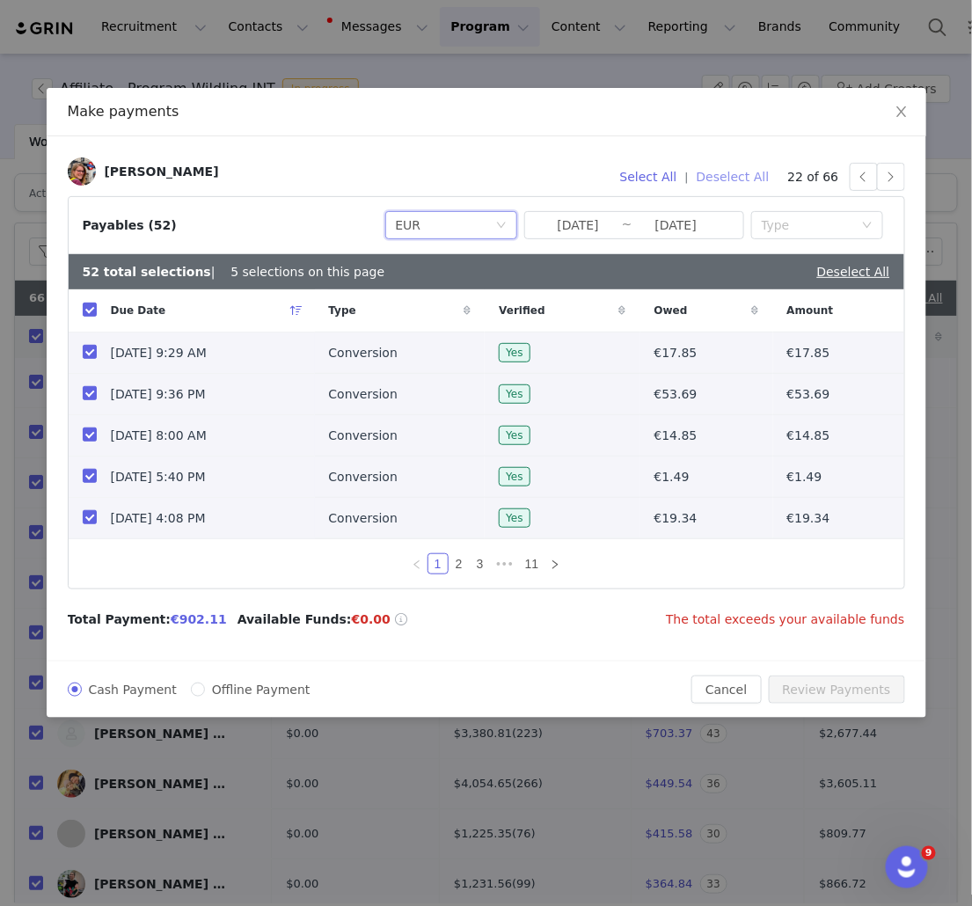
click at [756, 179] on button "Deselect All" at bounding box center [733, 177] width 89 height 28
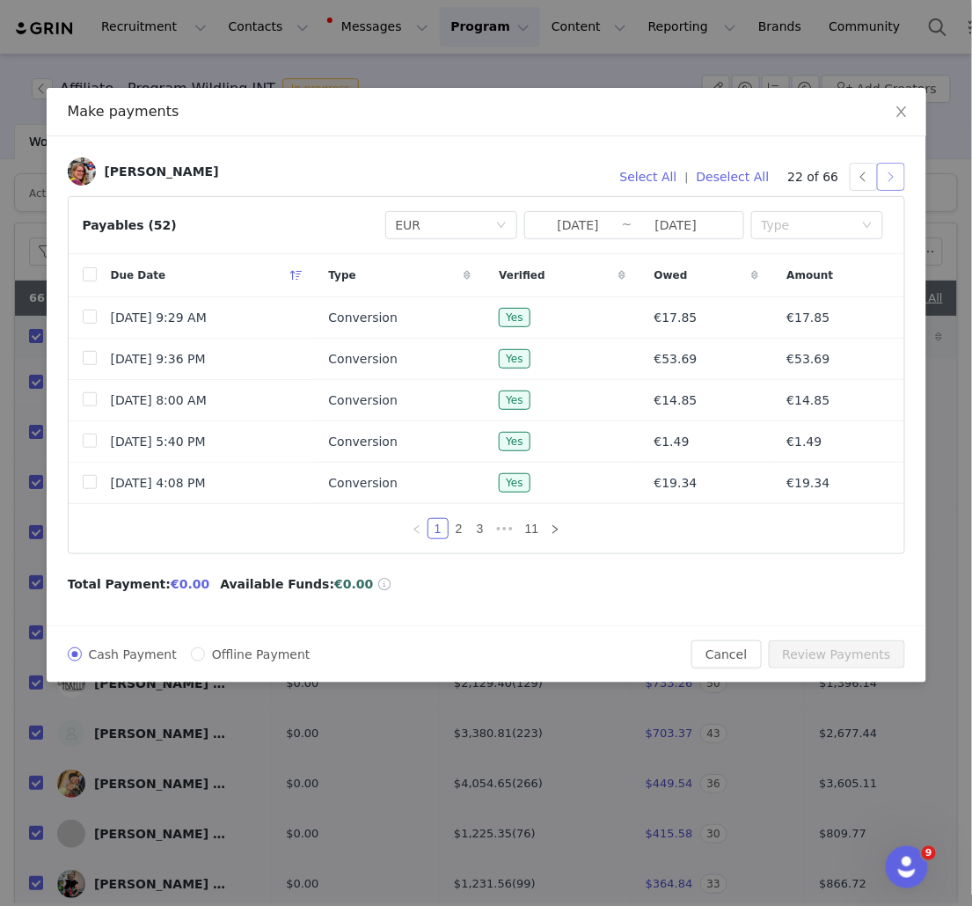
click at [892, 179] on button "button" at bounding box center [891, 177] width 28 height 28
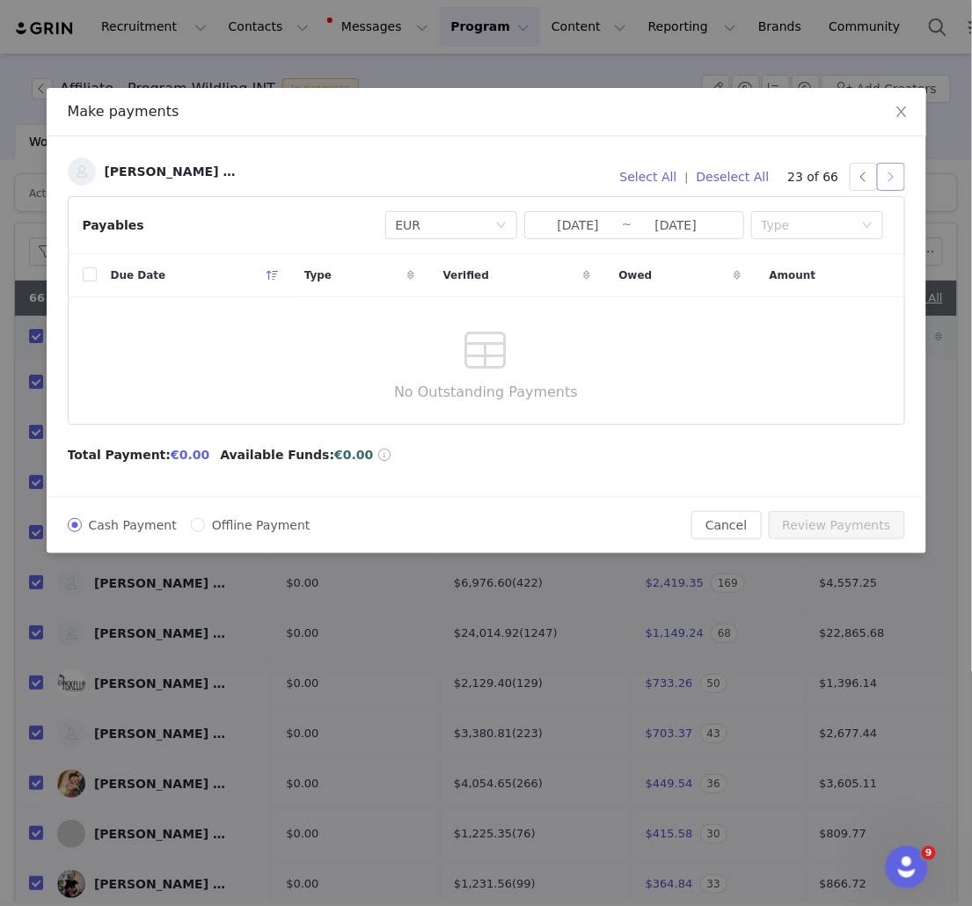
click at [890, 177] on button "button" at bounding box center [891, 177] width 28 height 28
click at [885, 173] on button "button" at bounding box center [891, 177] width 28 height 28
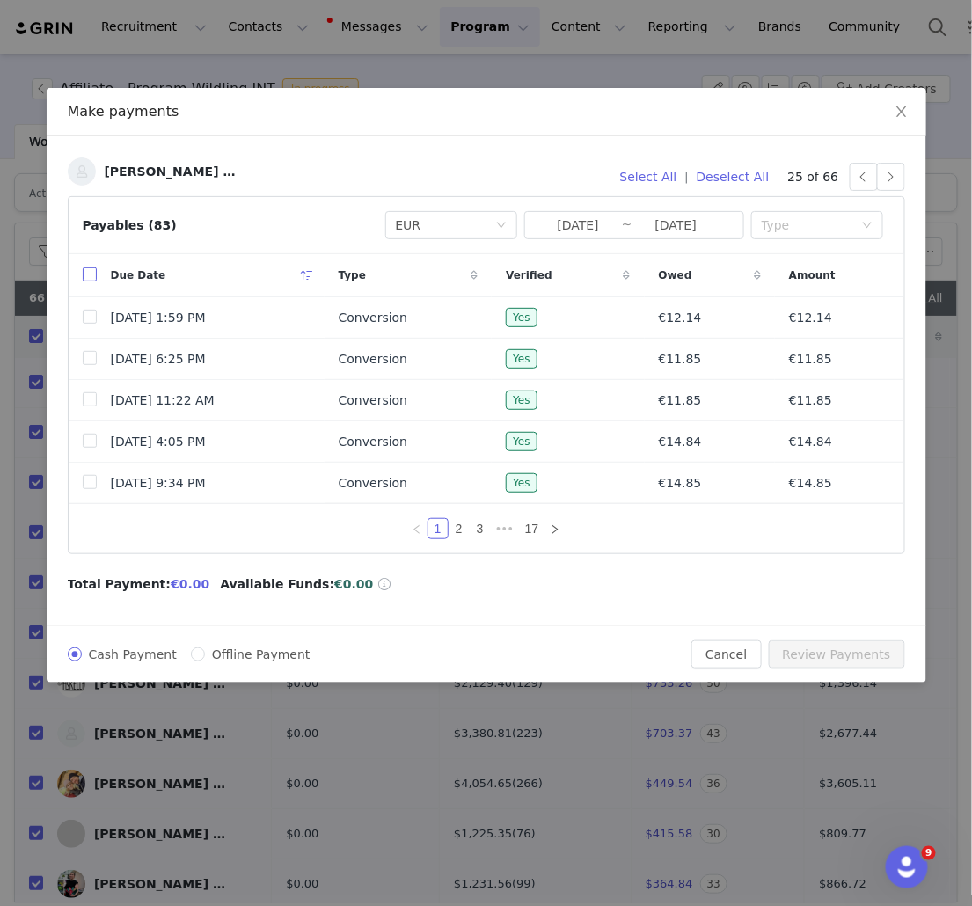
click at [92, 270] on input "checkbox" at bounding box center [90, 274] width 14 height 14
checkbox input "true"
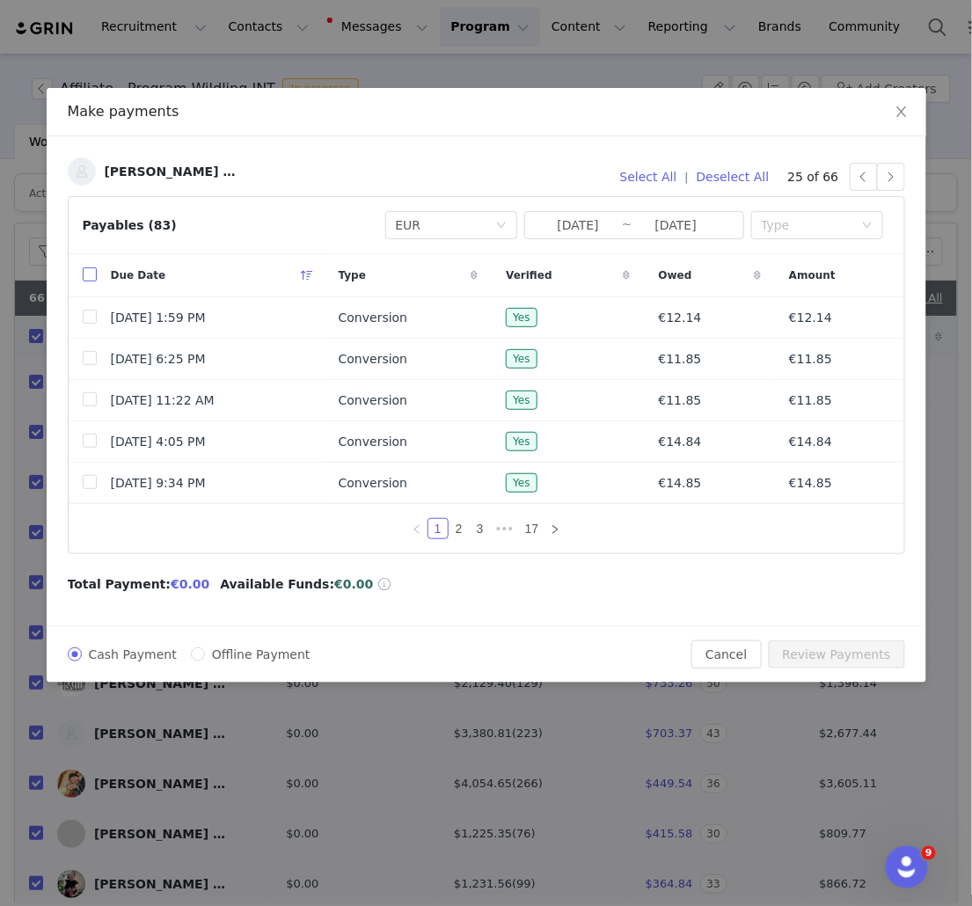
checkbox input "true"
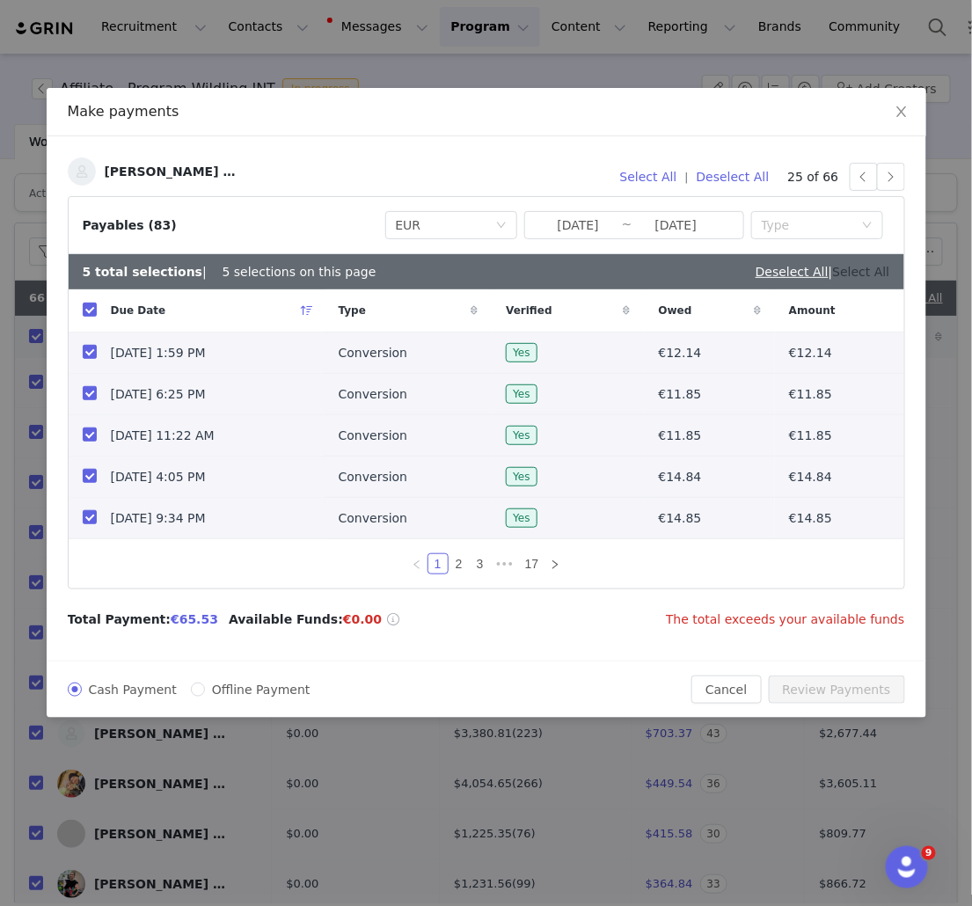
click at [869, 272] on link "Select All" at bounding box center [861, 272] width 57 height 14
click at [852, 270] on link "Deselect All" at bounding box center [853, 272] width 73 height 14
checkbox input "false"
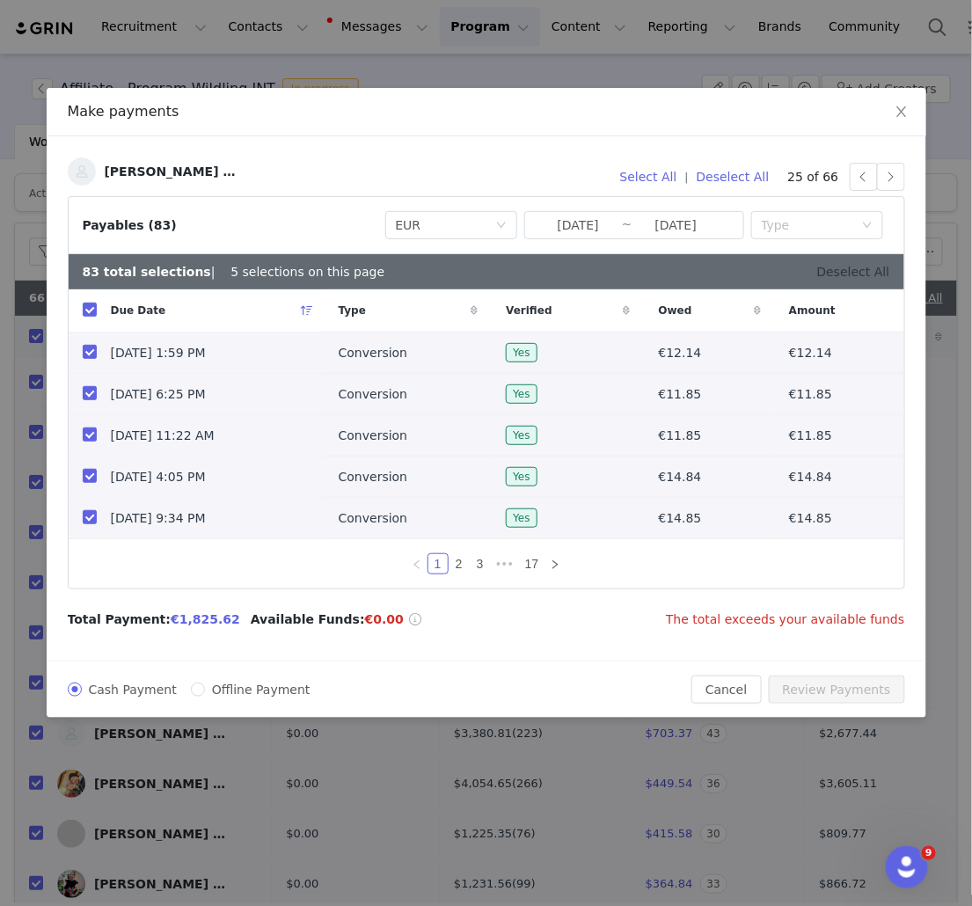
checkbox input "false"
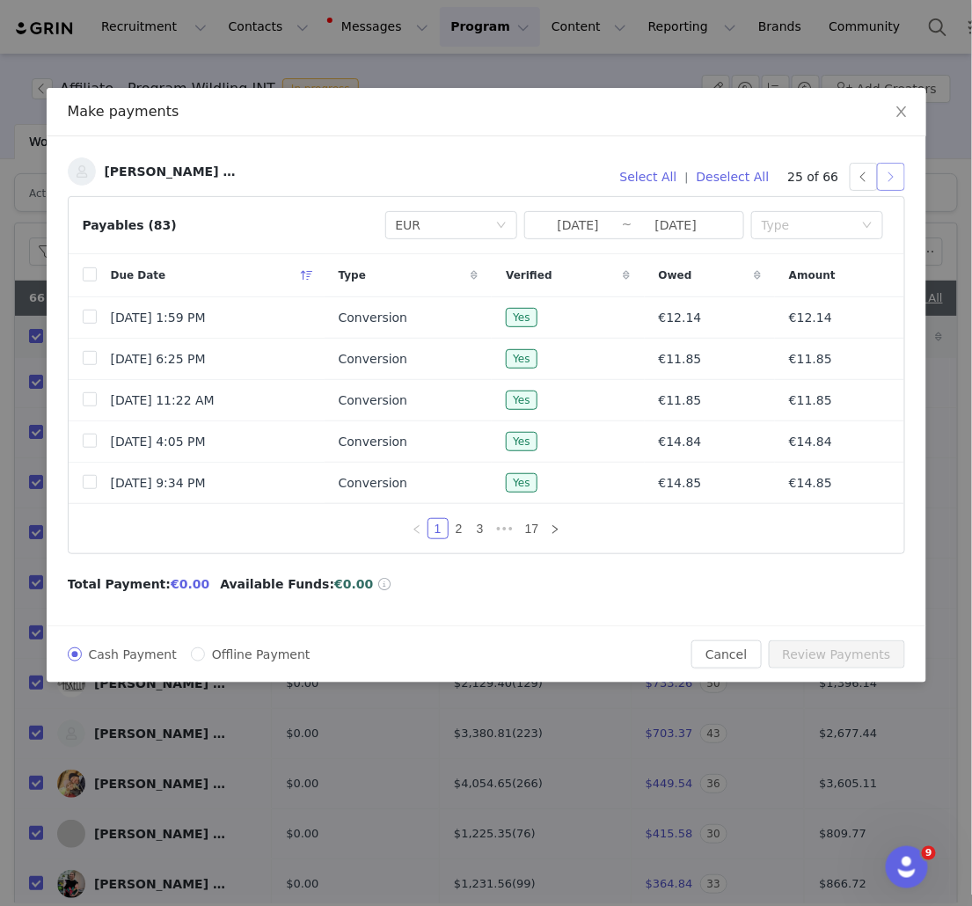
click at [892, 176] on button "button" at bounding box center [891, 177] width 28 height 28
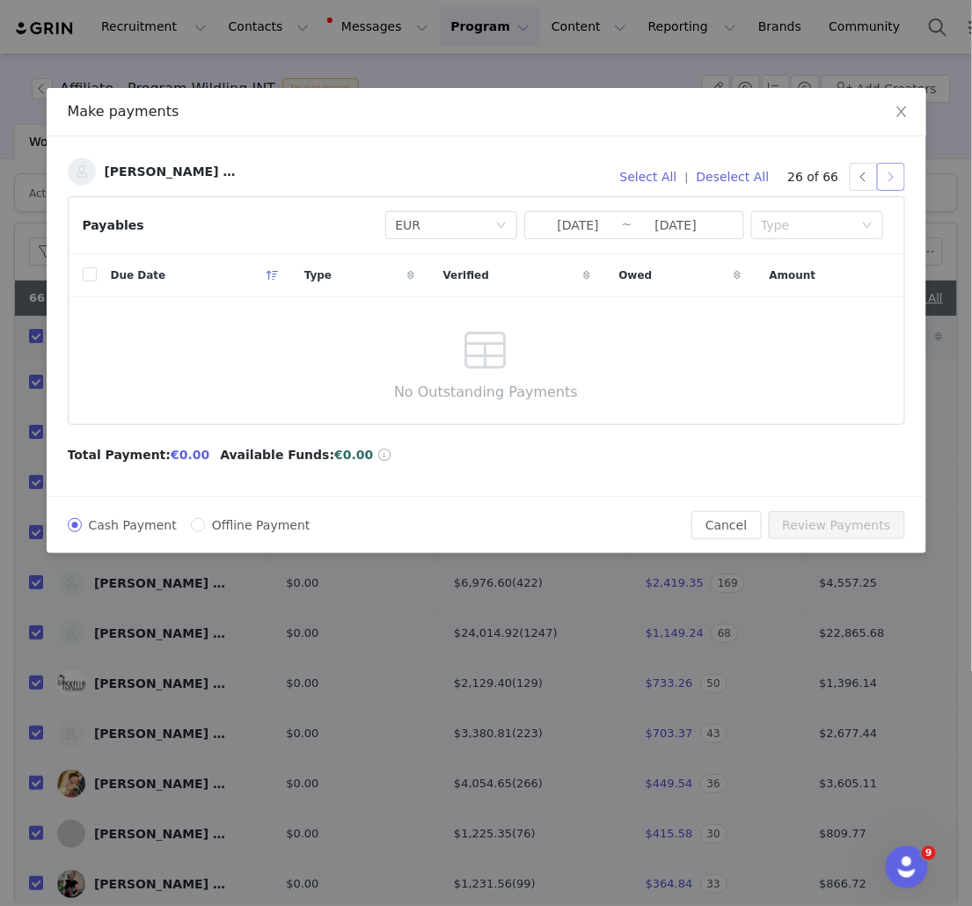
click at [892, 172] on button "button" at bounding box center [891, 177] width 28 height 28
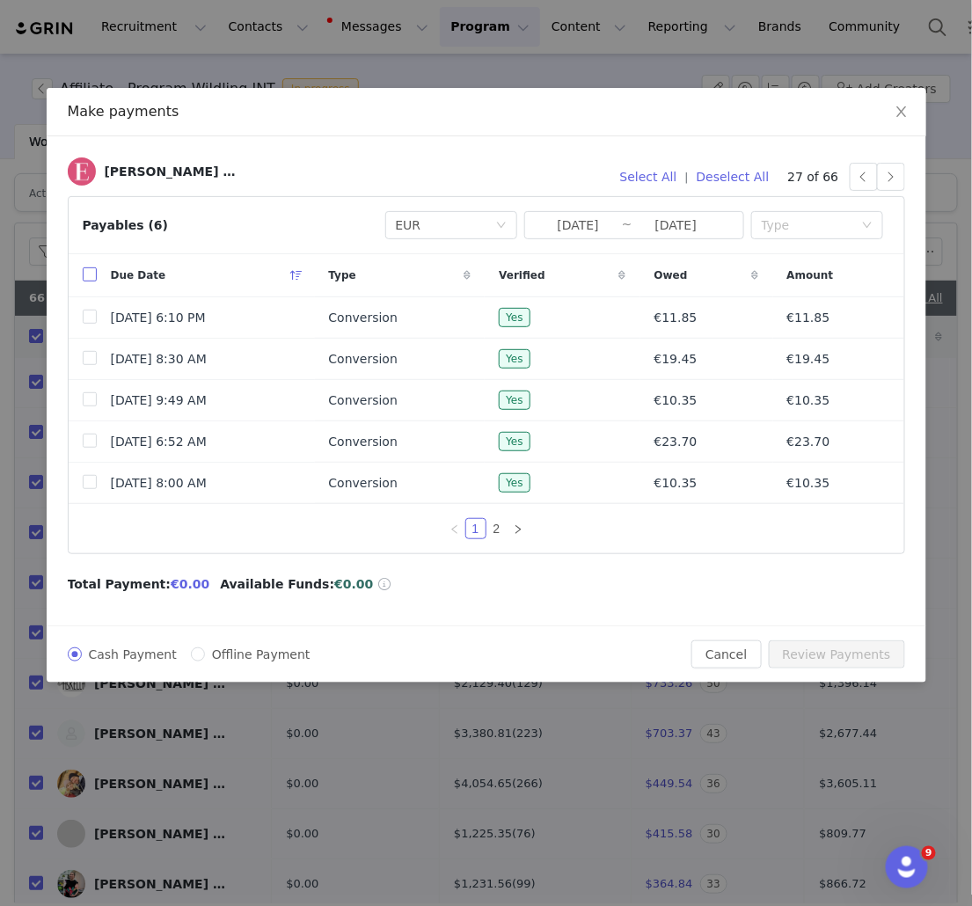
click at [88, 277] on input "checkbox" at bounding box center [90, 274] width 14 height 14
checkbox input "true"
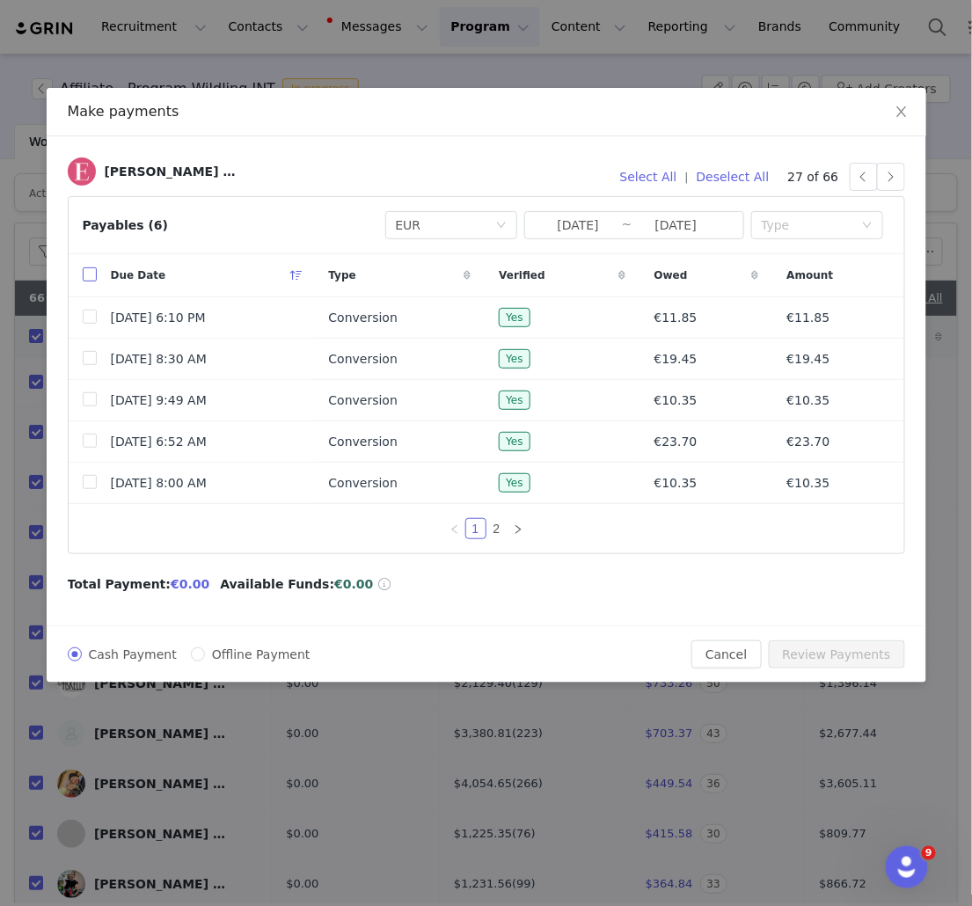
checkbox input "true"
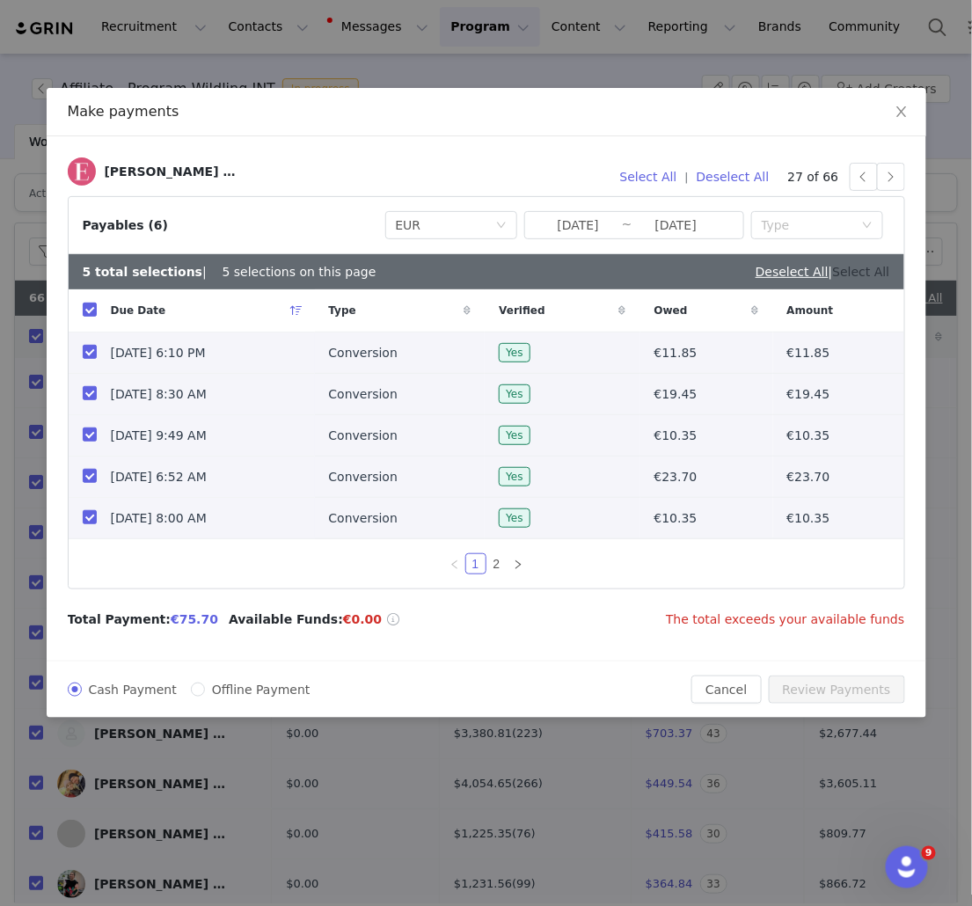
click at [883, 267] on link "Select All" at bounding box center [861, 272] width 57 height 14
click at [879, 271] on link "Deselect All" at bounding box center [853, 272] width 73 height 14
checkbox input "false"
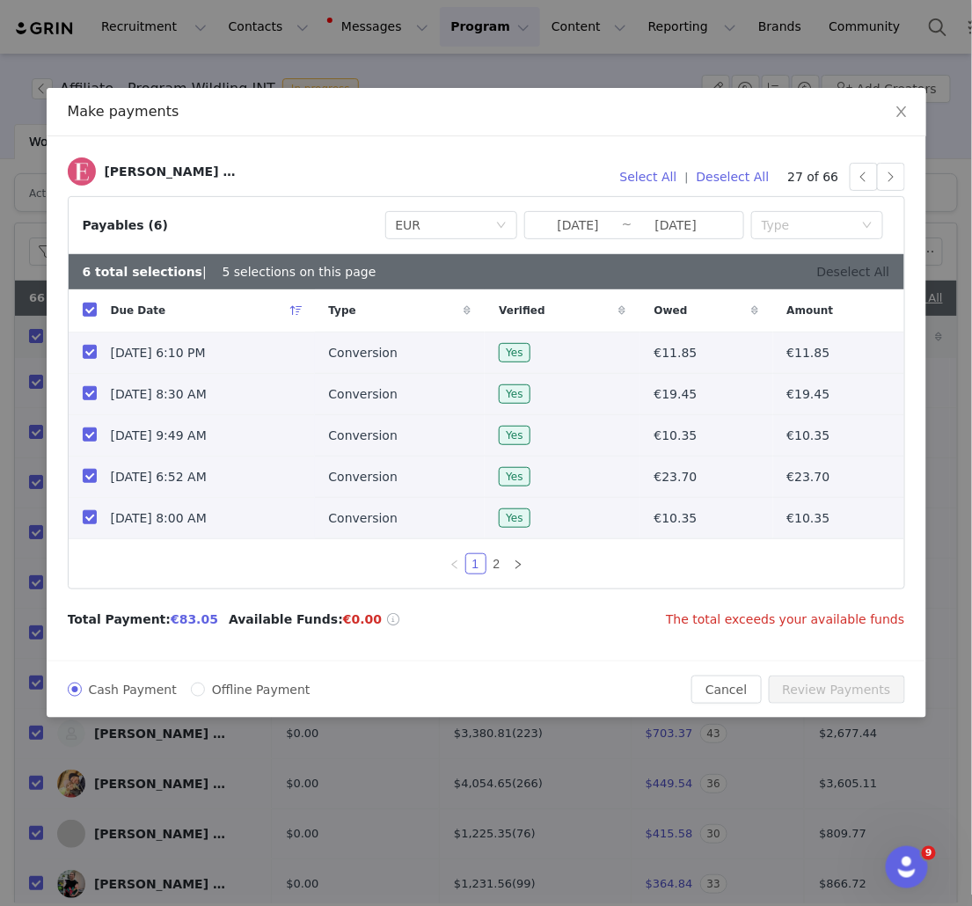
checkbox input "false"
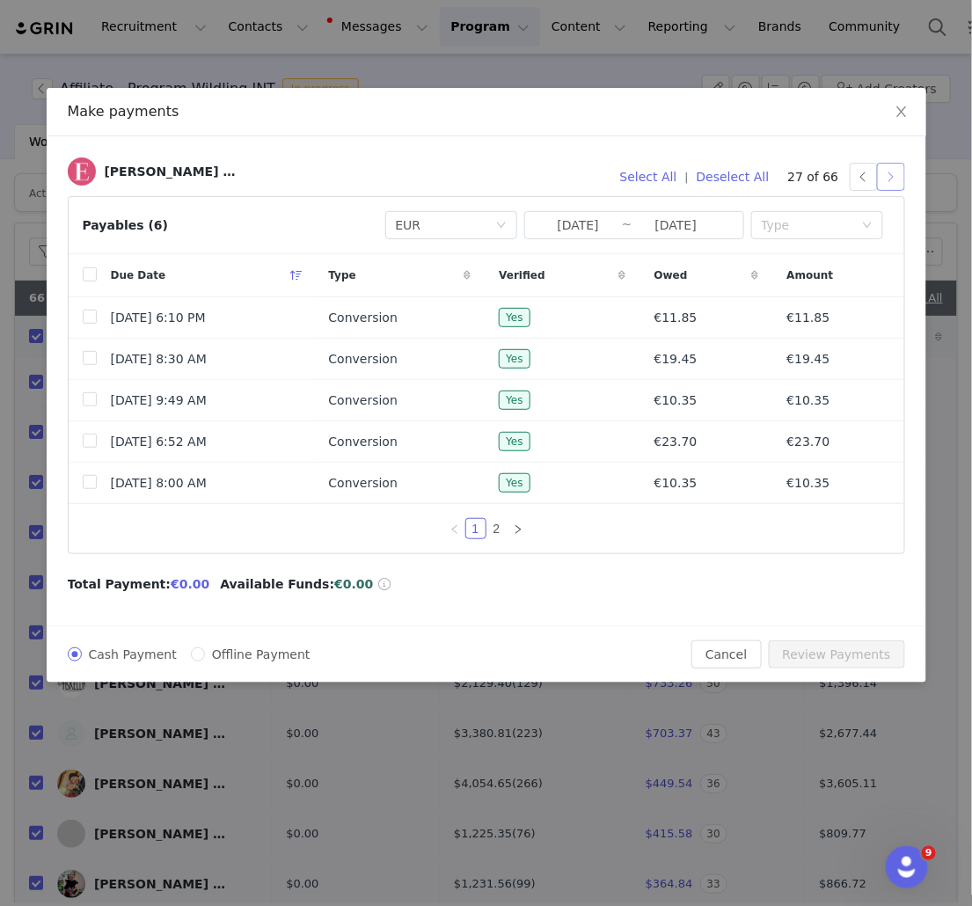
click at [893, 179] on button "button" at bounding box center [891, 177] width 28 height 28
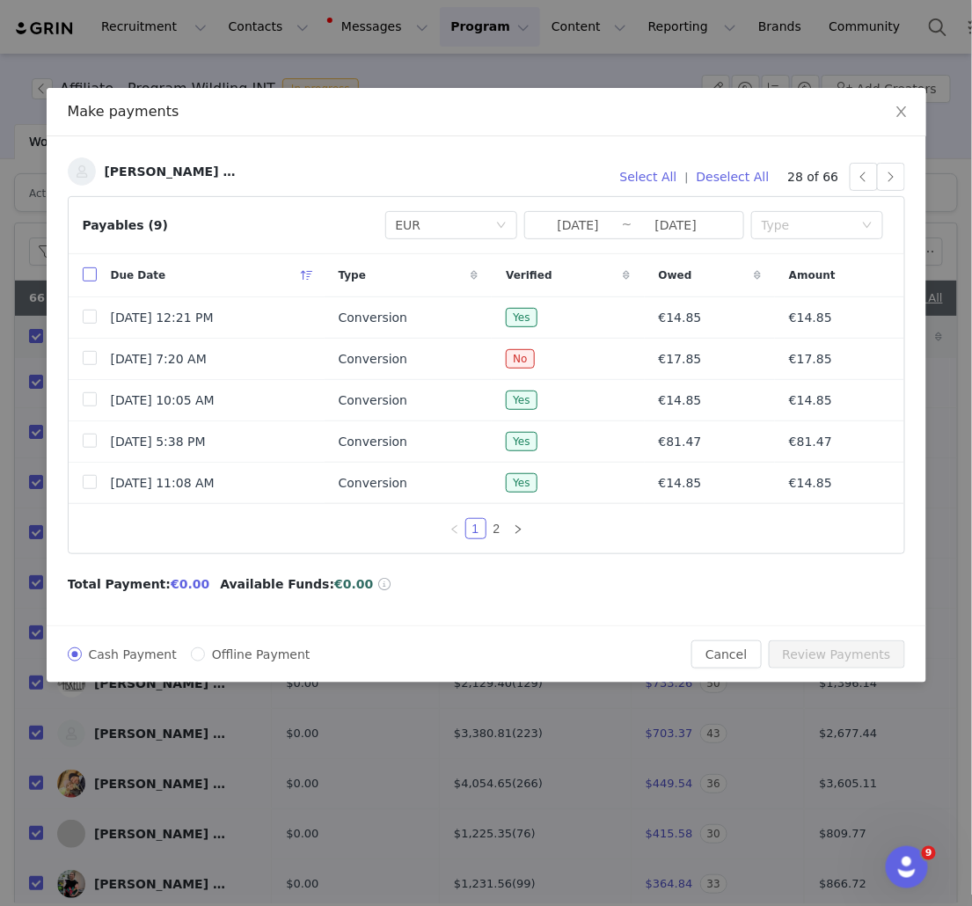
click at [91, 273] on input "checkbox" at bounding box center [90, 274] width 14 height 14
checkbox input "true"
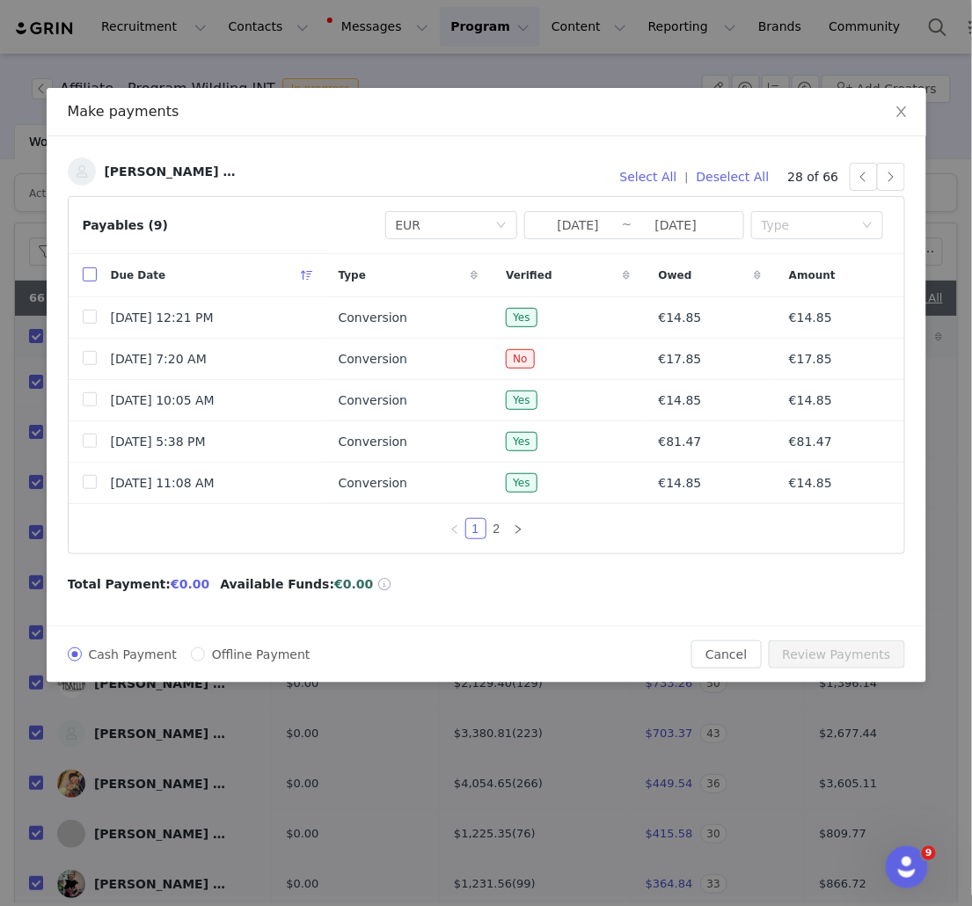
checkbox input "true"
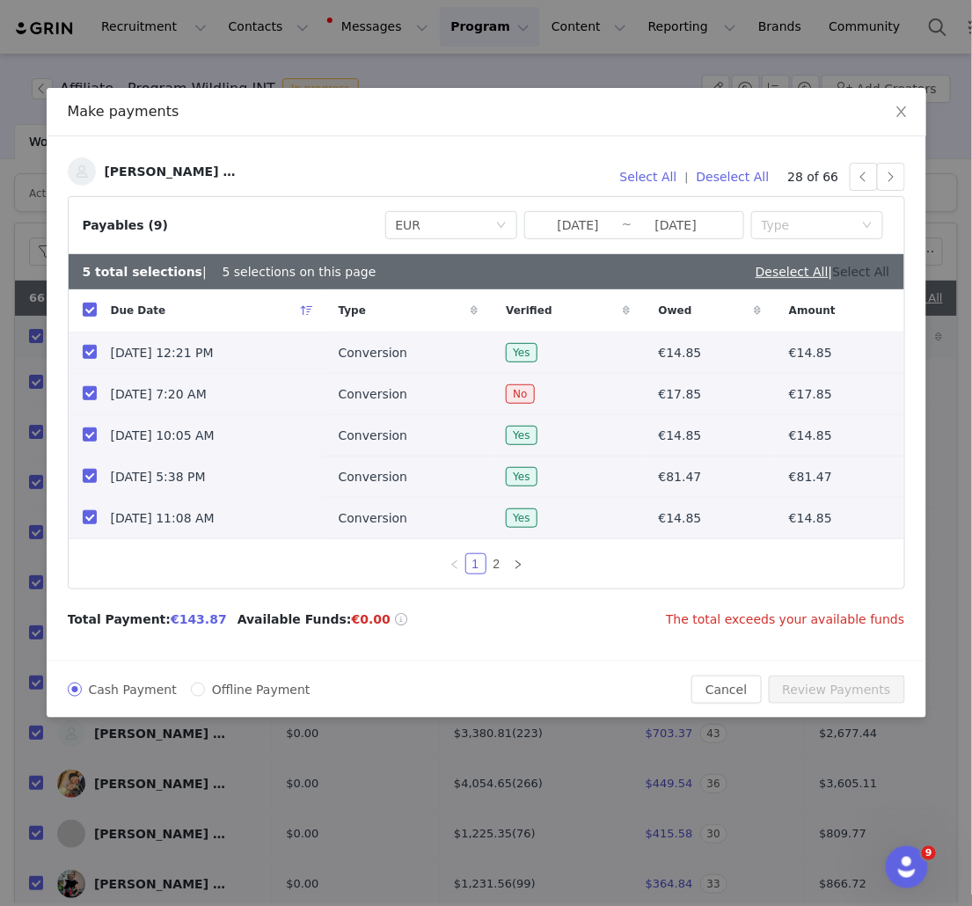
click at [875, 274] on link "Select All" at bounding box center [861, 272] width 57 height 14
click at [857, 271] on link "Deselect All" at bounding box center [853, 272] width 73 height 14
checkbox input "false"
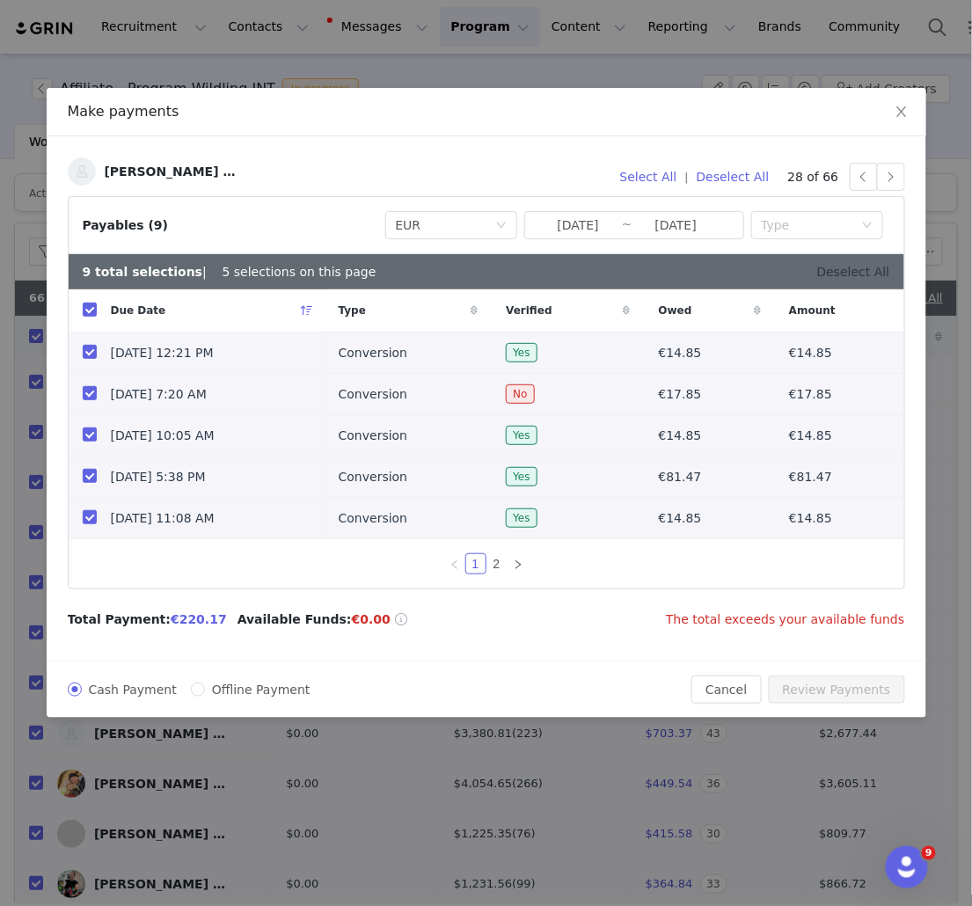
checkbox input "false"
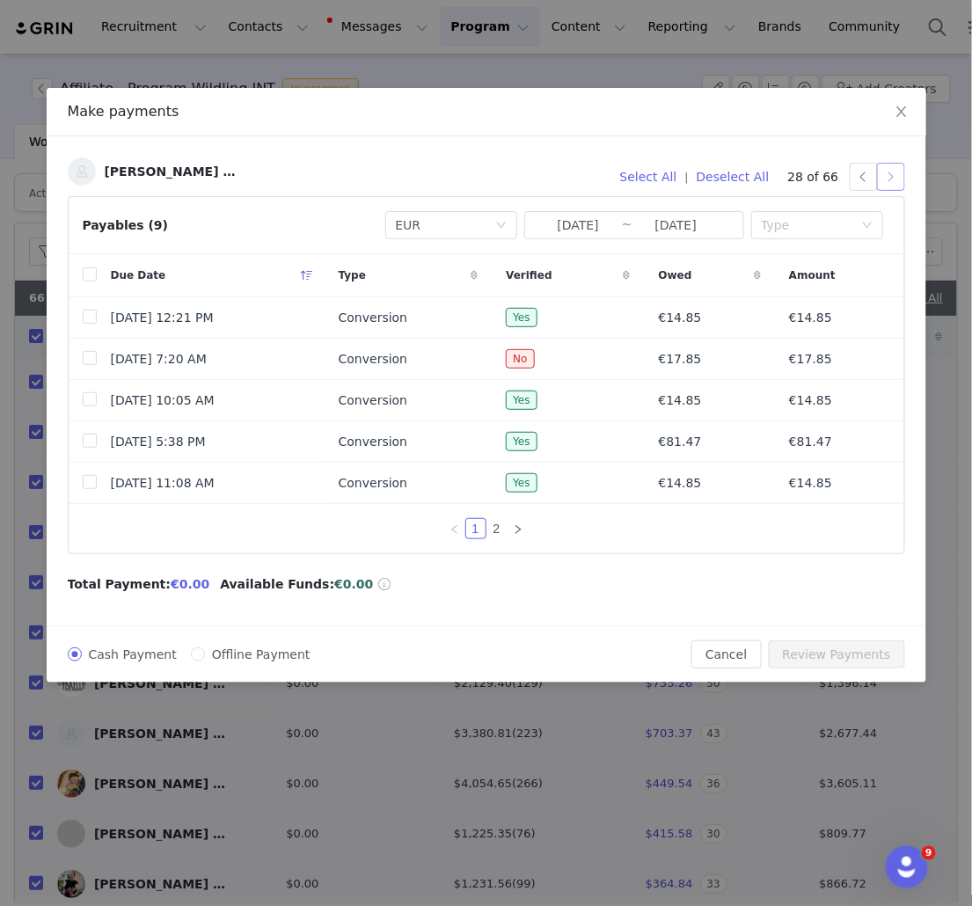
click at [893, 180] on button "button" at bounding box center [891, 177] width 28 height 28
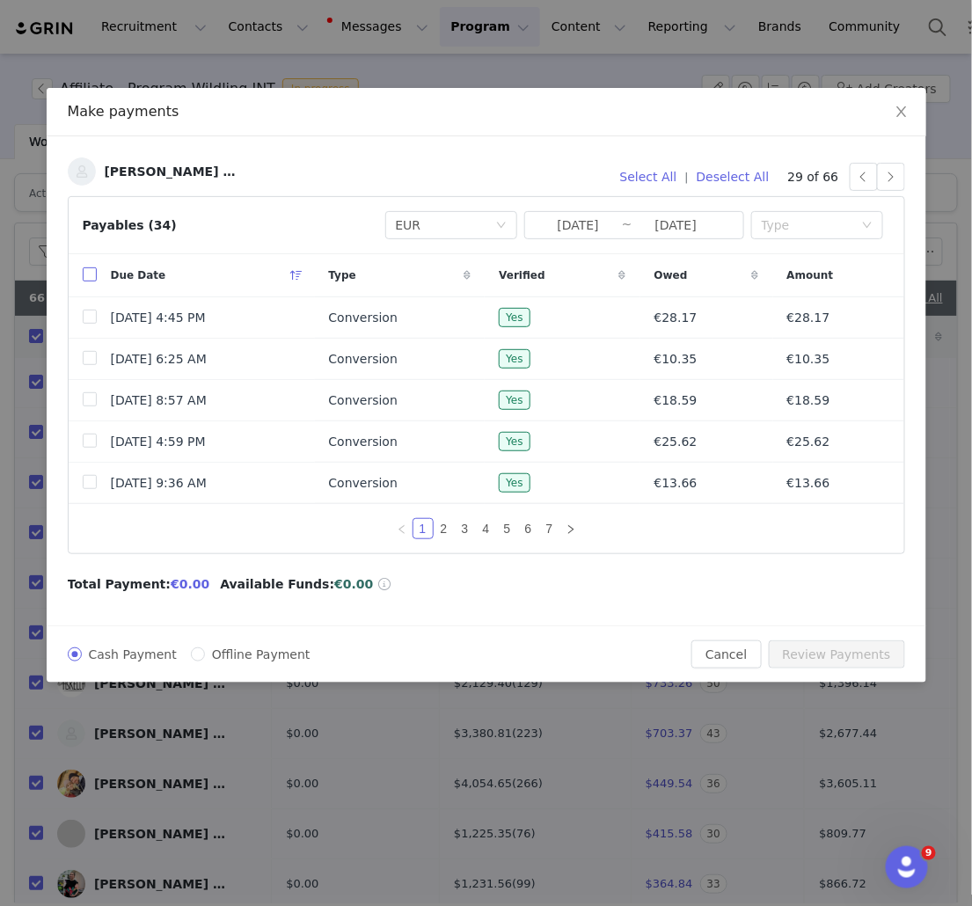
click at [92, 275] on input "checkbox" at bounding box center [90, 274] width 14 height 14
checkbox input "true"
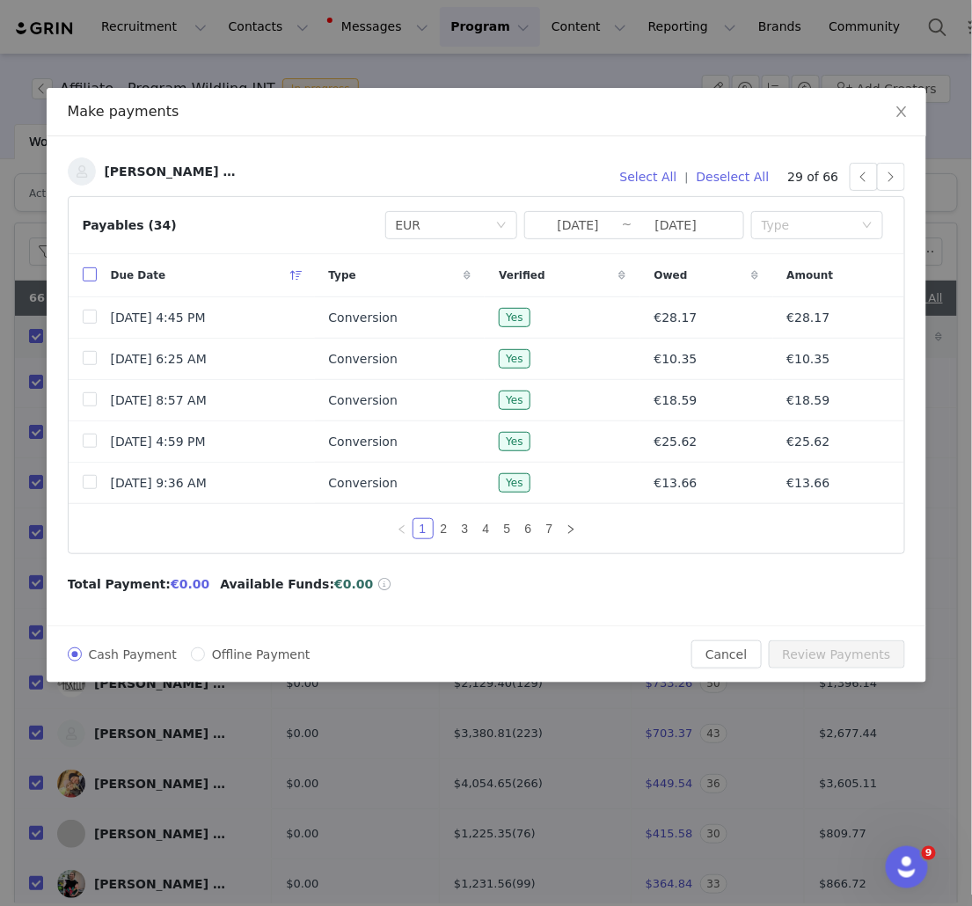
checkbox input "true"
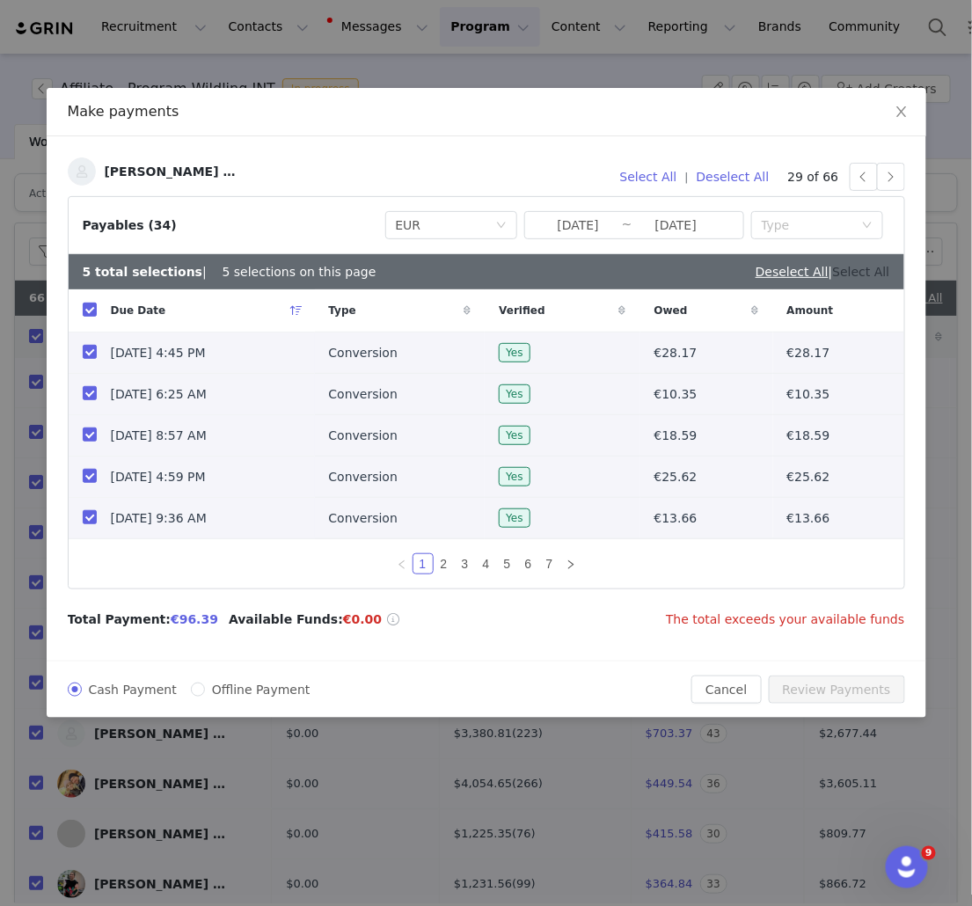
click at [880, 273] on link "Select All" at bounding box center [861, 272] width 57 height 14
click at [869, 274] on link "Deselect All" at bounding box center [853, 272] width 73 height 14
checkbox input "false"
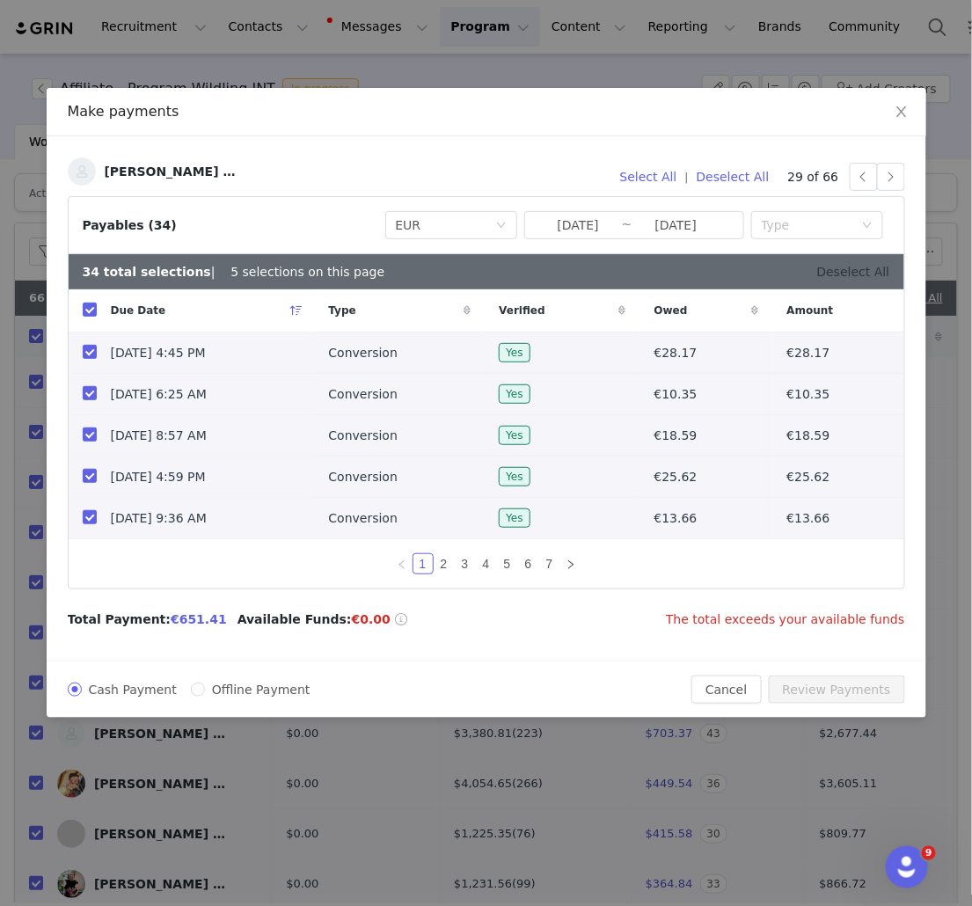
checkbox input "false"
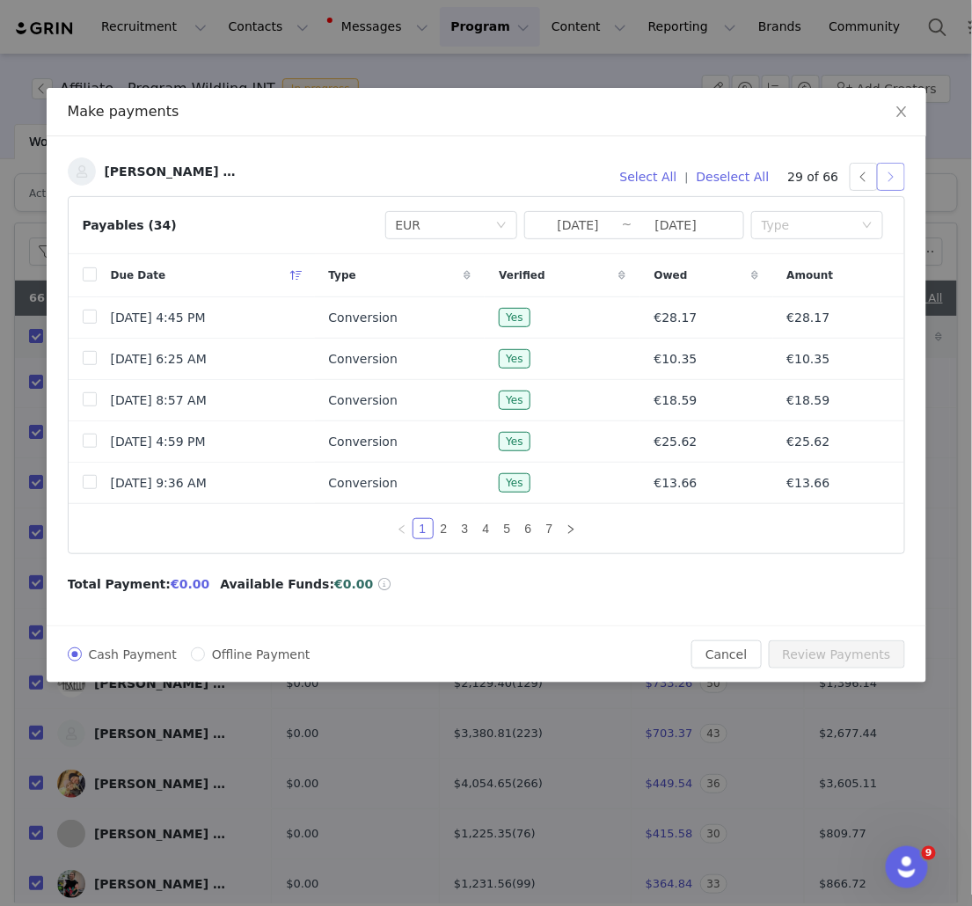
click at [897, 177] on button "button" at bounding box center [891, 177] width 28 height 28
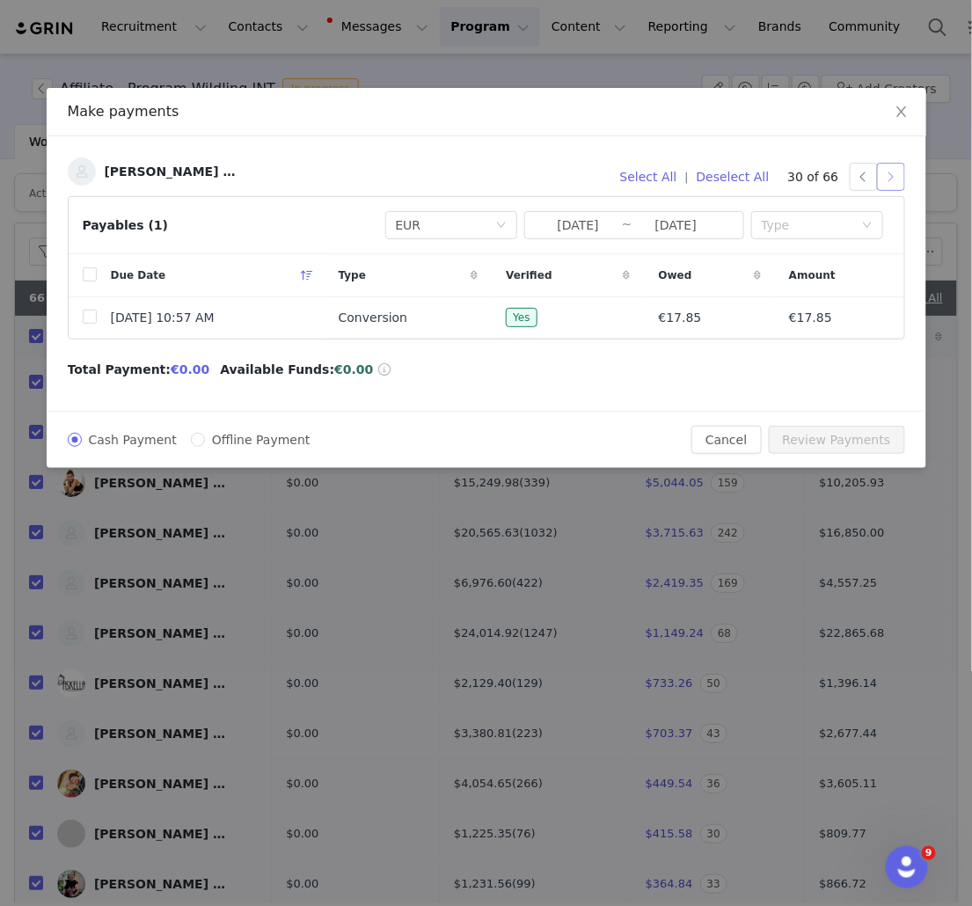
click at [895, 172] on button "button" at bounding box center [891, 177] width 28 height 28
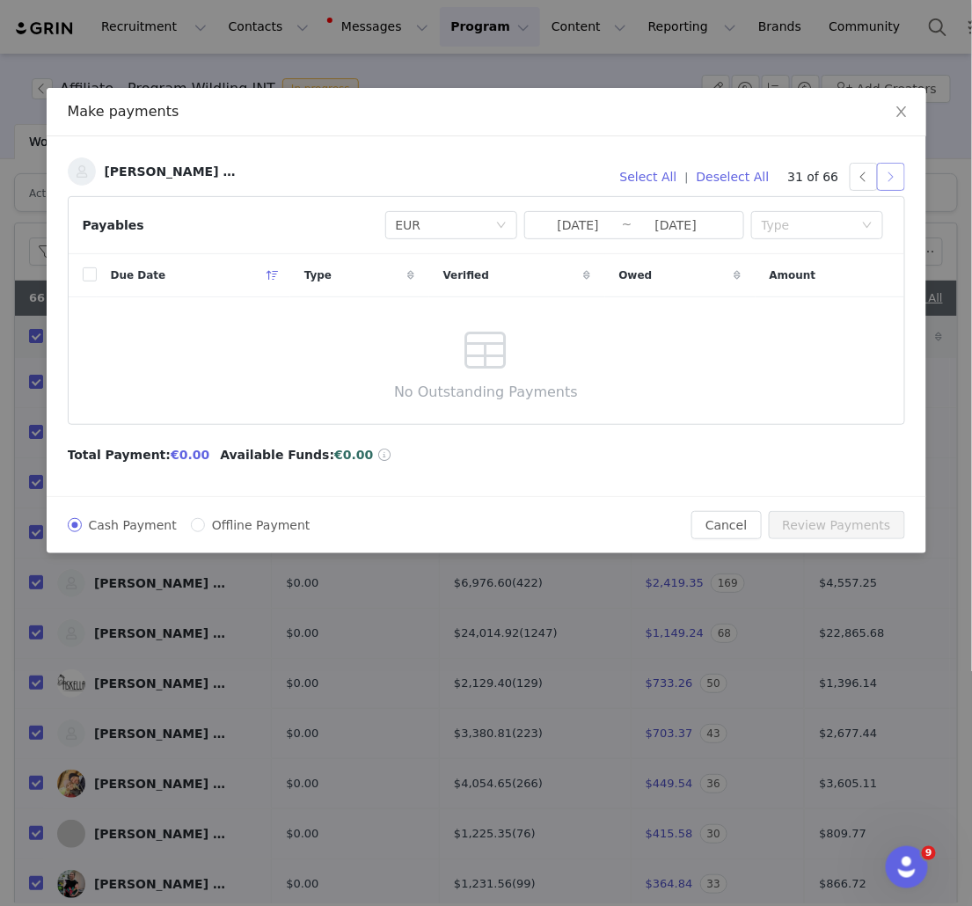
click at [899, 170] on button "button" at bounding box center [891, 177] width 28 height 28
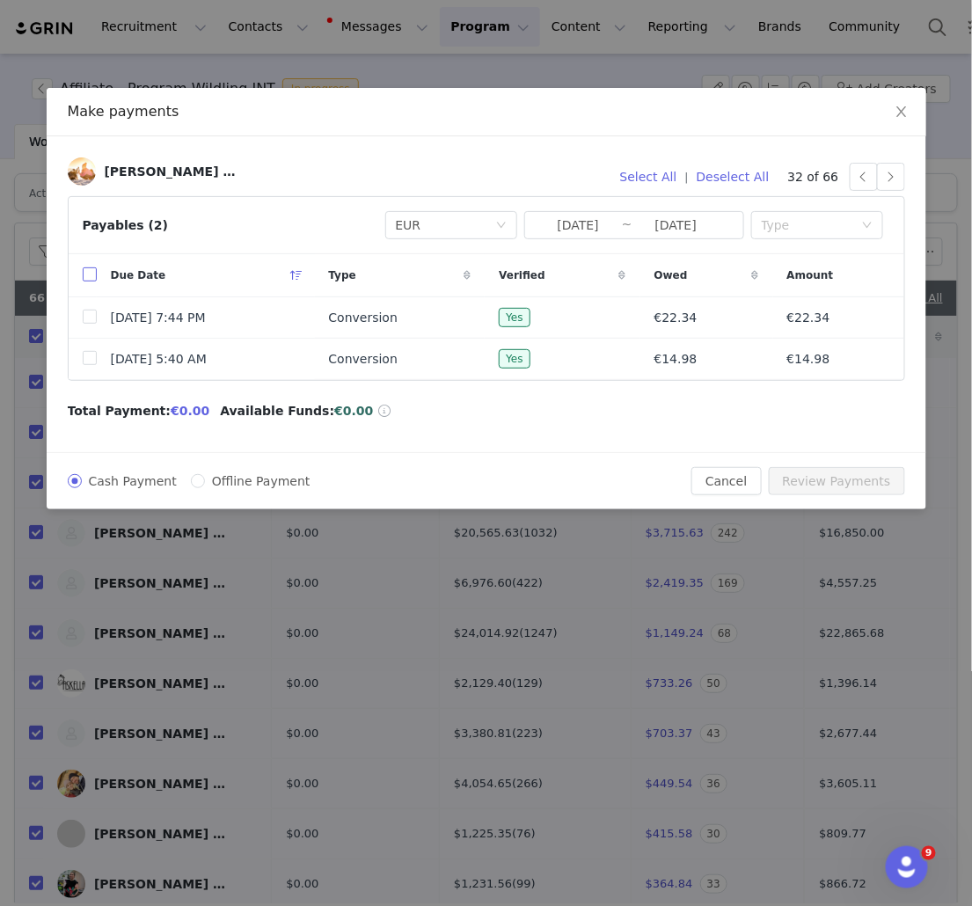
click at [91, 275] on input "checkbox" at bounding box center [90, 274] width 14 height 14
checkbox input "true"
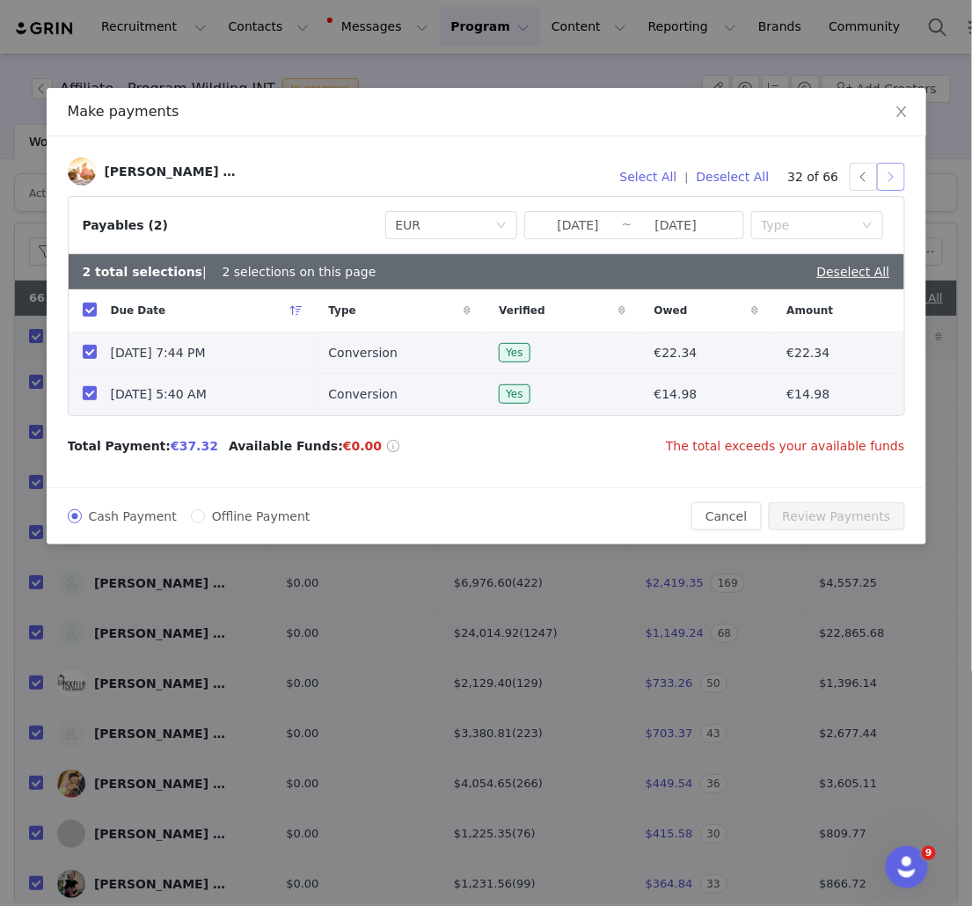
click at [897, 176] on button "button" at bounding box center [891, 177] width 28 height 28
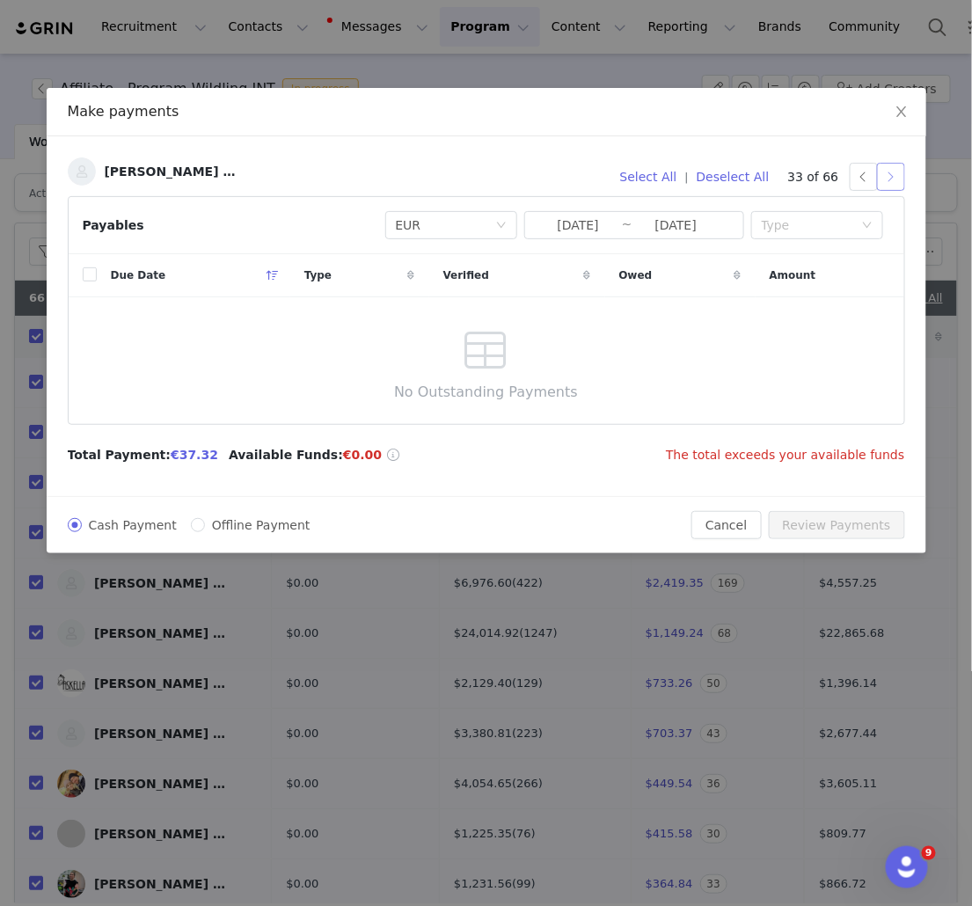
click at [888, 169] on button "button" at bounding box center [891, 177] width 28 height 28
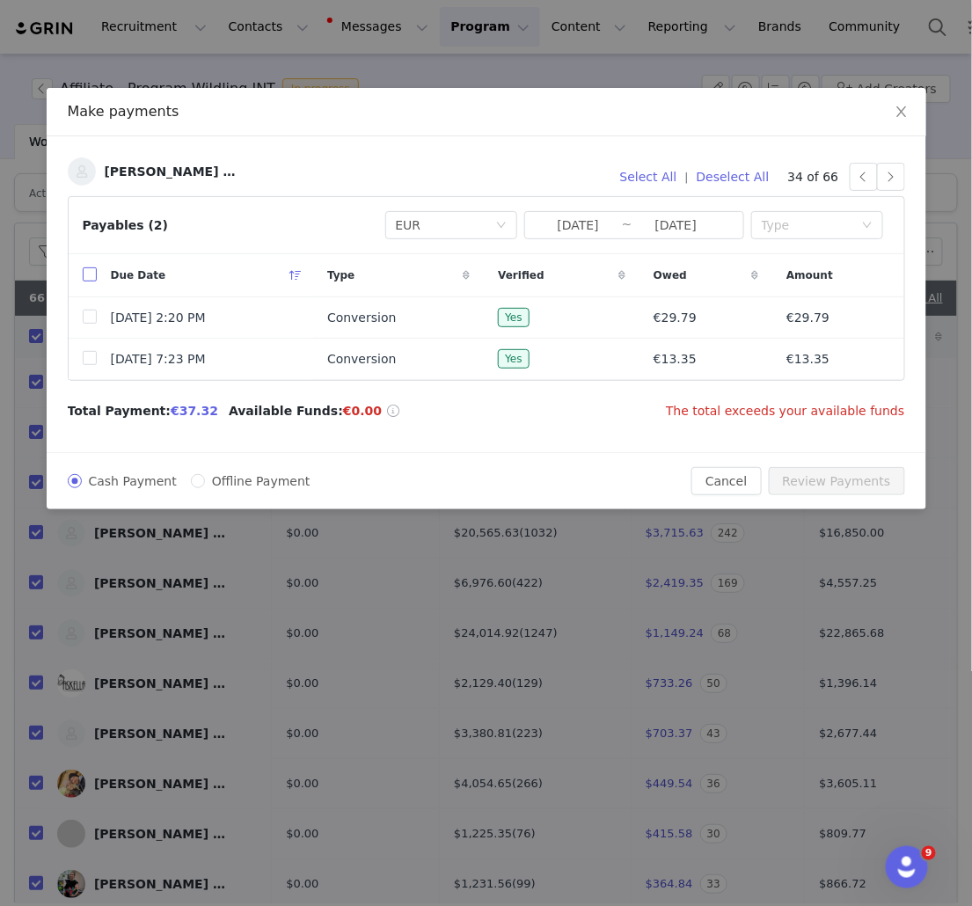
click at [92, 274] on input "checkbox" at bounding box center [90, 274] width 14 height 14
checkbox input "true"
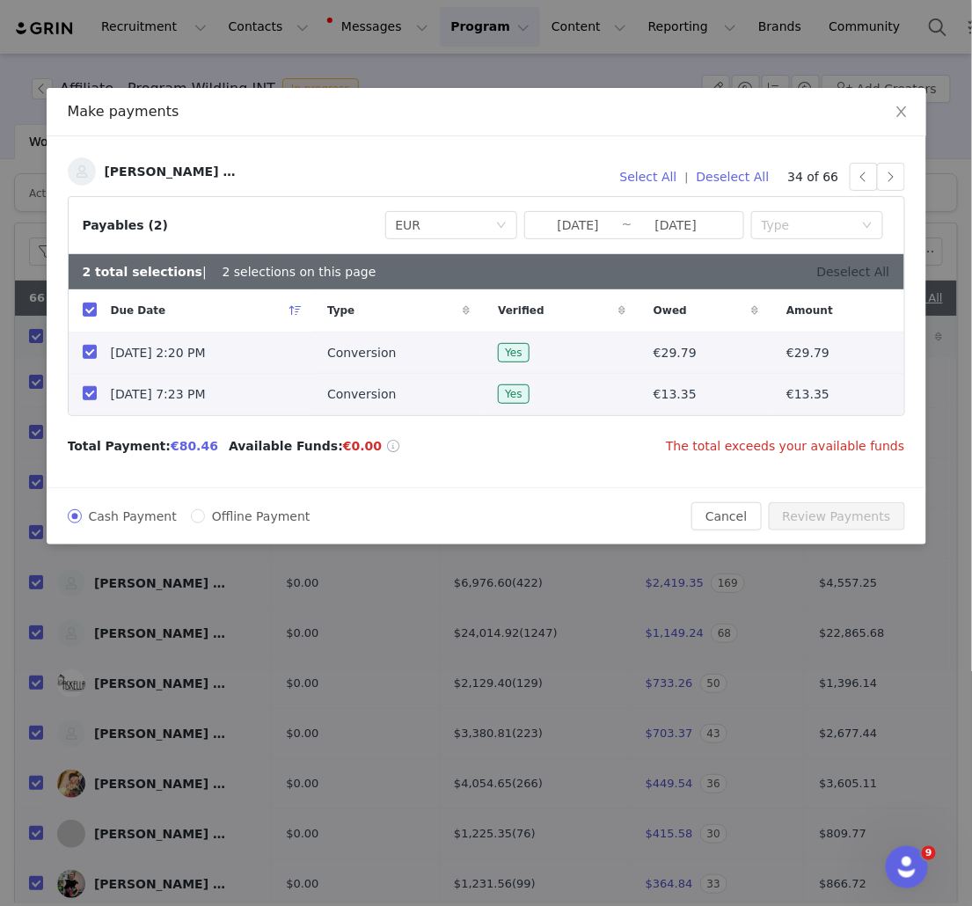
click at [861, 275] on link "Deselect All" at bounding box center [853, 272] width 73 height 14
checkbox input "false"
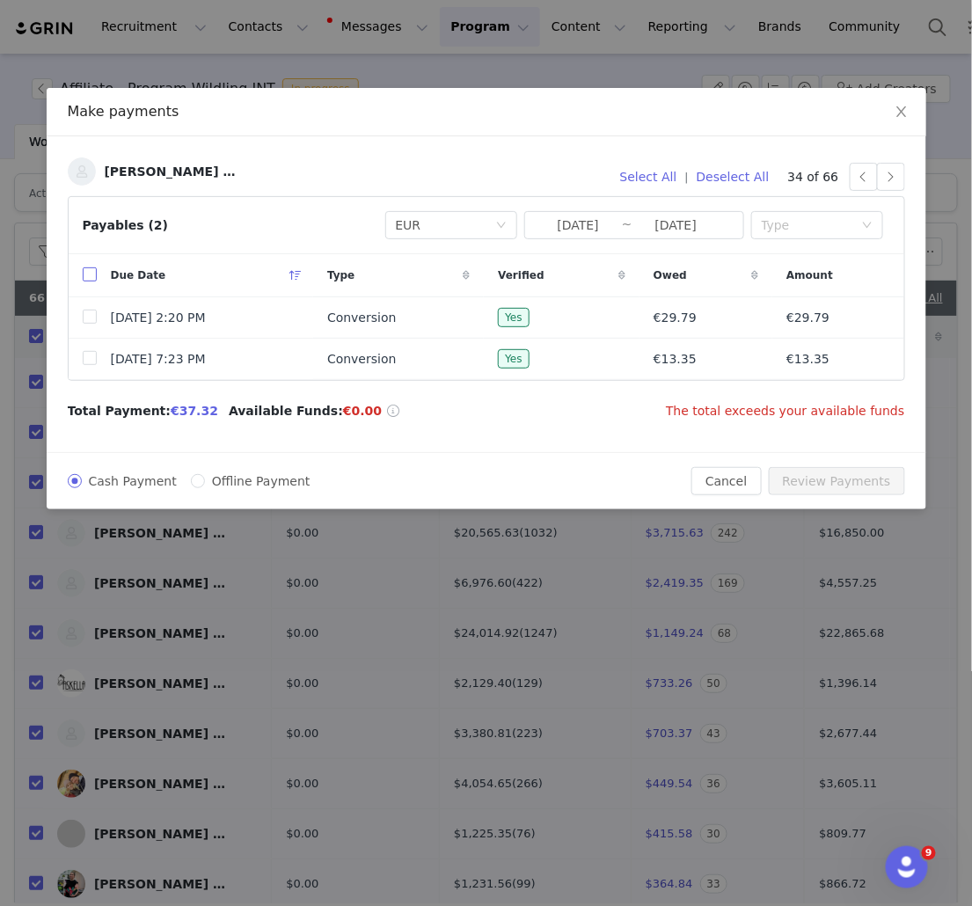
click at [84, 271] on input "checkbox" at bounding box center [90, 274] width 14 height 14
checkbox input "true"
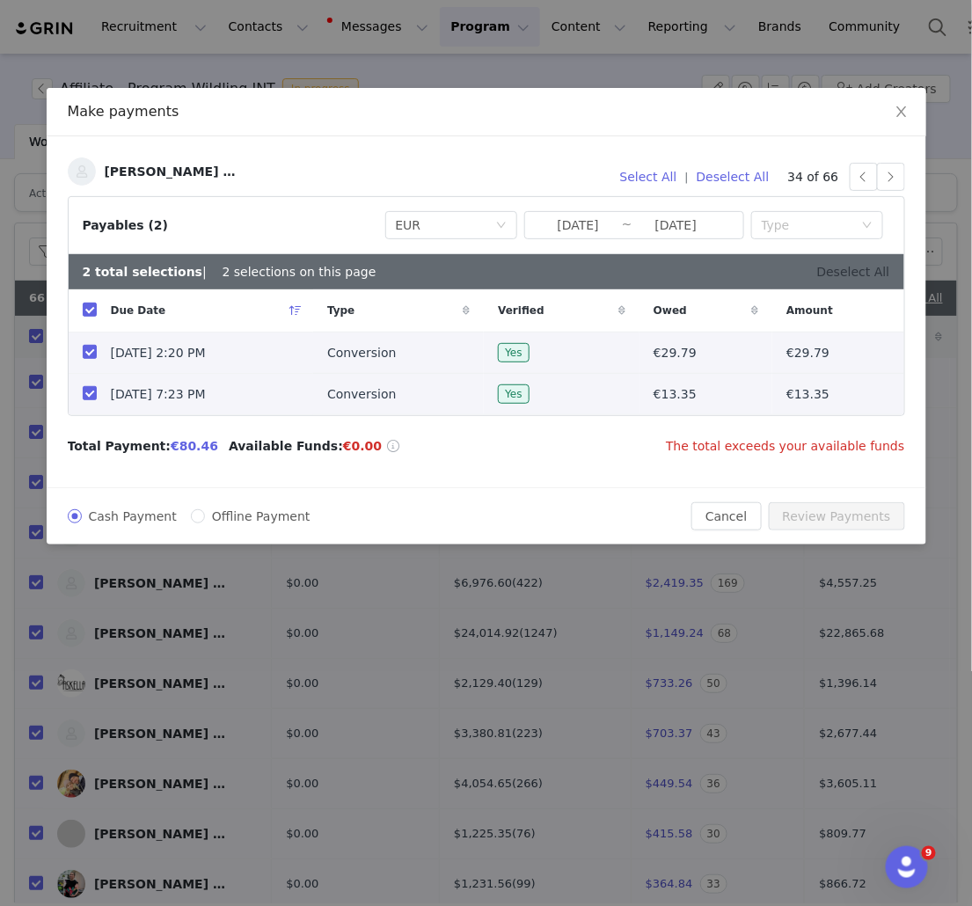
click at [881, 274] on link "Deselect All" at bounding box center [853, 272] width 73 height 14
checkbox input "false"
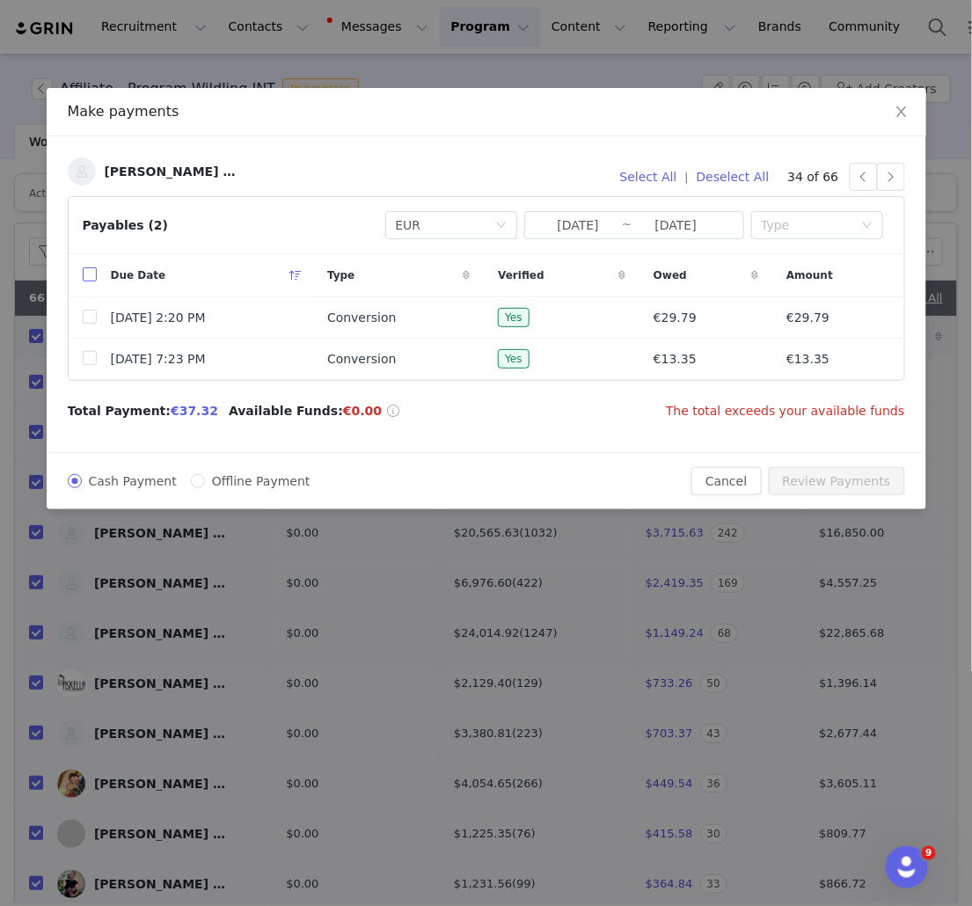
click at [87, 272] on input "checkbox" at bounding box center [90, 274] width 14 height 14
checkbox input "true"
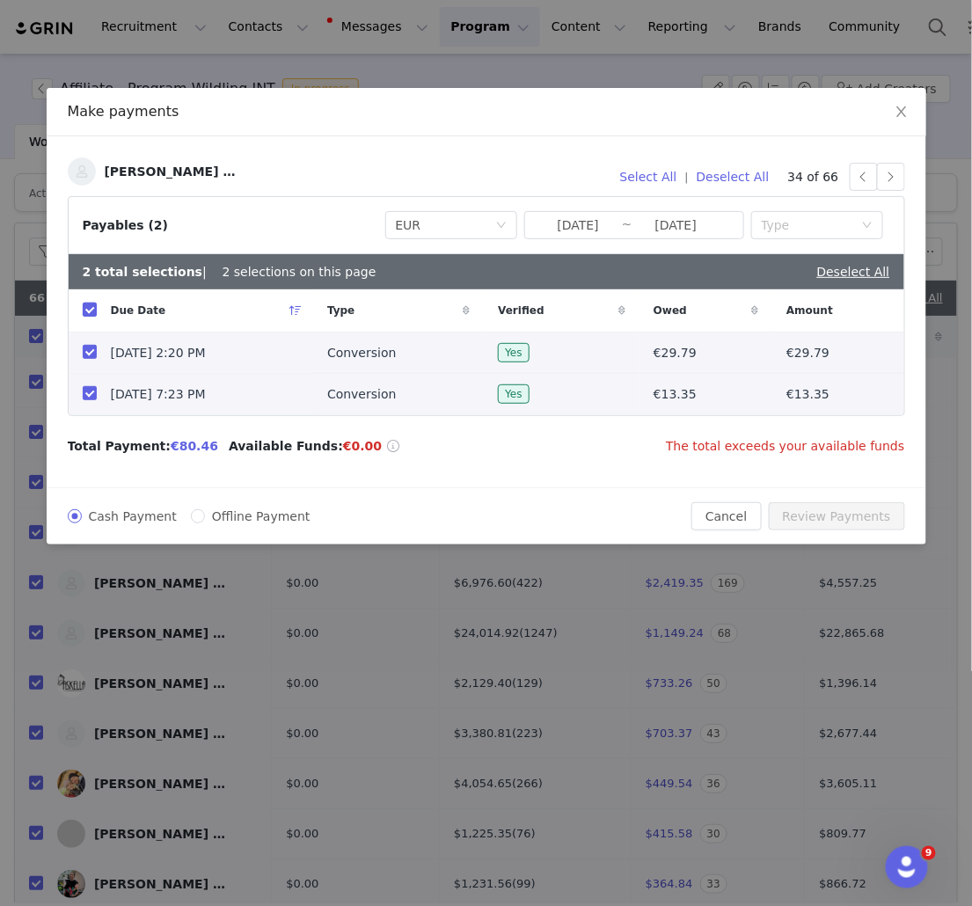
click at [92, 307] on input "checkbox" at bounding box center [90, 310] width 14 height 14
checkbox input "false"
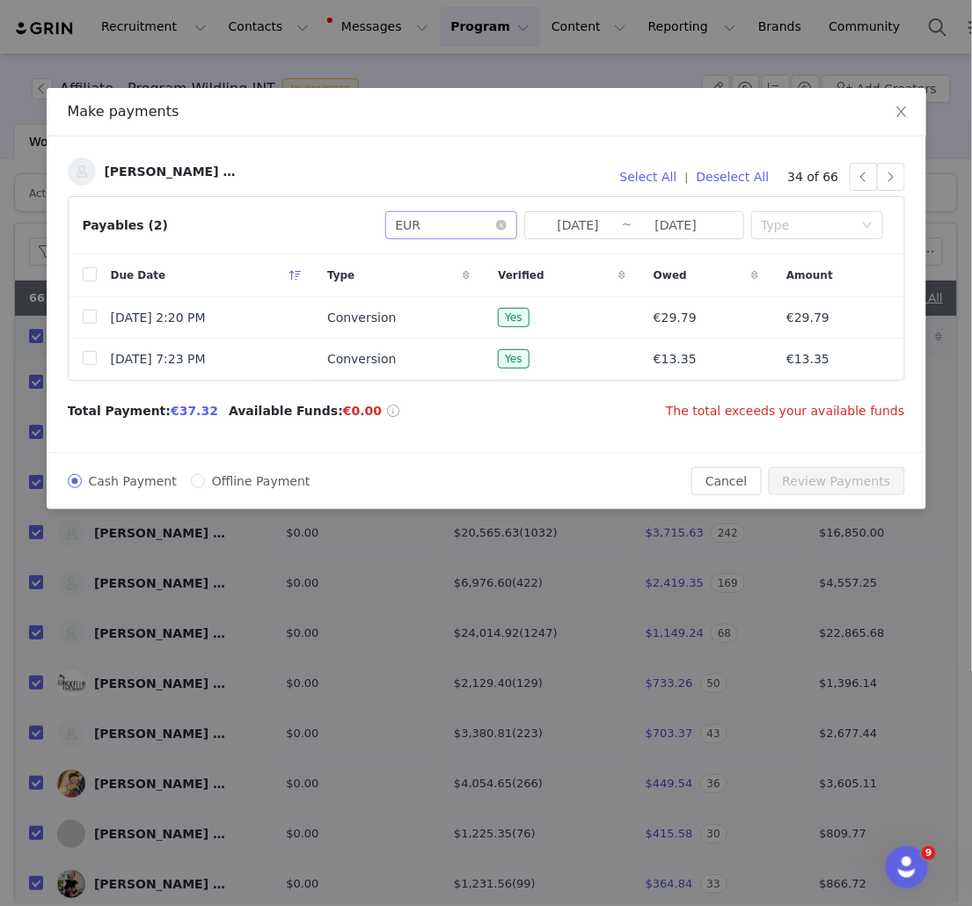
click at [474, 225] on div "Currency EUR" at bounding box center [445, 225] width 99 height 26
click at [506, 223] on icon "icon: close-circle" at bounding box center [501, 225] width 11 height 11
click at [92, 278] on input "checkbox" at bounding box center [90, 274] width 14 height 14
checkbox input "true"
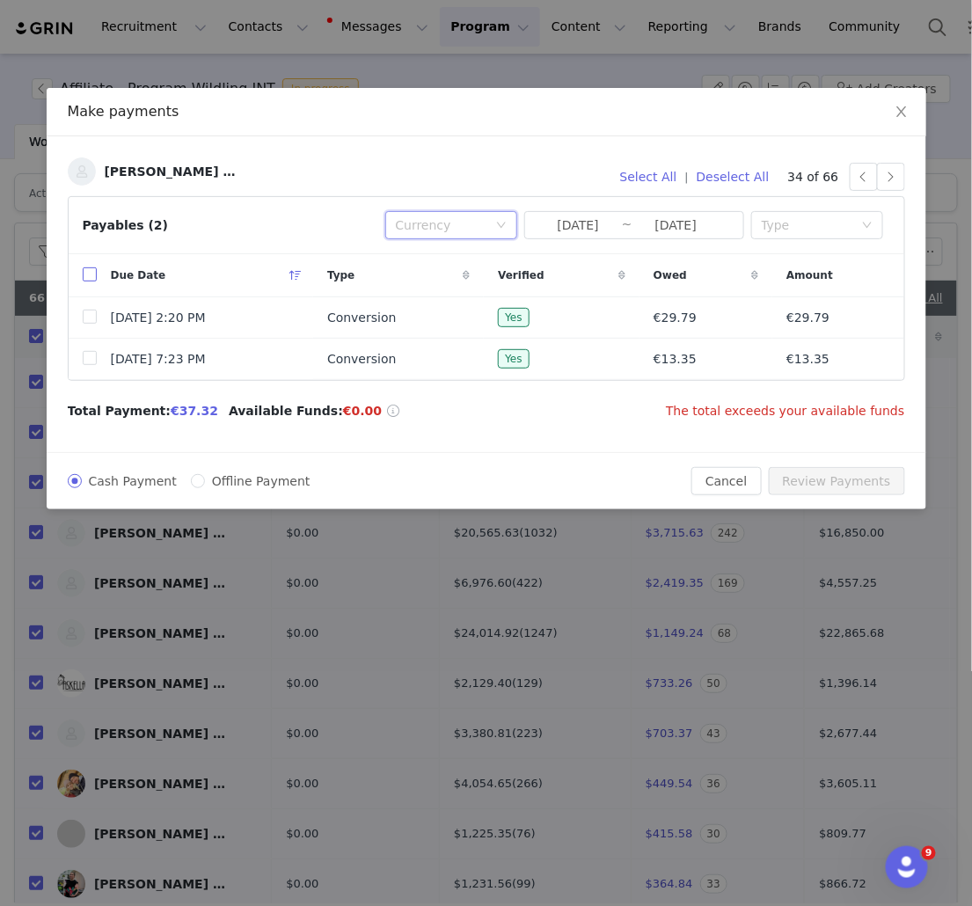
checkbox input "true"
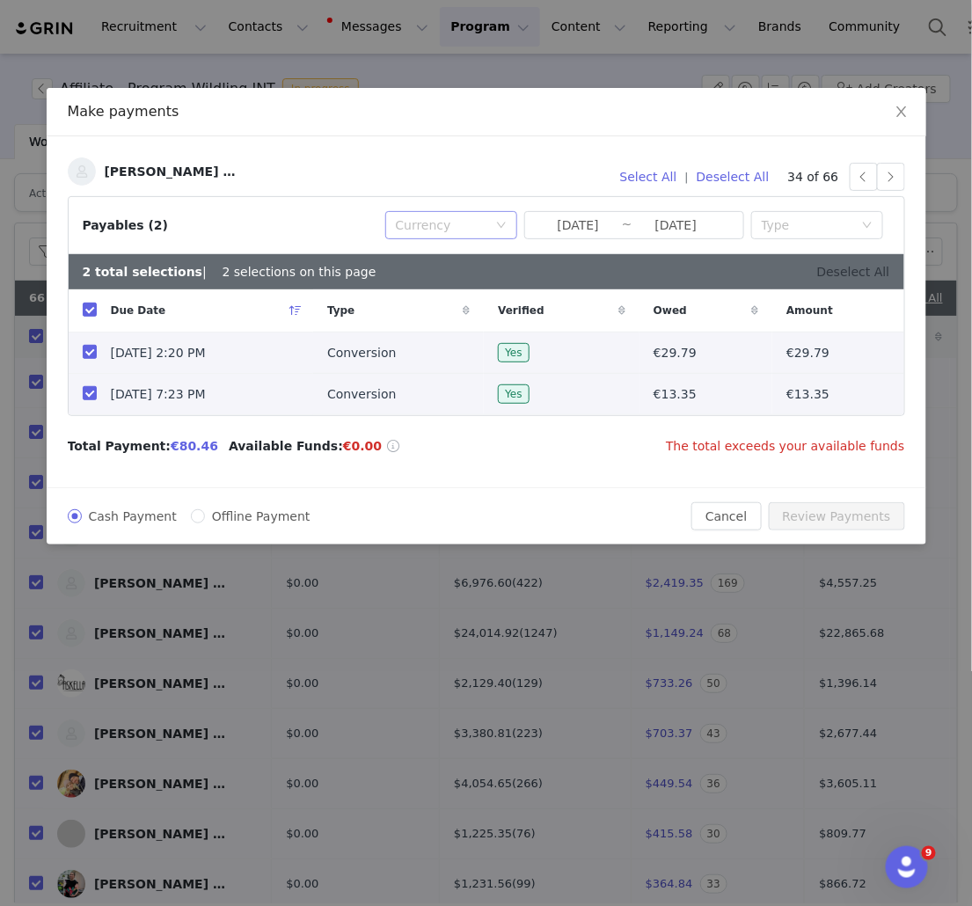
click at [850, 275] on link "Deselect All" at bounding box center [853, 272] width 73 height 14
checkbox input "false"
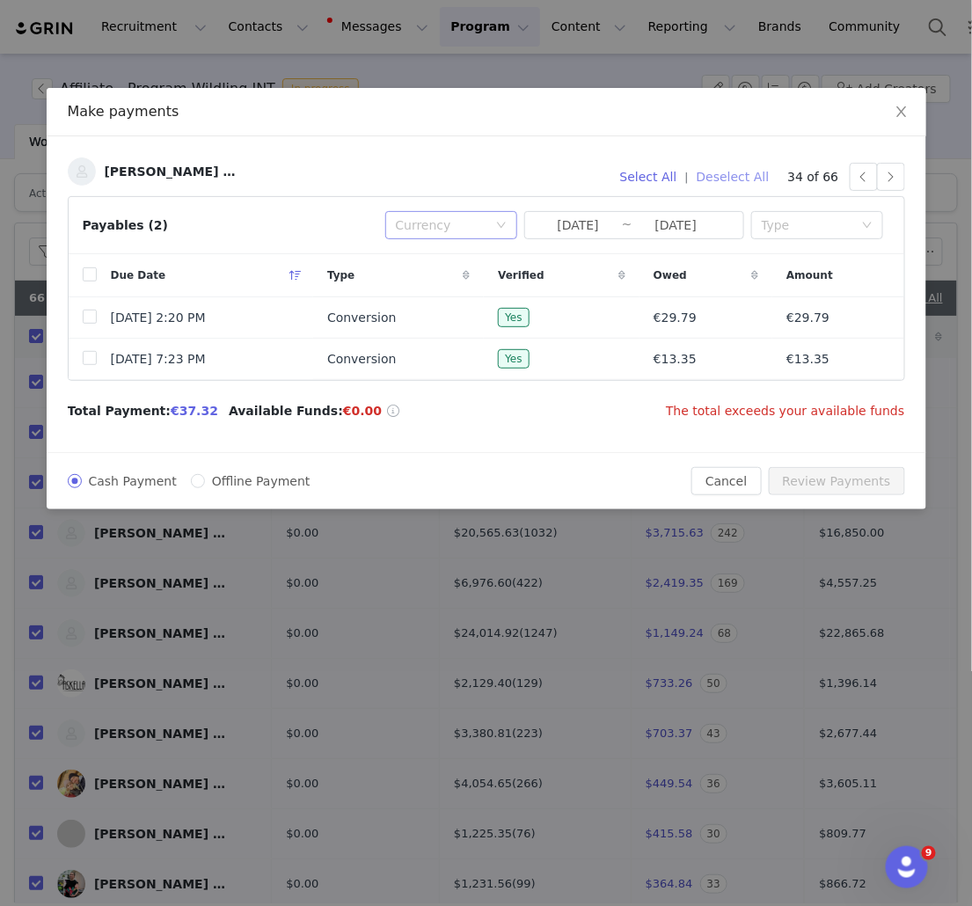
click at [737, 183] on button "Deselect All" at bounding box center [733, 177] width 89 height 28
click at [86, 276] on input "checkbox" at bounding box center [90, 274] width 14 height 14
checkbox input "true"
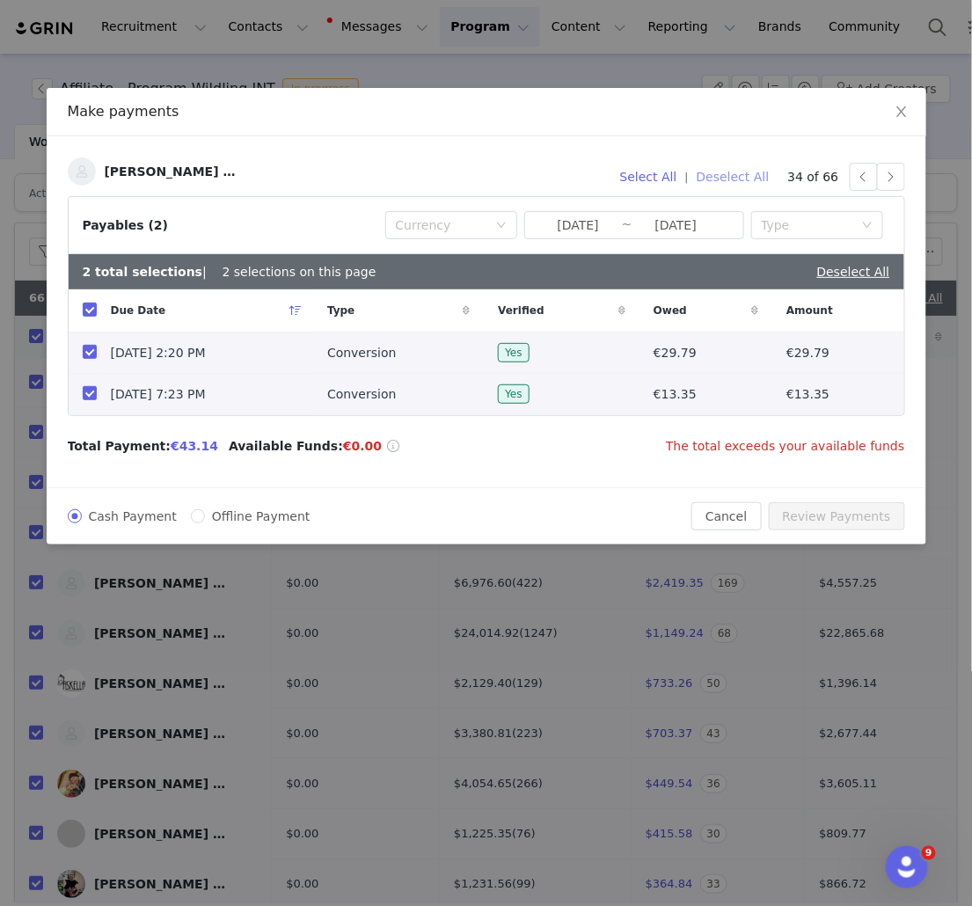
click at [754, 179] on button "Deselect All" at bounding box center [733, 177] width 89 height 28
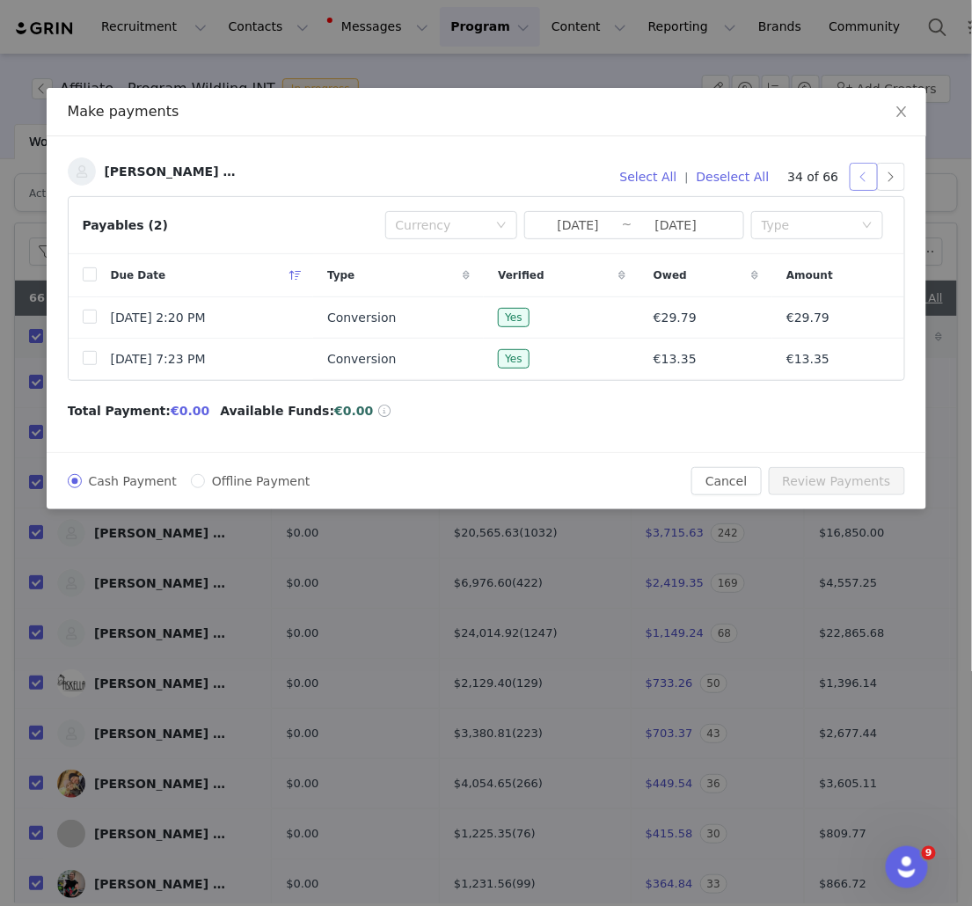
click at [865, 180] on button "button" at bounding box center [864, 177] width 28 height 28
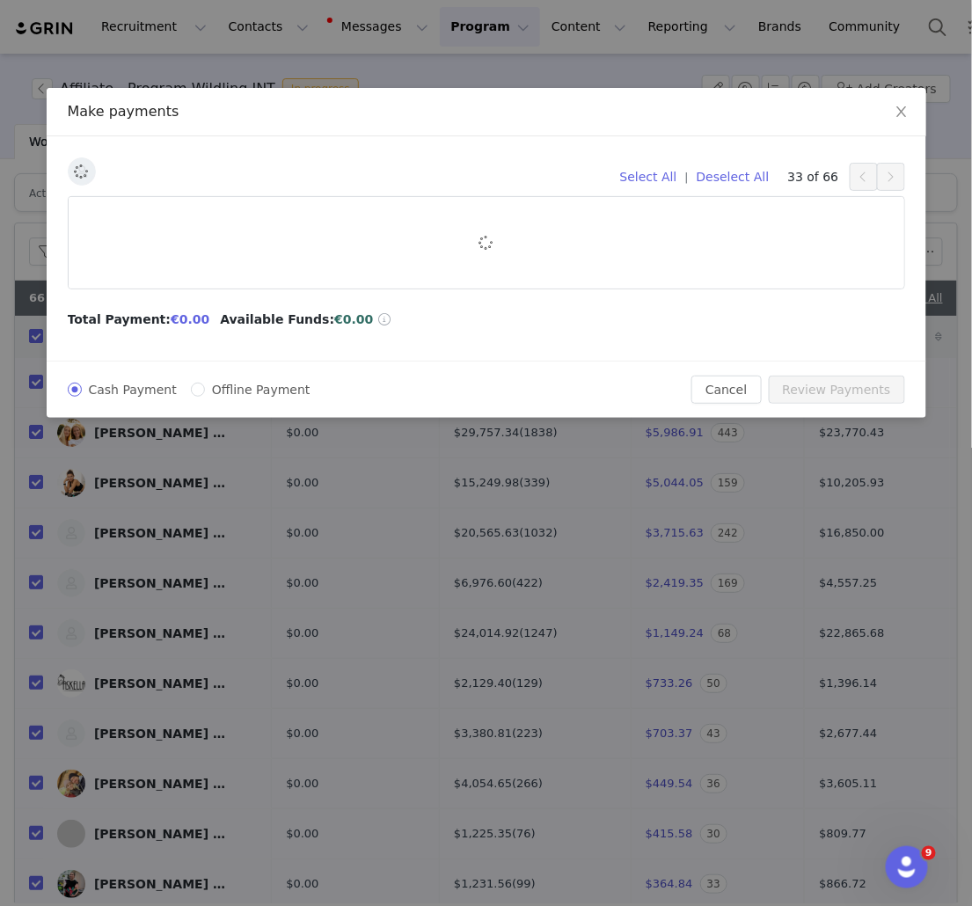
click at [865, 180] on button "button" at bounding box center [864, 177] width 28 height 28
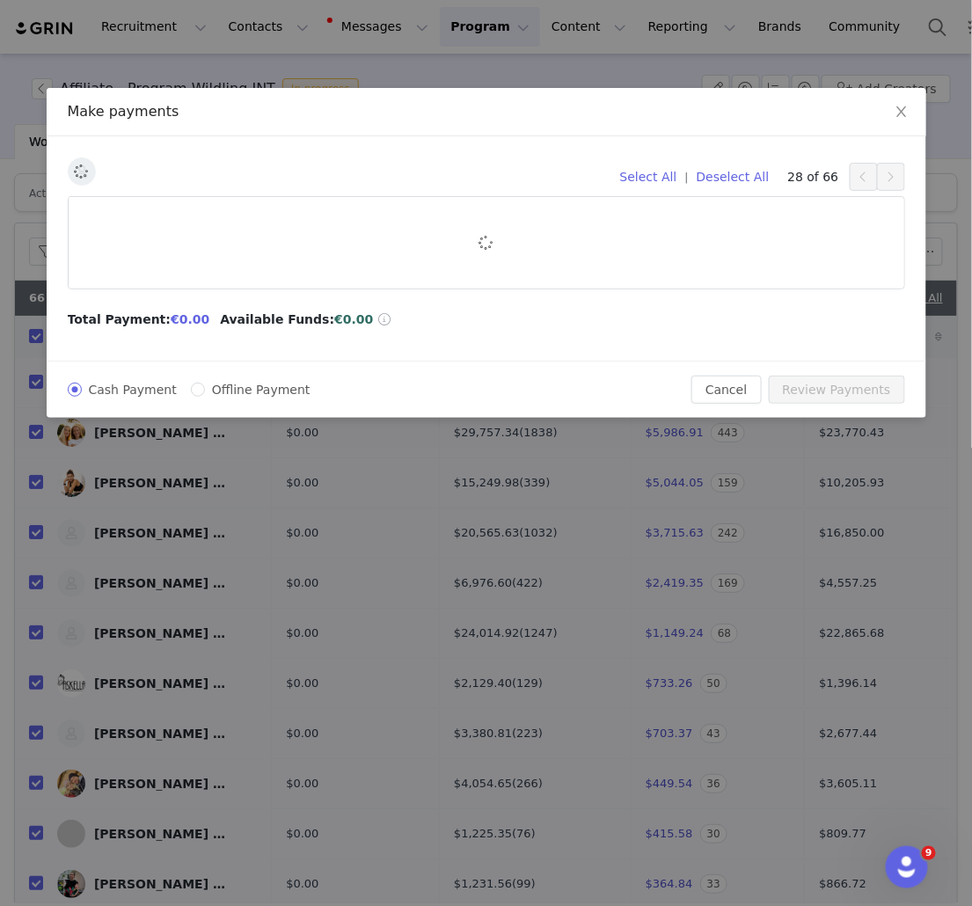
click at [865, 180] on button "button" at bounding box center [864, 177] width 28 height 28
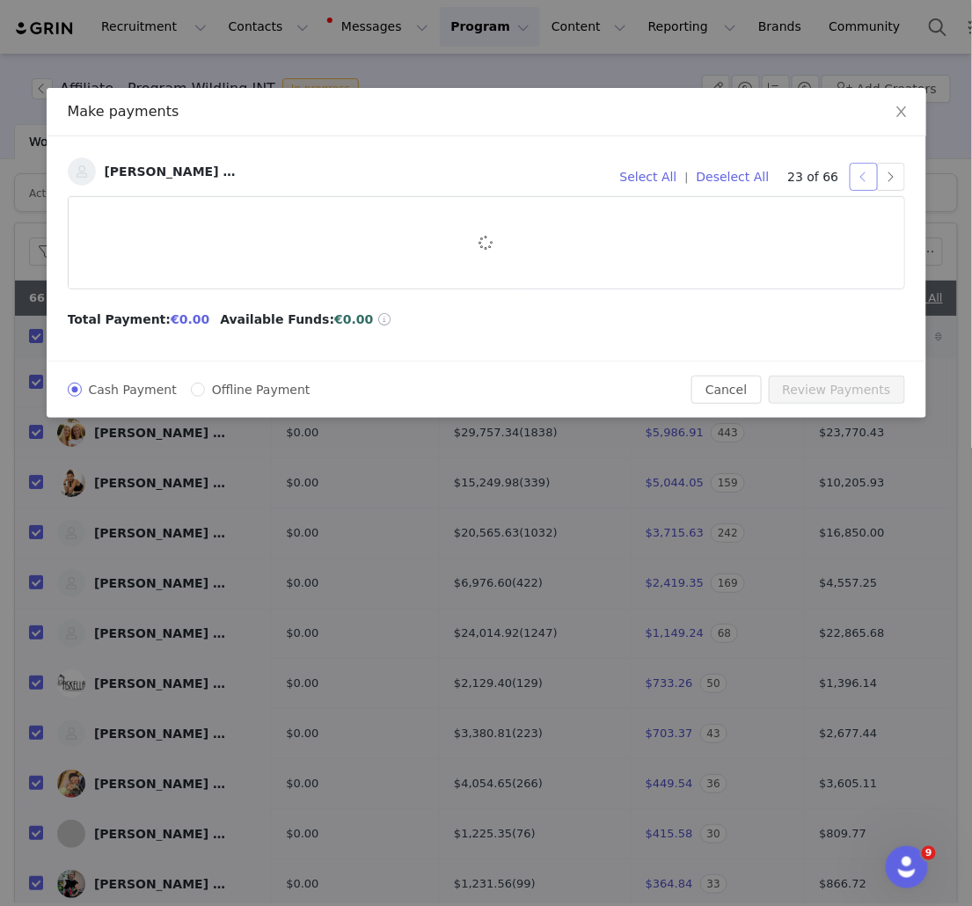
click at [865, 180] on button "button" at bounding box center [864, 177] width 28 height 28
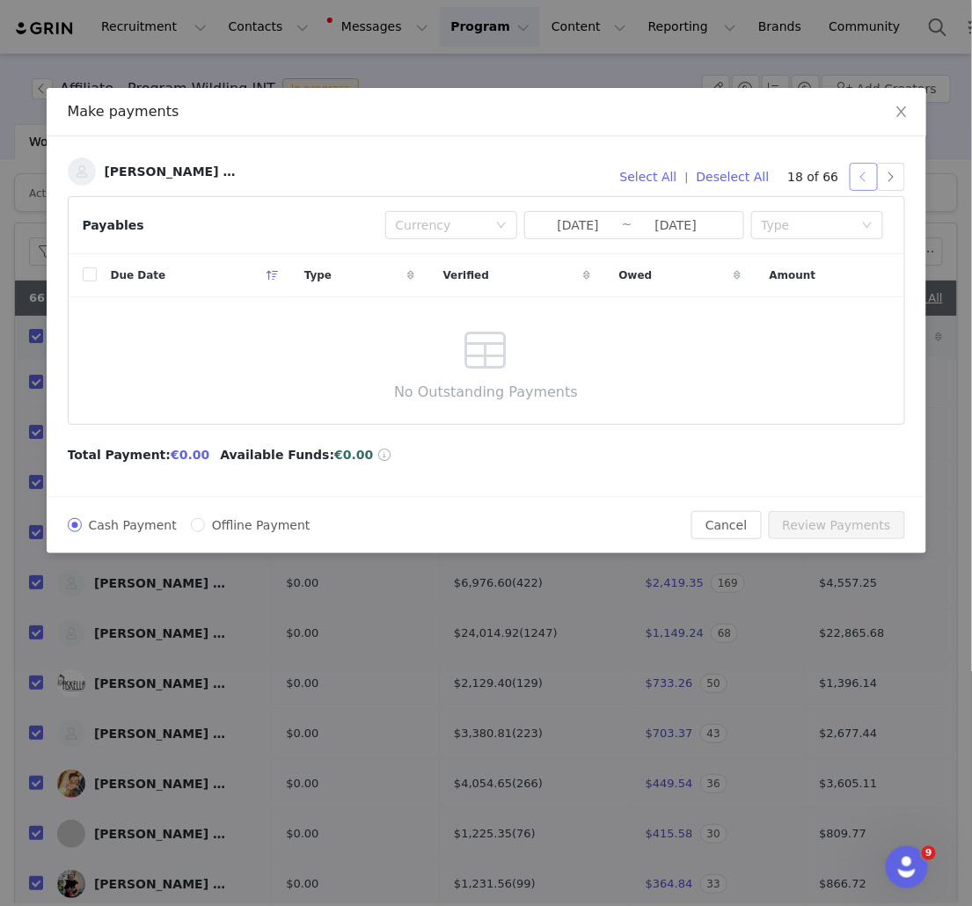
click at [865, 180] on button "button" at bounding box center [864, 177] width 28 height 28
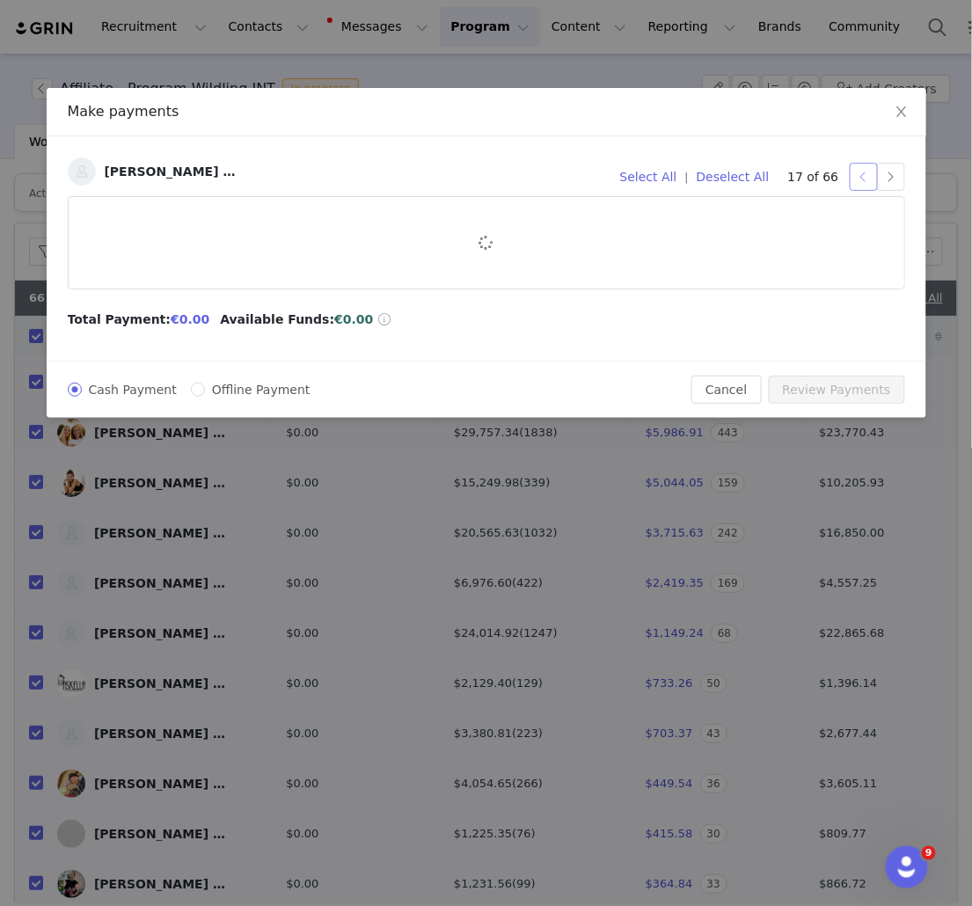
click at [865, 180] on button "button" at bounding box center [864, 177] width 28 height 28
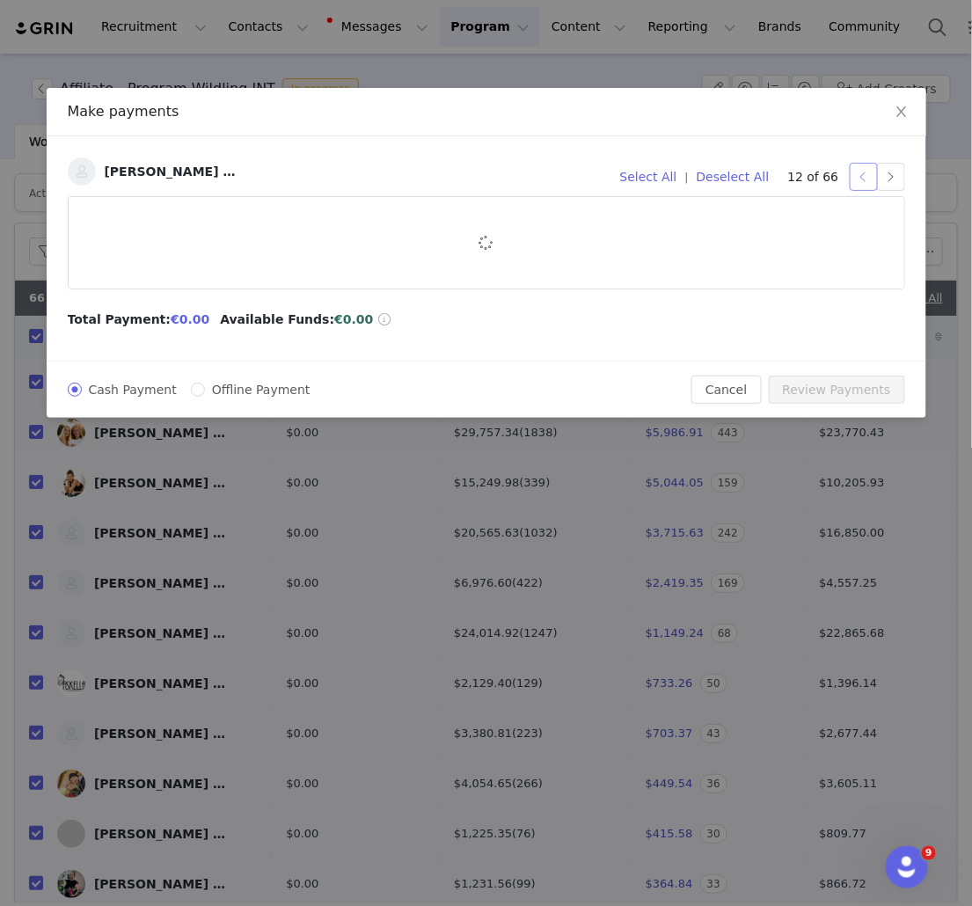
click at [865, 180] on button "button" at bounding box center [864, 177] width 28 height 28
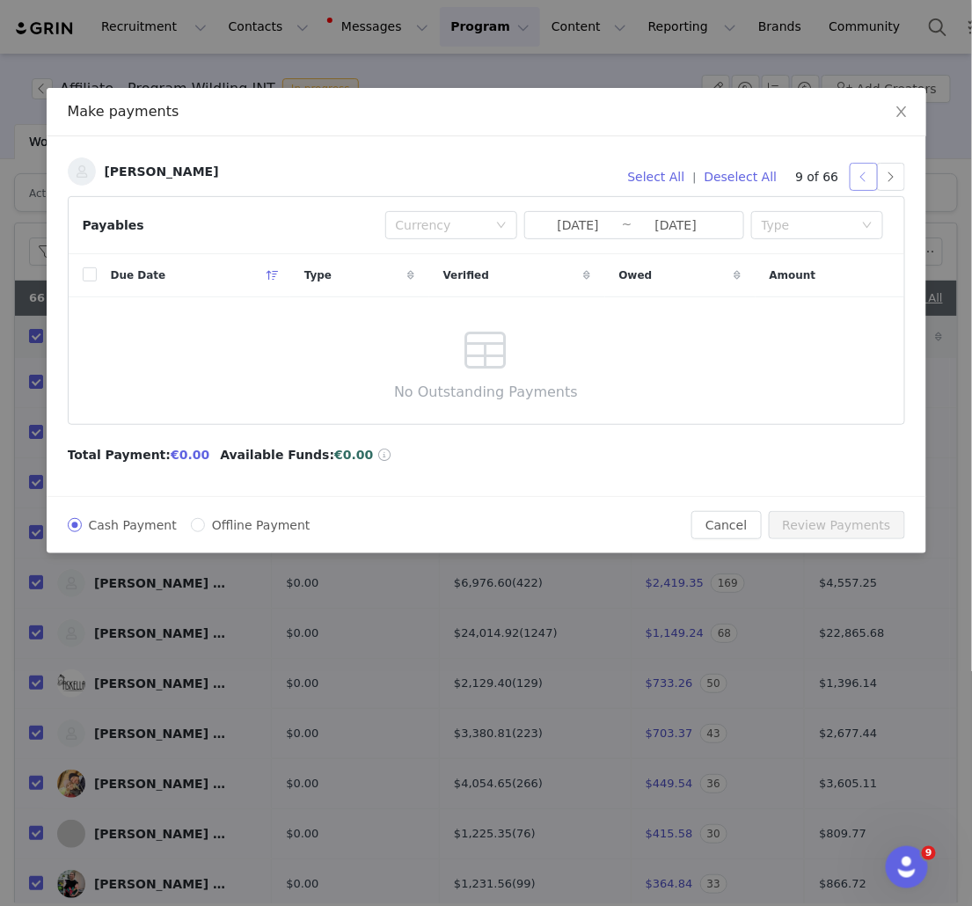
click at [865, 180] on button "button" at bounding box center [864, 177] width 28 height 28
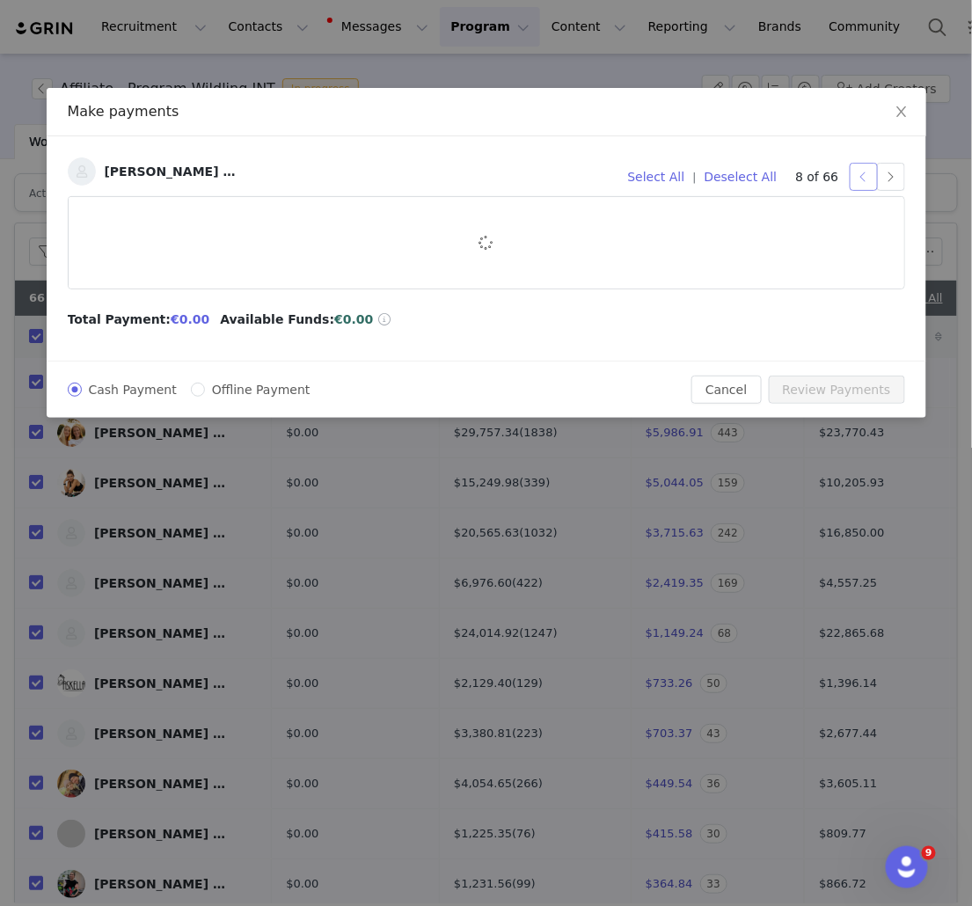
click at [865, 180] on button "button" at bounding box center [864, 177] width 28 height 28
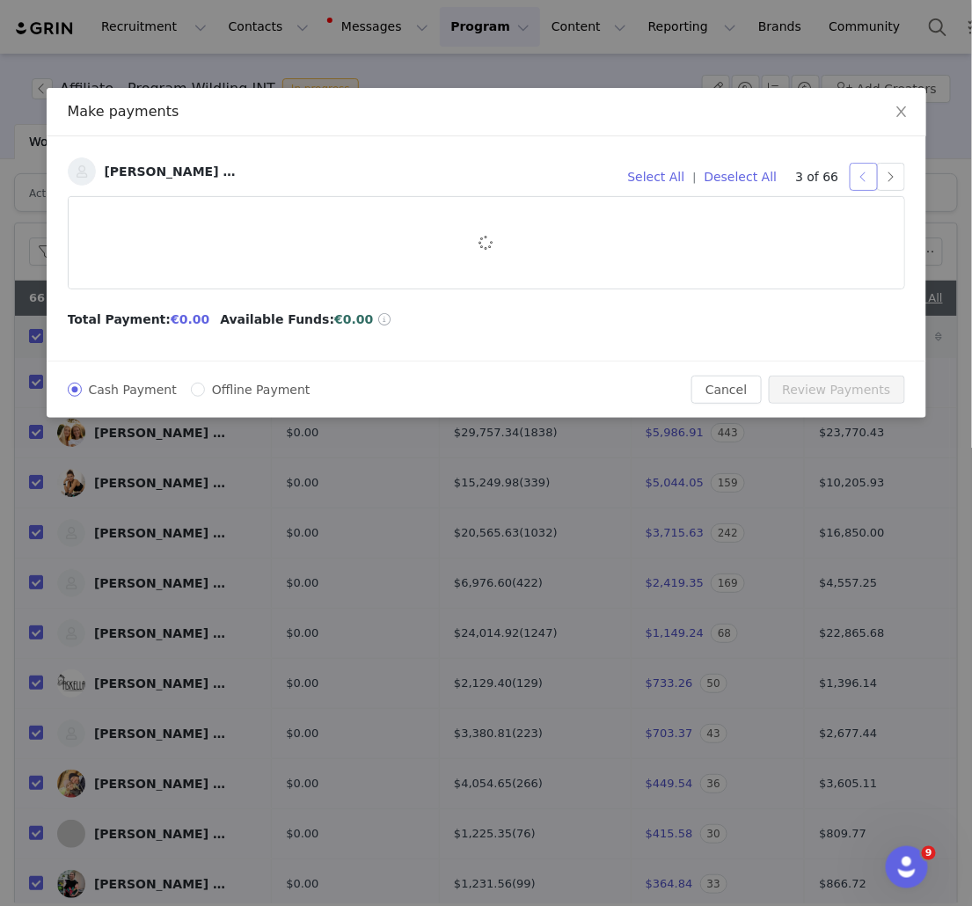
click at [865, 180] on button "button" at bounding box center [864, 177] width 28 height 28
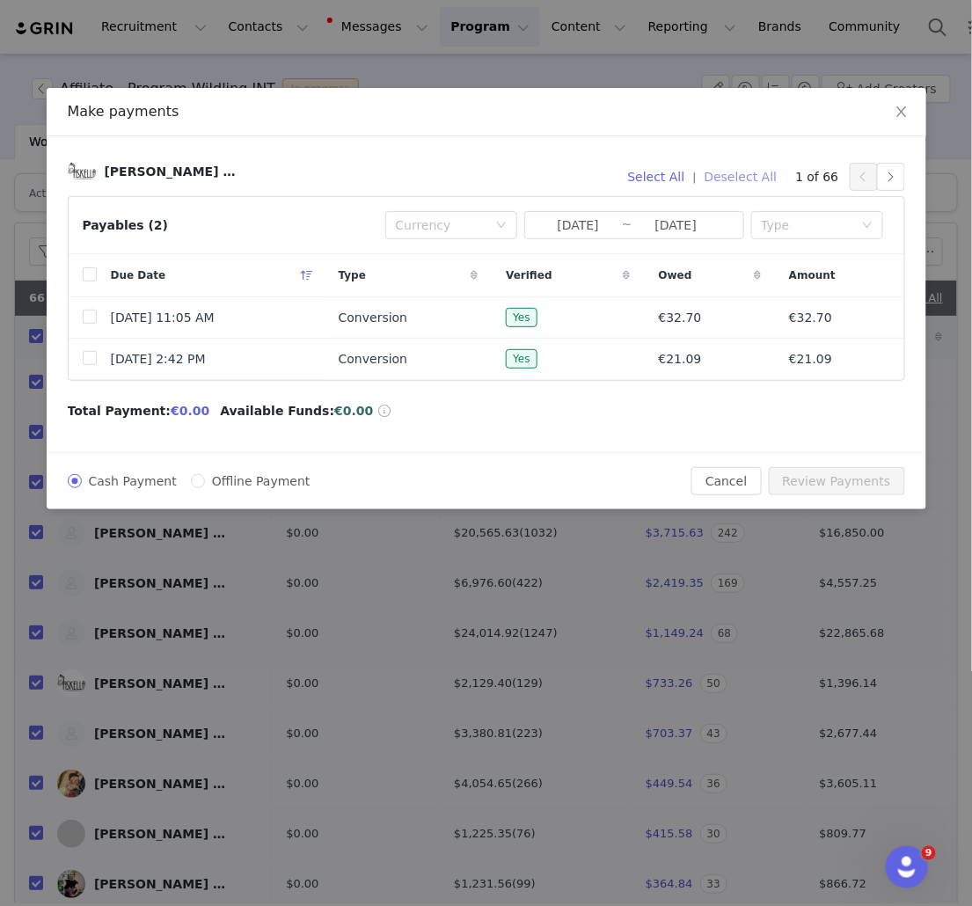
click at [776, 177] on button "Deselect All" at bounding box center [741, 177] width 89 height 28
click at [88, 274] on input "checkbox" at bounding box center [90, 274] width 14 height 14
checkbox input "true"
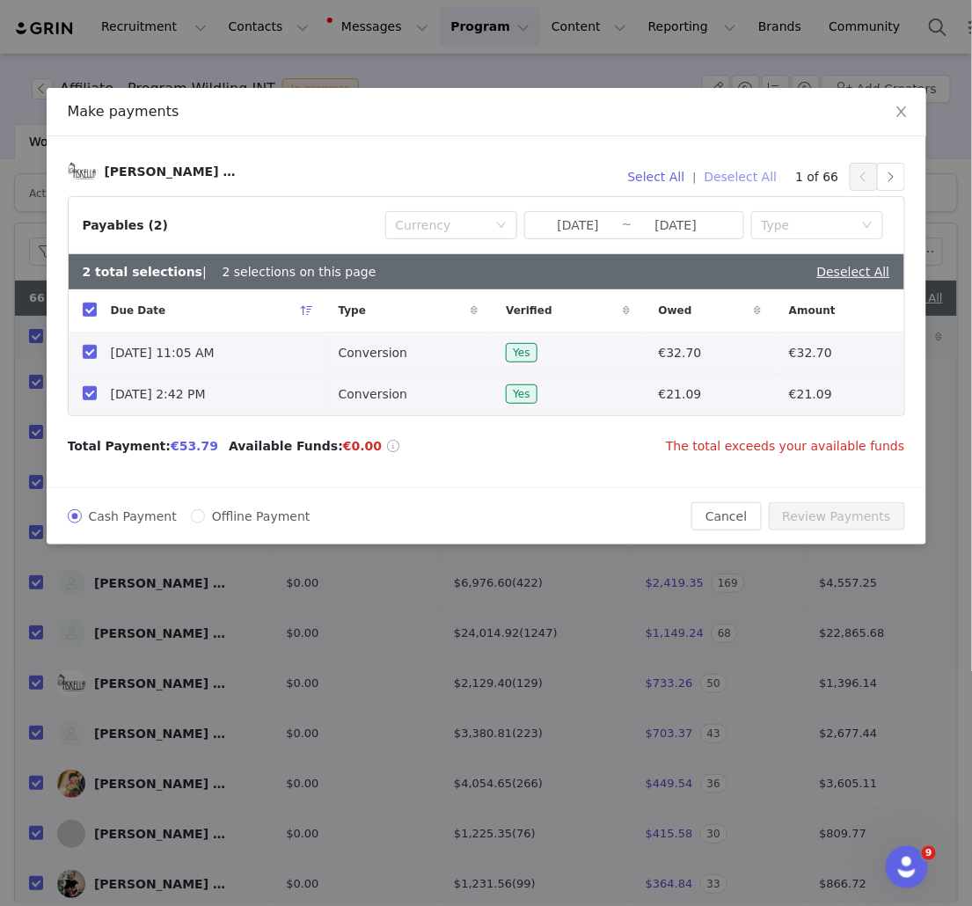
click at [773, 176] on button "Deselect All" at bounding box center [741, 177] width 89 height 28
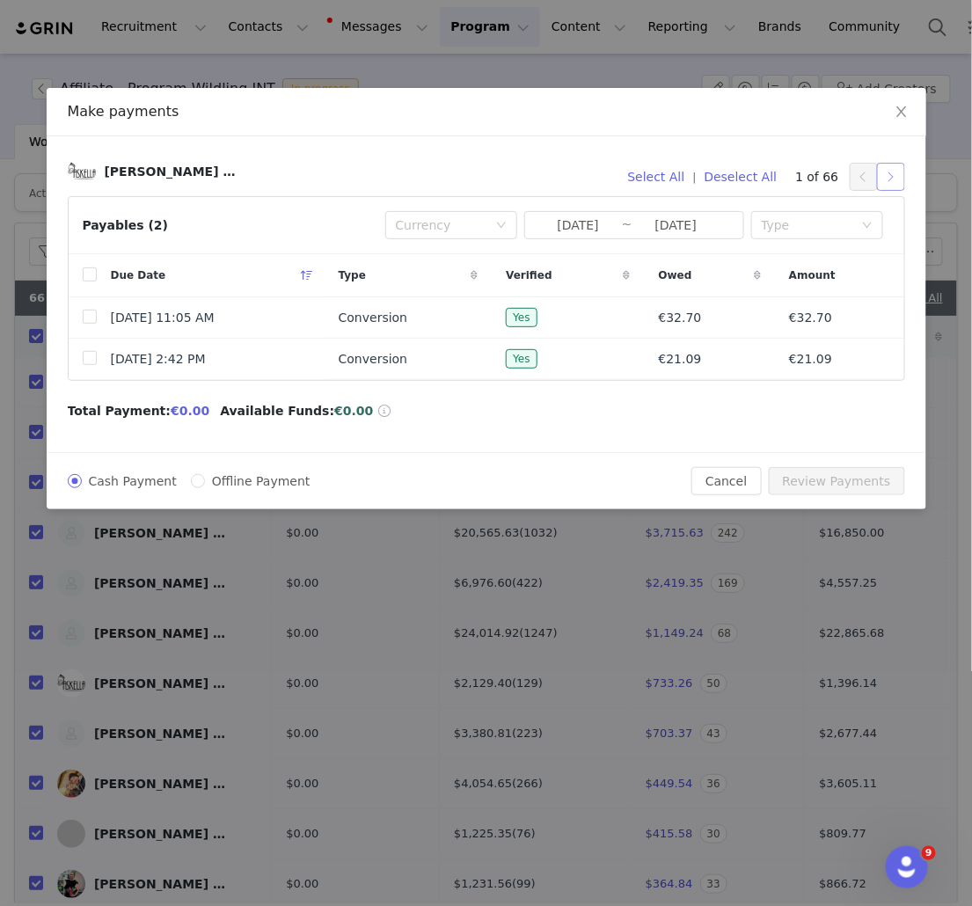
click at [887, 181] on button "button" at bounding box center [891, 177] width 28 height 28
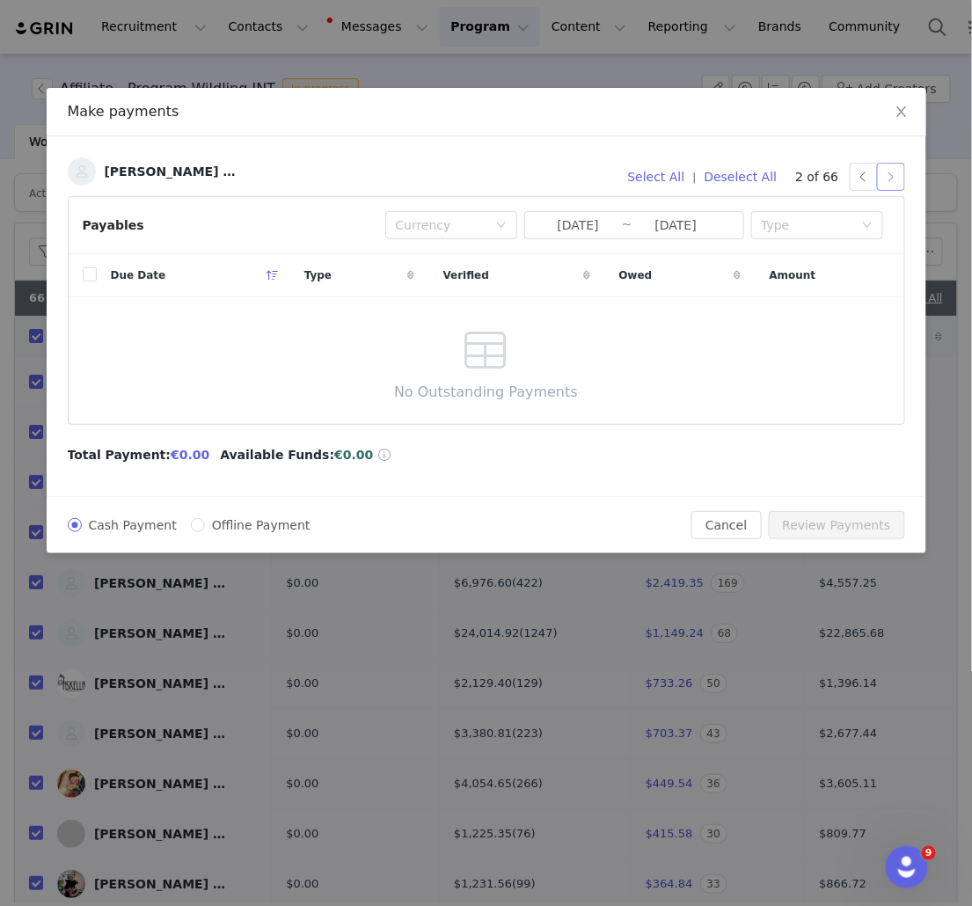
click at [897, 175] on button "button" at bounding box center [891, 177] width 28 height 28
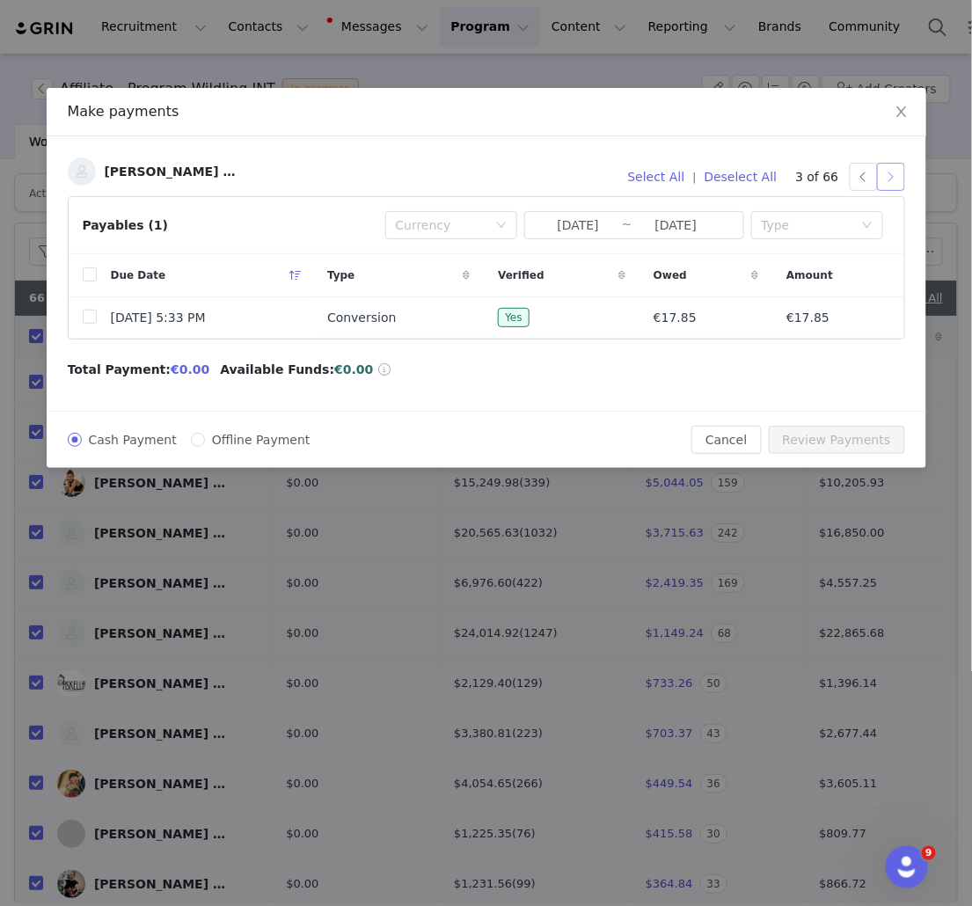
click at [894, 173] on button "button" at bounding box center [891, 177] width 28 height 28
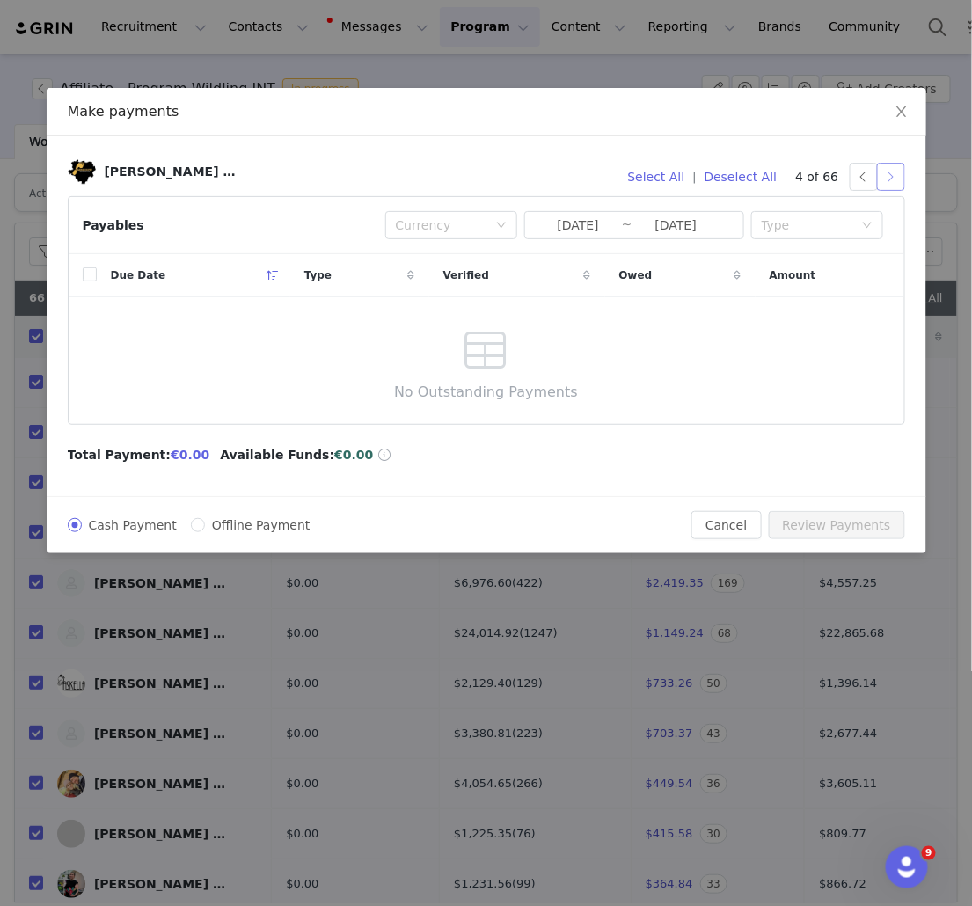
click at [894, 173] on button "button" at bounding box center [891, 177] width 28 height 28
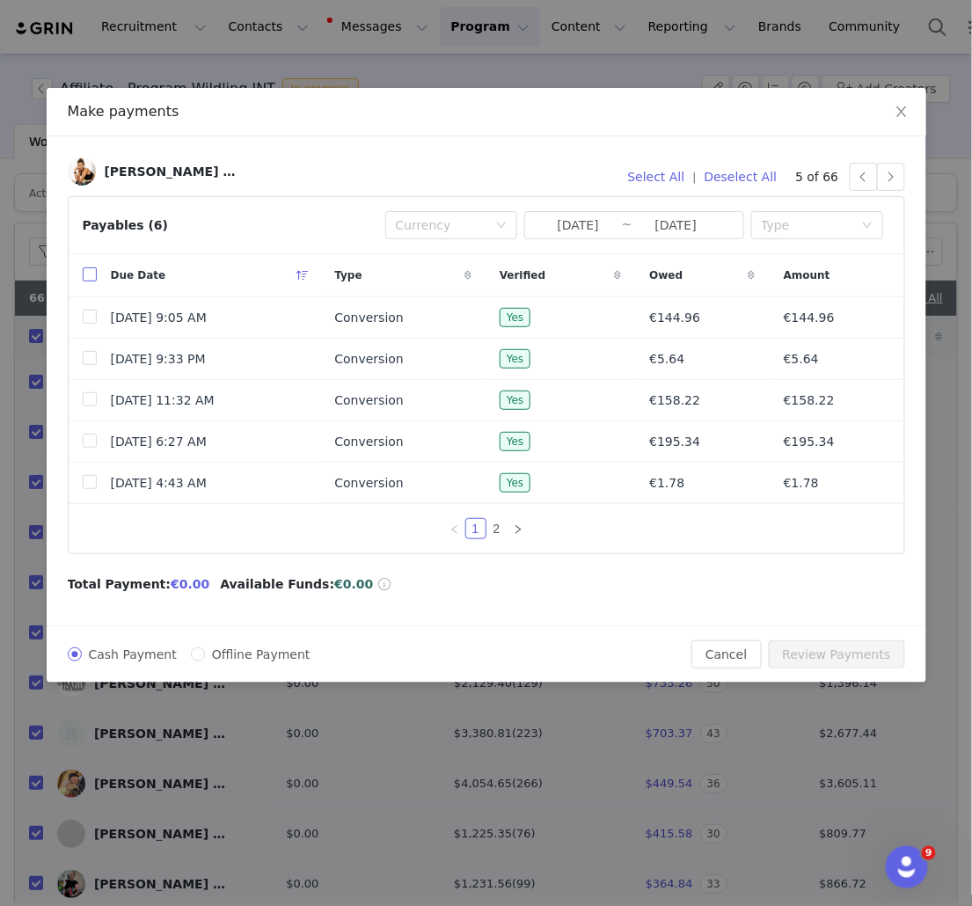
click at [92, 275] on input "checkbox" at bounding box center [90, 274] width 14 height 14
checkbox input "true"
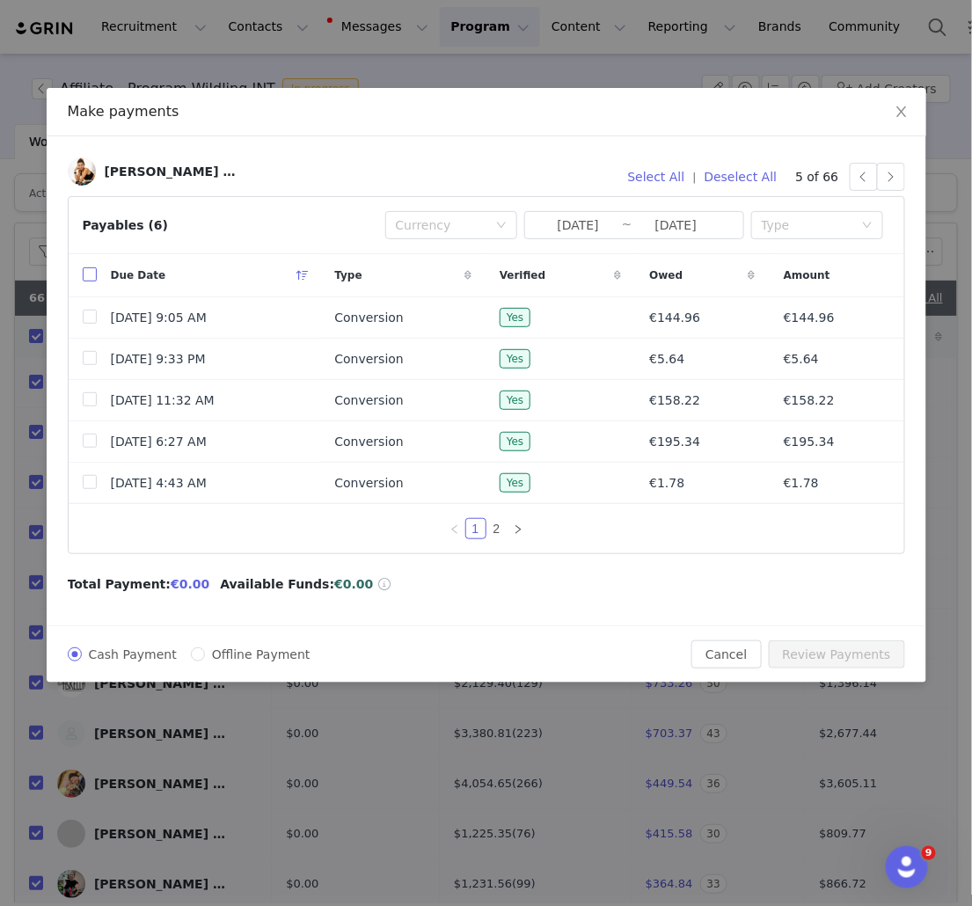
checkbox input "true"
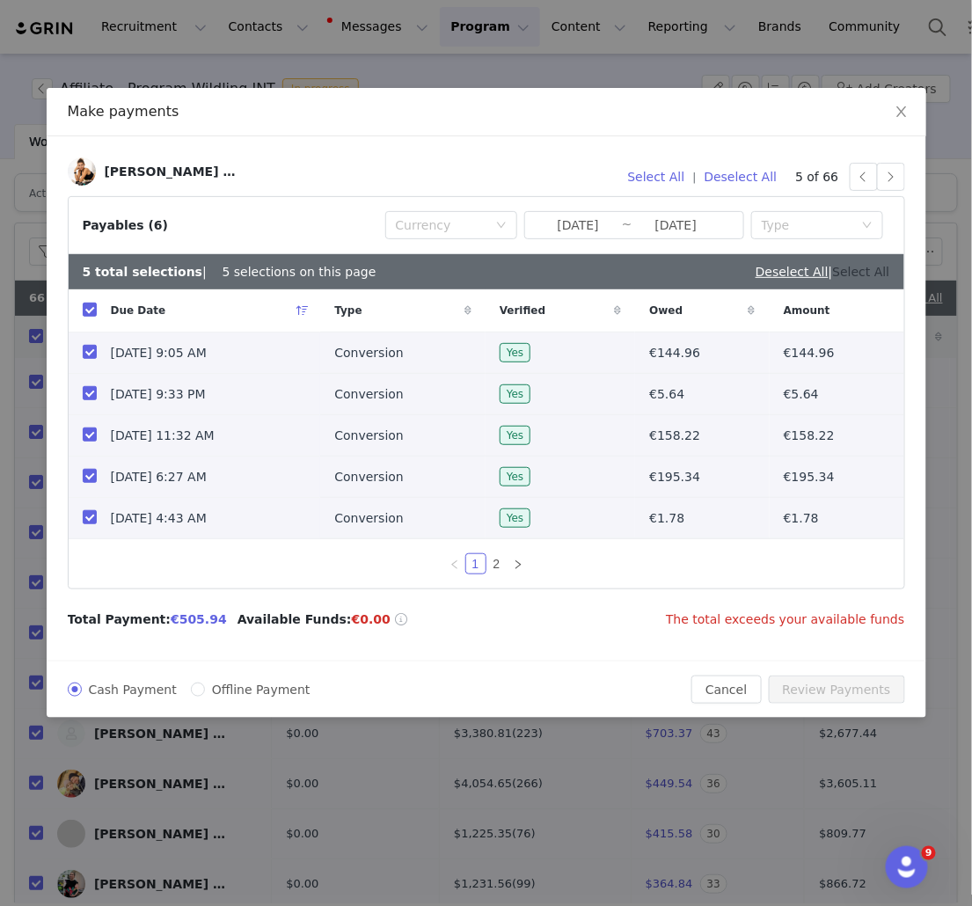
click at [884, 273] on link "Select All" at bounding box center [861, 272] width 57 height 14
click at [750, 173] on button "Deselect All" at bounding box center [741, 177] width 89 height 28
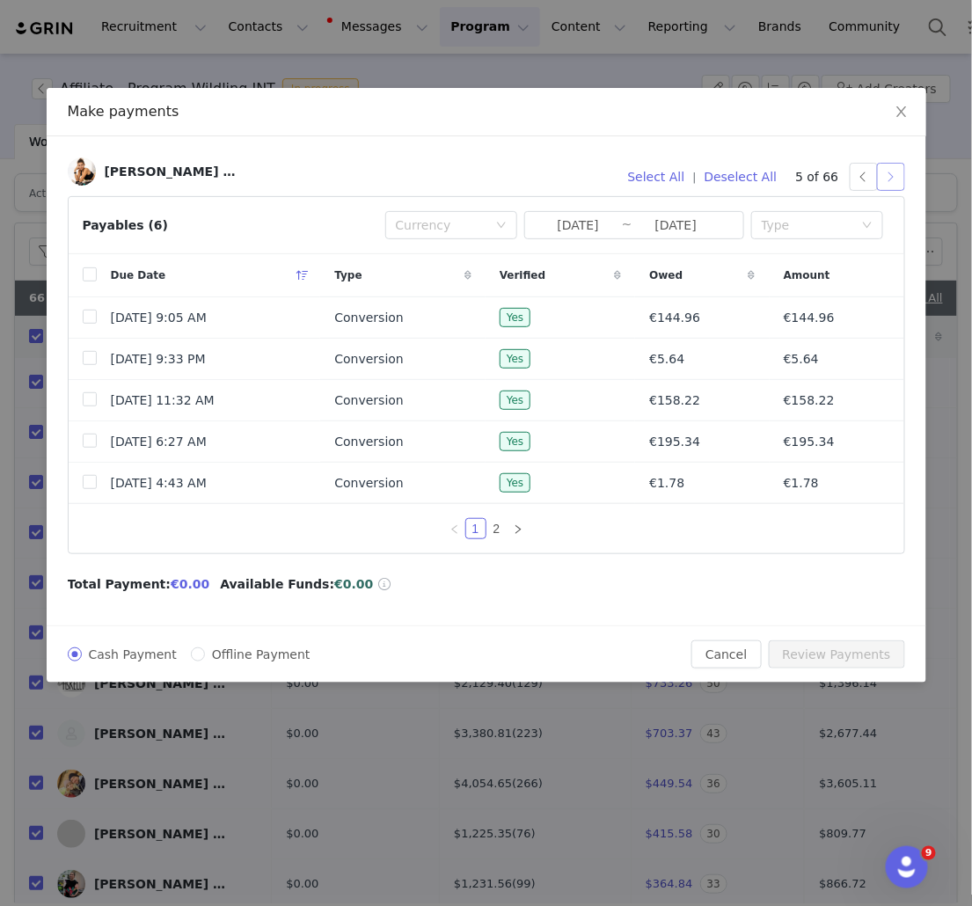
click at [901, 179] on button "button" at bounding box center [891, 177] width 28 height 28
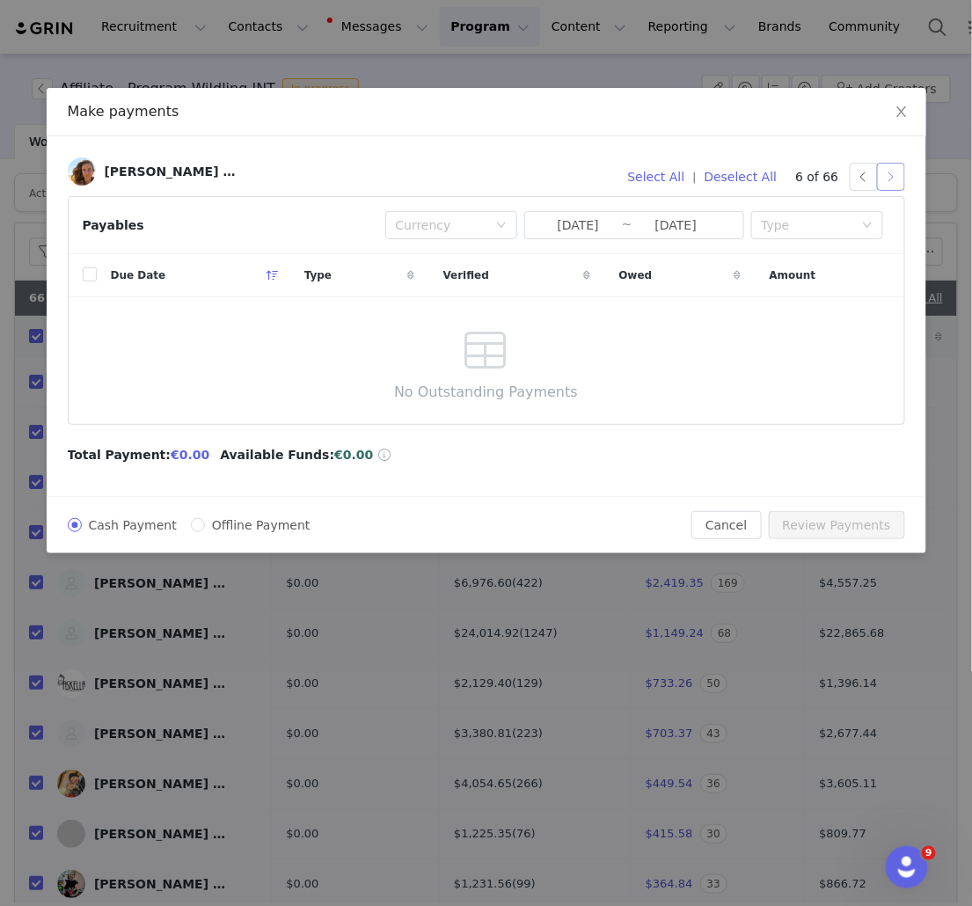
click at [900, 179] on button "button" at bounding box center [891, 177] width 28 height 28
click at [856, 173] on button "button" at bounding box center [864, 177] width 28 height 28
click at [897, 176] on button "button" at bounding box center [891, 177] width 28 height 28
click at [892, 179] on button "button" at bounding box center [891, 177] width 28 height 28
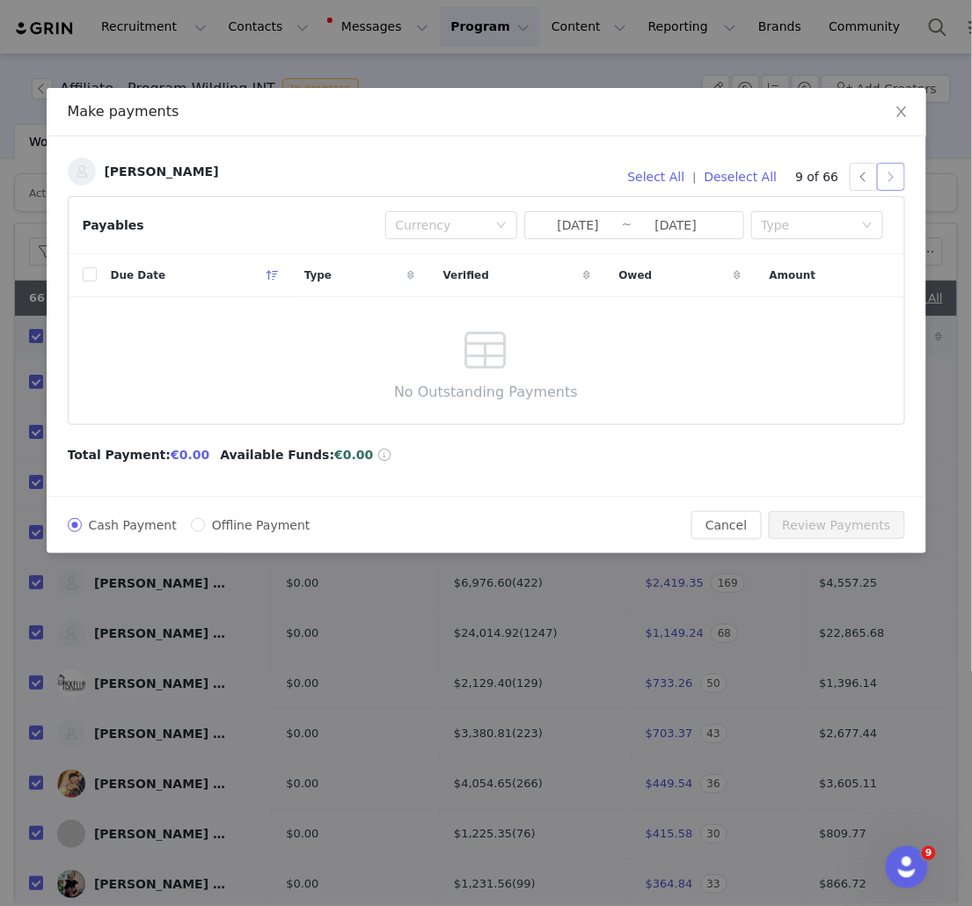
click at [903, 172] on button "button" at bounding box center [891, 177] width 28 height 28
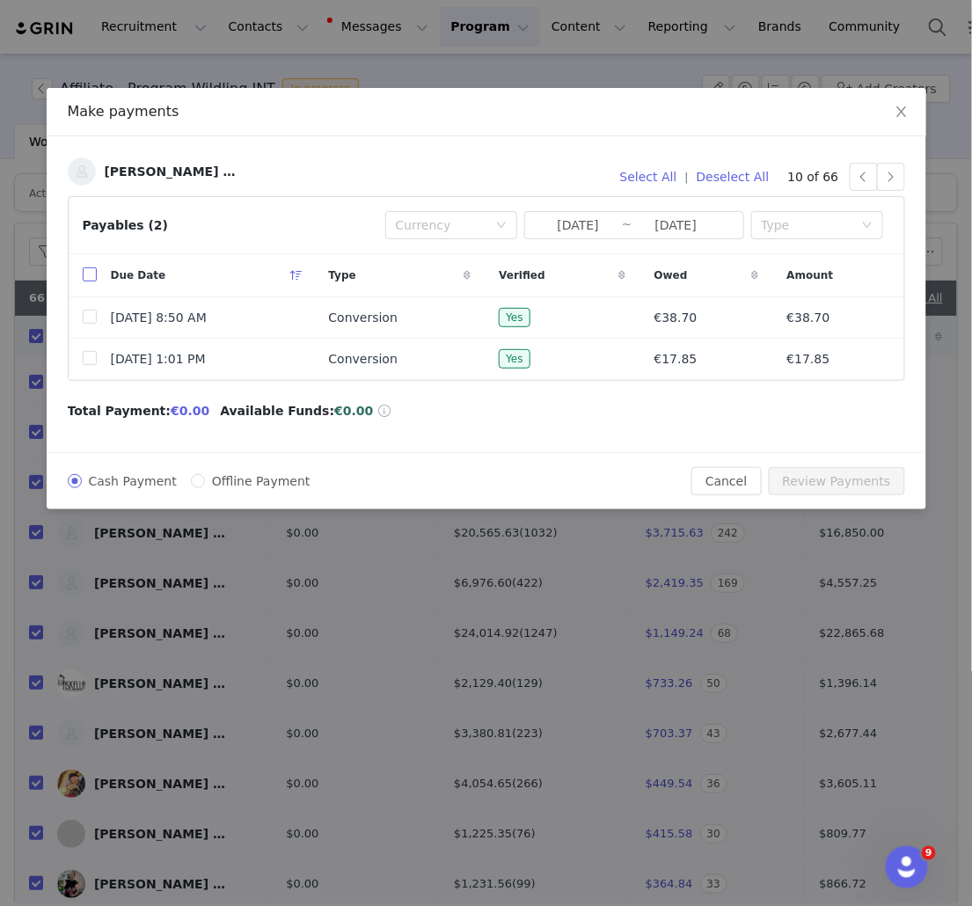
click at [92, 273] on input "checkbox" at bounding box center [90, 274] width 14 height 14
checkbox input "true"
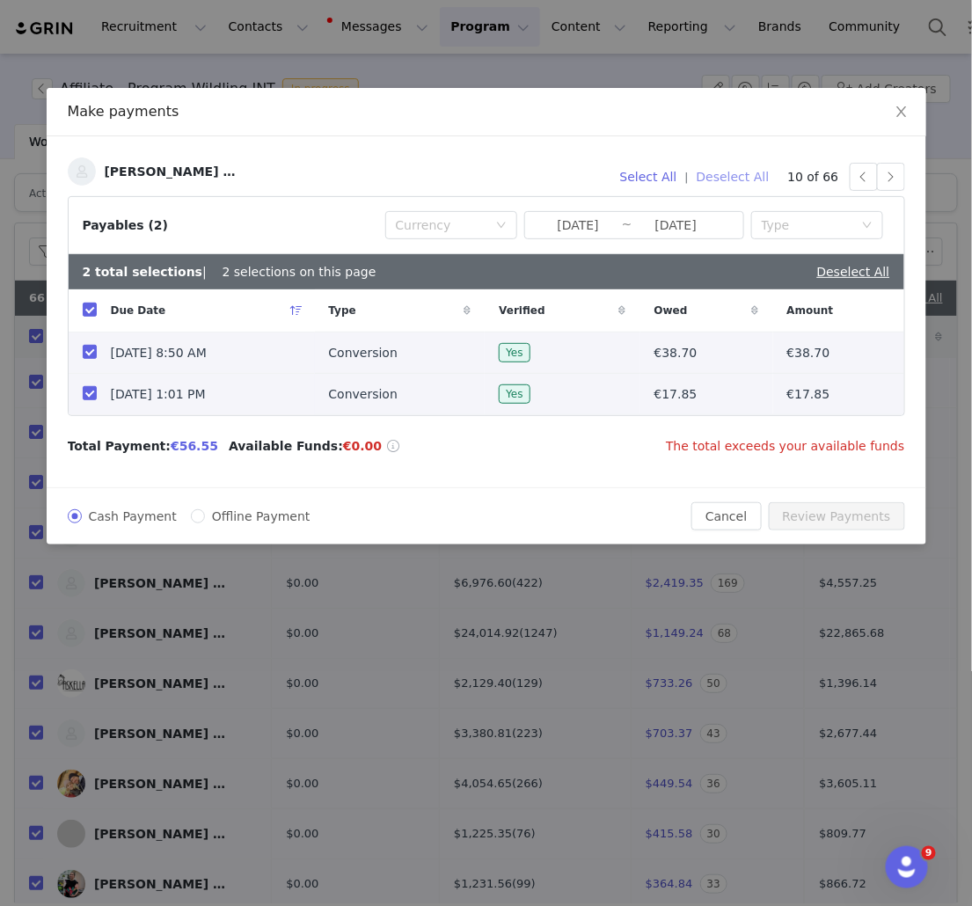
click at [730, 168] on button "Deselect All" at bounding box center [733, 177] width 89 height 28
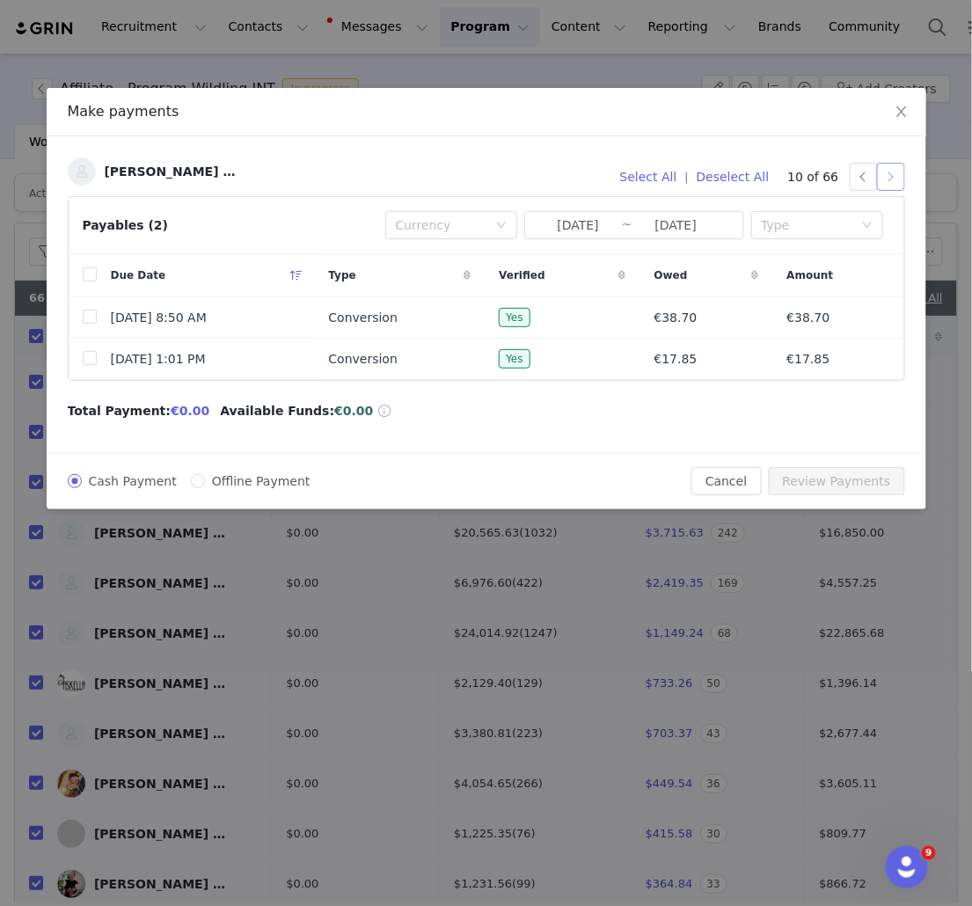
click at [899, 176] on button "button" at bounding box center [891, 177] width 28 height 28
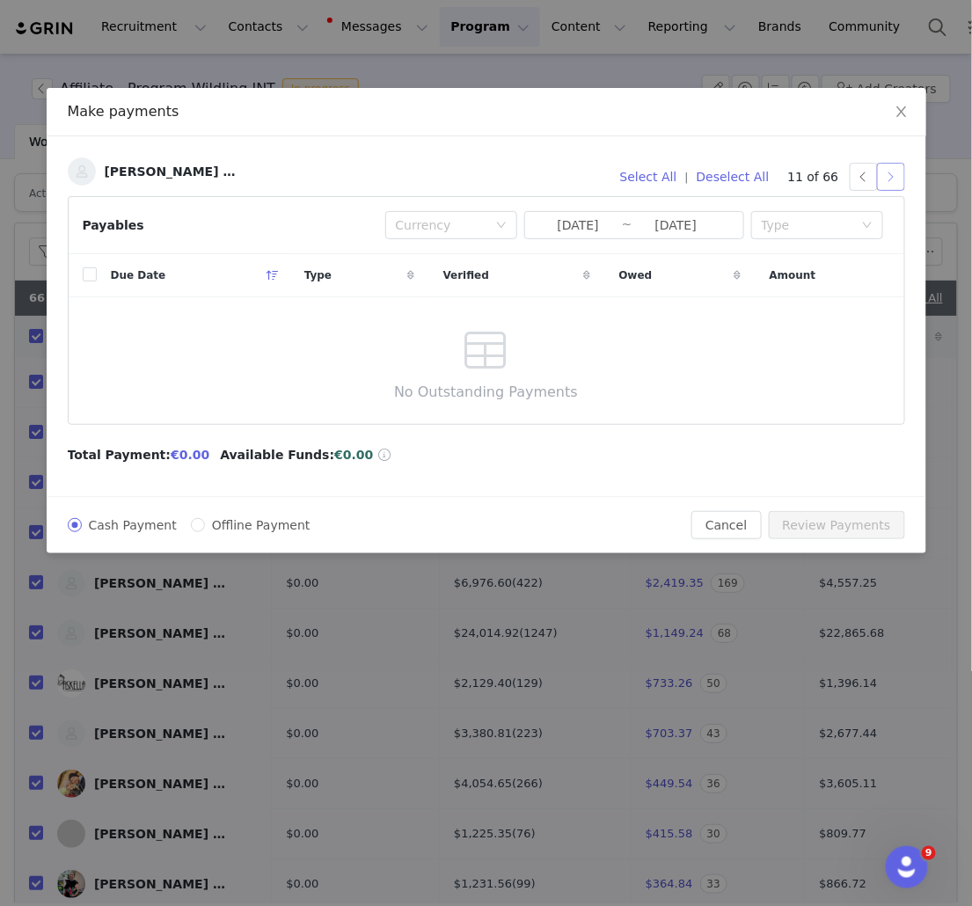
click at [882, 181] on button "button" at bounding box center [891, 177] width 28 height 28
click at [883, 181] on button "button" at bounding box center [891, 177] width 28 height 28
click at [897, 176] on button "button" at bounding box center [891, 177] width 28 height 28
click at [898, 173] on button "button" at bounding box center [891, 177] width 28 height 28
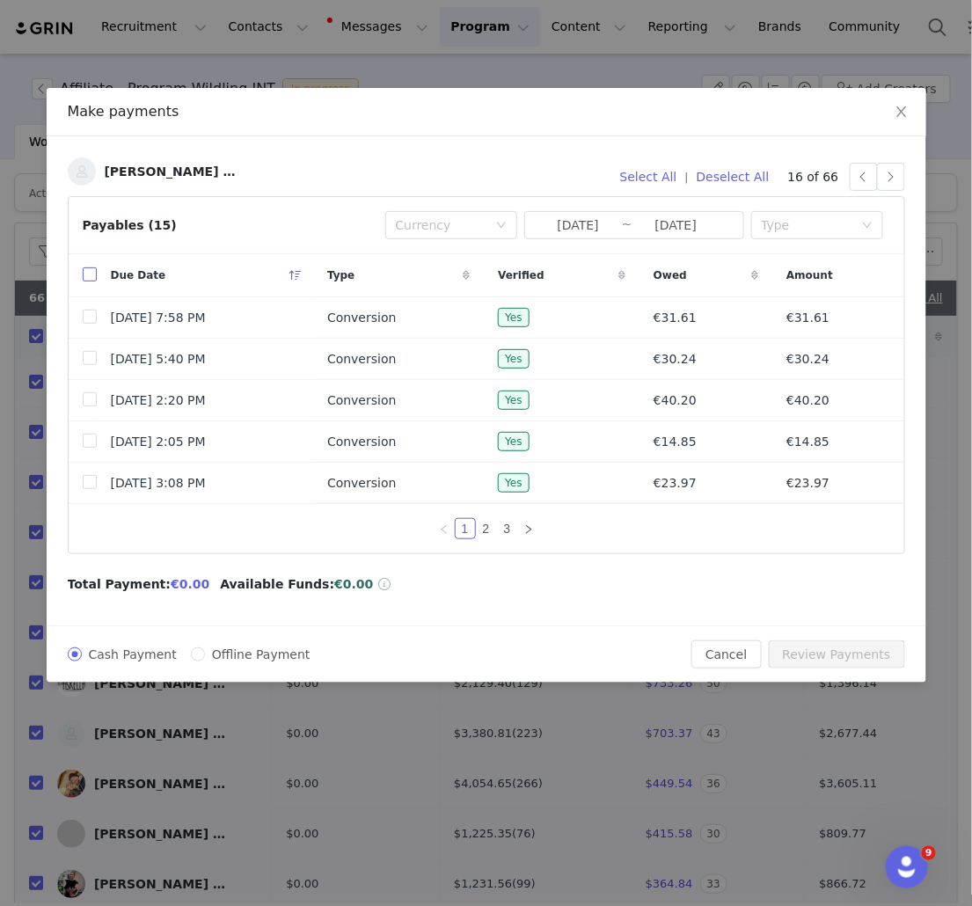
click at [84, 272] on input "checkbox" at bounding box center [90, 274] width 14 height 14
checkbox input "true"
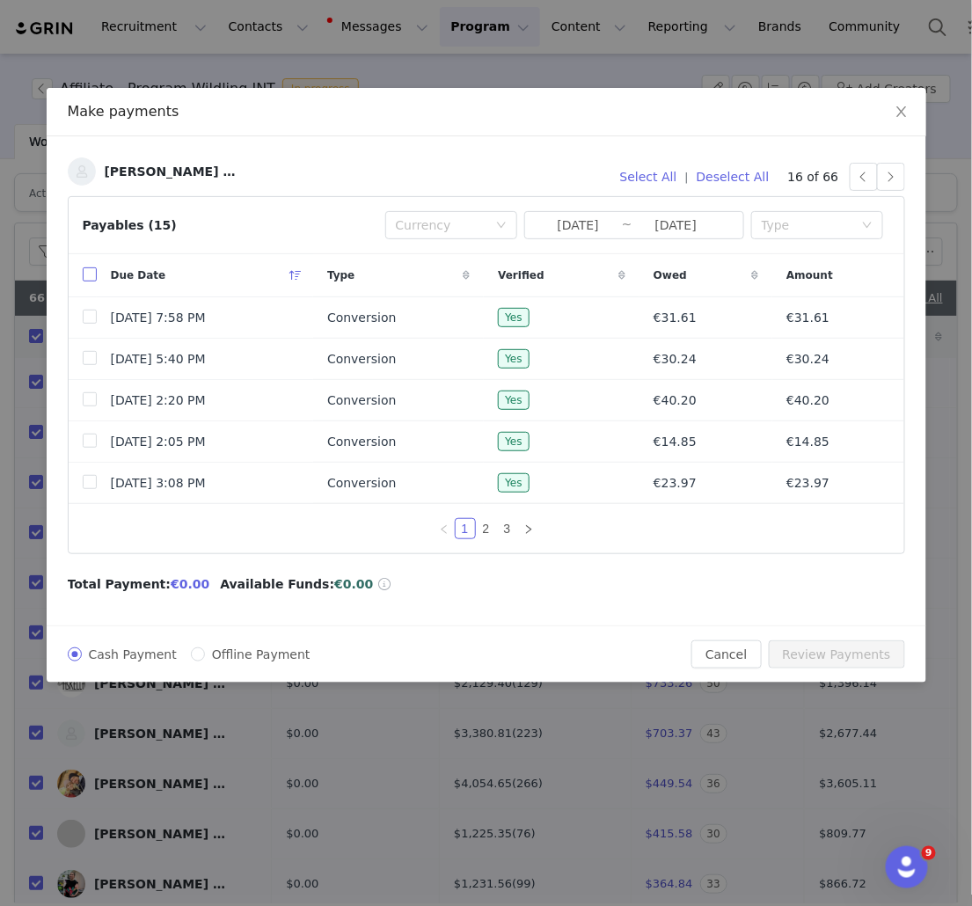
checkbox input "true"
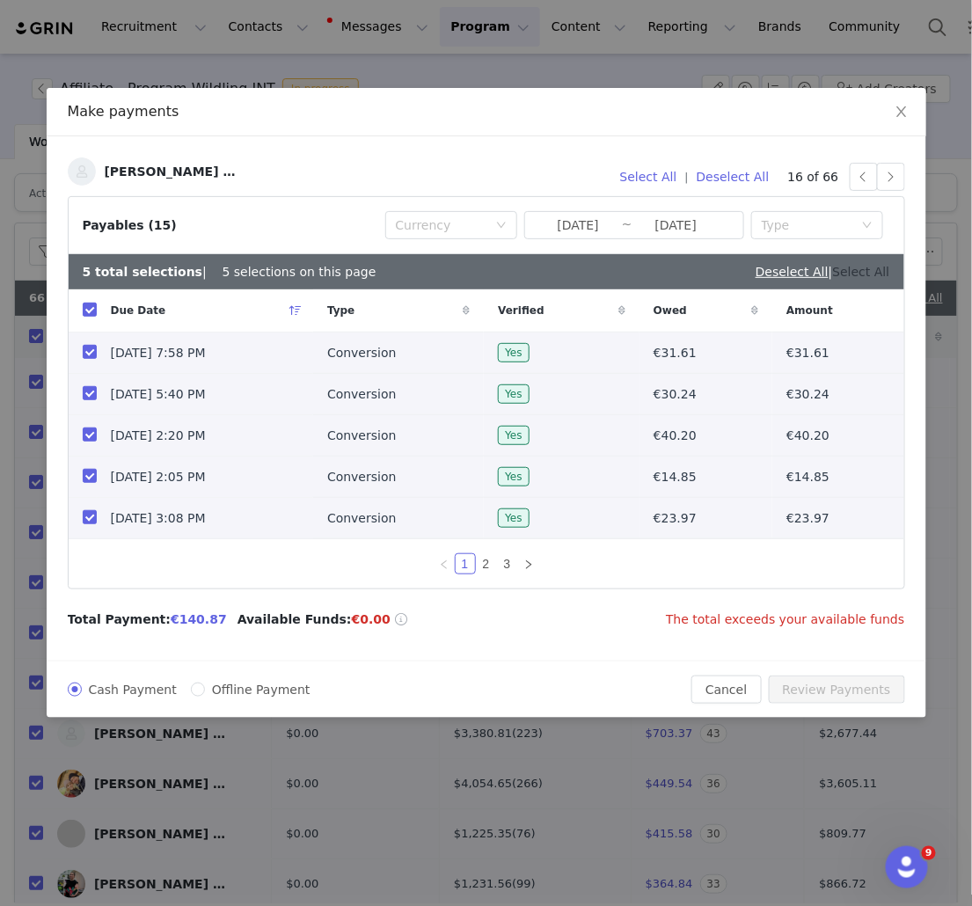
click at [874, 265] on link "Select All" at bounding box center [861, 272] width 57 height 14
click at [745, 172] on button "Deselect All" at bounding box center [733, 177] width 89 height 28
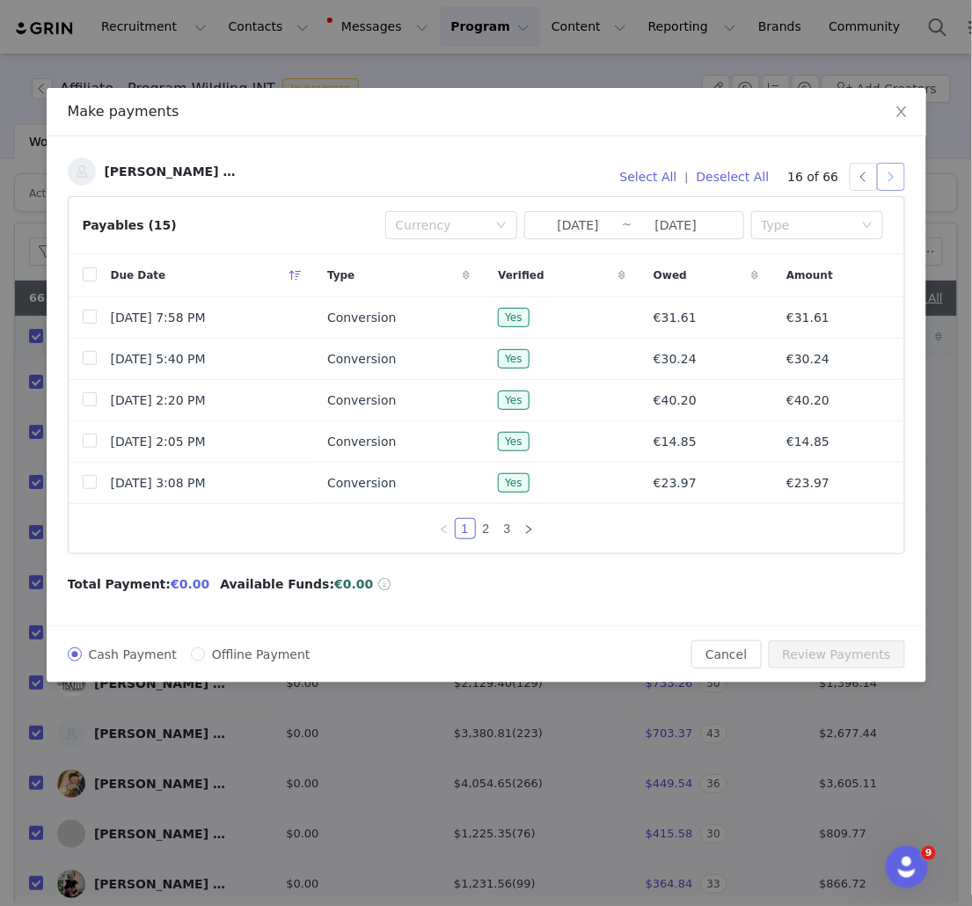
click at [894, 173] on button "button" at bounding box center [891, 177] width 28 height 28
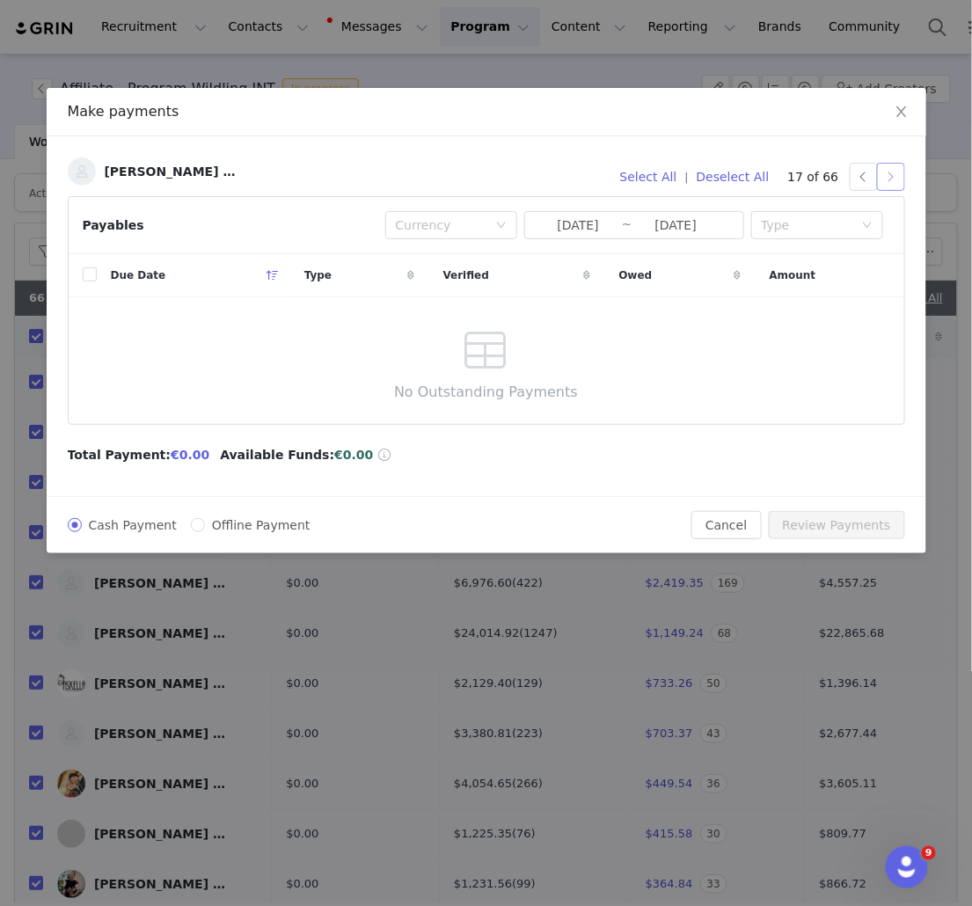
click at [894, 173] on button "button" at bounding box center [891, 177] width 28 height 28
click at [897, 167] on button "button" at bounding box center [891, 177] width 28 height 28
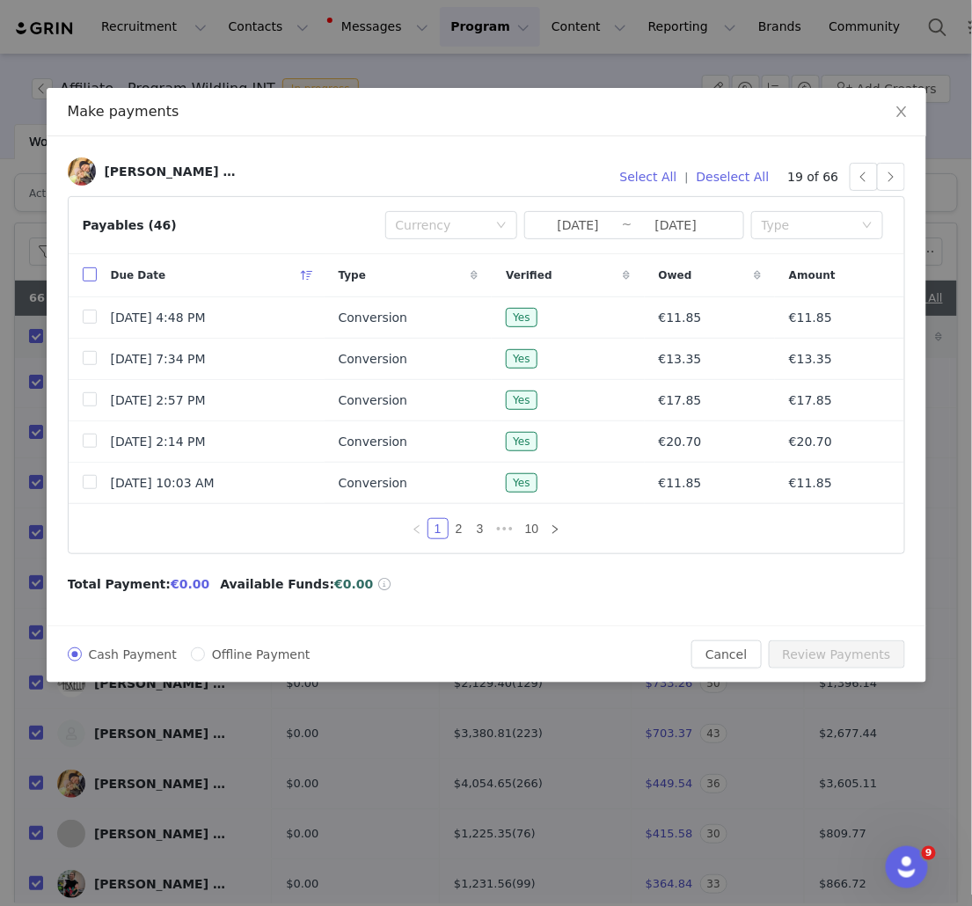
click at [92, 275] on input "checkbox" at bounding box center [90, 274] width 14 height 14
checkbox input "true"
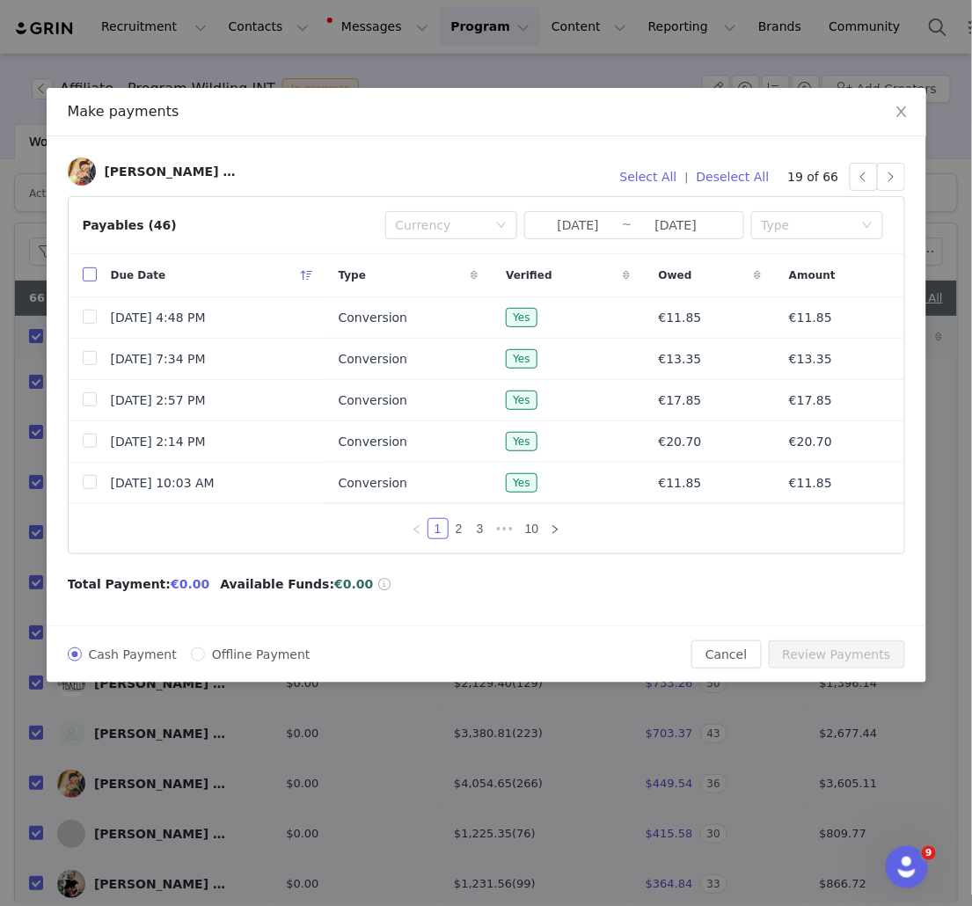
checkbox input "true"
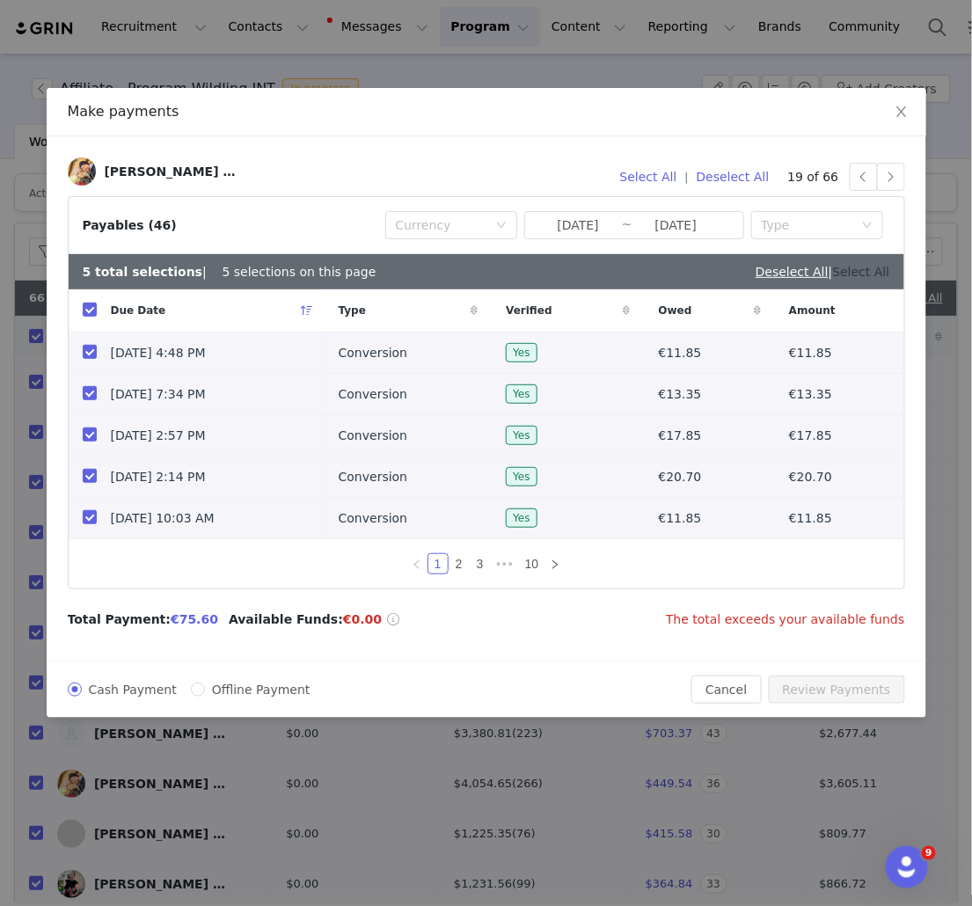
click at [881, 274] on link "Select All" at bounding box center [861, 272] width 57 height 14
click at [755, 178] on button "Deselect All" at bounding box center [733, 177] width 89 height 28
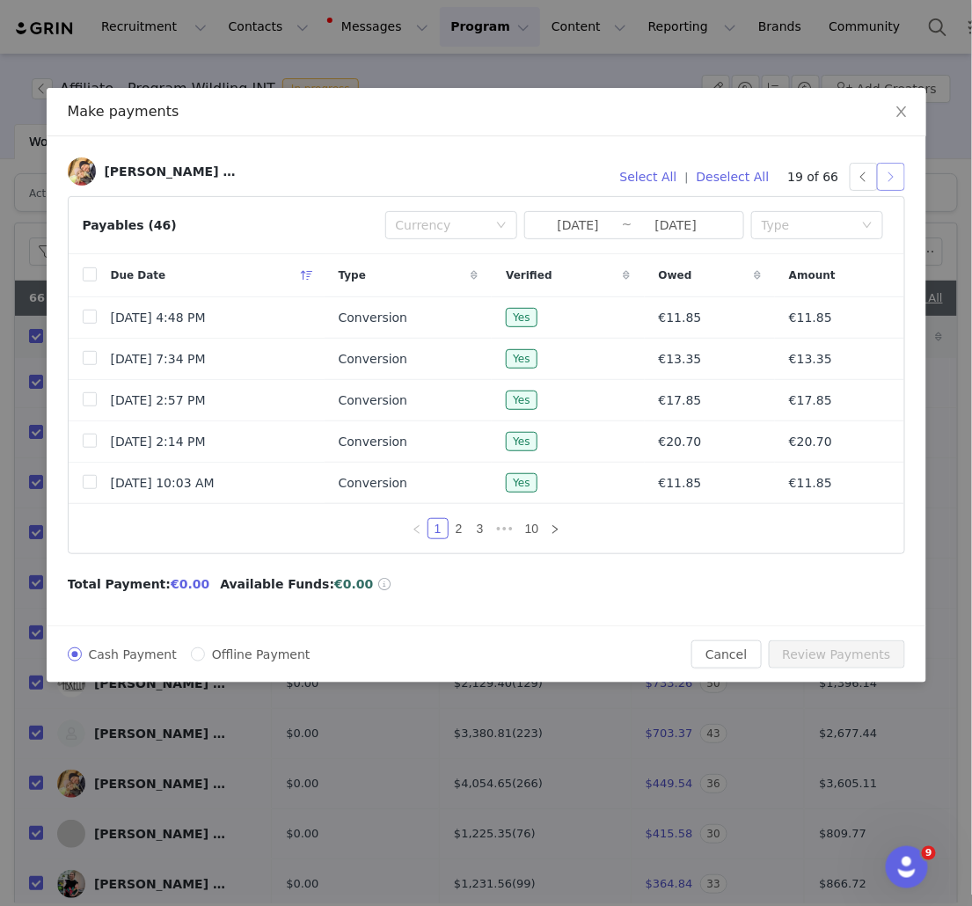
click at [895, 177] on button "button" at bounding box center [891, 177] width 28 height 28
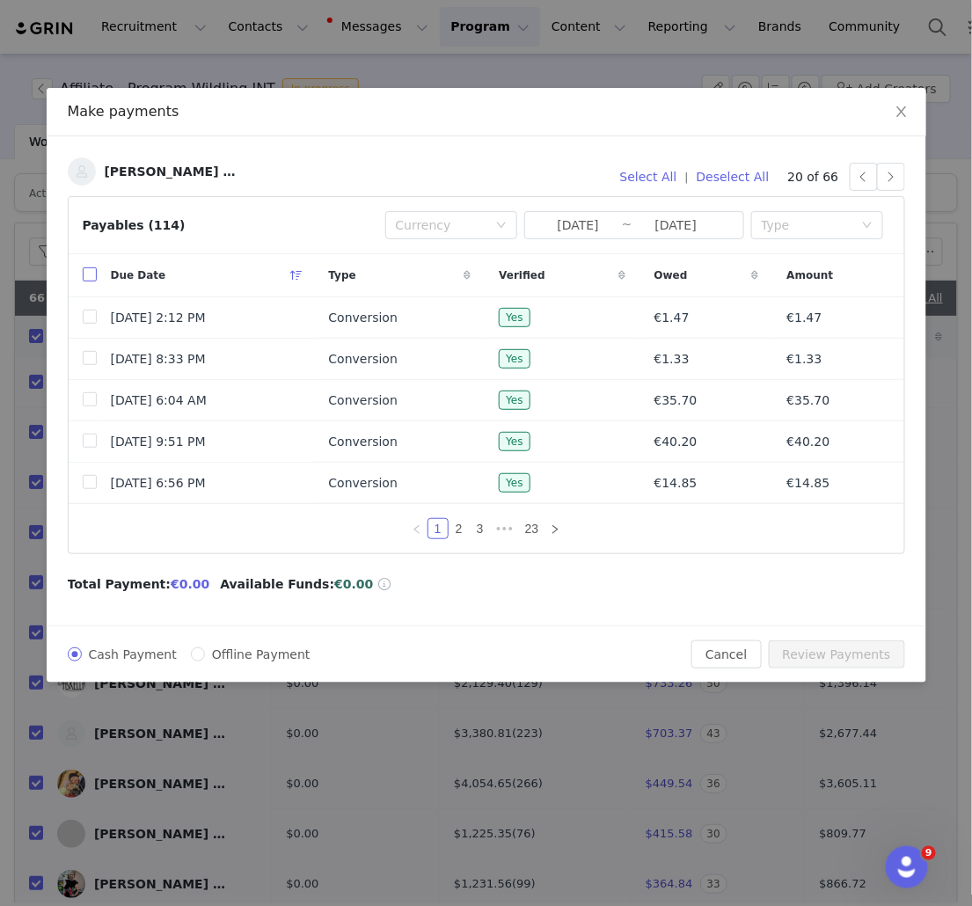
click at [95, 277] on input "checkbox" at bounding box center [90, 274] width 14 height 14
checkbox input "true"
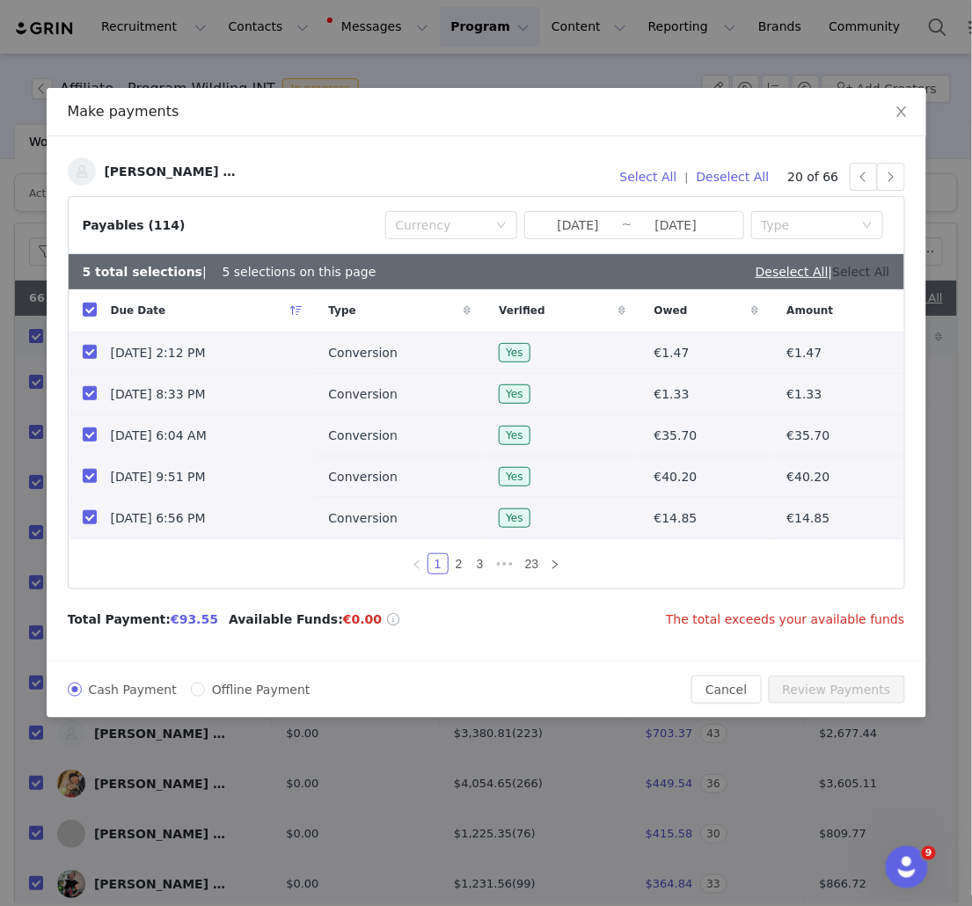
click at [870, 274] on link "Select All" at bounding box center [861, 272] width 57 height 14
click at [735, 177] on button "Deselect All" at bounding box center [733, 177] width 89 height 28
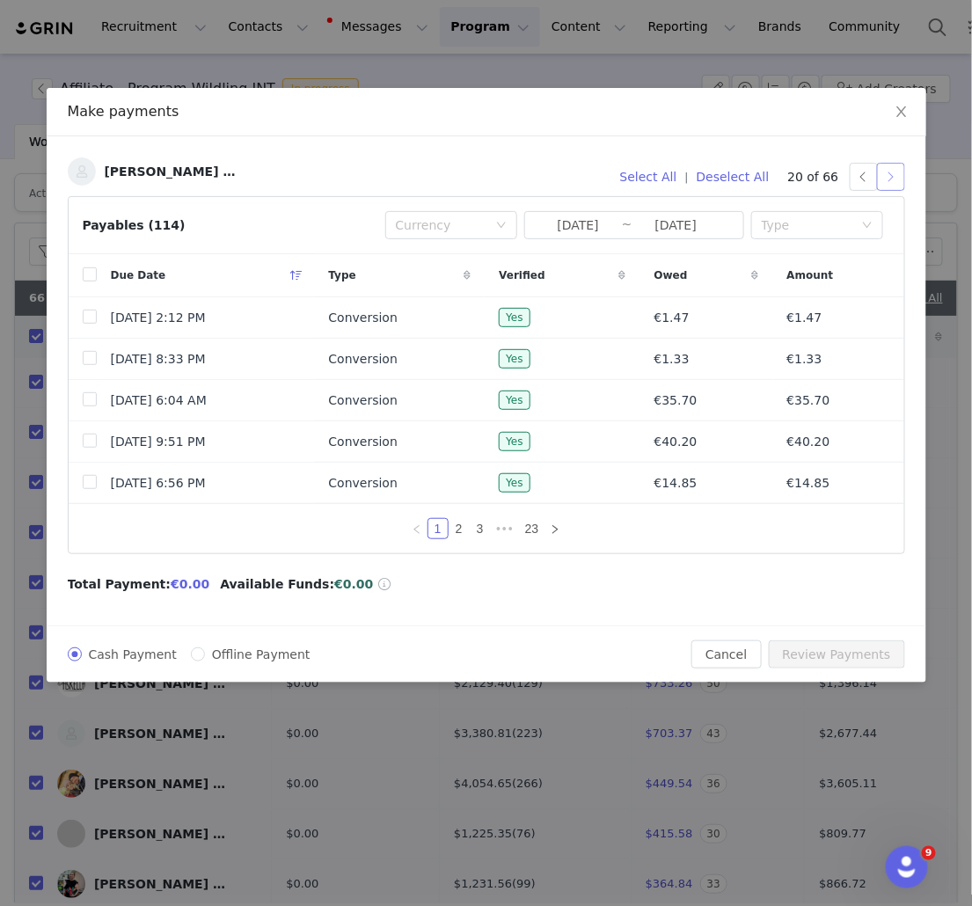
click at [895, 179] on button "button" at bounding box center [891, 177] width 28 height 28
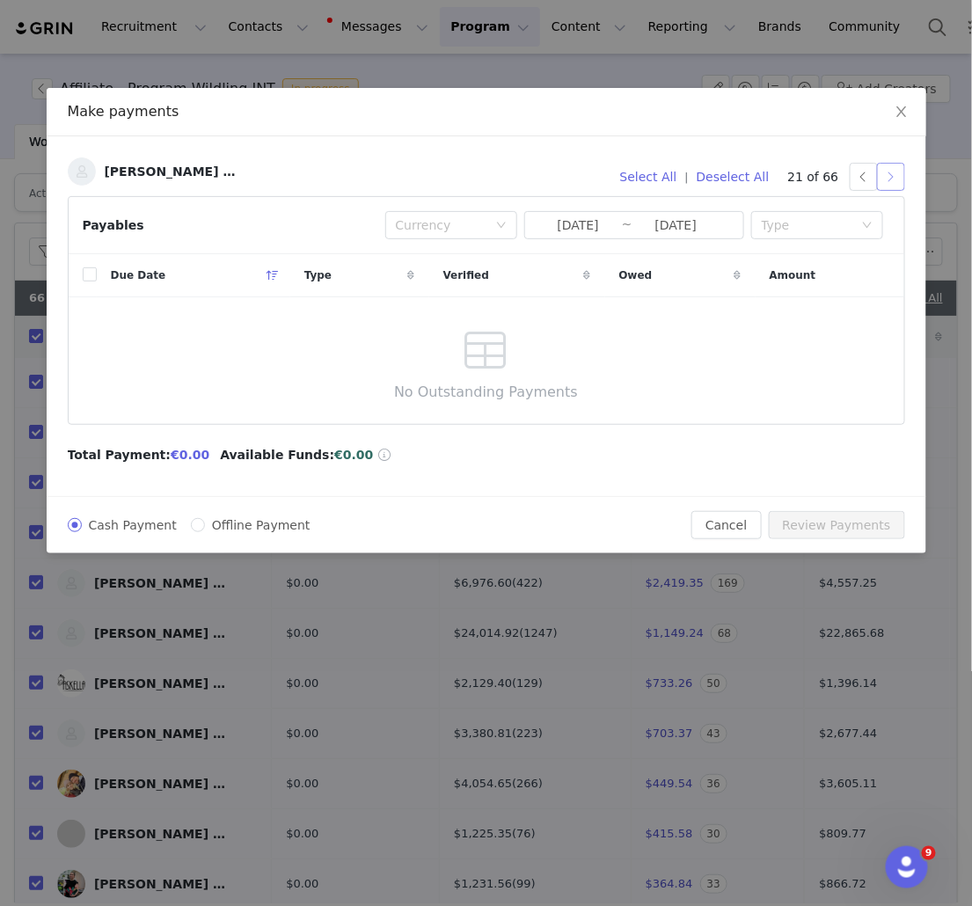
click at [898, 179] on button "button" at bounding box center [891, 177] width 28 height 28
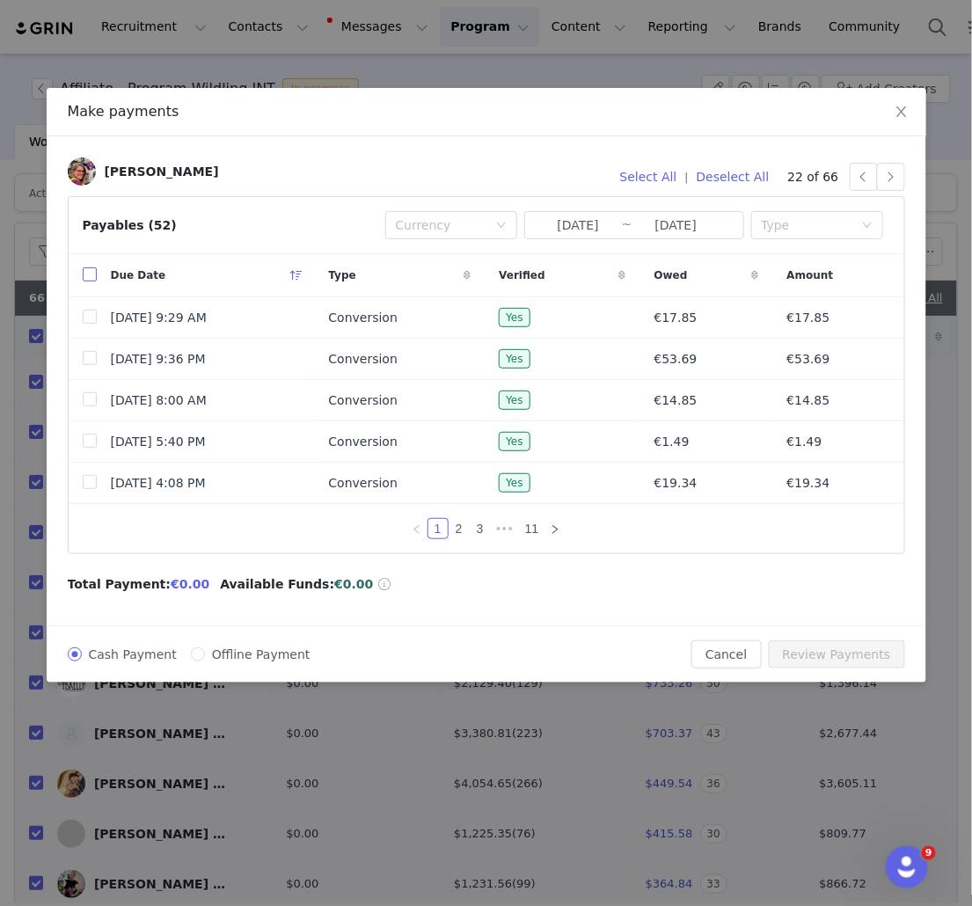
click at [84, 277] on input "checkbox" at bounding box center [90, 274] width 14 height 14
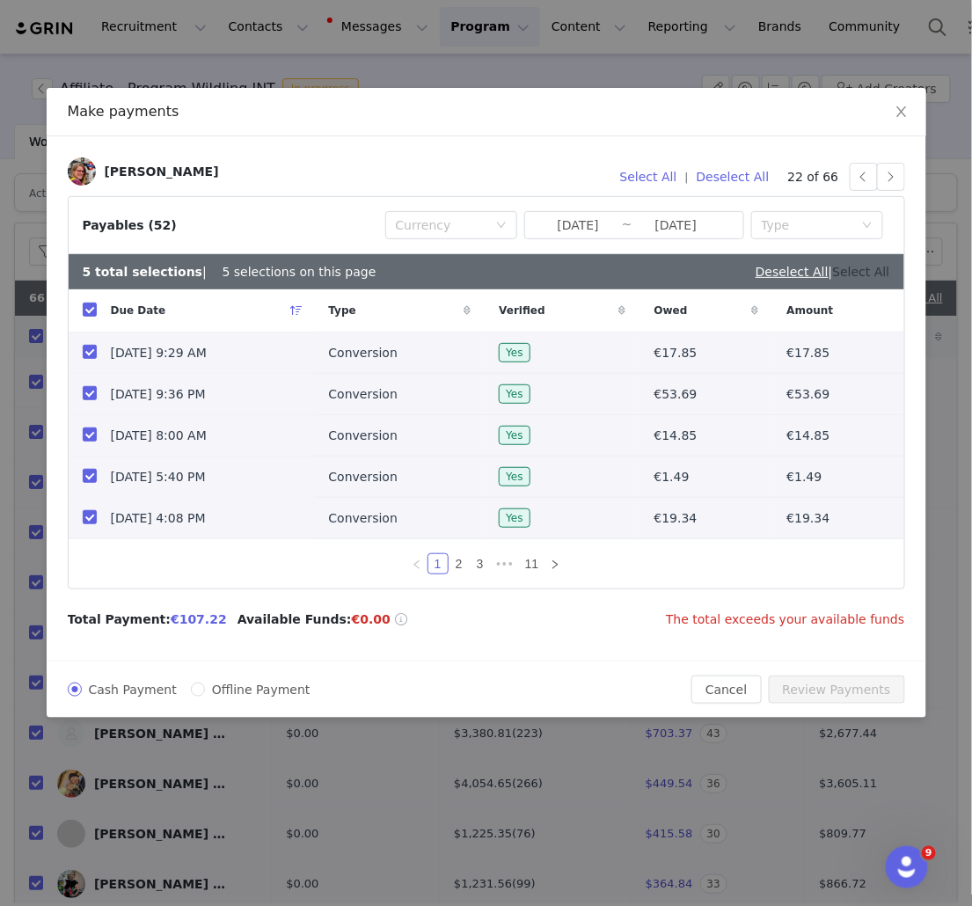
click at [887, 276] on link "Select All" at bounding box center [861, 272] width 57 height 14
click at [752, 177] on button "Deselect All" at bounding box center [733, 177] width 89 height 28
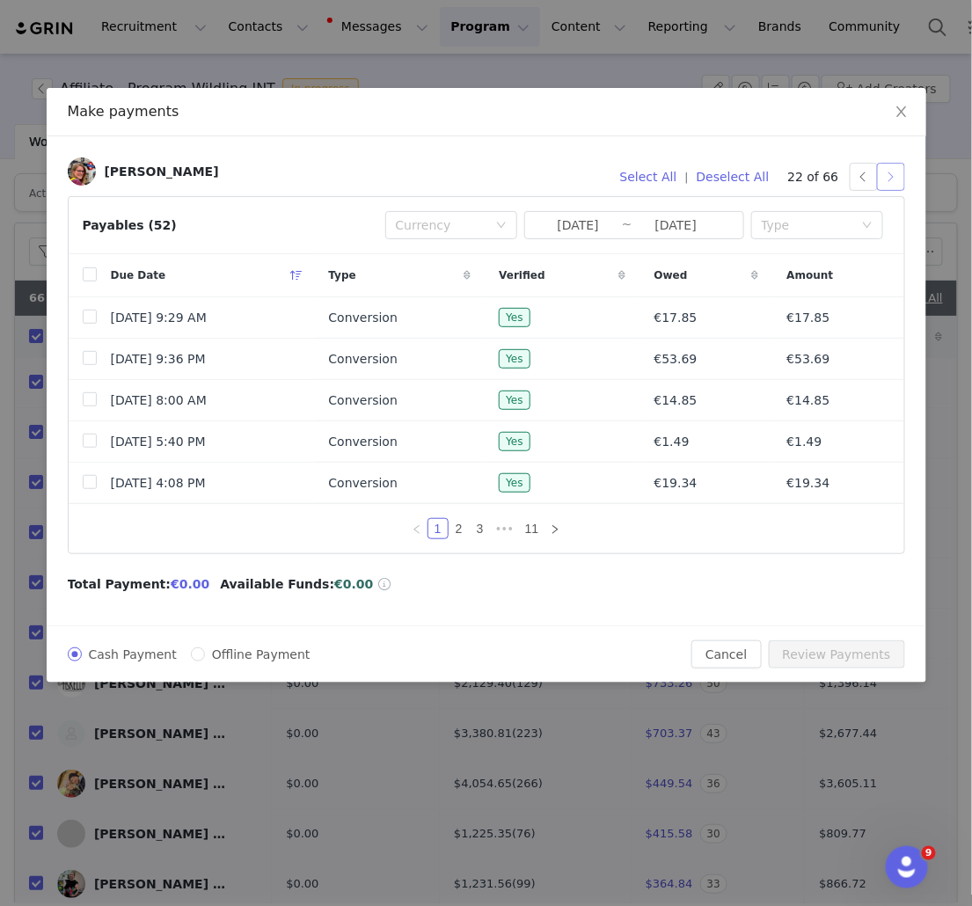
click at [890, 179] on button "button" at bounding box center [891, 177] width 28 height 28
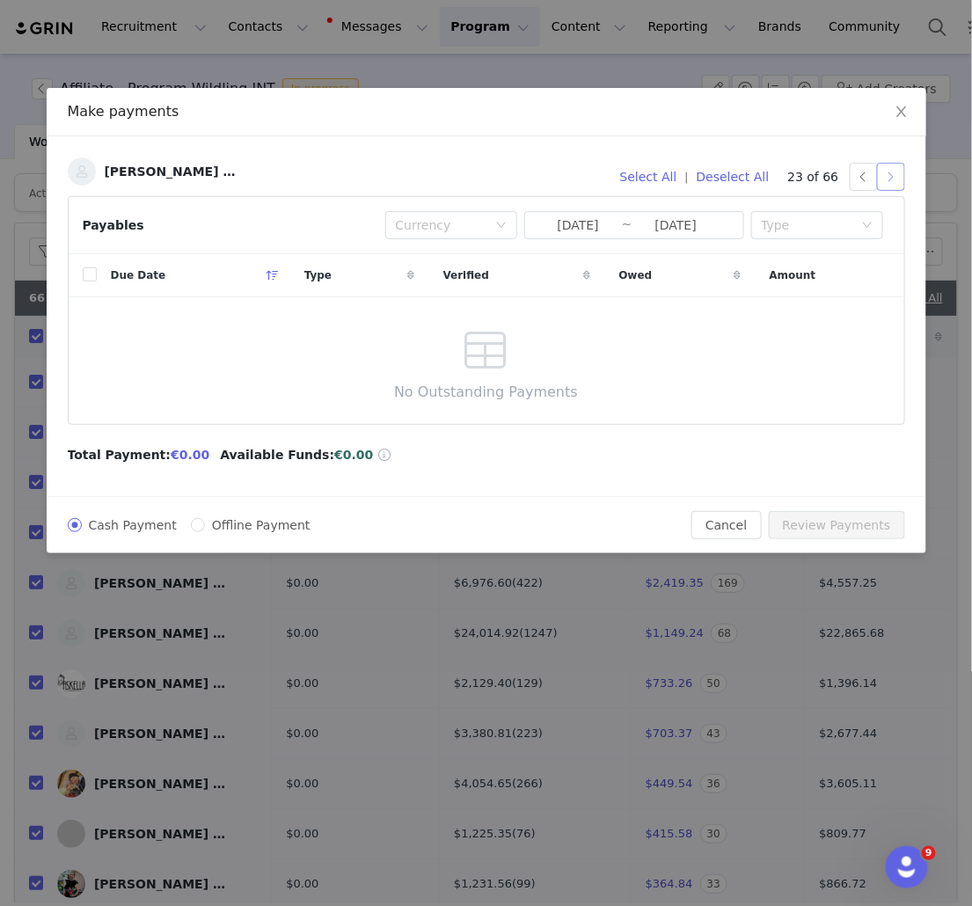
click at [890, 179] on button "button" at bounding box center [891, 177] width 28 height 28
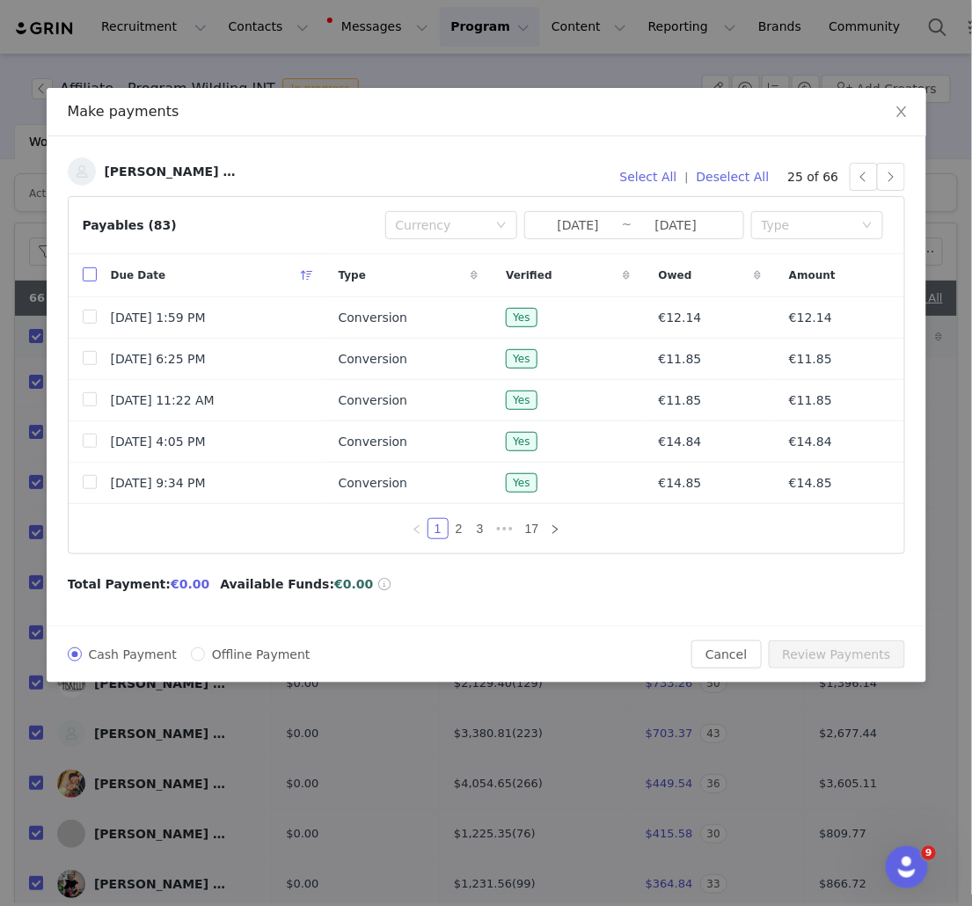
click at [87, 275] on input "checkbox" at bounding box center [90, 274] width 14 height 14
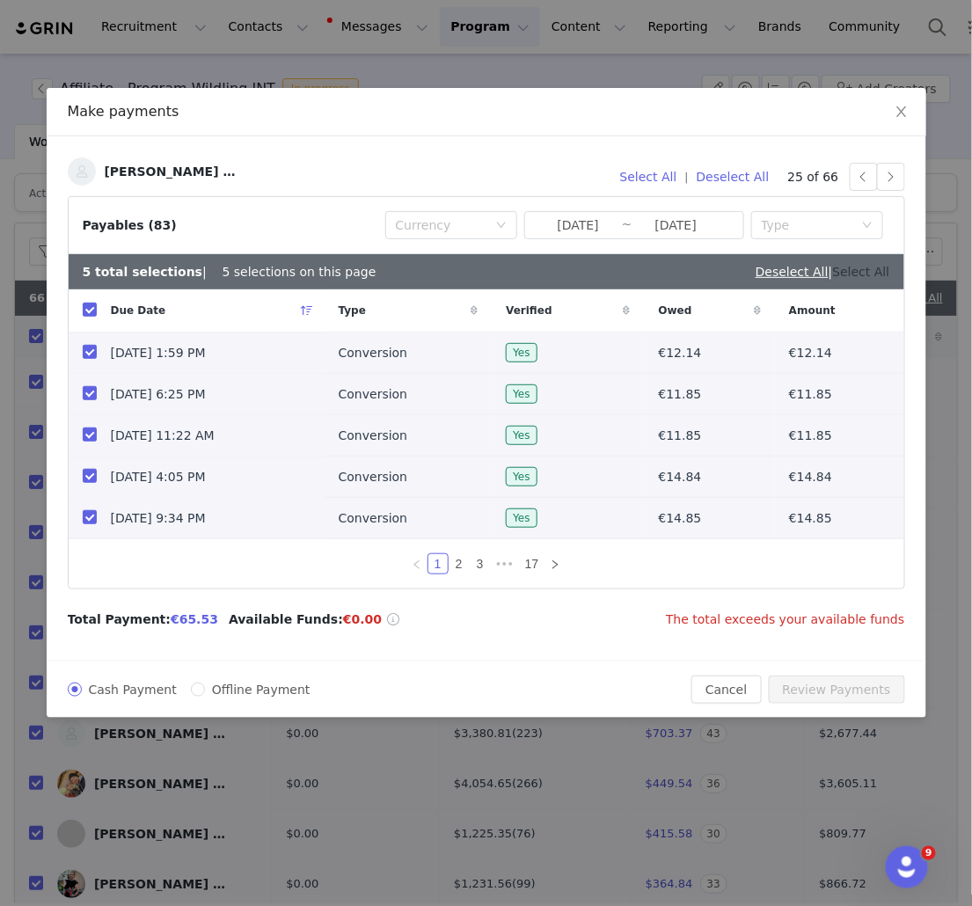
click at [866, 275] on link "Select All" at bounding box center [861, 272] width 57 height 14
click at [743, 170] on button "Deselect All" at bounding box center [733, 177] width 89 height 28
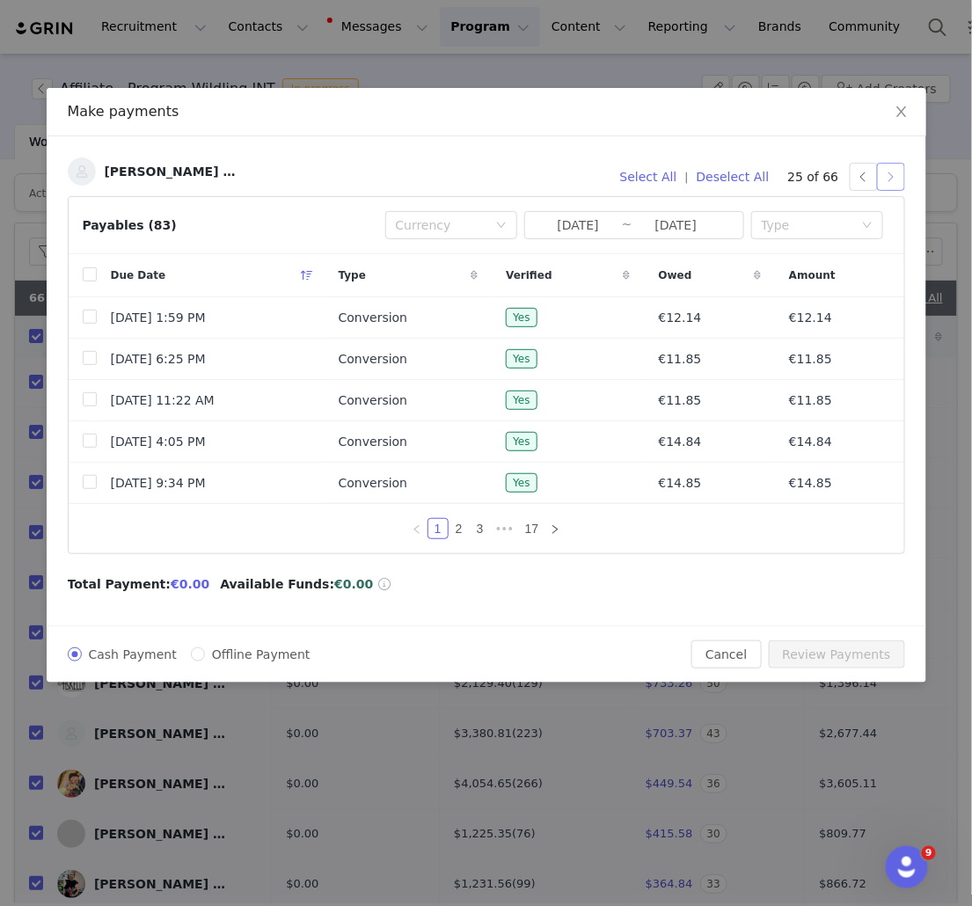
click at [897, 179] on button "button" at bounding box center [891, 177] width 28 height 28
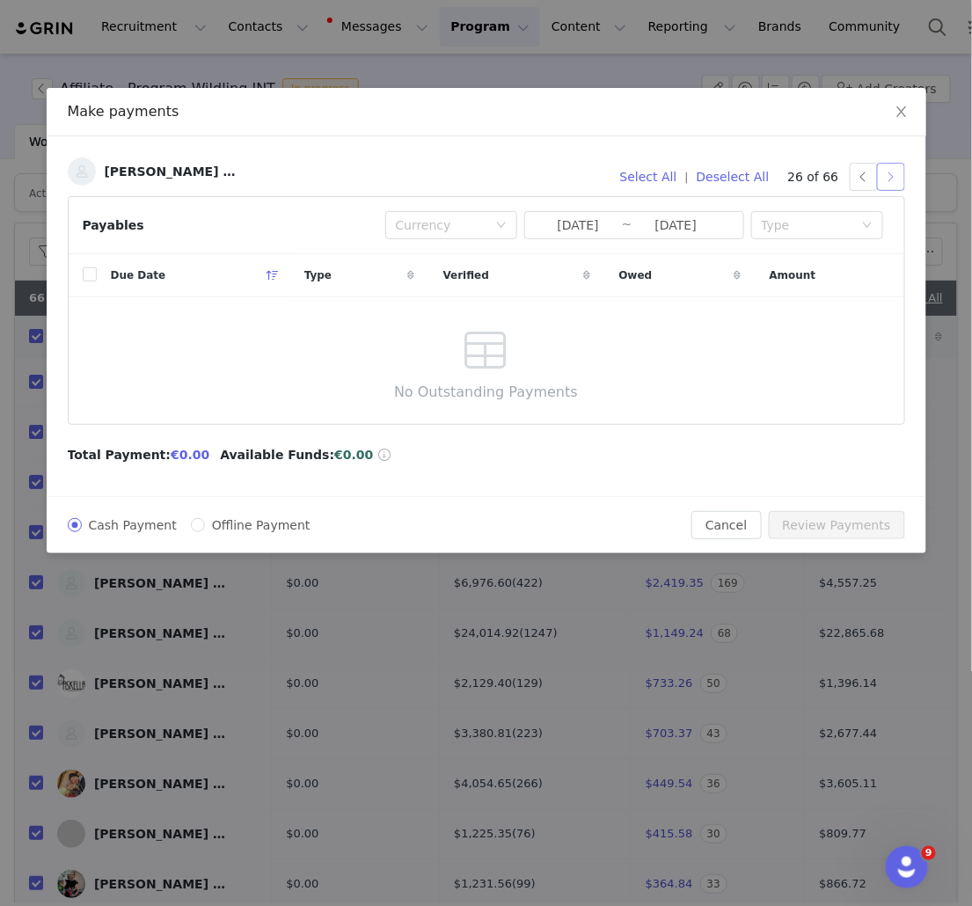
click at [891, 174] on button "button" at bounding box center [891, 177] width 28 height 28
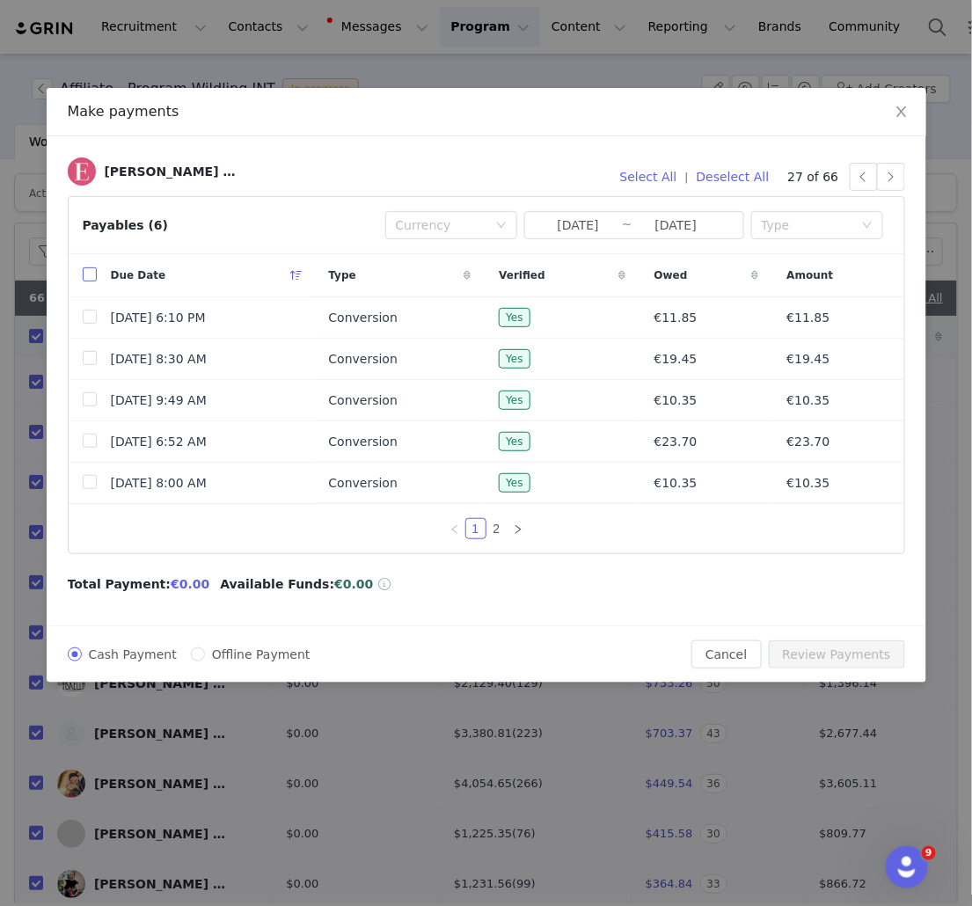
click at [92, 274] on input "checkbox" at bounding box center [90, 274] width 14 height 14
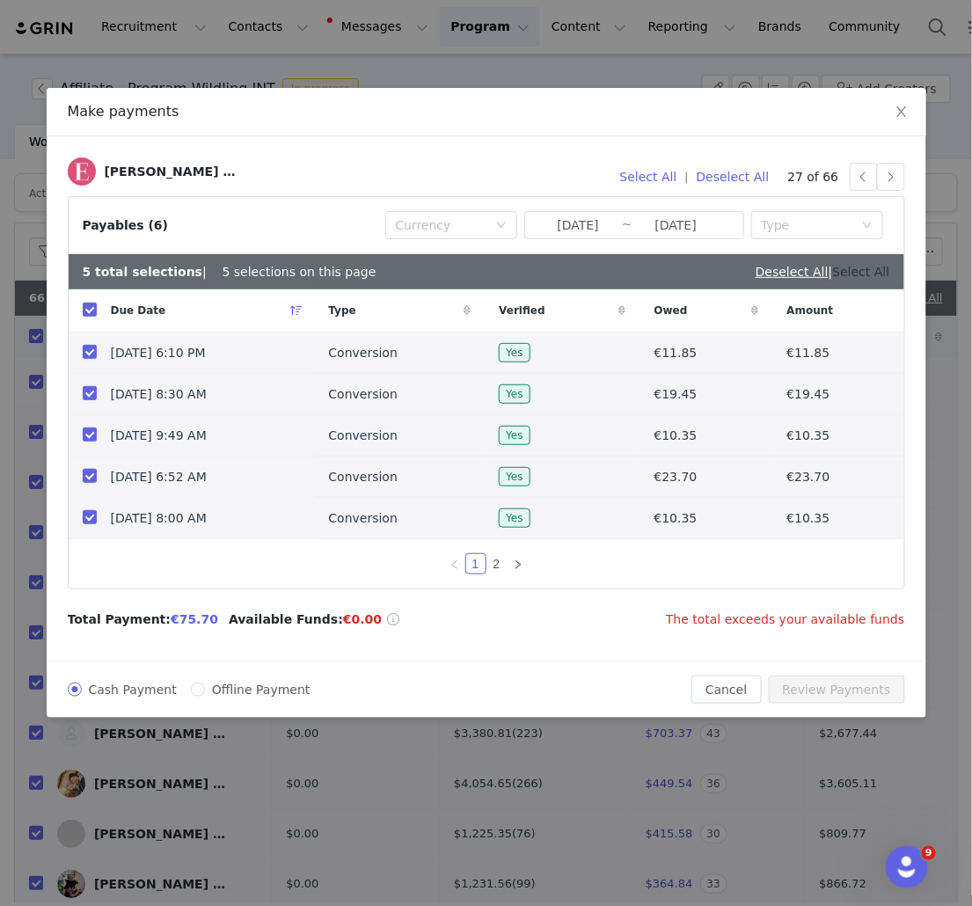
click at [878, 271] on link "Select All" at bounding box center [861, 272] width 57 height 14
click at [752, 173] on button "Deselect All" at bounding box center [733, 177] width 89 height 28
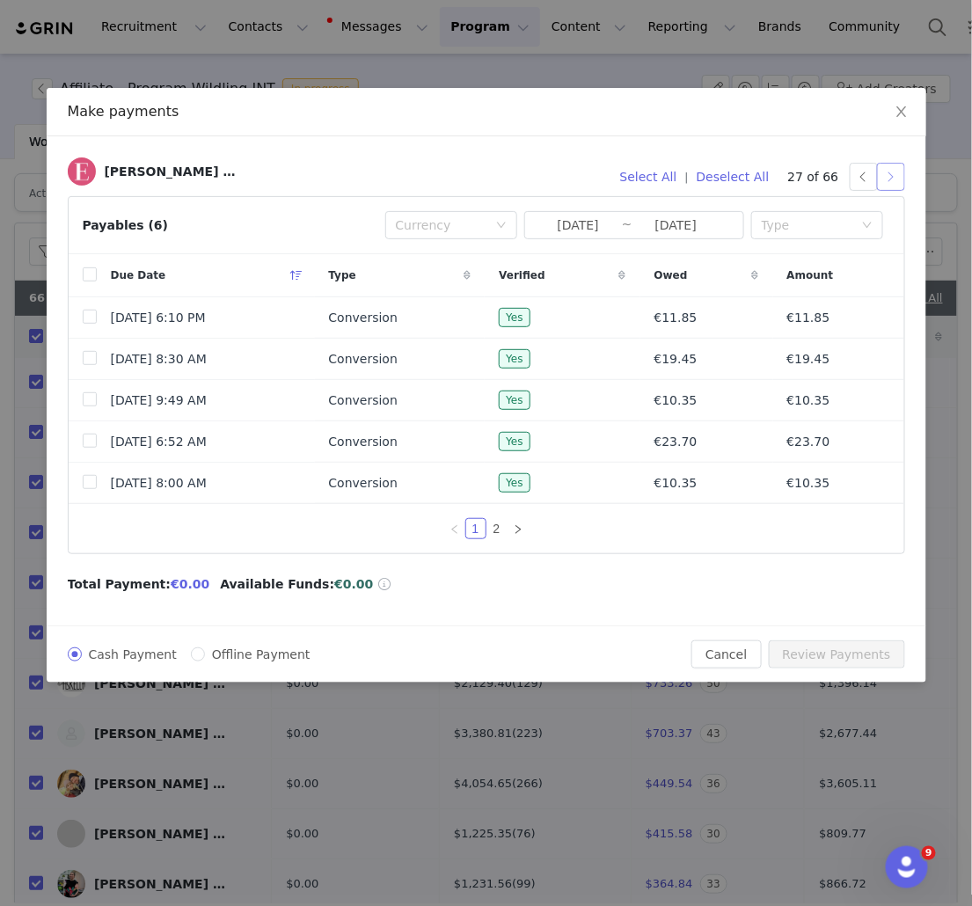
click at [889, 175] on button "button" at bounding box center [891, 177] width 28 height 28
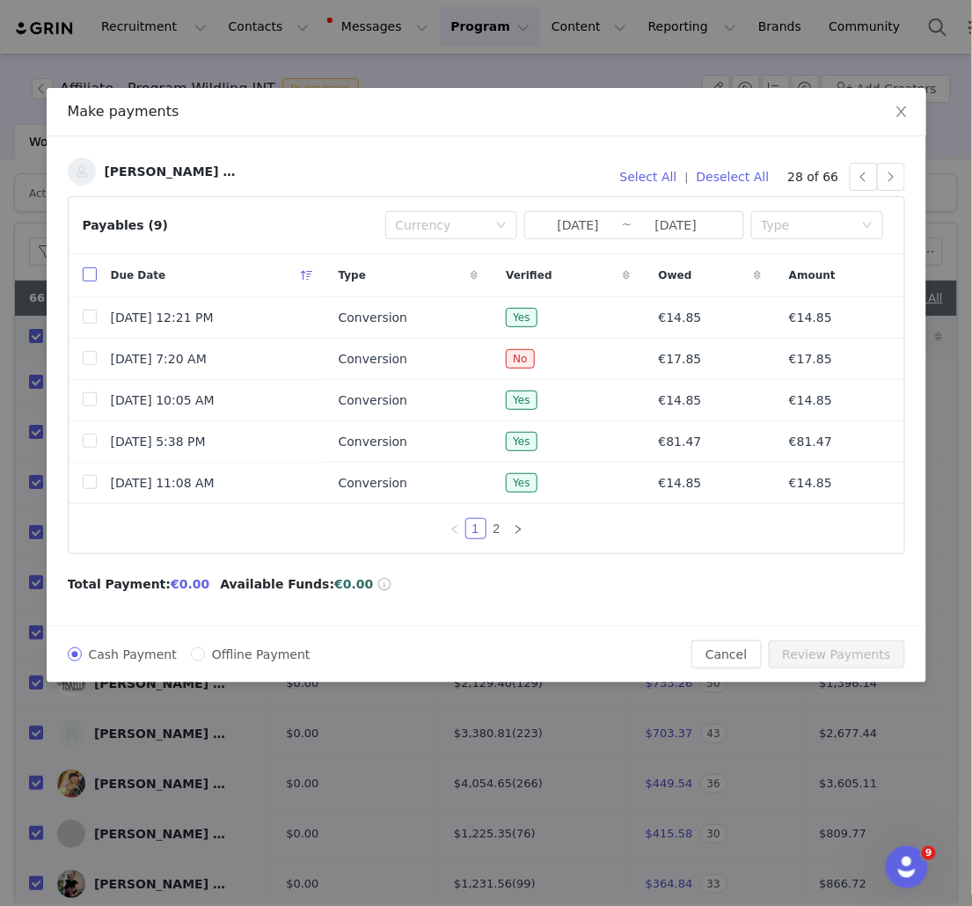
click at [95, 275] on input "checkbox" at bounding box center [90, 274] width 14 height 14
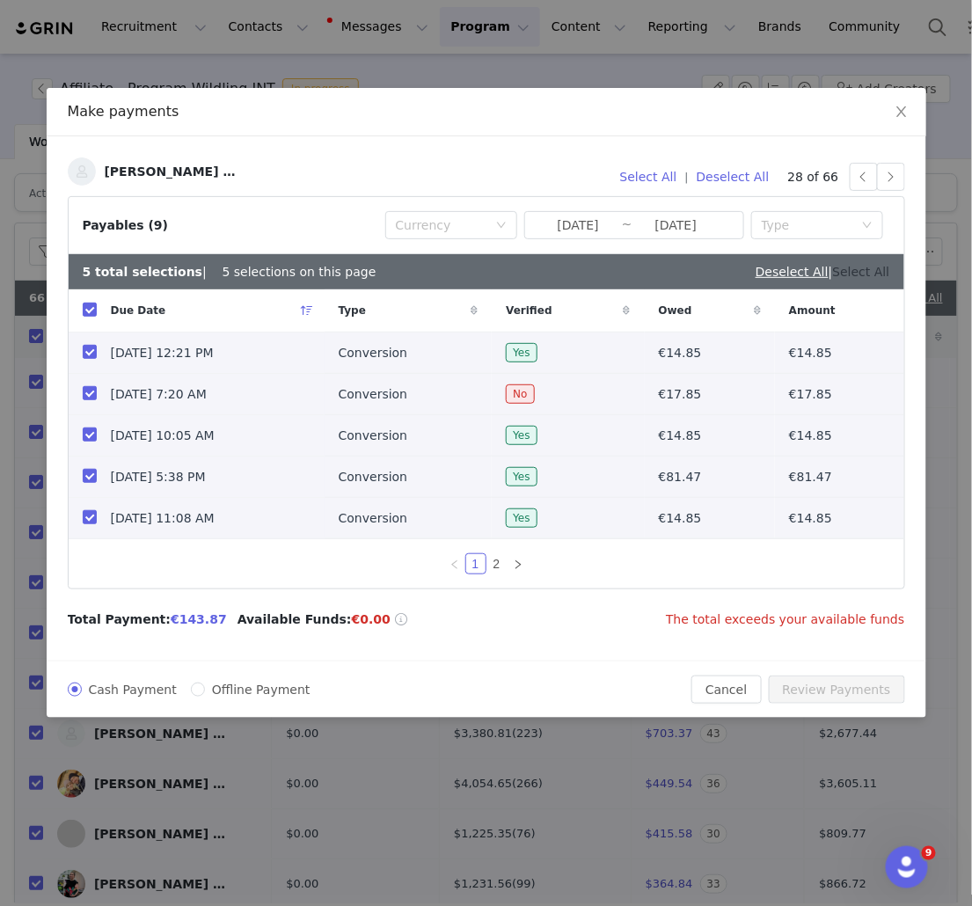
click at [880, 271] on link "Select All" at bounding box center [861, 272] width 57 height 14
click at [755, 175] on button "Deselect All" at bounding box center [733, 177] width 89 height 28
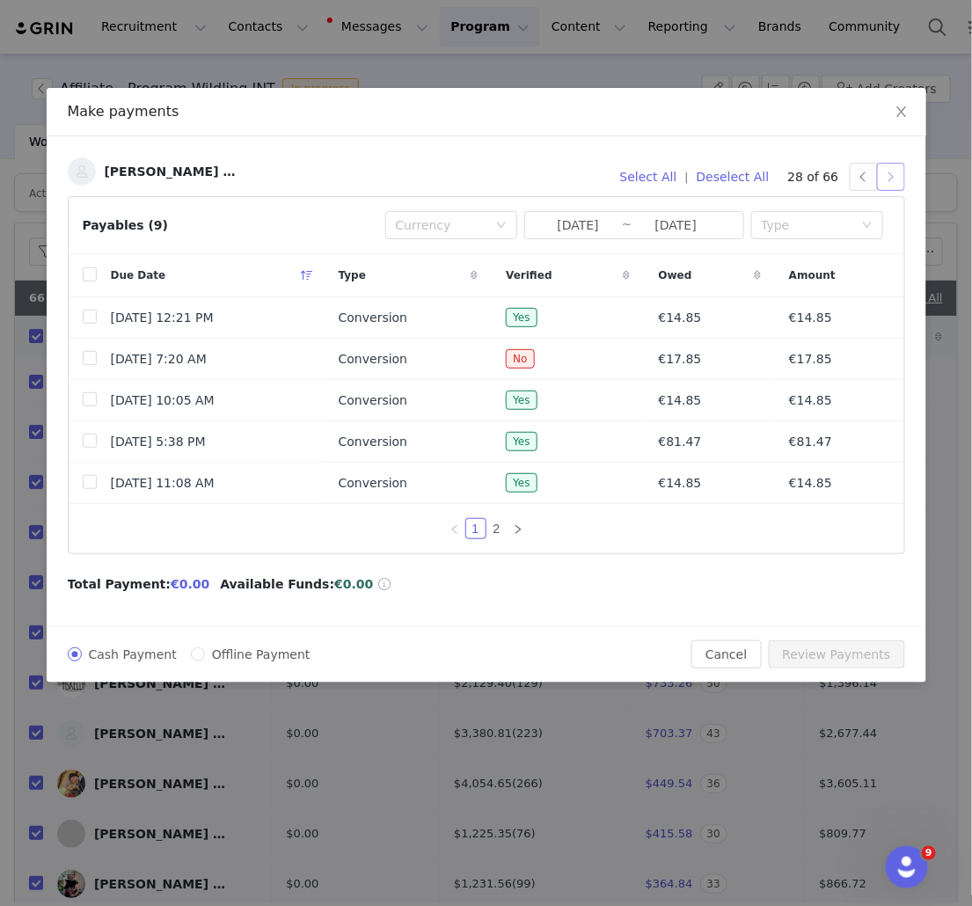
click at [896, 171] on button "button" at bounding box center [891, 177] width 28 height 28
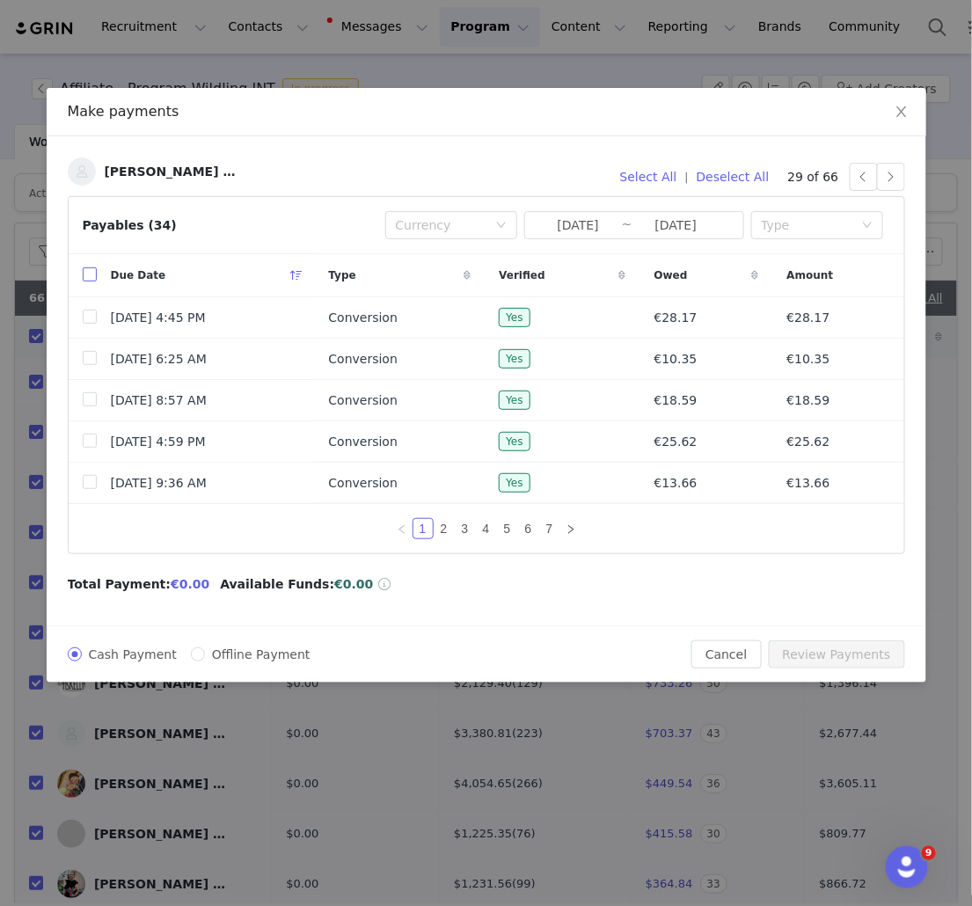
click at [90, 275] on input "checkbox" at bounding box center [90, 274] width 14 height 14
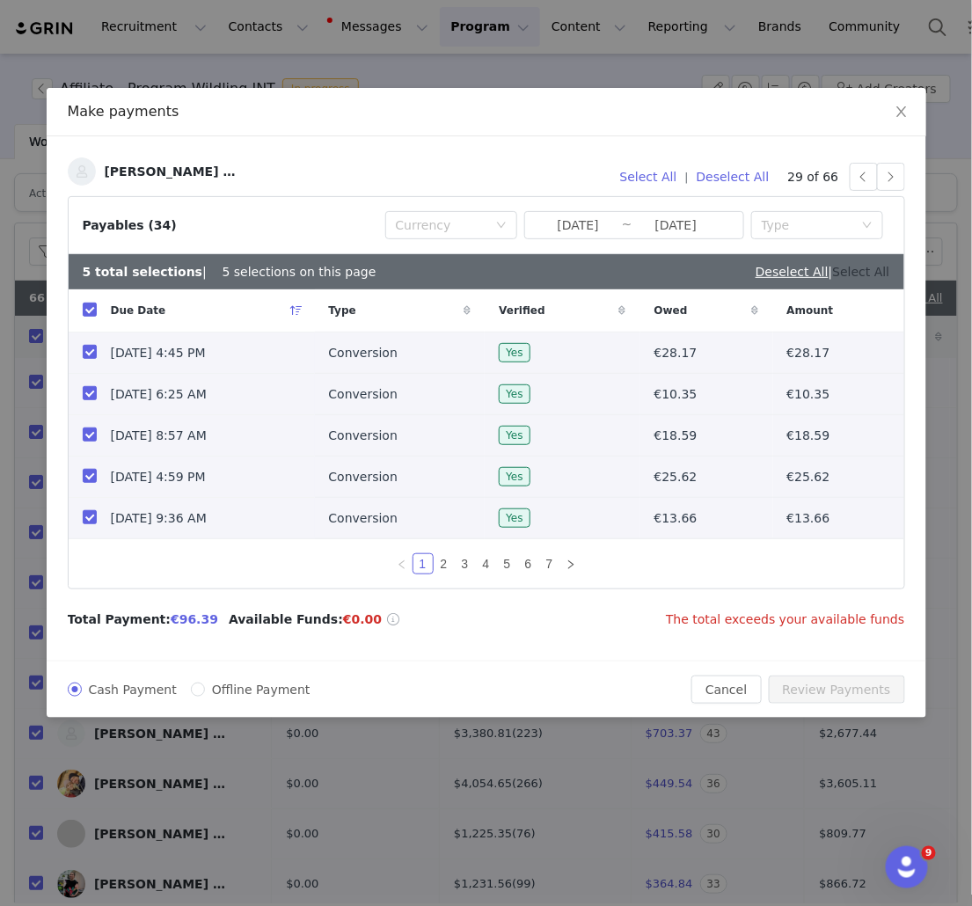
click at [888, 275] on link "Select All" at bounding box center [861, 272] width 57 height 14
click at [736, 172] on button "Deselect All" at bounding box center [733, 177] width 89 height 28
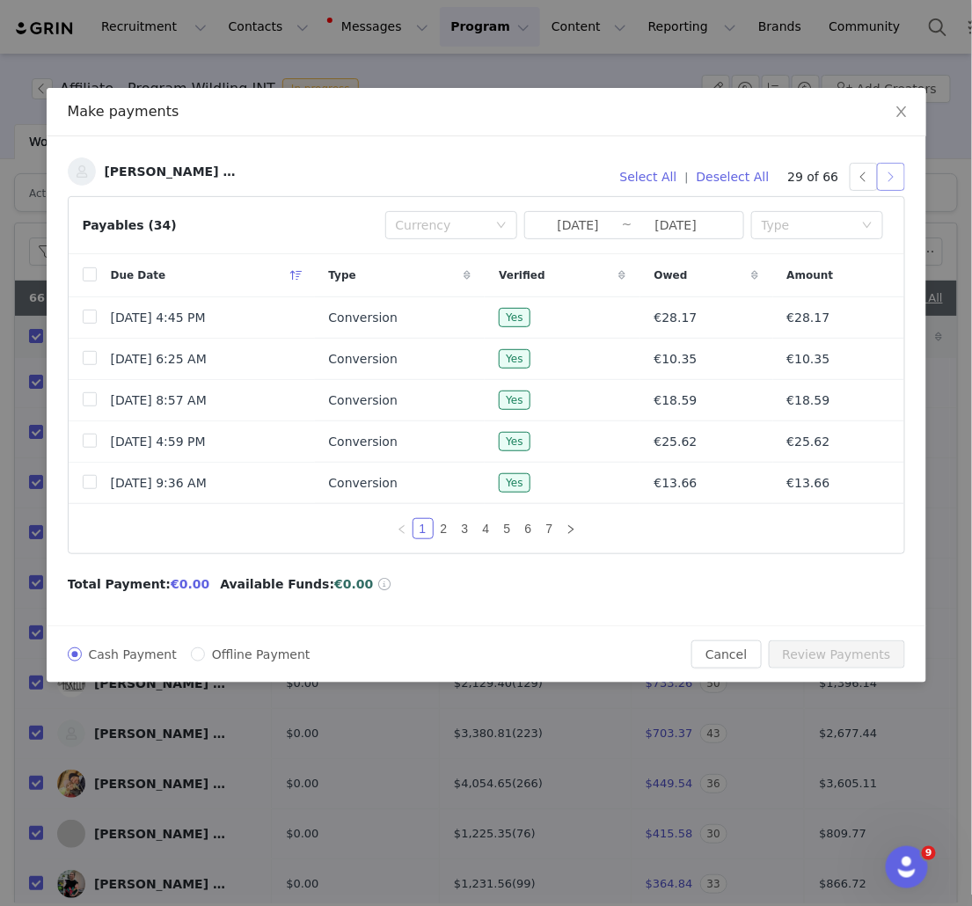
click at [890, 177] on button "button" at bounding box center [891, 177] width 28 height 28
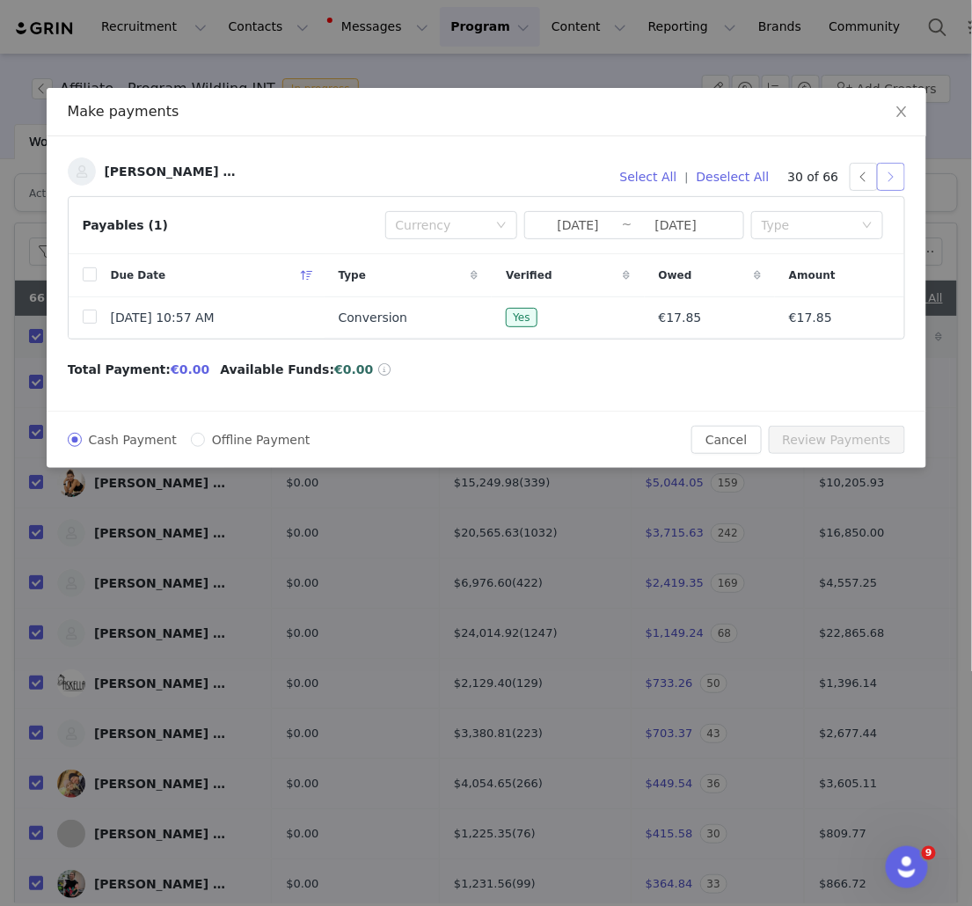
click at [885, 178] on button "button" at bounding box center [891, 177] width 28 height 28
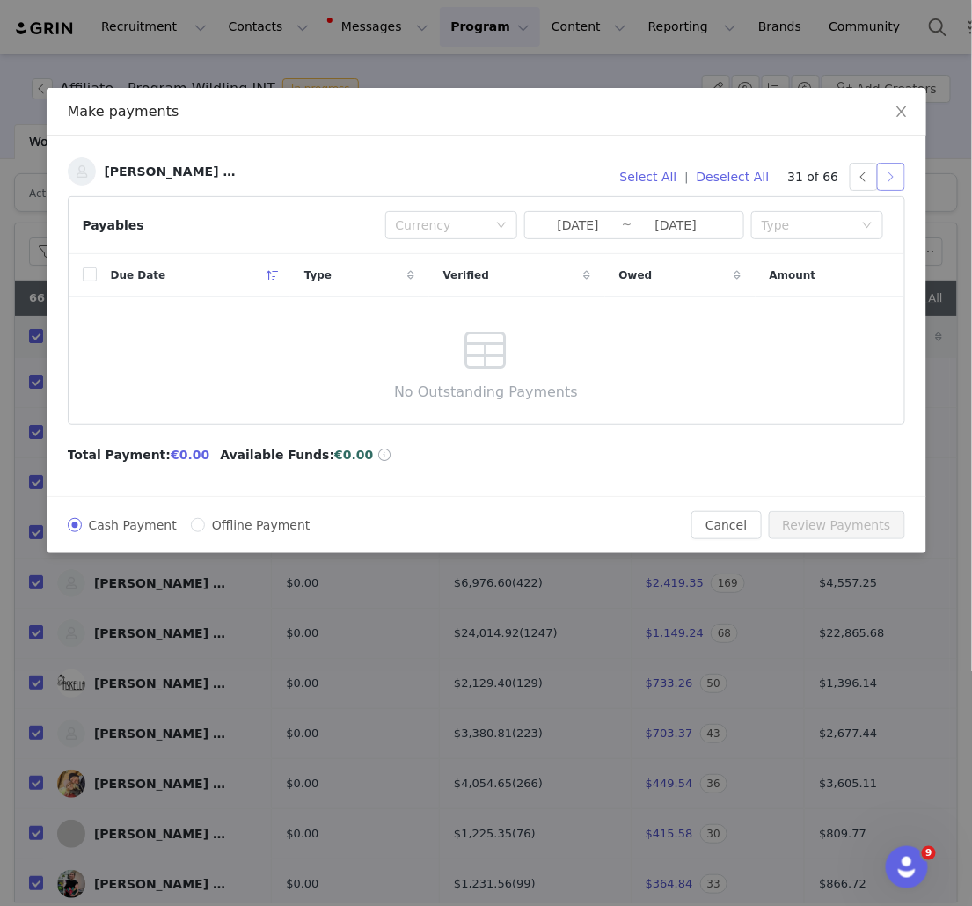
click at [889, 174] on button "button" at bounding box center [891, 177] width 28 height 28
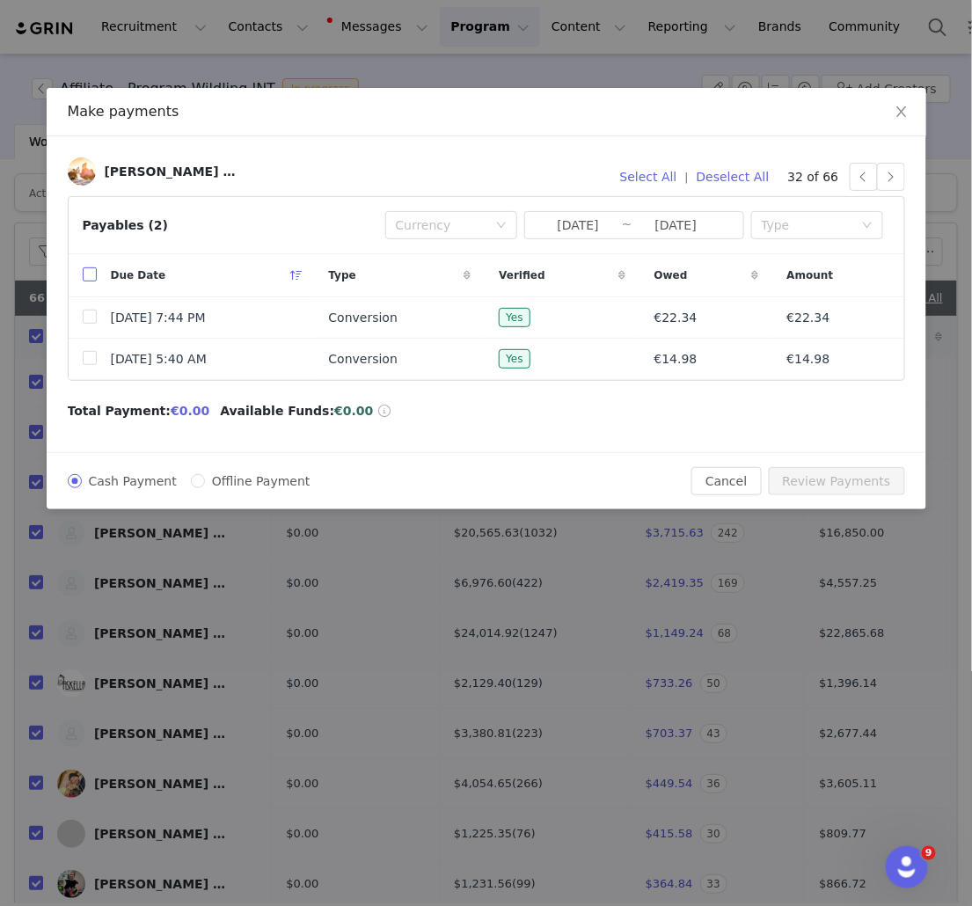
click at [90, 272] on input "checkbox" at bounding box center [90, 274] width 14 height 14
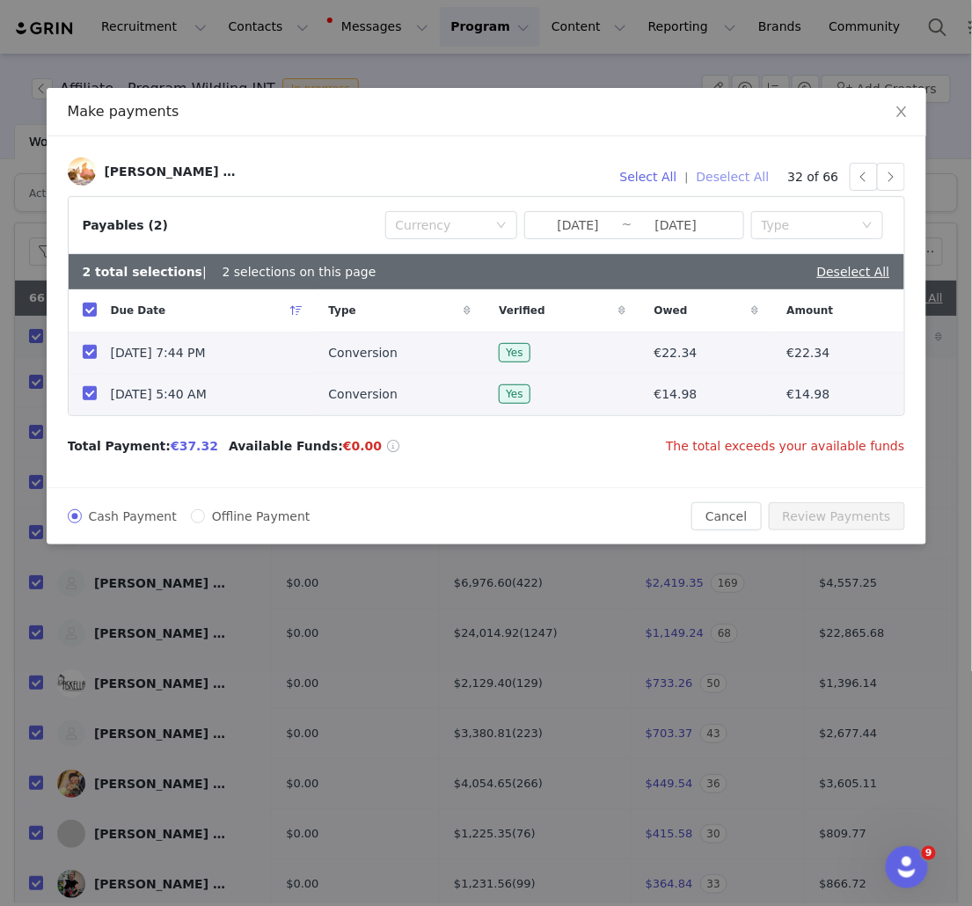
click at [772, 178] on button "Deselect All" at bounding box center [733, 177] width 89 height 28
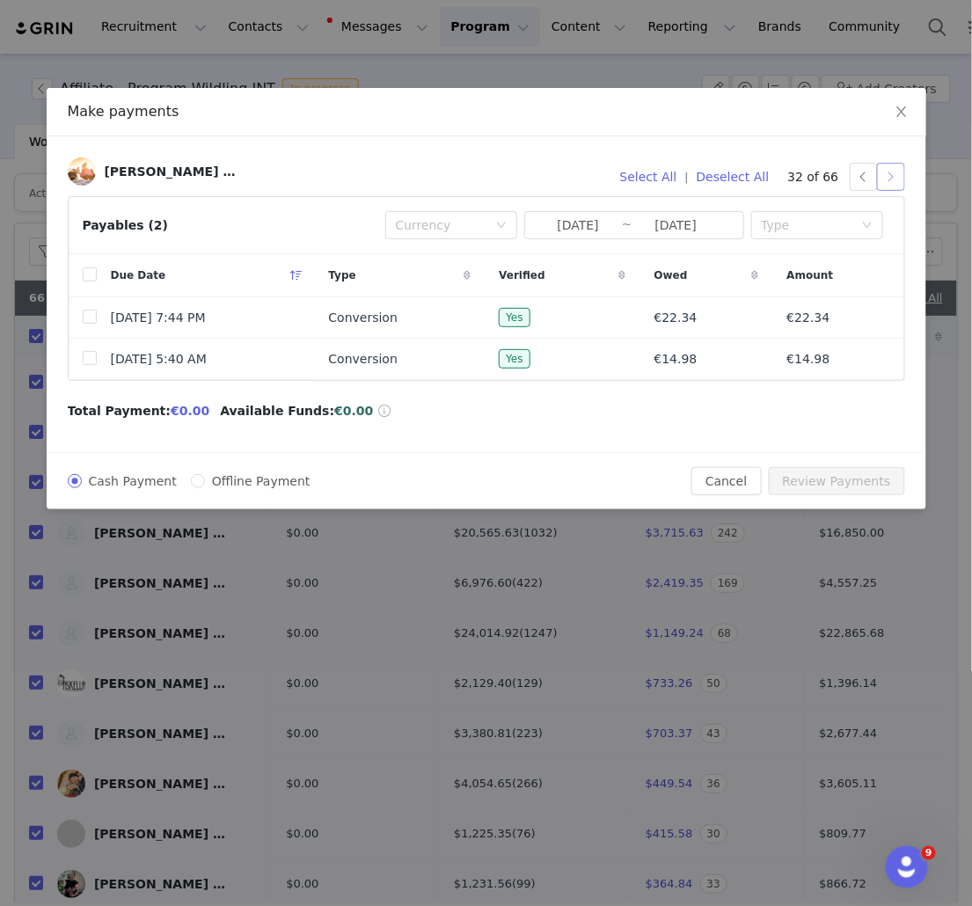
click at [890, 178] on button "button" at bounding box center [891, 177] width 28 height 28
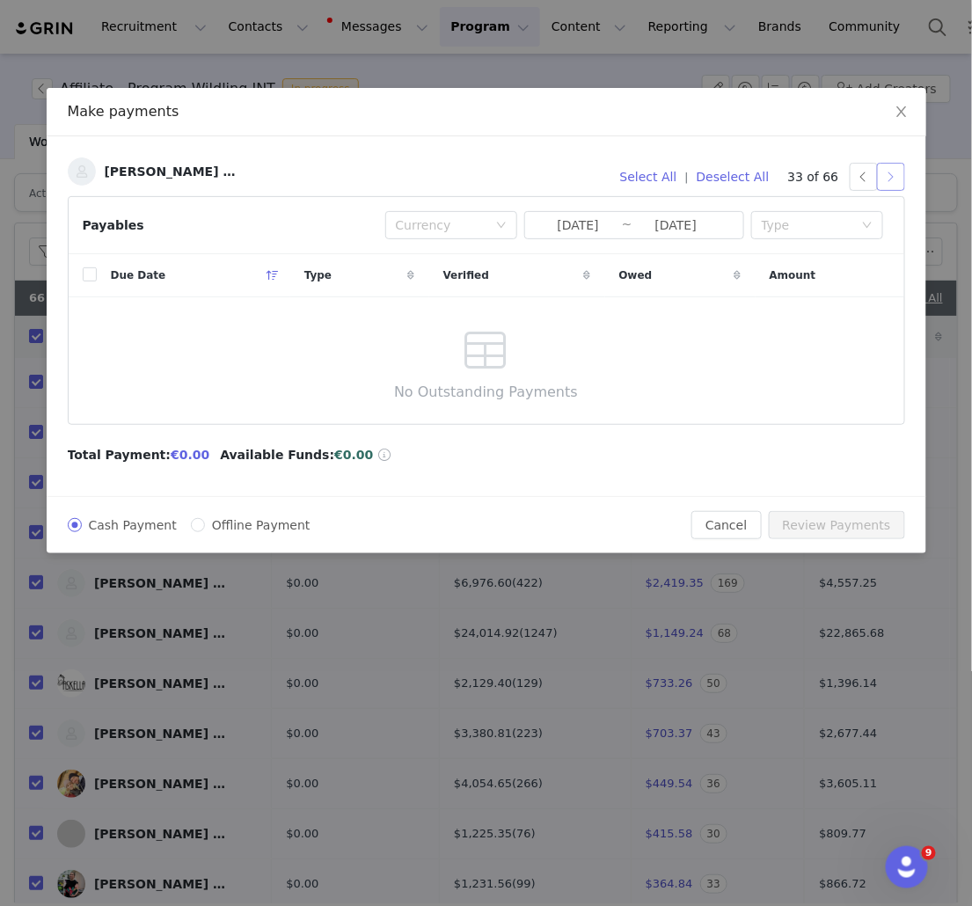
click at [890, 178] on button "button" at bounding box center [891, 177] width 28 height 28
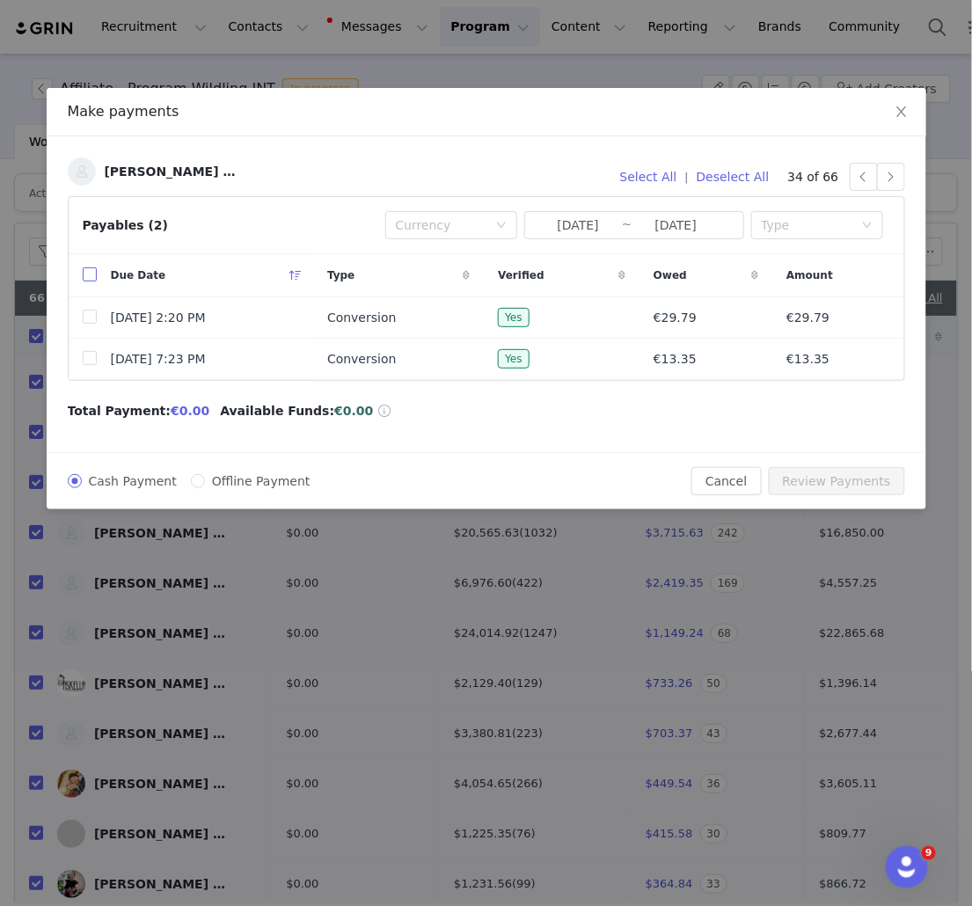
click at [94, 279] on input "checkbox" at bounding box center [90, 274] width 14 height 14
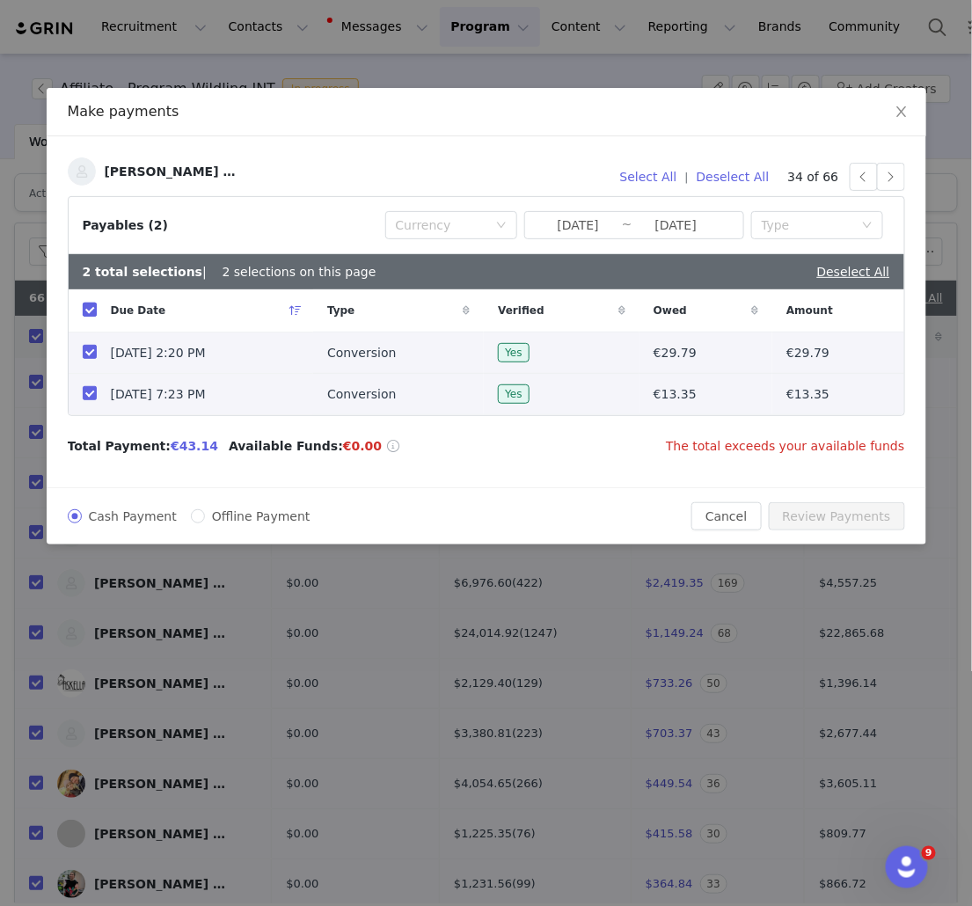
click at [88, 307] on input "checkbox" at bounding box center [90, 310] width 14 height 14
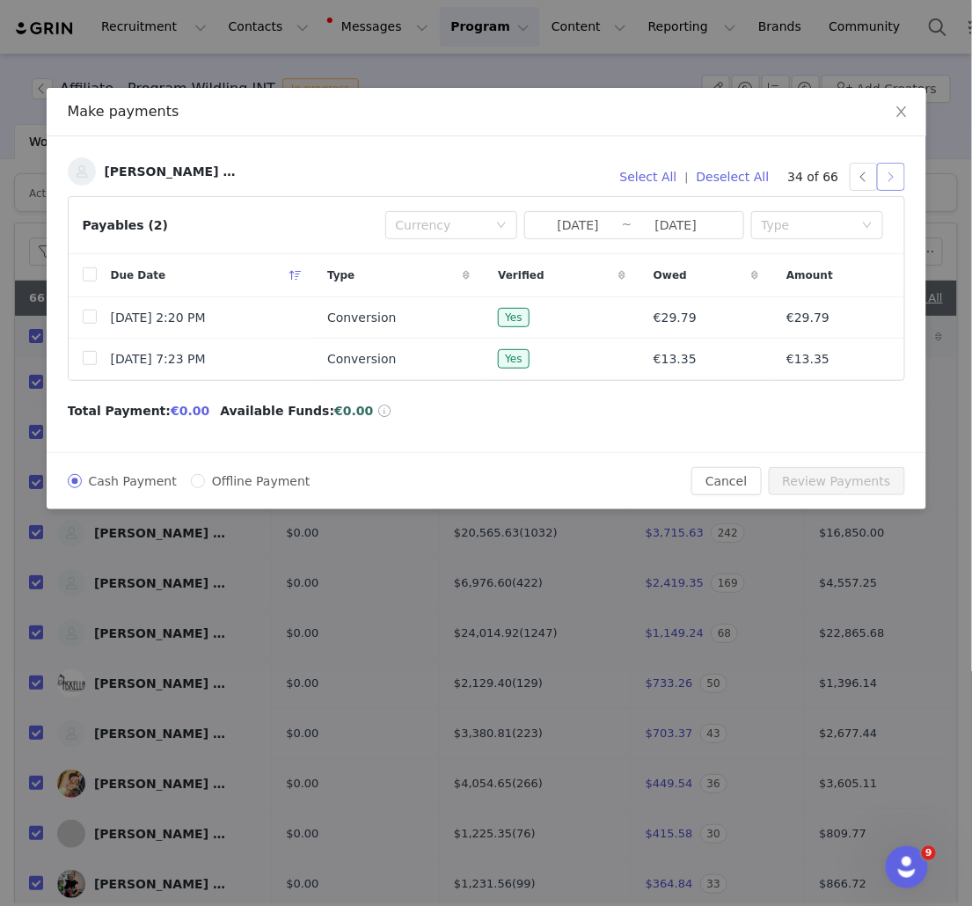
click at [890, 180] on button "button" at bounding box center [891, 177] width 28 height 28
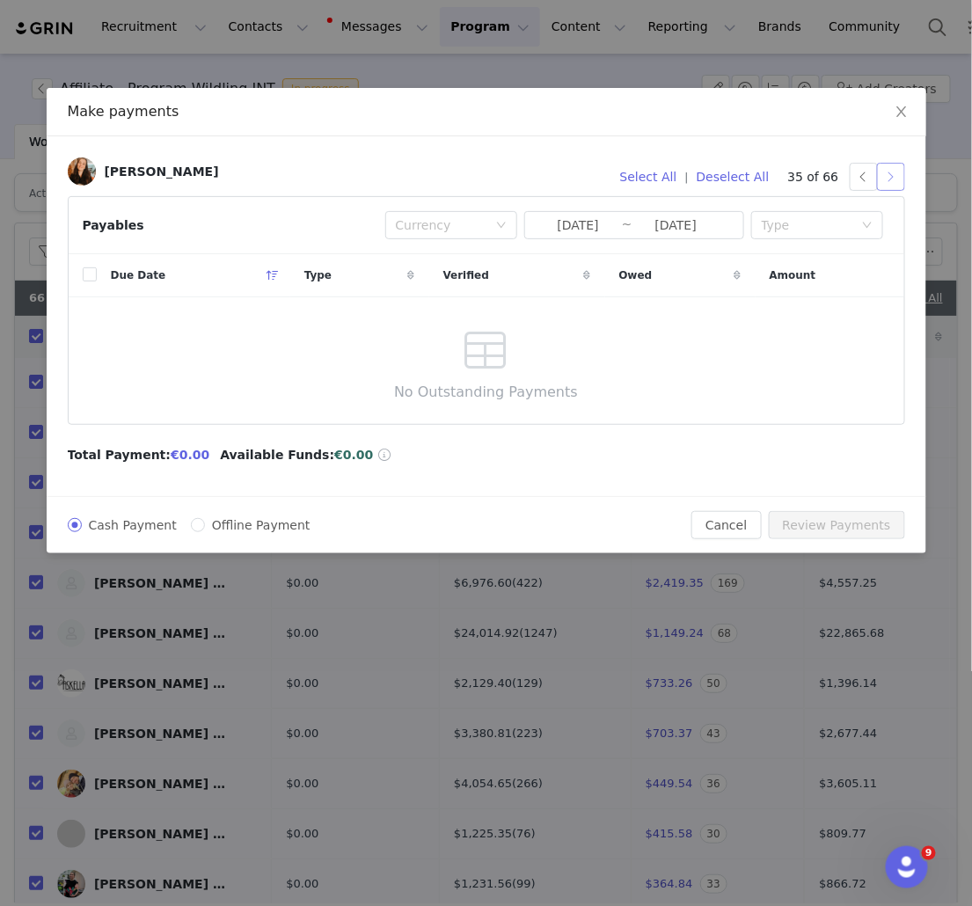
click at [895, 177] on button "button" at bounding box center [891, 177] width 28 height 28
click at [895, 181] on button "button" at bounding box center [891, 177] width 28 height 28
click at [894, 178] on button "button" at bounding box center [891, 177] width 28 height 28
click at [898, 178] on button "button" at bounding box center [891, 177] width 28 height 28
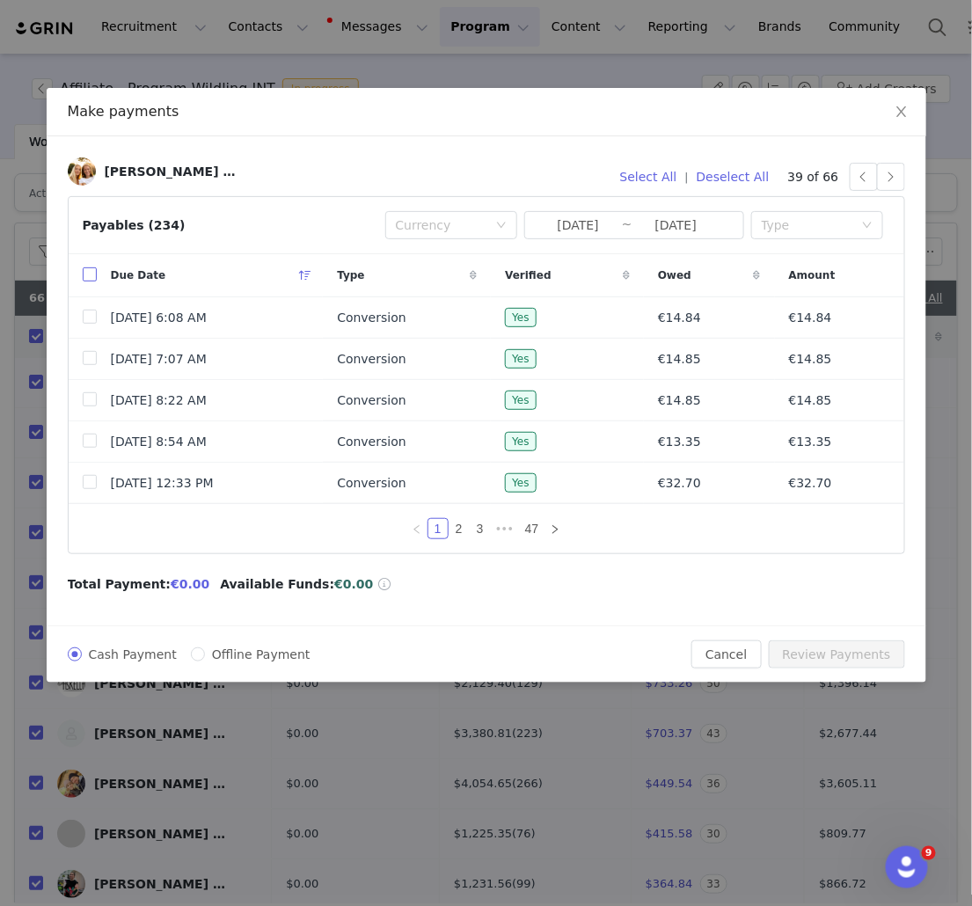
click at [91, 278] on input "checkbox" at bounding box center [90, 274] width 14 height 14
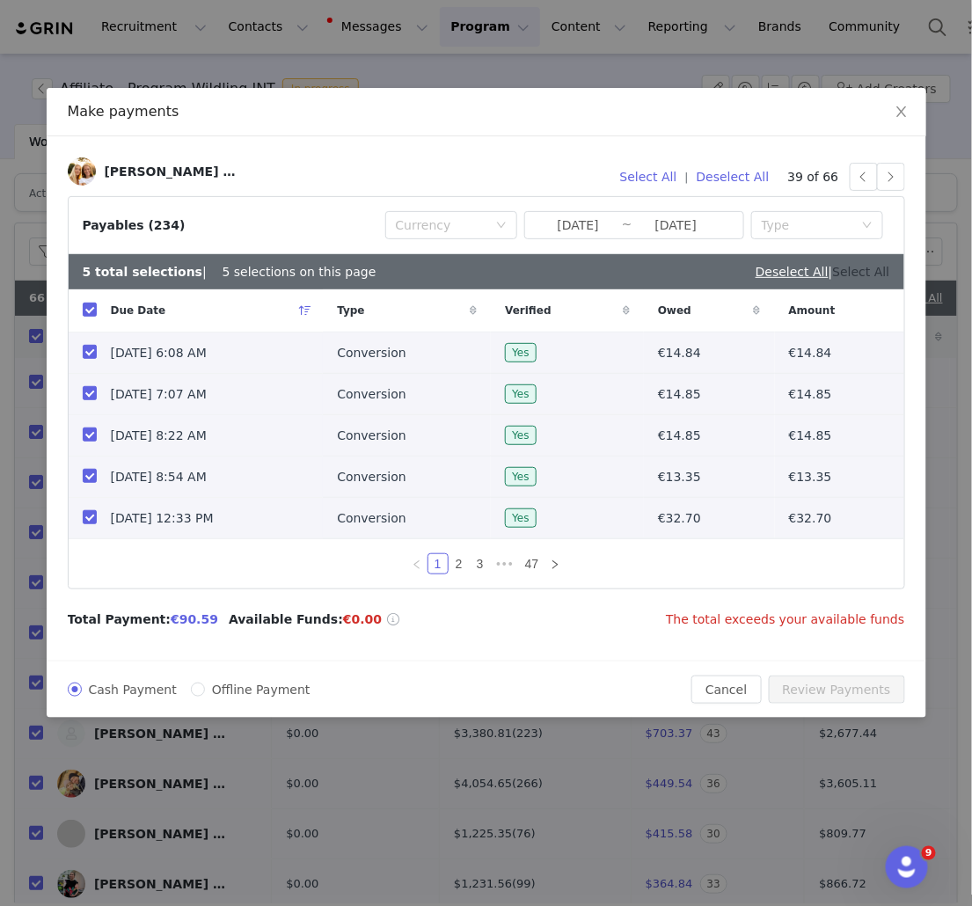
click at [858, 274] on link "Select All" at bounding box center [861, 272] width 57 height 14
click at [725, 183] on button "Deselect All" at bounding box center [733, 177] width 89 height 28
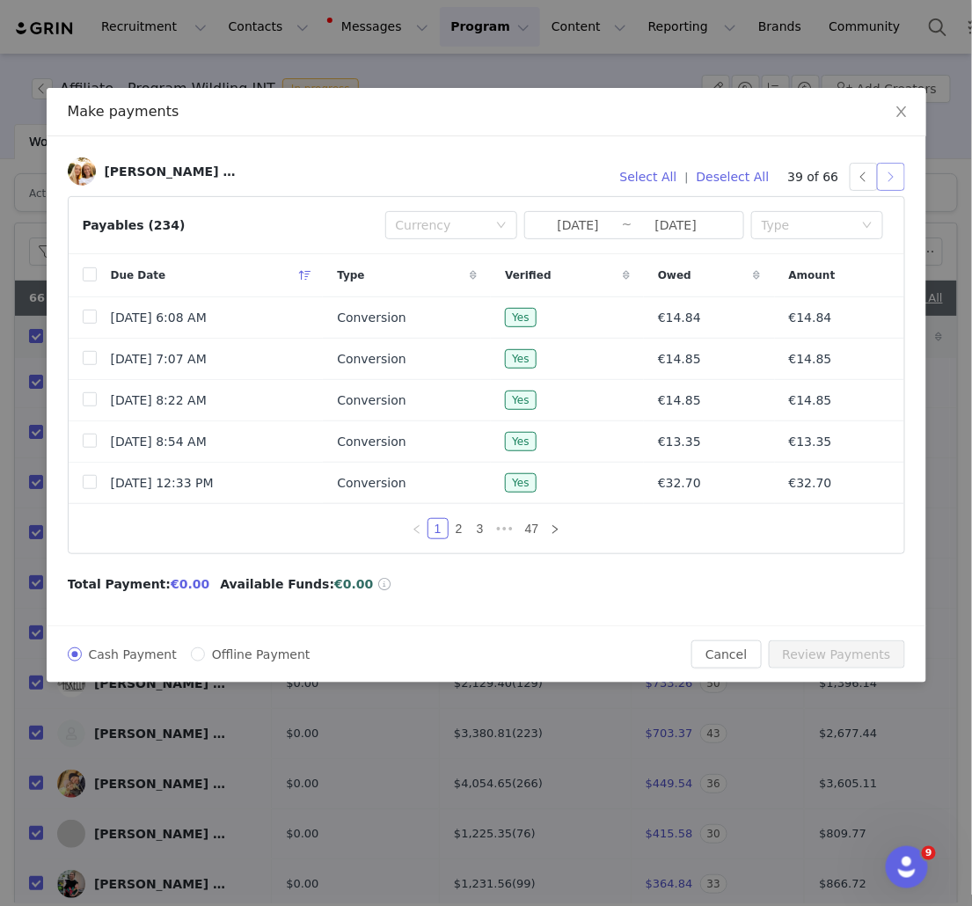
click at [888, 177] on button "button" at bounding box center [891, 177] width 28 height 28
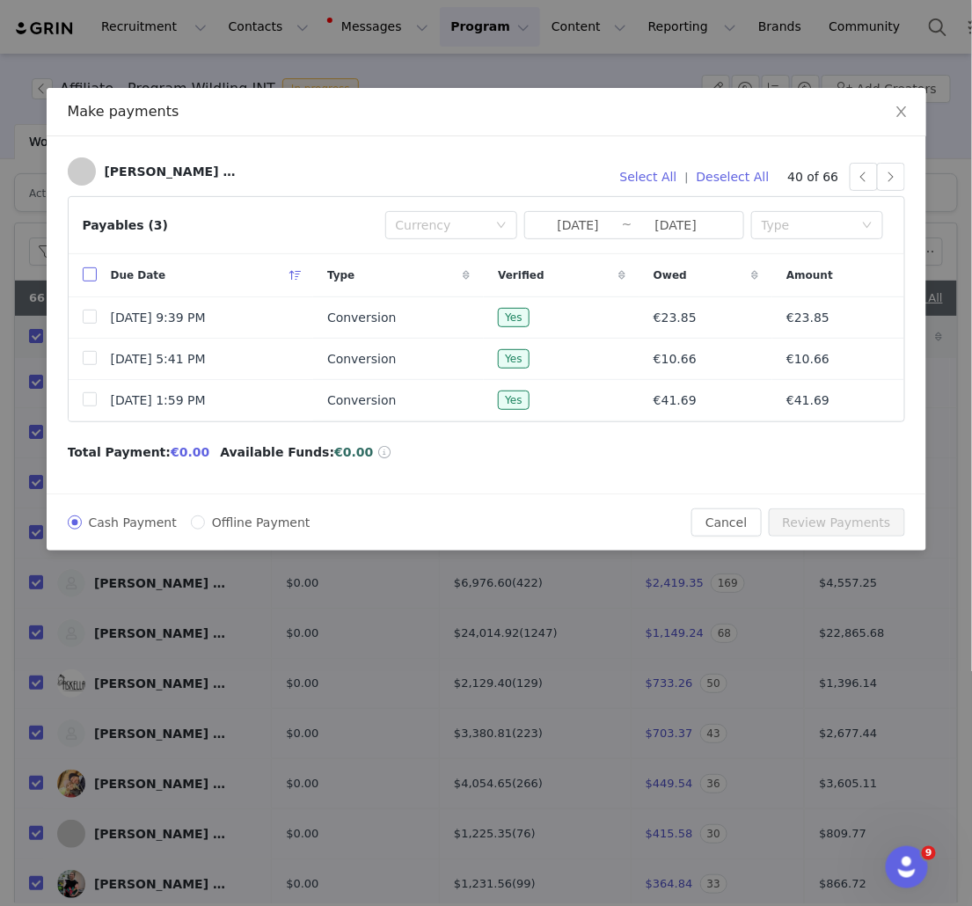
click at [92, 275] on input "checkbox" at bounding box center [90, 274] width 14 height 14
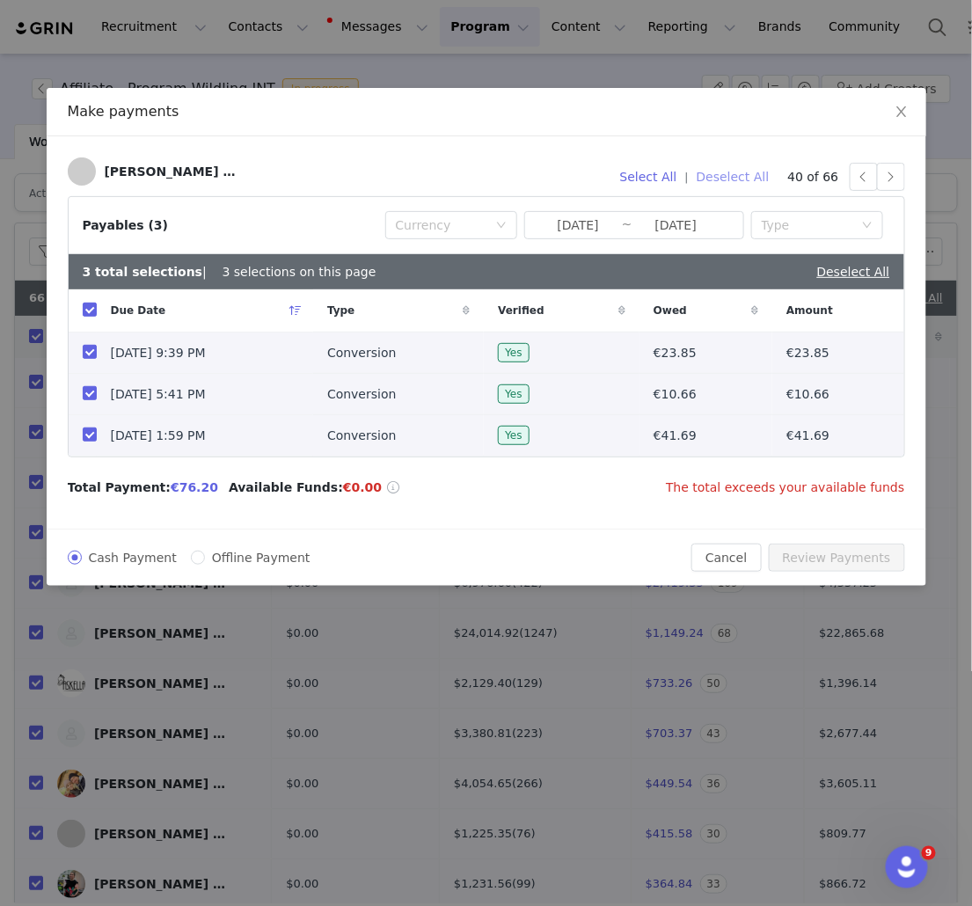
click at [730, 175] on button "Deselect All" at bounding box center [733, 177] width 89 height 28
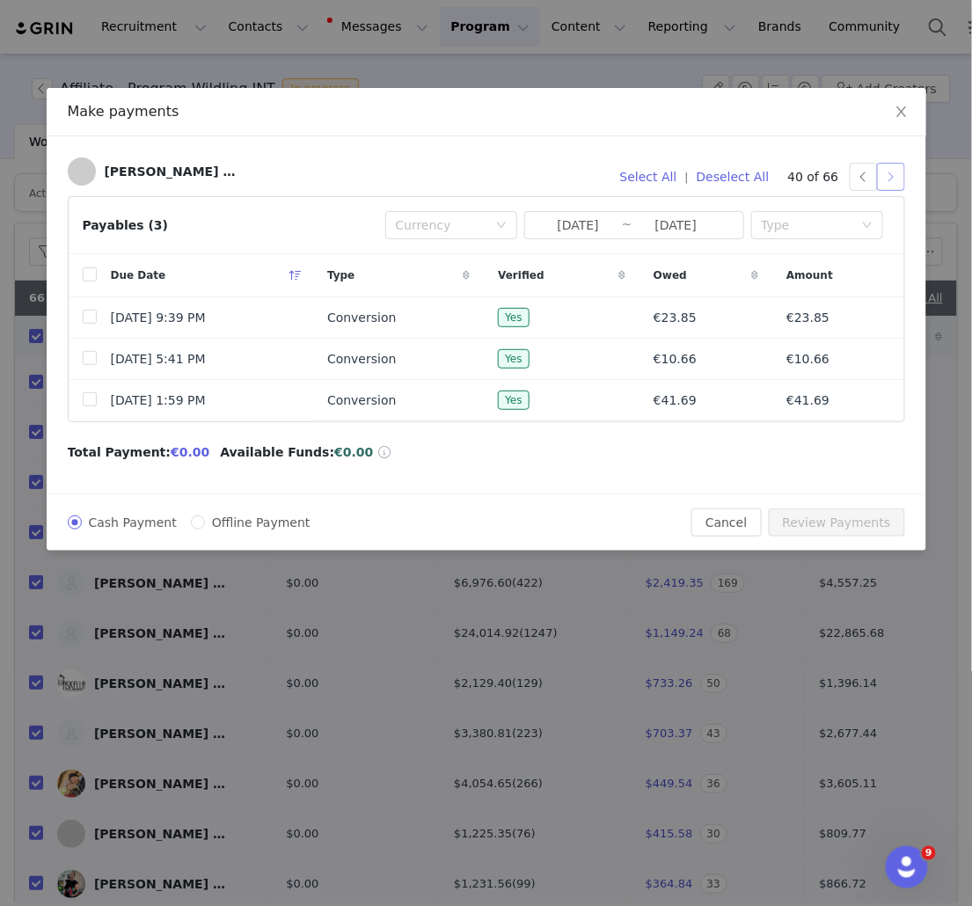
click at [890, 175] on button "button" at bounding box center [891, 177] width 28 height 28
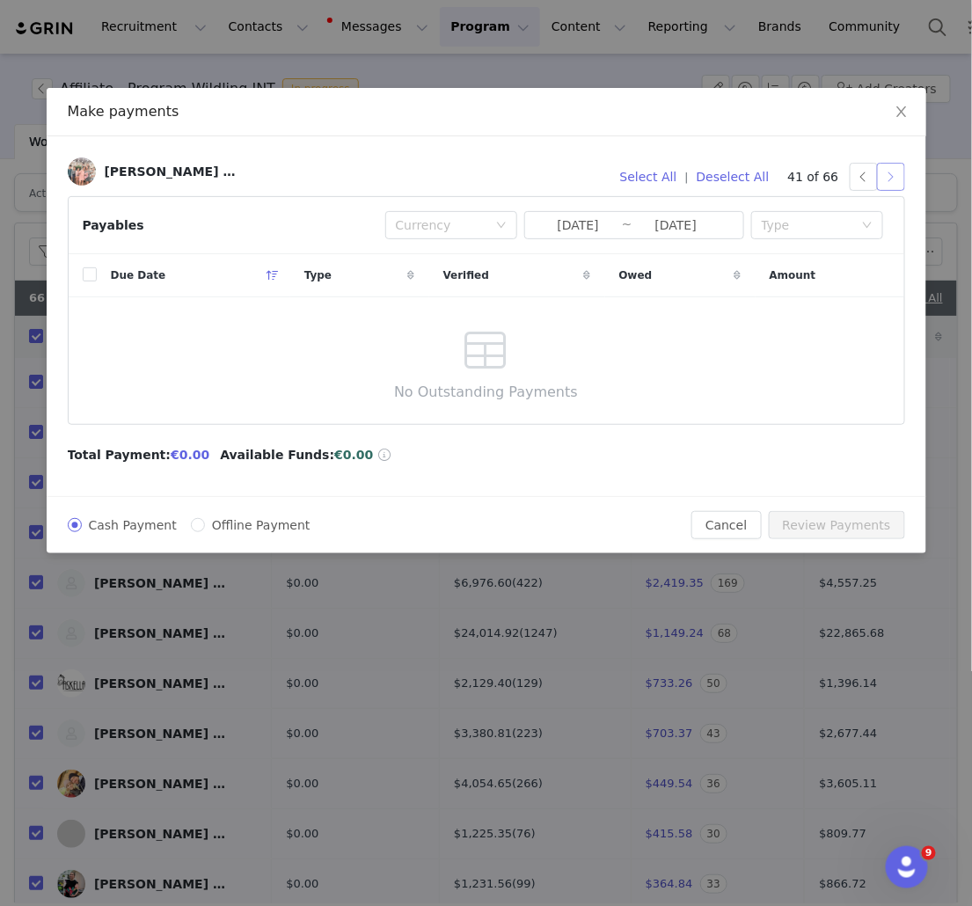
click at [894, 179] on button "button" at bounding box center [891, 177] width 28 height 28
click at [888, 173] on button "button" at bounding box center [891, 177] width 28 height 28
click at [891, 185] on button "button" at bounding box center [891, 177] width 28 height 28
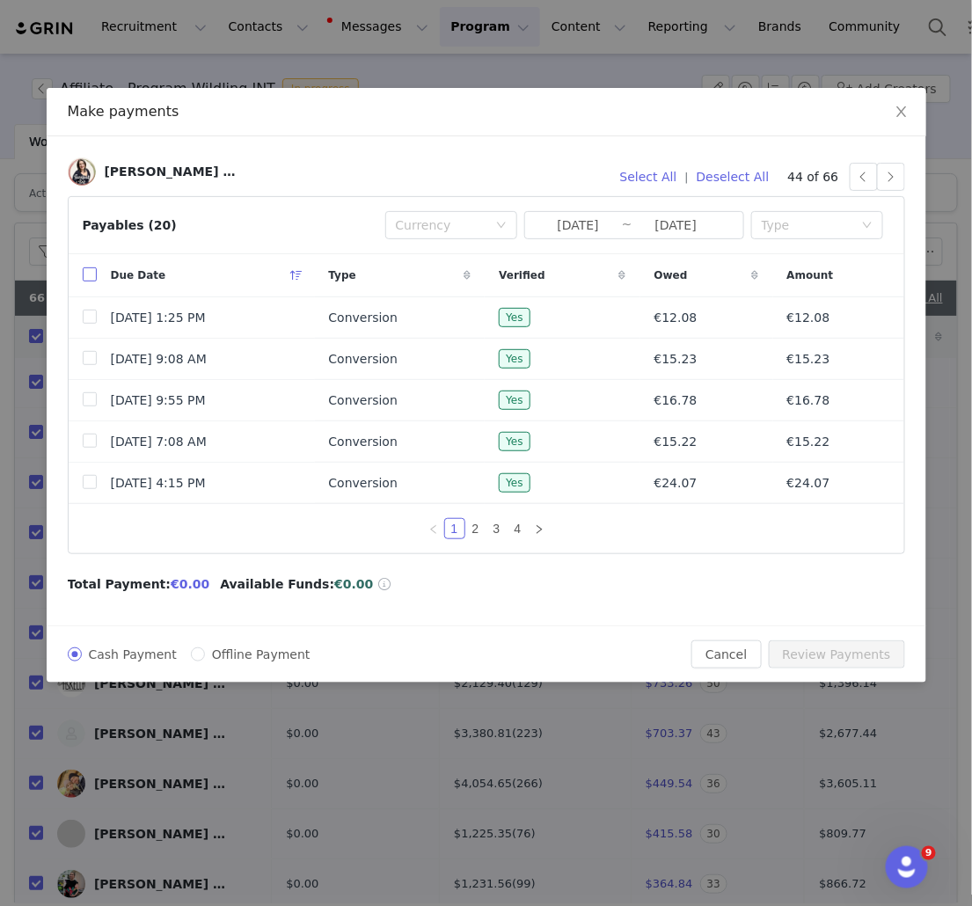
click at [91, 276] on input "checkbox" at bounding box center [90, 274] width 14 height 14
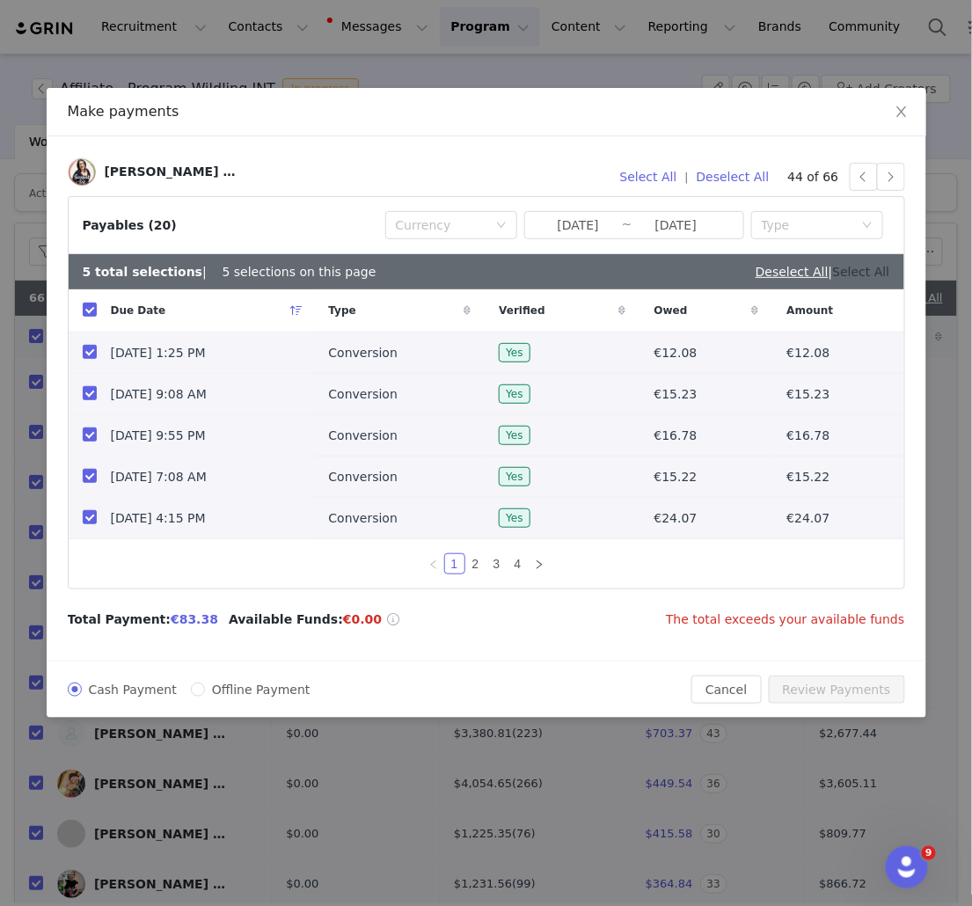
click at [868, 274] on link "Select All" at bounding box center [861, 272] width 57 height 14
click at [741, 175] on button "Deselect All" at bounding box center [733, 177] width 89 height 28
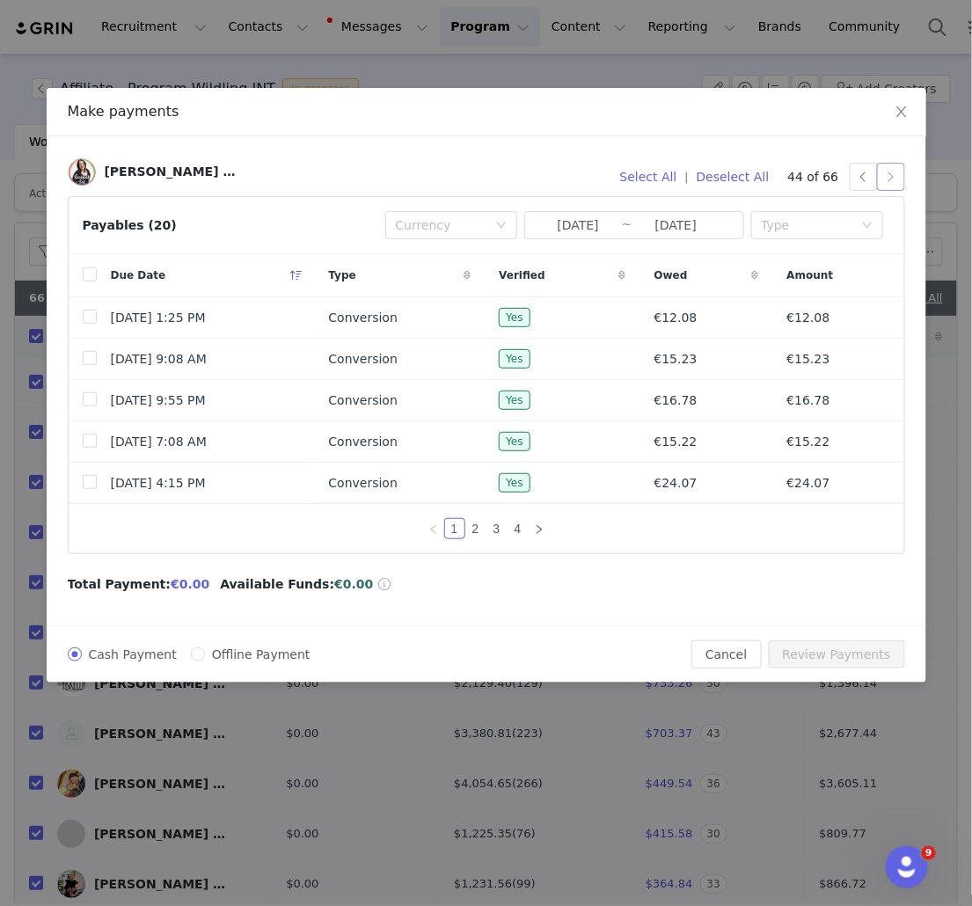
click at [896, 174] on button "button" at bounding box center [891, 177] width 28 height 28
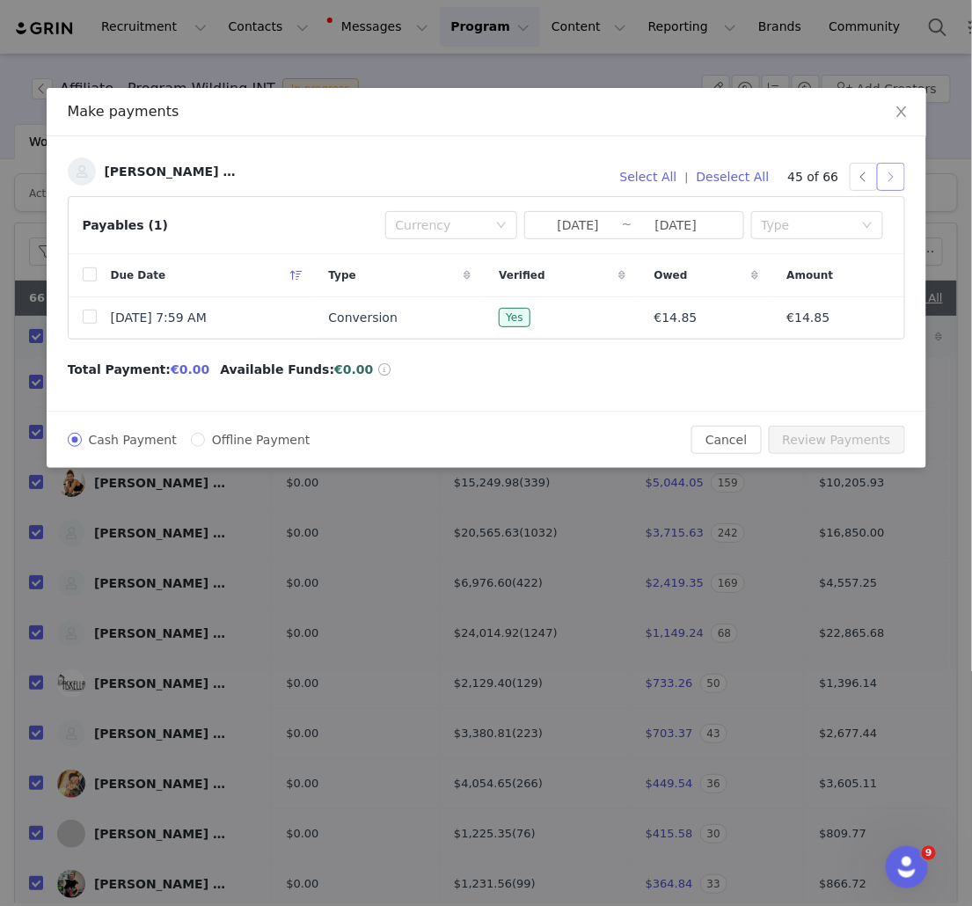
click at [896, 173] on button "button" at bounding box center [891, 177] width 28 height 28
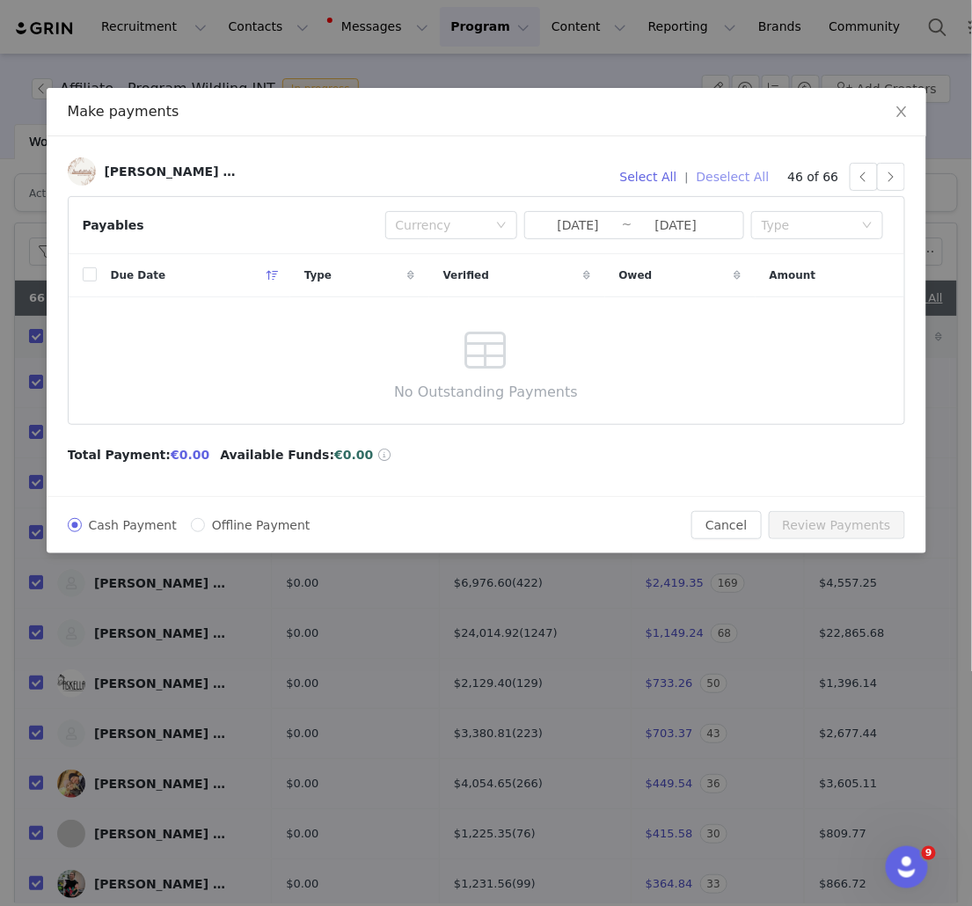
click at [756, 174] on button "Deselect All" at bounding box center [733, 177] width 89 height 28
click at [889, 178] on button "button" at bounding box center [891, 177] width 28 height 28
click at [904, 163] on div at bounding box center [877, 177] width 55 height 28
click at [897, 172] on button "button" at bounding box center [891, 177] width 28 height 28
click at [897, 177] on button "button" at bounding box center [891, 177] width 28 height 28
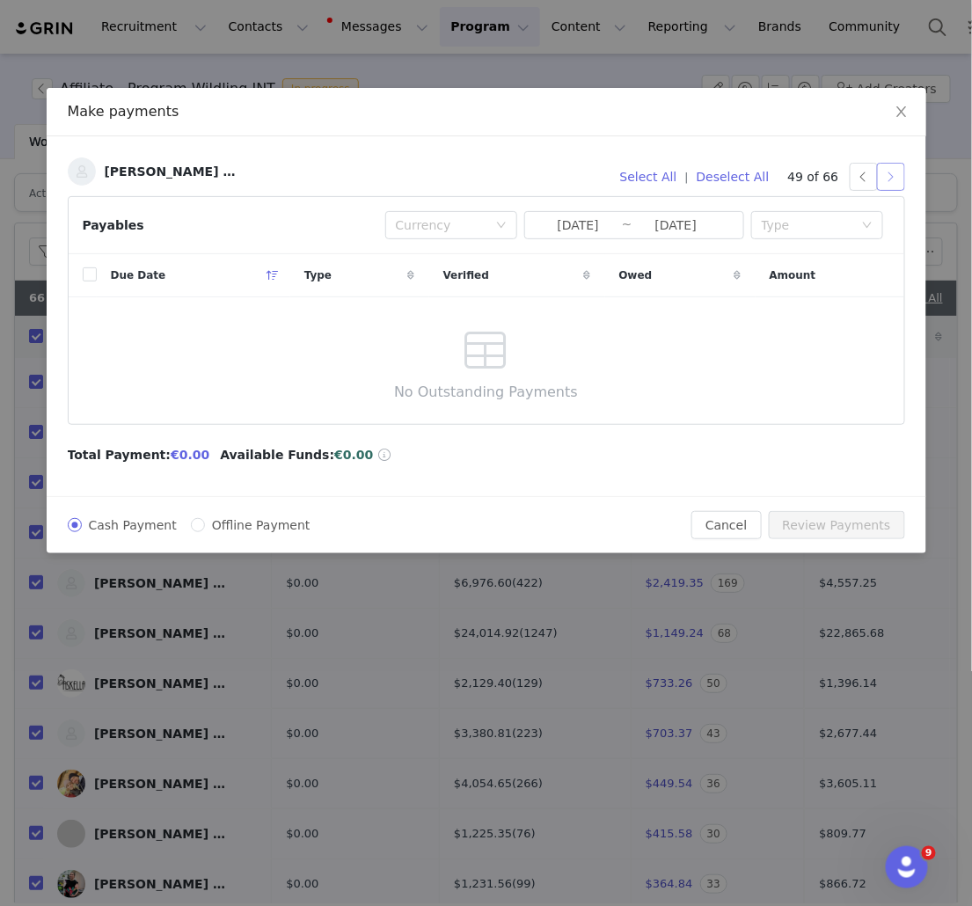
click at [897, 178] on button "button" at bounding box center [891, 177] width 28 height 28
click at [893, 177] on button "button" at bounding box center [891, 177] width 28 height 28
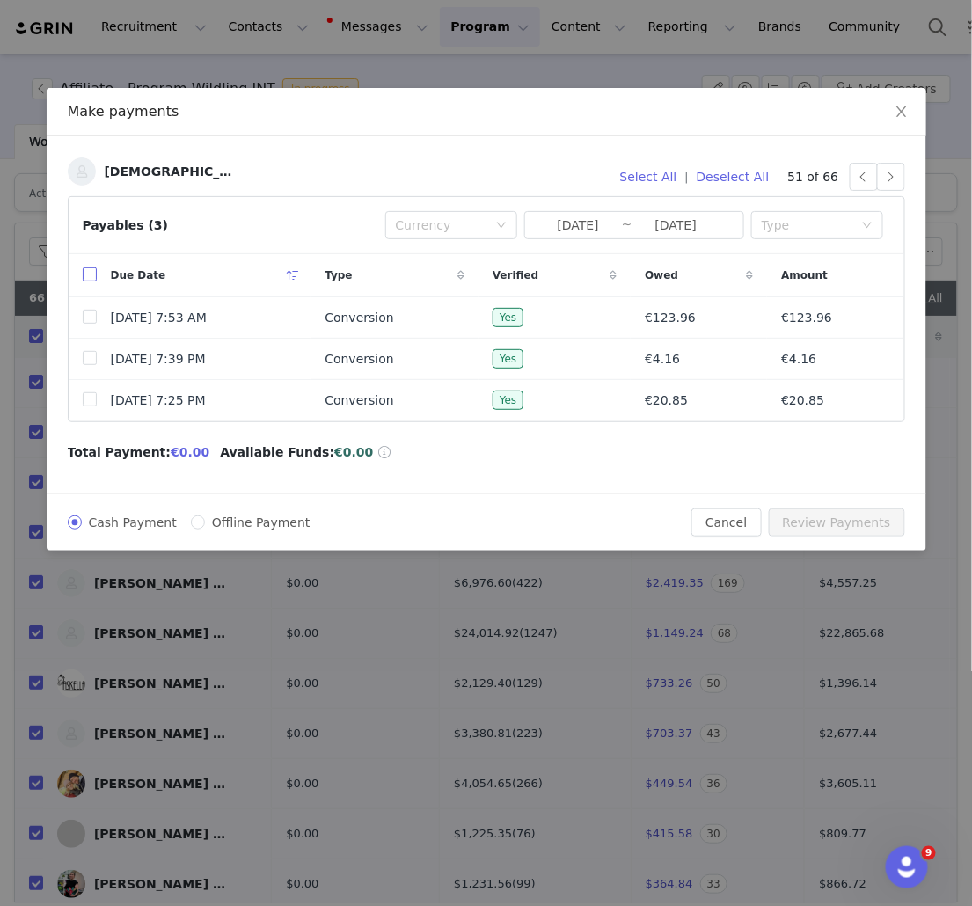
click at [89, 278] on input "checkbox" at bounding box center [90, 274] width 14 height 14
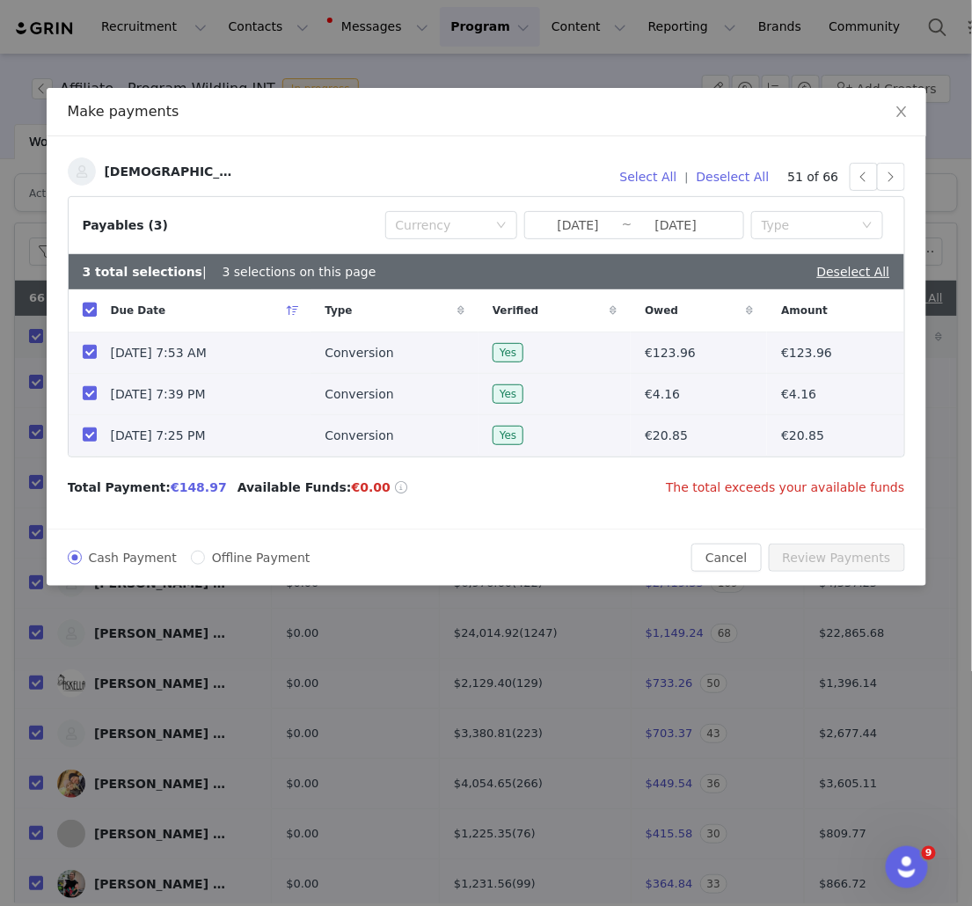
click at [91, 310] on input "checkbox" at bounding box center [90, 310] width 14 height 14
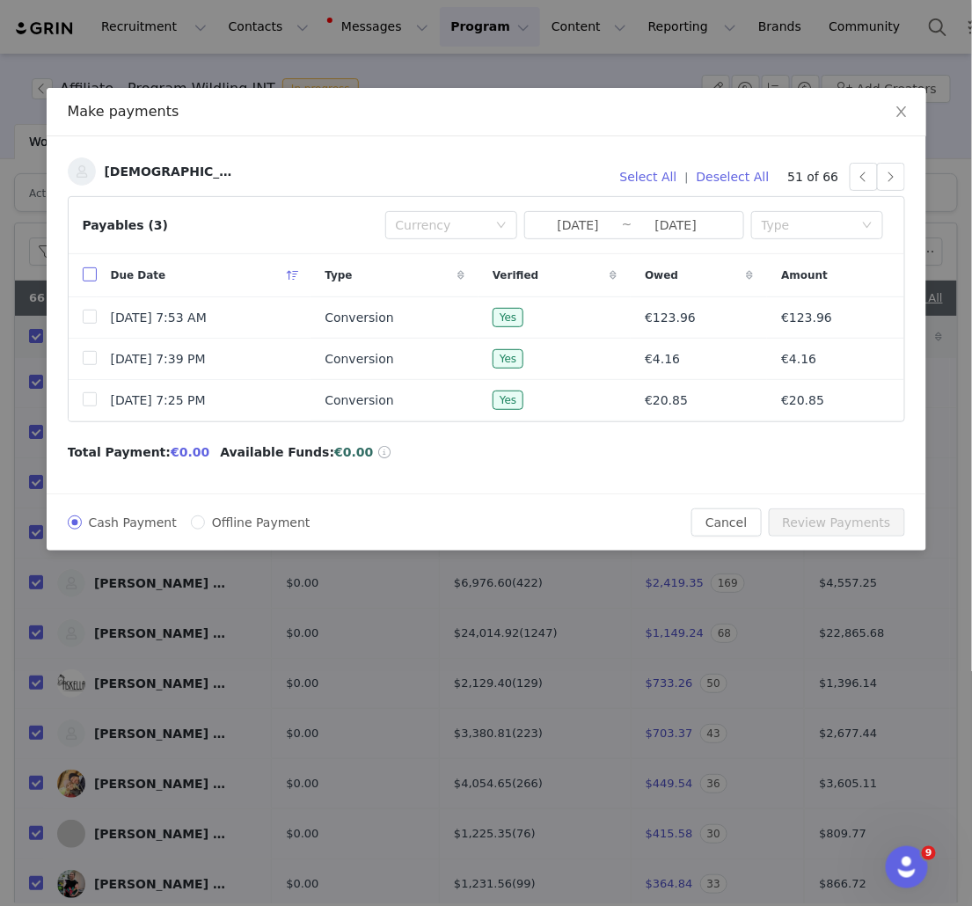
click at [88, 277] on input "checkbox" at bounding box center [90, 274] width 14 height 14
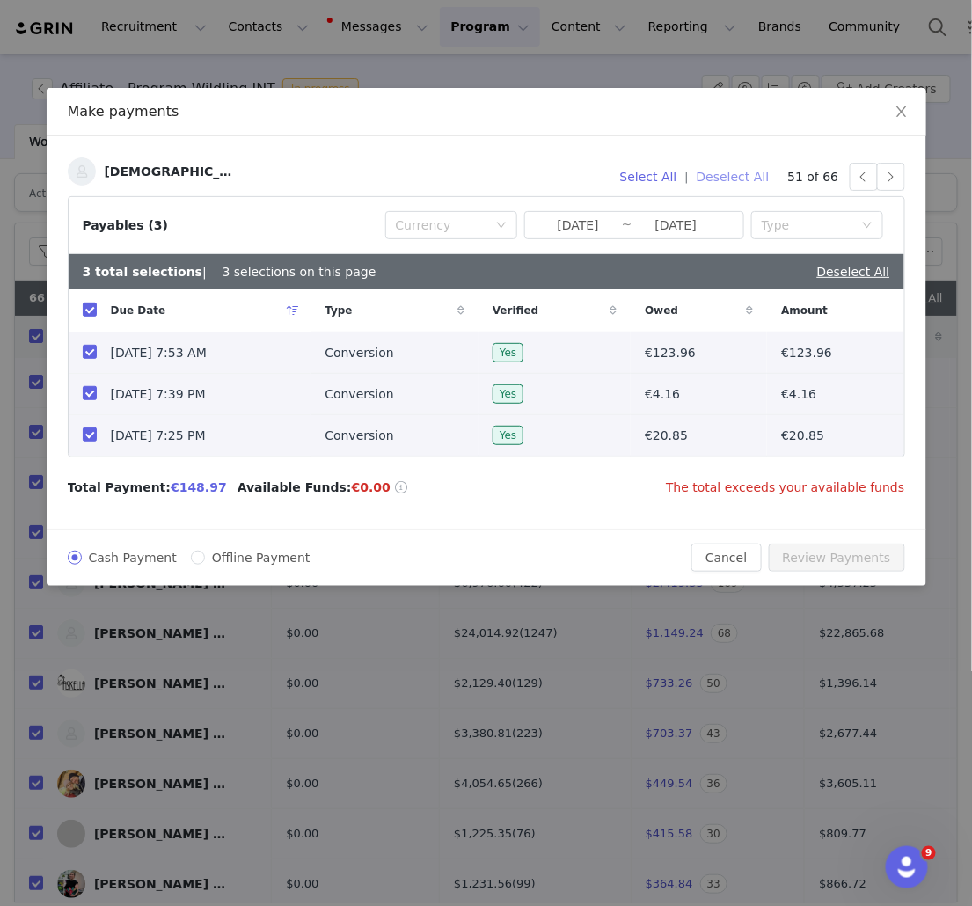
click at [739, 175] on button "Deselect All" at bounding box center [733, 177] width 89 height 28
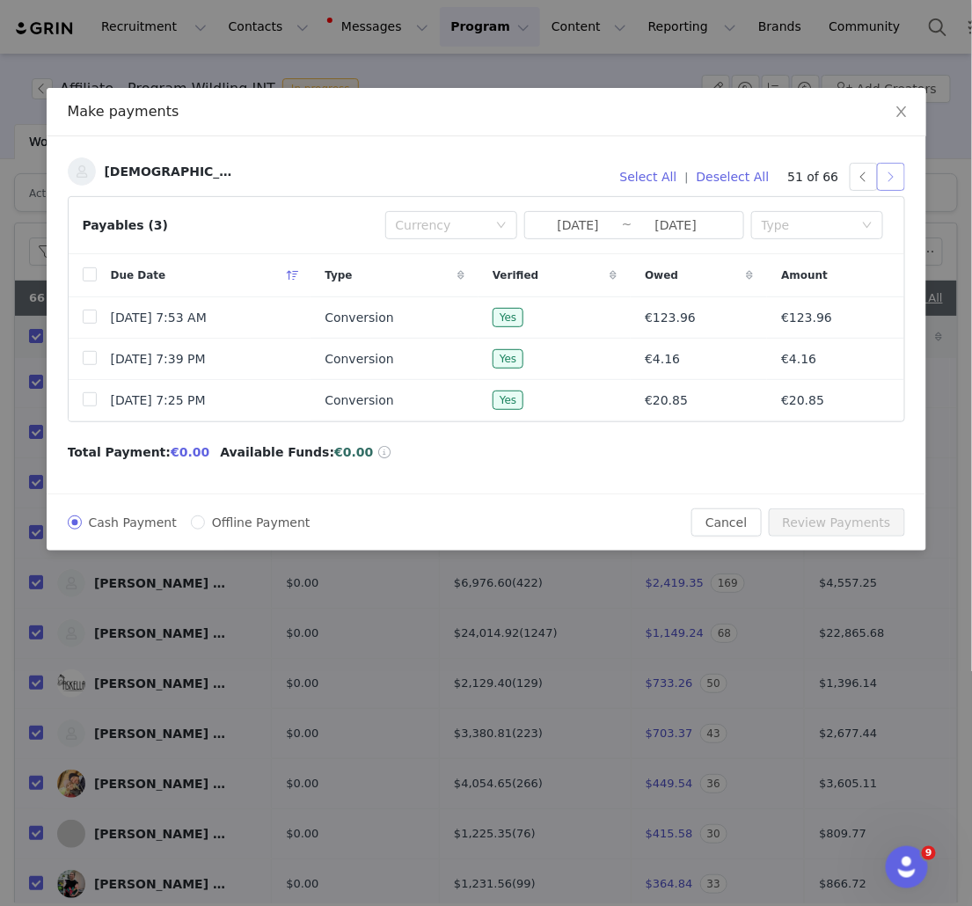
click at [886, 177] on button "button" at bounding box center [891, 177] width 28 height 28
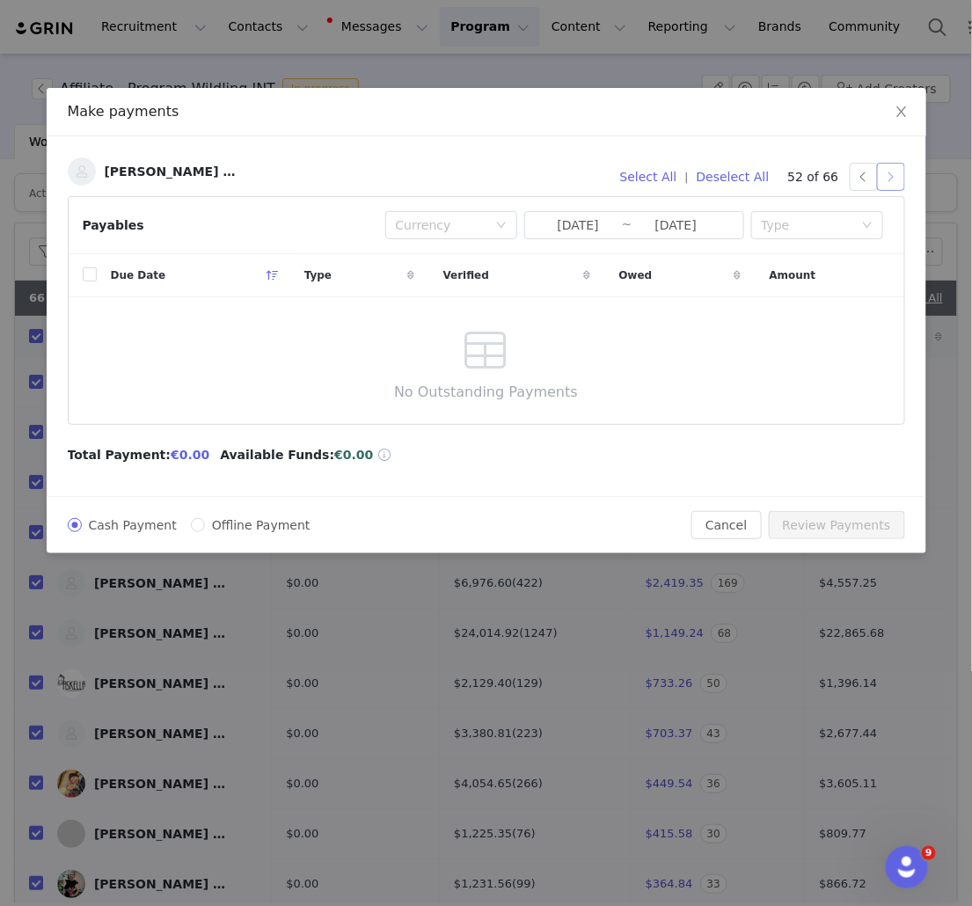
click at [886, 181] on button "button" at bounding box center [891, 177] width 28 height 28
click at [890, 173] on button "button" at bounding box center [891, 177] width 28 height 28
click at [898, 176] on button "button" at bounding box center [891, 177] width 28 height 28
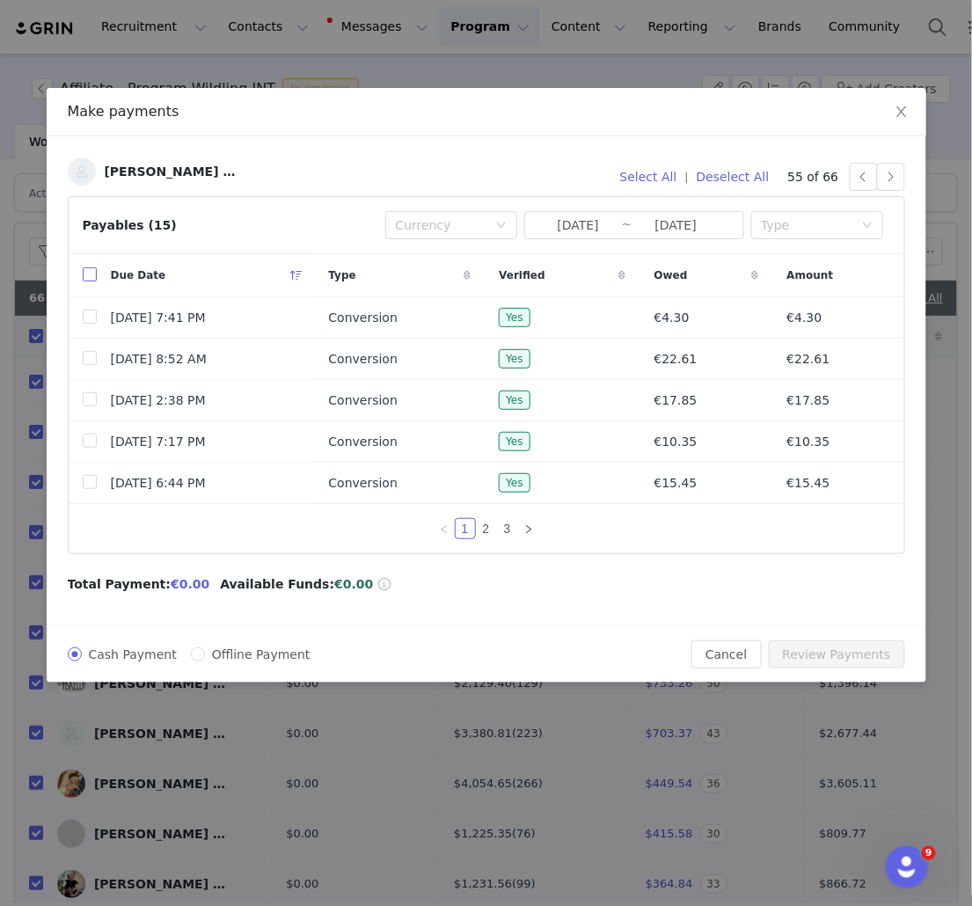
click at [91, 275] on input "checkbox" at bounding box center [90, 274] width 14 height 14
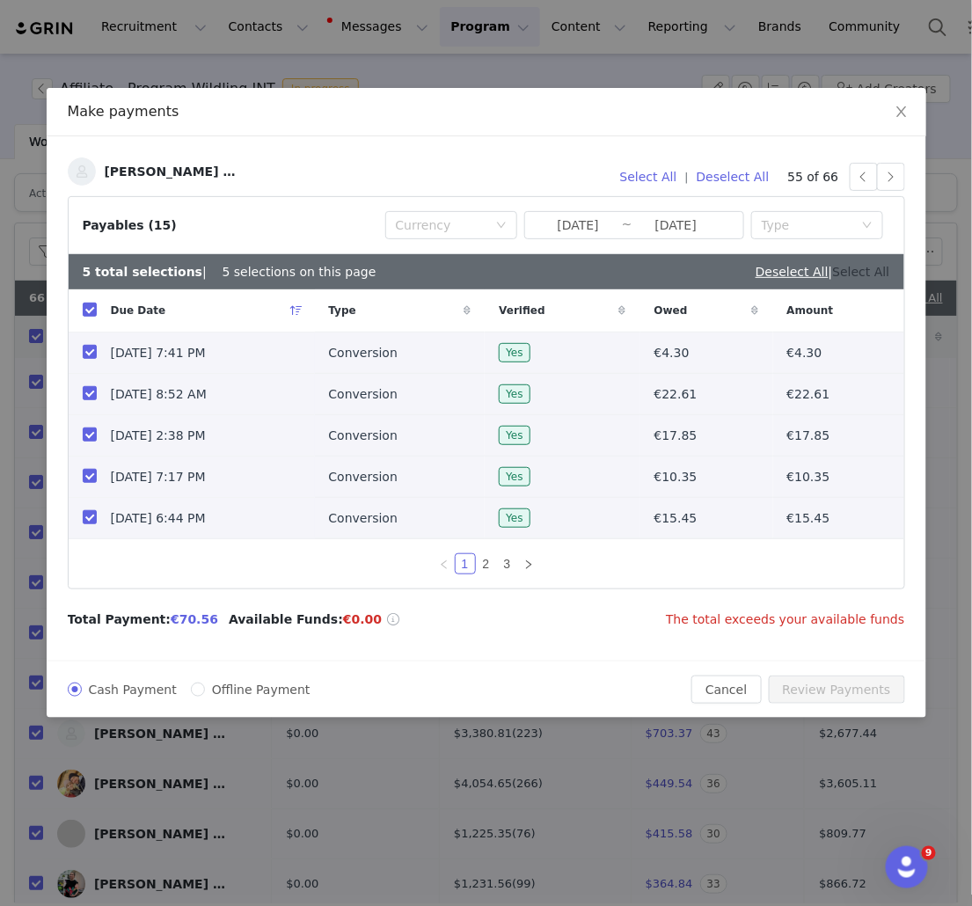
click at [872, 271] on link "Select All" at bounding box center [861, 272] width 57 height 14
click at [741, 177] on button "Deselect All" at bounding box center [733, 177] width 89 height 28
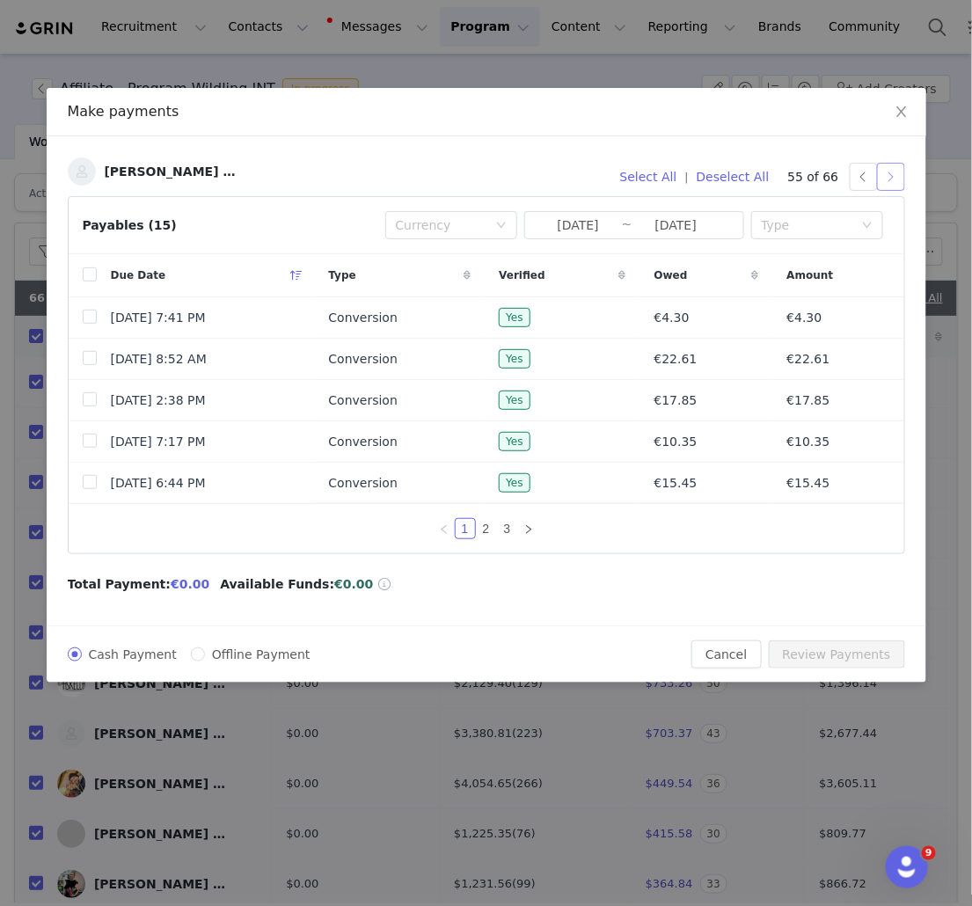
click at [890, 176] on button "button" at bounding box center [891, 177] width 28 height 28
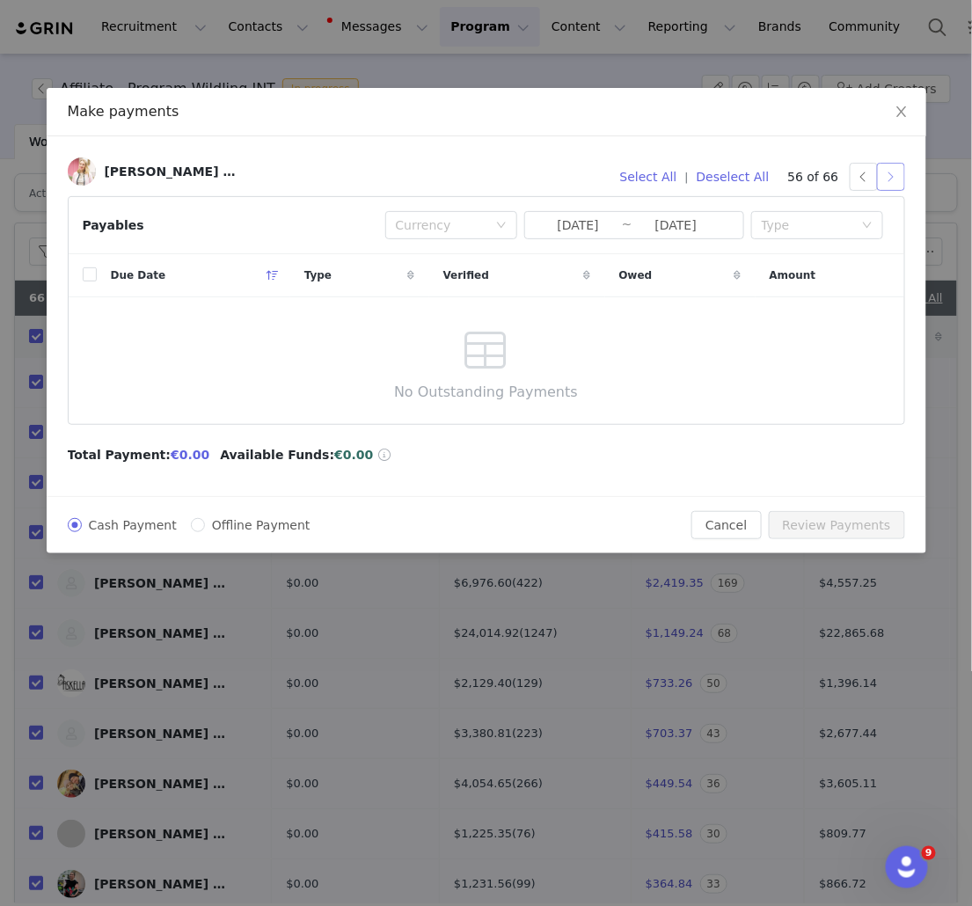
click at [893, 173] on button "button" at bounding box center [891, 177] width 28 height 28
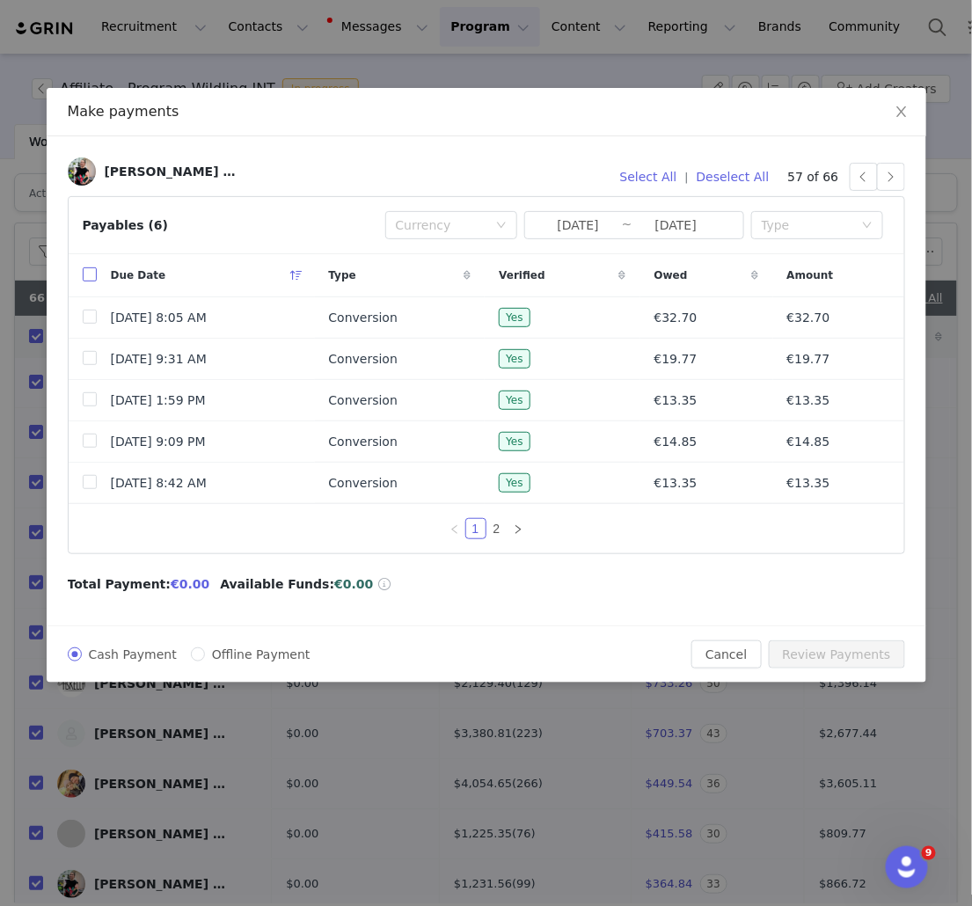
click at [91, 275] on input "checkbox" at bounding box center [90, 274] width 14 height 14
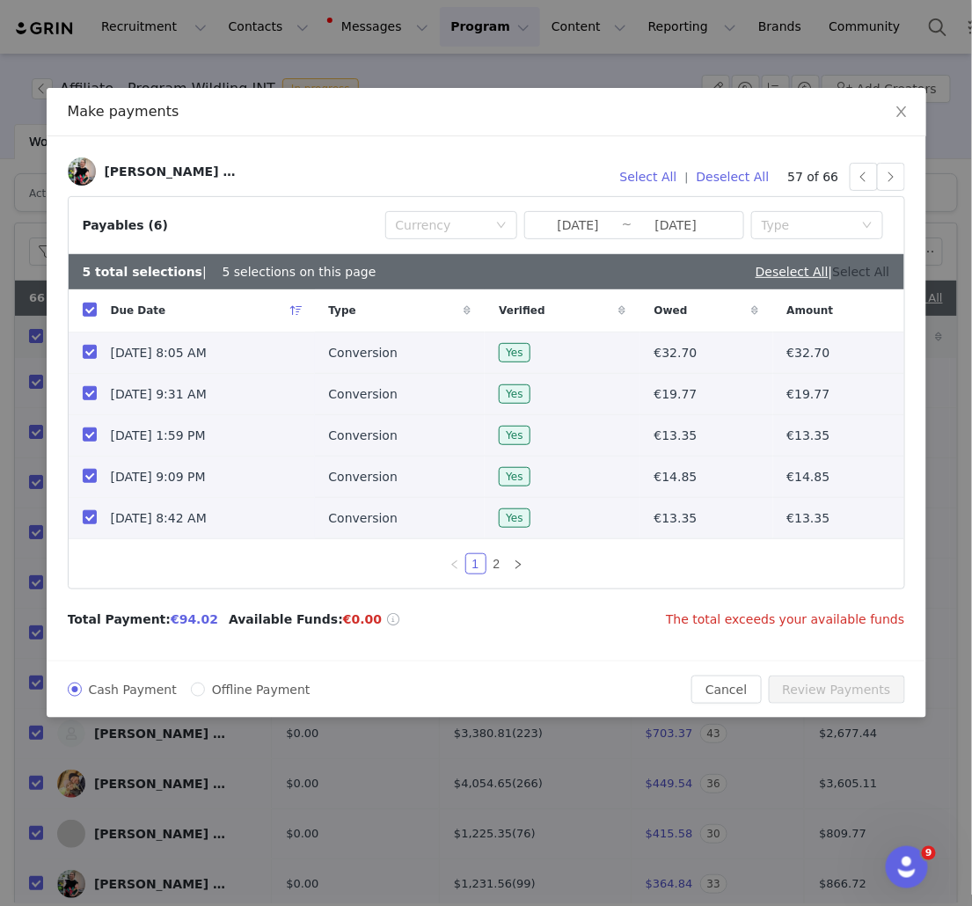
click at [882, 276] on link "Select All" at bounding box center [861, 272] width 57 height 14
click at [733, 180] on button "Deselect All" at bounding box center [733, 177] width 89 height 28
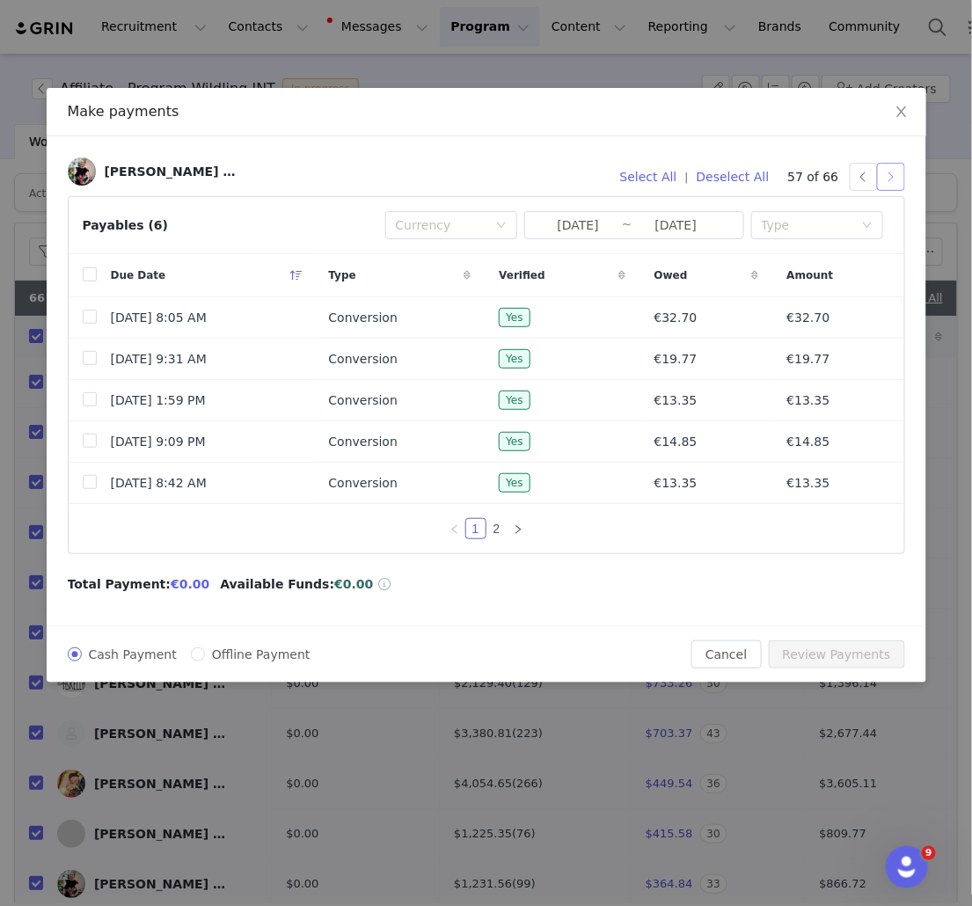
click at [889, 178] on button "button" at bounding box center [891, 177] width 28 height 28
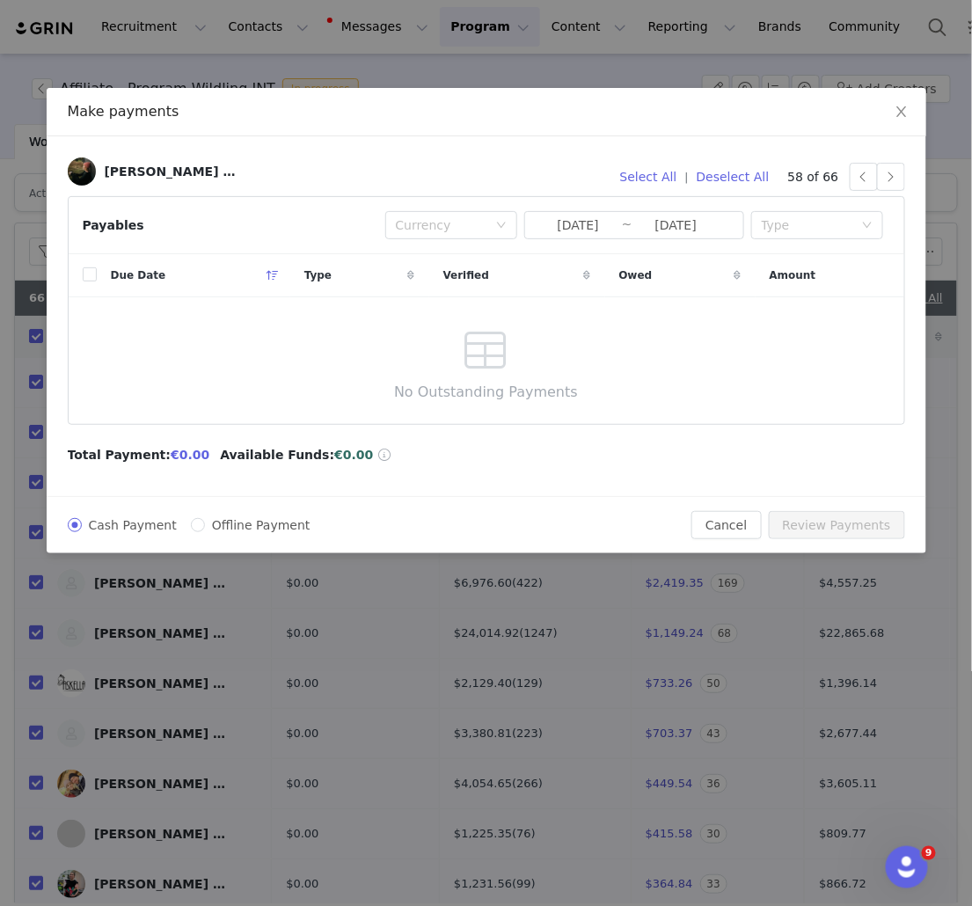
click at [852, 136] on div "Isabel Hustig (DE) Select All | Deselect All 58 of 66 Payables Currency 2025-09…" at bounding box center [487, 316] width 880 height 360
click at [894, 172] on button "button" at bounding box center [891, 177] width 28 height 28
click at [895, 177] on button "button" at bounding box center [891, 177] width 28 height 28
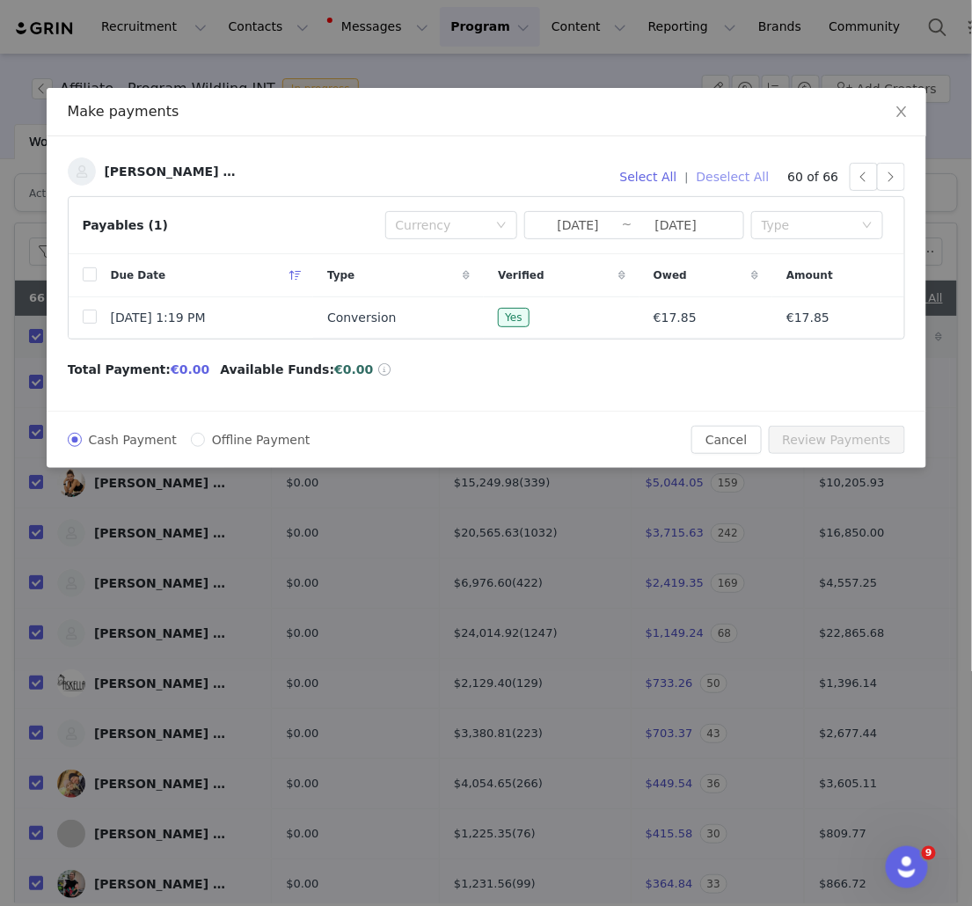
click at [756, 173] on button "Deselect All" at bounding box center [733, 177] width 89 height 28
click at [892, 175] on button "button" at bounding box center [891, 177] width 28 height 28
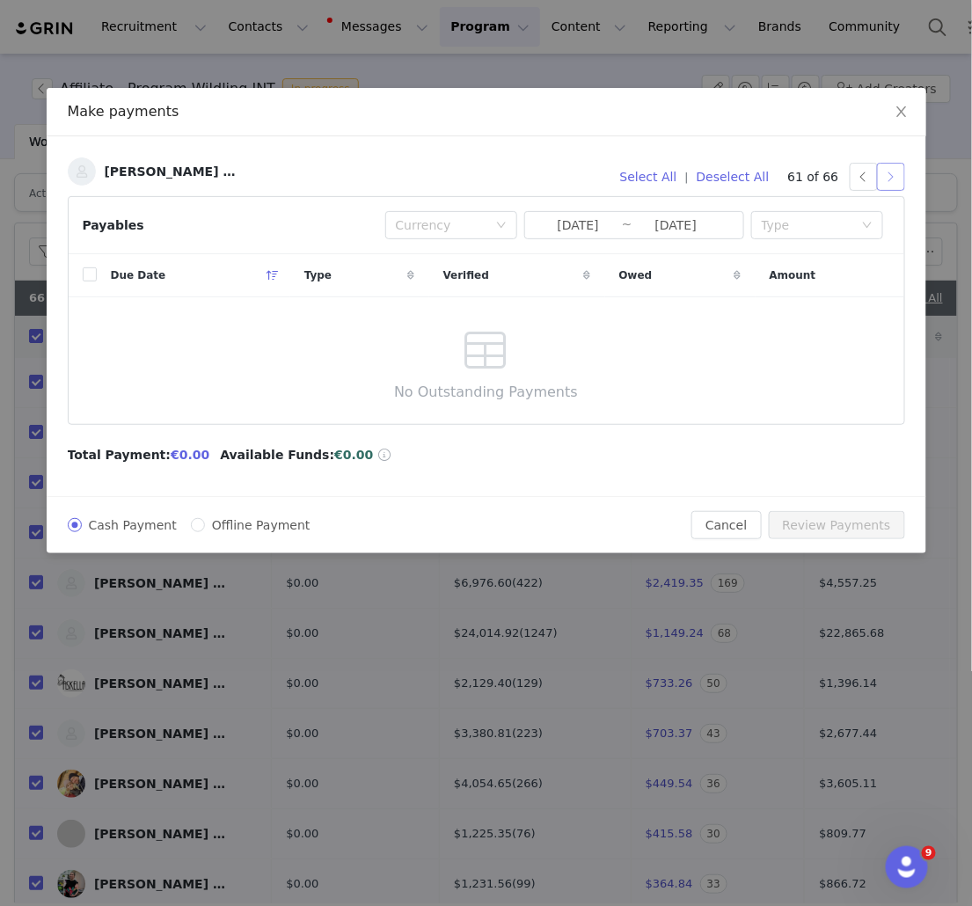
click at [891, 172] on button "button" at bounding box center [891, 177] width 28 height 28
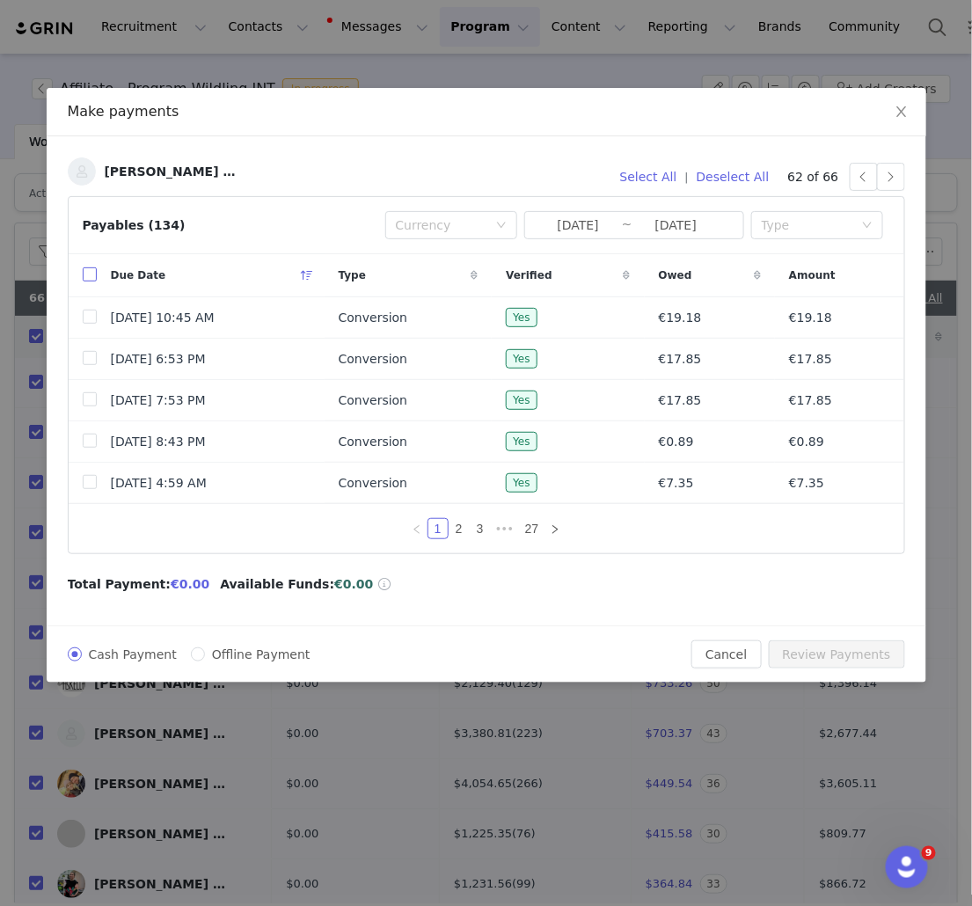
click at [92, 272] on input "checkbox" at bounding box center [90, 274] width 14 height 14
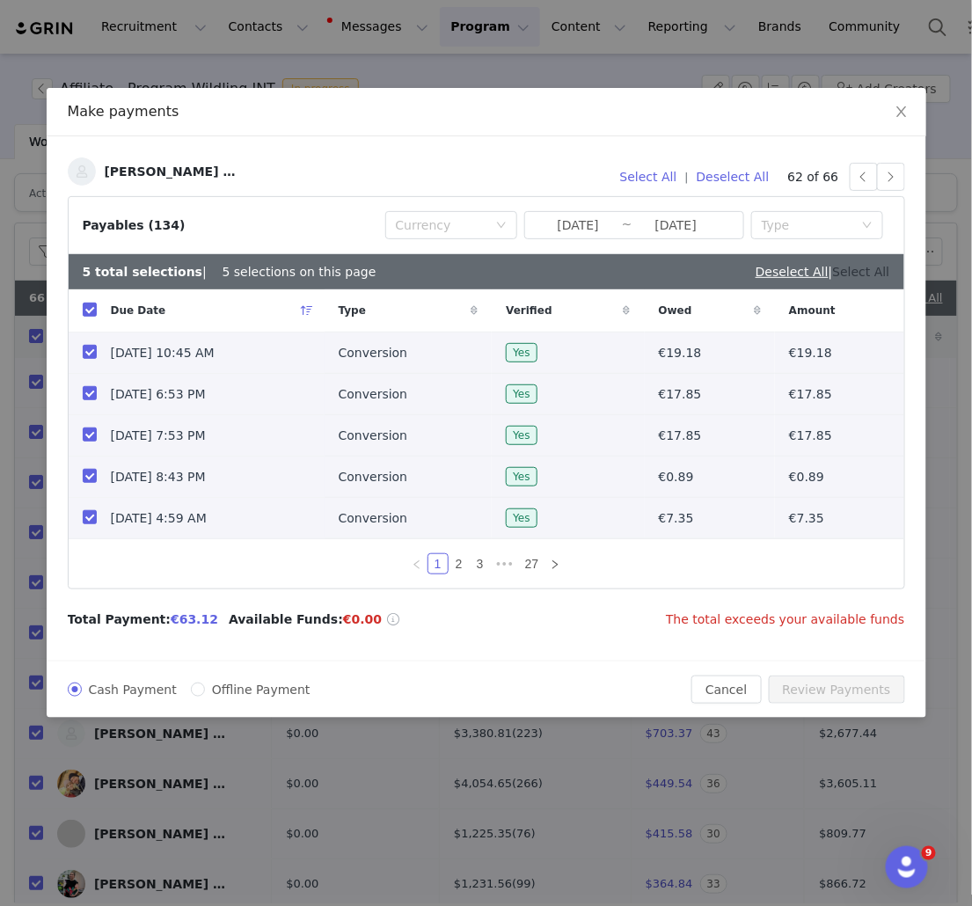
click at [882, 274] on link "Select All" at bounding box center [861, 272] width 57 height 14
click at [868, 275] on link "Deselect All" at bounding box center [853, 272] width 73 height 14
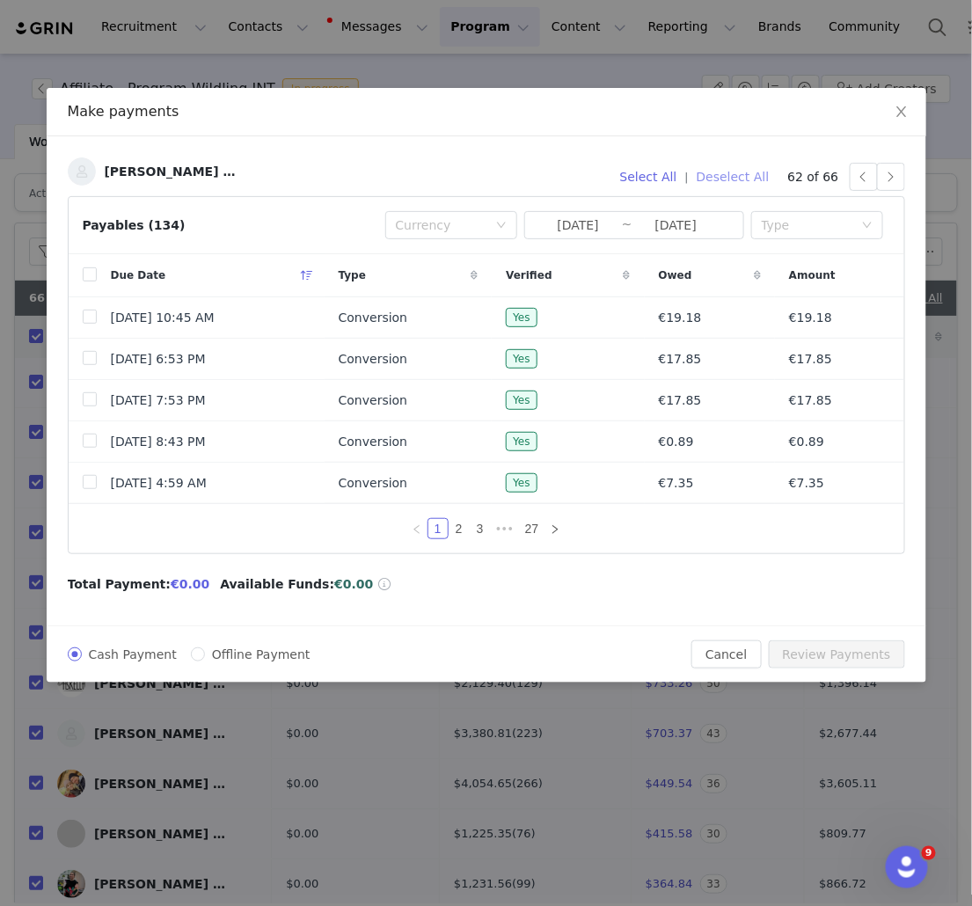
click at [727, 175] on button "Deselect All" at bounding box center [733, 177] width 89 height 28
click at [890, 174] on button "button" at bounding box center [891, 177] width 28 height 28
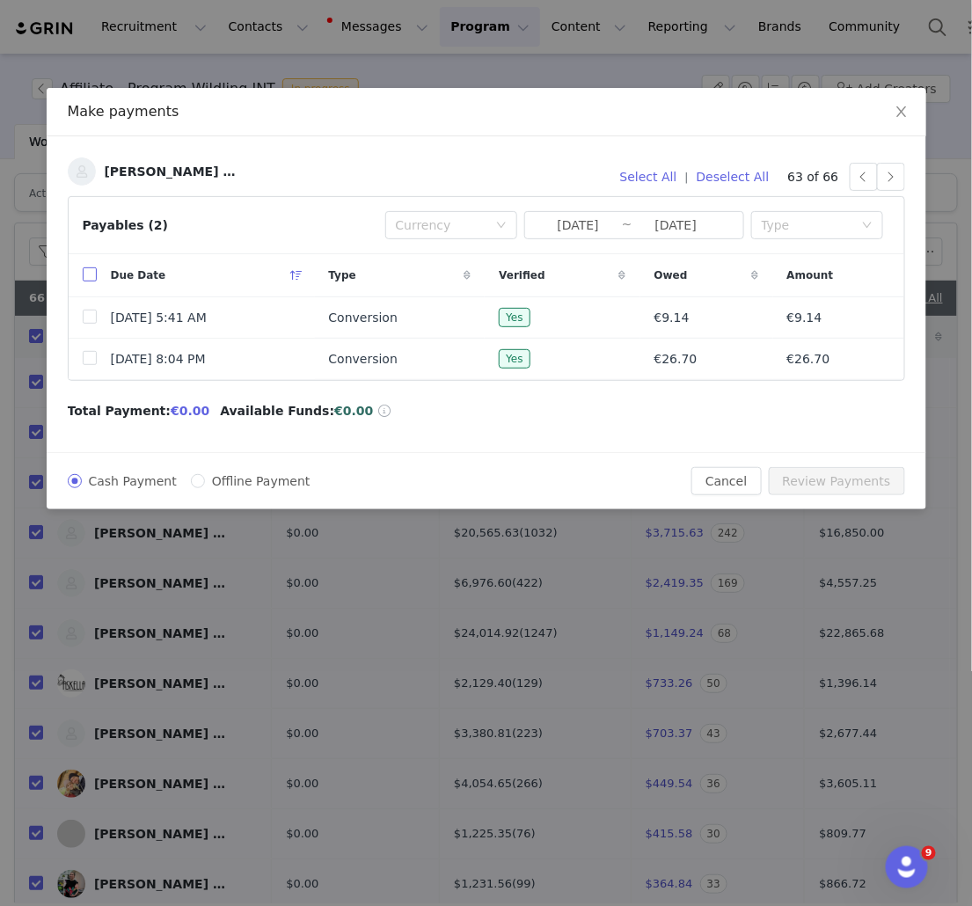
click at [94, 275] on input "checkbox" at bounding box center [90, 274] width 14 height 14
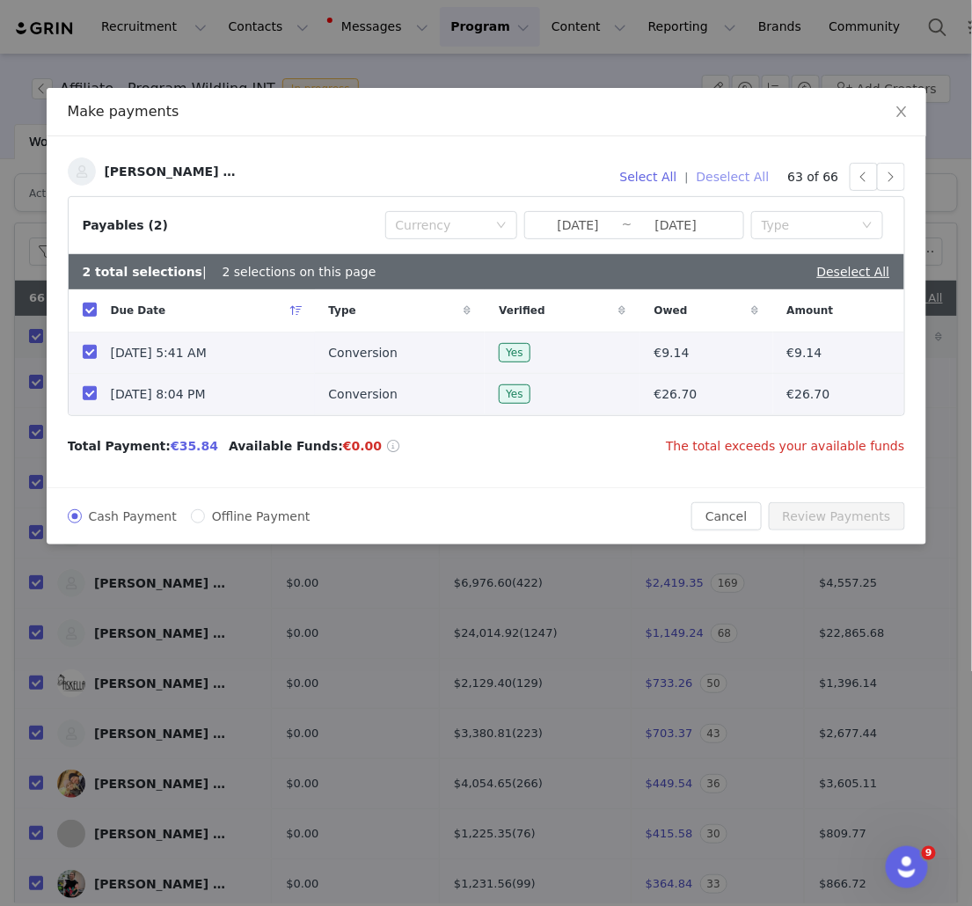
click at [737, 180] on button "Deselect All" at bounding box center [733, 177] width 89 height 28
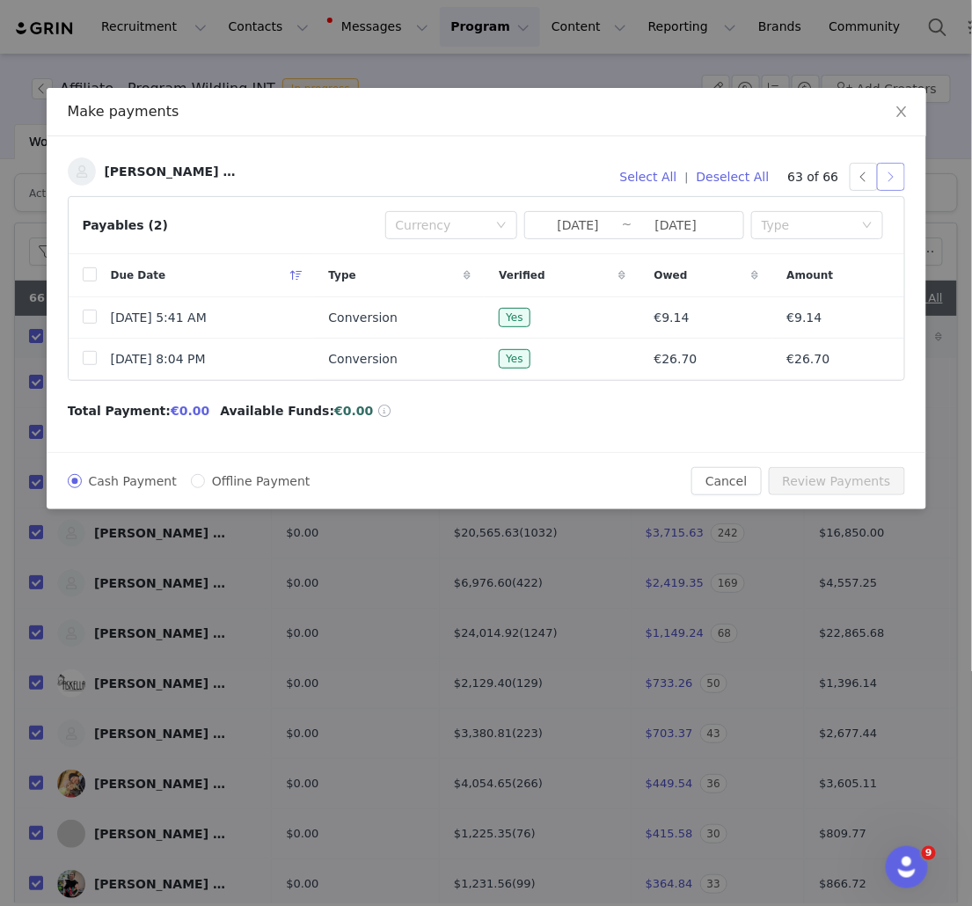
click at [894, 175] on button "button" at bounding box center [891, 177] width 28 height 28
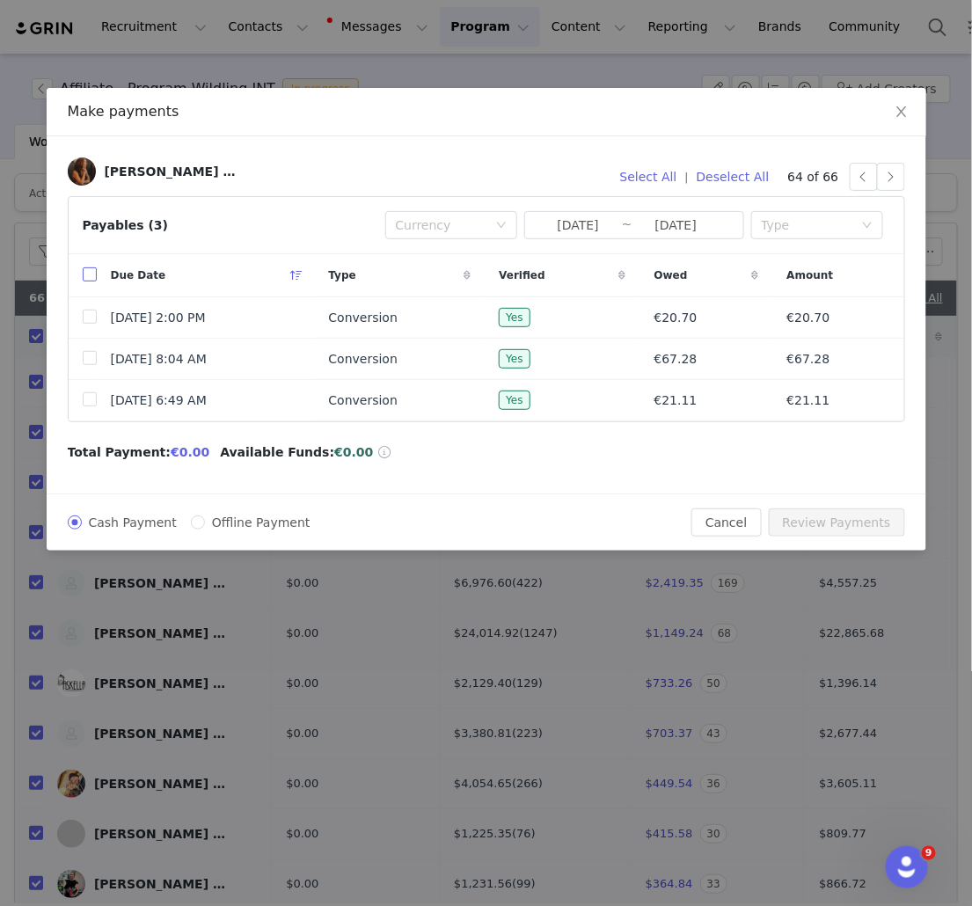
click at [92, 274] on input "checkbox" at bounding box center [90, 274] width 14 height 14
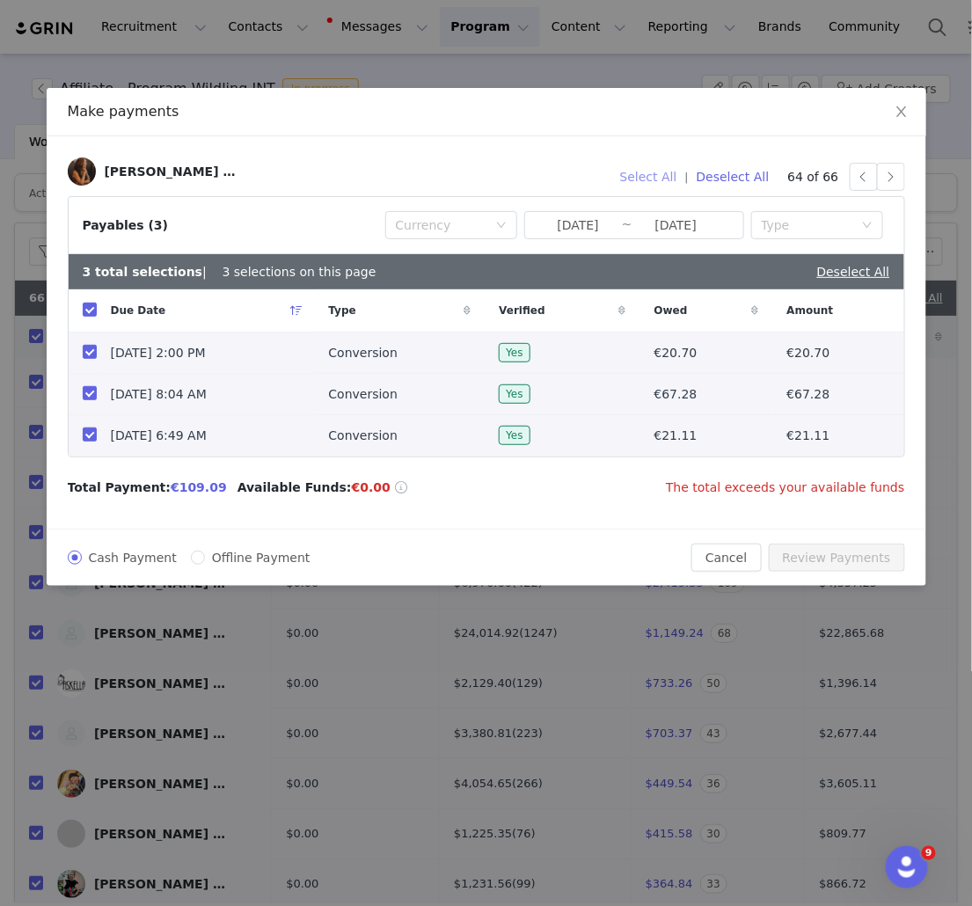
click at [655, 173] on button "Select All" at bounding box center [648, 177] width 73 height 28
click at [741, 177] on button "Deselect All" at bounding box center [733, 177] width 89 height 28
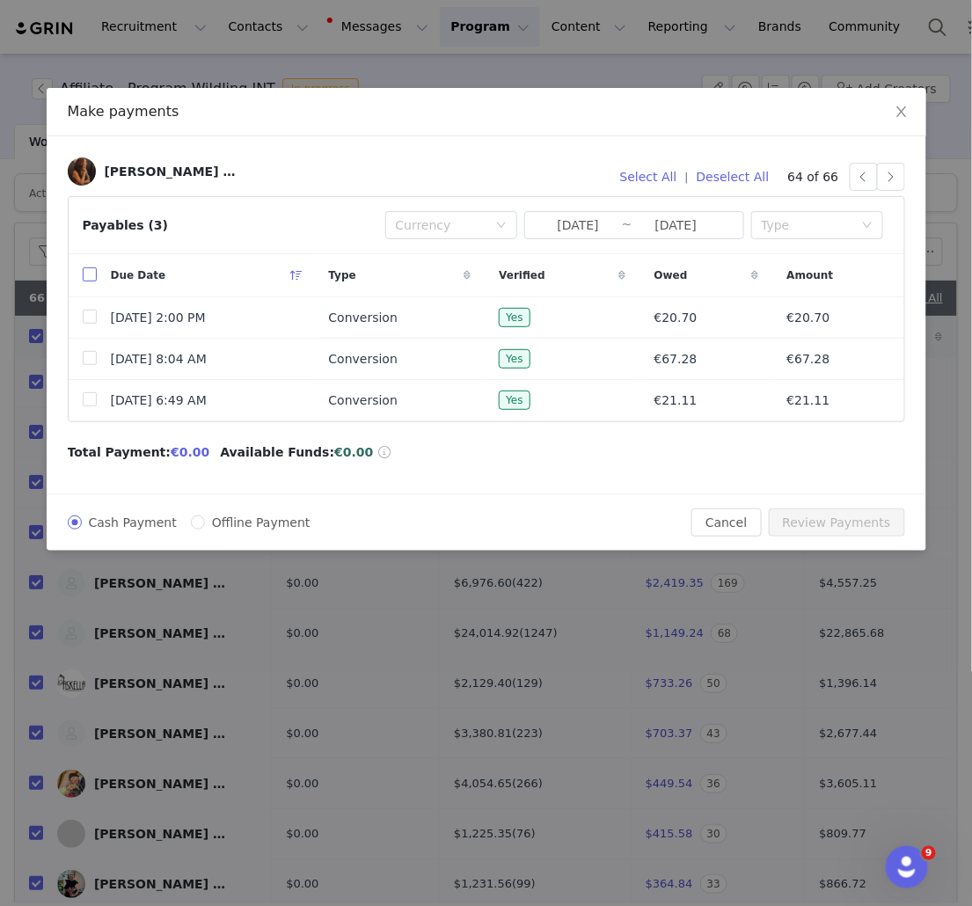
click at [93, 275] on input "checkbox" at bounding box center [90, 274] width 14 height 14
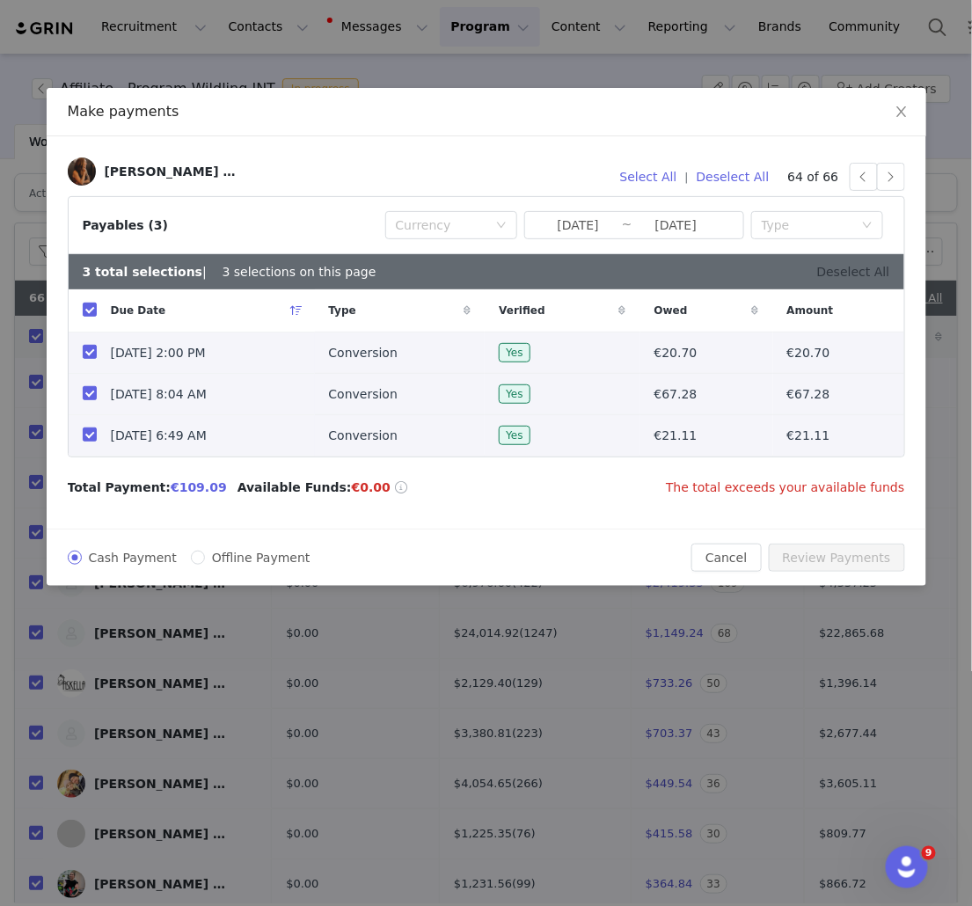
click at [871, 271] on link "Deselect All" at bounding box center [853, 272] width 73 height 14
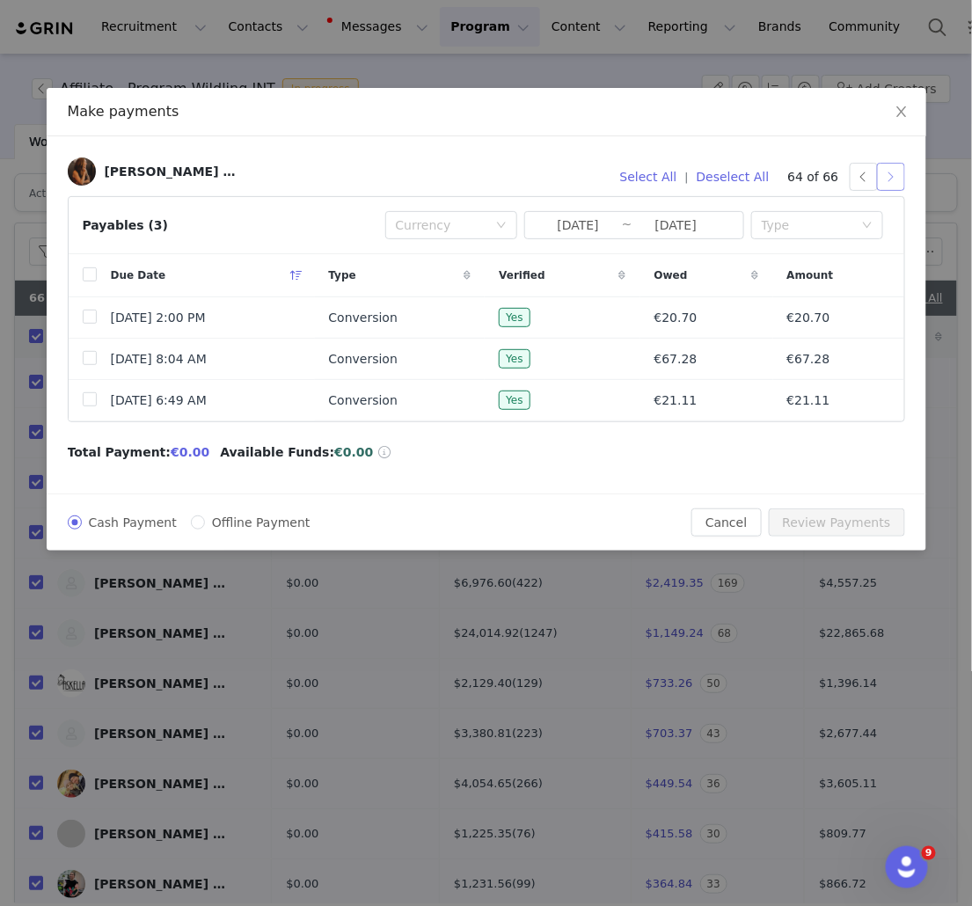
click at [896, 177] on button "button" at bounding box center [891, 177] width 28 height 28
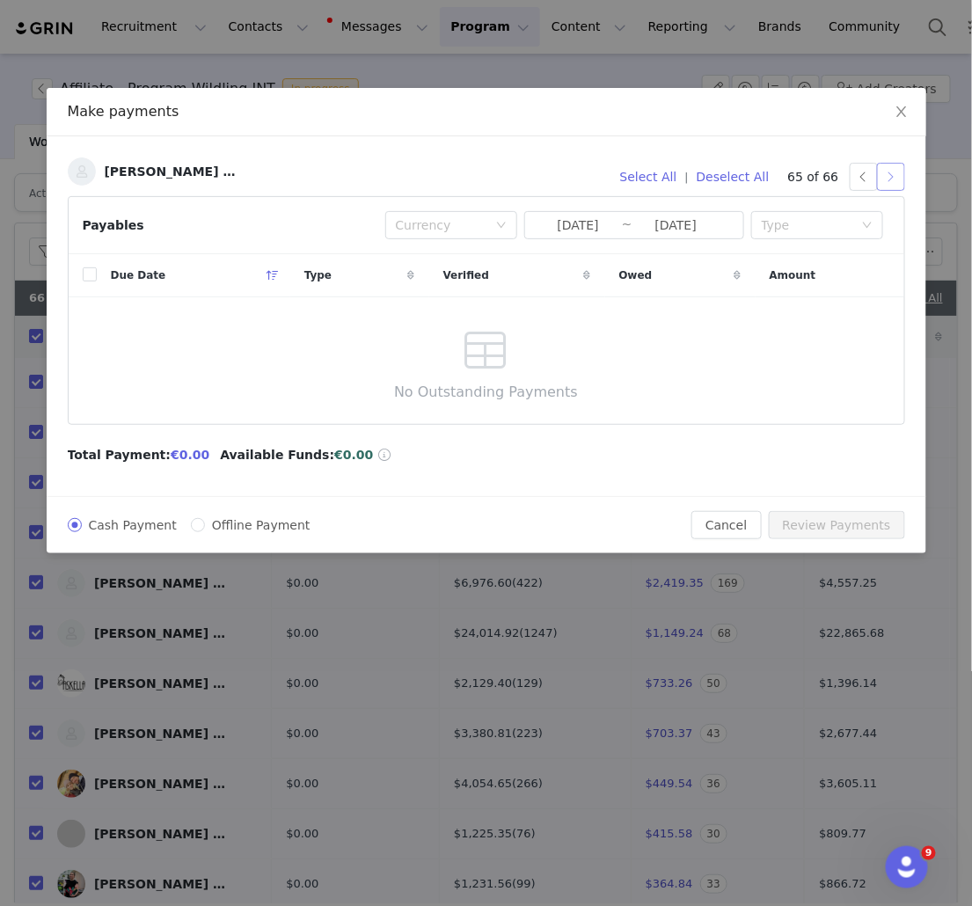
click at [899, 177] on button "button" at bounding box center [891, 177] width 28 height 28
click at [663, 175] on button "Select All" at bounding box center [648, 177] width 73 height 28
click at [901, 109] on icon "icon: close" at bounding box center [902, 112] width 14 height 14
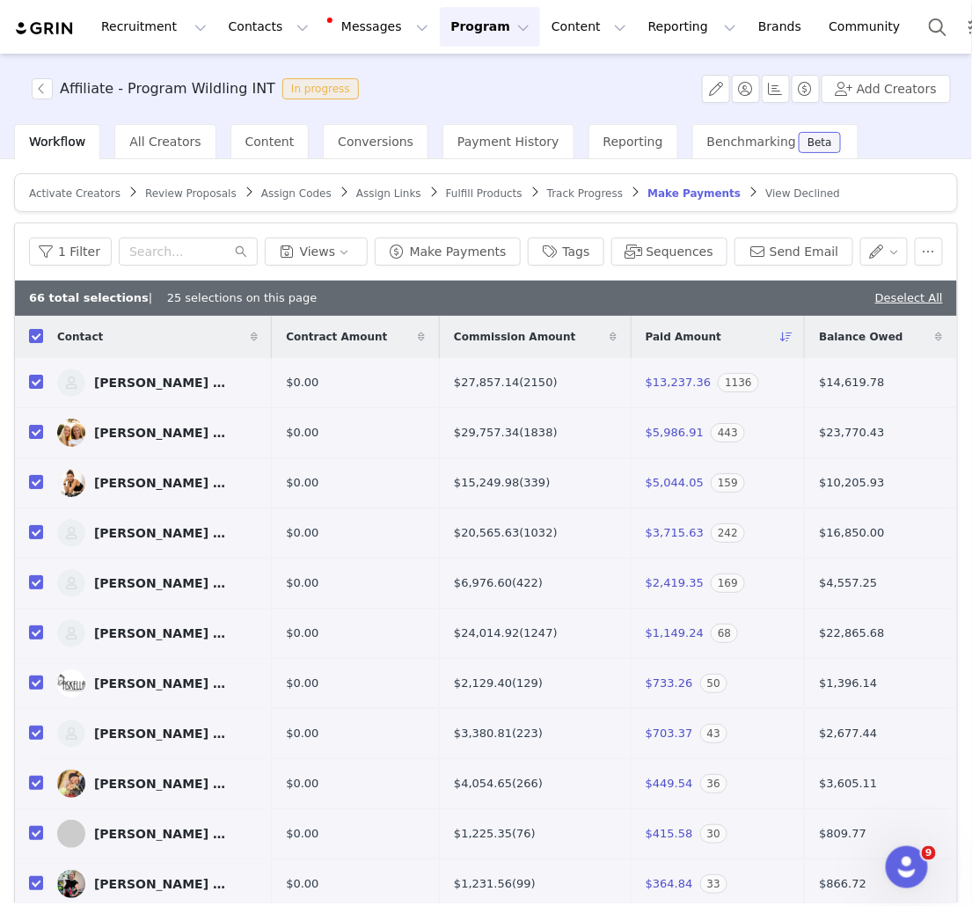
click at [472, 31] on button "Program Program" at bounding box center [490, 27] width 100 height 40
click at [464, 74] on p "Activations" at bounding box center [461, 78] width 68 height 18
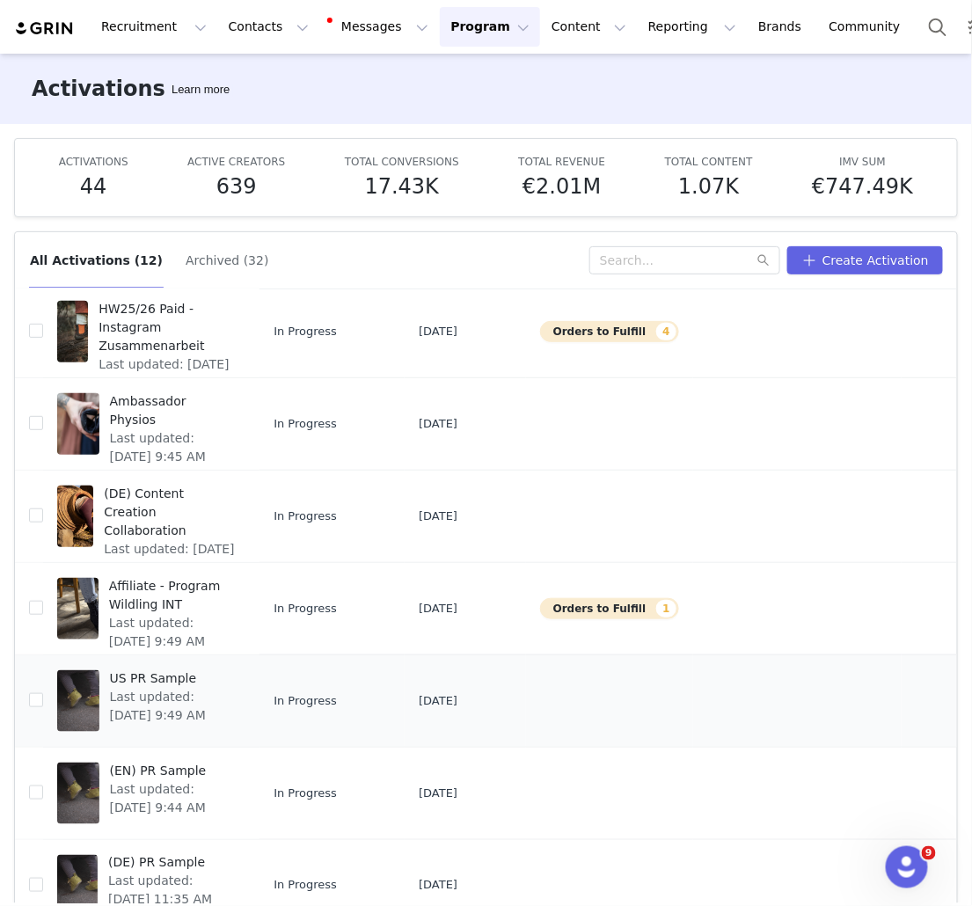
scroll to position [92, 0]
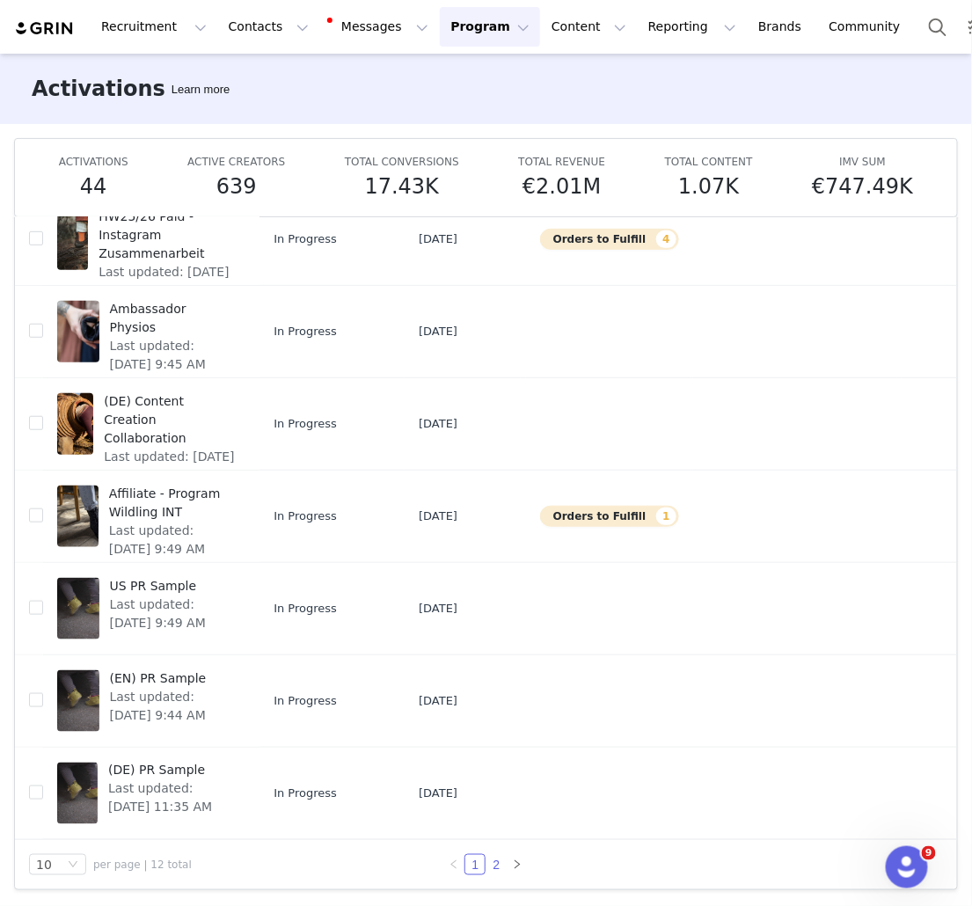
click at [492, 736] on link "2" at bounding box center [496, 864] width 19 height 19
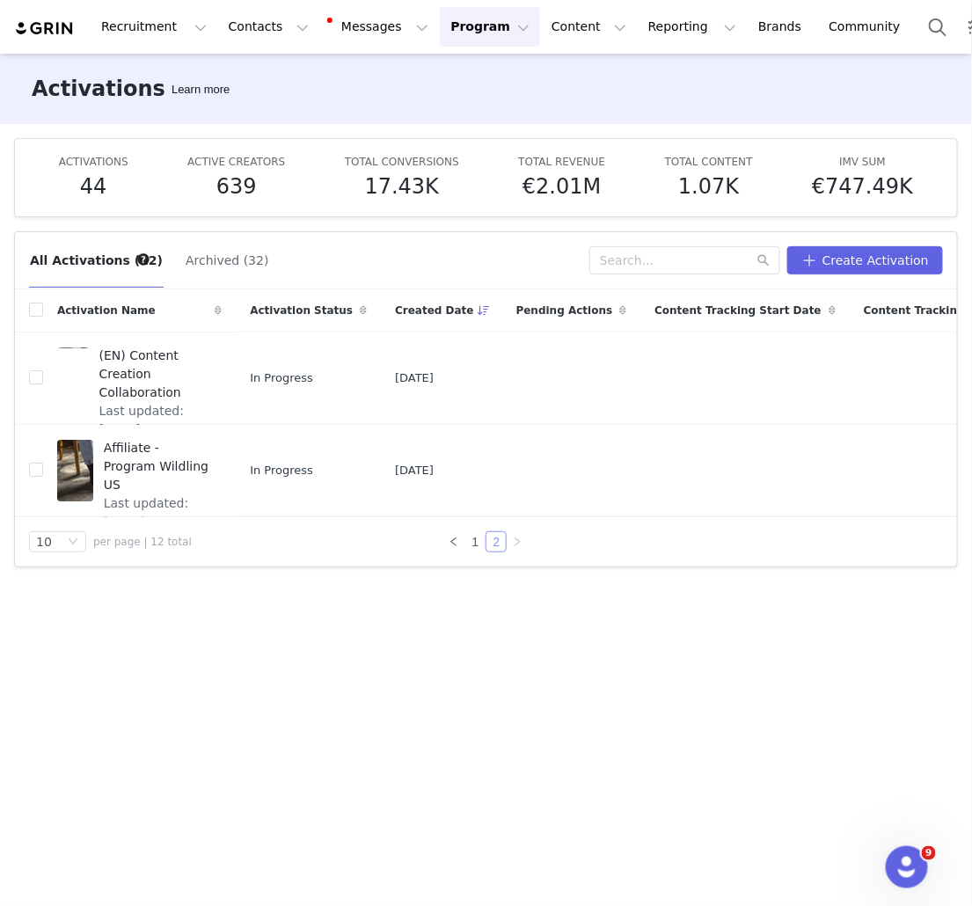
scroll to position [0, 0]
click at [164, 448] on span "Affiliate - Program Wildling US" at bounding box center [158, 466] width 108 height 55
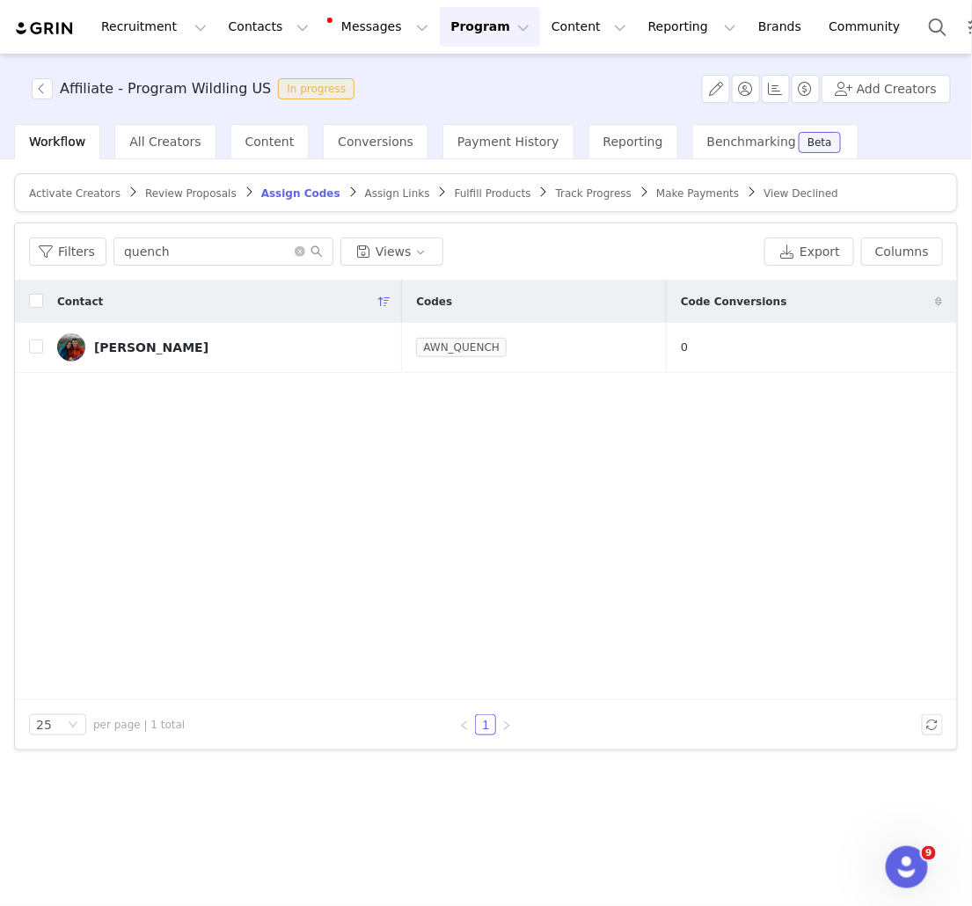
click at [670, 192] on span "Make Payments" at bounding box center [697, 193] width 83 height 12
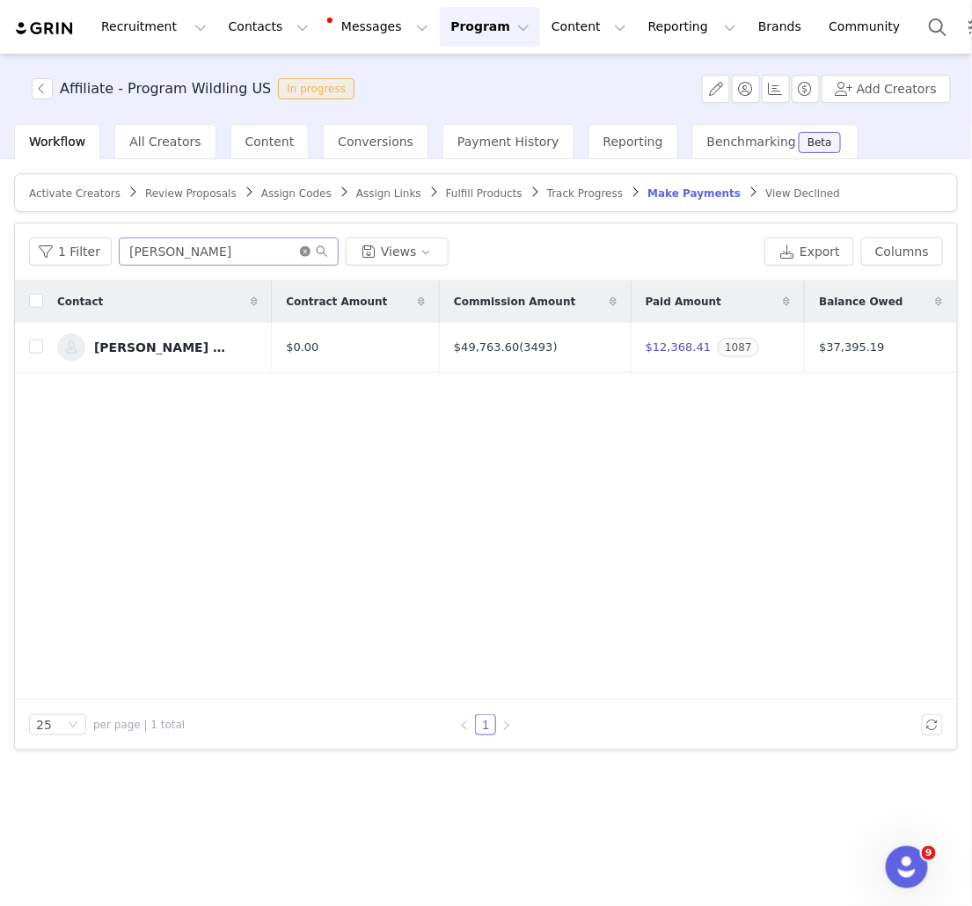
click at [300, 250] on icon "icon: close-circle" at bounding box center [305, 251] width 11 height 11
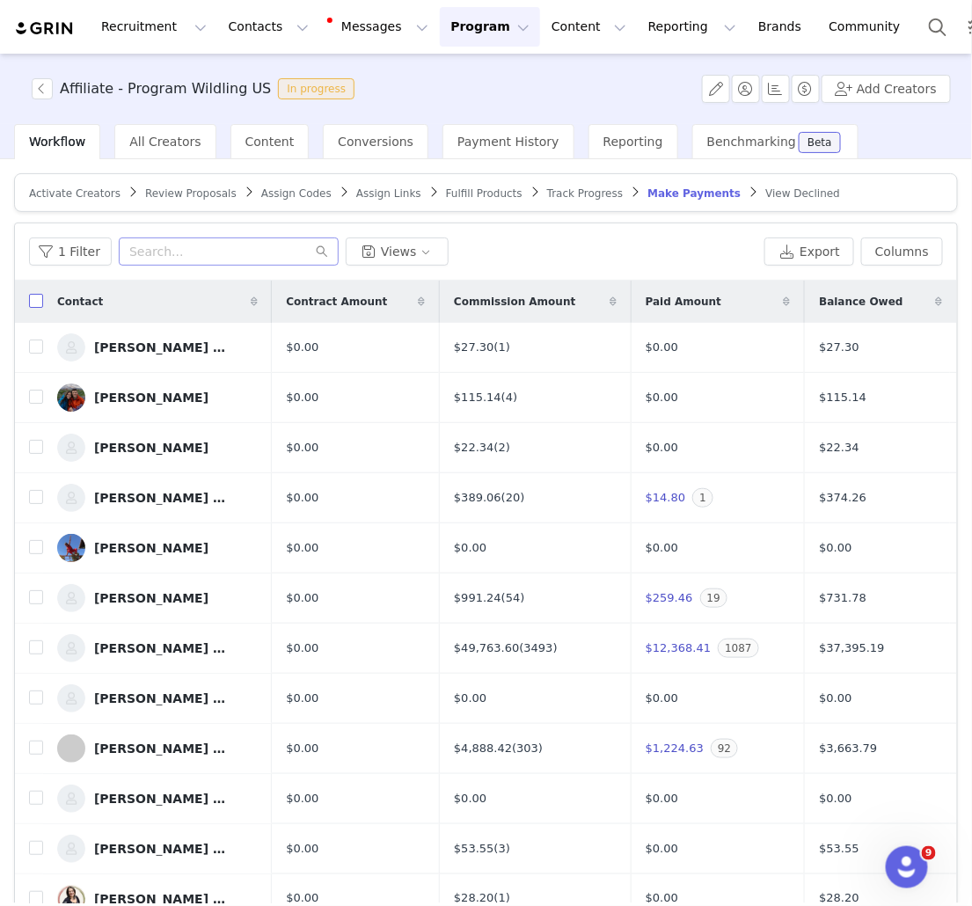
click at [36, 298] on input "checkbox" at bounding box center [36, 301] width 14 height 14
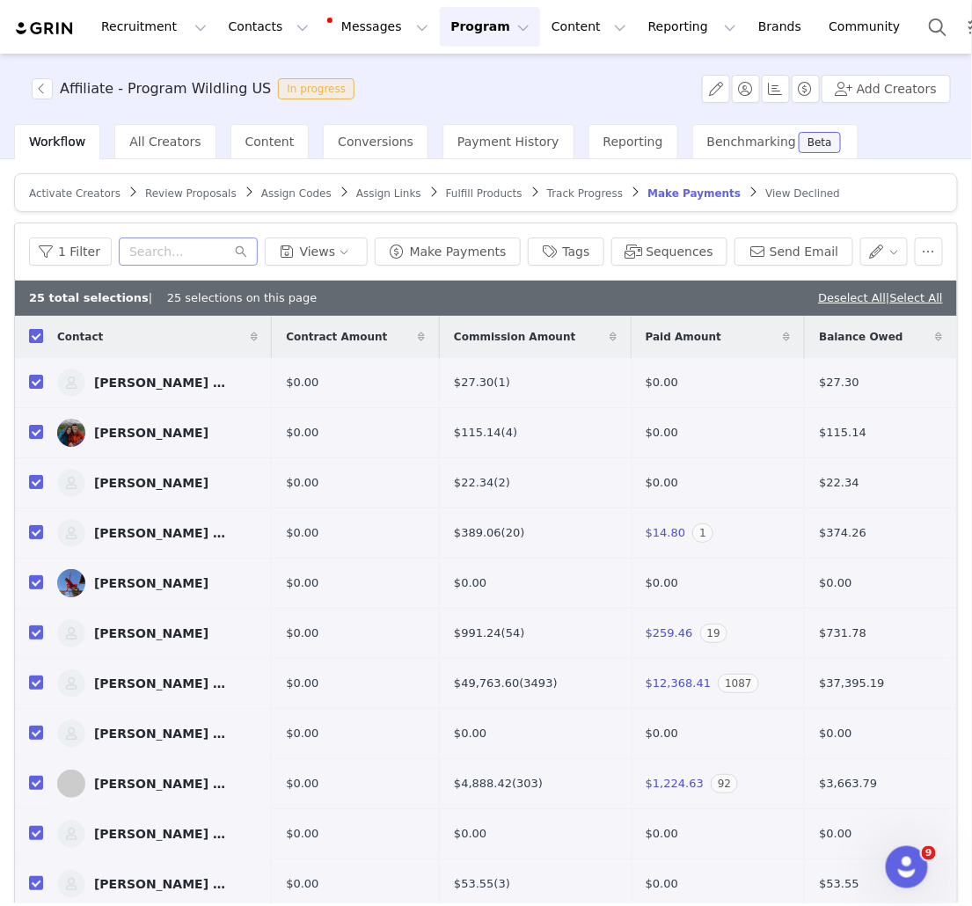
click at [33, 337] on input "checkbox" at bounding box center [36, 336] width 14 height 14
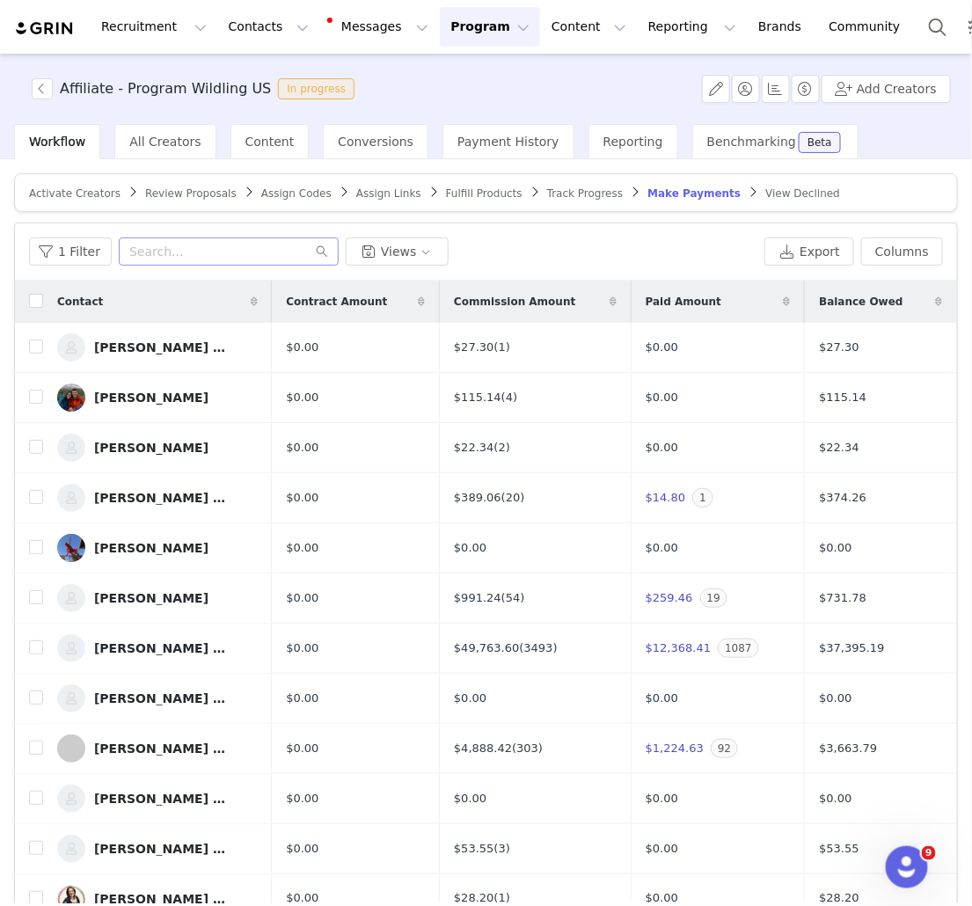
click at [98, 304] on span "Contact" at bounding box center [80, 302] width 46 height 16
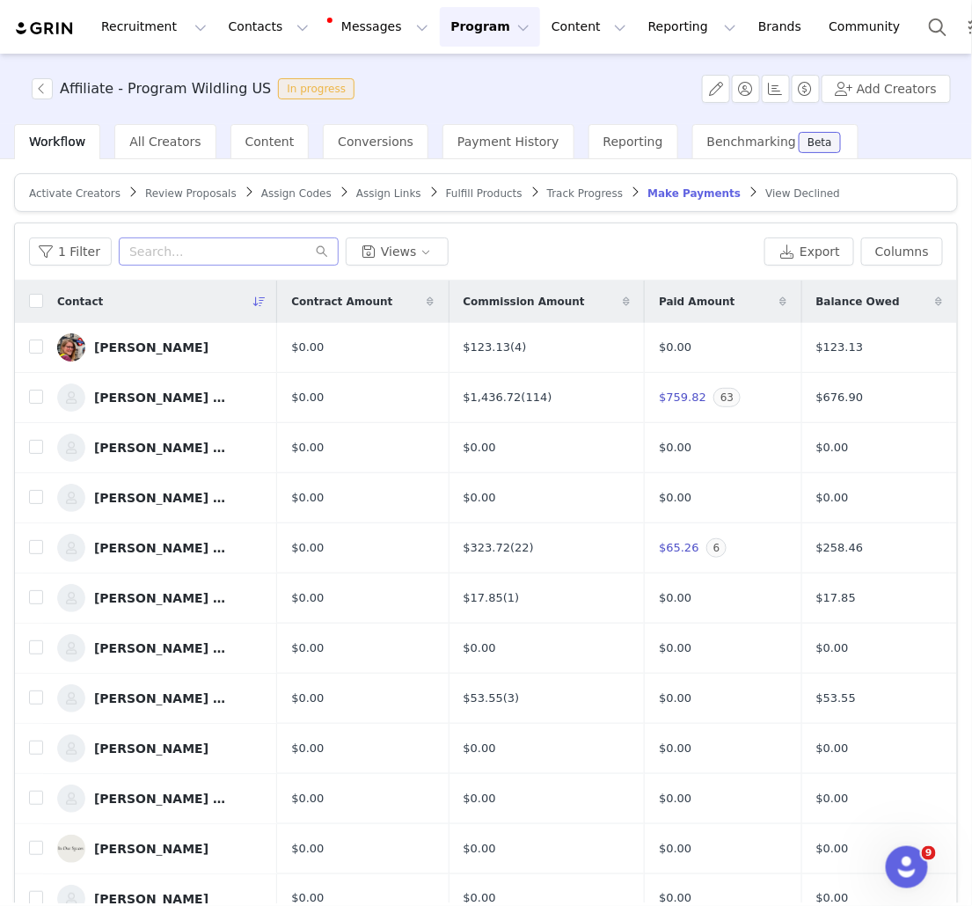
click at [98, 304] on span "Contact" at bounding box center [80, 302] width 46 height 16
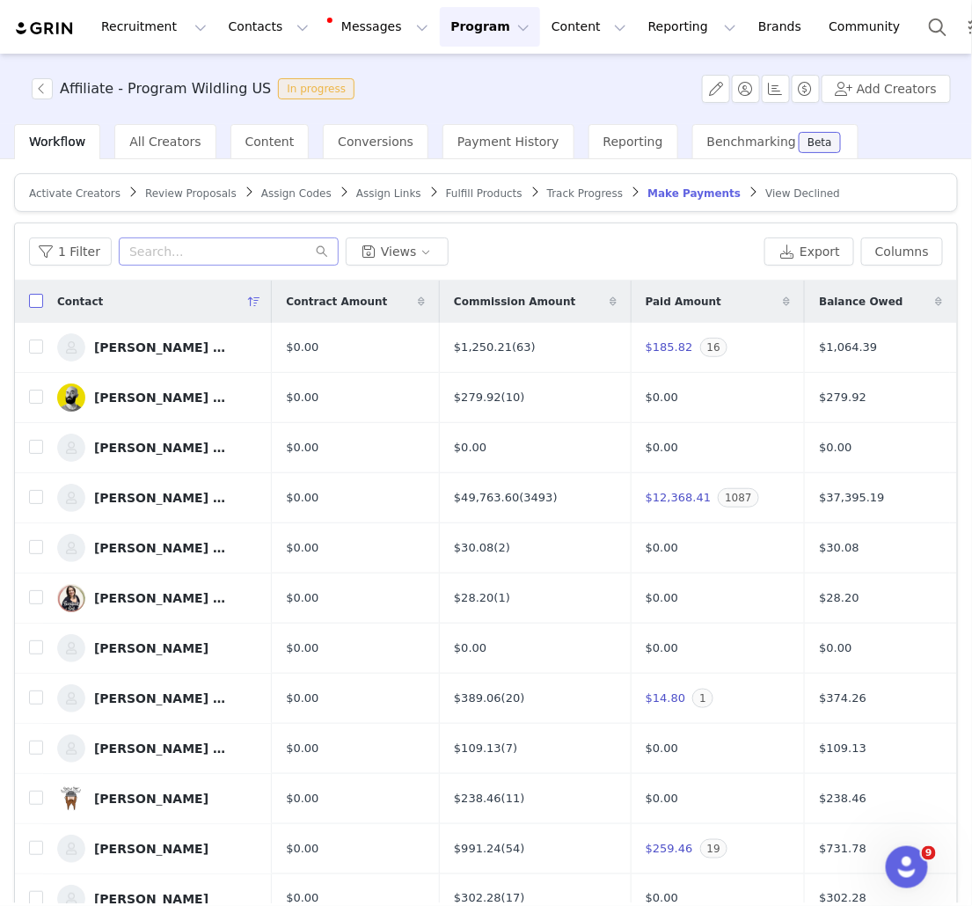
click at [38, 303] on input "checkbox" at bounding box center [36, 301] width 14 height 14
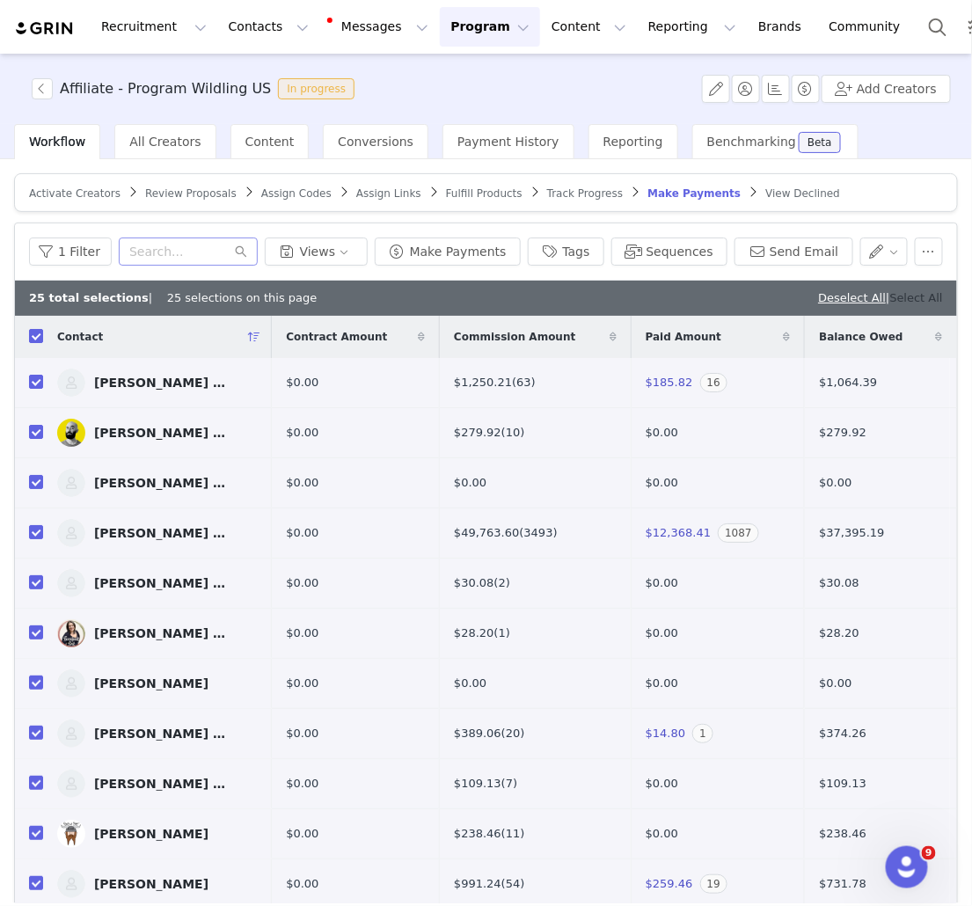
click at [920, 300] on link "Select All" at bounding box center [916, 297] width 53 height 13
click at [446, 246] on button "Make Payments" at bounding box center [448, 252] width 146 height 28
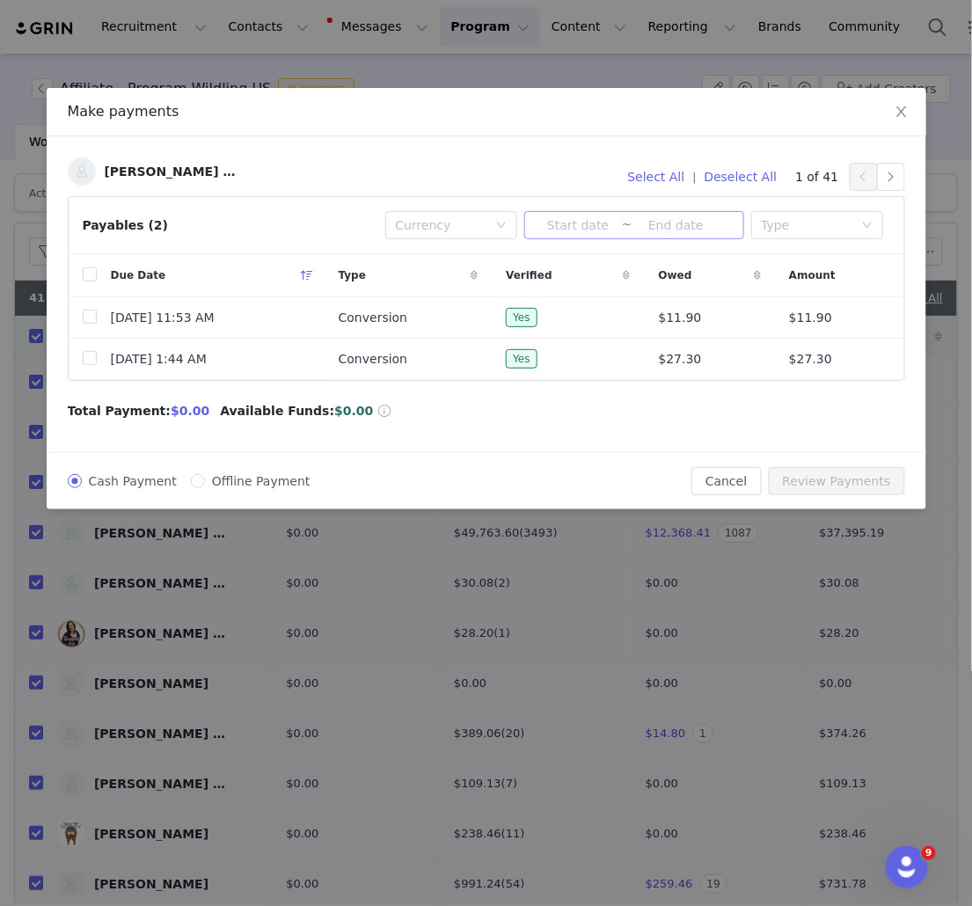
click at [596, 229] on input at bounding box center [578, 225] width 87 height 19
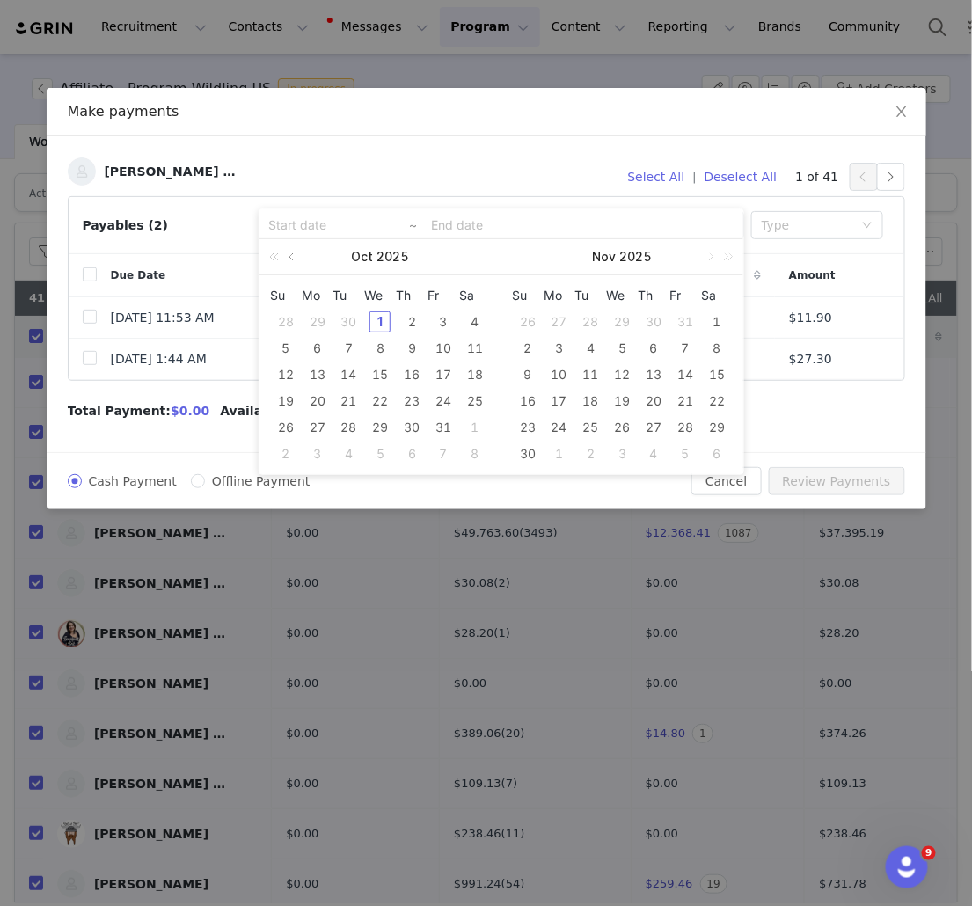
click at [297, 260] on link at bounding box center [293, 256] width 16 height 35
click at [315, 320] on div "1" at bounding box center [317, 321] width 21 height 21
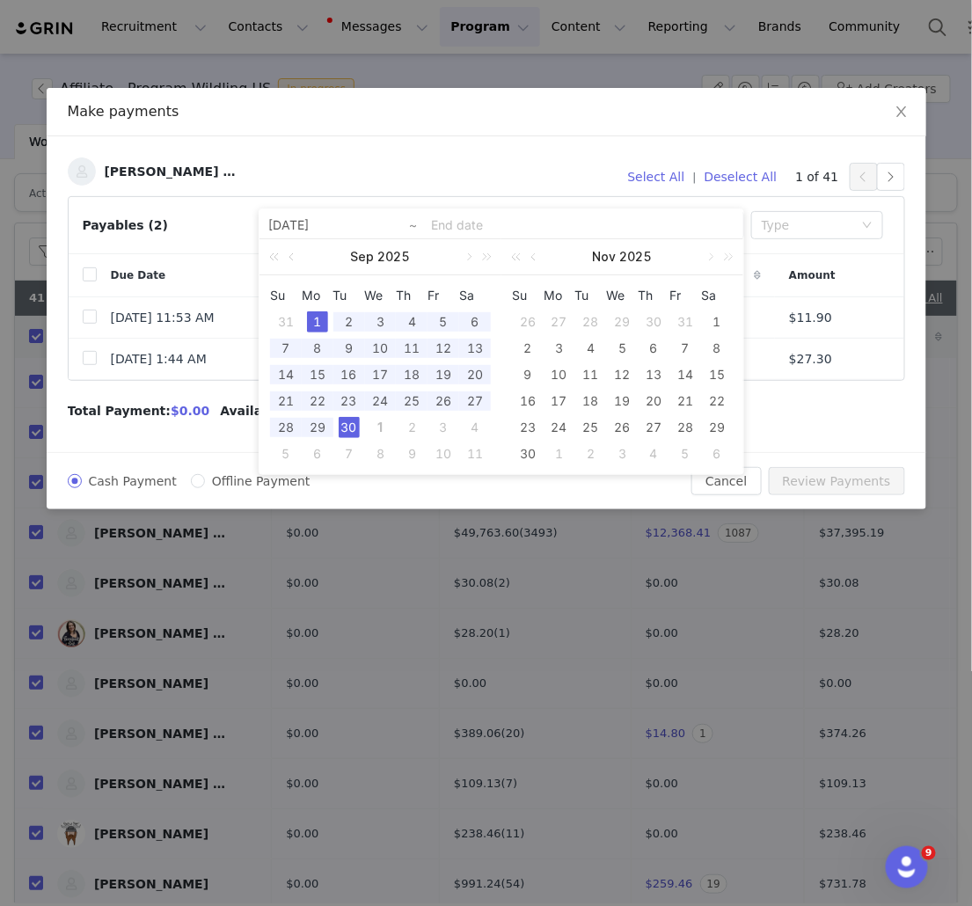
click at [349, 429] on div "30" at bounding box center [349, 427] width 21 height 21
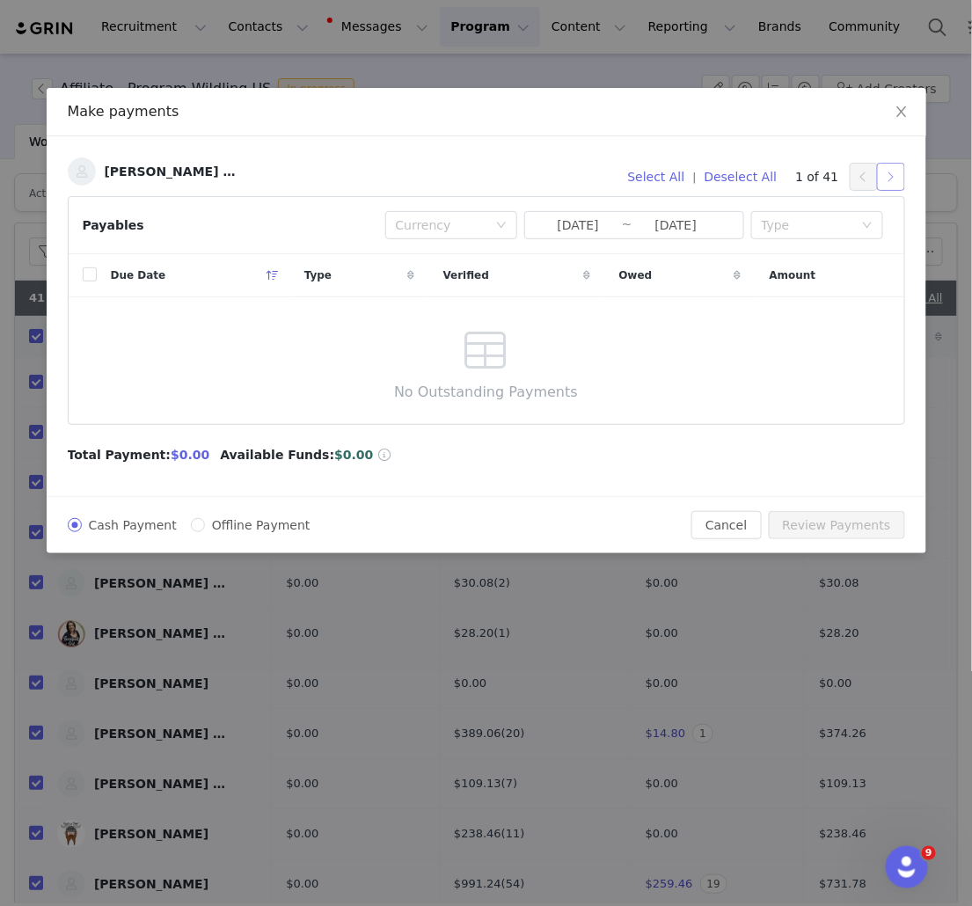
click at [893, 179] on button "button" at bounding box center [891, 177] width 28 height 28
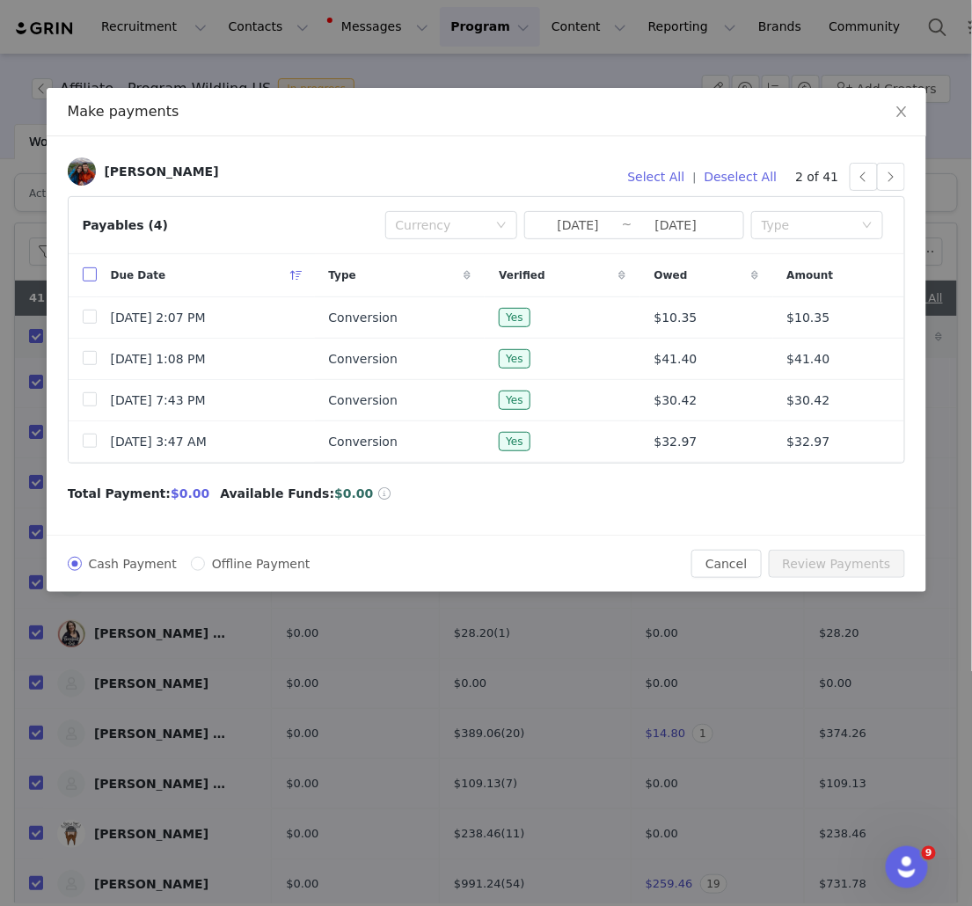
click at [89, 274] on input "checkbox" at bounding box center [90, 274] width 14 height 14
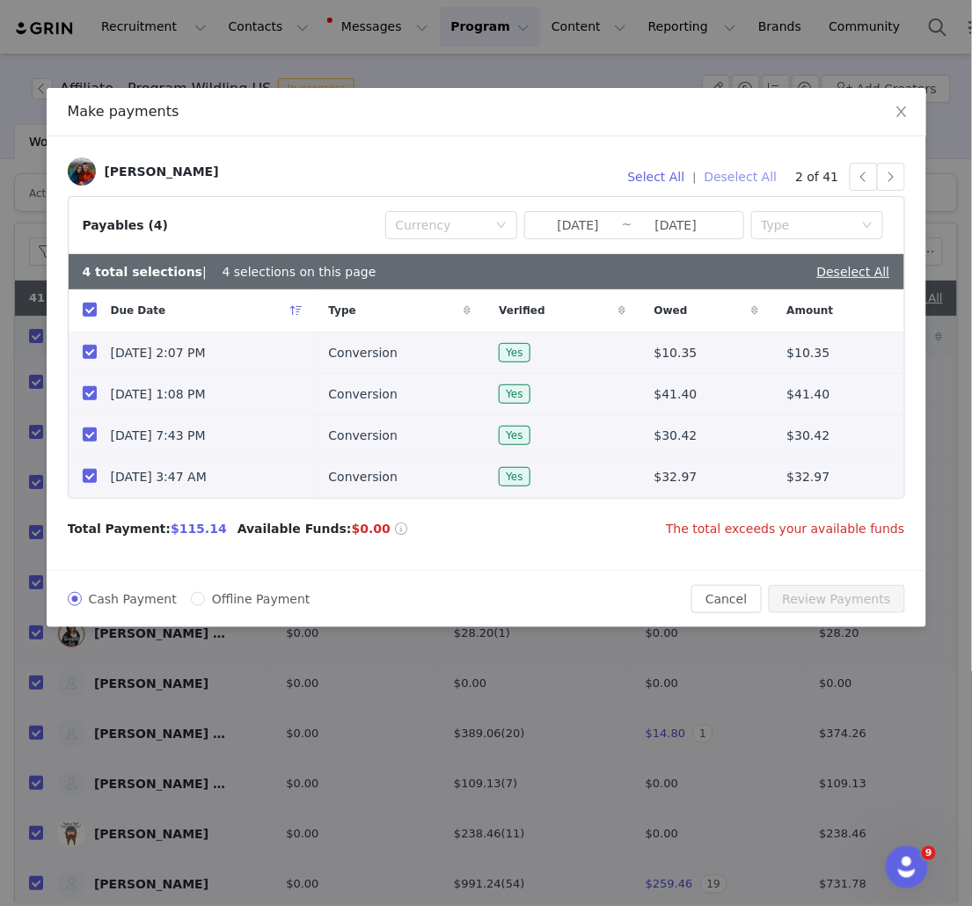
click at [750, 179] on button "Deselect All" at bounding box center [741, 177] width 89 height 28
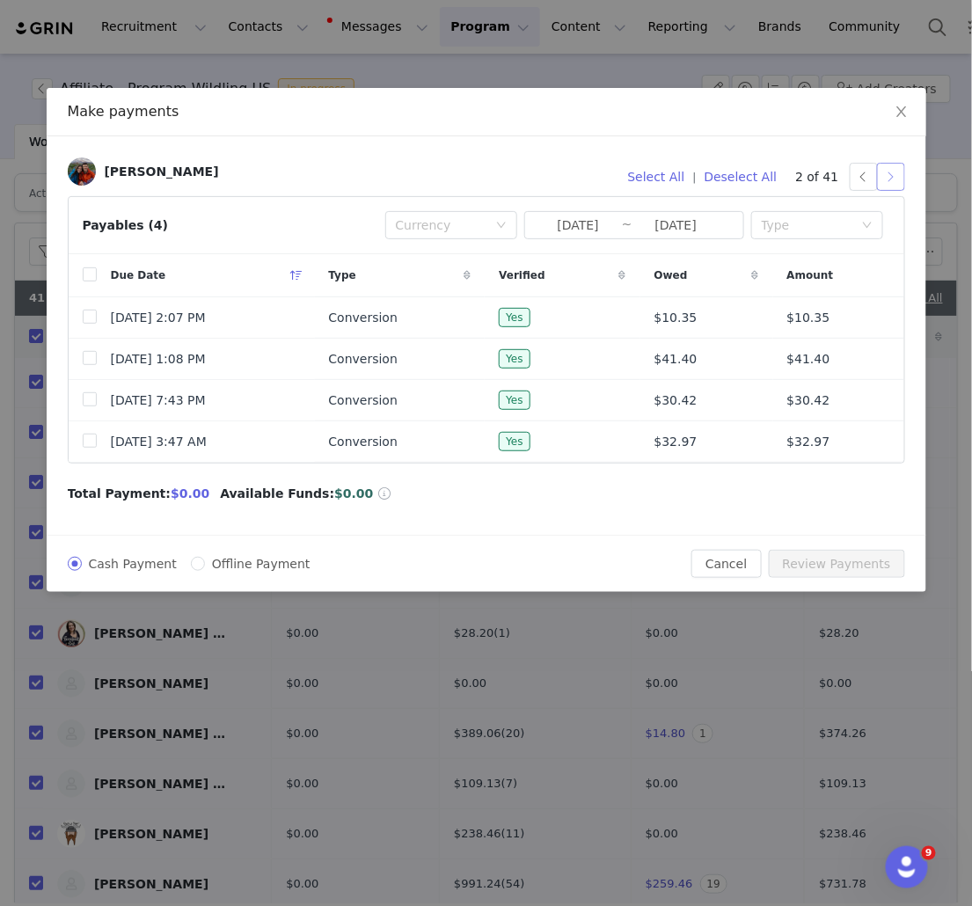
click at [897, 176] on button "button" at bounding box center [891, 177] width 28 height 28
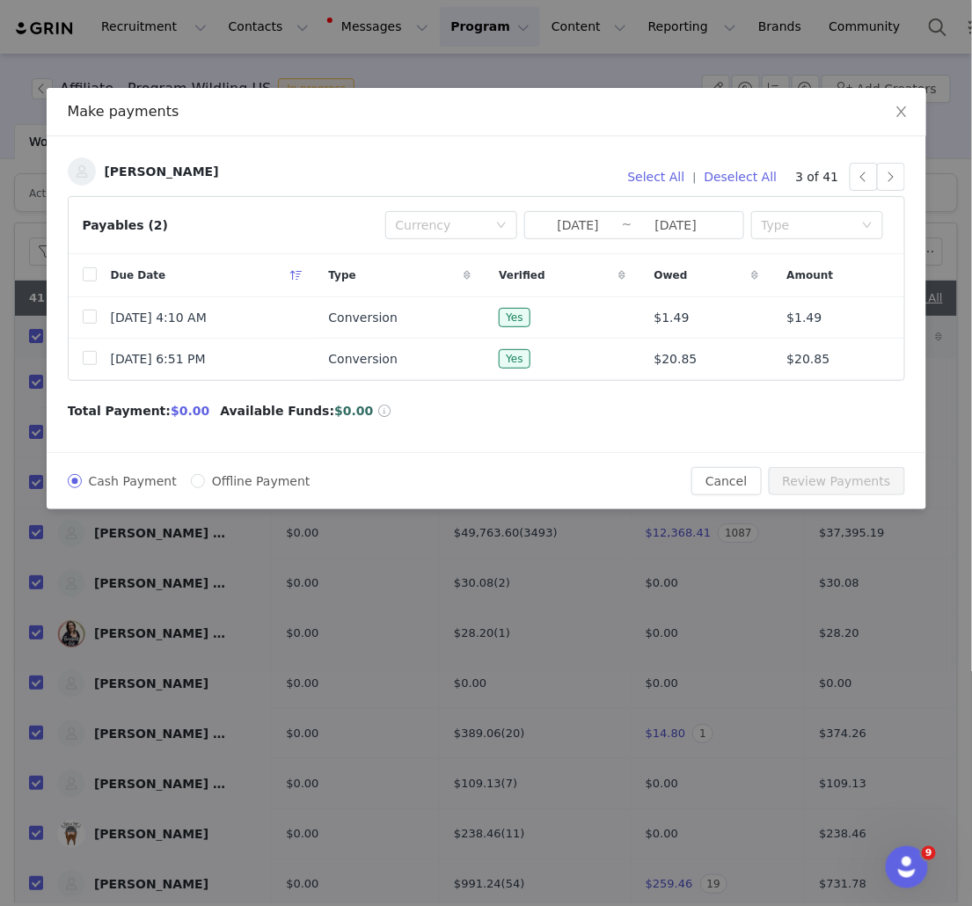
click at [97, 272] on div "Due Date" at bounding box center [206, 275] width 218 height 42
click at [92, 278] on input "checkbox" at bounding box center [90, 274] width 14 height 14
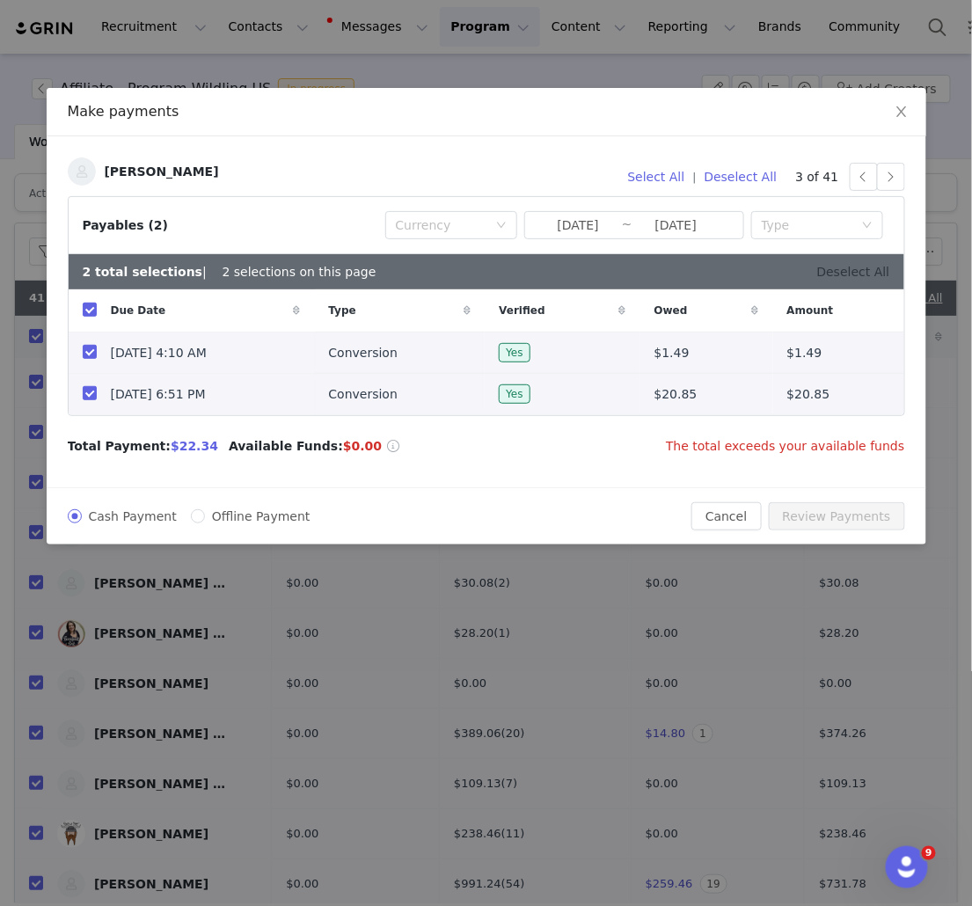
click at [854, 271] on link "Deselect All" at bounding box center [853, 272] width 73 height 14
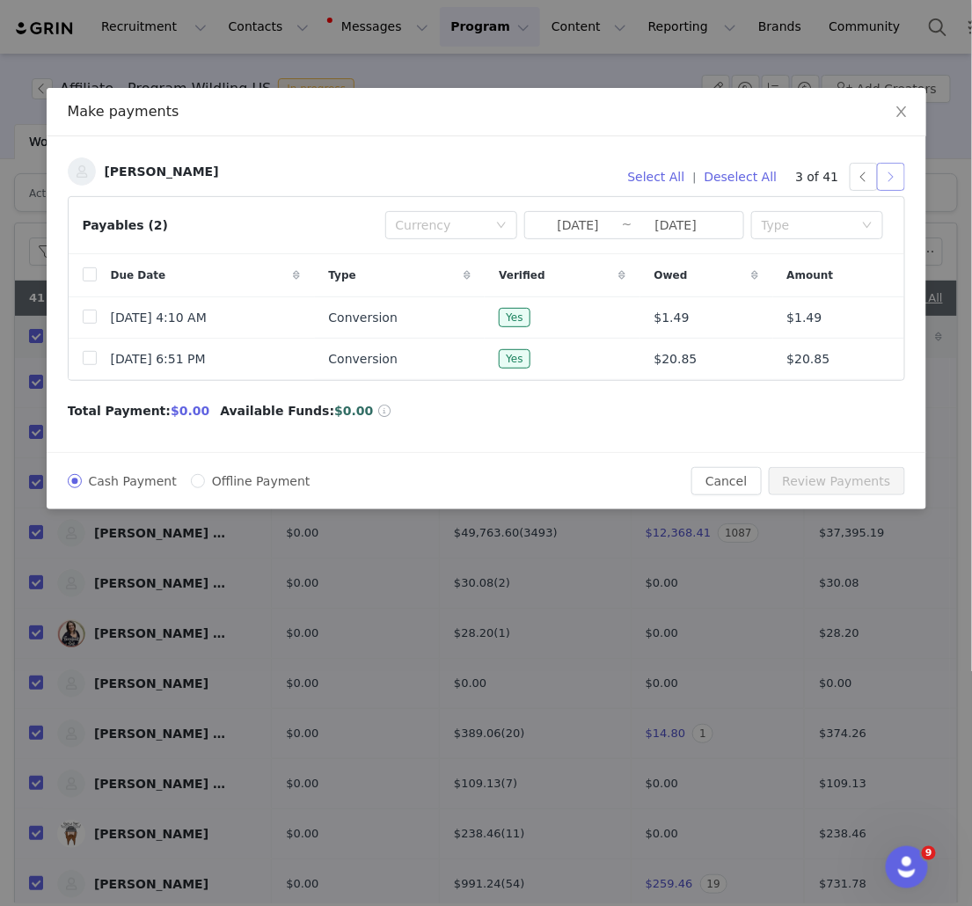
click at [894, 179] on button "button" at bounding box center [891, 177] width 28 height 28
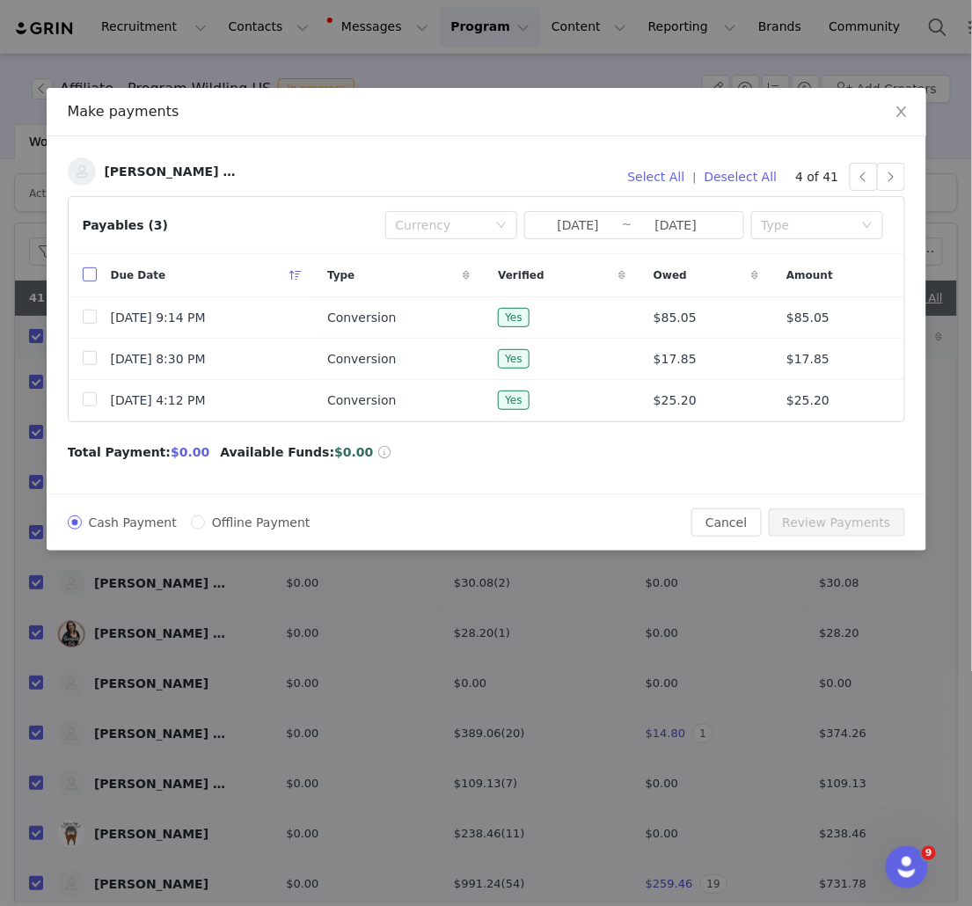
click at [88, 276] on input "checkbox" at bounding box center [90, 274] width 14 height 14
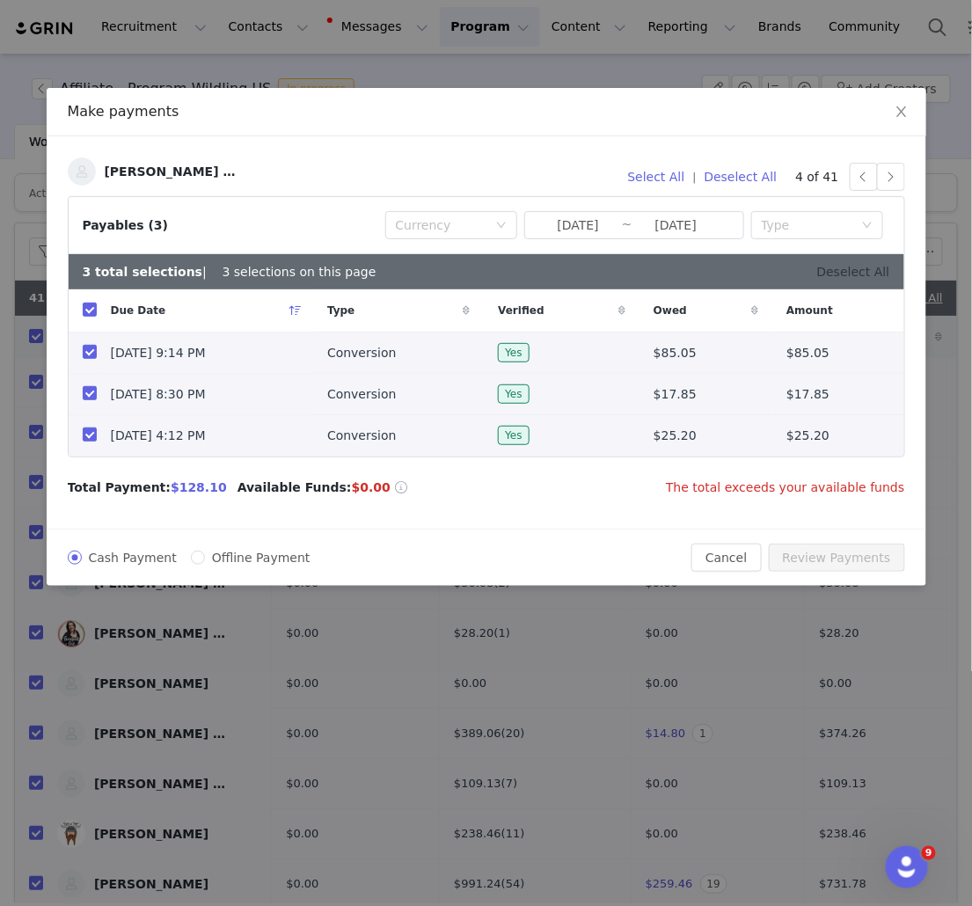
click at [838, 275] on link "Deselect All" at bounding box center [853, 272] width 73 height 14
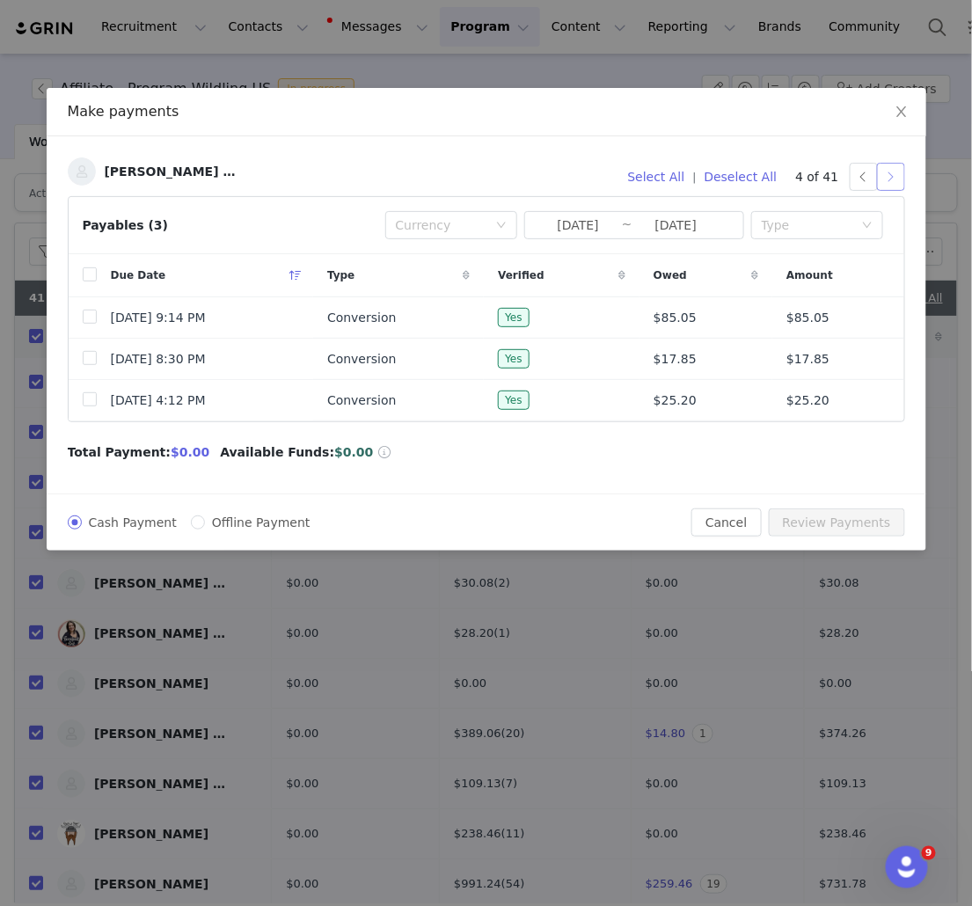
click at [895, 179] on button "button" at bounding box center [891, 177] width 28 height 28
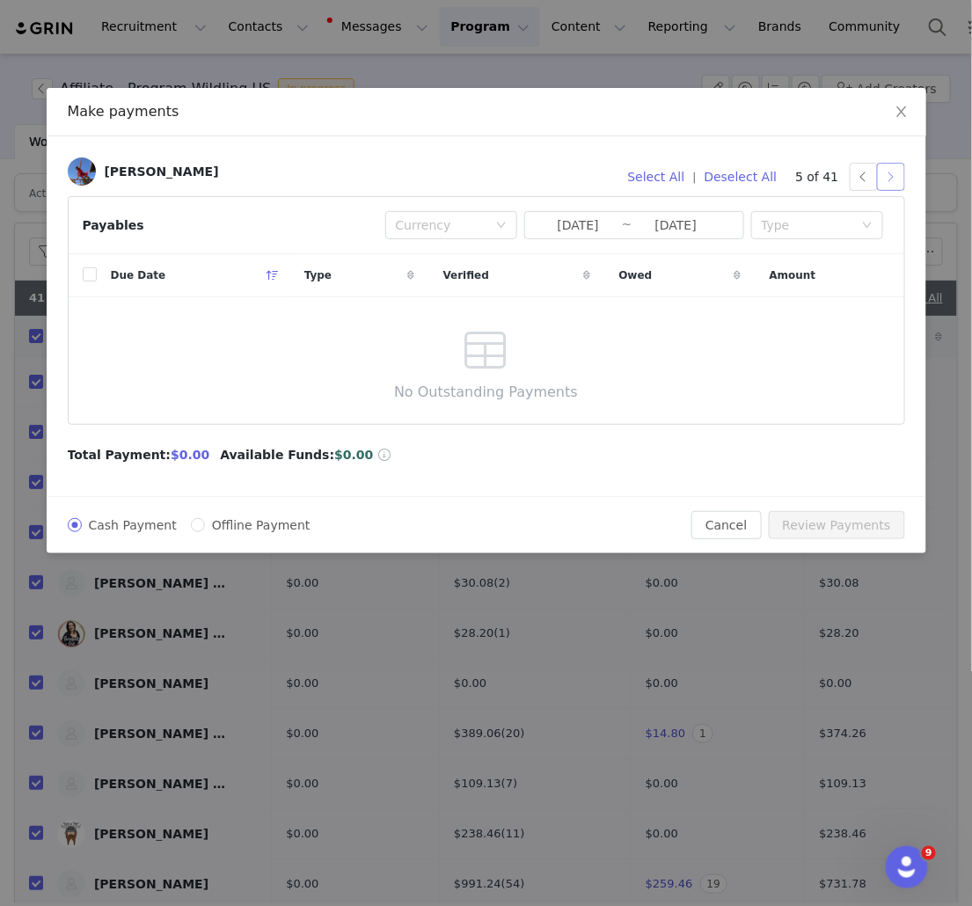
click at [890, 173] on button "button" at bounding box center [891, 177] width 28 height 28
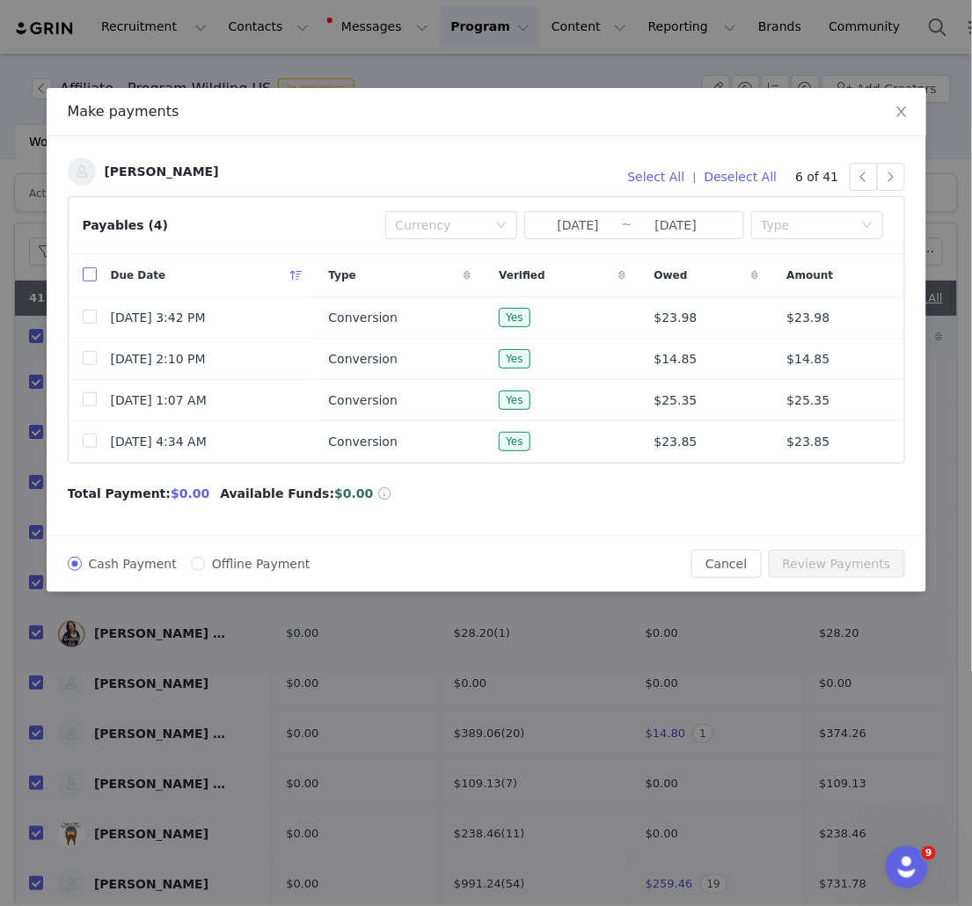
click at [91, 275] on input "checkbox" at bounding box center [90, 274] width 14 height 14
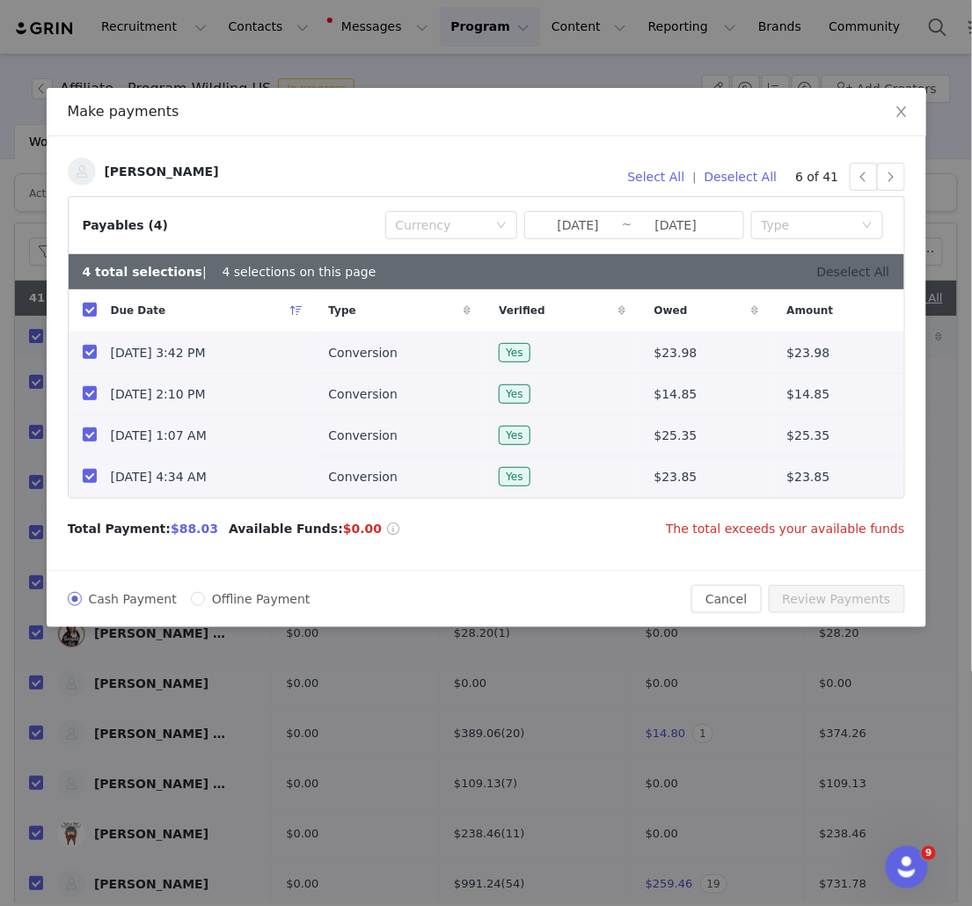
click at [872, 275] on link "Deselect All" at bounding box center [853, 272] width 73 height 14
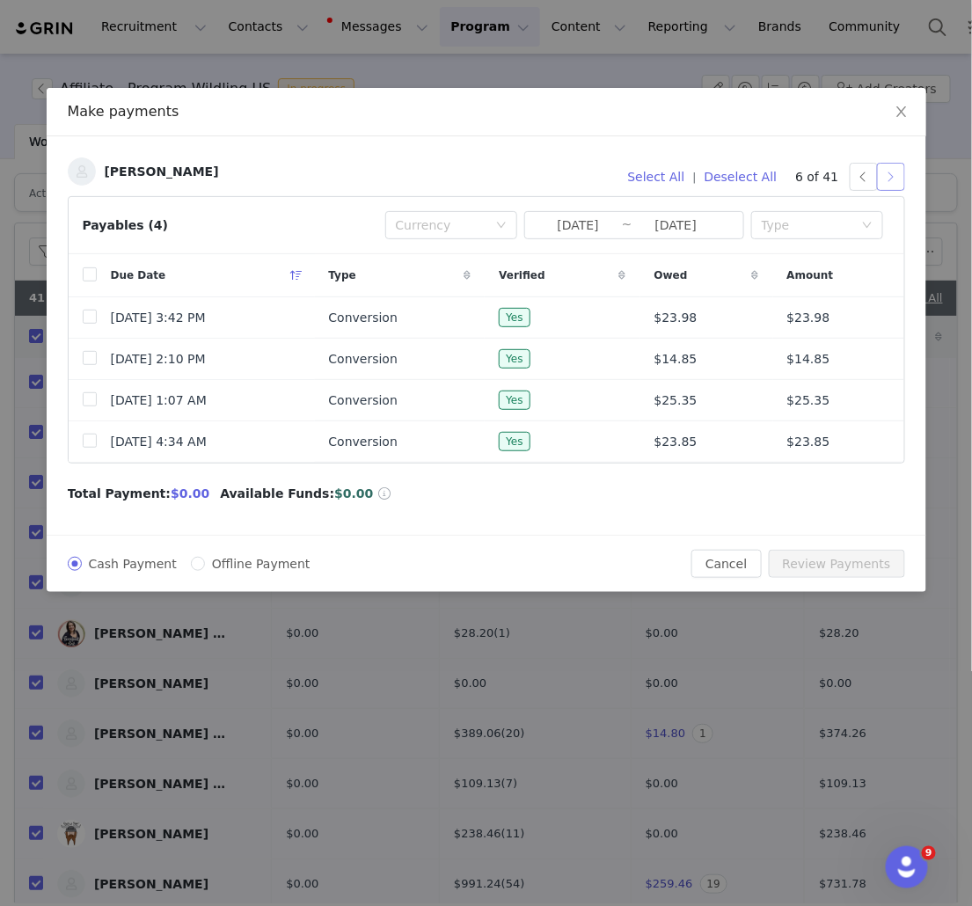
click at [894, 174] on button "button" at bounding box center [891, 177] width 28 height 28
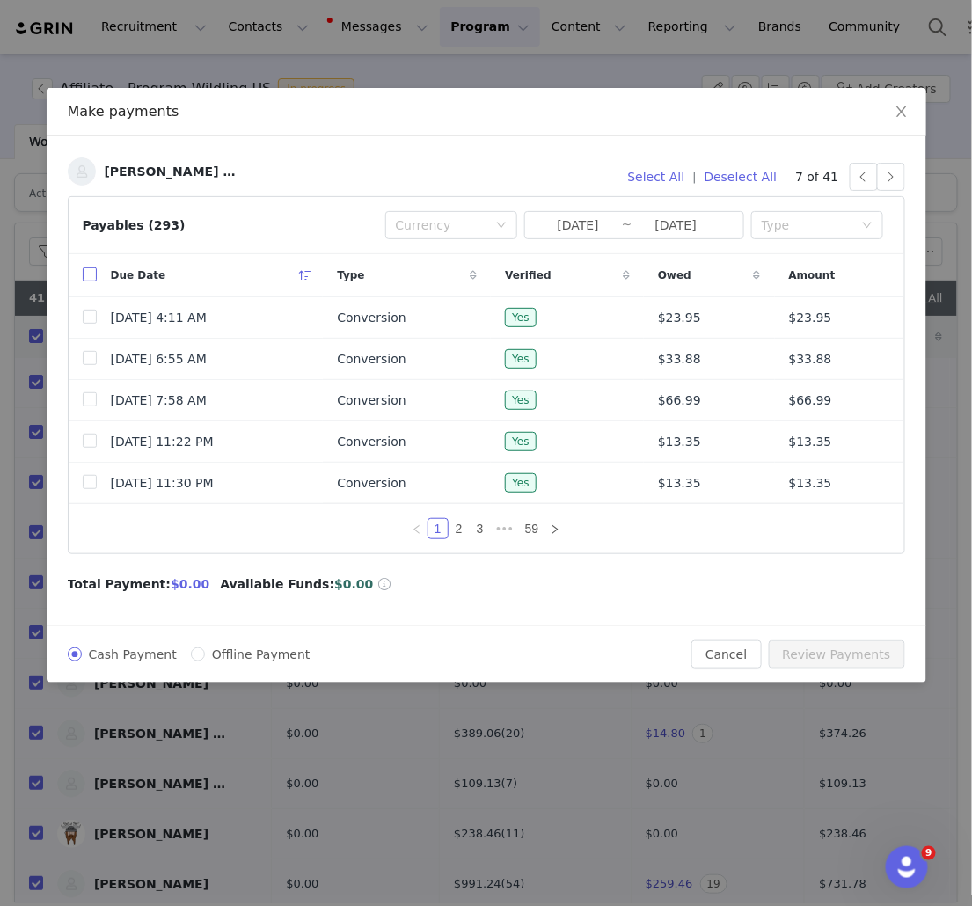
click at [92, 275] on input "checkbox" at bounding box center [90, 274] width 14 height 14
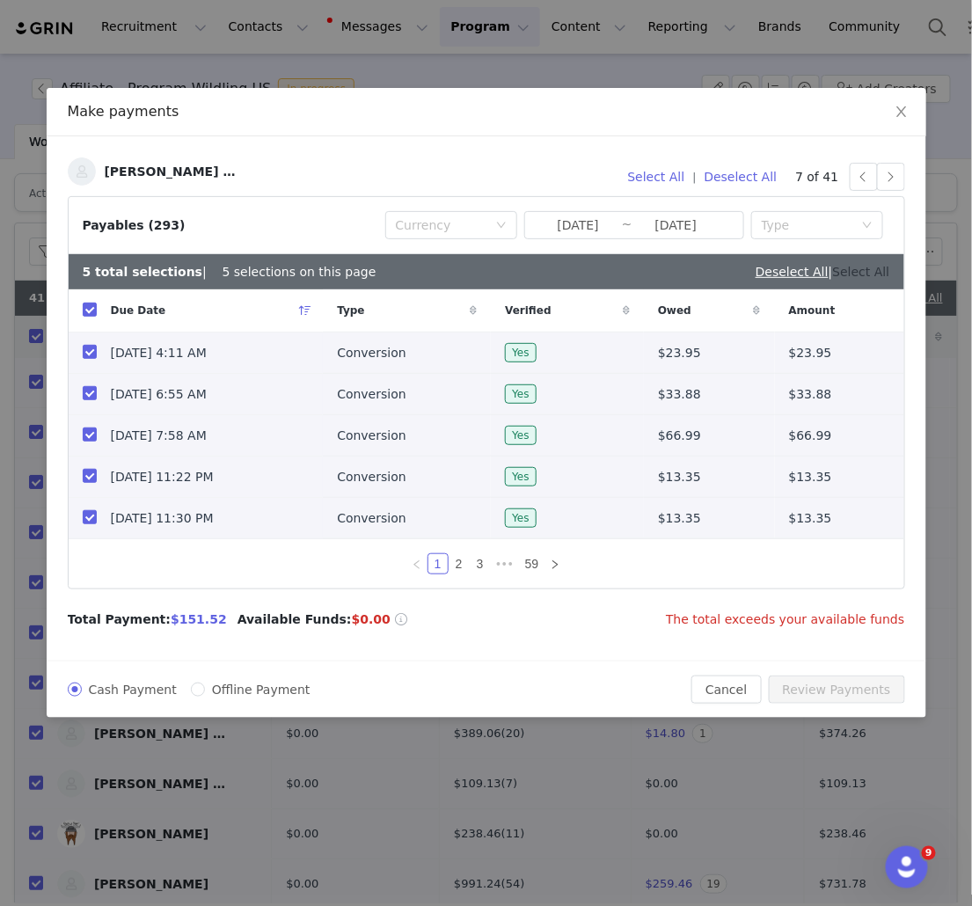
click at [881, 268] on link "Select All" at bounding box center [861, 272] width 57 height 14
click at [878, 268] on link "Deselect All" at bounding box center [853, 272] width 73 height 14
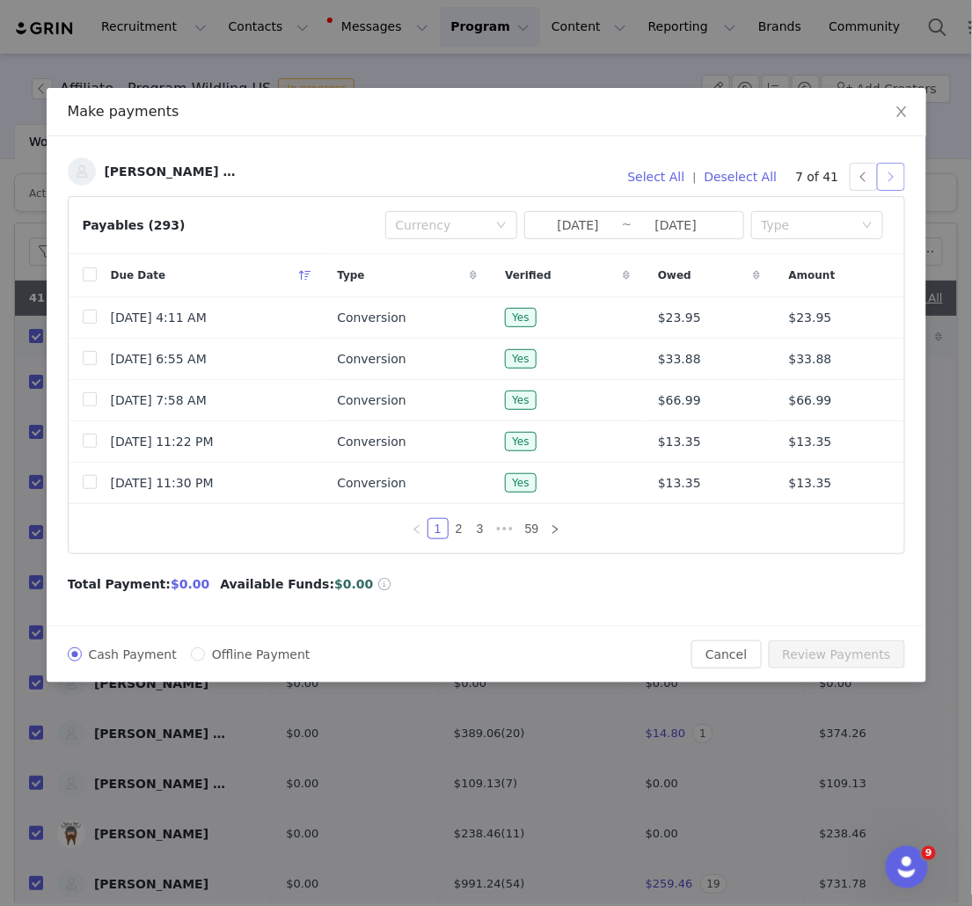
click at [896, 179] on button "button" at bounding box center [891, 177] width 28 height 28
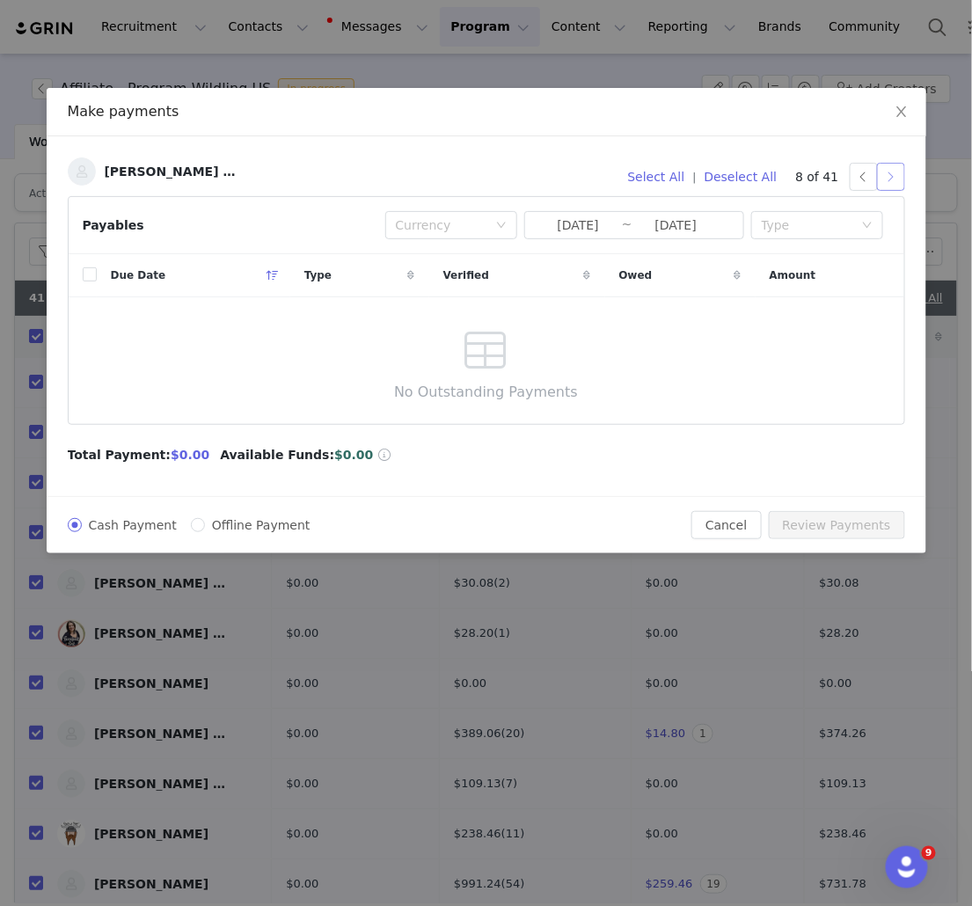
click at [882, 179] on button "button" at bounding box center [891, 177] width 28 height 28
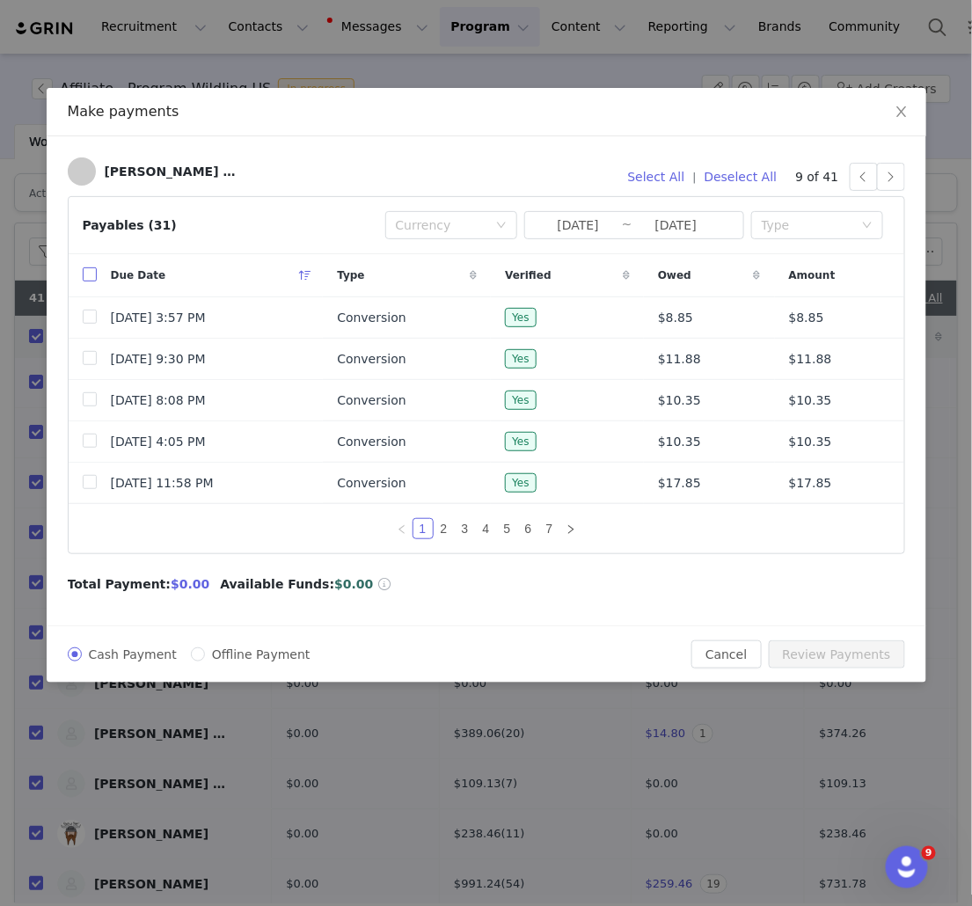
click at [87, 275] on input "checkbox" at bounding box center [90, 274] width 14 height 14
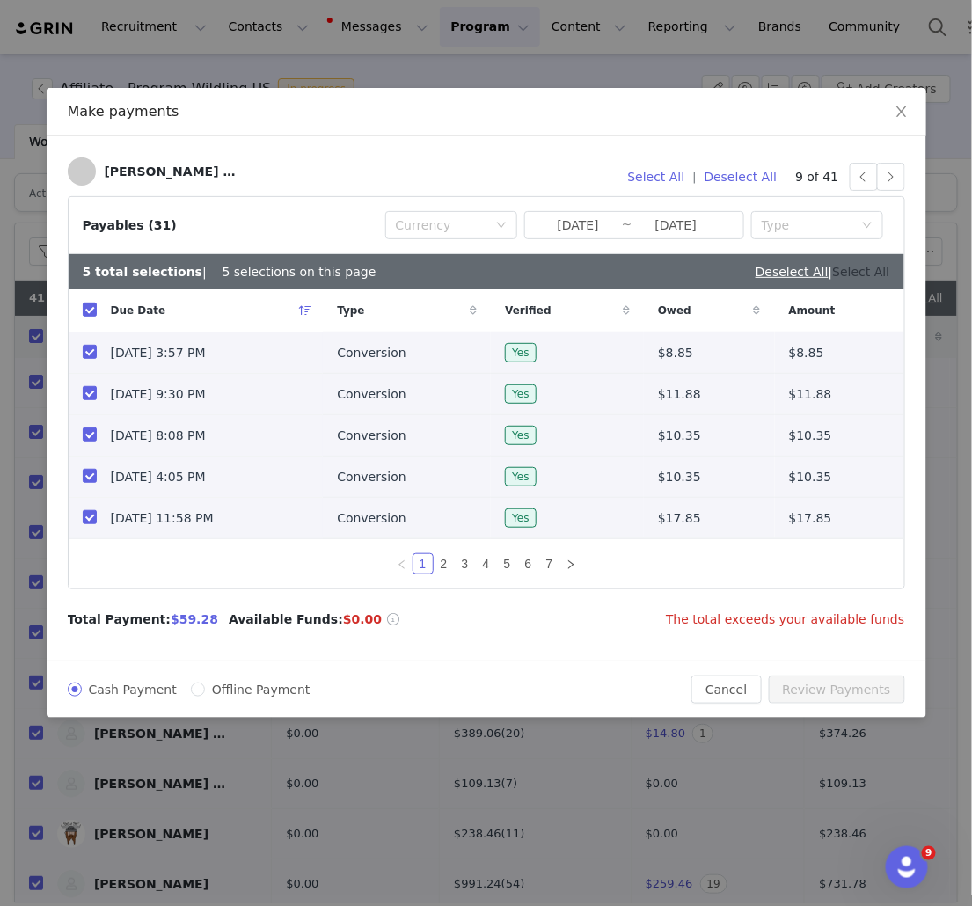
click at [875, 272] on link "Select All" at bounding box center [861, 272] width 57 height 14
click at [853, 273] on link "Deselect All" at bounding box center [853, 272] width 73 height 14
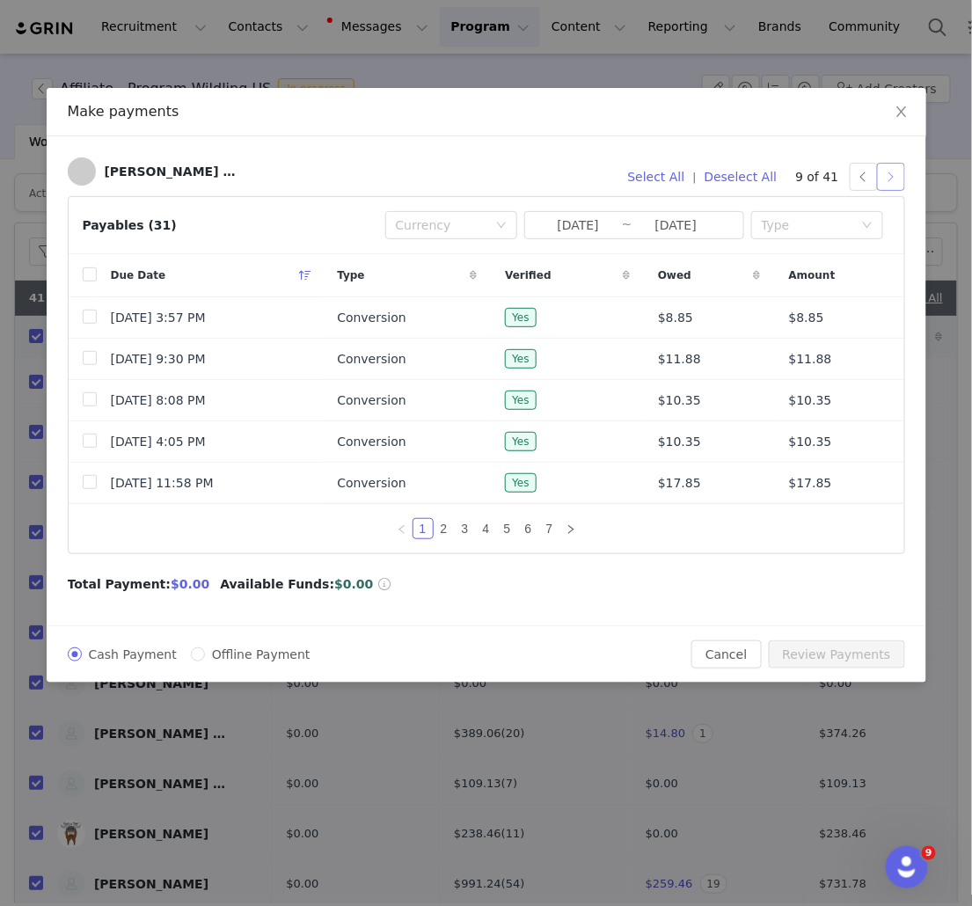
click at [888, 178] on button "button" at bounding box center [891, 177] width 28 height 28
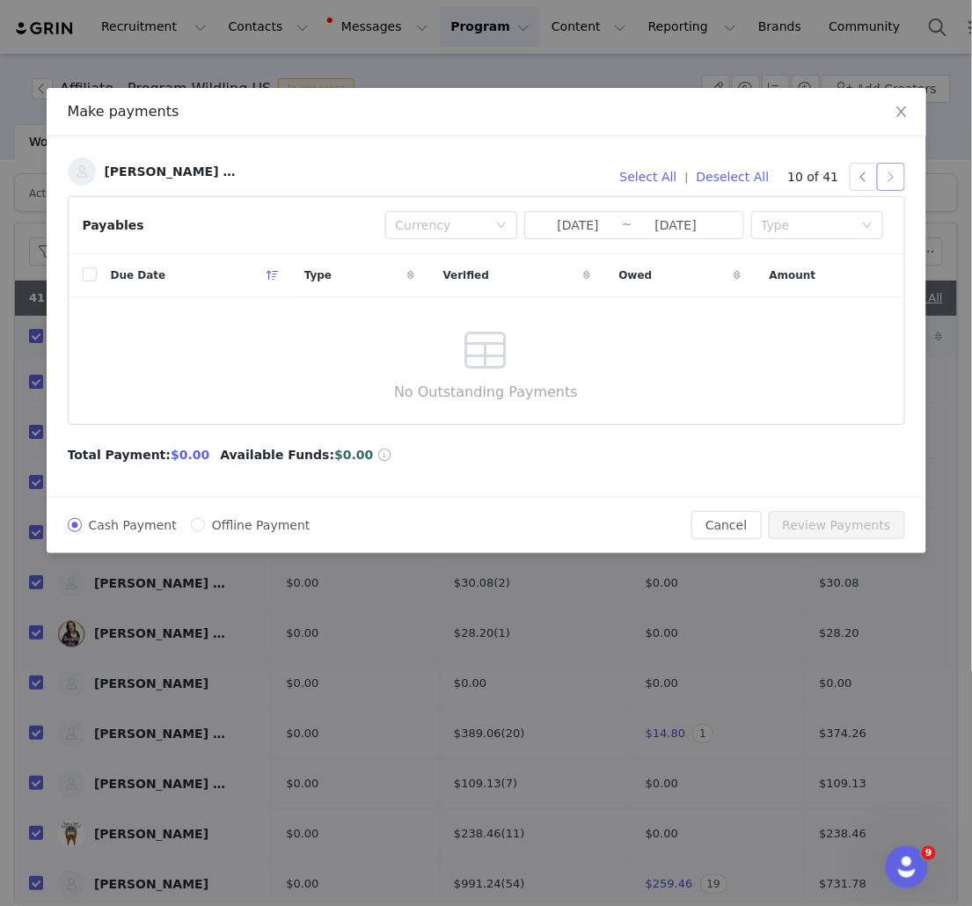
click at [896, 176] on button "button" at bounding box center [891, 177] width 28 height 28
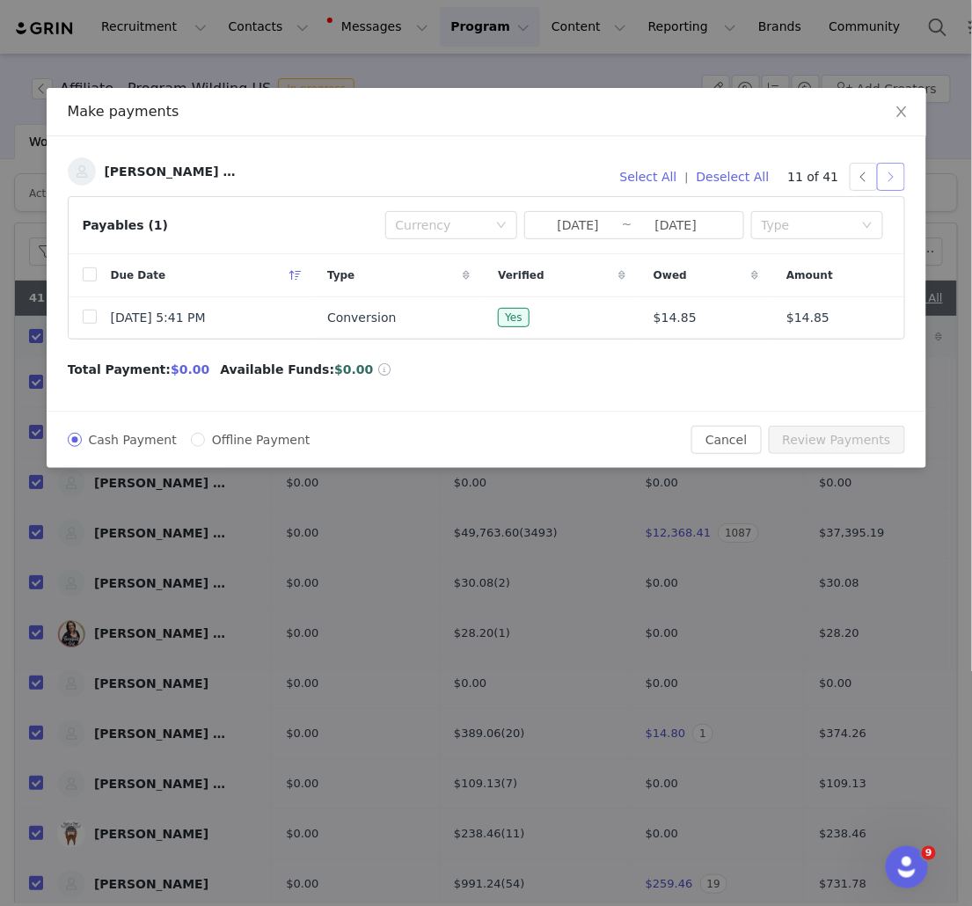
click at [892, 175] on button "button" at bounding box center [891, 177] width 28 height 28
click at [889, 173] on button "button" at bounding box center [891, 177] width 28 height 28
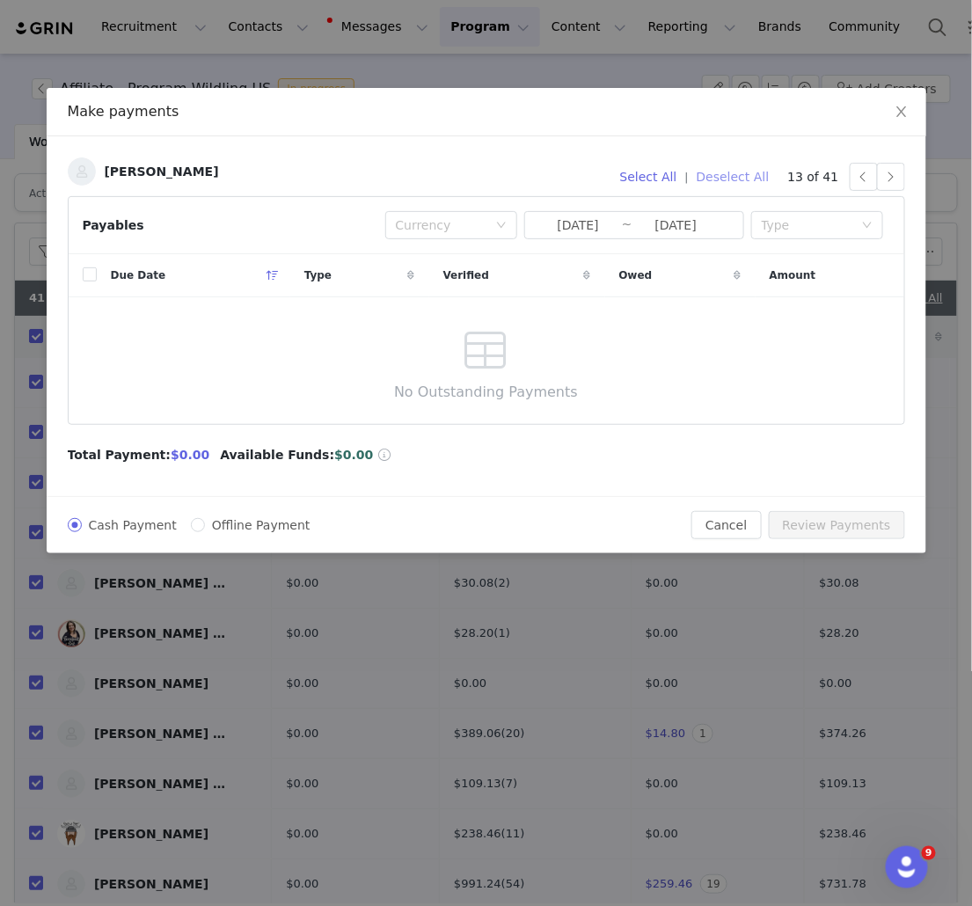
click at [740, 175] on button "Deselect All" at bounding box center [733, 177] width 89 height 28
click at [902, 179] on button "button" at bounding box center [891, 177] width 28 height 28
click at [893, 177] on button "button" at bounding box center [891, 177] width 28 height 28
click at [897, 171] on button "button" at bounding box center [891, 177] width 28 height 28
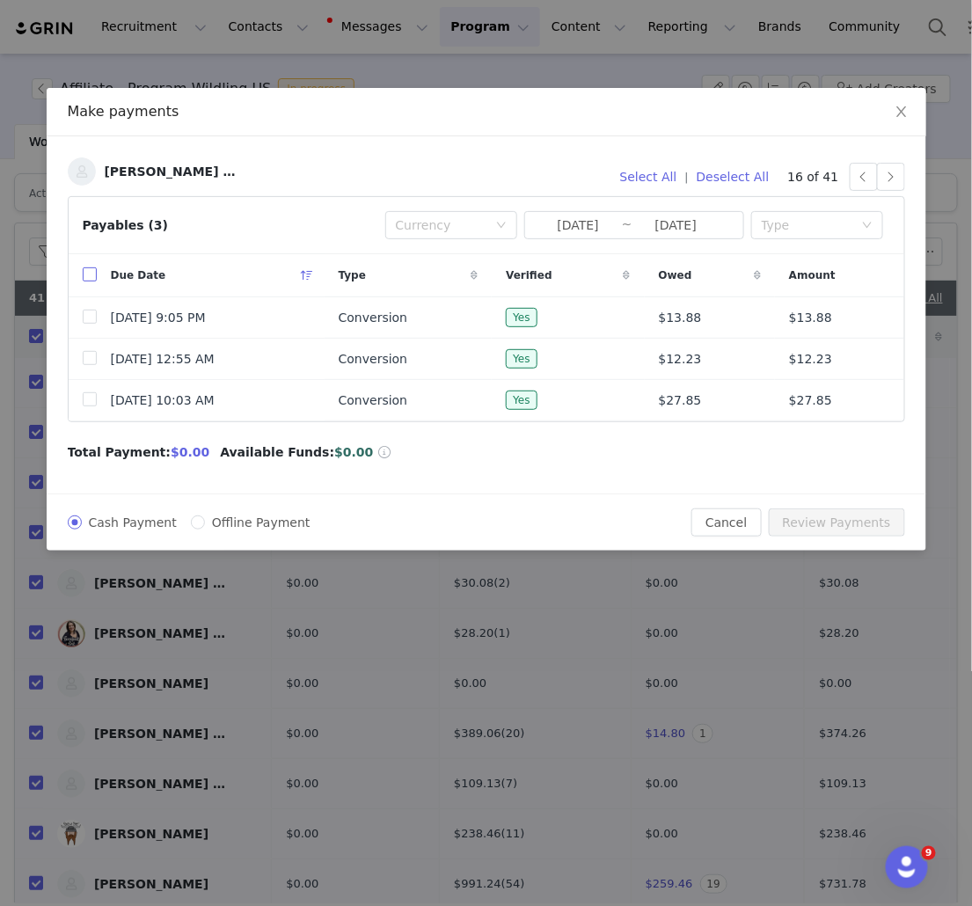
click at [89, 274] on input "checkbox" at bounding box center [90, 274] width 14 height 14
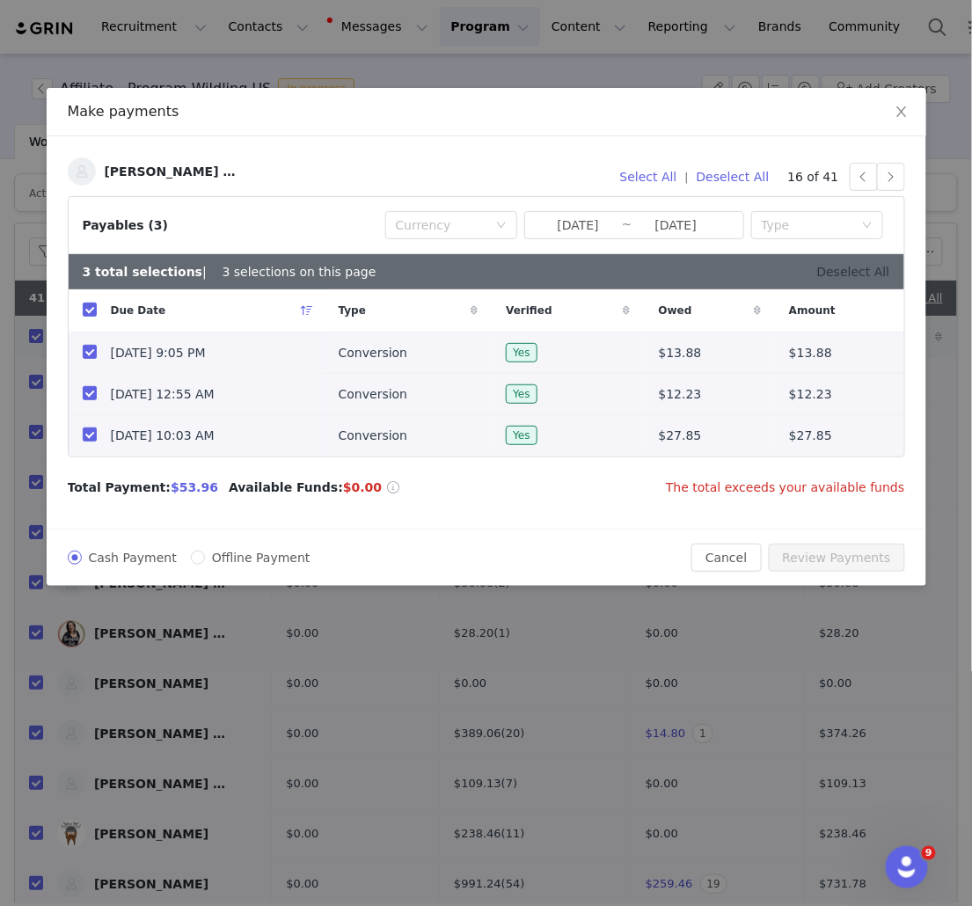
click at [860, 270] on link "Deselect All" at bounding box center [853, 272] width 73 height 14
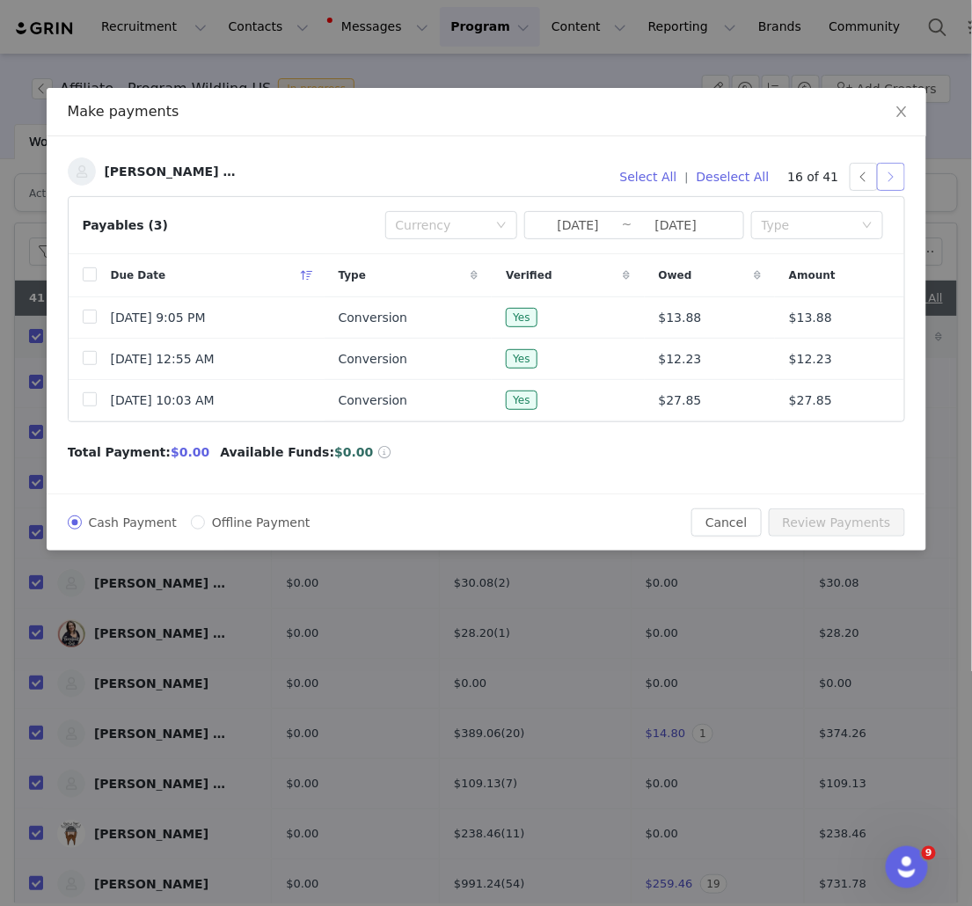
click at [897, 179] on button "button" at bounding box center [891, 177] width 28 height 28
click at [93, 275] on input "checkbox" at bounding box center [90, 274] width 14 height 14
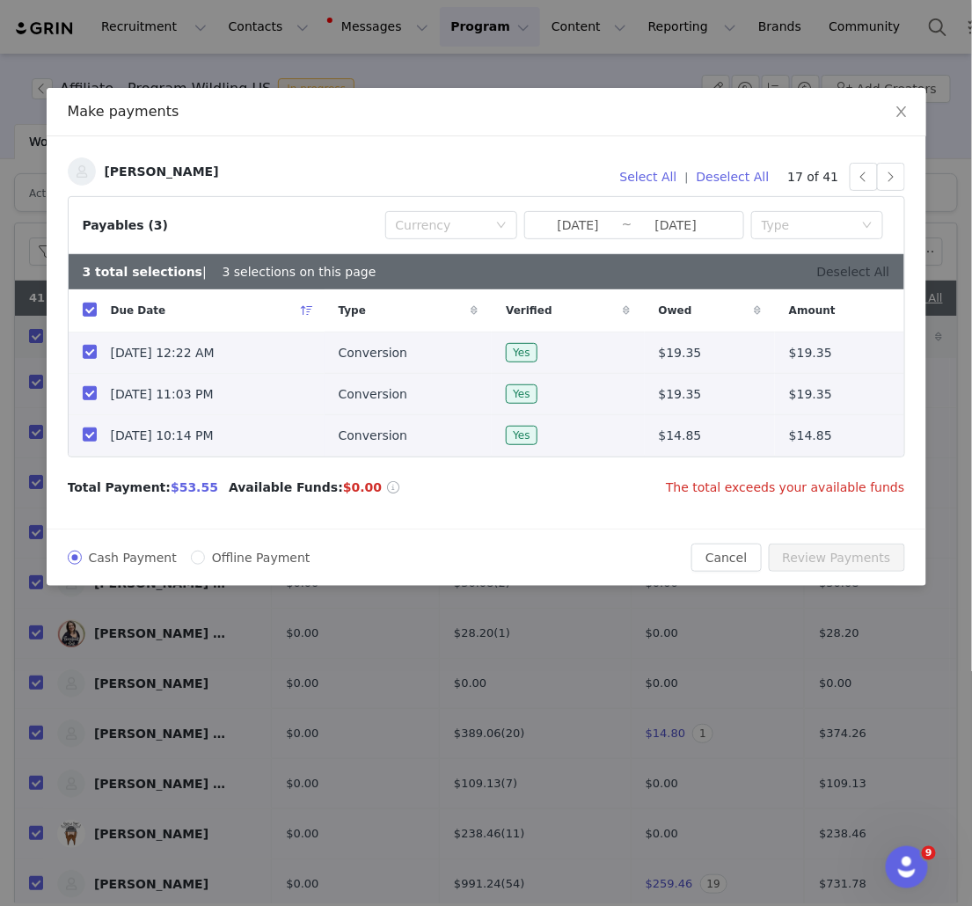
click at [848, 274] on link "Deselect All" at bounding box center [853, 272] width 73 height 14
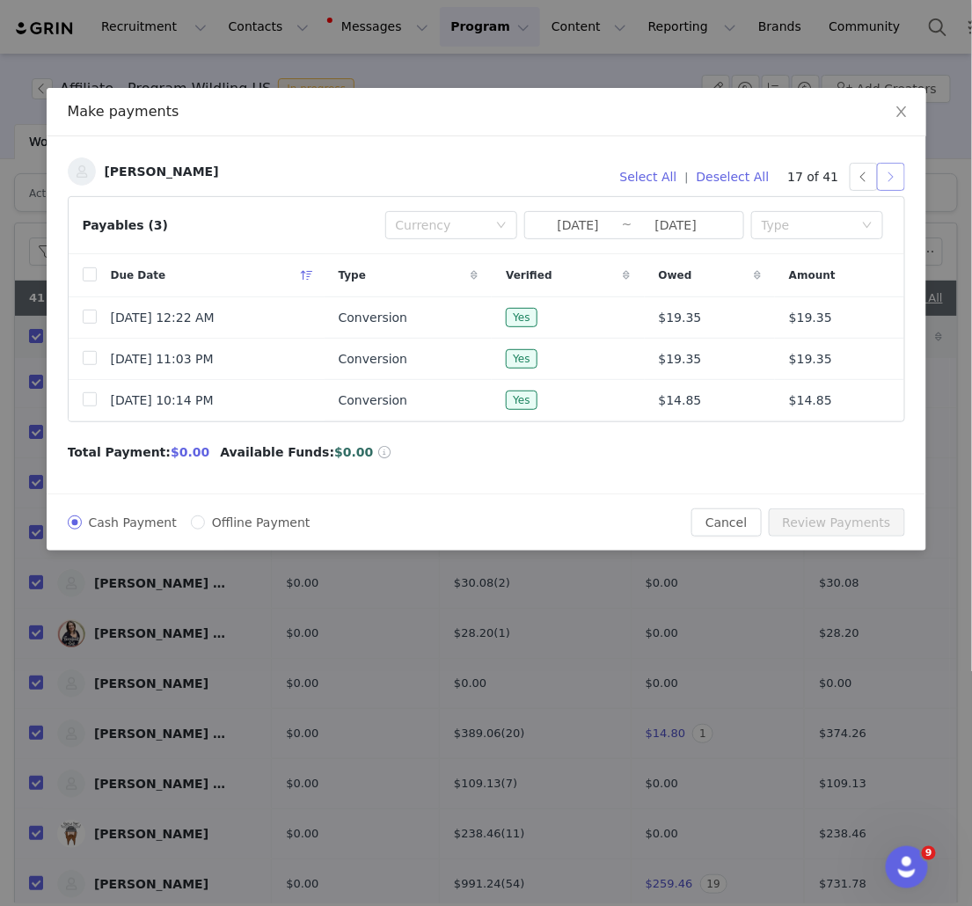
click at [897, 172] on button "button" at bounding box center [891, 177] width 28 height 28
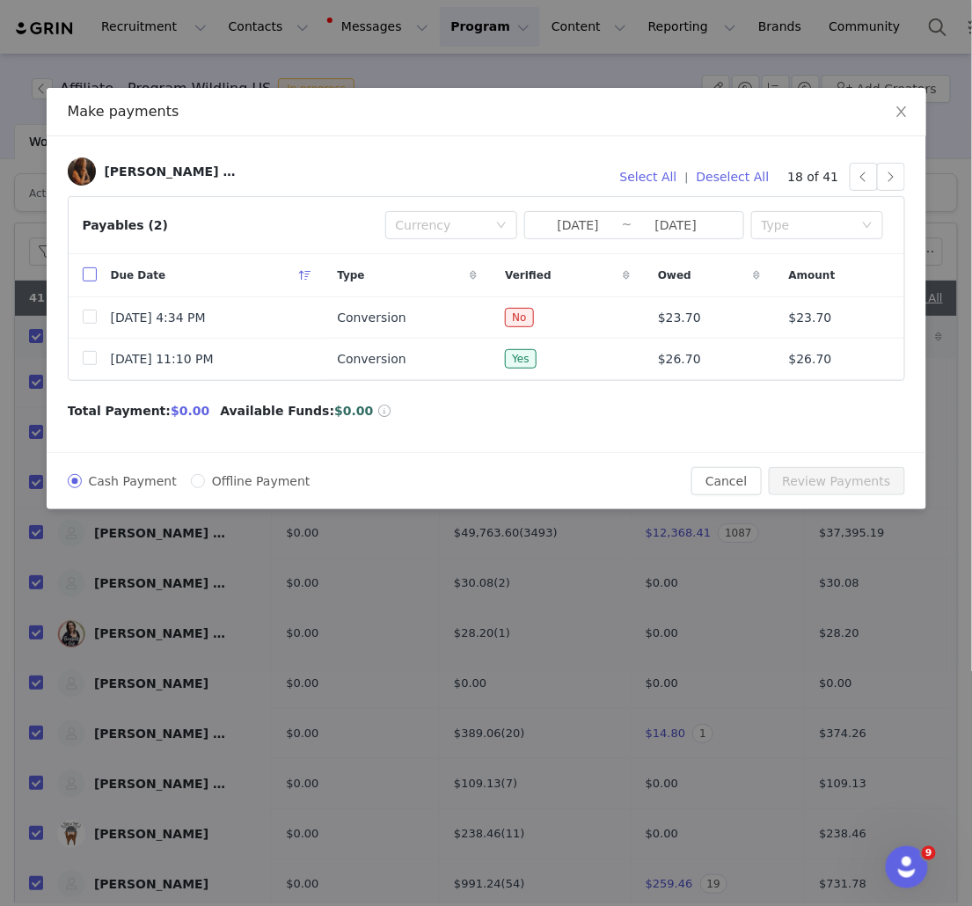
click at [92, 276] on input "checkbox" at bounding box center [90, 274] width 14 height 14
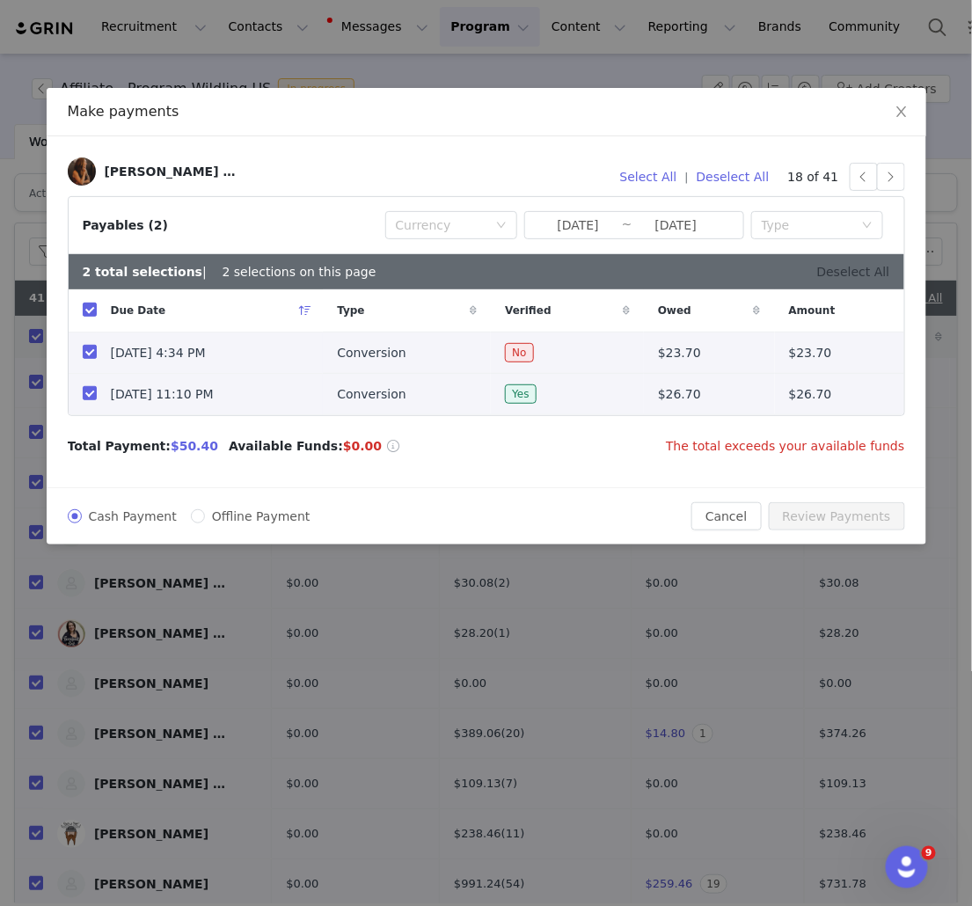
click at [847, 274] on link "Deselect All" at bounding box center [853, 272] width 73 height 14
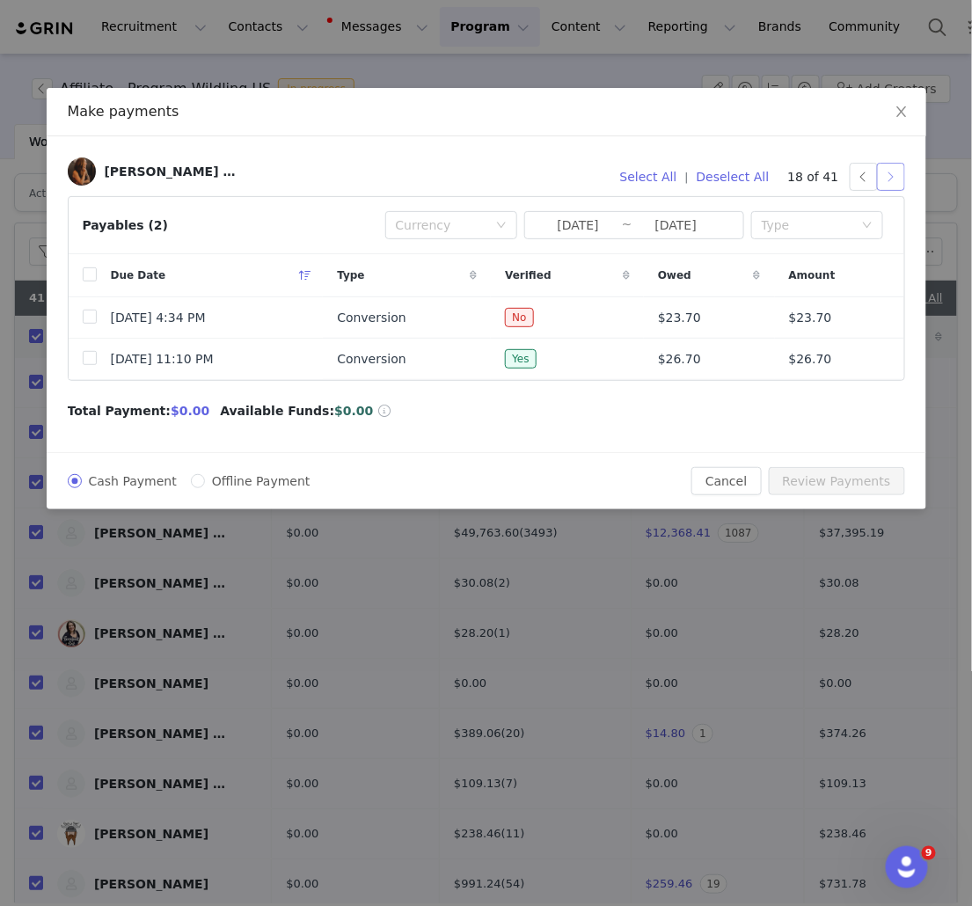
click at [889, 174] on button "button" at bounding box center [891, 177] width 28 height 28
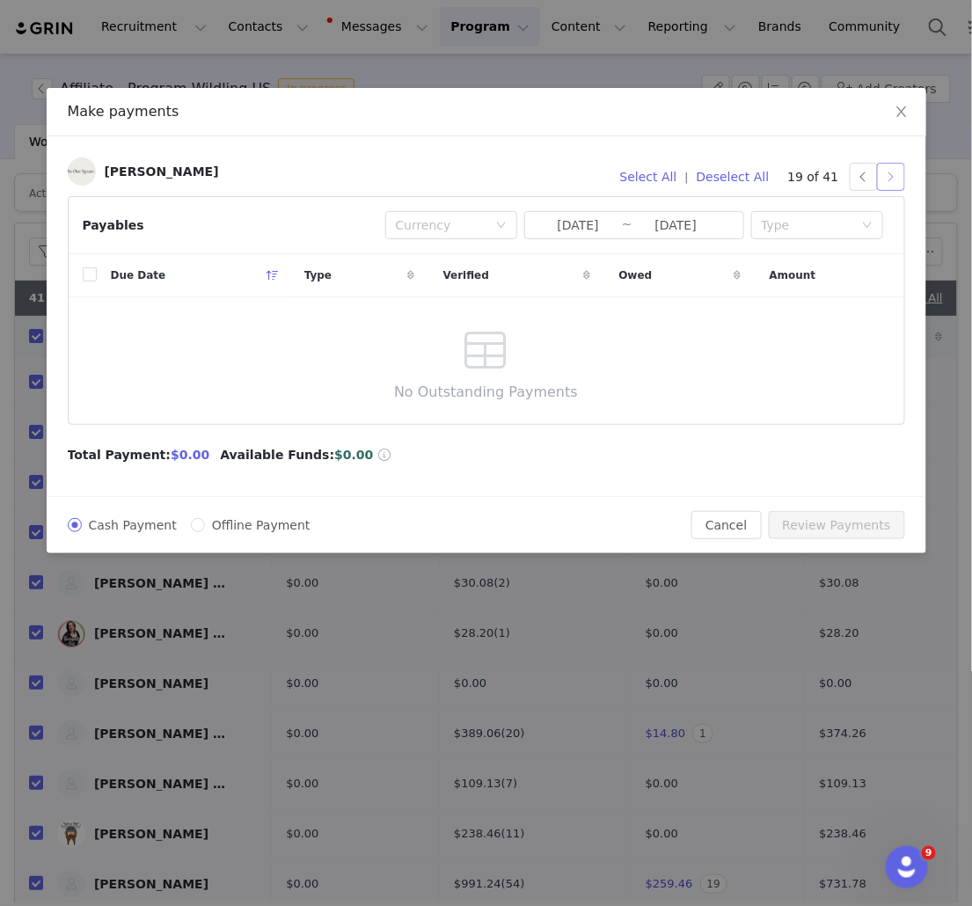
click at [890, 174] on button "button" at bounding box center [891, 177] width 28 height 28
click at [897, 189] on button "button" at bounding box center [891, 177] width 28 height 28
click at [898, 174] on button "button" at bounding box center [891, 177] width 28 height 28
click at [885, 175] on button "button" at bounding box center [891, 177] width 28 height 28
click at [893, 178] on button "button" at bounding box center [891, 177] width 28 height 28
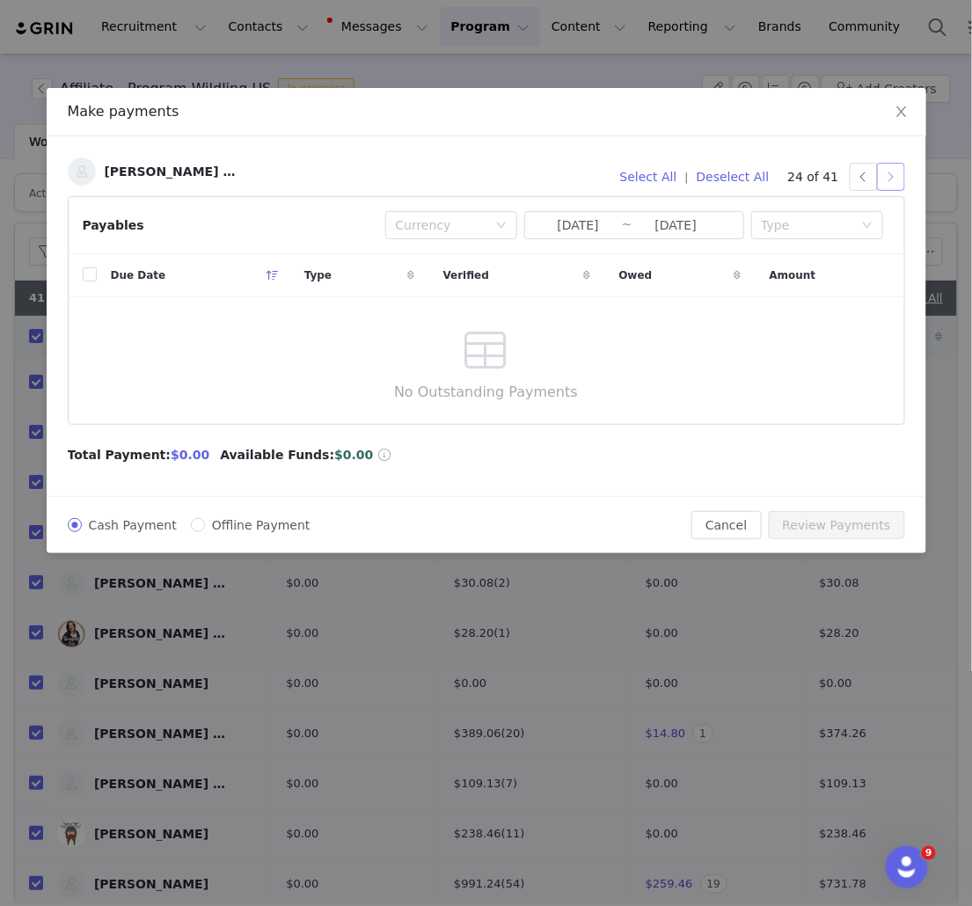
click at [891, 180] on button "button" at bounding box center [891, 177] width 28 height 28
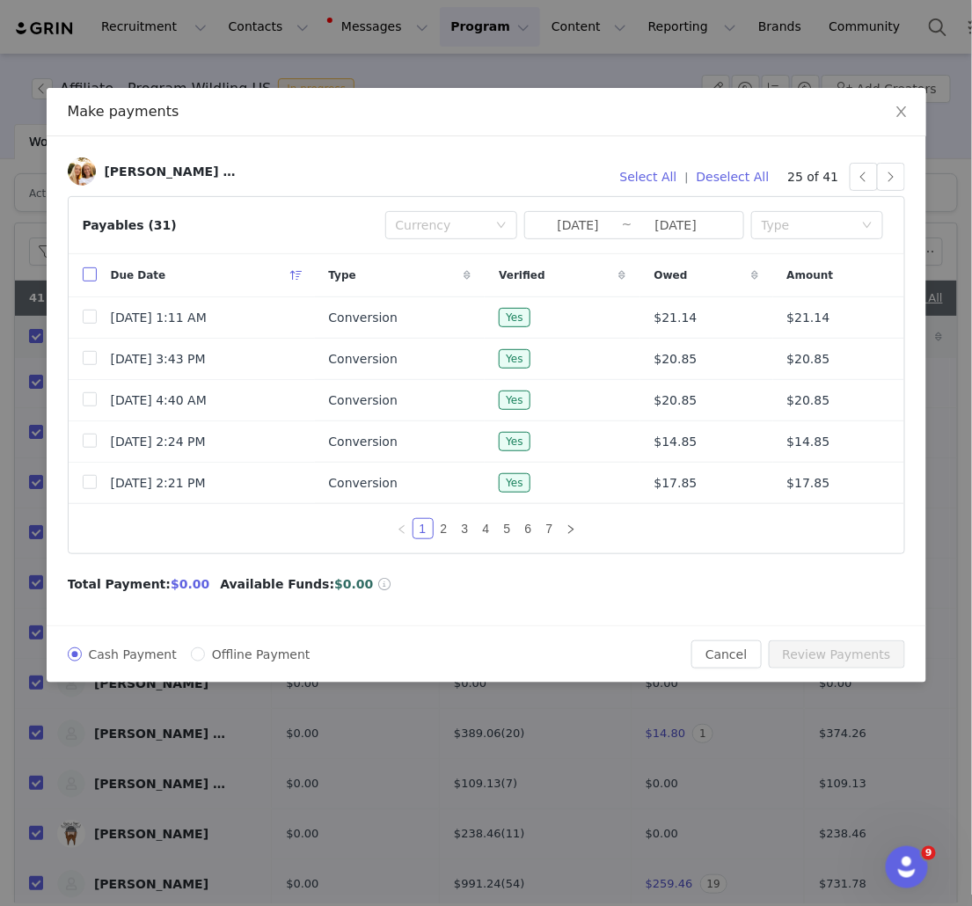
click at [91, 277] on input "checkbox" at bounding box center [90, 274] width 14 height 14
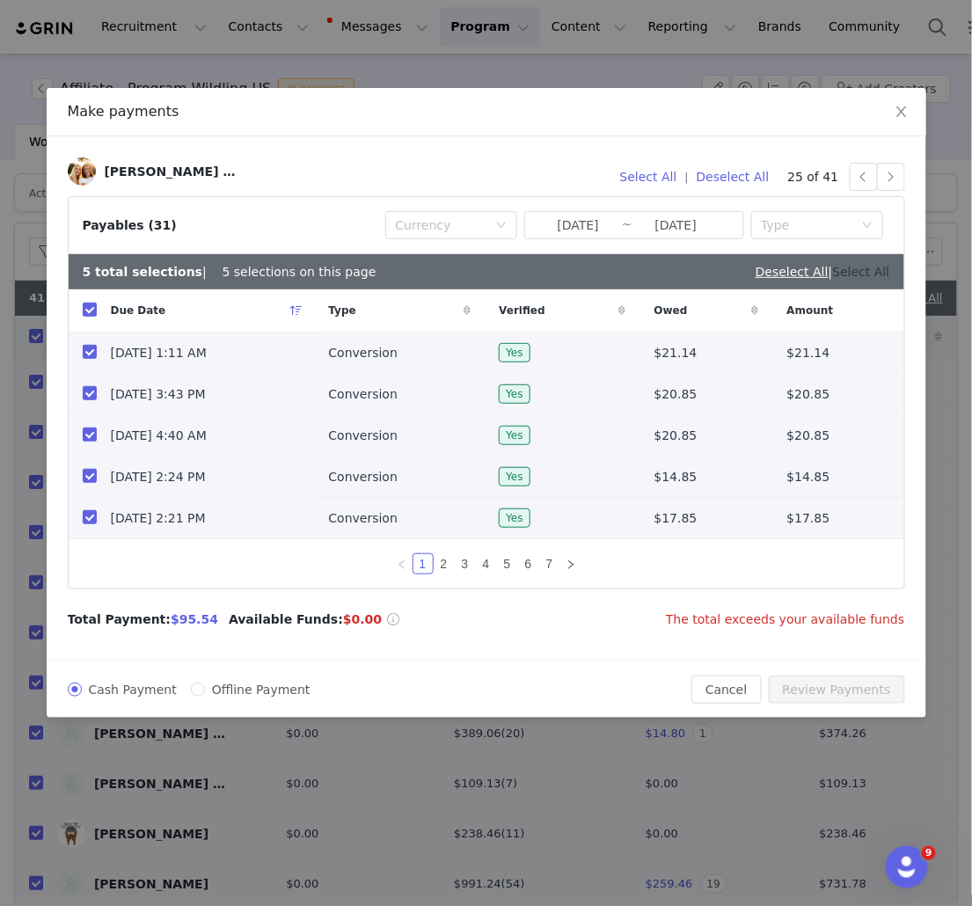
click at [863, 274] on link "Select All" at bounding box center [861, 272] width 57 height 14
click at [880, 274] on link "Deselect All" at bounding box center [853, 272] width 73 height 14
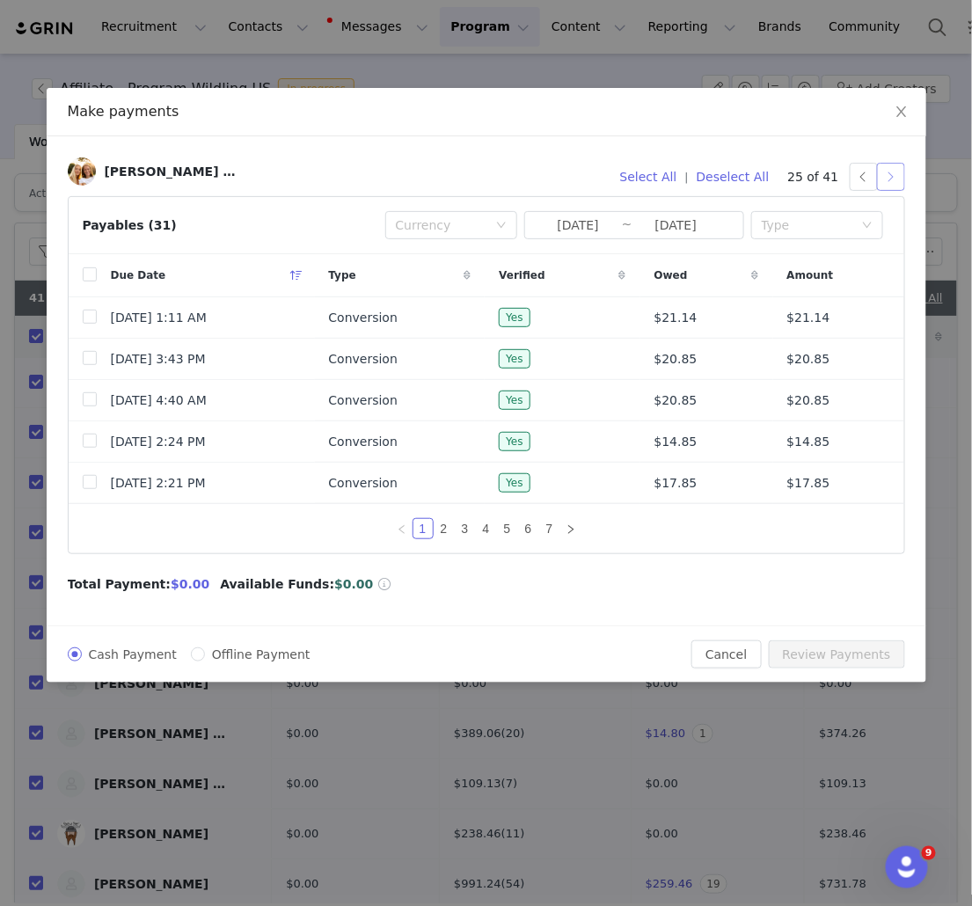
click at [889, 182] on button "button" at bounding box center [891, 177] width 28 height 28
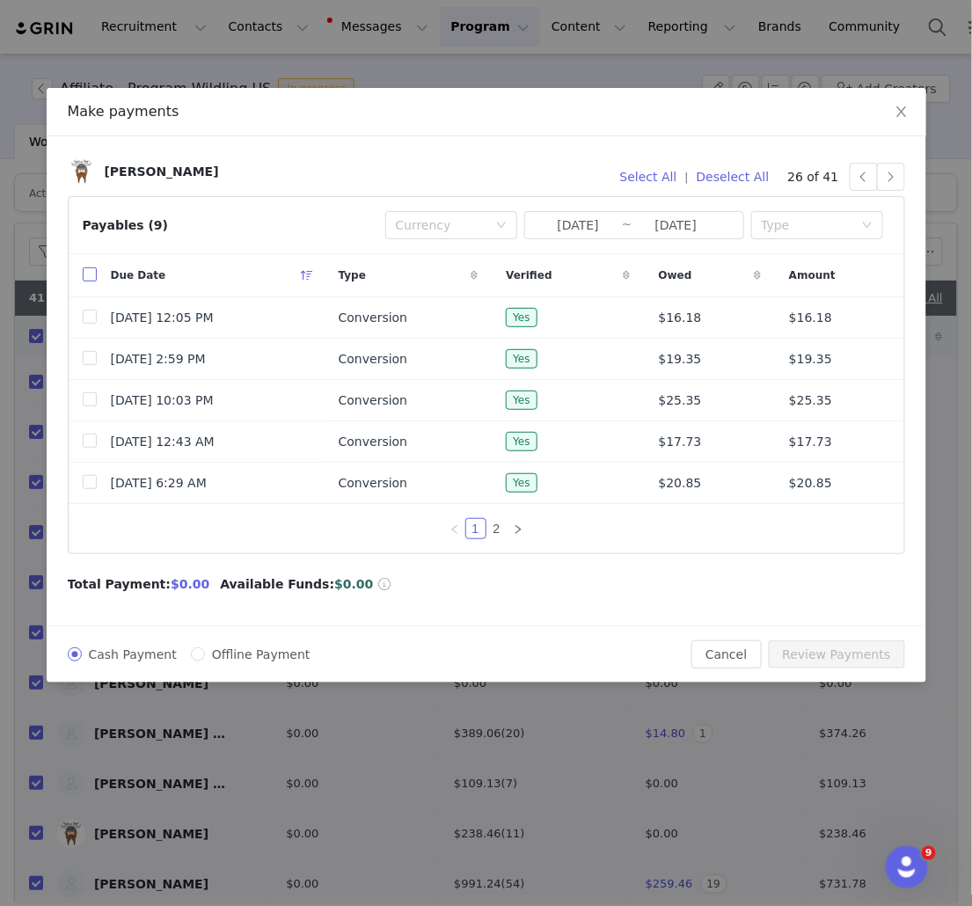
click at [92, 273] on input "checkbox" at bounding box center [90, 274] width 14 height 14
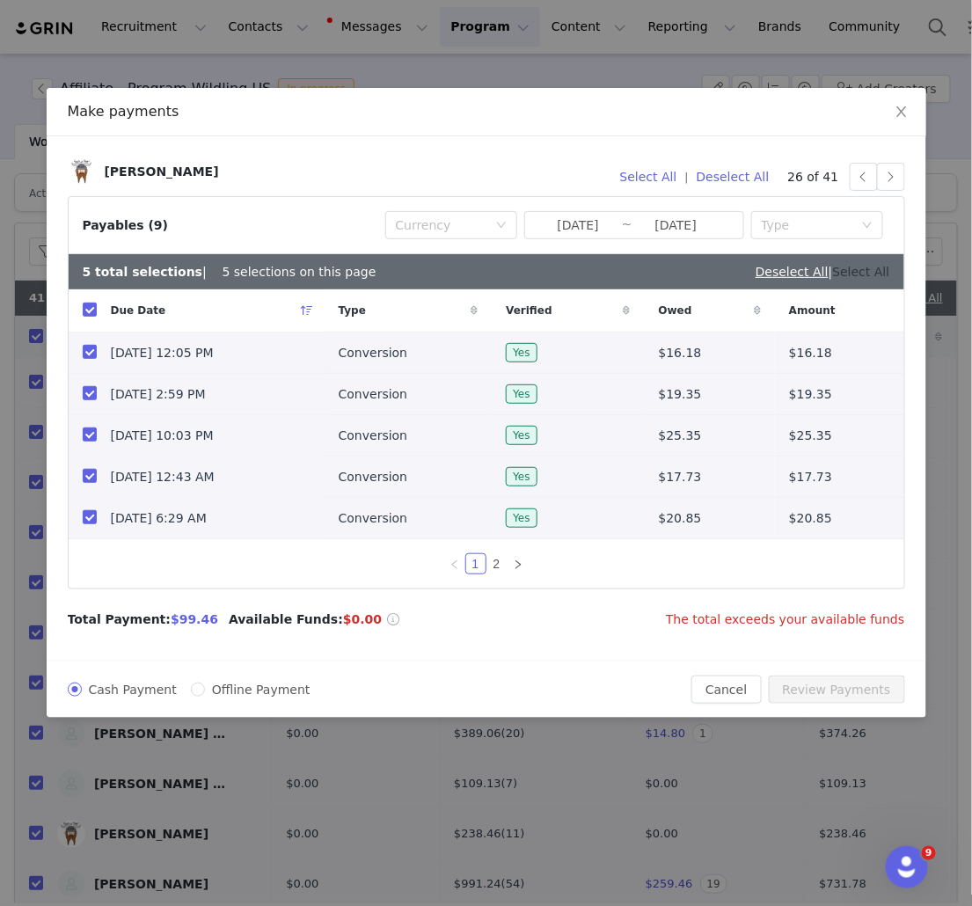
click at [882, 273] on link "Select All" at bounding box center [861, 272] width 57 height 14
click at [853, 274] on link "Deselect All" at bounding box center [853, 272] width 73 height 14
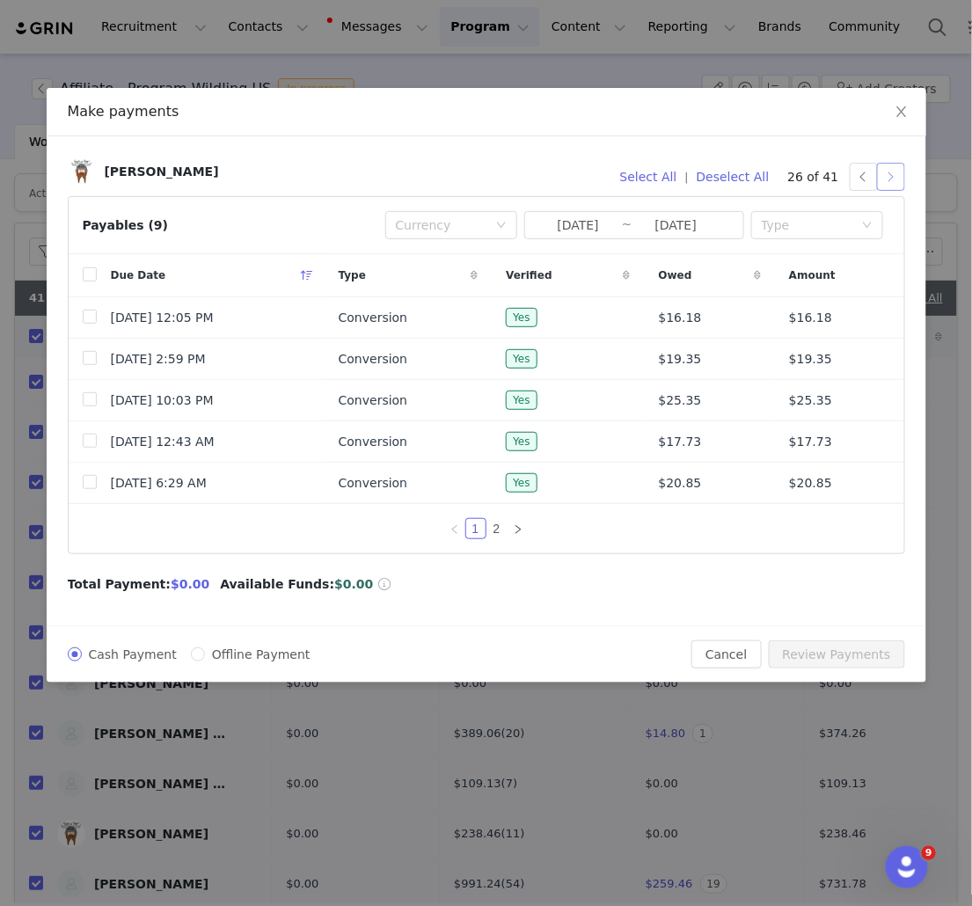
click at [895, 178] on button "button" at bounding box center [891, 177] width 28 height 28
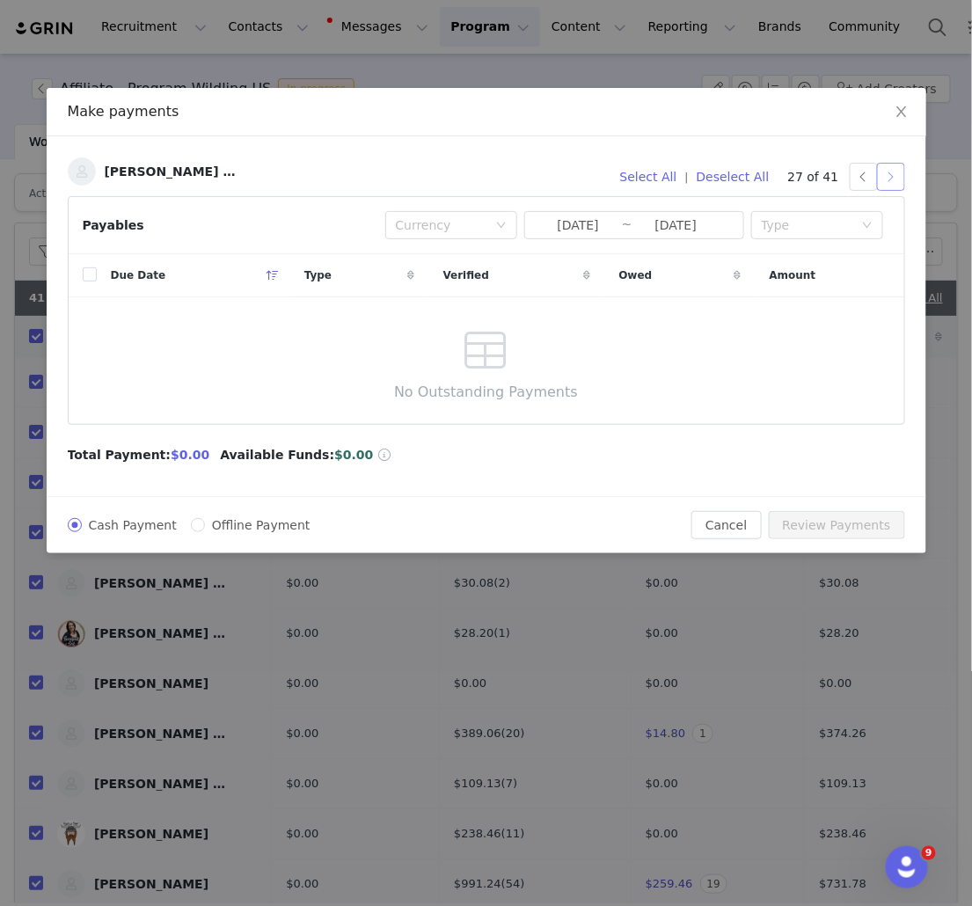
click at [894, 175] on button "button" at bounding box center [891, 177] width 28 height 28
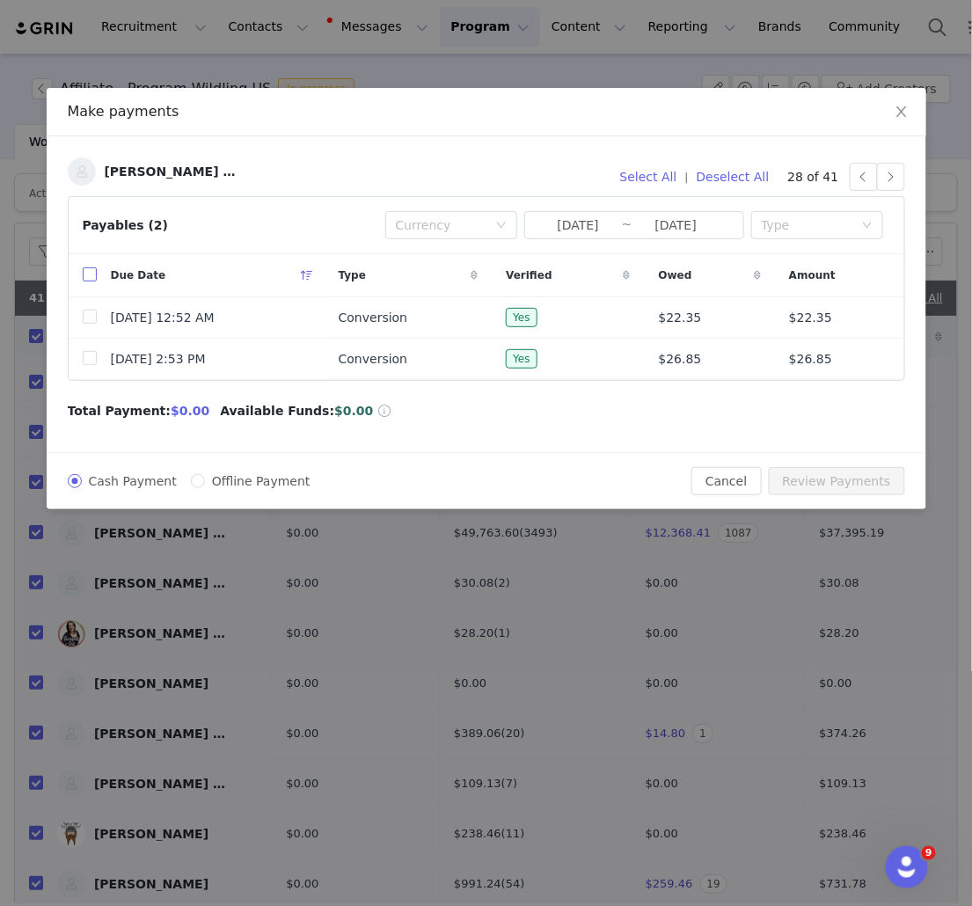
click at [84, 270] on input "checkbox" at bounding box center [90, 274] width 14 height 14
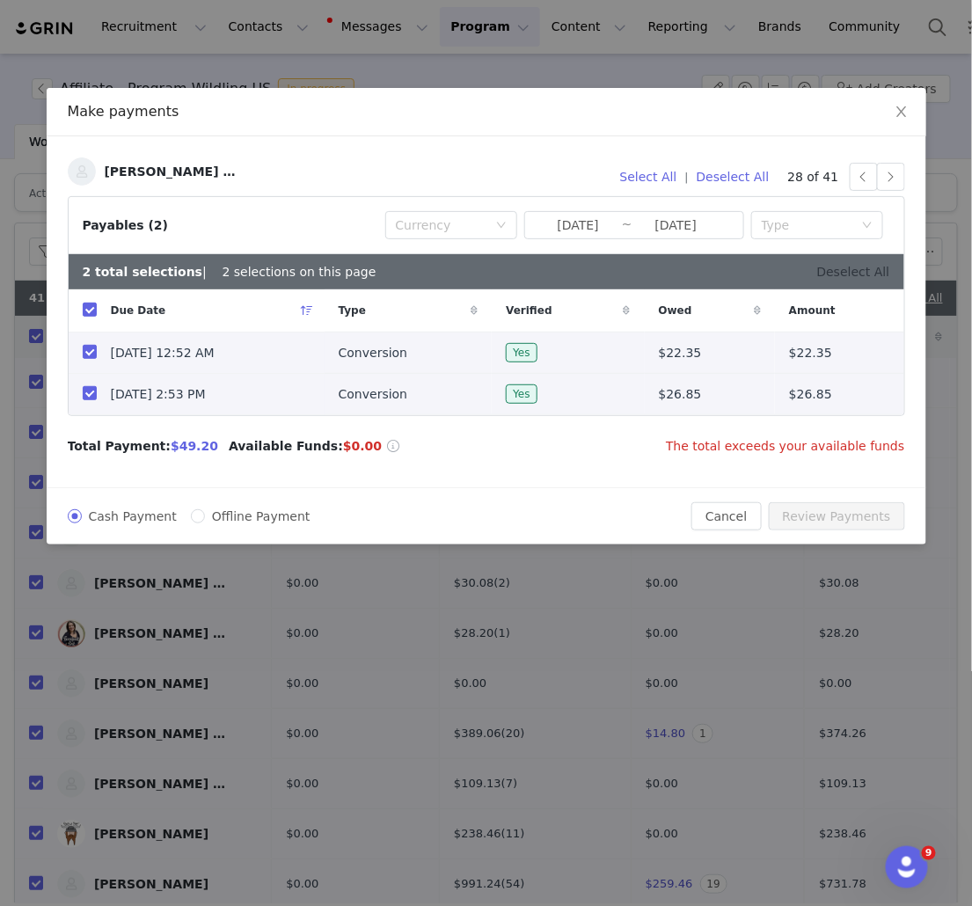
click at [875, 275] on link "Deselect All" at bounding box center [853, 272] width 73 height 14
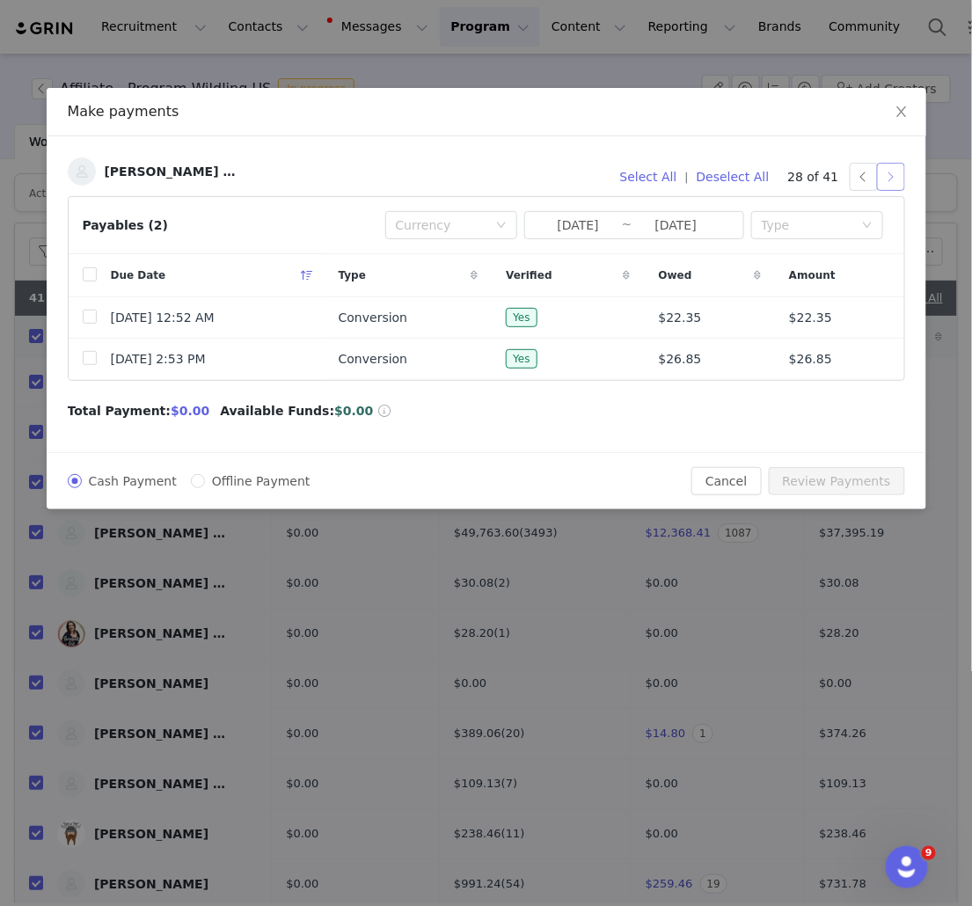
click at [892, 178] on button "button" at bounding box center [891, 177] width 28 height 28
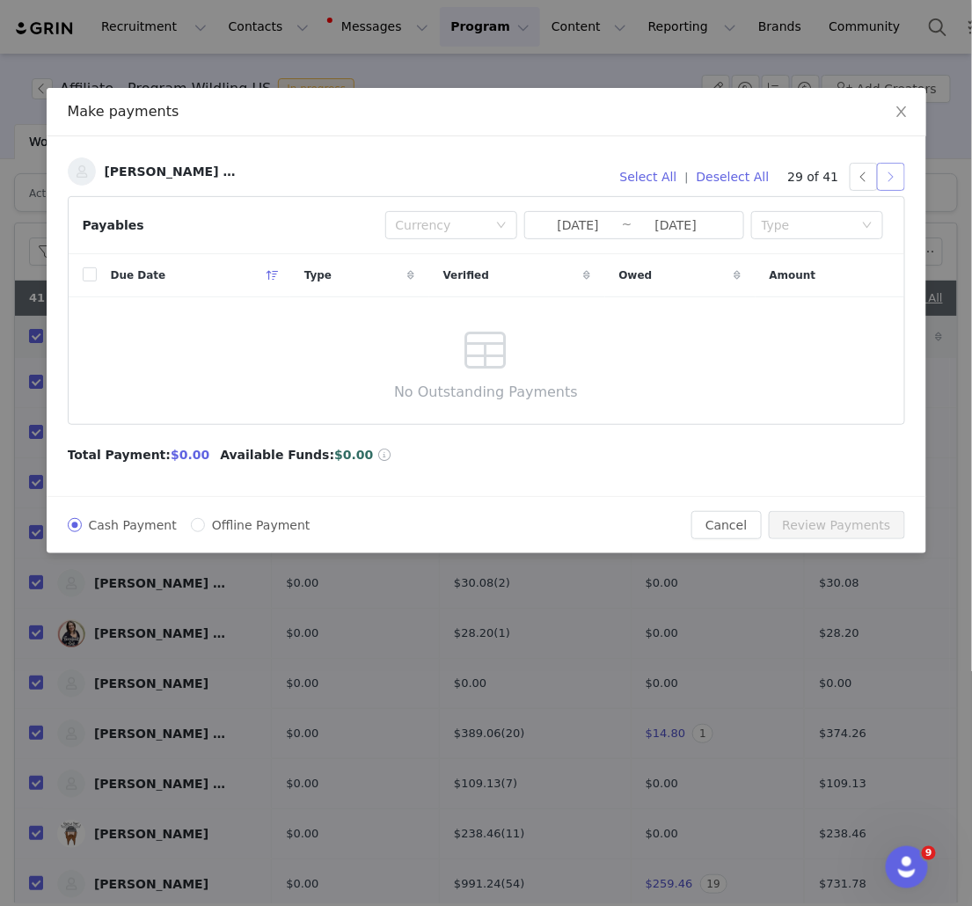
click at [881, 172] on button "button" at bounding box center [891, 177] width 28 height 28
click at [895, 184] on button "button" at bounding box center [891, 177] width 28 height 28
click at [891, 185] on button "button" at bounding box center [891, 177] width 28 height 28
click at [892, 178] on button "button" at bounding box center [891, 177] width 28 height 28
click at [889, 178] on button "button" at bounding box center [891, 177] width 28 height 28
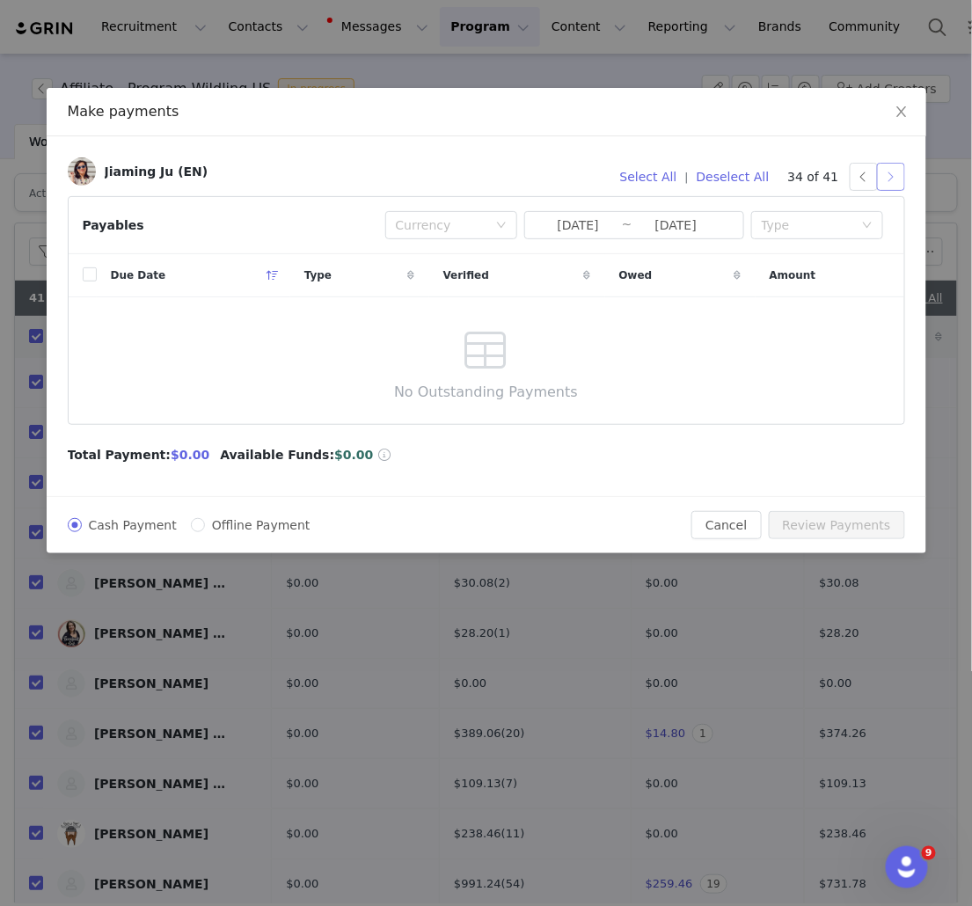
click at [898, 183] on button "button" at bounding box center [891, 177] width 28 height 28
click at [891, 179] on button "button" at bounding box center [891, 177] width 28 height 28
click at [895, 181] on button "button" at bounding box center [891, 177] width 28 height 28
click at [891, 182] on button "button" at bounding box center [891, 177] width 28 height 28
click at [898, 179] on button "button" at bounding box center [891, 177] width 28 height 28
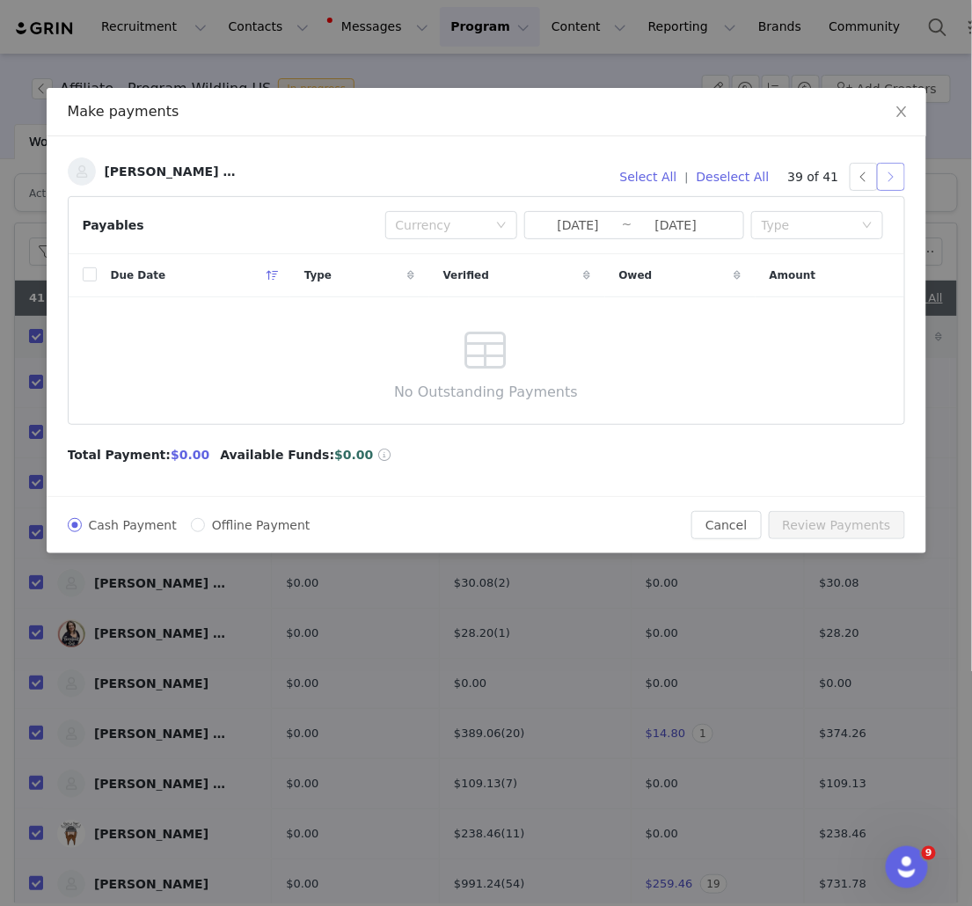
click at [884, 178] on button "button" at bounding box center [891, 177] width 28 height 28
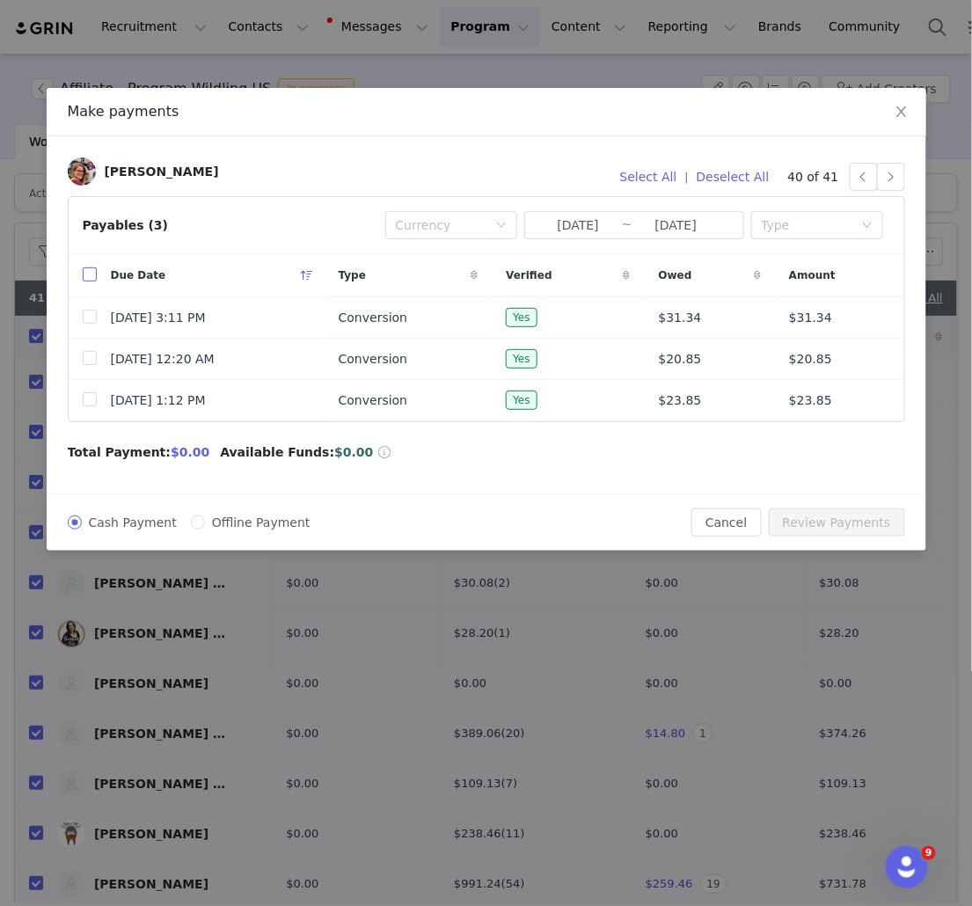
click at [89, 277] on input "checkbox" at bounding box center [90, 274] width 14 height 14
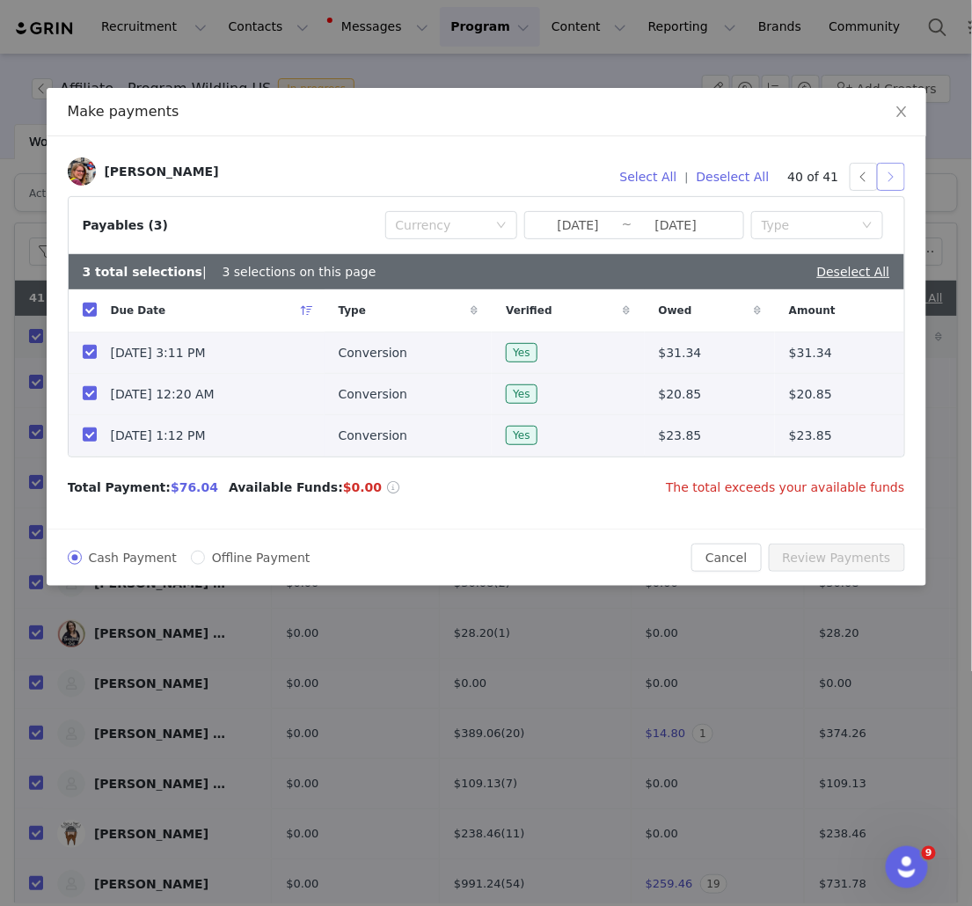
click at [900, 172] on button "button" at bounding box center [891, 177] width 28 height 28
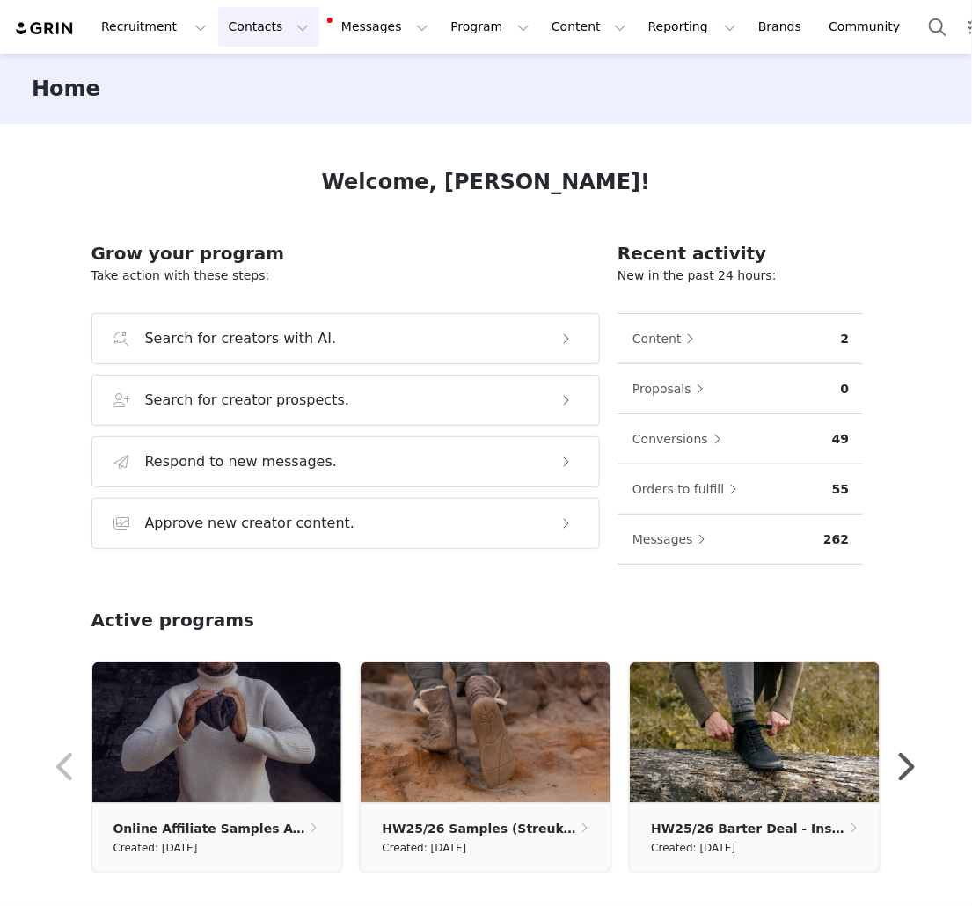
click at [264, 33] on button "Contacts Contacts" at bounding box center [268, 27] width 101 height 40
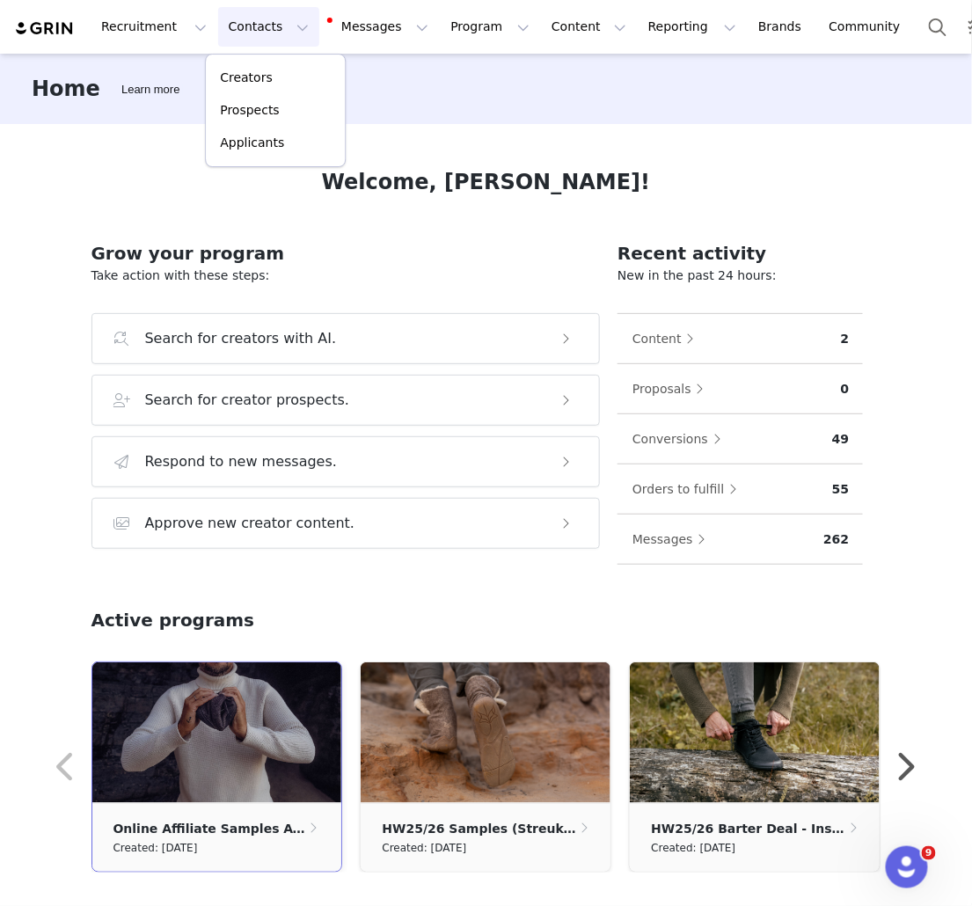
click at [238, 790] on img at bounding box center [217, 732] width 250 height 141
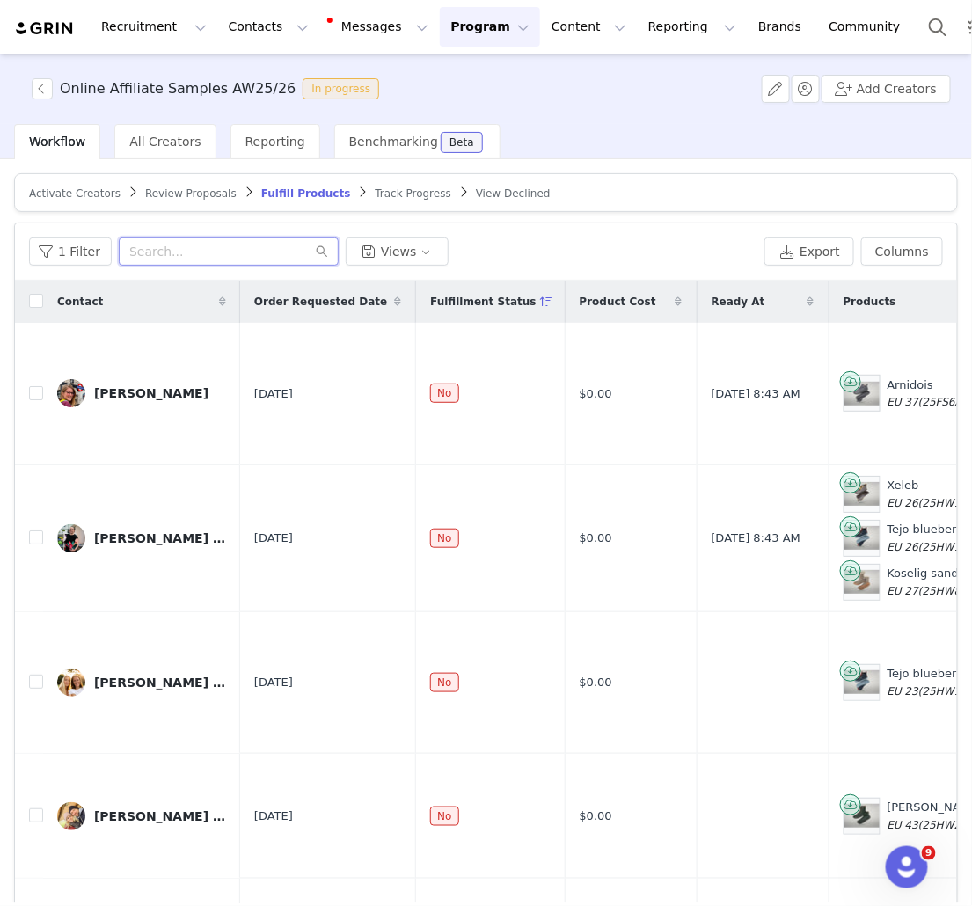
click at [187, 249] on input "text" at bounding box center [229, 252] width 220 height 28
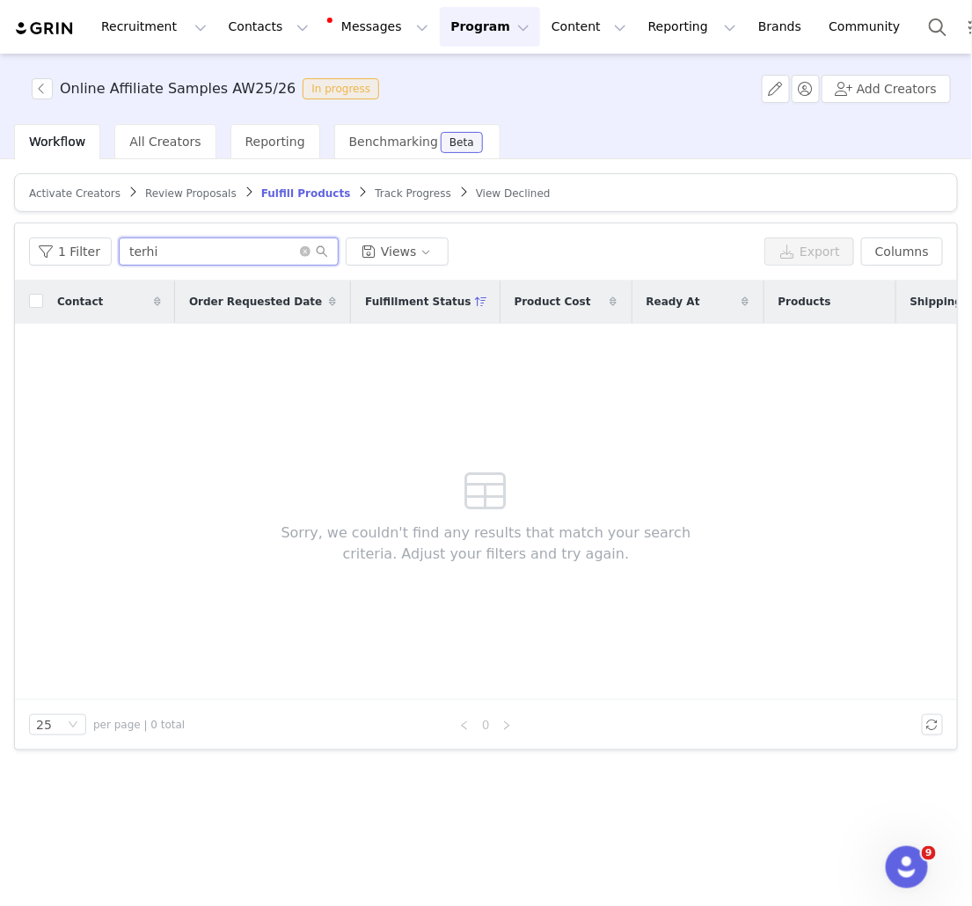
type input "terhi"
click at [48, 198] on span "Activate Creators" at bounding box center [75, 193] width 92 height 12
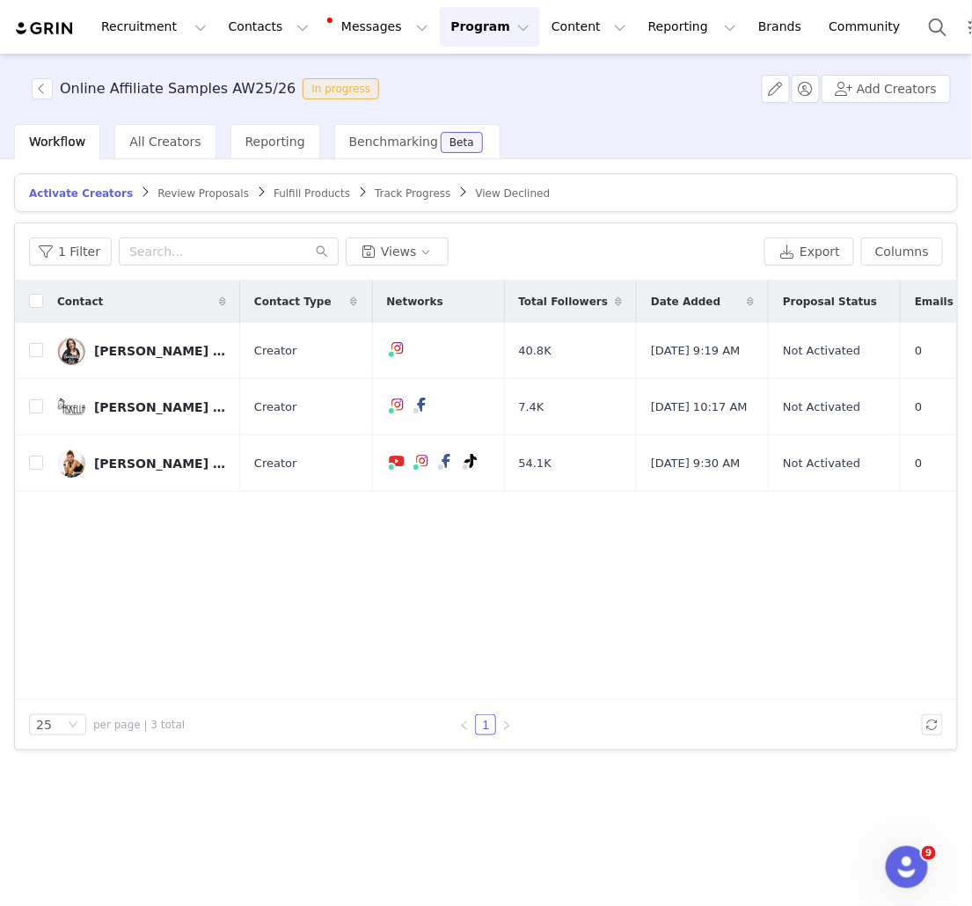
click at [289, 193] on span "Fulfill Products" at bounding box center [312, 193] width 77 height 12
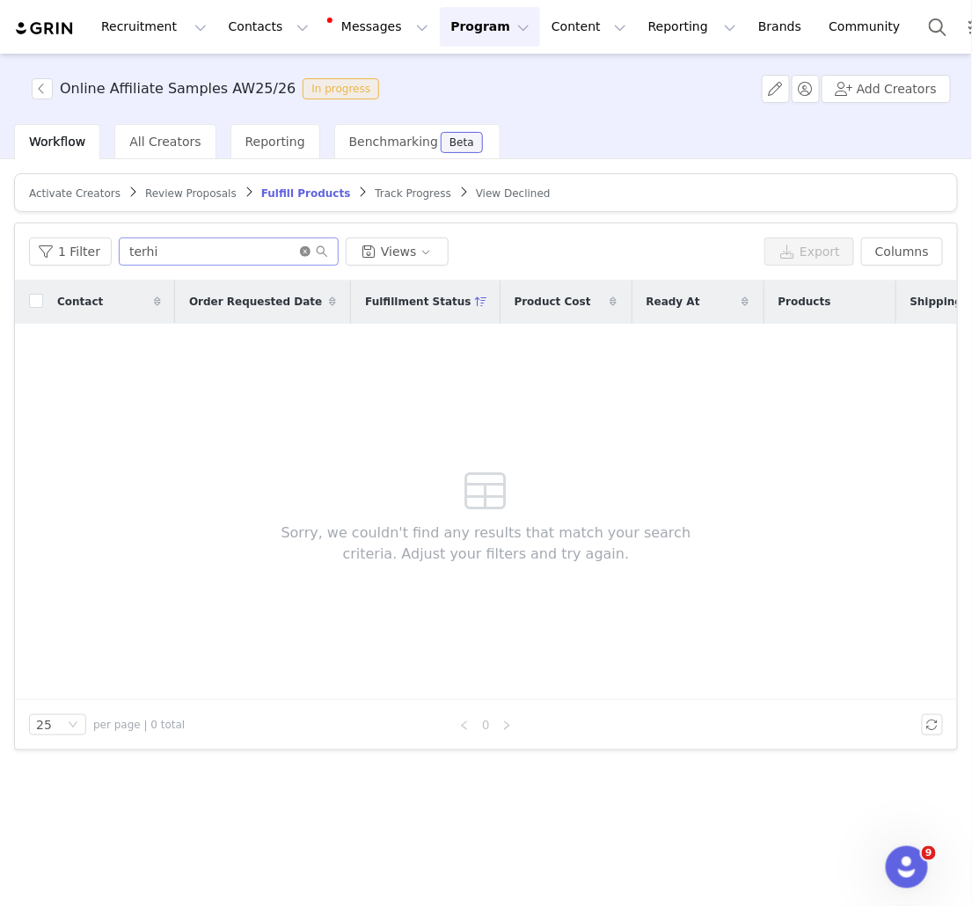
click at [304, 246] on icon "icon: close-circle" at bounding box center [305, 251] width 11 height 11
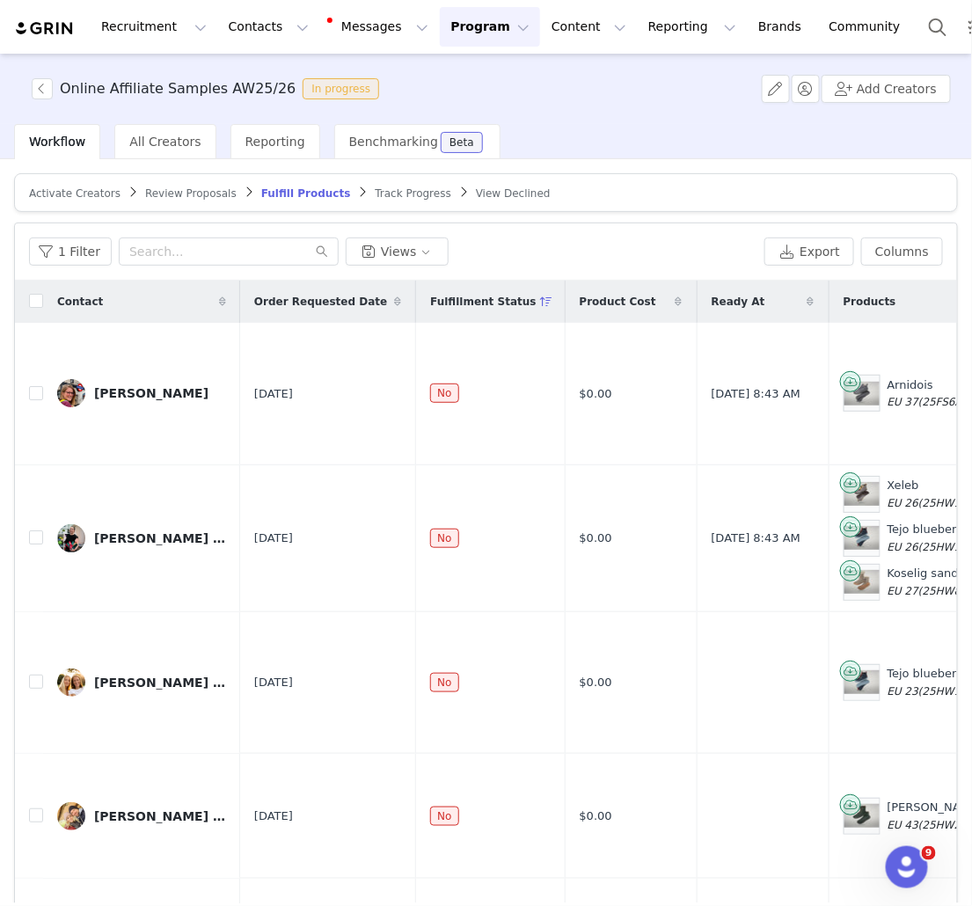
click at [64, 17] on div "Recruitment Recruitment Creator Search Curated Lists Landing Pages Web Extensio…" at bounding box center [466, 27] width 904 height 40
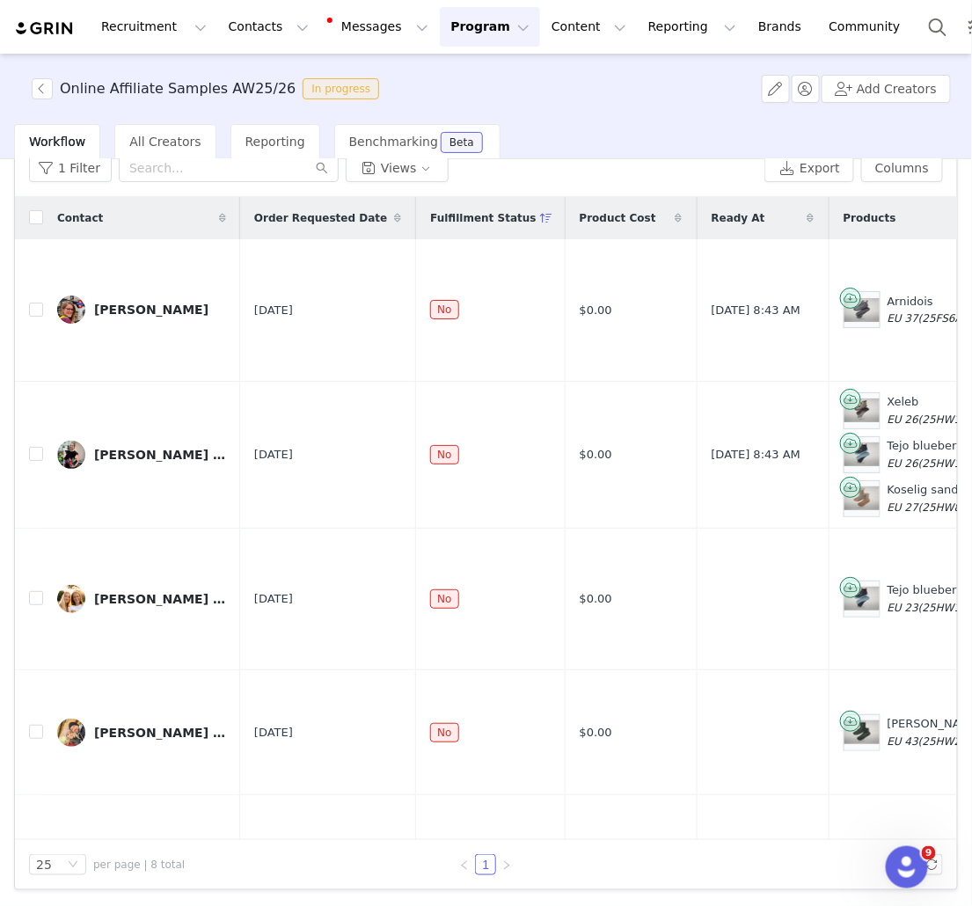
click at [62, 24] on img at bounding box center [45, 28] width 62 height 17
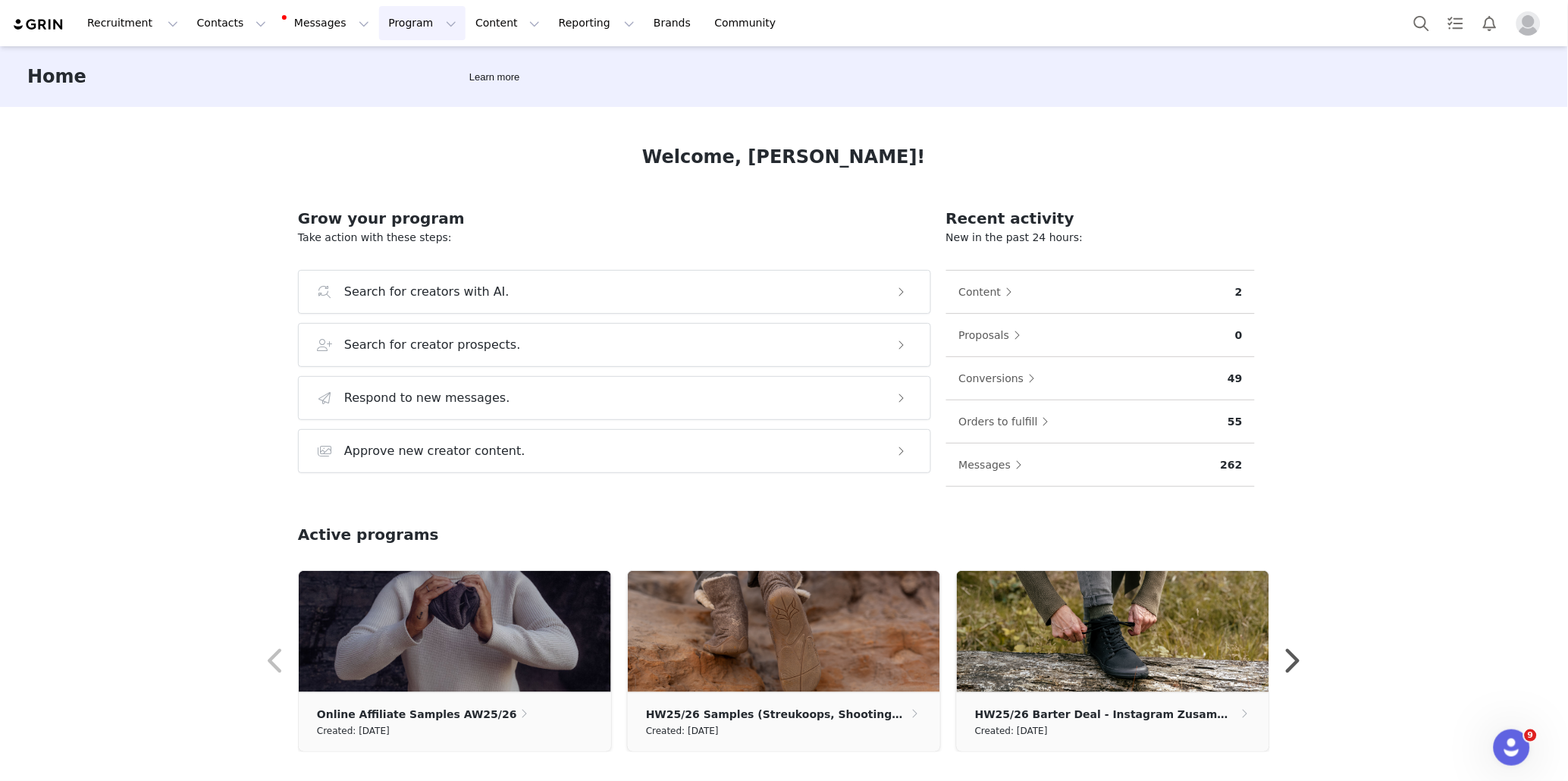
click at [379, 28] on button "Program Program" at bounding box center [422, 23] width 86 height 34
click at [386, 60] on p "Activations" at bounding box center [397, 67] width 59 height 16
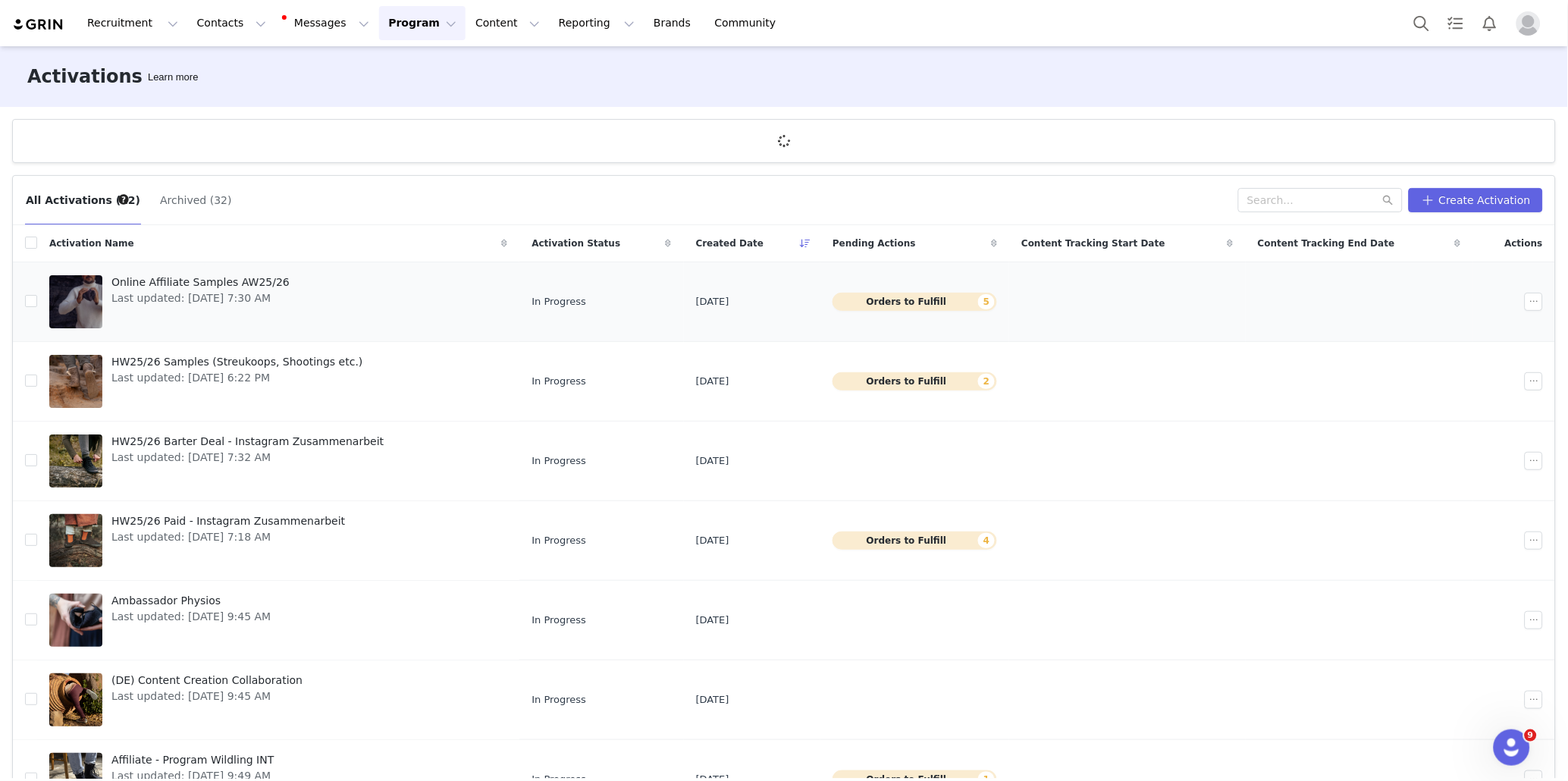
click at [837, 300] on button "Orders to Fulfill 5" at bounding box center [915, 302] width 165 height 18
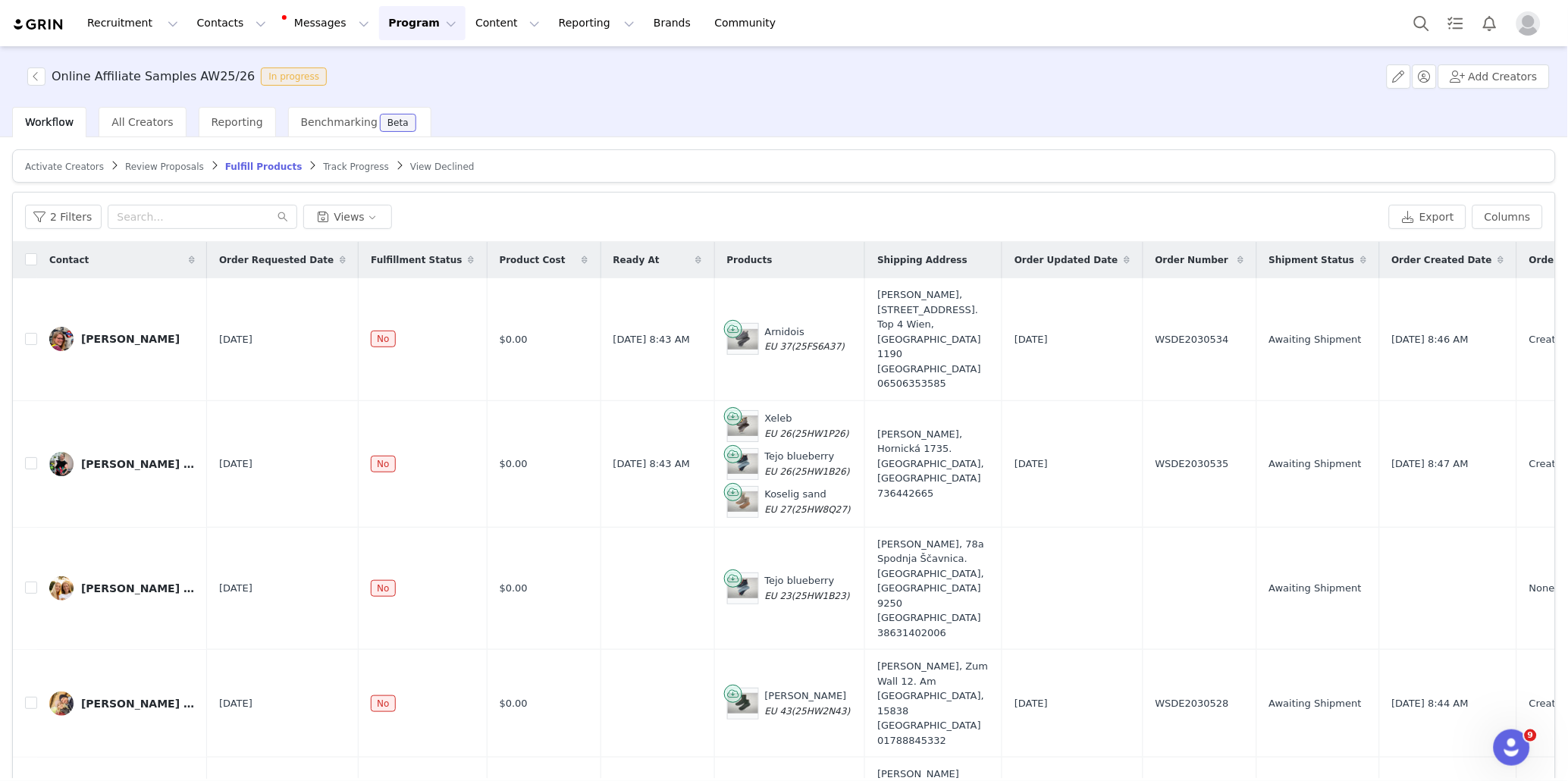
click at [34, 27] on img at bounding box center [39, 24] width 53 height 15
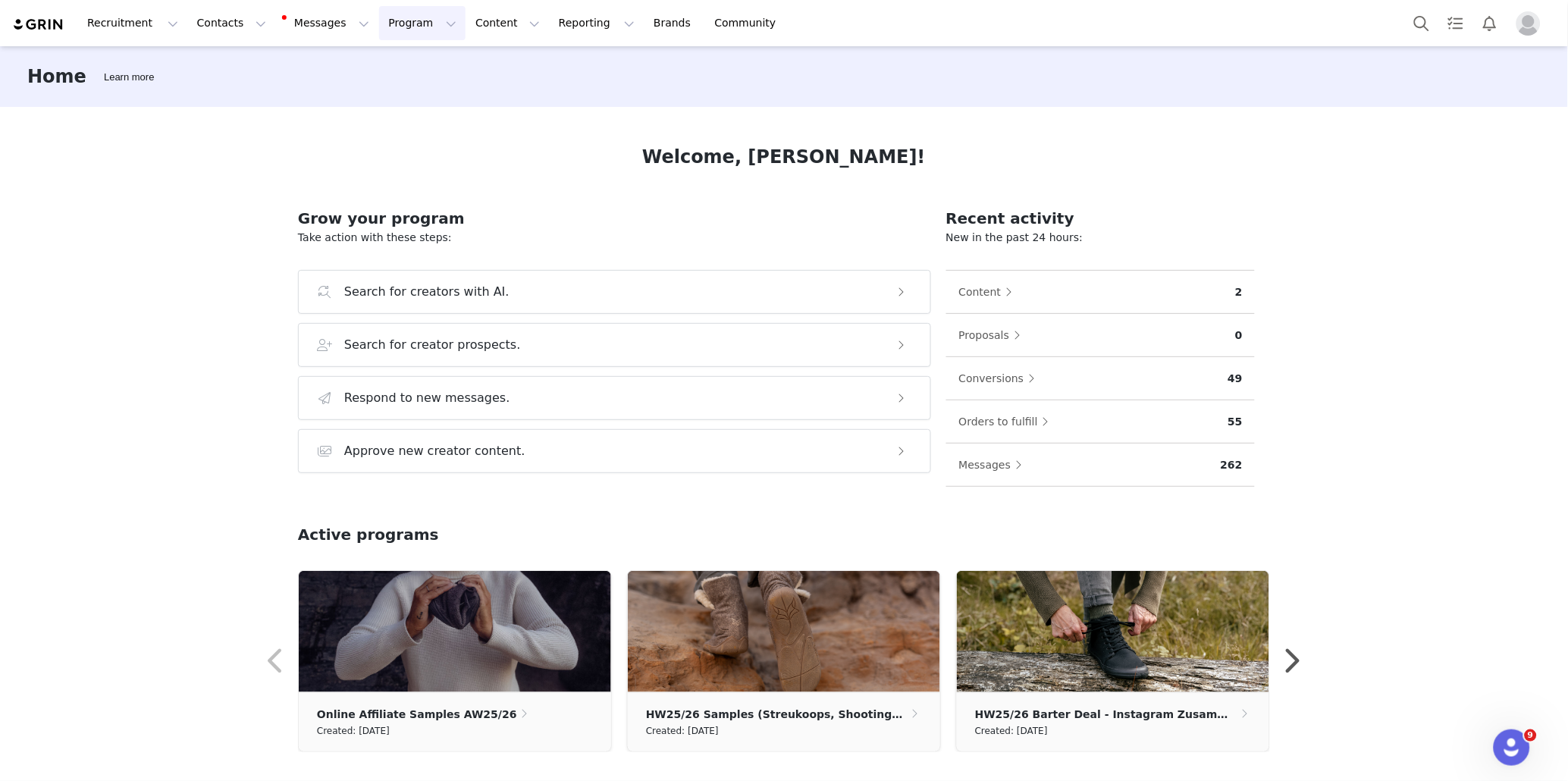
click at [379, 20] on button "Program Program" at bounding box center [422, 23] width 86 height 34
click at [395, 70] on p "Activations" at bounding box center [397, 67] width 59 height 16
